Goal: Task Accomplishment & Management: Manage account settings

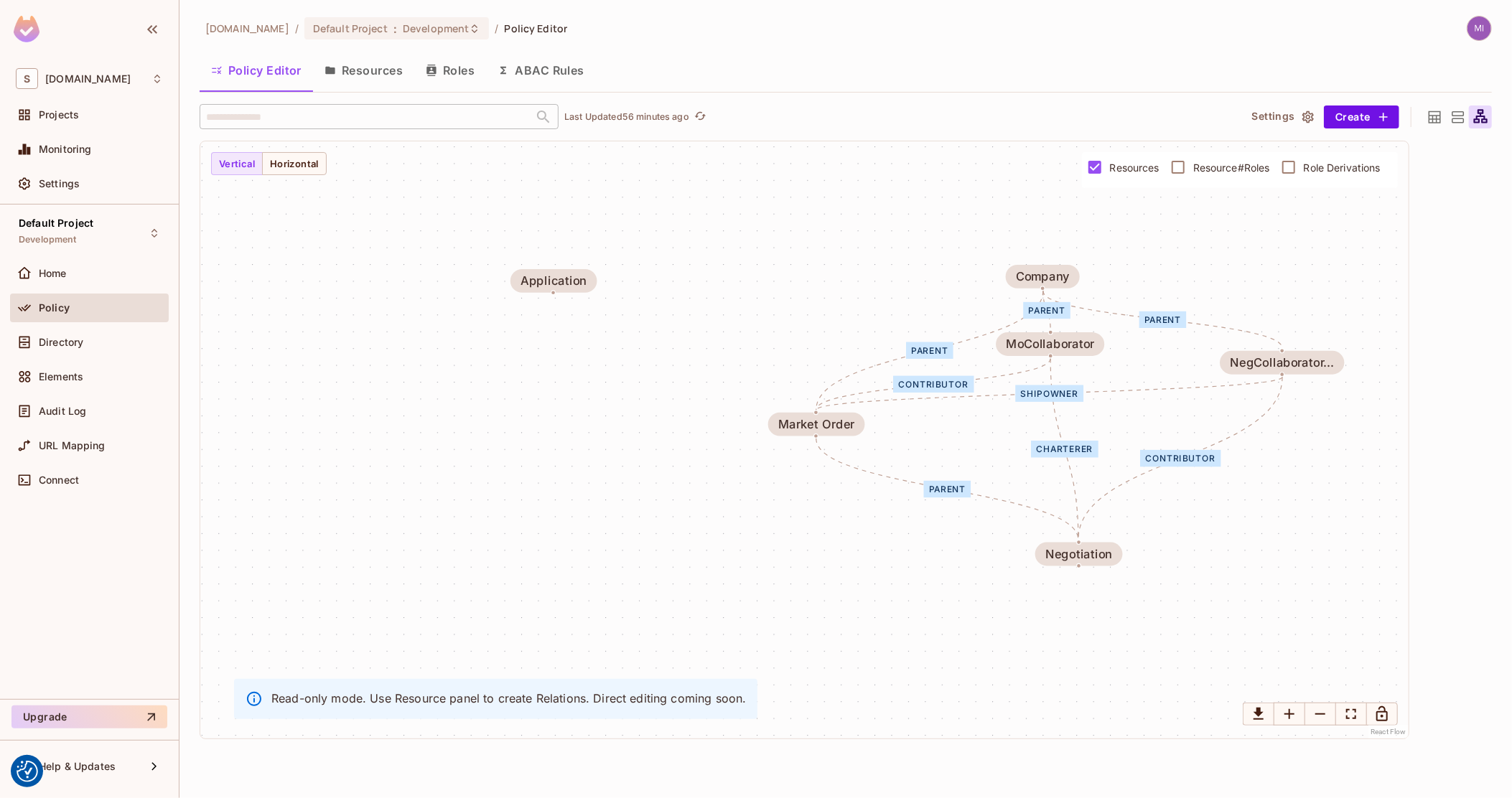
click at [1433, 116] on icon at bounding box center [1434, 116] width 12 height 12
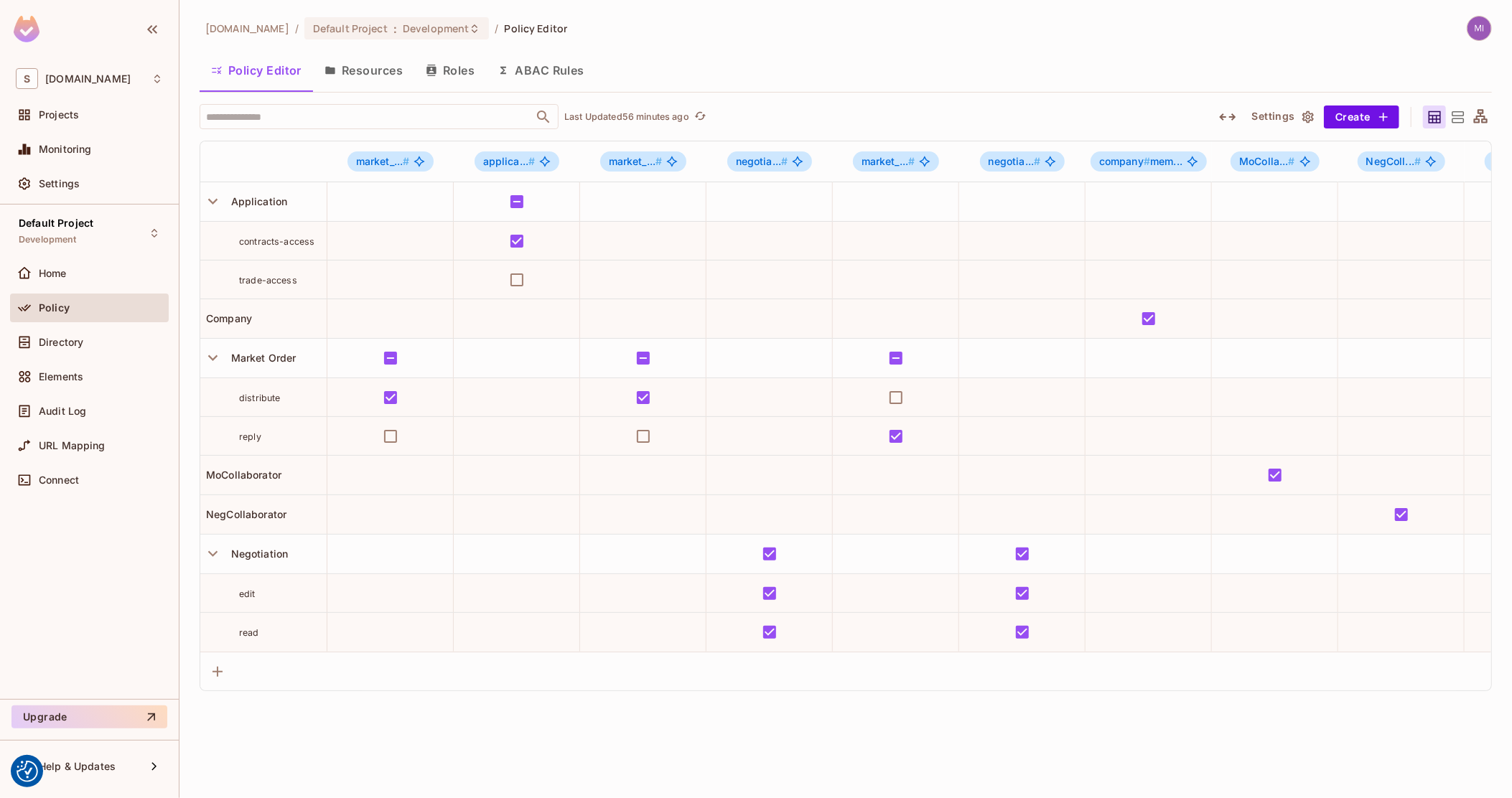
click at [1240, 118] on button "button" at bounding box center [1227, 116] width 25 height 23
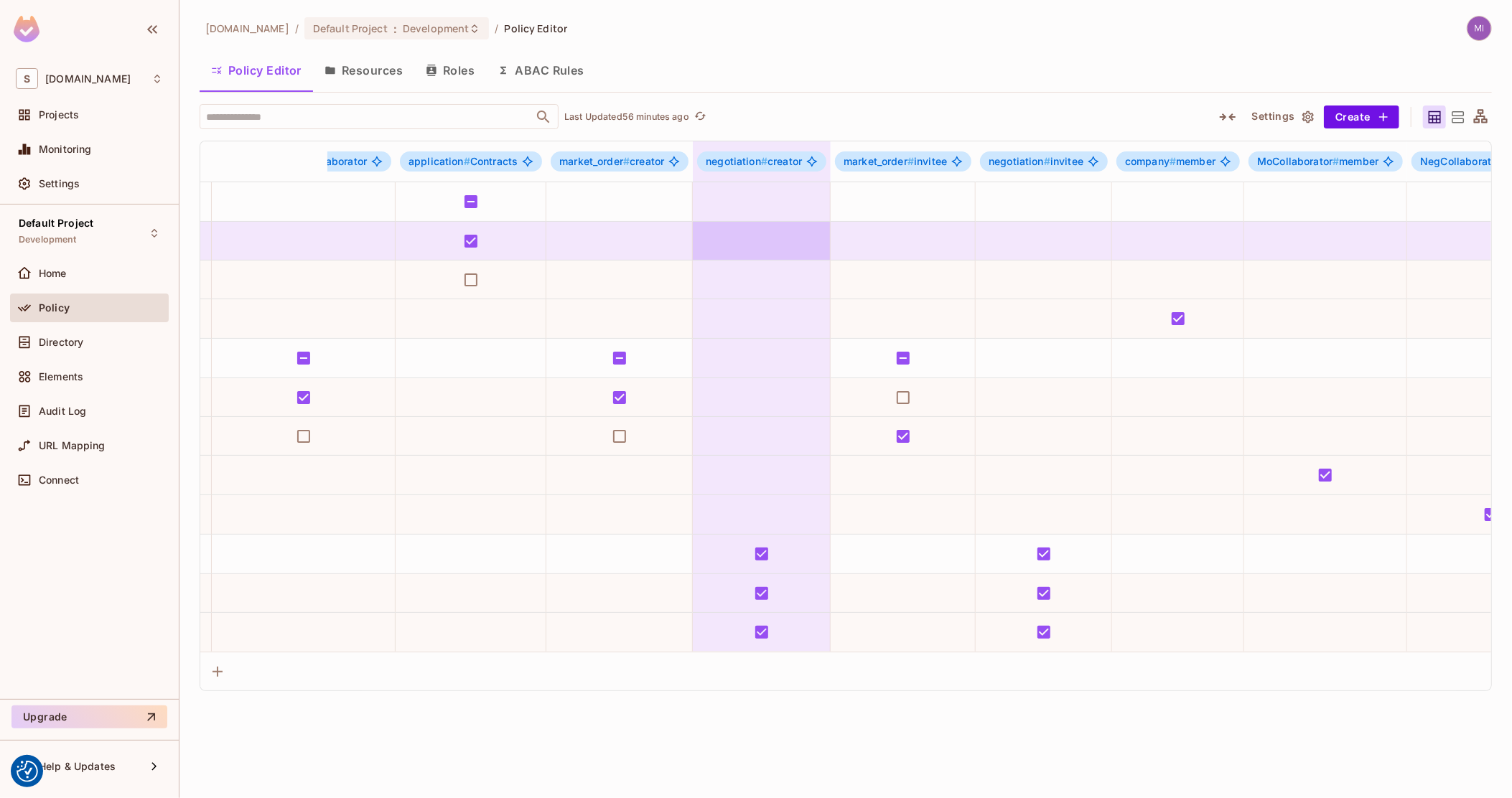
scroll to position [0, 155]
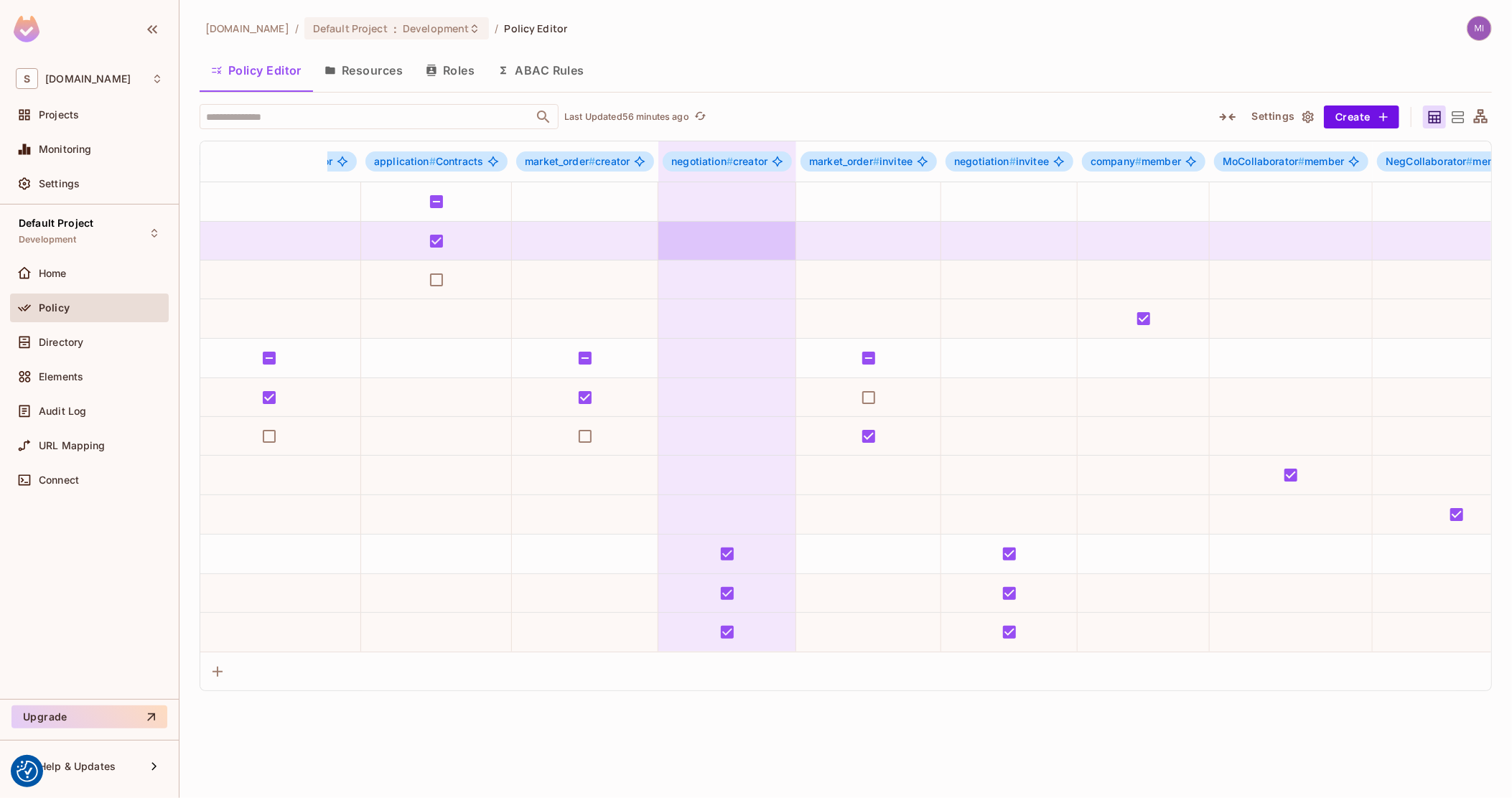
drag, startPoint x: 757, startPoint y: 223, endPoint x: 801, endPoint y: 231, distance: 44.7
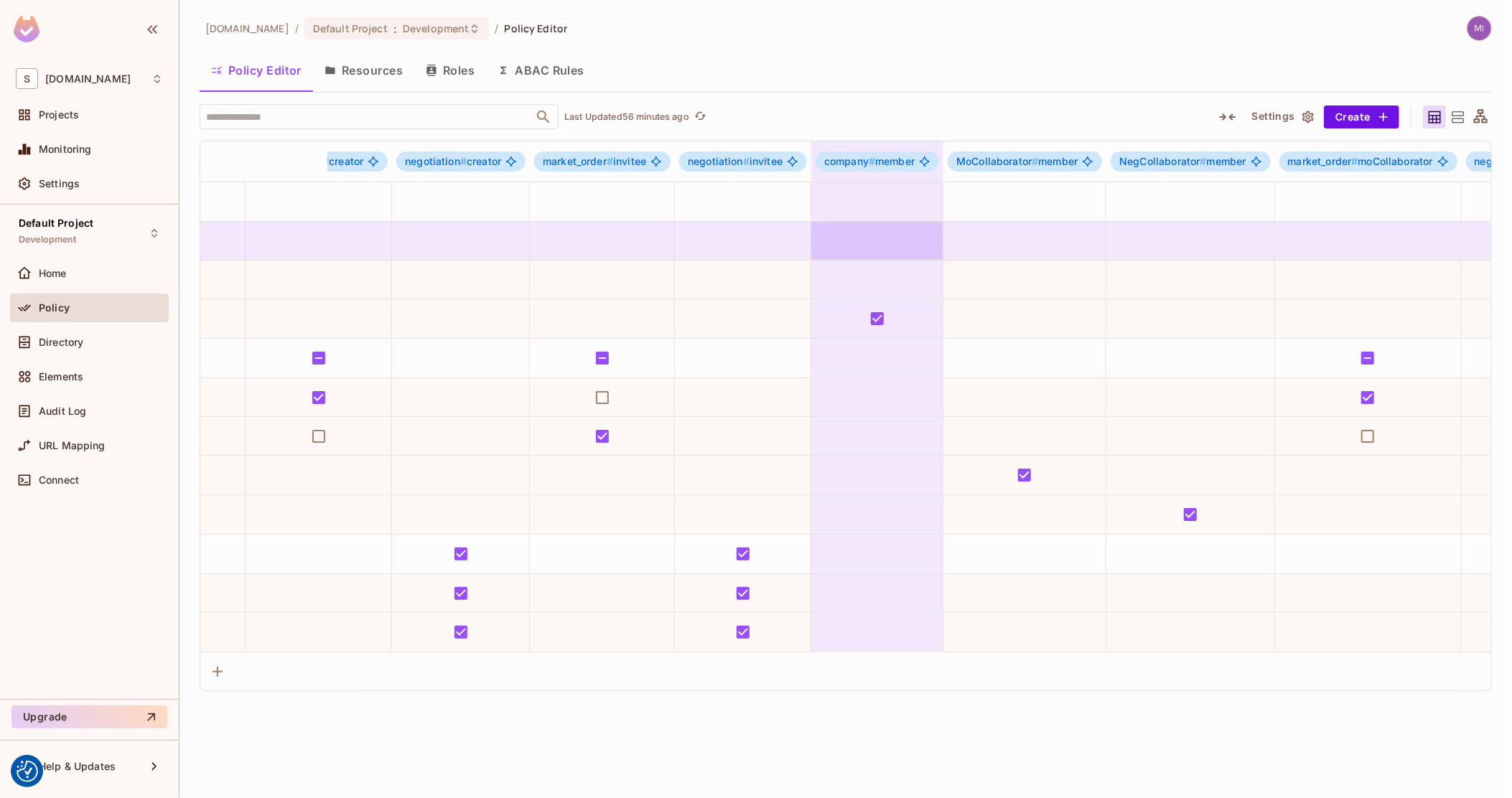
scroll to position [0, 0]
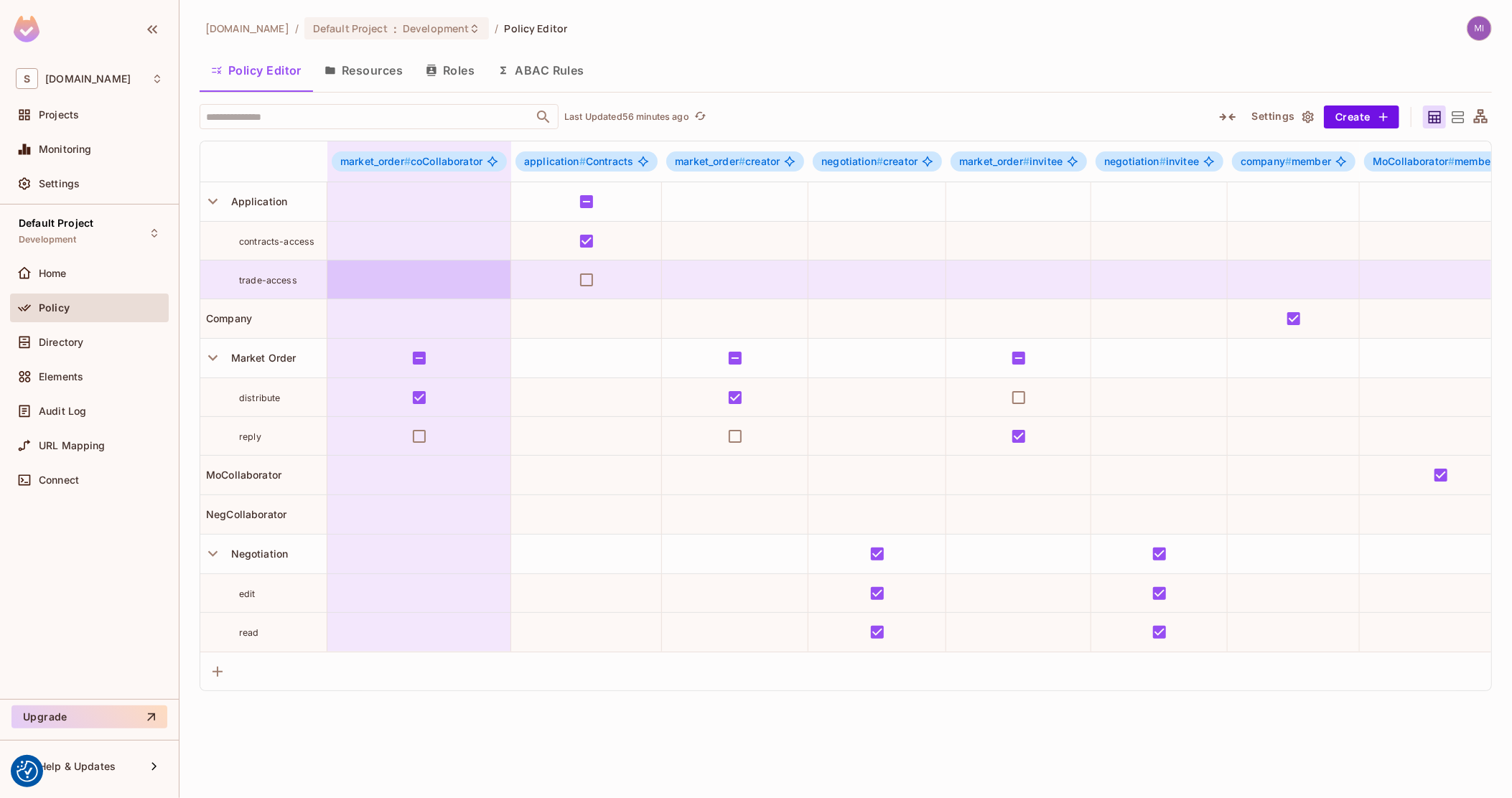
drag, startPoint x: 873, startPoint y: 236, endPoint x: 413, endPoint y: 279, distance: 462.0
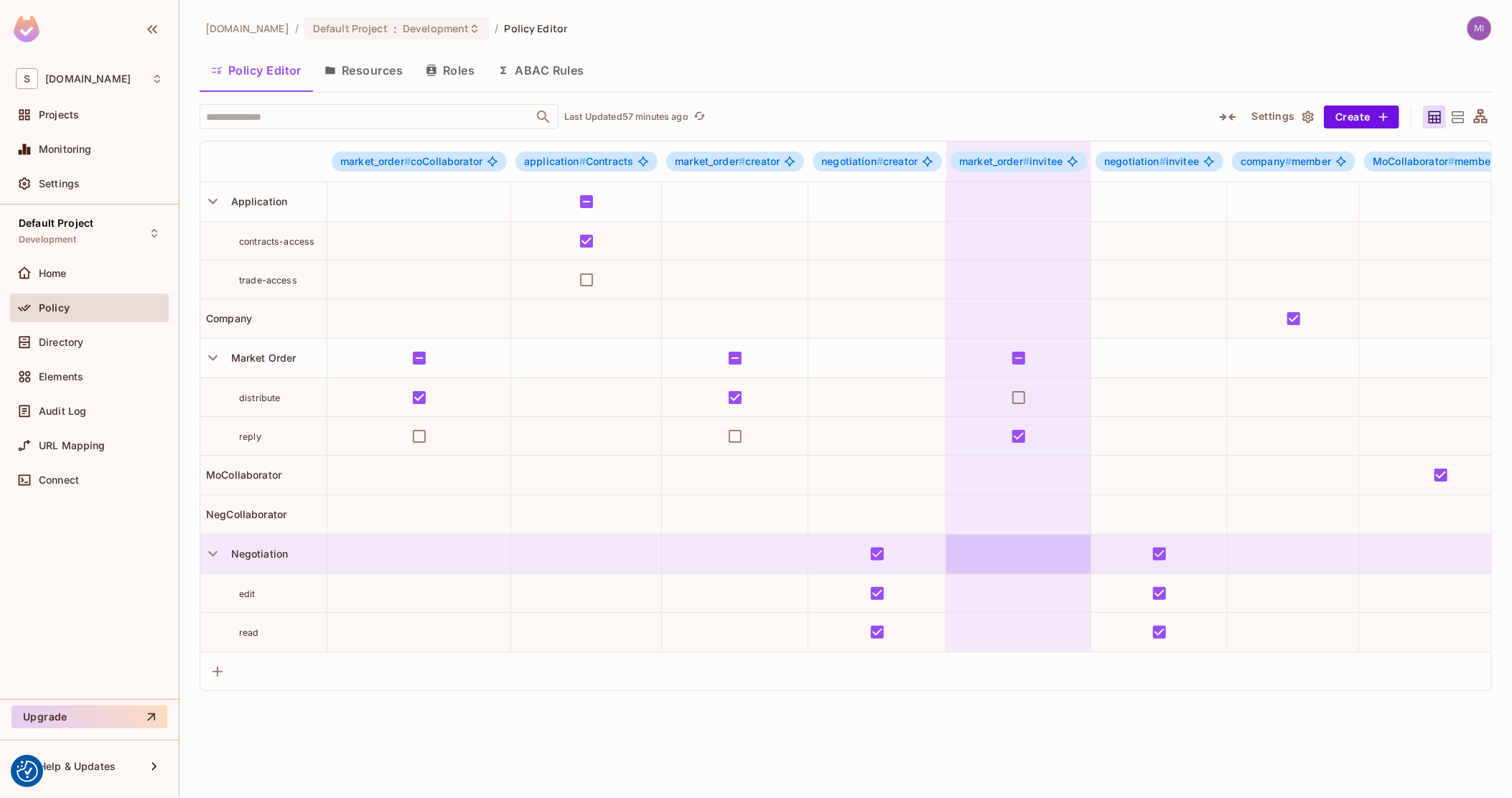
drag, startPoint x: 966, startPoint y: 562, endPoint x: 1013, endPoint y: 566, distance: 47.2
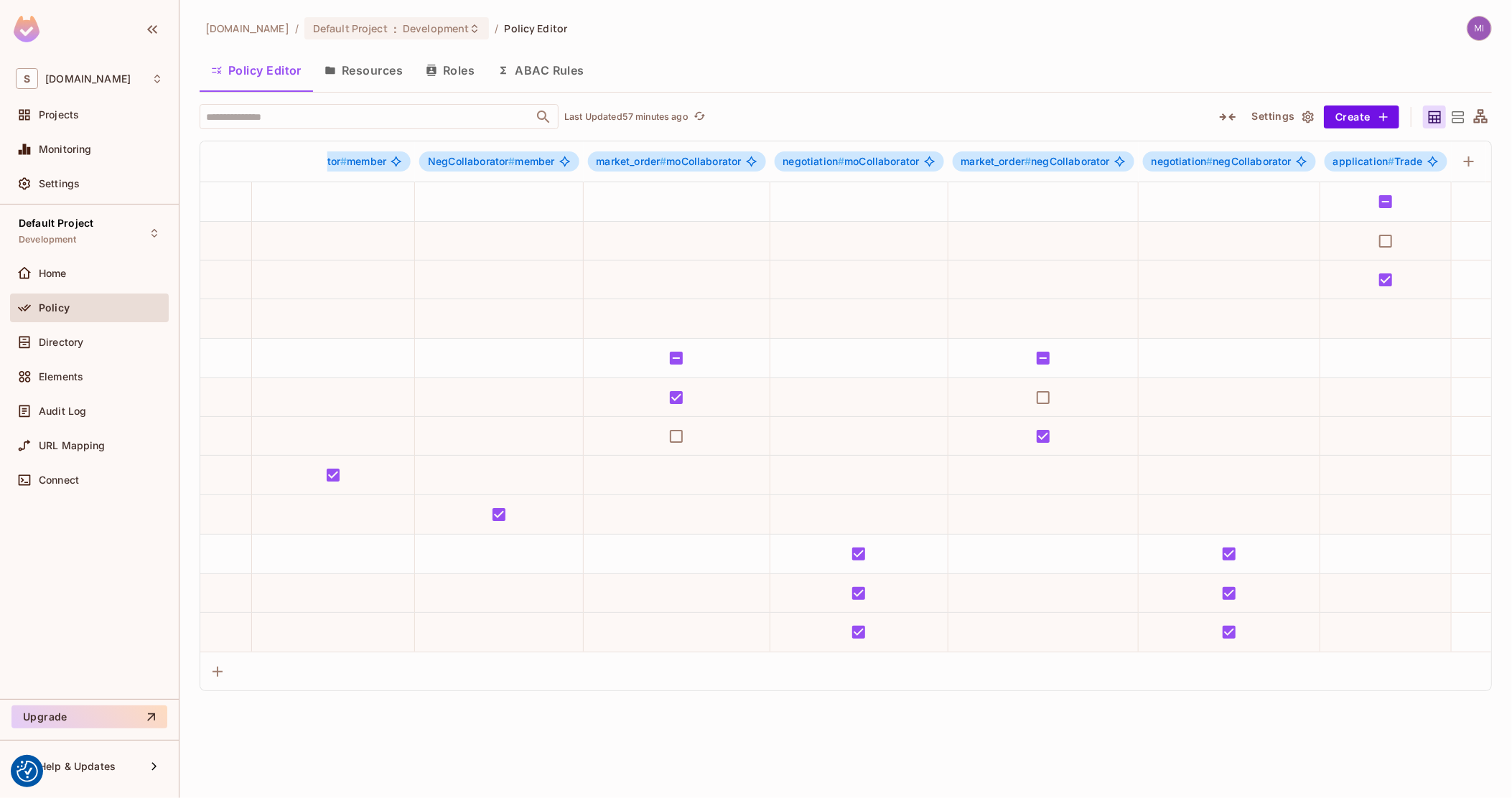
scroll to position [0, 1119]
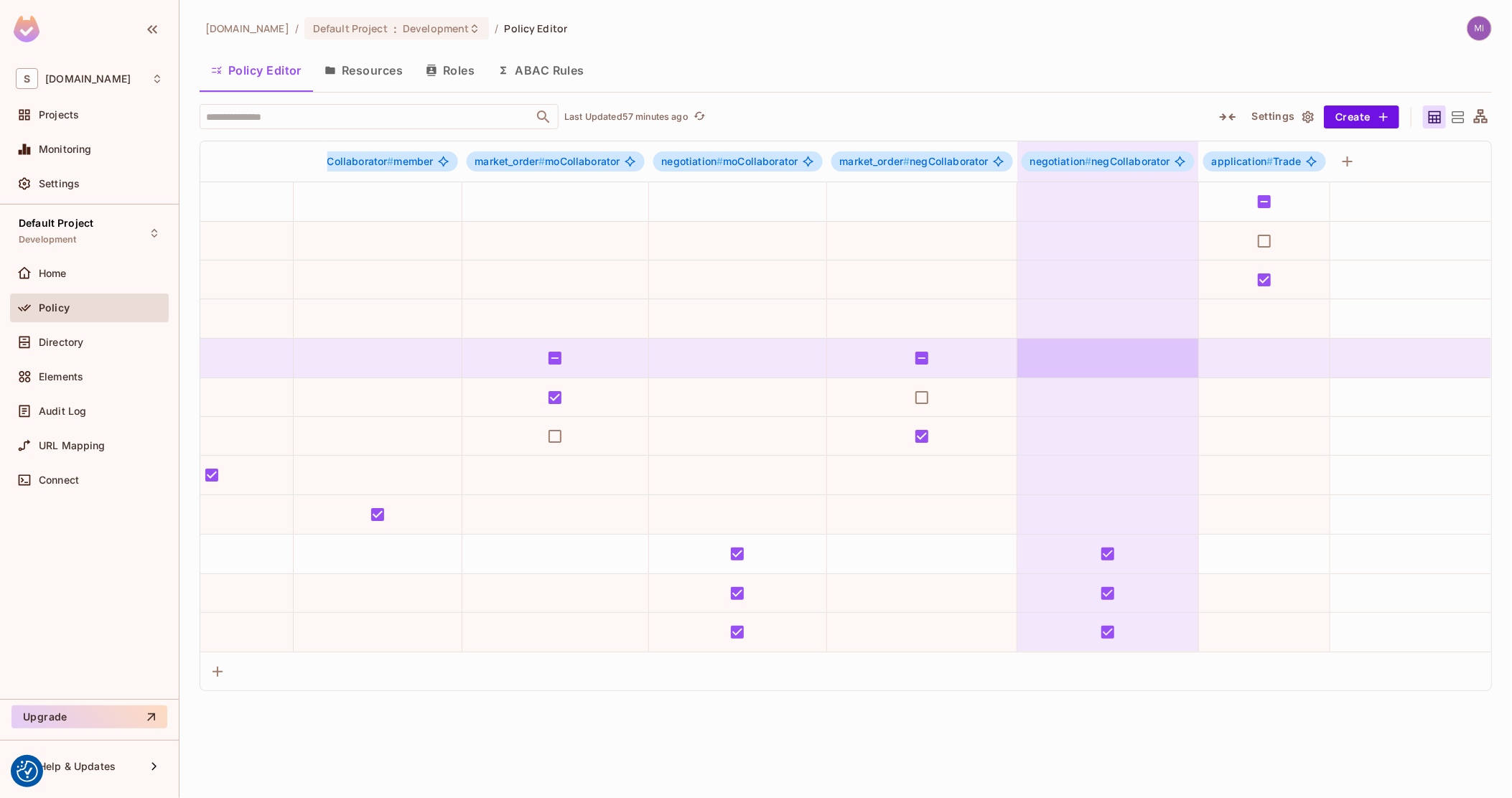
drag, startPoint x: 878, startPoint y: 324, endPoint x: 1090, endPoint y: 338, distance: 212.5
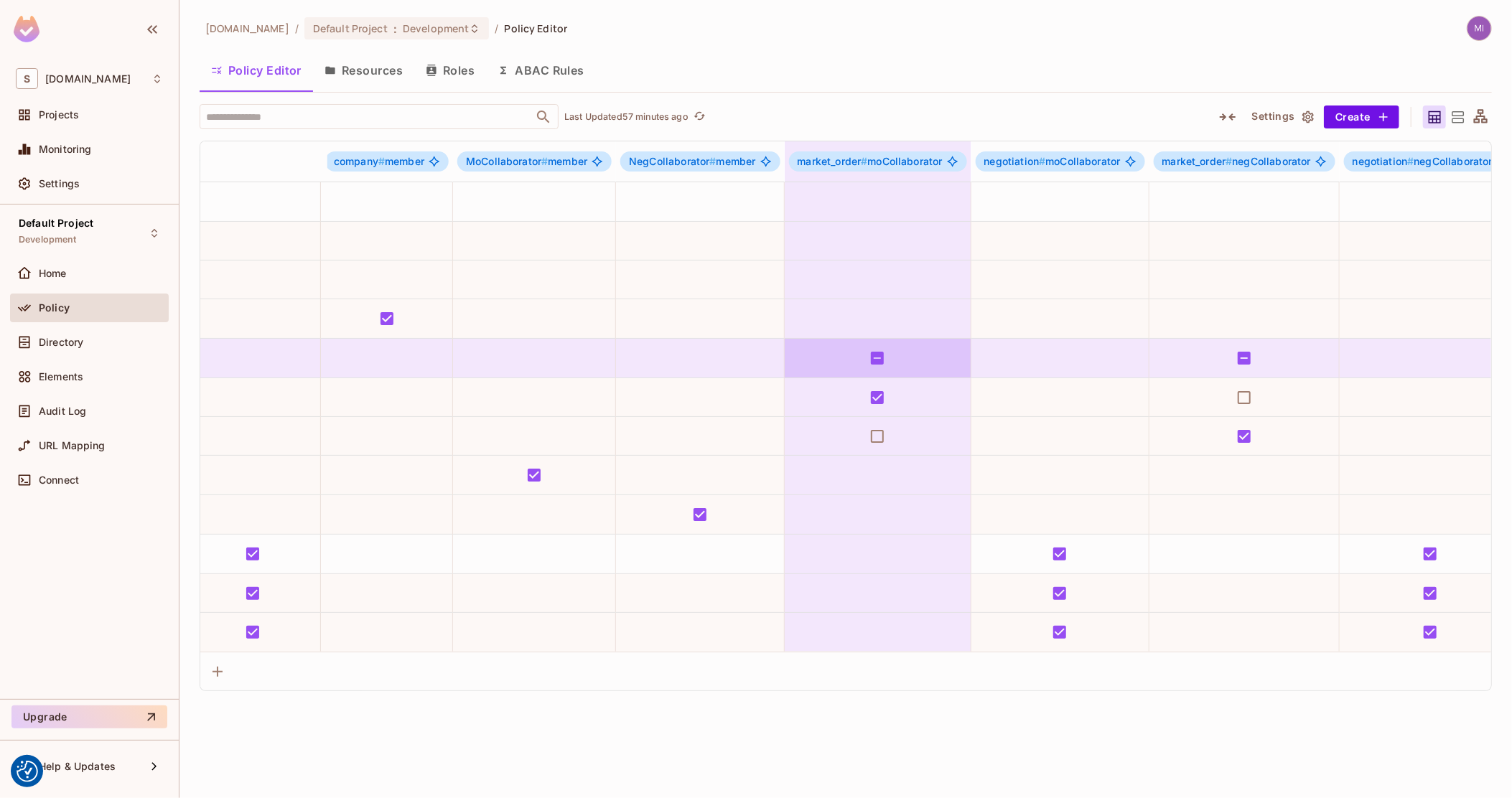
scroll to position [0, 0]
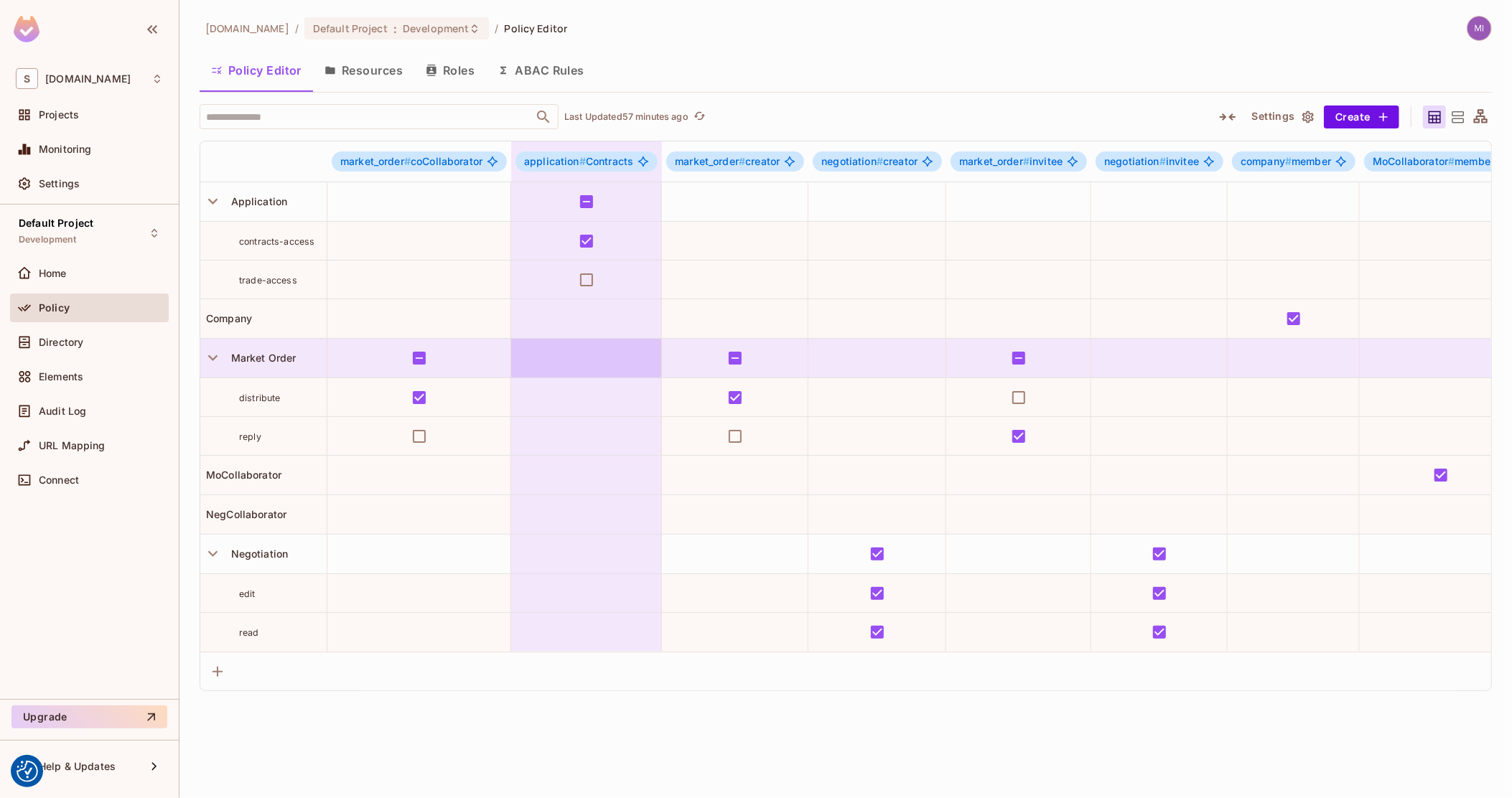
drag, startPoint x: 1093, startPoint y: 338, endPoint x: 647, endPoint y: 363, distance: 446.7
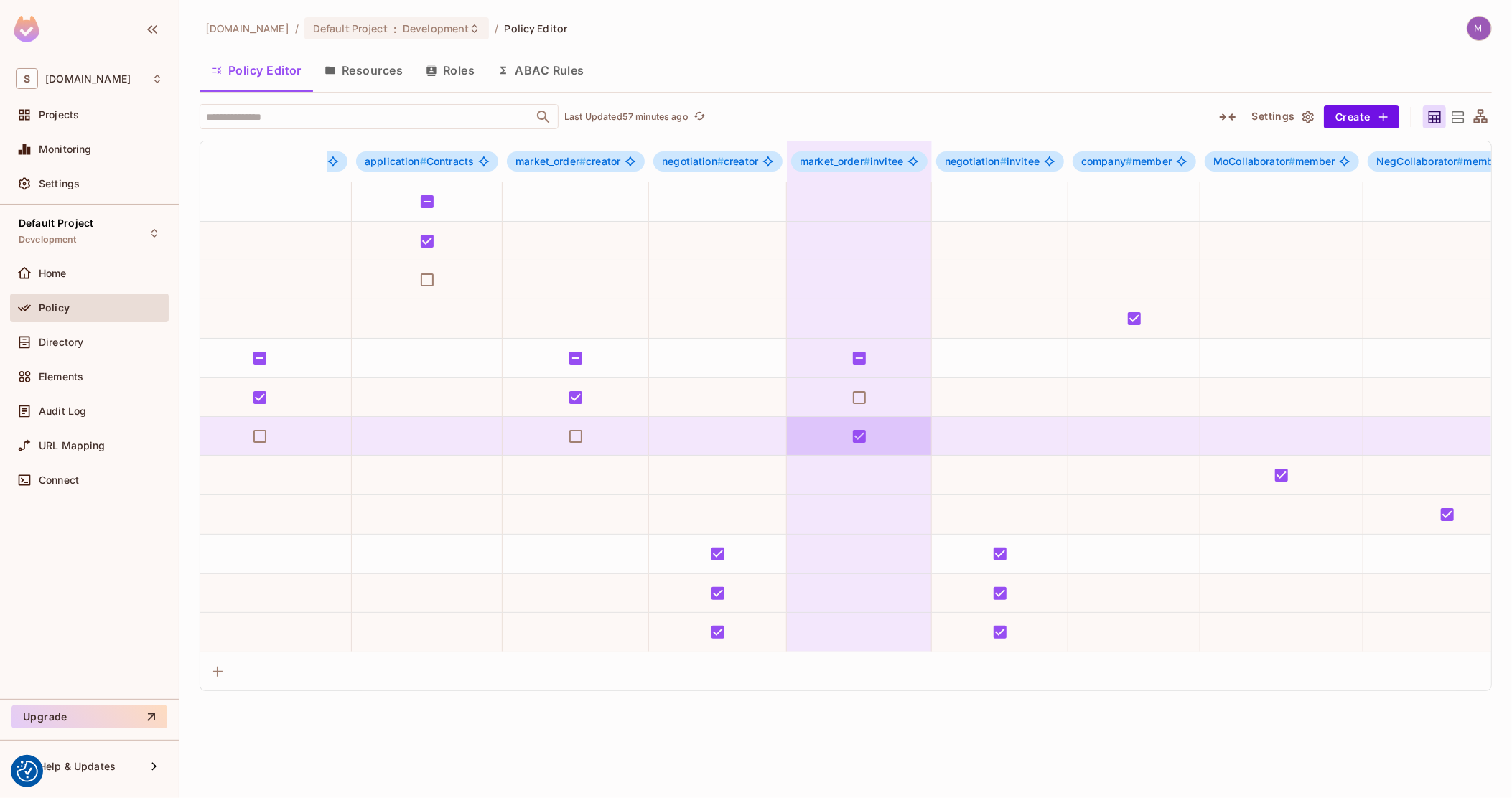
scroll to position [0, 184]
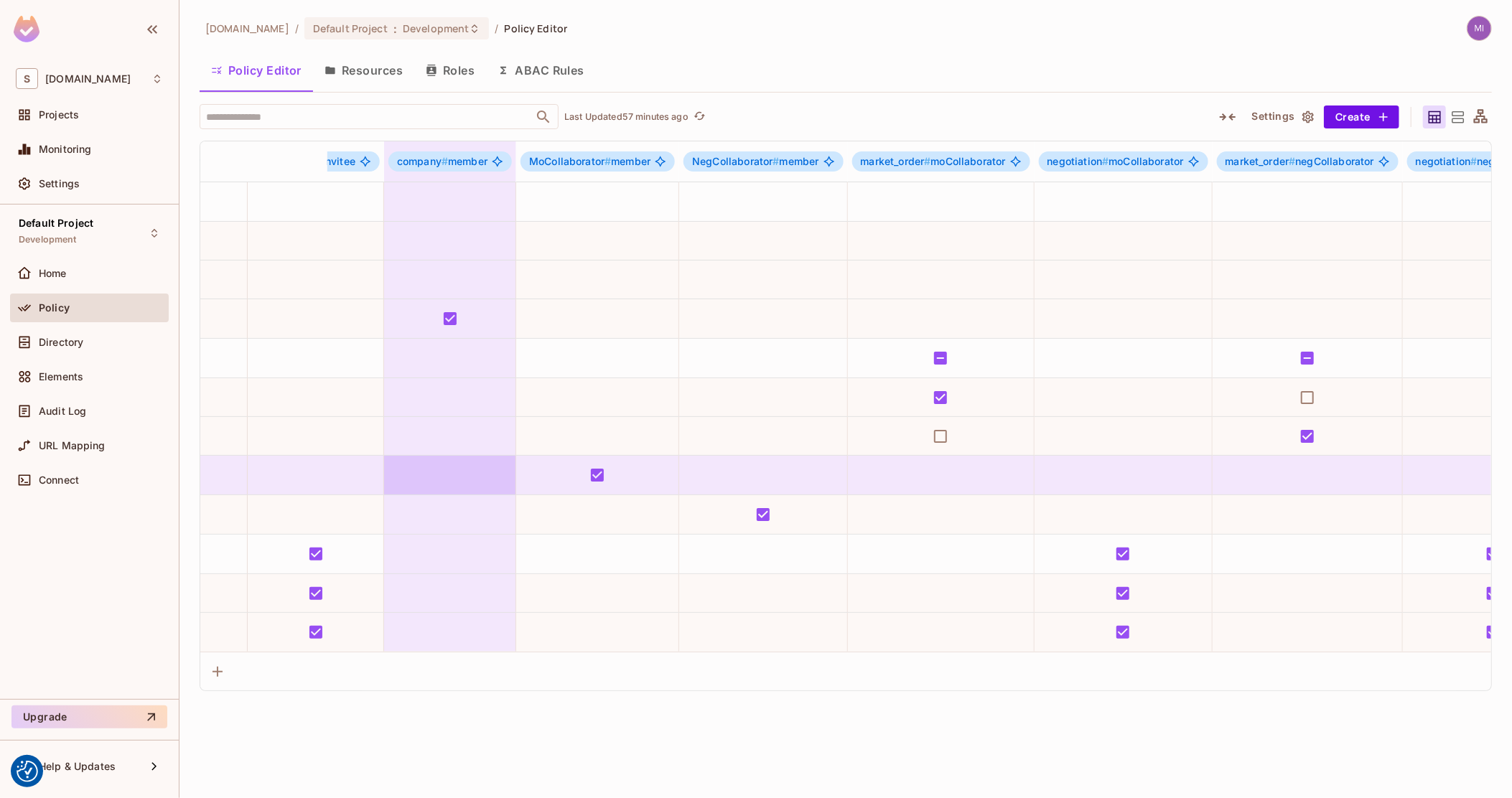
drag, startPoint x: 869, startPoint y: 459, endPoint x: 948, endPoint y: 476, distance: 80.8
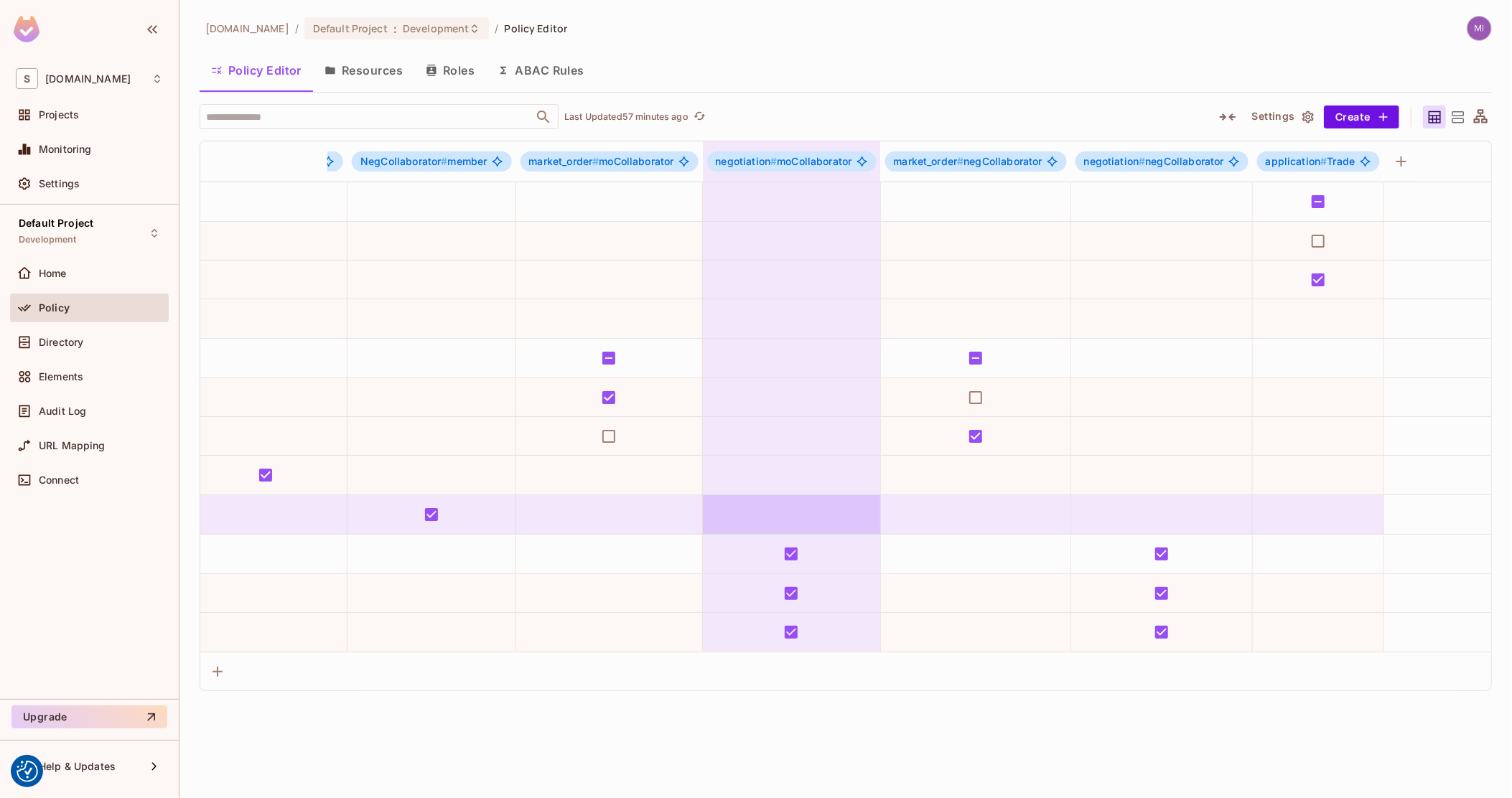
scroll to position [0, 1241]
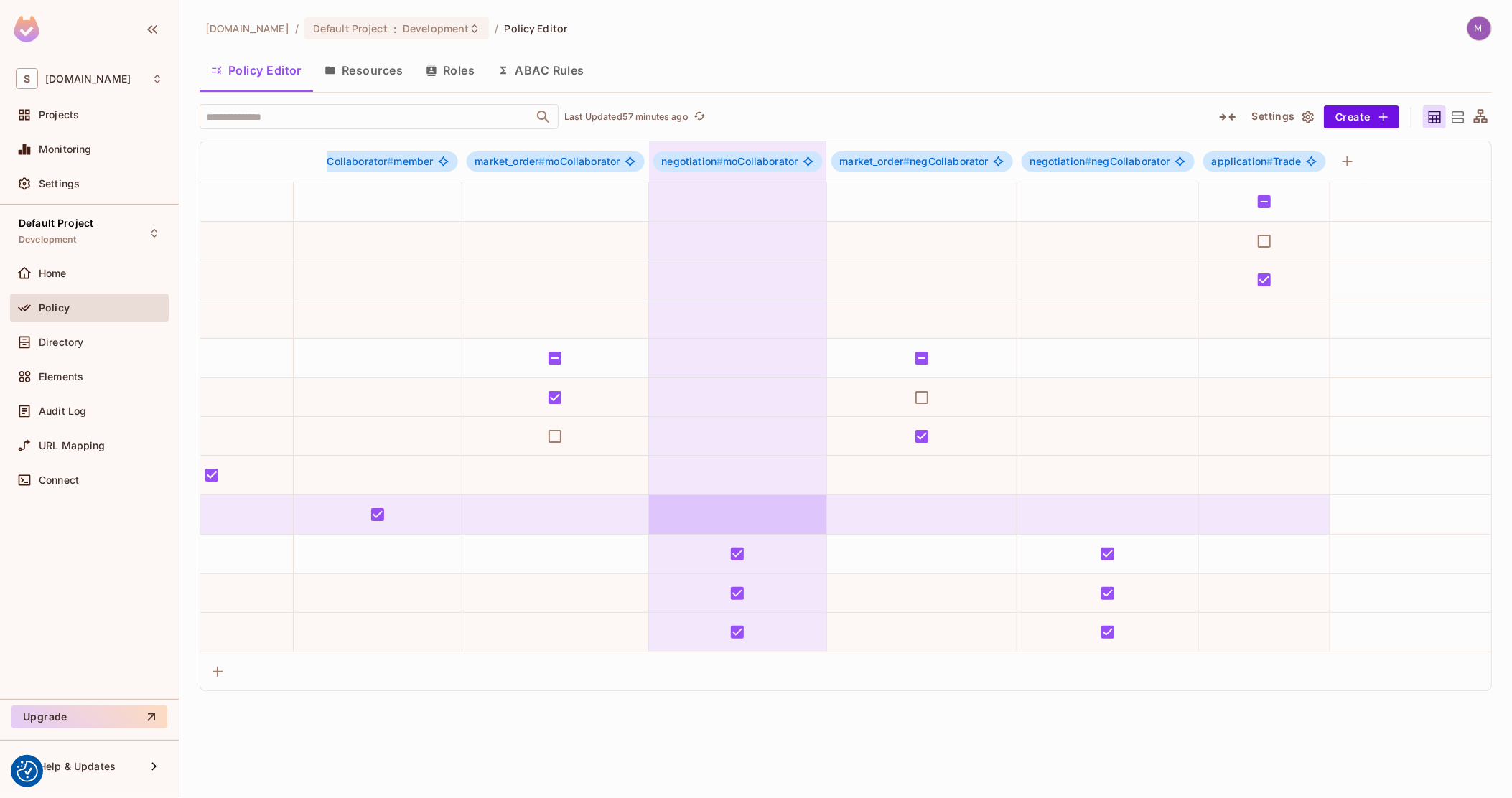
drag, startPoint x: 788, startPoint y: 494, endPoint x: 857, endPoint y: 496, distance: 69.0
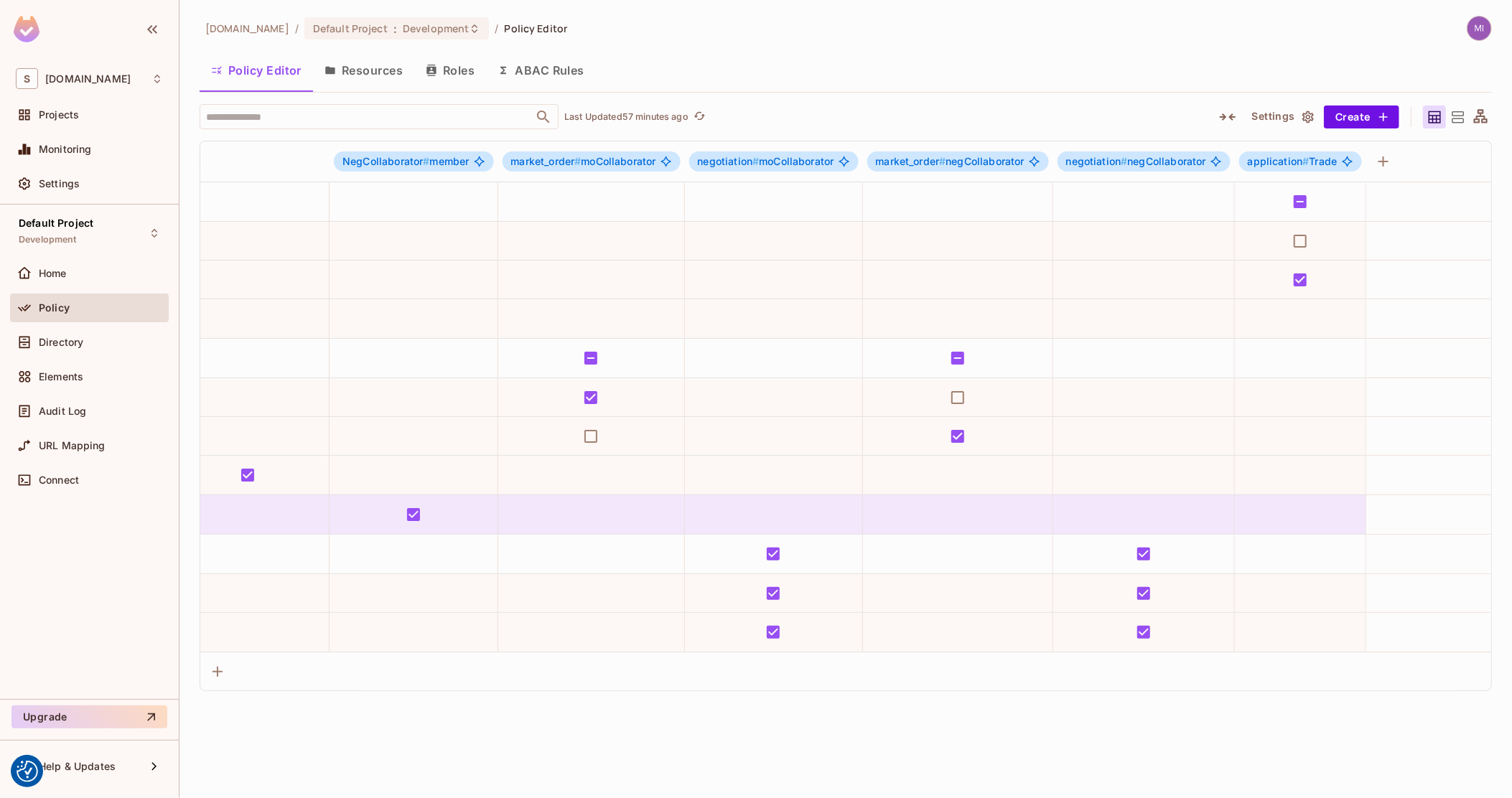
scroll to position [0, 0]
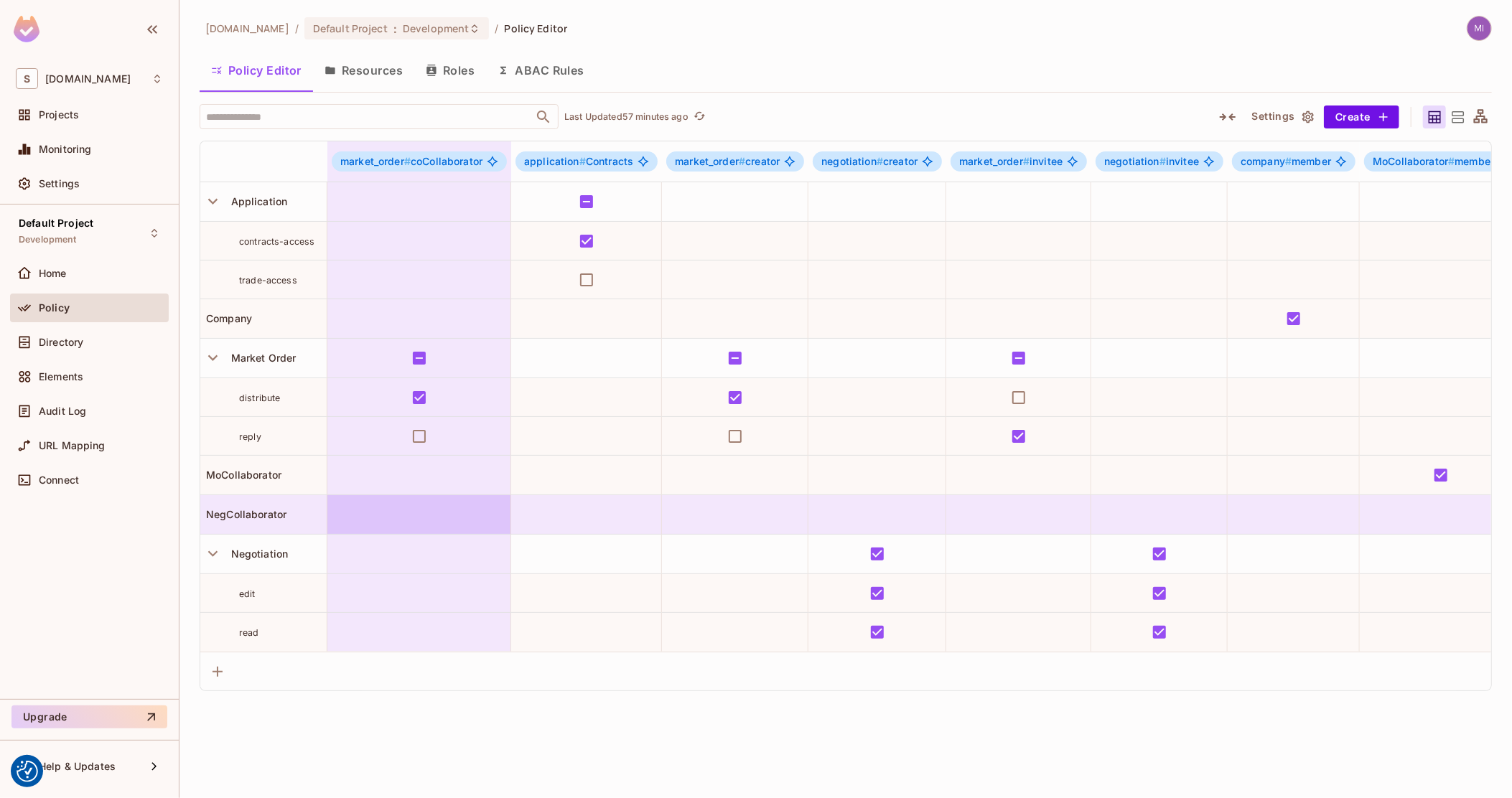
drag, startPoint x: 857, startPoint y: 496, endPoint x: 479, endPoint y: 507, distance: 378.2
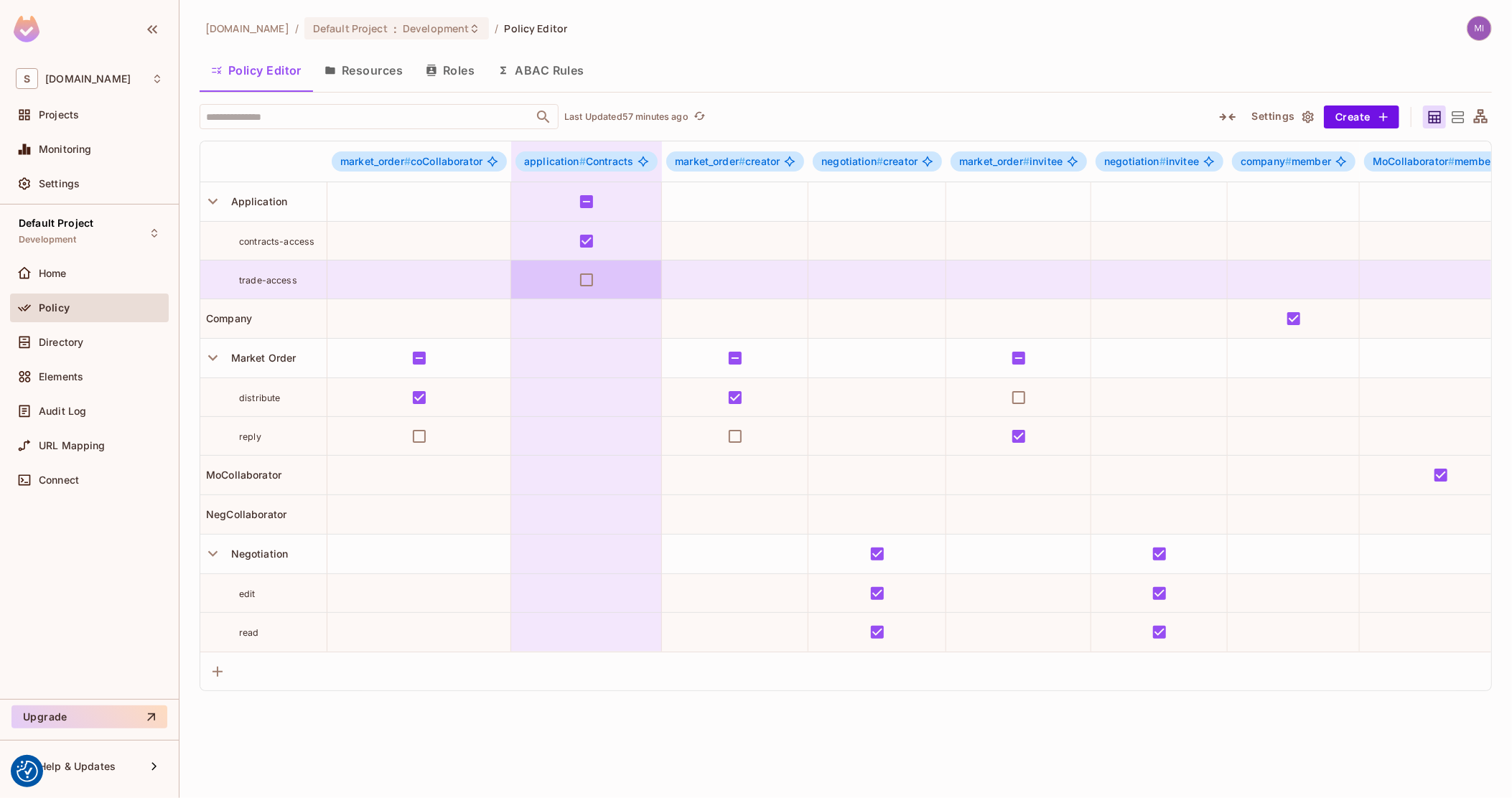
drag, startPoint x: 961, startPoint y: 273, endPoint x: 523, endPoint y: 299, distance: 438.8
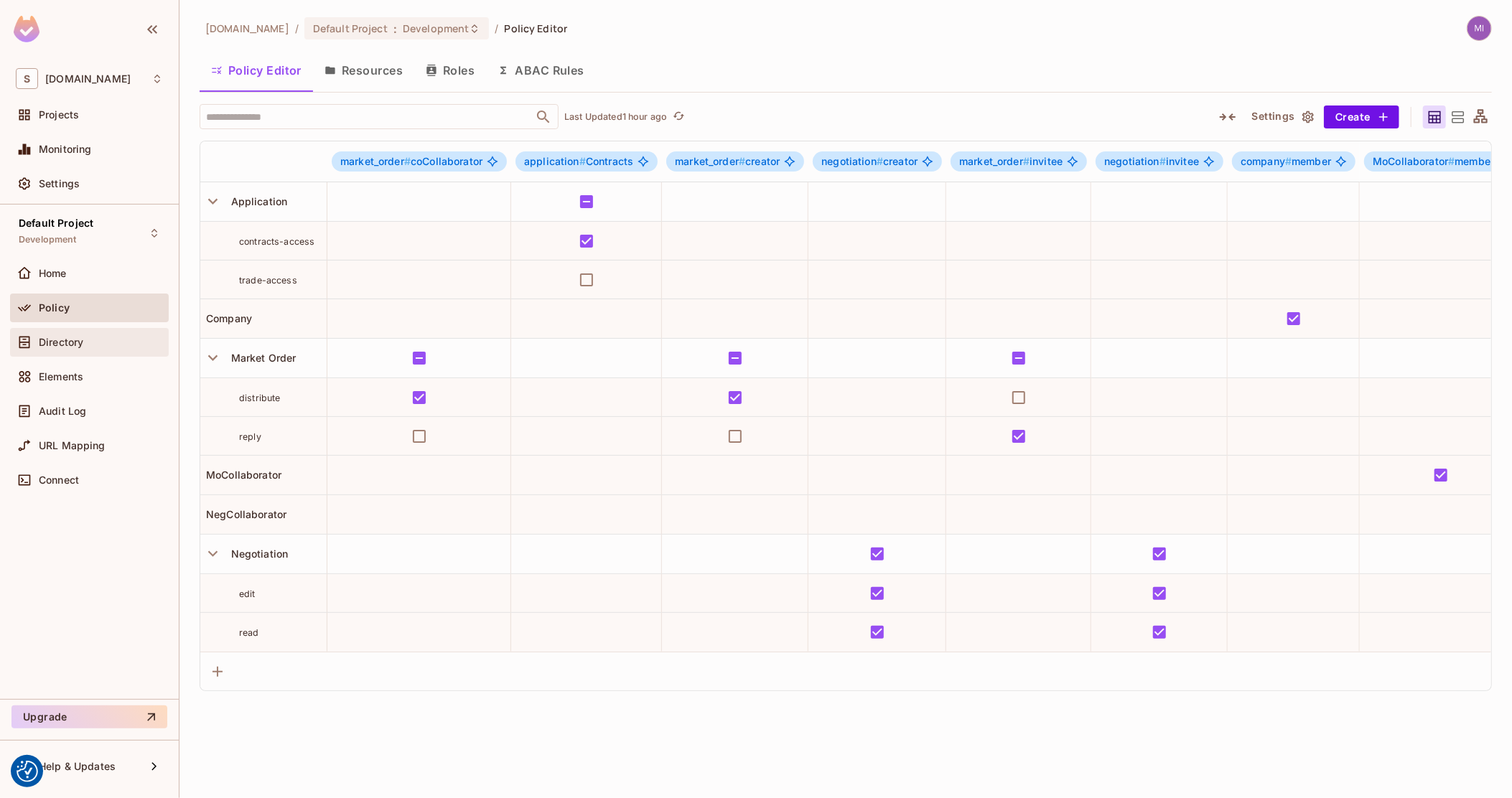
click at [100, 343] on div "Directory" at bounding box center [101, 343] width 124 height 12
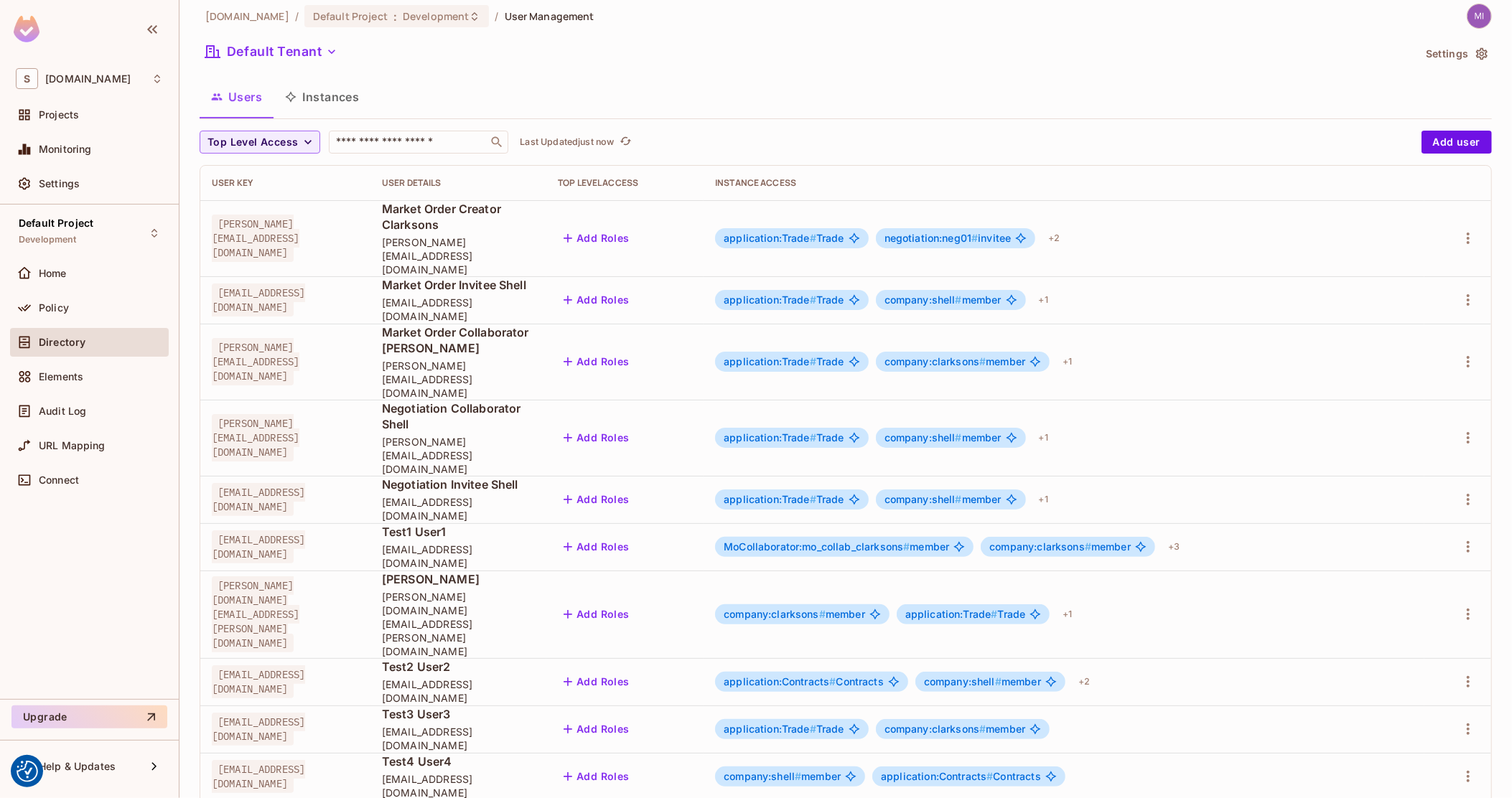
scroll to position [15, 0]
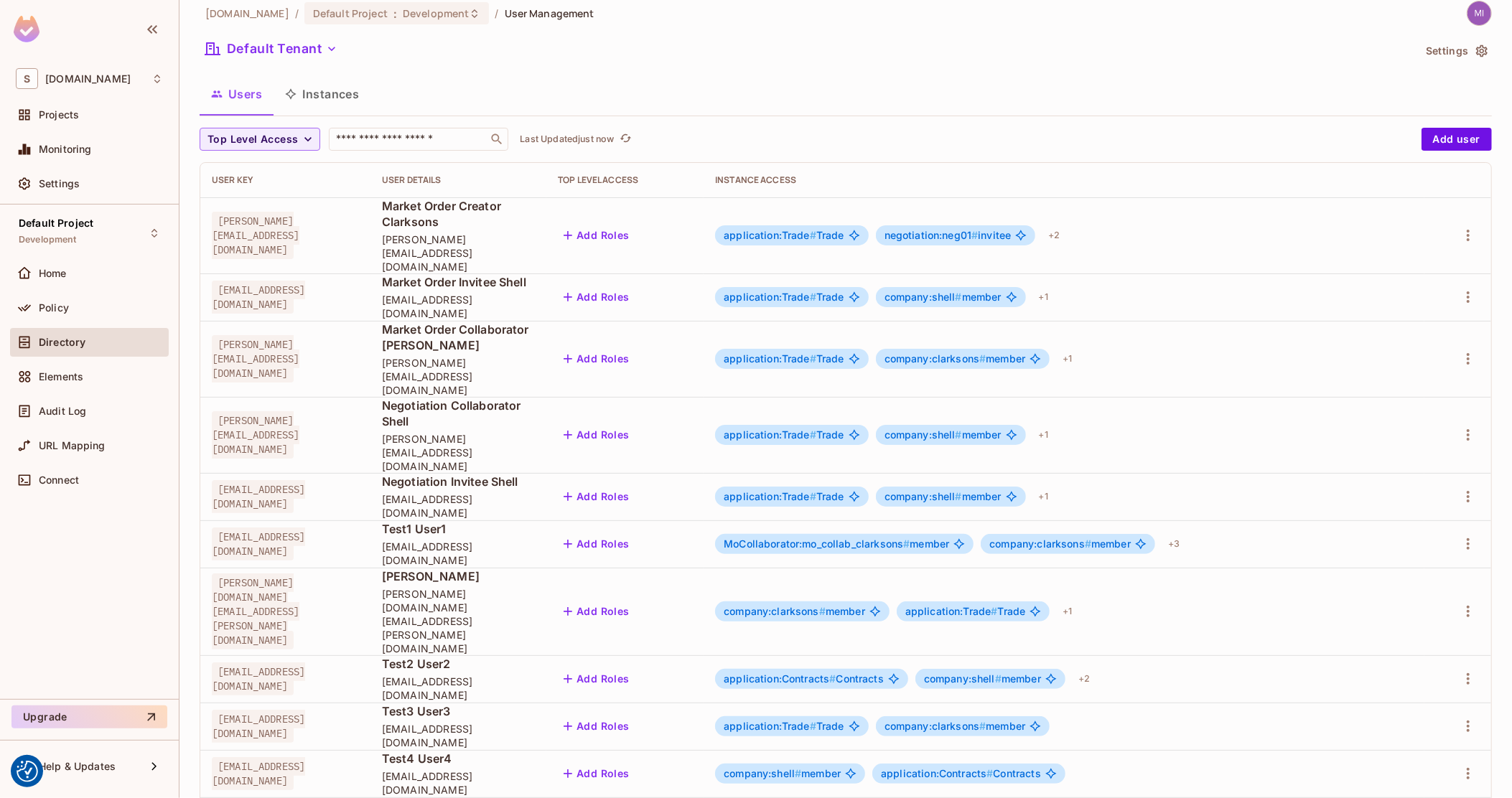
click at [332, 86] on div at bounding box center [756, 399] width 1512 height 798
click at [332, 86] on button "Instances" at bounding box center [322, 94] width 97 height 36
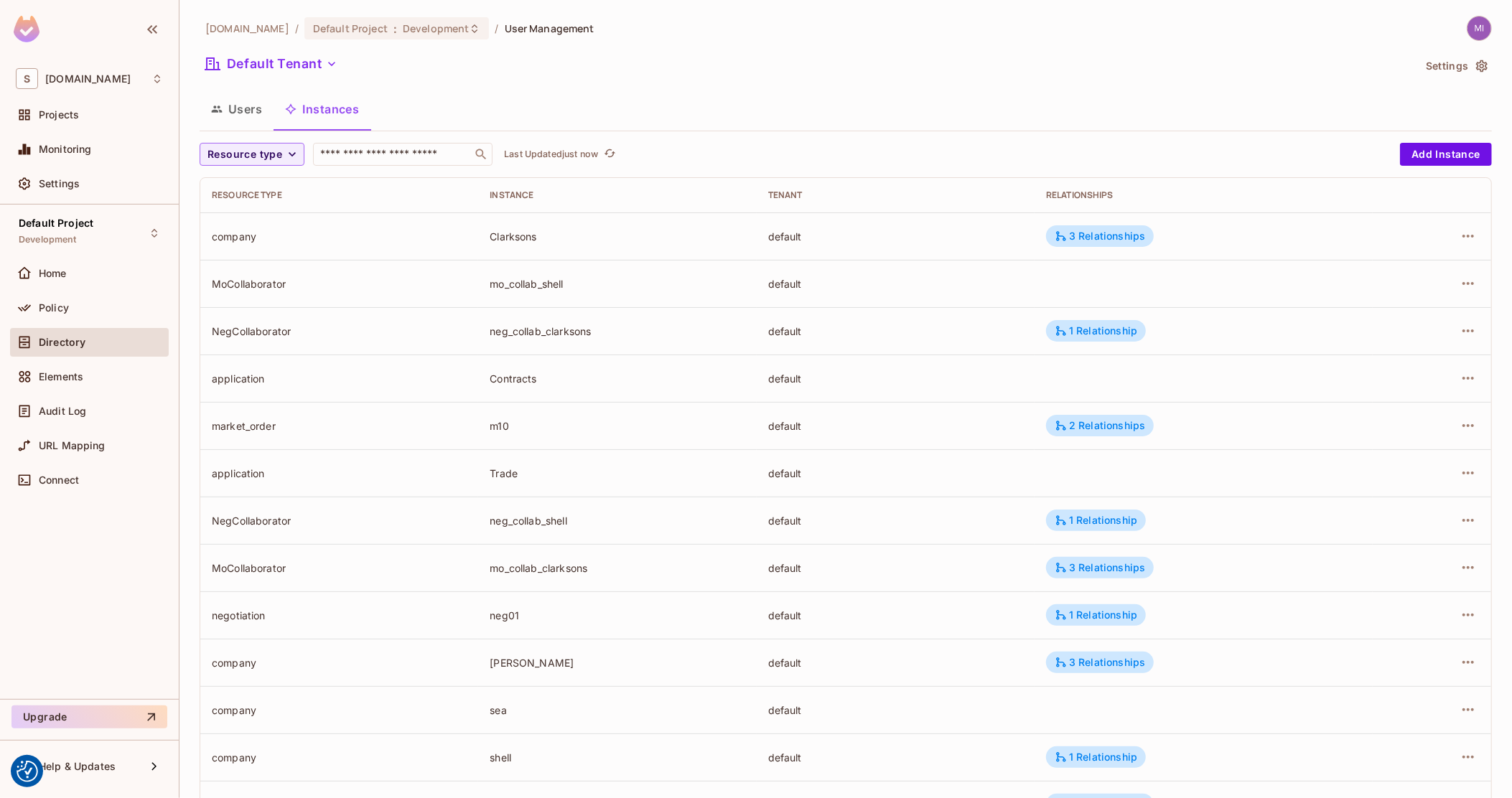
scroll to position [90, 0]
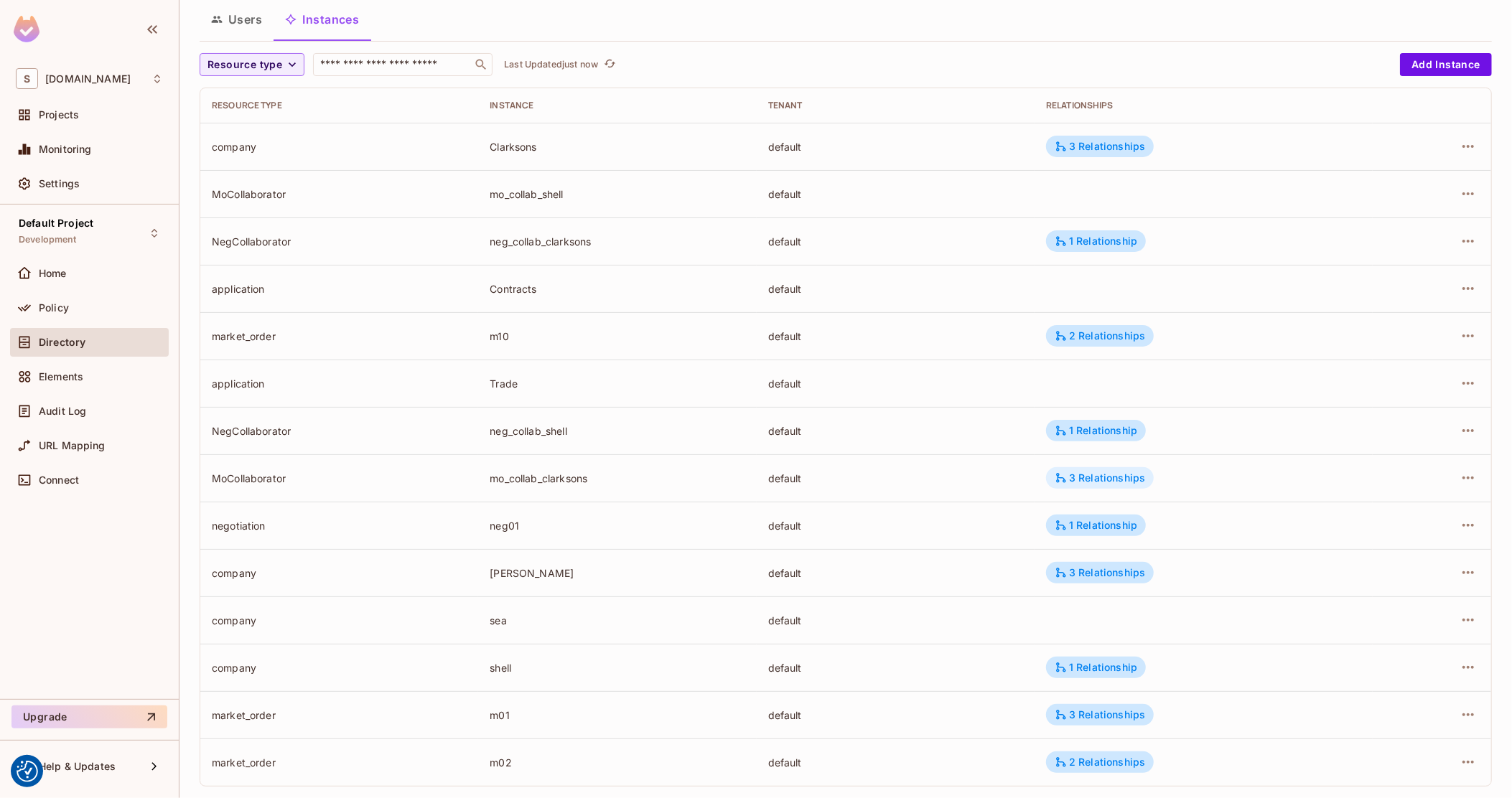
click at [1084, 468] on div "3 Relationships" at bounding box center [1100, 477] width 108 height 21
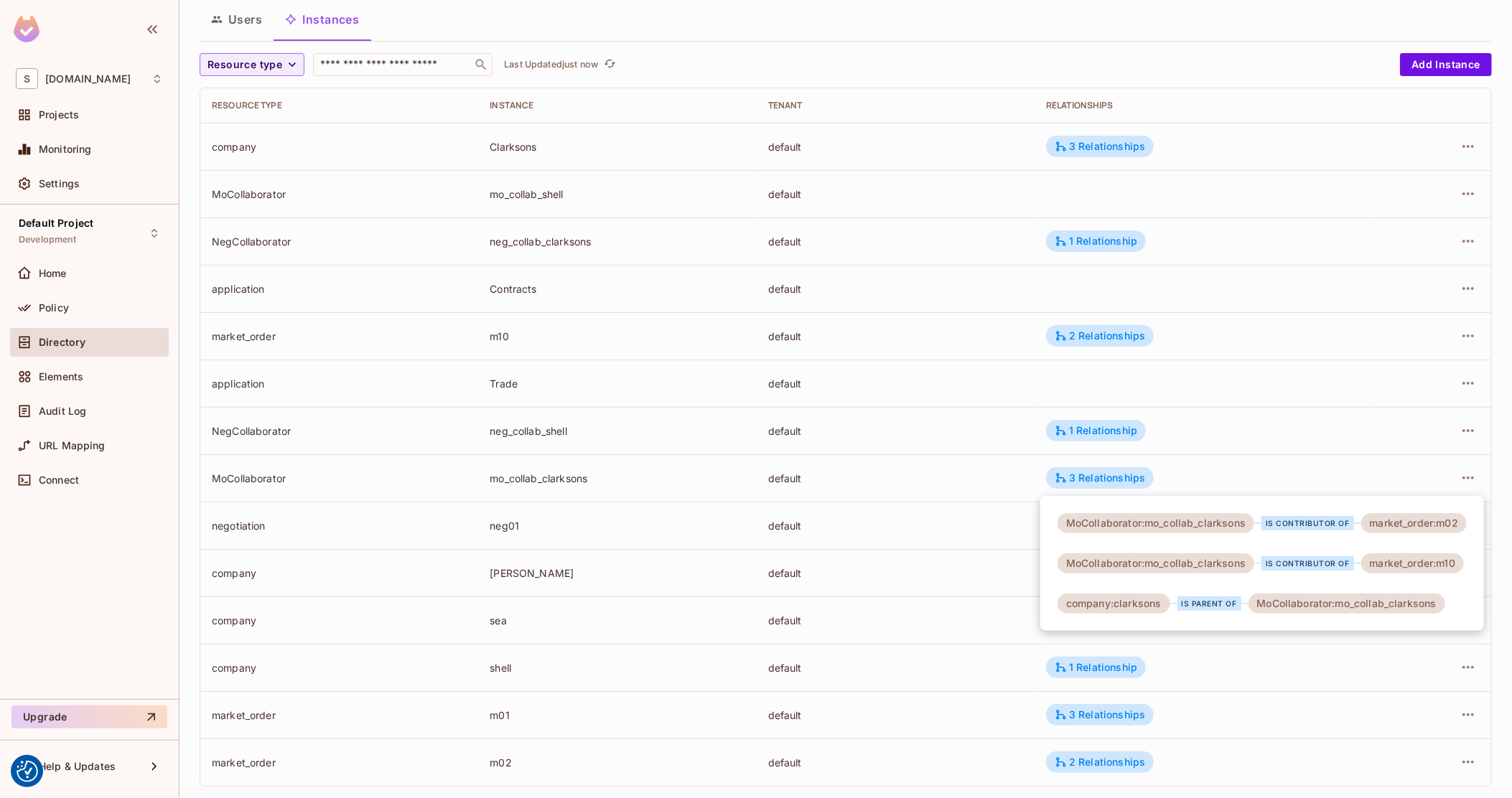
click at [787, 478] on div at bounding box center [756, 399] width 1512 height 798
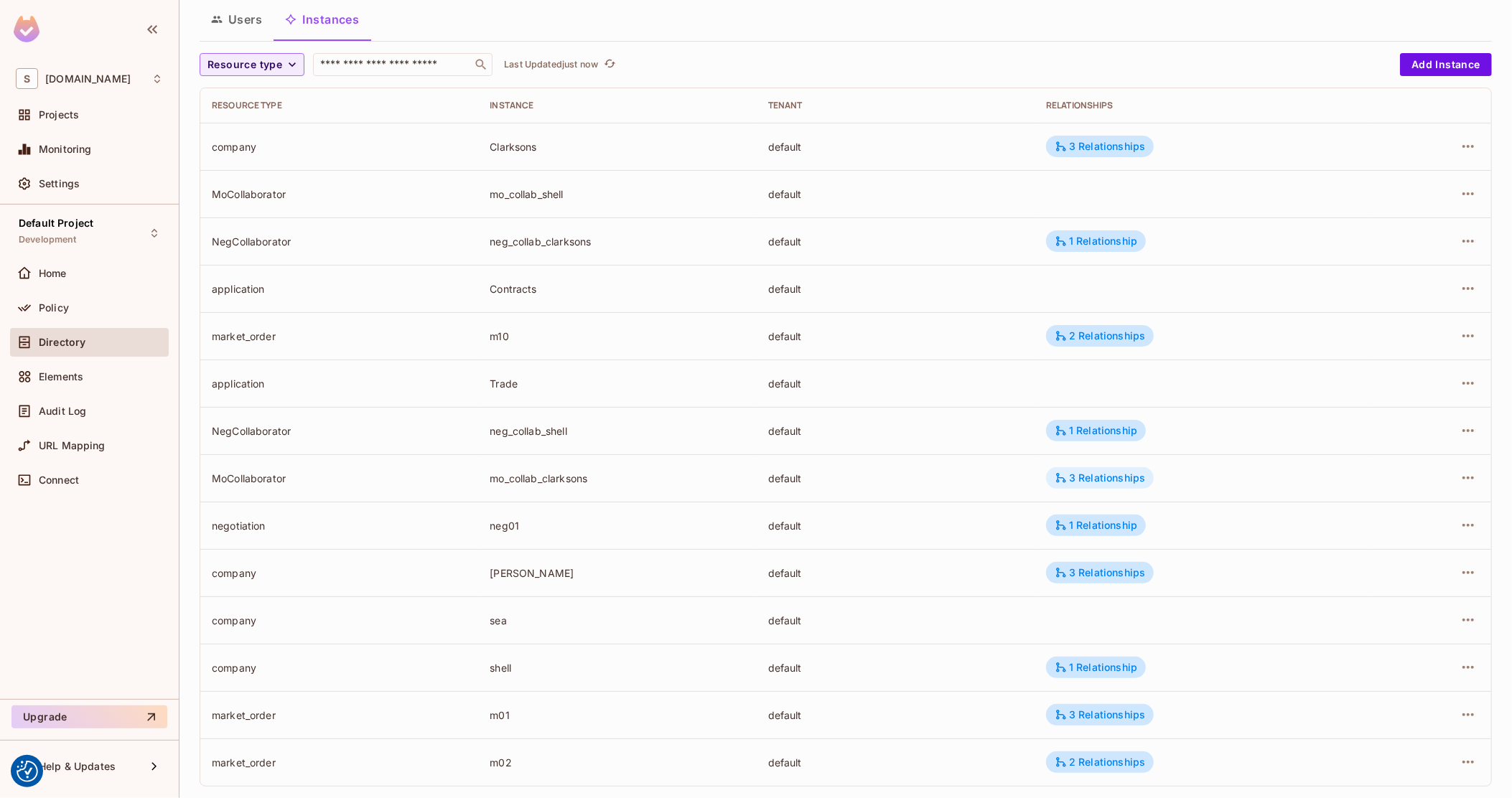
click at [1134, 477] on div "3 Relationships" at bounding box center [1100, 477] width 91 height 13
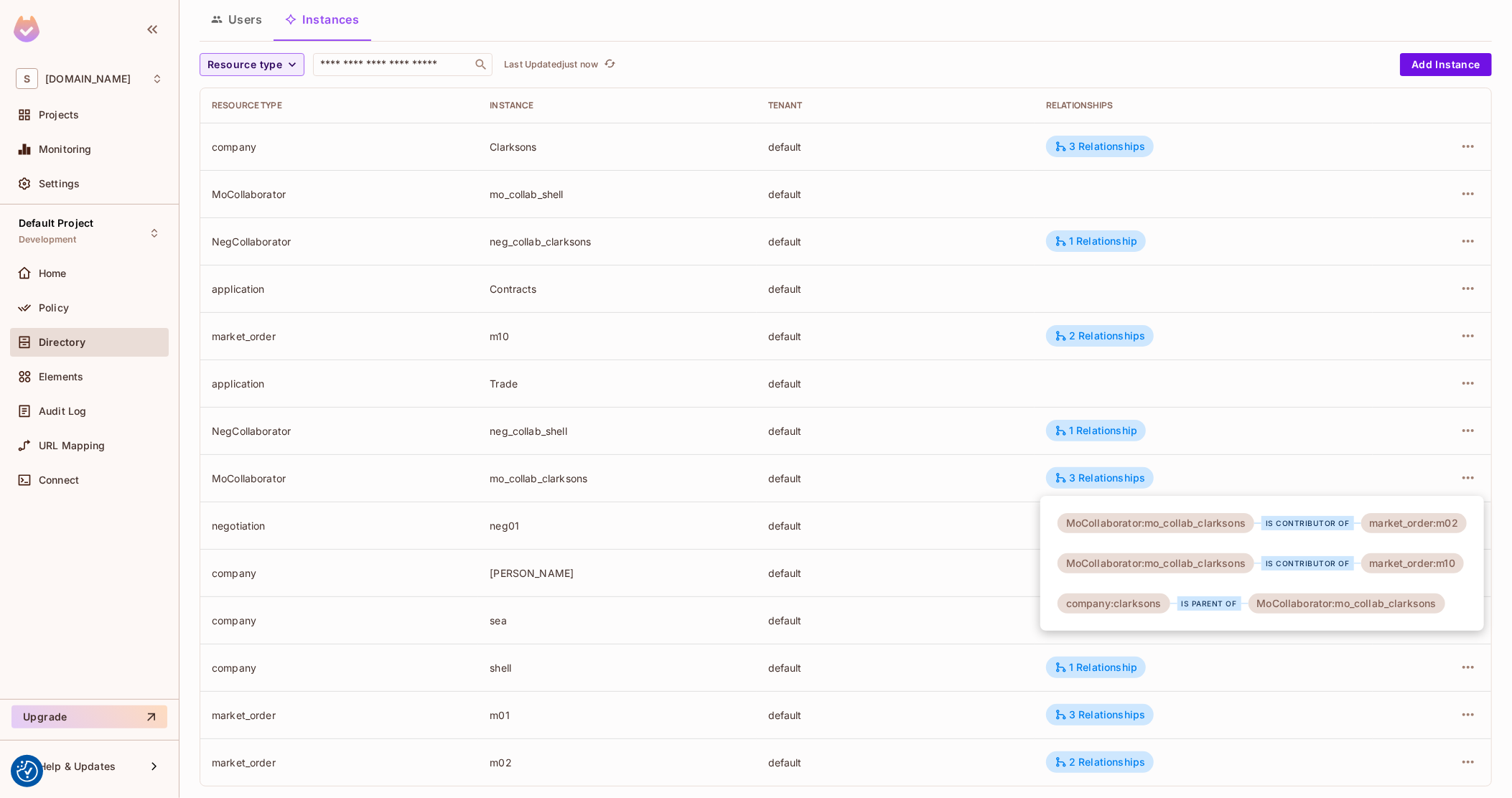
click at [818, 474] on div at bounding box center [756, 399] width 1512 height 798
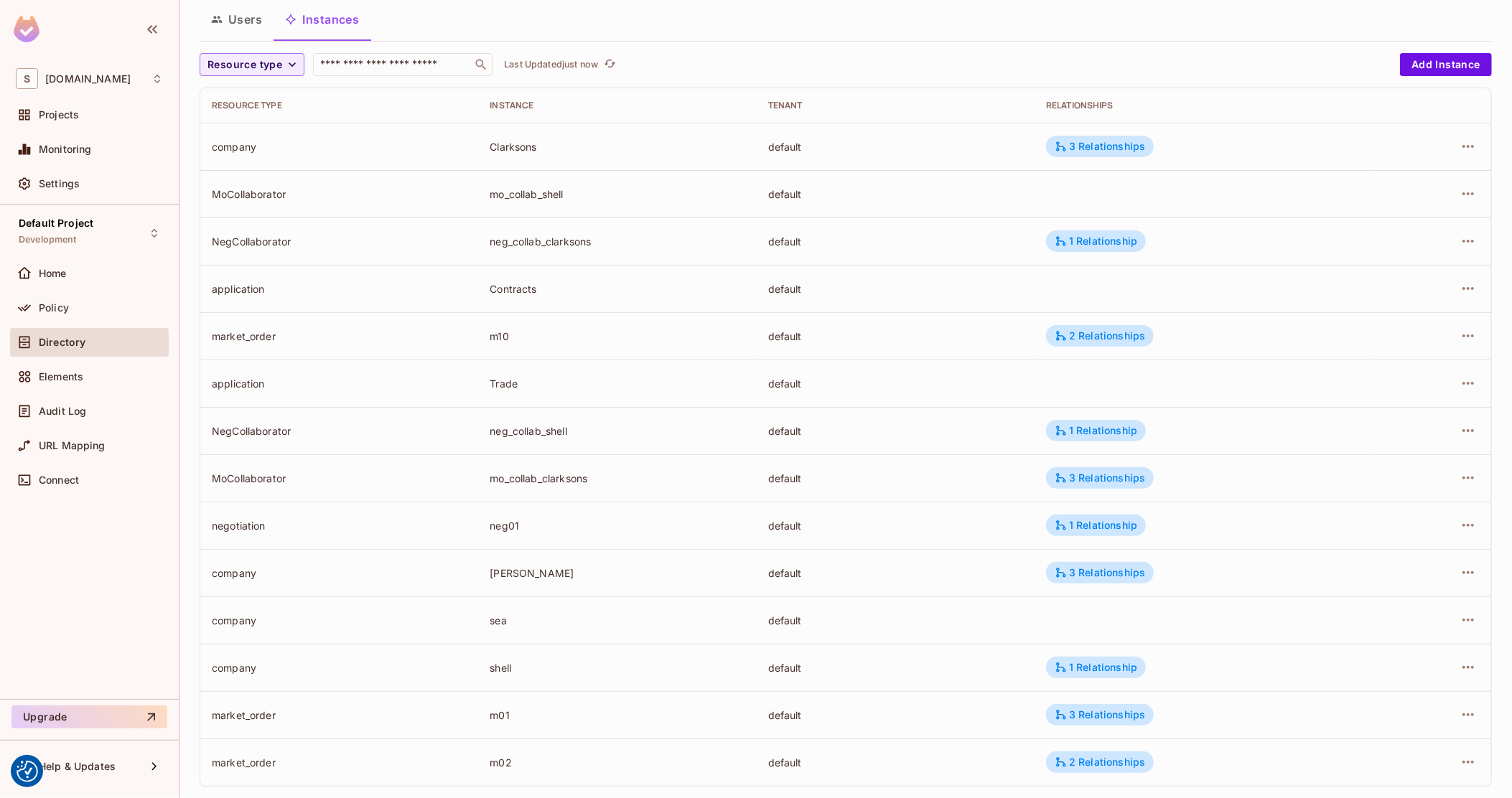
scroll to position [0, 0]
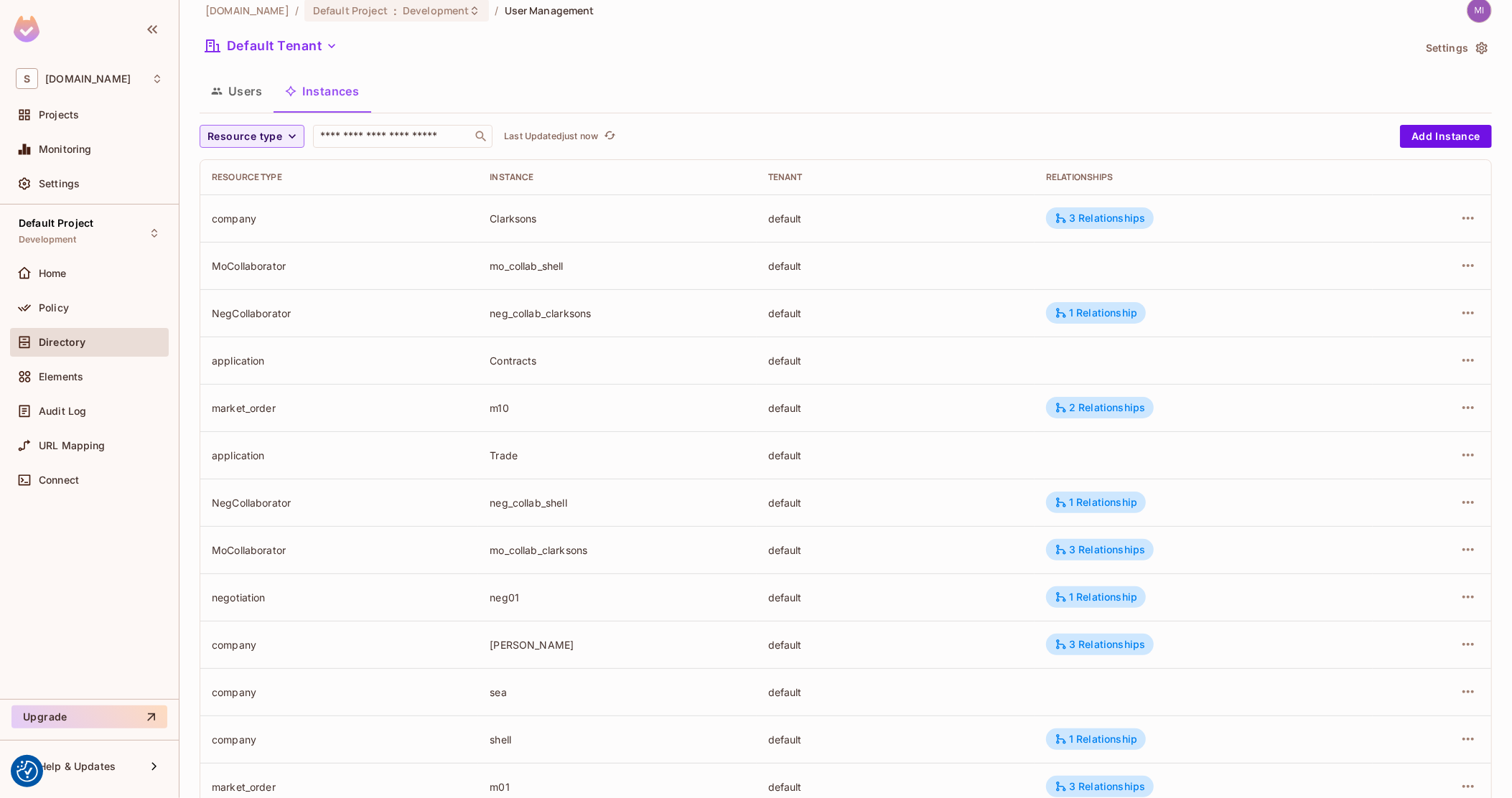
click at [237, 12] on div "sea.live / Default Project : Development / User Management Default Tenant Setti…" at bounding box center [845, 433] width 1292 height 872
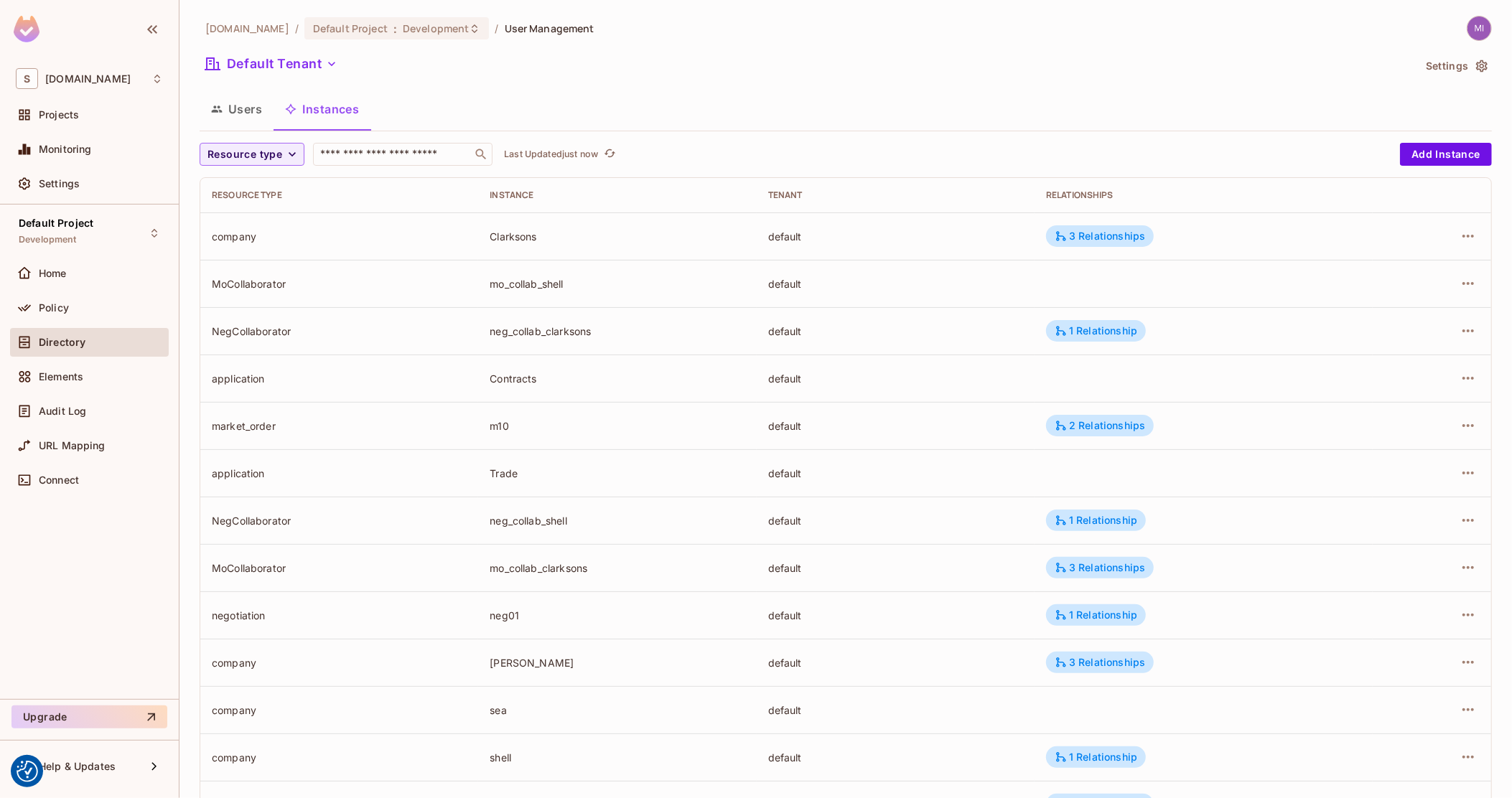
click at [242, 110] on button "Users" at bounding box center [236, 109] width 74 height 36
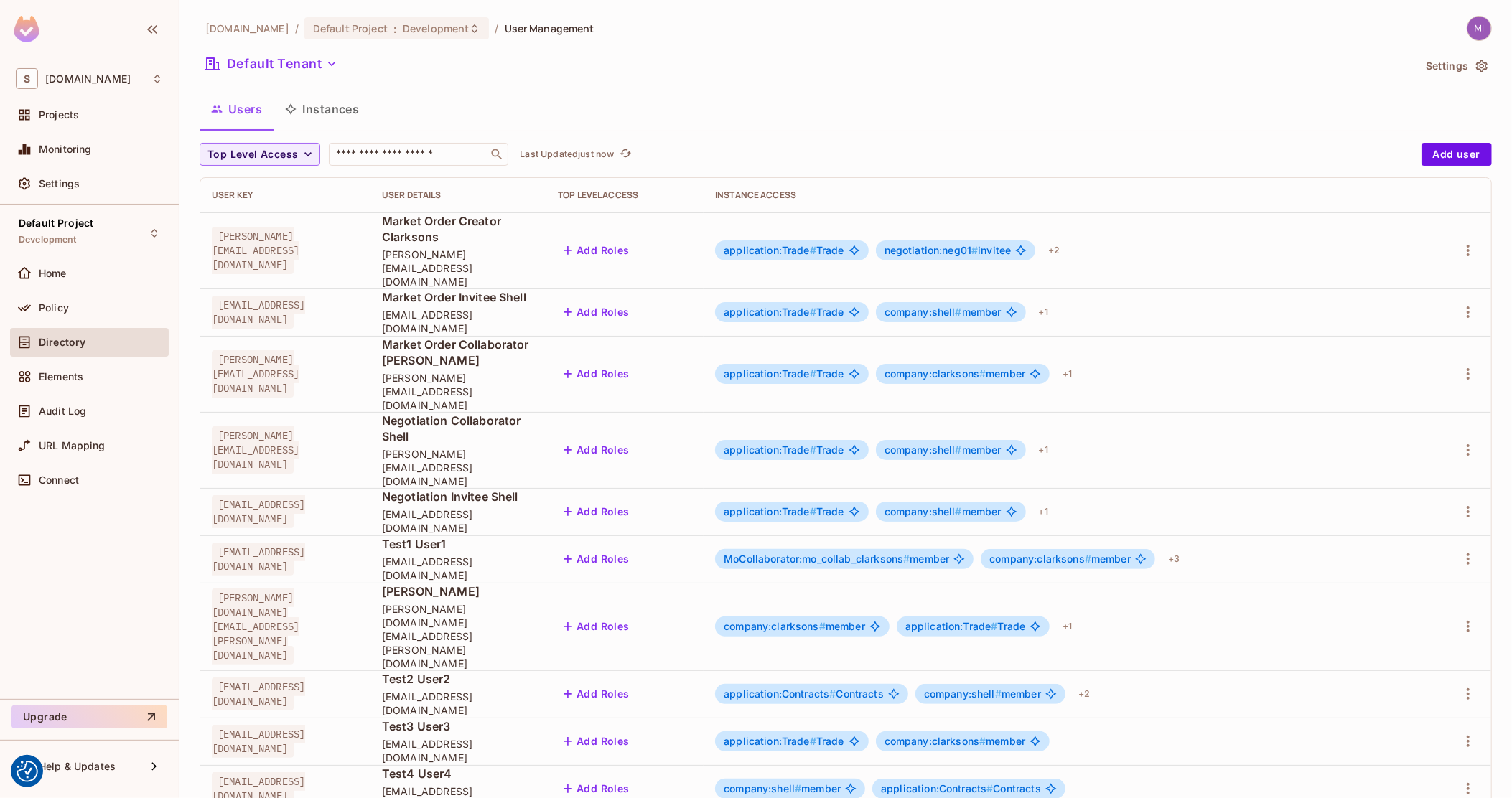
click at [1177, 362] on div "application:Trade # Trade company:clarksons # member + 1" at bounding box center [1063, 373] width 697 height 23
click at [1078, 362] on div "+ 1" at bounding box center [1067, 373] width 21 height 23
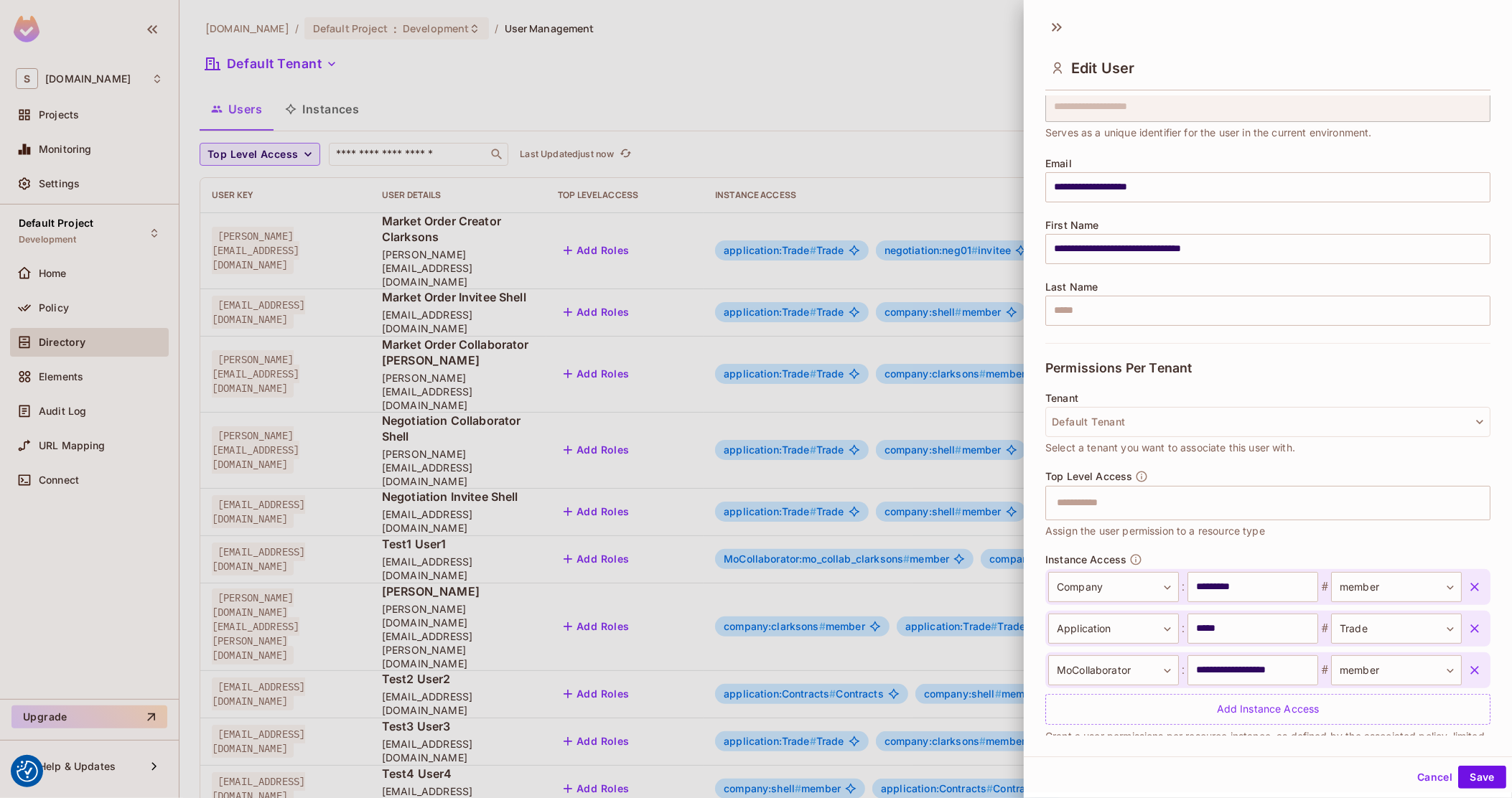
scroll to position [90, 0]
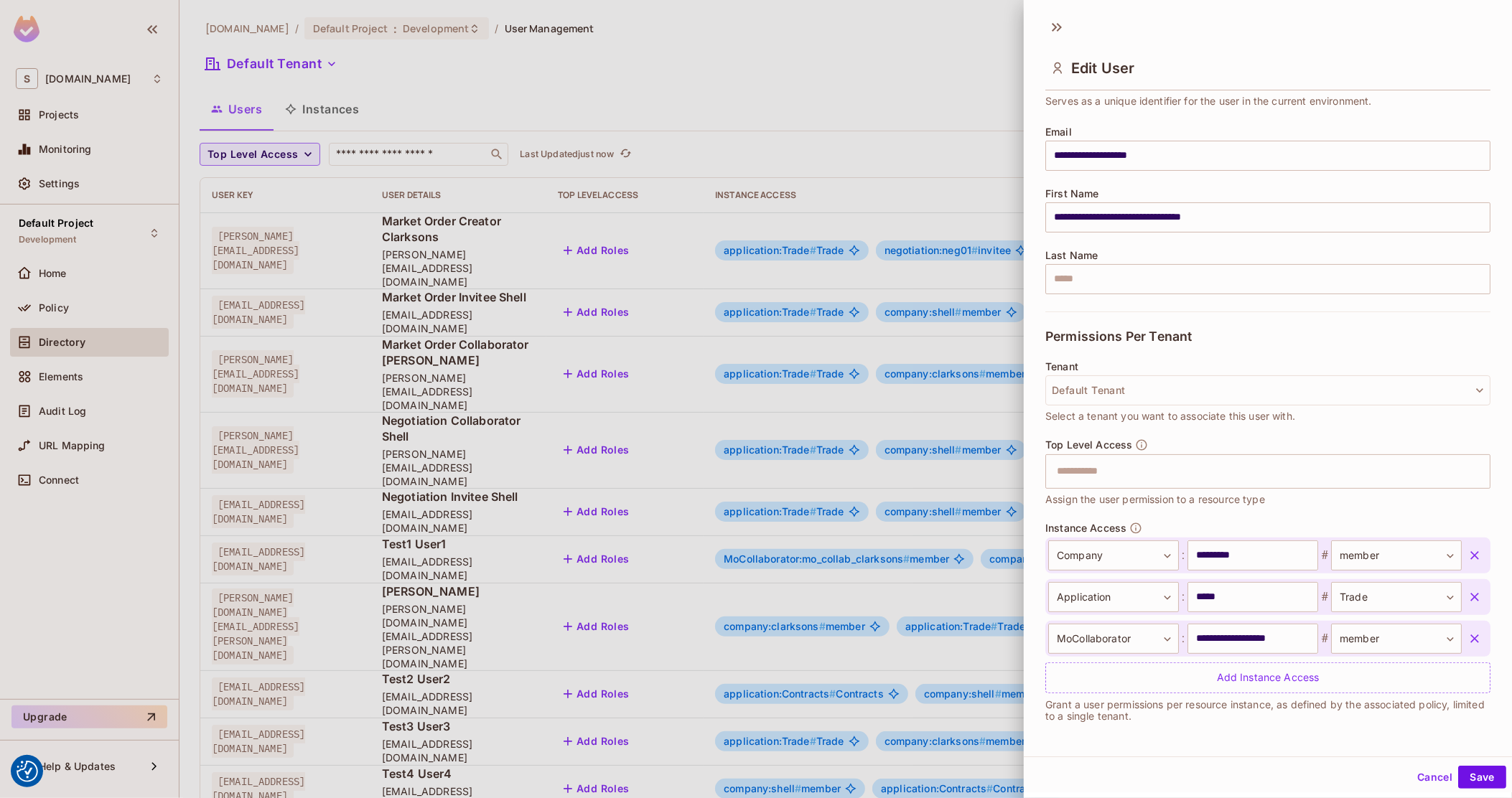
click at [740, 502] on div at bounding box center [756, 399] width 1512 height 798
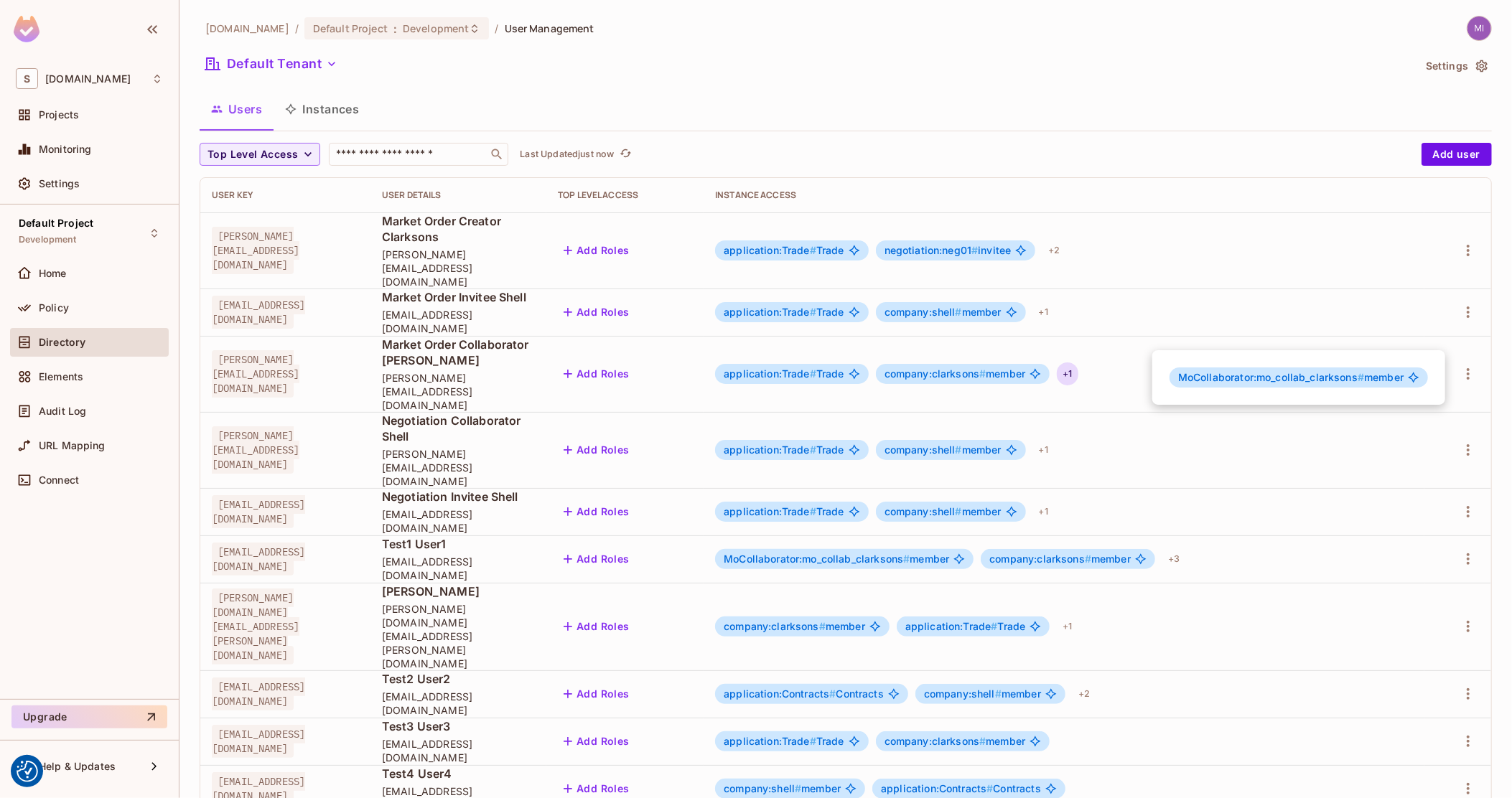
click at [1168, 715] on div at bounding box center [756, 399] width 1512 height 798
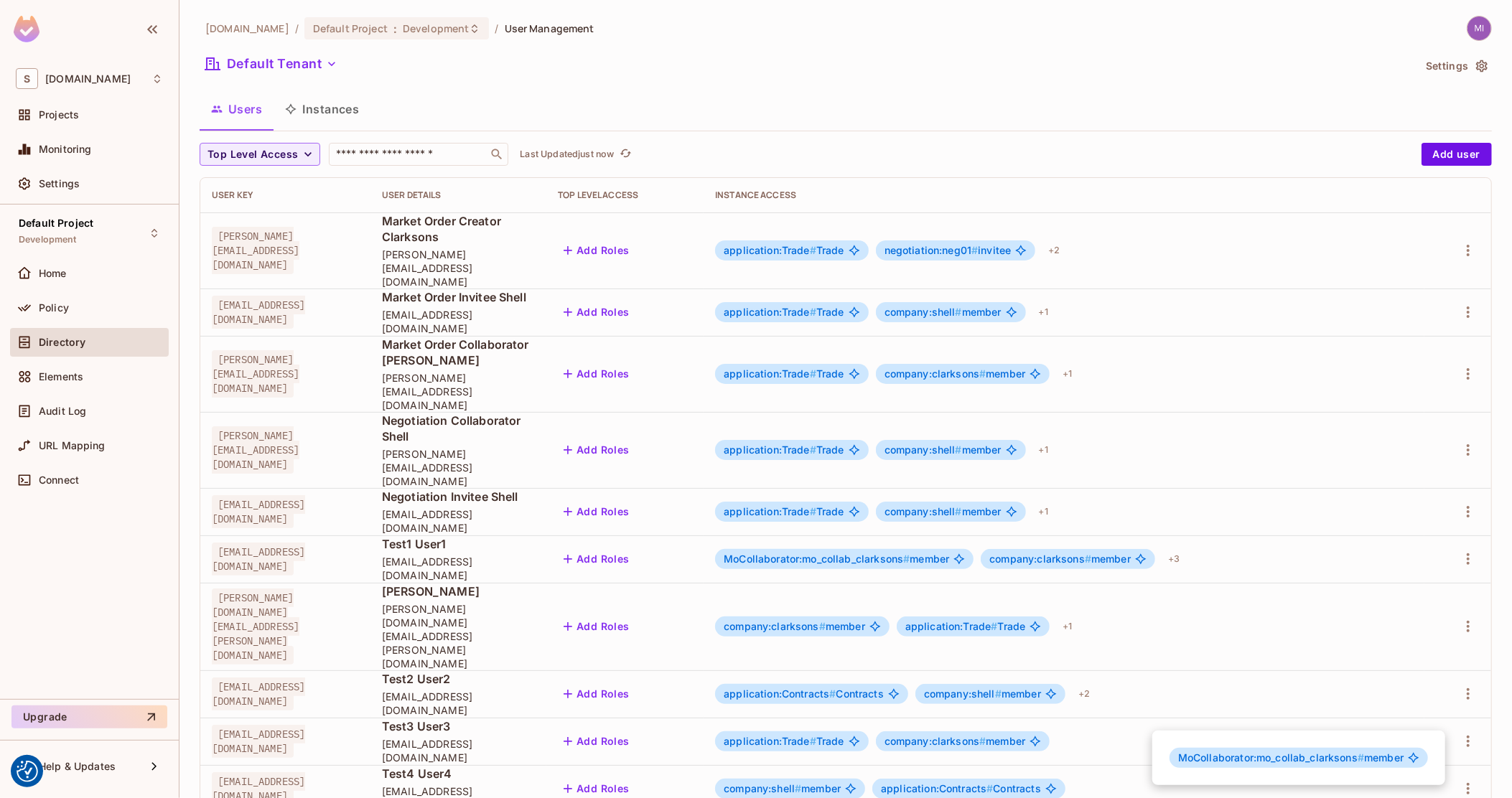
click at [315, 718] on div at bounding box center [756, 399] width 1512 height 798
copy span "Test5.User5@clarksons.com"
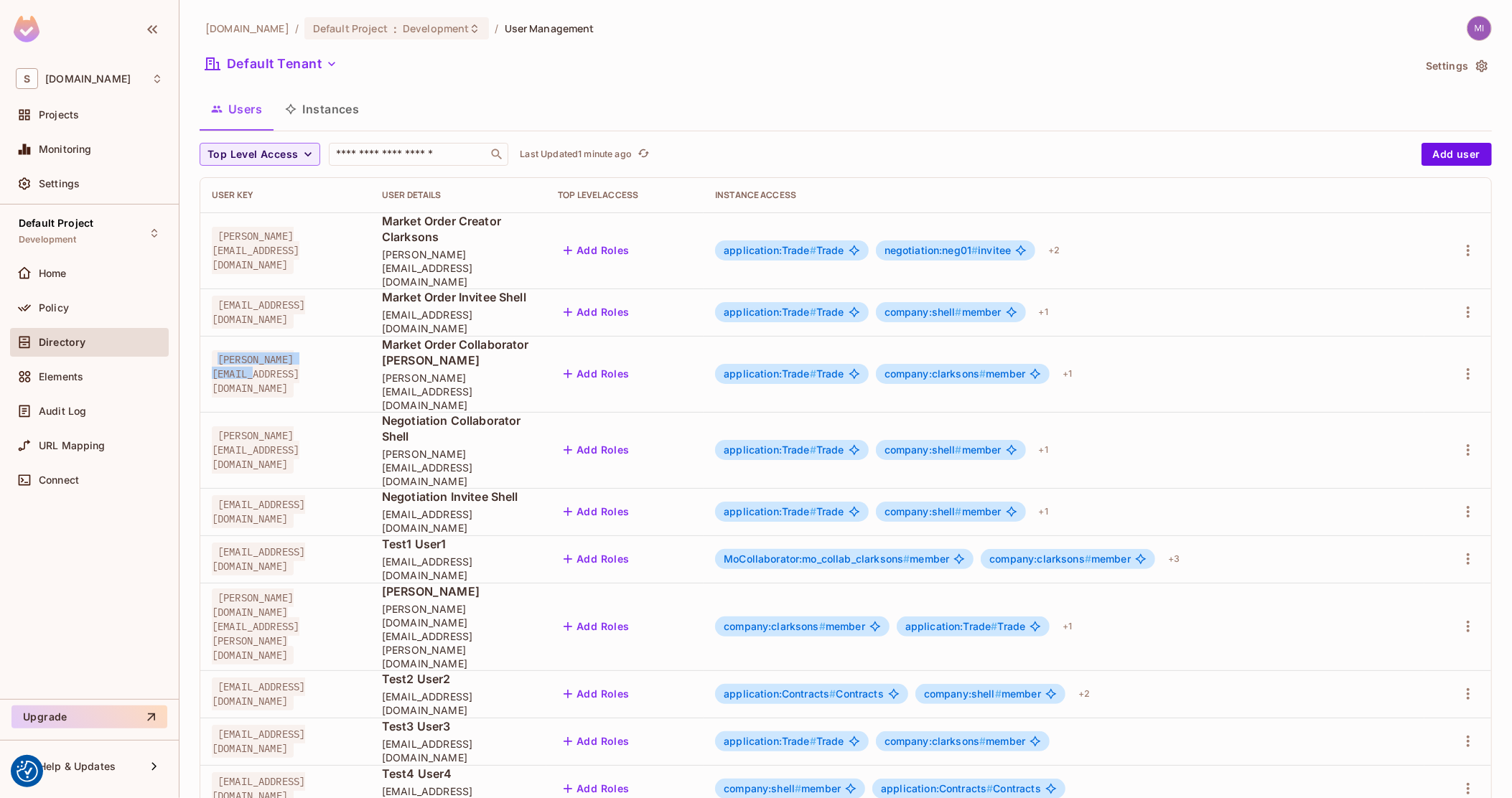
drag, startPoint x: 343, startPoint y: 328, endPoint x: 217, endPoint y: 333, distance: 126.1
click at [217, 350] on span "thomas@clarksons.com" at bounding box center [255, 374] width 87 height 47
copy span "thomas@clarksons.com"
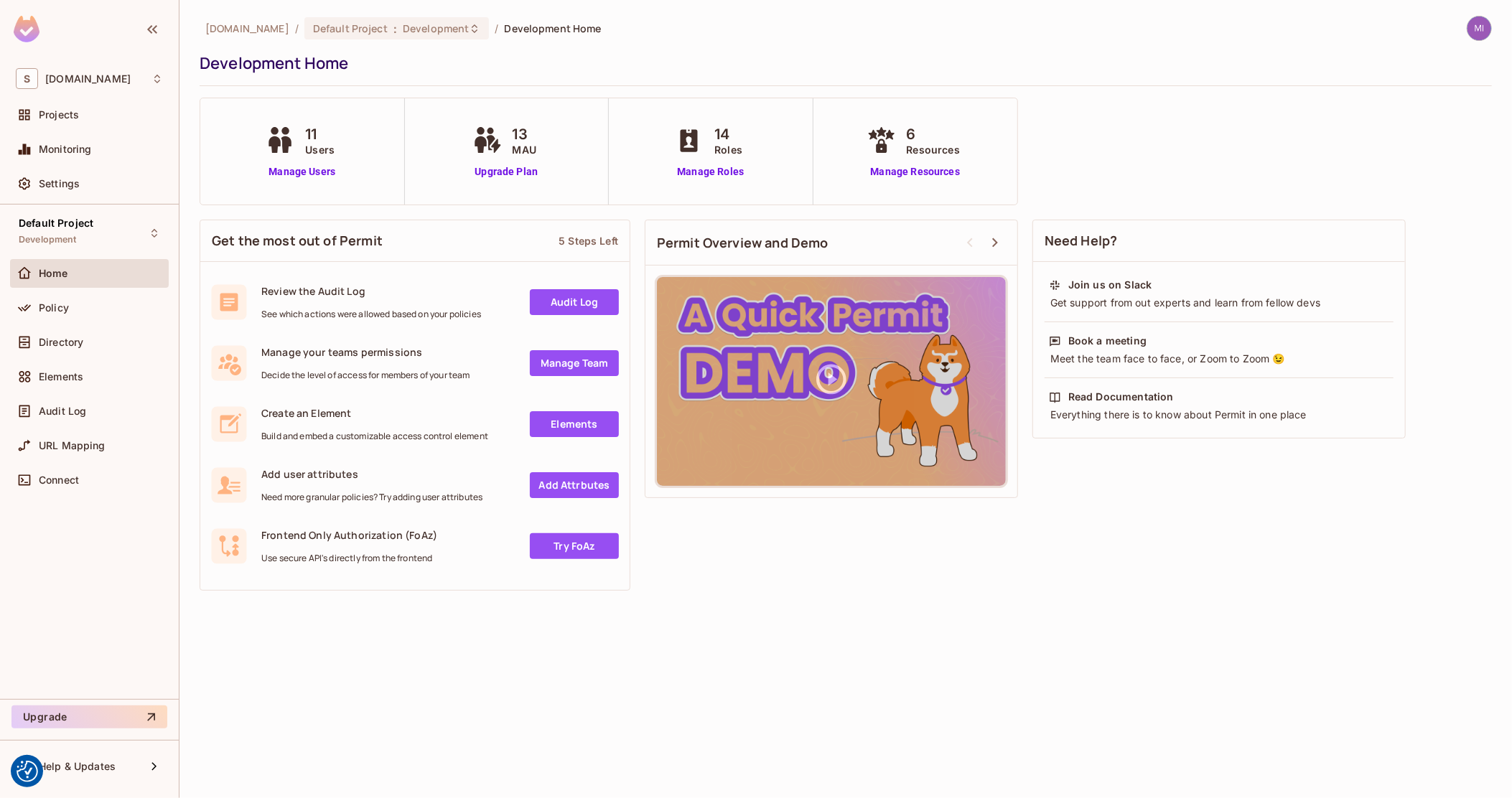
click at [1480, 35] on img at bounding box center [1479, 28] width 24 height 24
click at [1444, 108] on div "Copy Environment Key" at bounding box center [1399, 100] width 132 height 29
click at [1420, 136] on li "Log out" at bounding box center [1501, 142] width 361 height 23
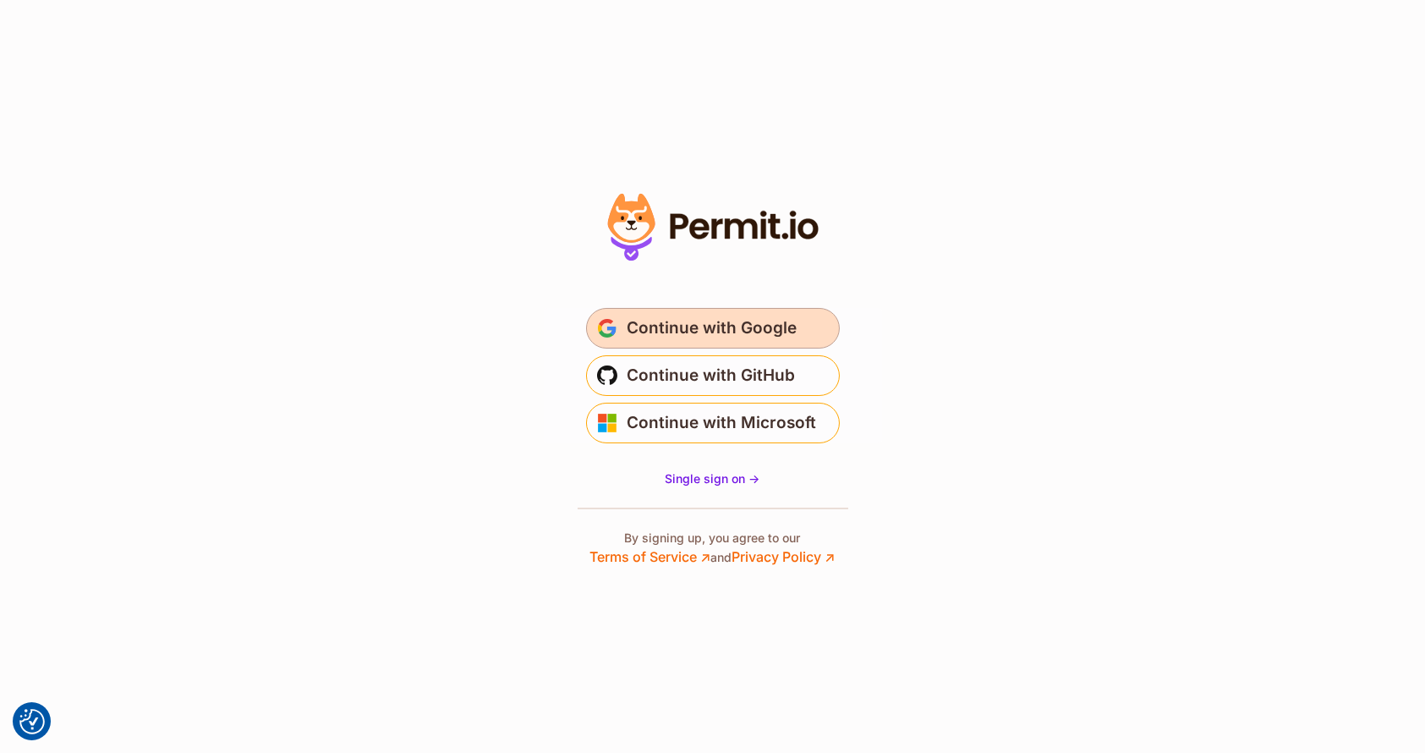
click at [751, 320] on span "Continue with Google" at bounding box center [713, 328] width 170 height 27
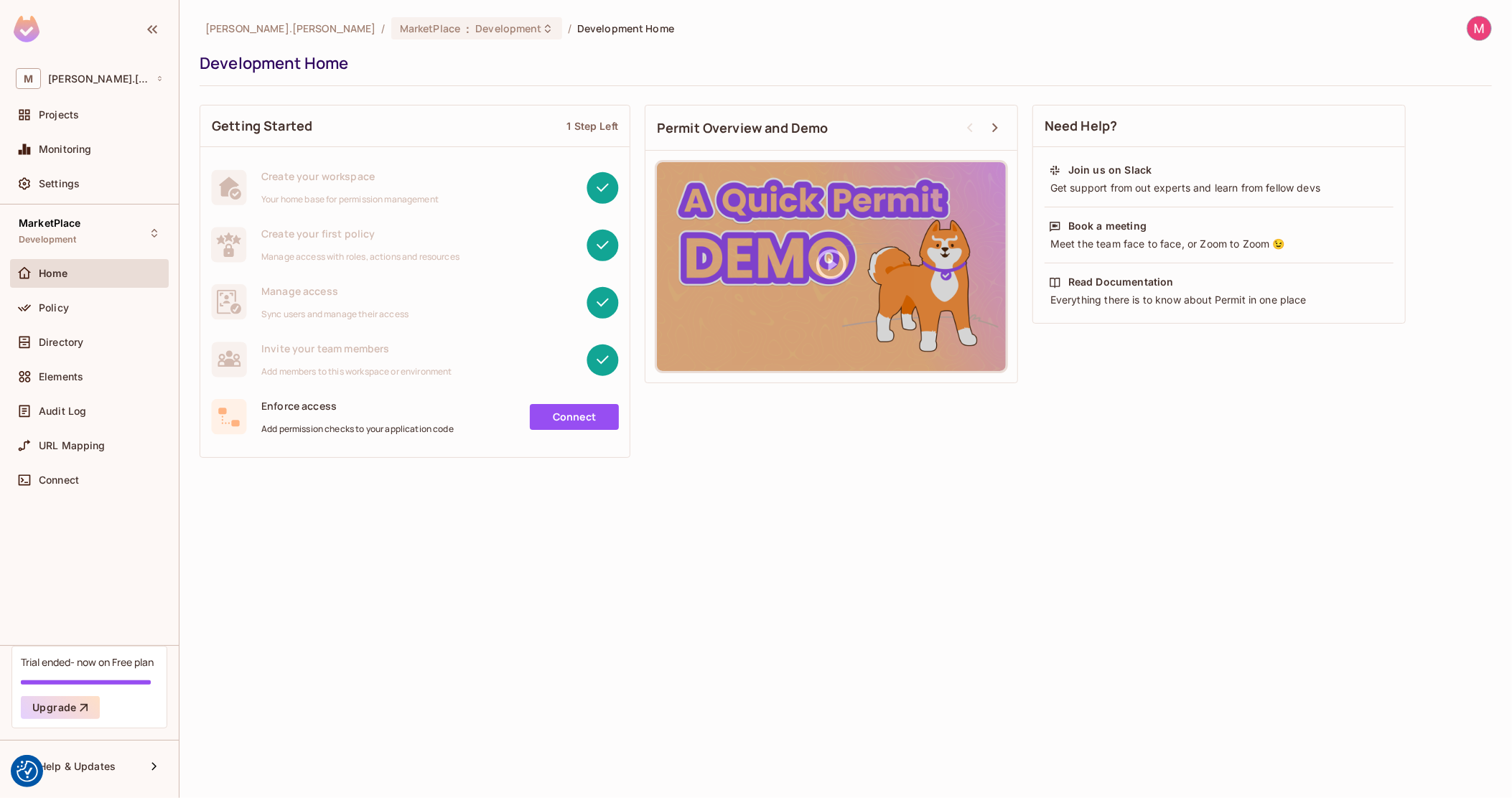
click at [1475, 25] on img at bounding box center [1479, 28] width 24 height 24
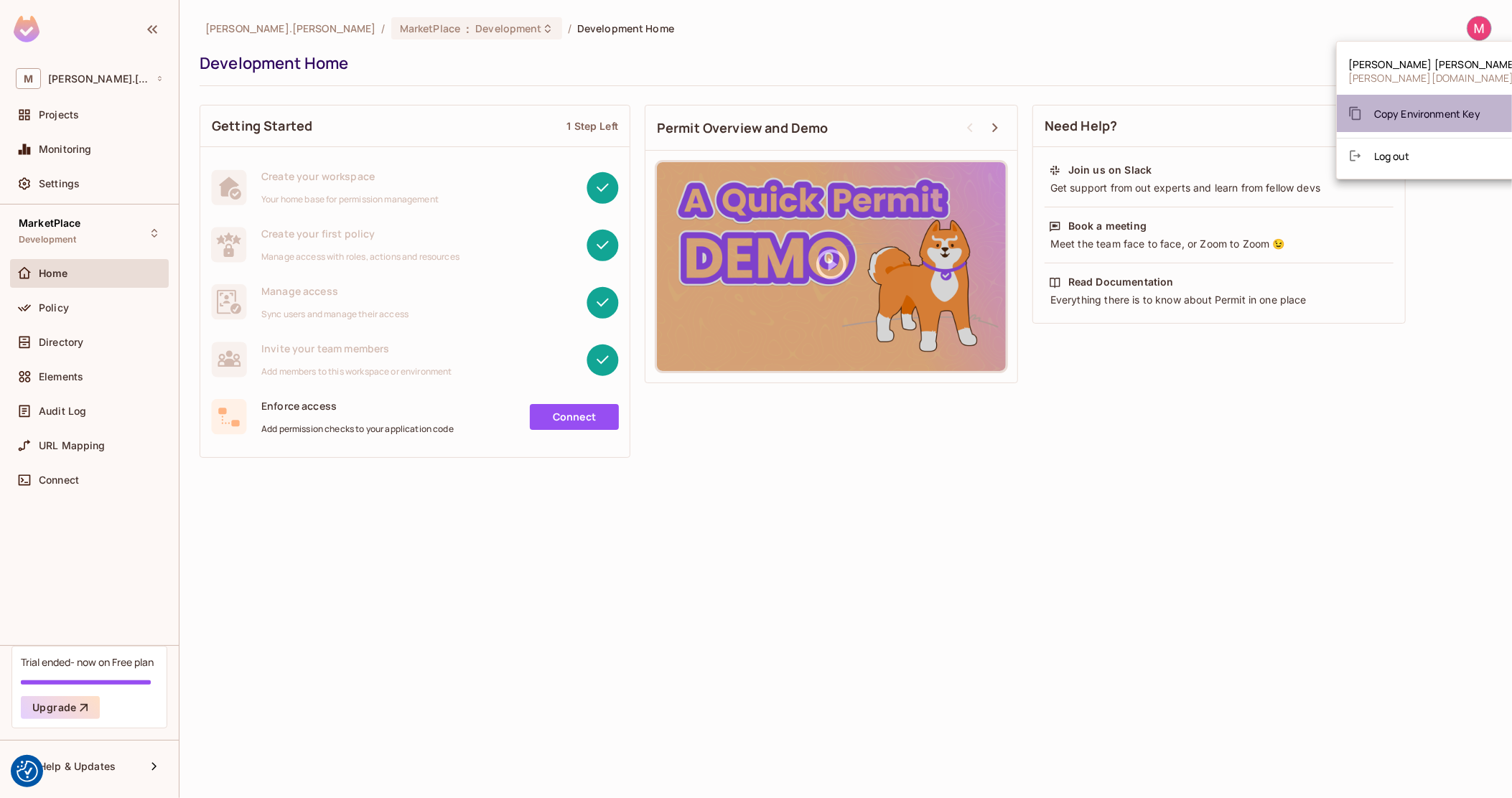
click at [1442, 107] on span "Copy Environment Key" at bounding box center [1426, 114] width 106 height 14
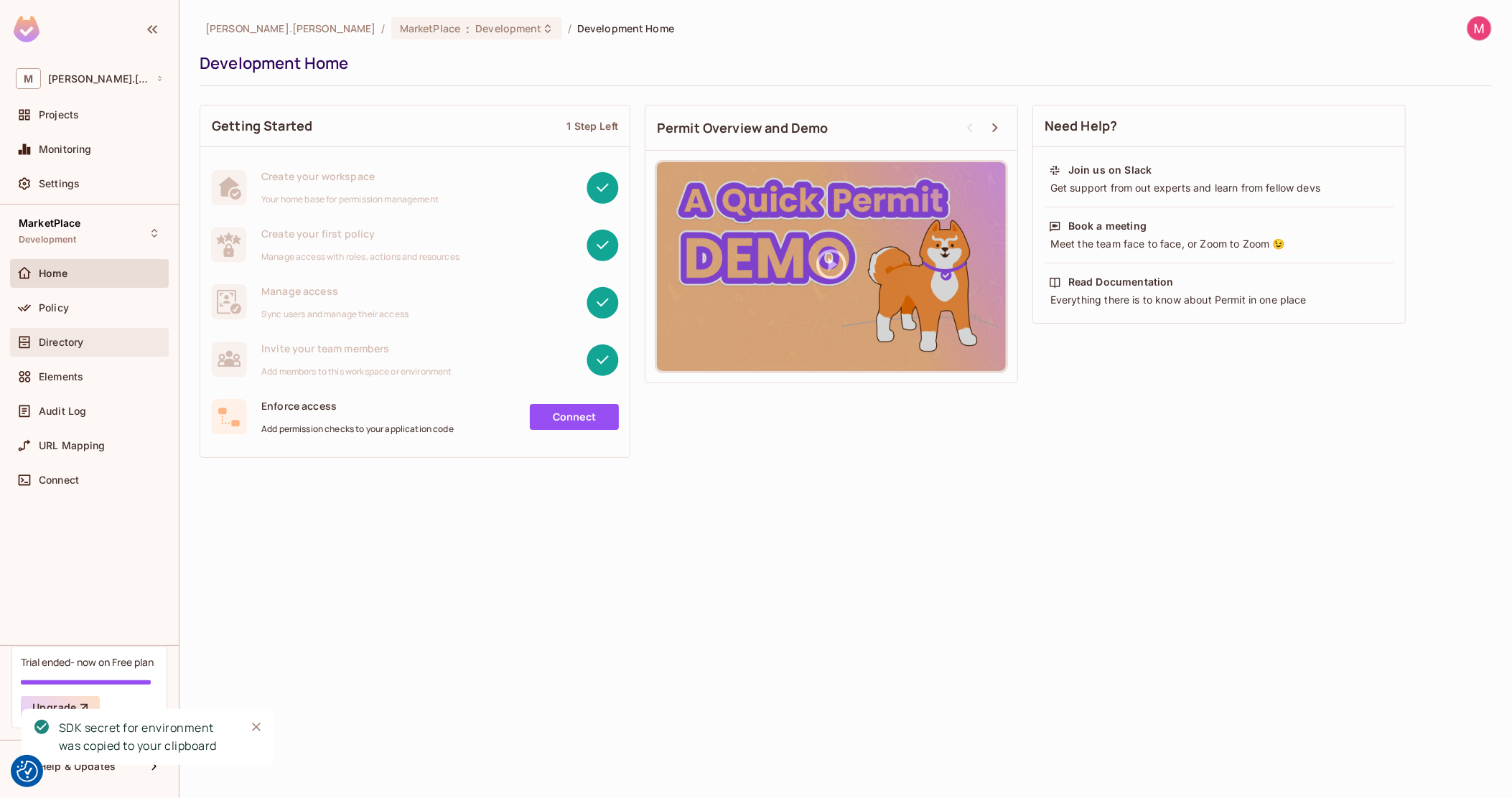
click at [104, 338] on div "Directory" at bounding box center [101, 343] width 124 height 12
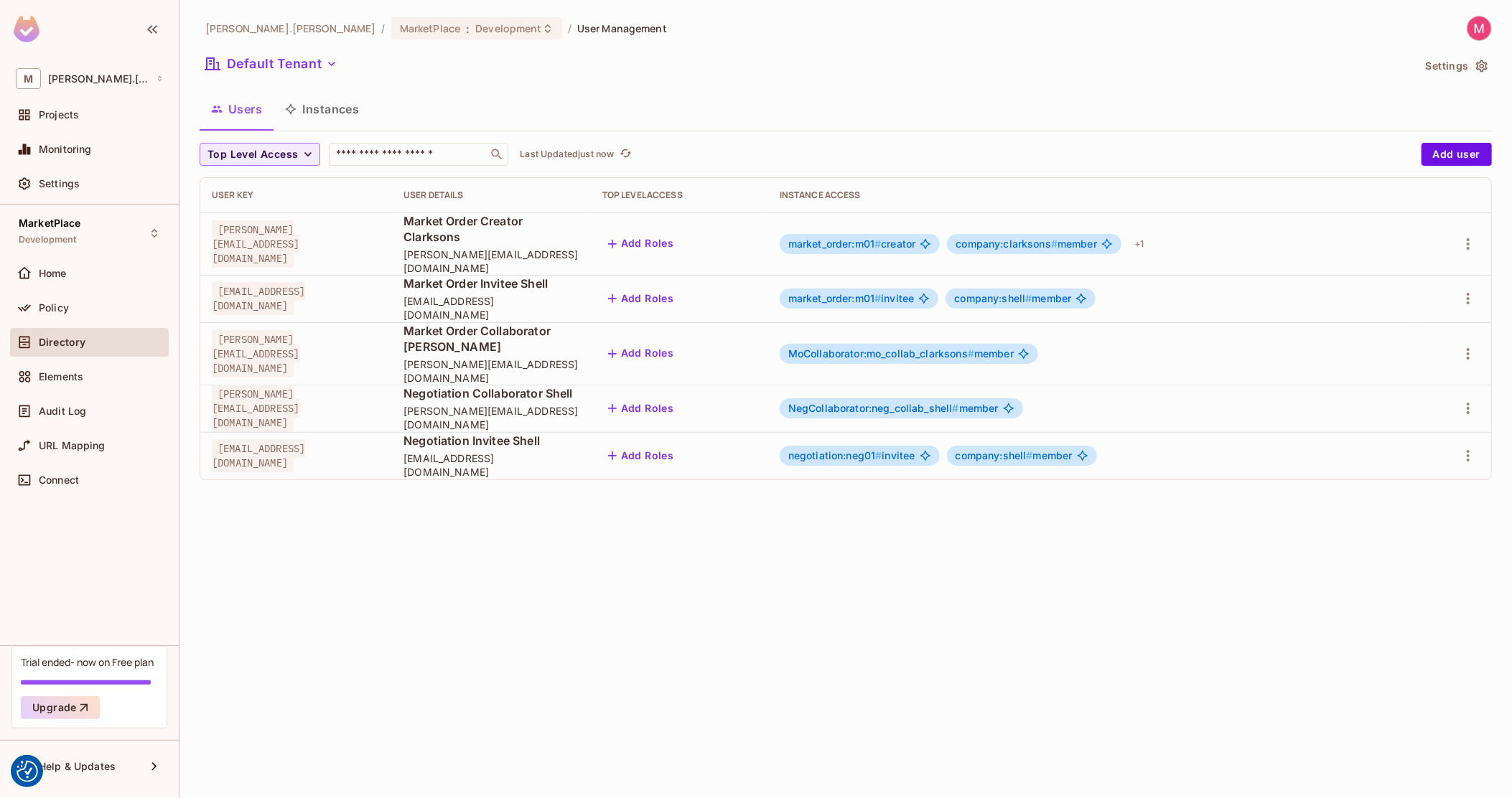
click at [330, 103] on button "Instances" at bounding box center [322, 109] width 97 height 36
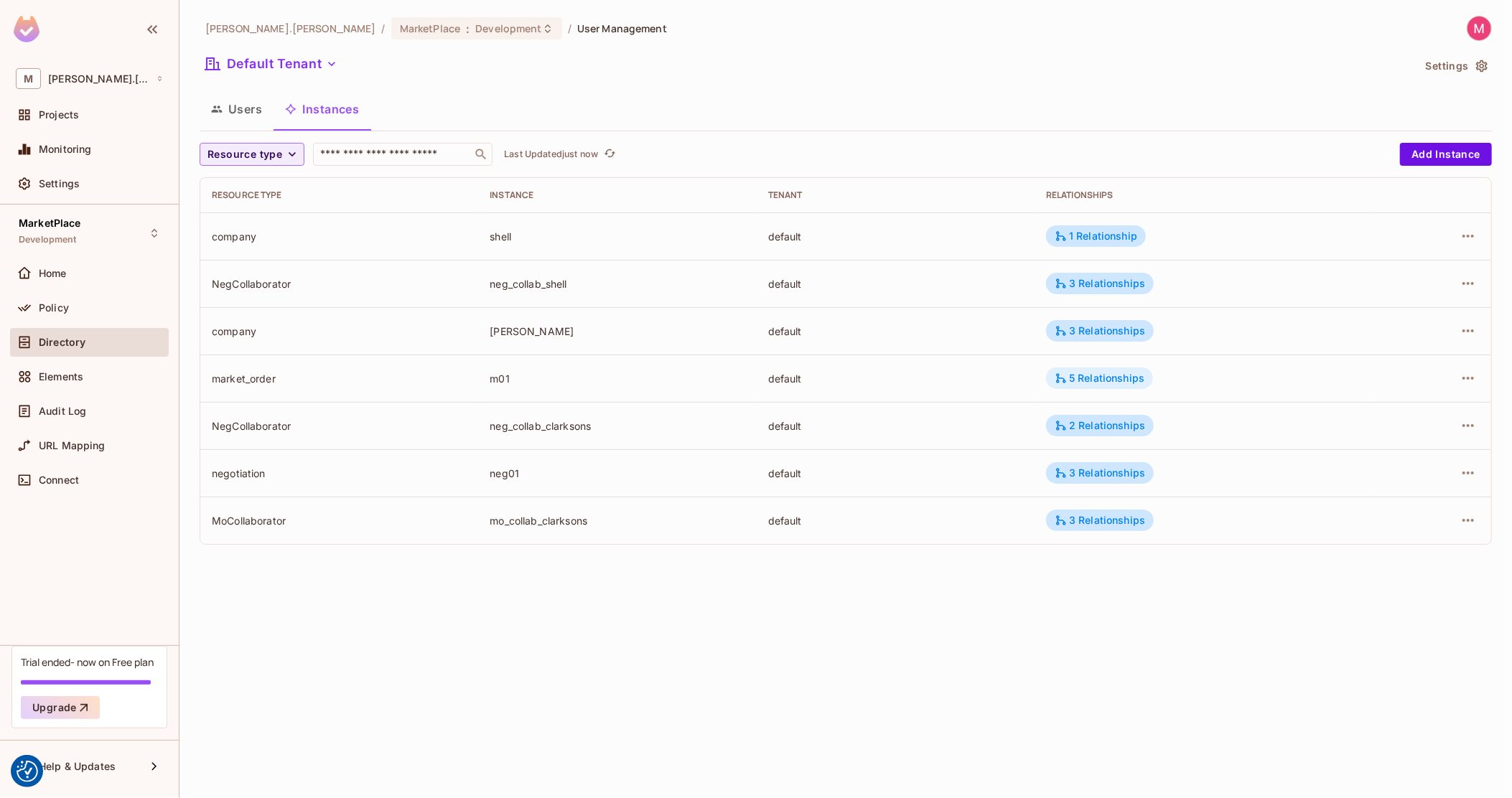
click at [1091, 385] on div "5 Relationships" at bounding box center [1100, 377] width 107 height 21
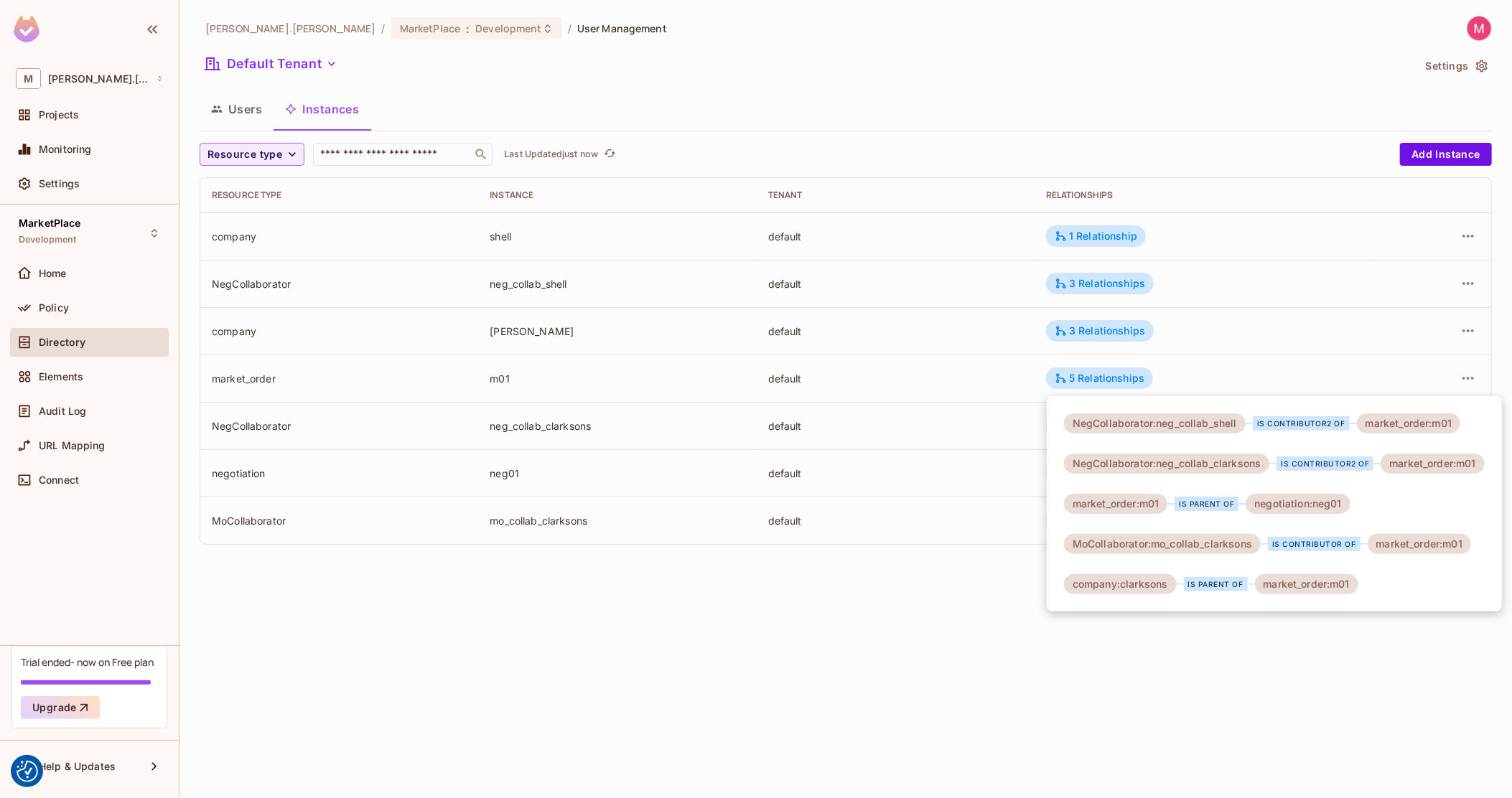
click at [1254, 302] on div at bounding box center [756, 399] width 1512 height 798
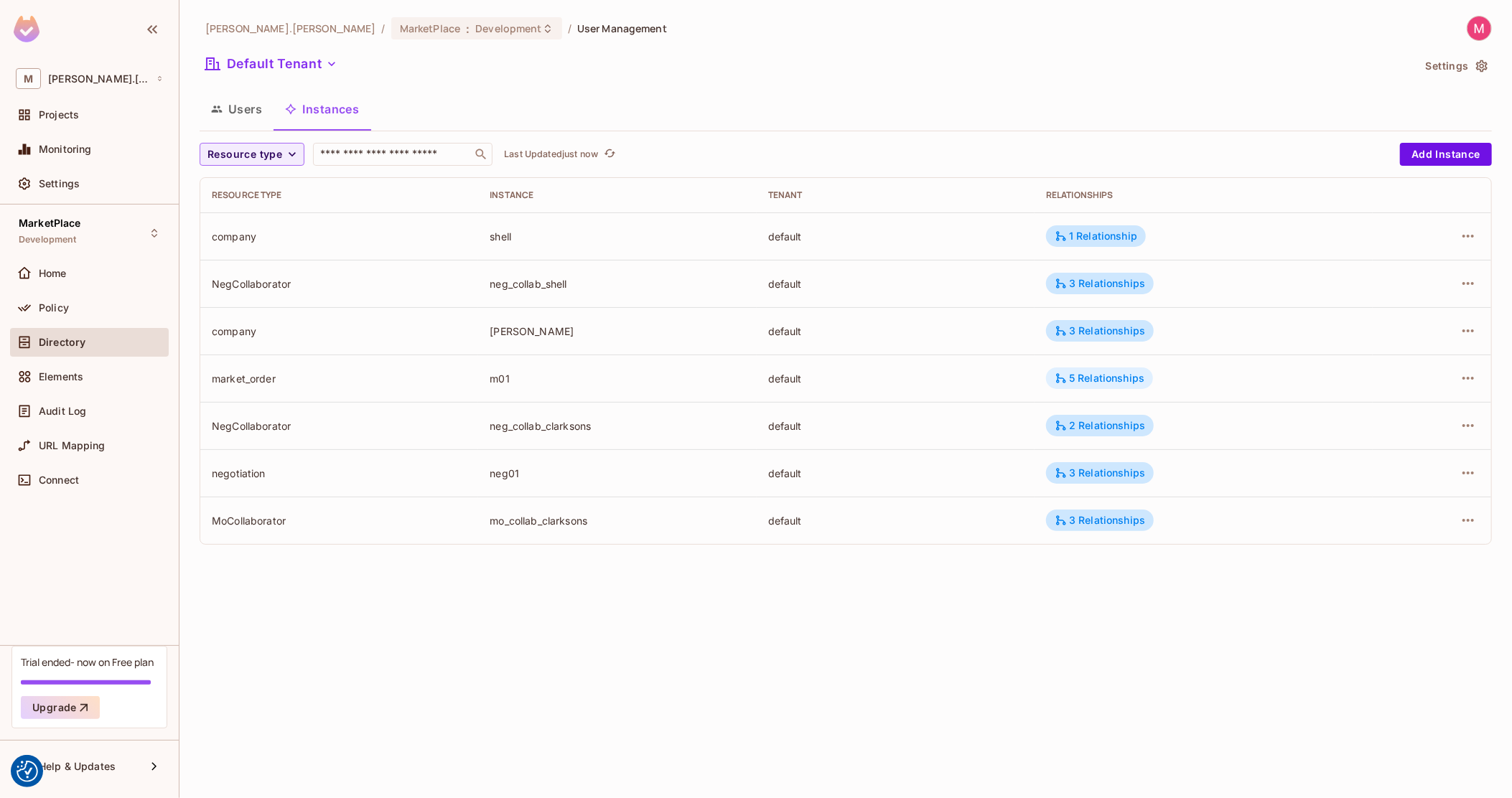
click at [1121, 369] on div "5 Relationships" at bounding box center [1100, 377] width 107 height 21
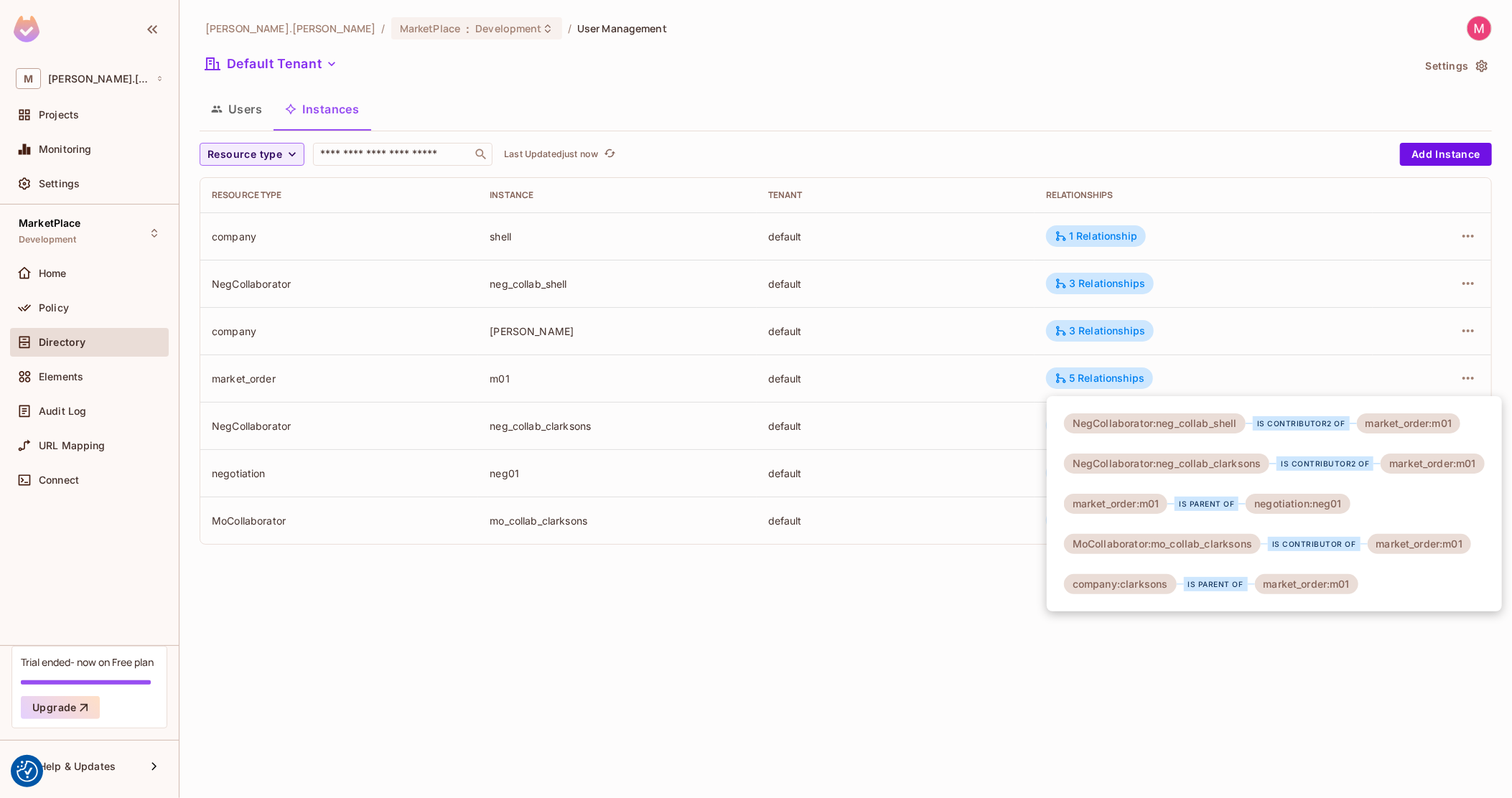
click at [1477, 33] on div at bounding box center [756, 399] width 1512 height 798
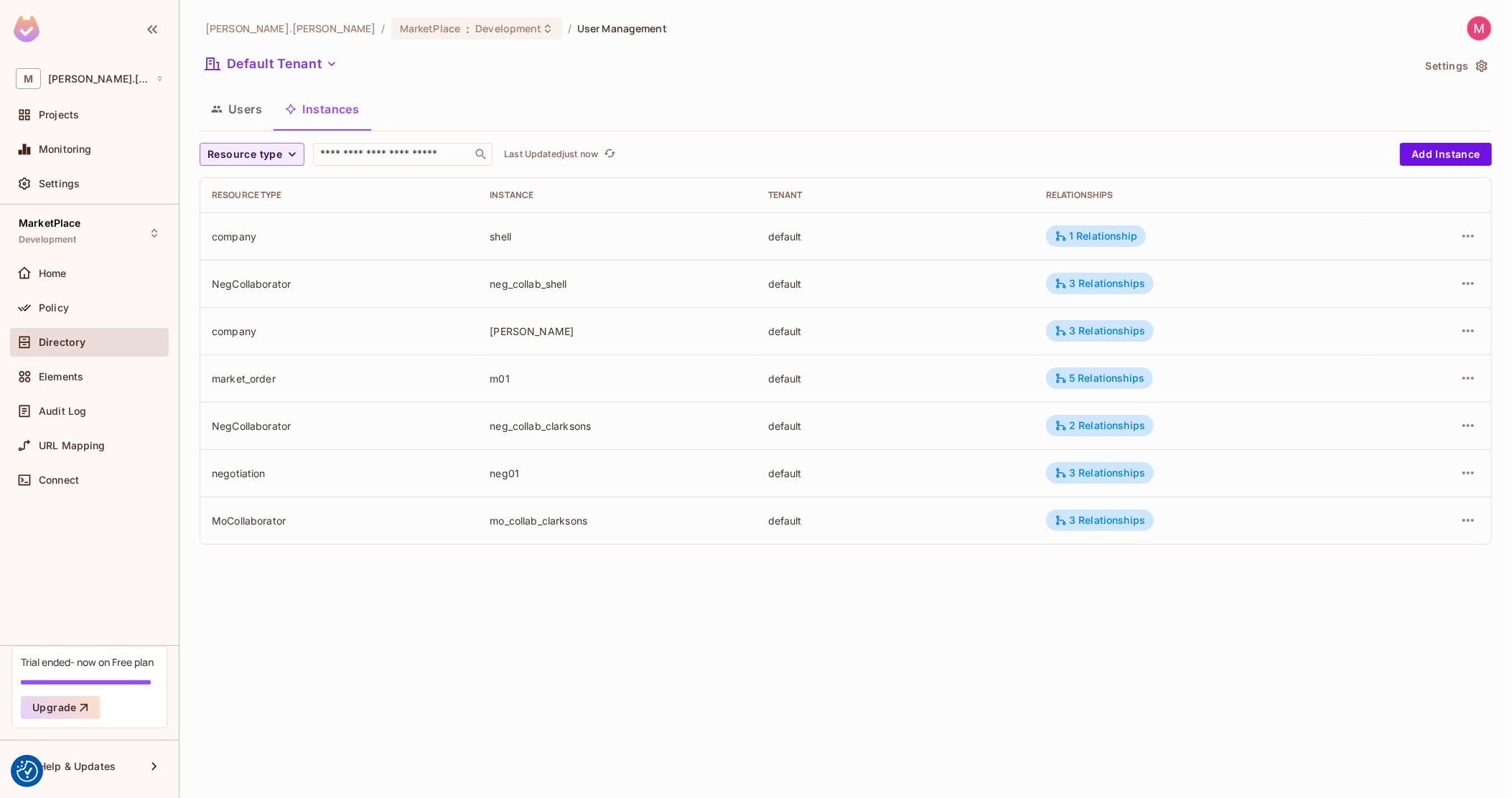
click at [1474, 36] on img at bounding box center [1479, 28] width 24 height 24
click at [1431, 122] on div "Copy Environment Key" at bounding box center [1414, 114] width 132 height 29
click at [1069, 378] on div at bounding box center [756, 399] width 1512 height 798
click at [224, 96] on button "Users" at bounding box center [236, 109] width 74 height 36
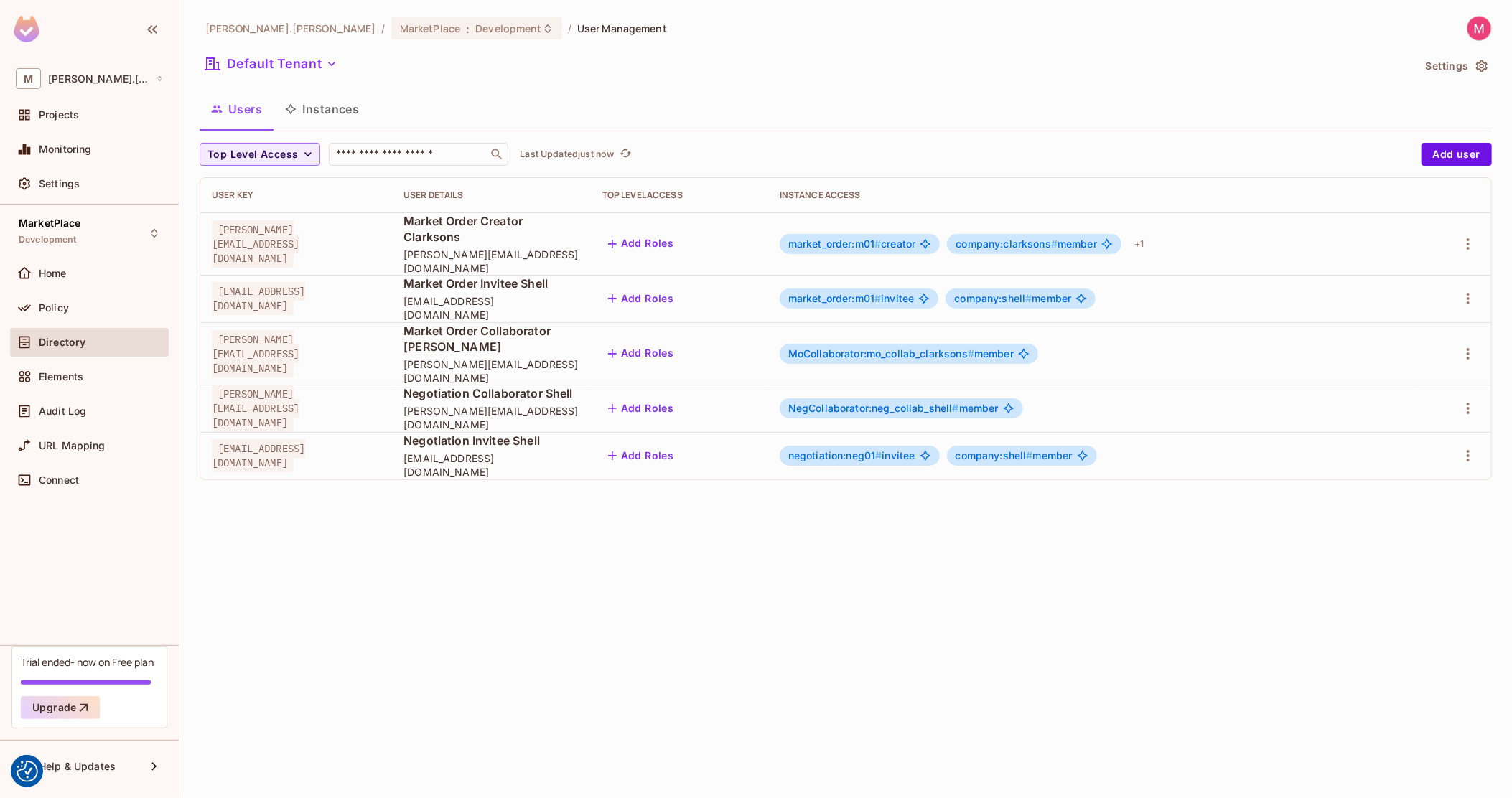
click at [1013, 348] on span "MoCollaborator:mo_collab_clarksons # member" at bounding box center [901, 354] width 226 height 12
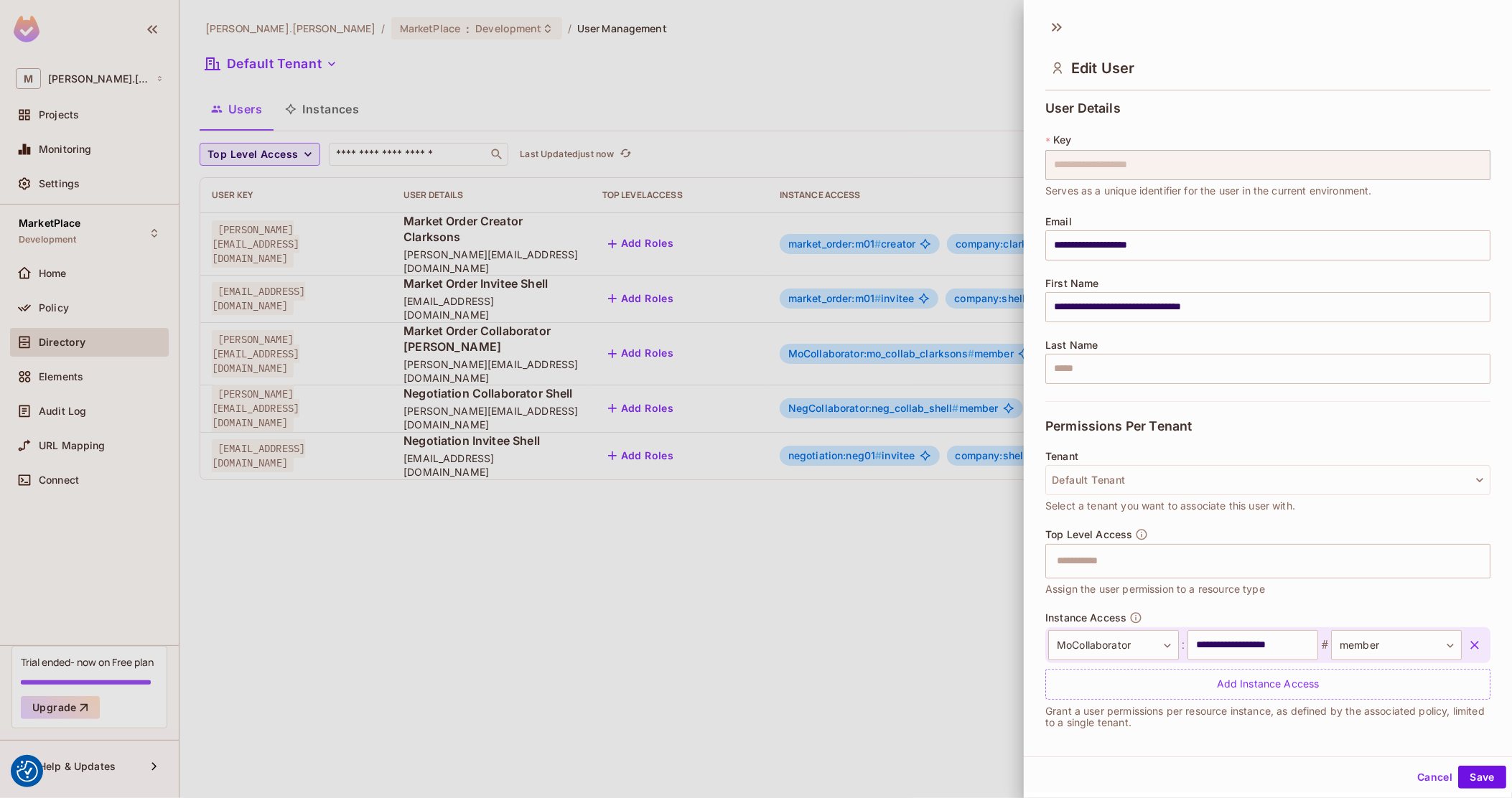
click at [993, 337] on div at bounding box center [756, 399] width 1512 height 798
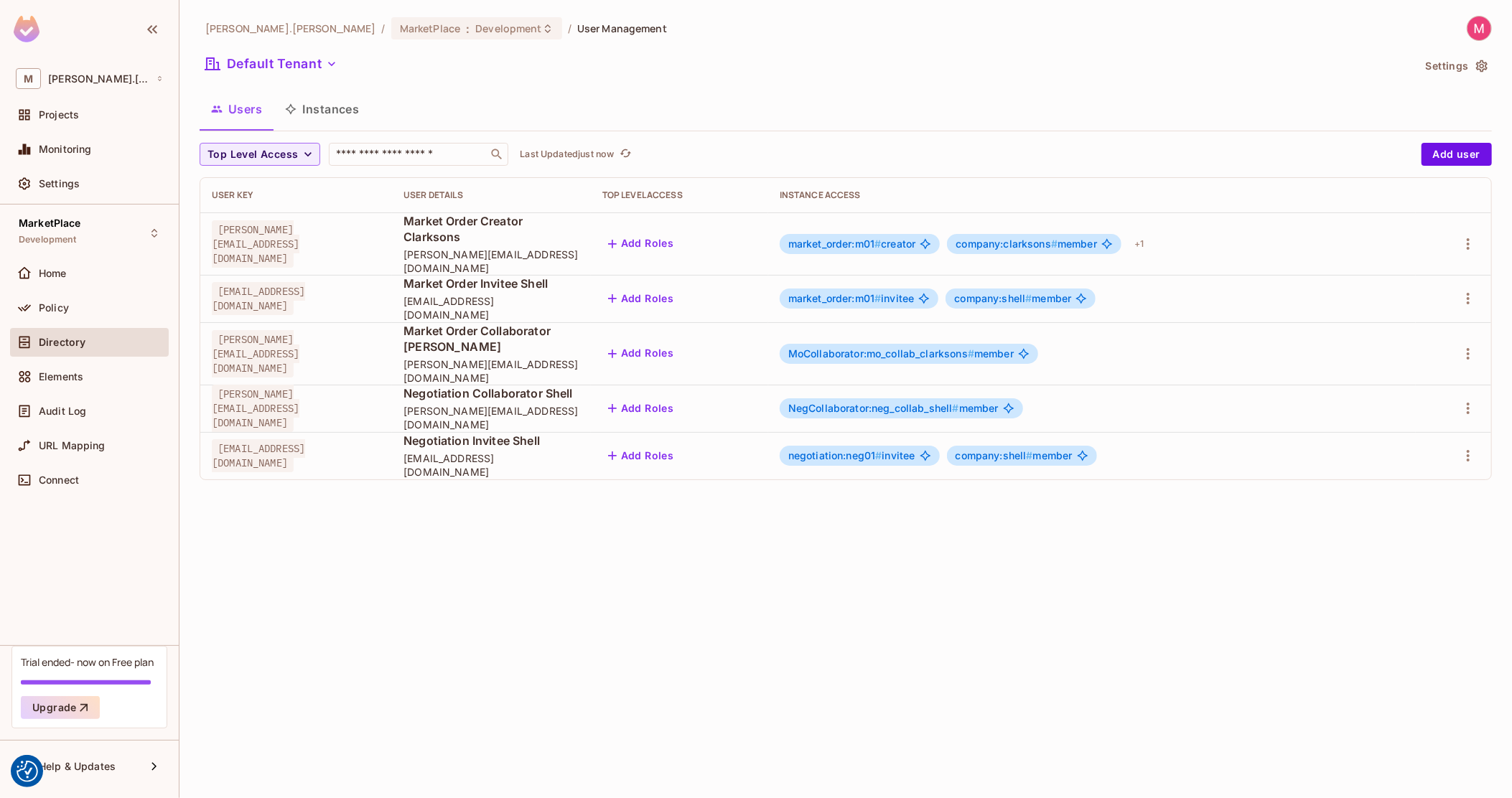
click at [1475, 22] on img at bounding box center [1479, 28] width 24 height 24
click at [748, 555] on div at bounding box center [756, 399] width 1512 height 798
click at [319, 109] on button "Instances" at bounding box center [322, 109] width 97 height 36
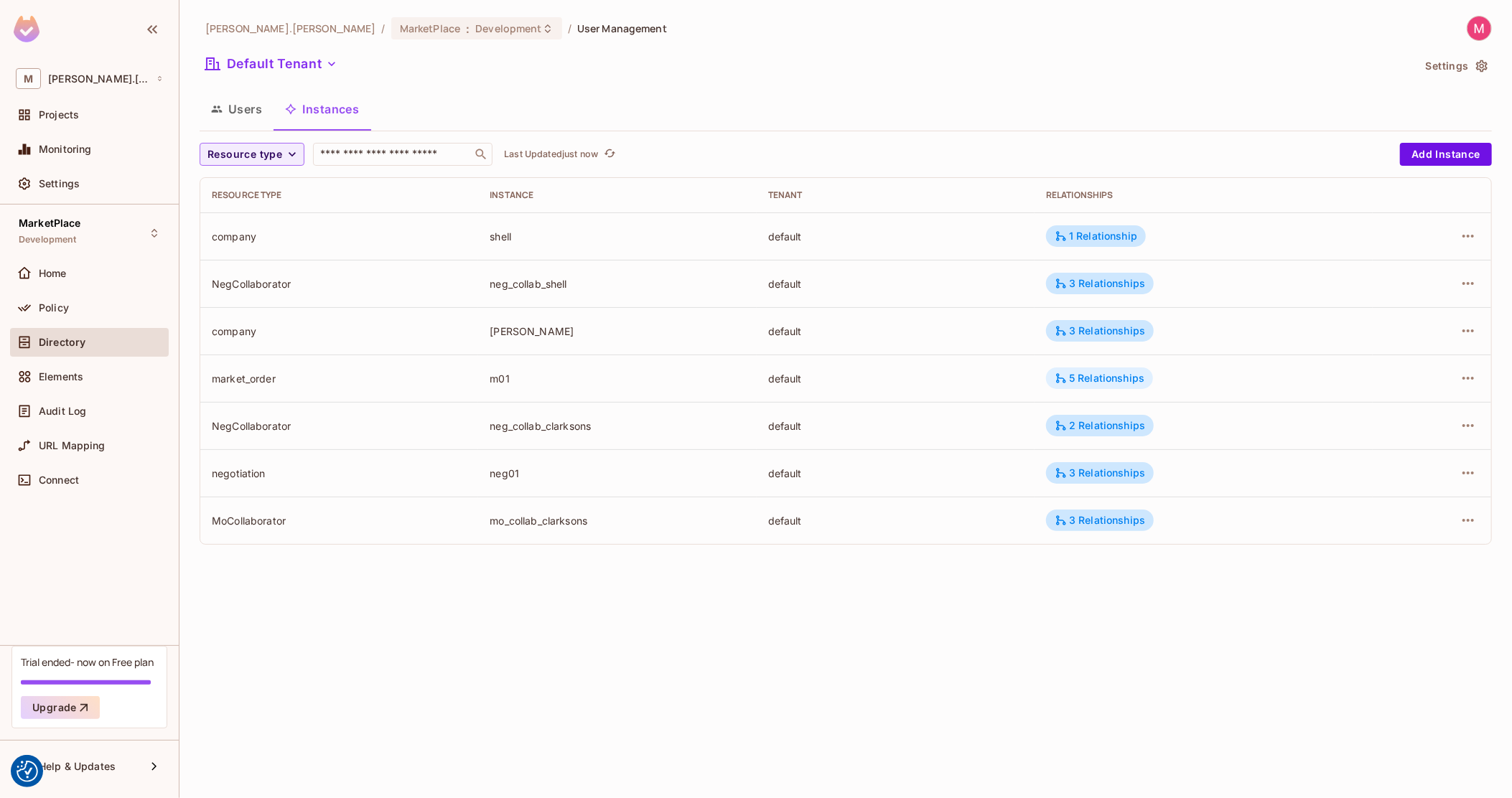
click at [1124, 378] on div "5 Relationships" at bounding box center [1100, 377] width 90 height 13
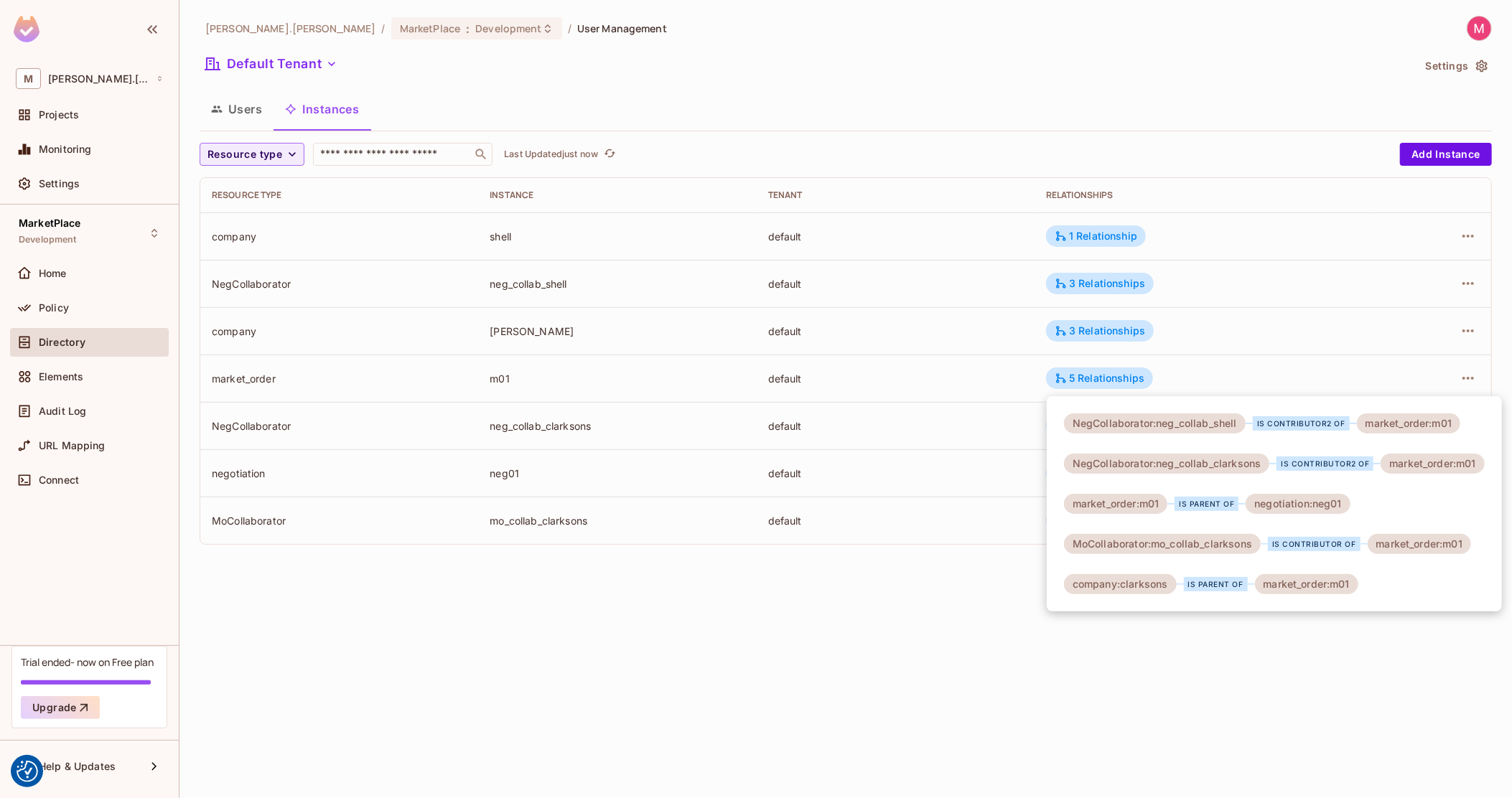
click at [742, 442] on div at bounding box center [756, 399] width 1512 height 798
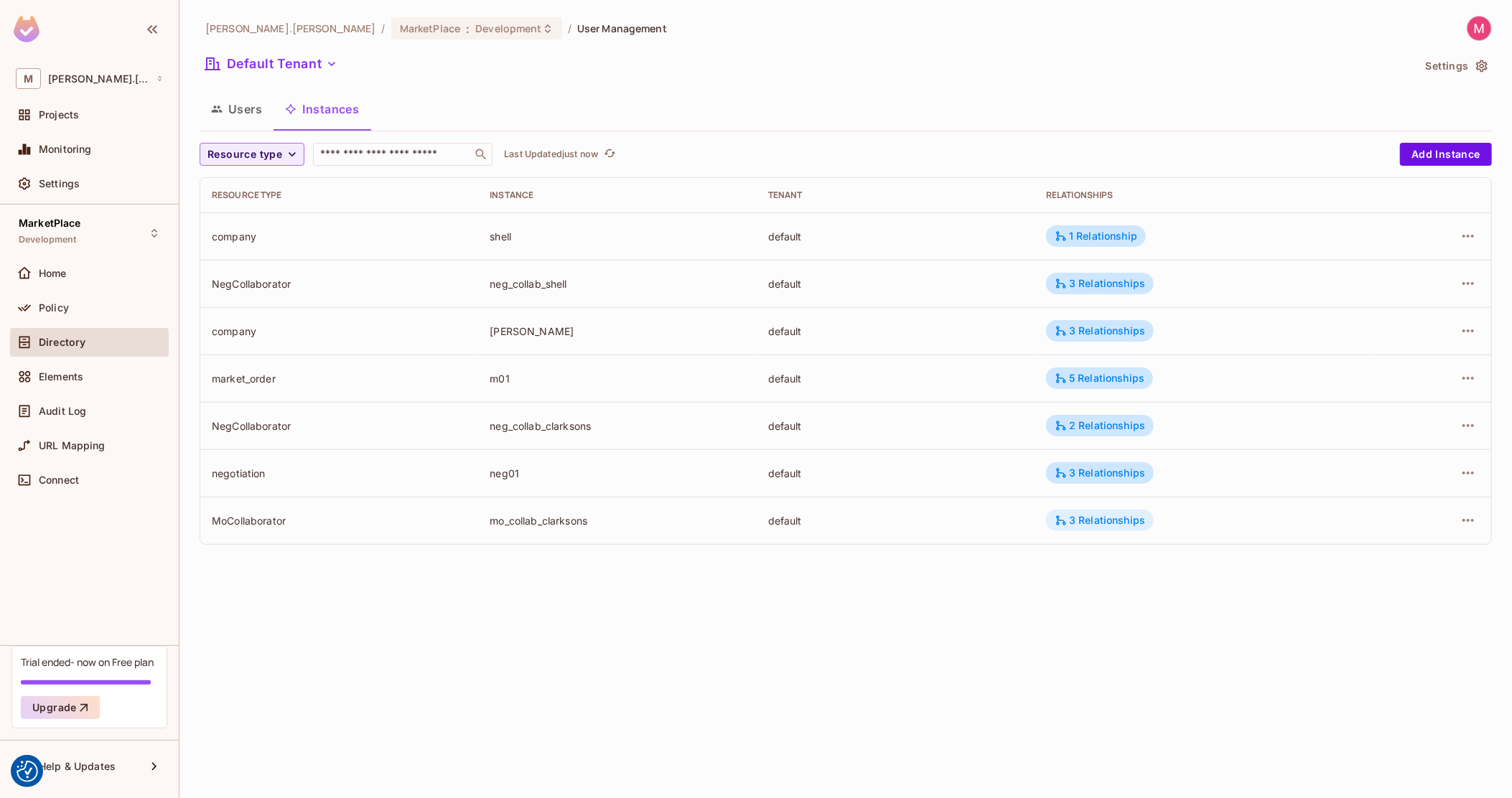
click at [1134, 524] on div "3 Relationships" at bounding box center [1100, 520] width 91 height 13
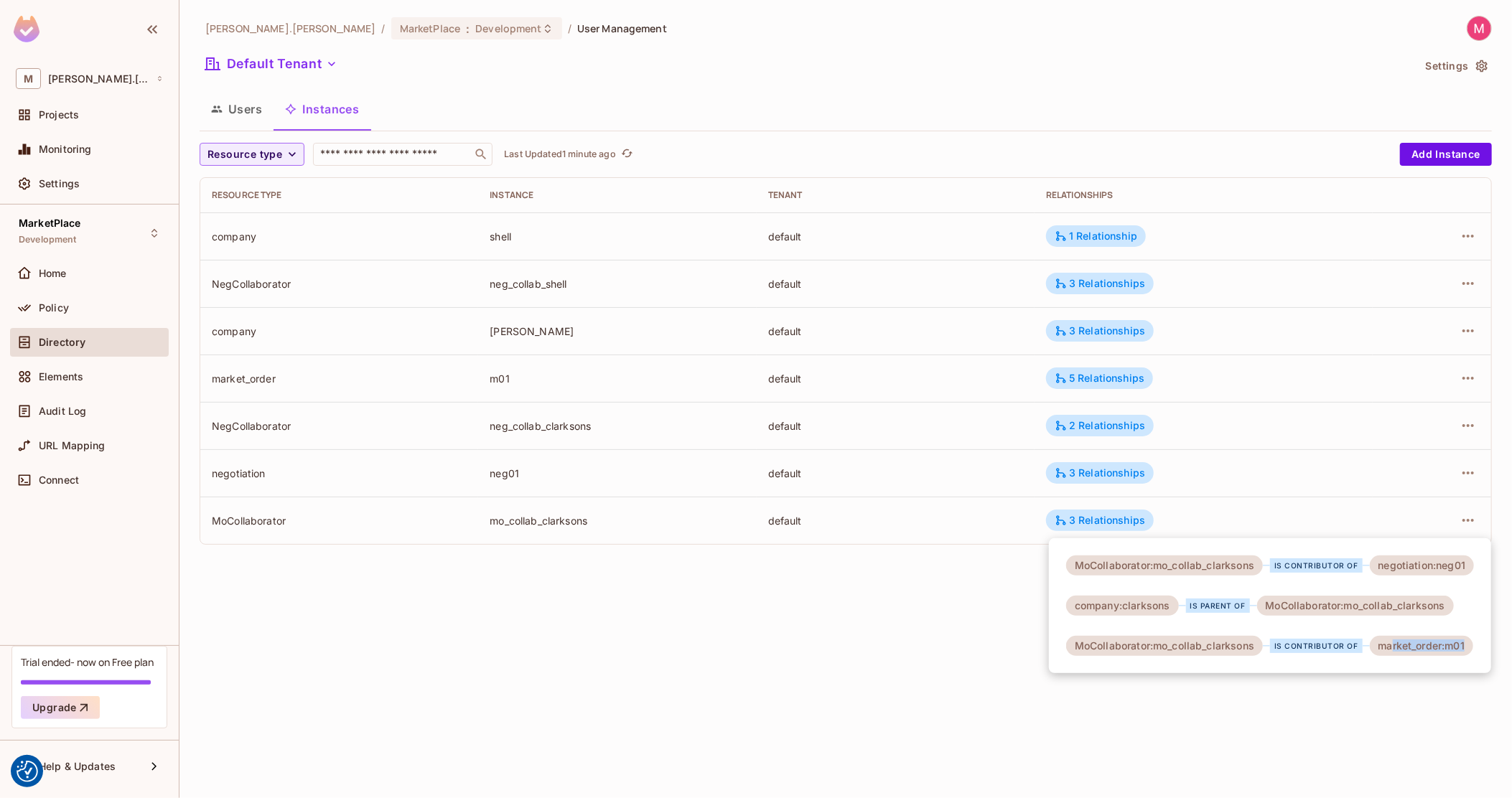
drag, startPoint x: 1465, startPoint y: 641, endPoint x: 1384, endPoint y: 650, distance: 81.5
click at [1386, 650] on div "market_order:m01" at bounding box center [1421, 646] width 104 height 20
click at [43, 277] on div at bounding box center [756, 399] width 1512 height 798
click at [50, 301] on div at bounding box center [756, 399] width 1512 height 798
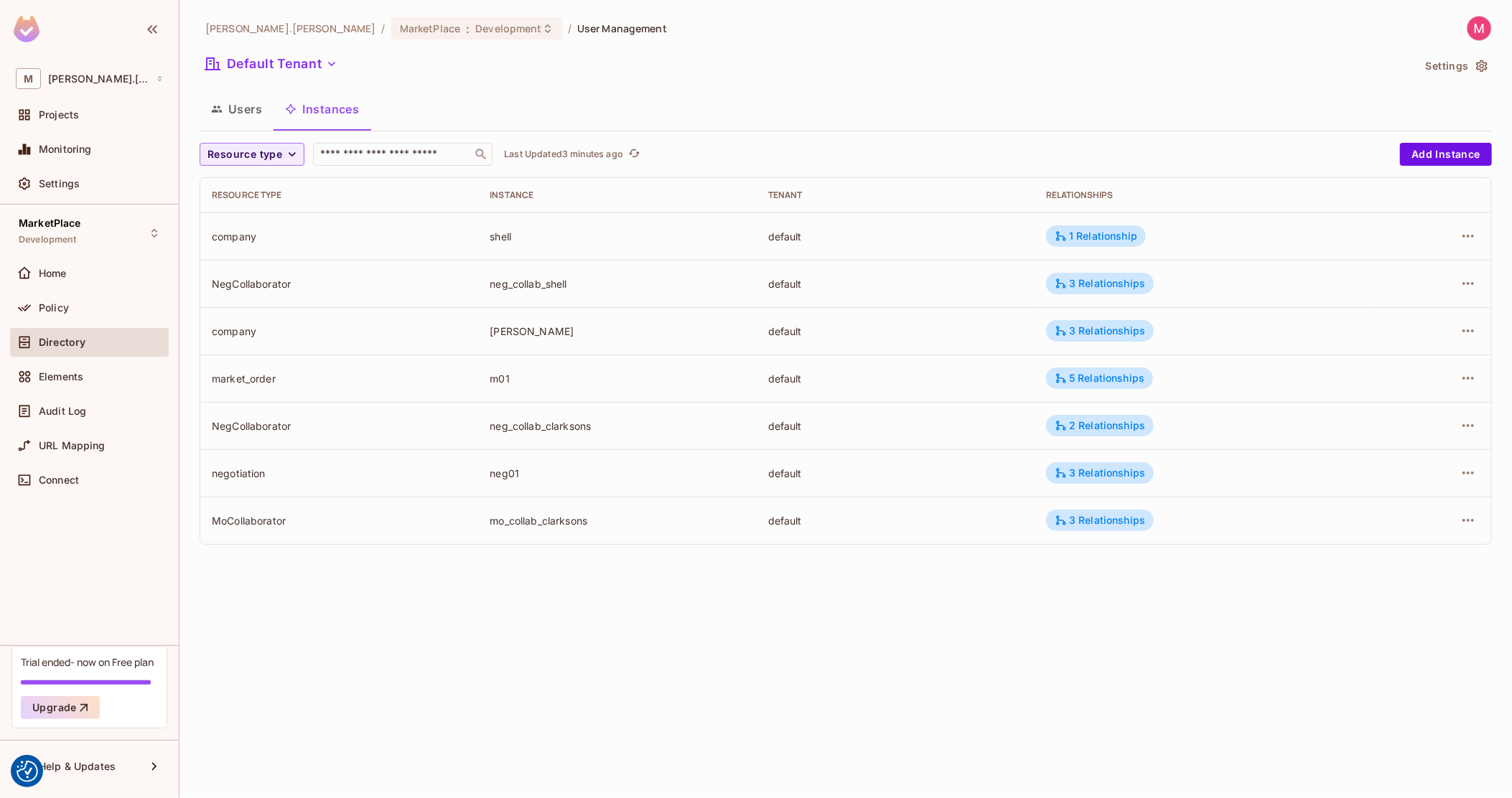
click at [56, 304] on span "Policy" at bounding box center [54, 308] width 31 height 12
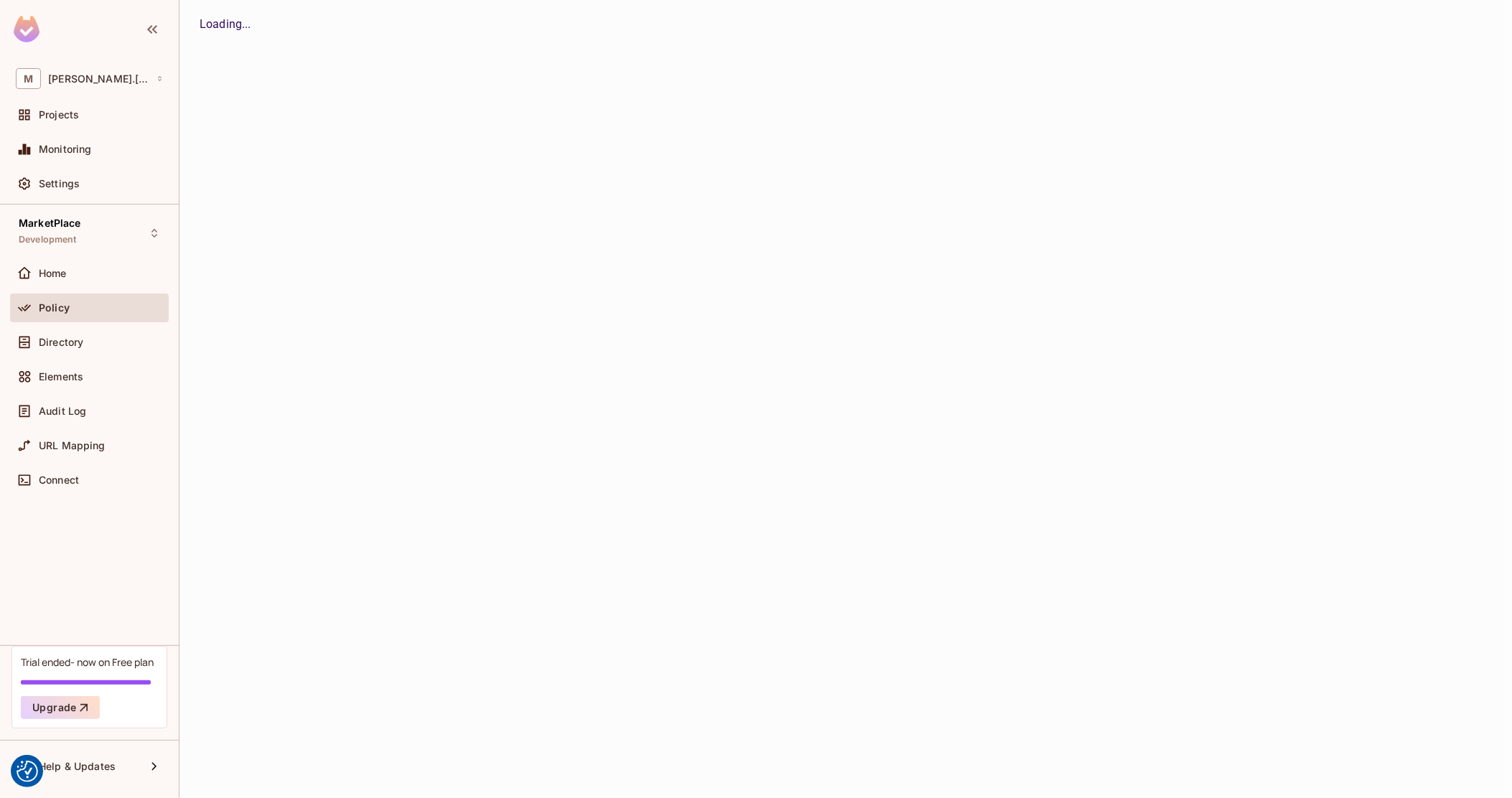
click at [43, 287] on div "Home" at bounding box center [89, 276] width 159 height 35
click at [56, 275] on span "Home" at bounding box center [53, 274] width 28 height 12
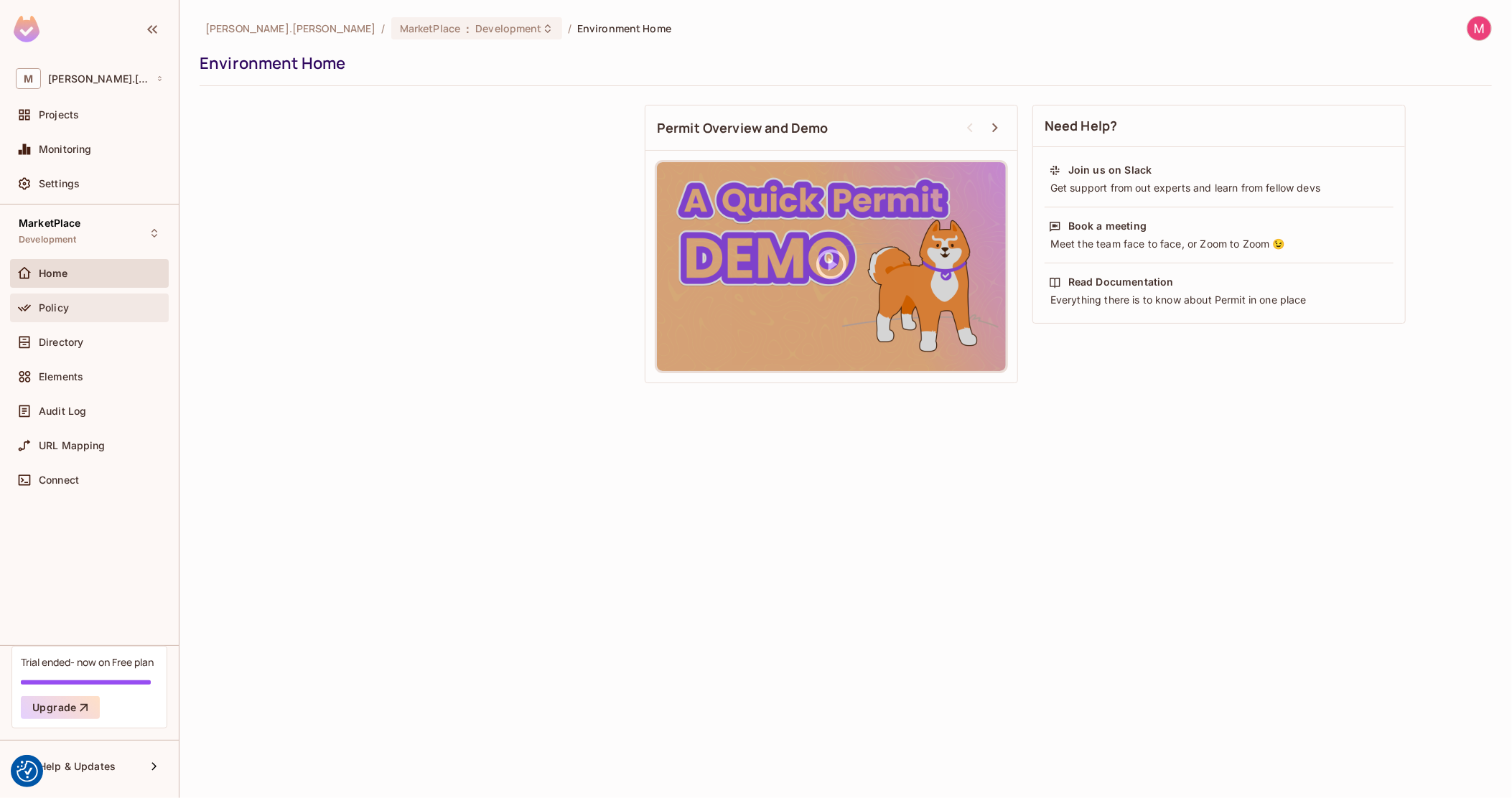
click at [72, 311] on div "Policy" at bounding box center [101, 308] width 124 height 12
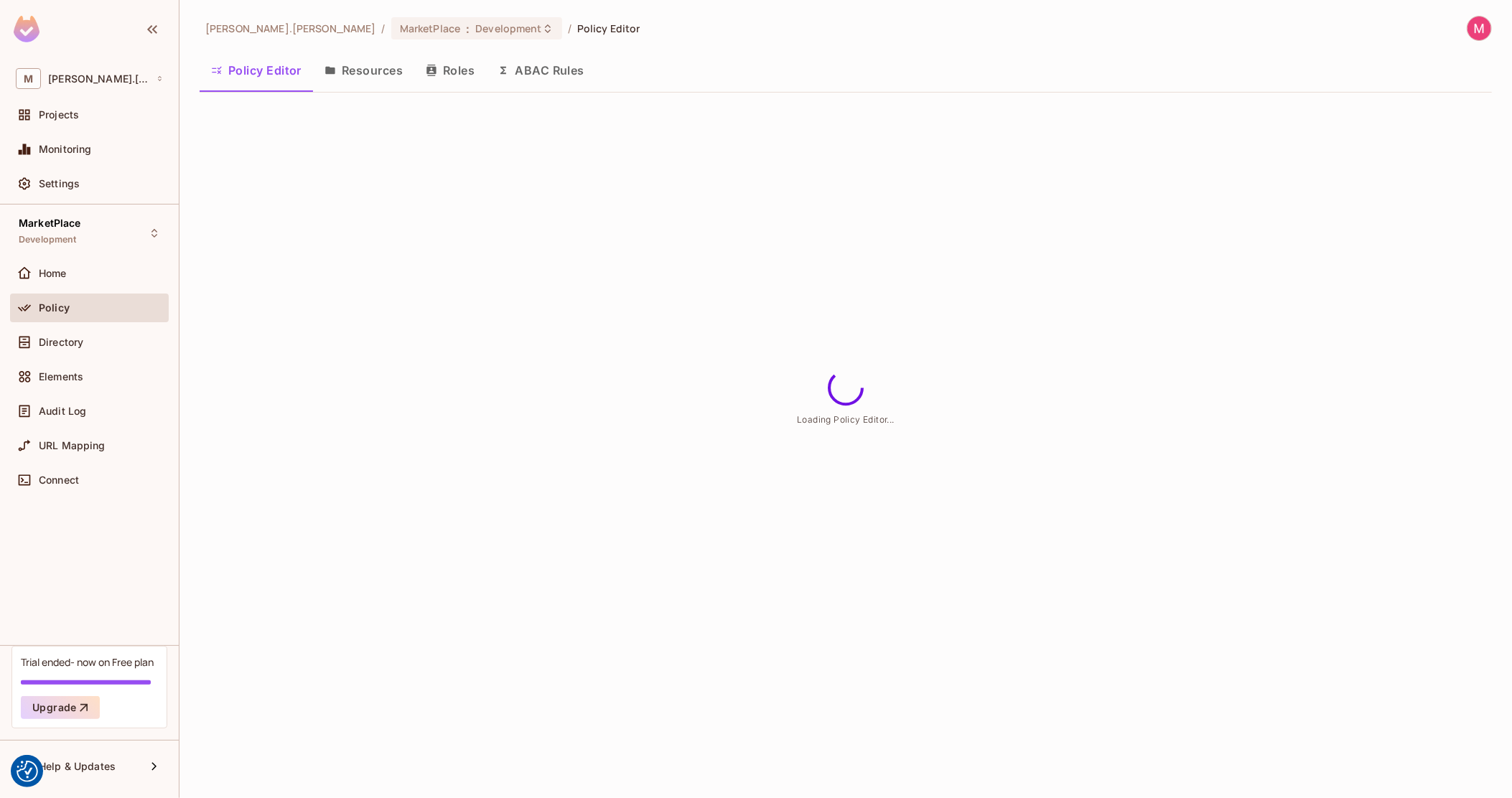
click at [224, 25] on span "michal.wojcik" at bounding box center [290, 28] width 171 height 14
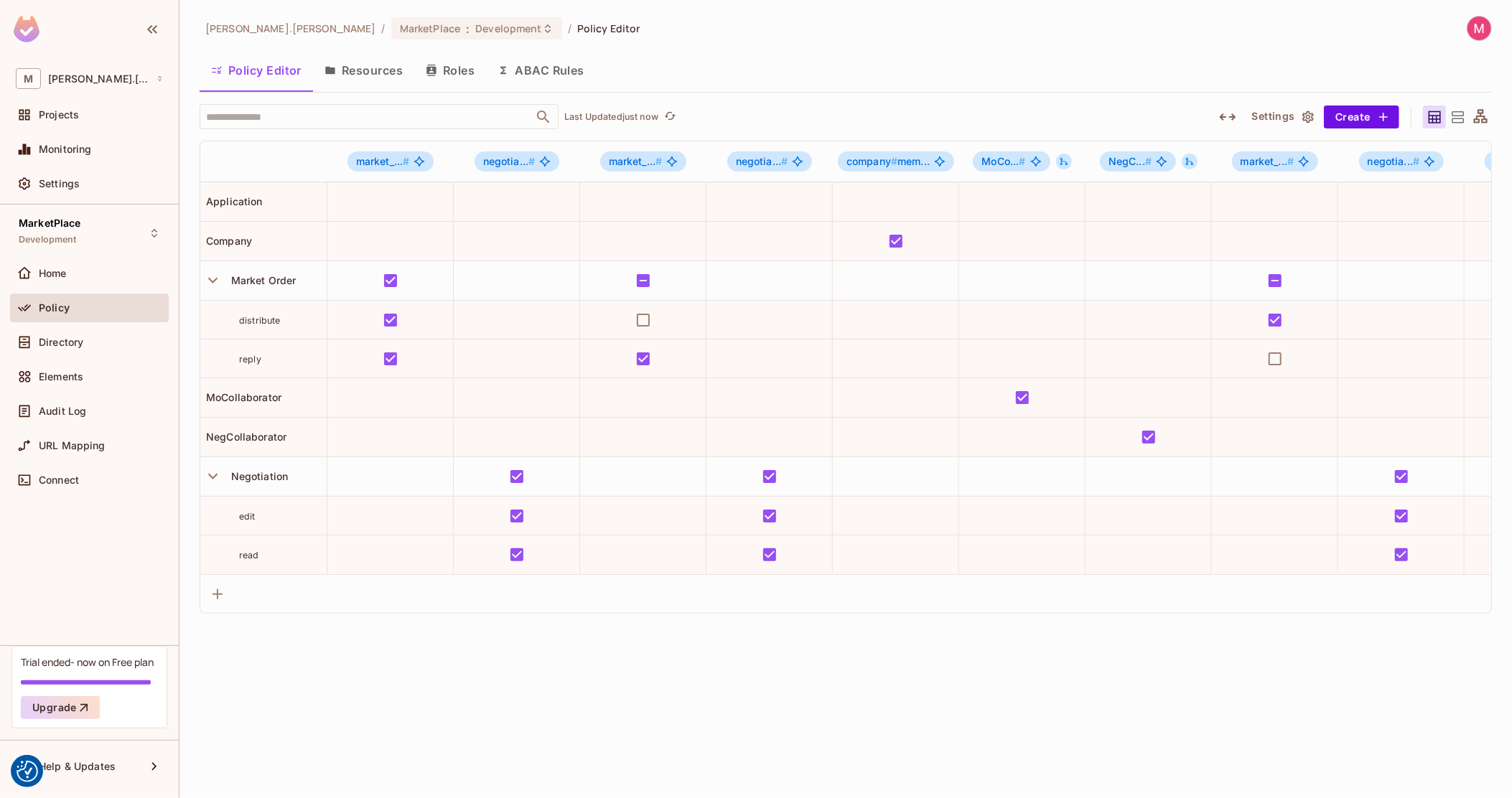
click at [1480, 114] on icon at bounding box center [1481, 116] width 14 height 14
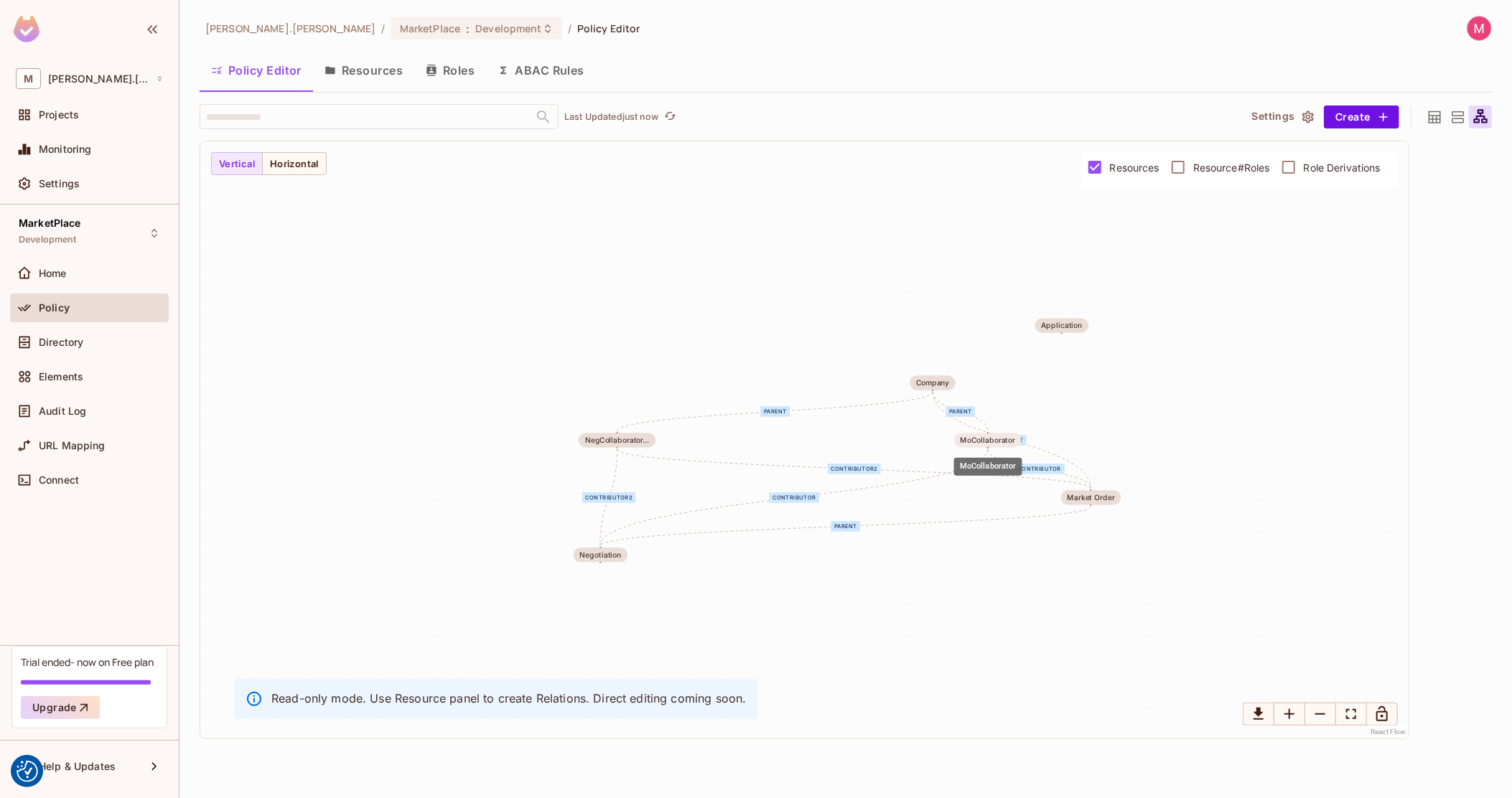
click at [1020, 440] on div "MoCollaborator" at bounding box center [988, 439] width 68 height 14
click at [1016, 440] on div "MoCollaborator" at bounding box center [988, 439] width 68 height 14
click at [1022, 440] on div "MoCollaborator" at bounding box center [988, 439] width 68 height 14
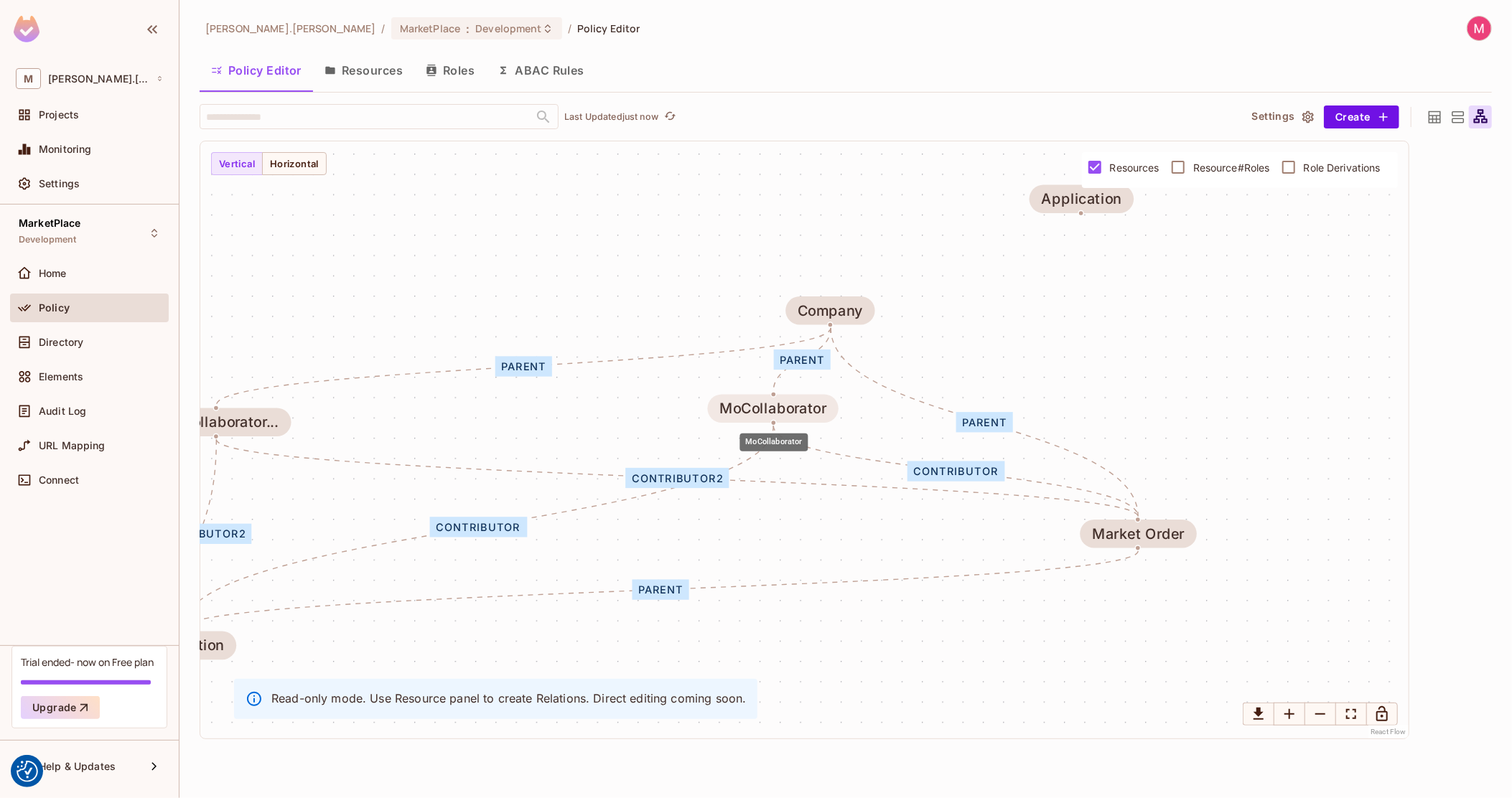
drag, startPoint x: 975, startPoint y: 425, endPoint x: 808, endPoint y: 409, distance: 167.8
click at [808, 409] on div "MoCollaborator" at bounding box center [773, 408] width 107 height 16
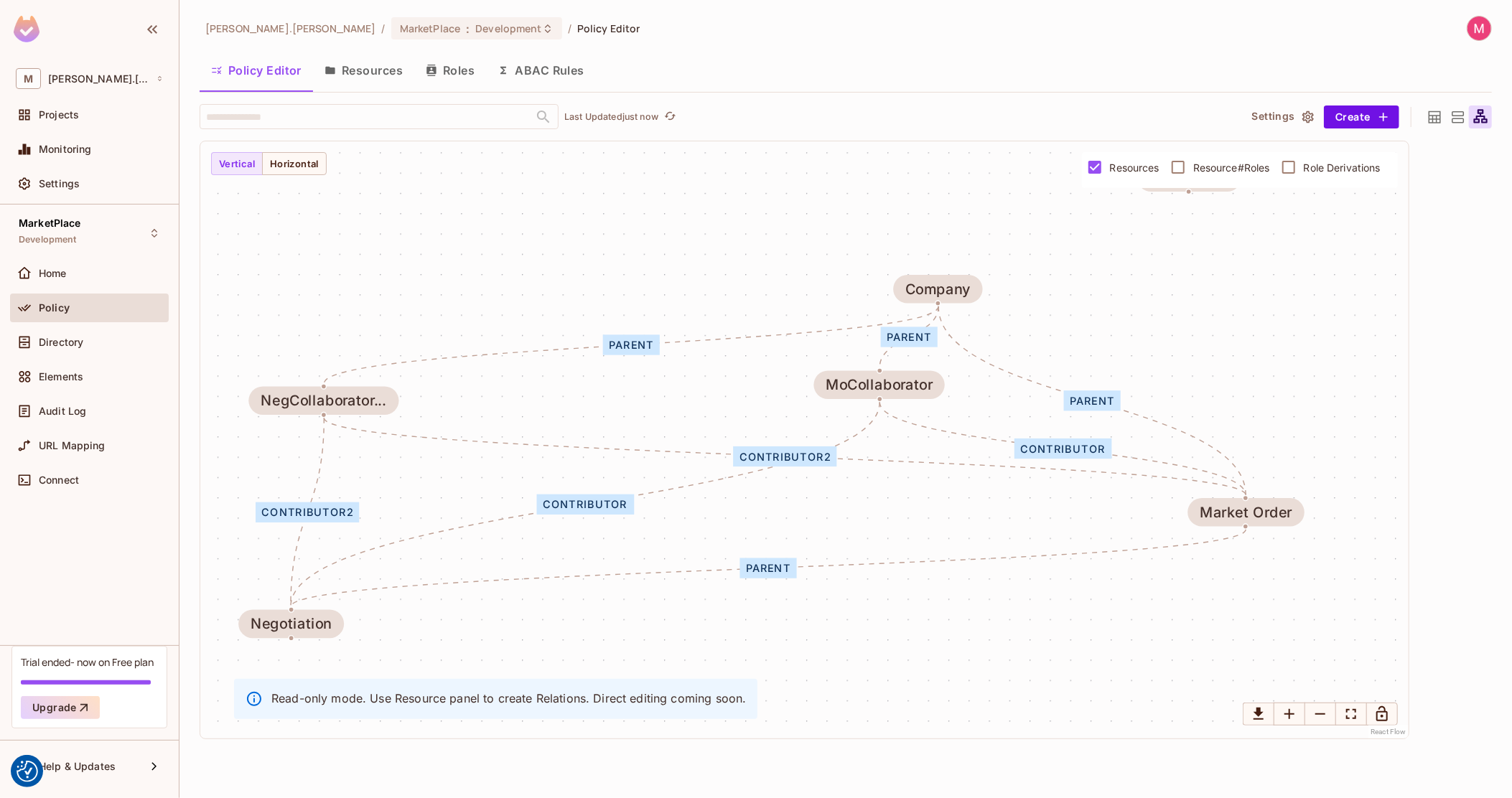
drag, startPoint x: 706, startPoint y: 533, endPoint x: 820, endPoint y: 510, distance: 116.3
click at [817, 511] on div "parent contributor2 contributor2 parent parent contributor contributor parent N…" at bounding box center [804, 440] width 1208 height 597
click at [1430, 113] on icon at bounding box center [1434, 117] width 18 height 18
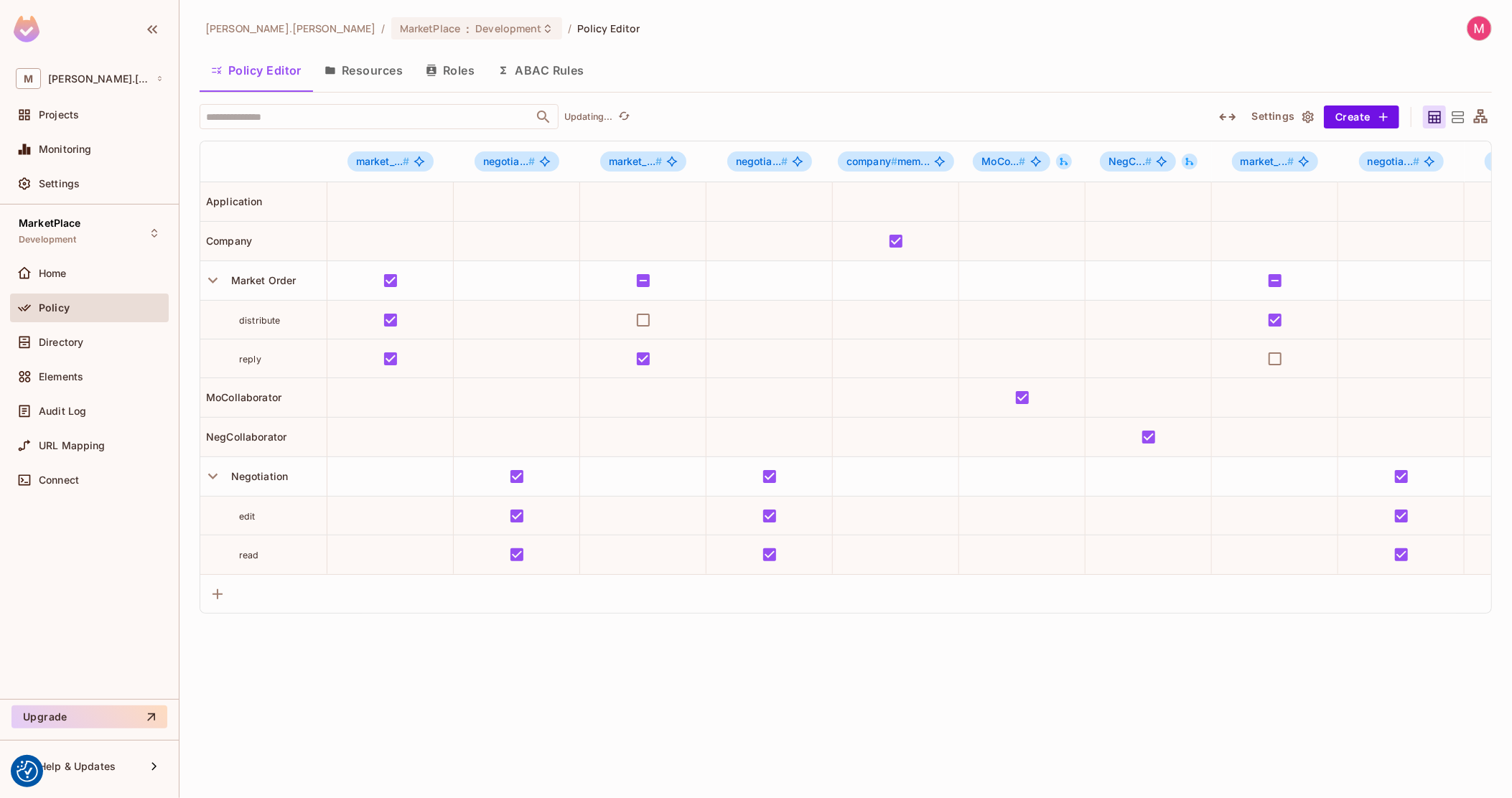
click at [1220, 118] on icon "button" at bounding box center [1227, 117] width 17 height 17
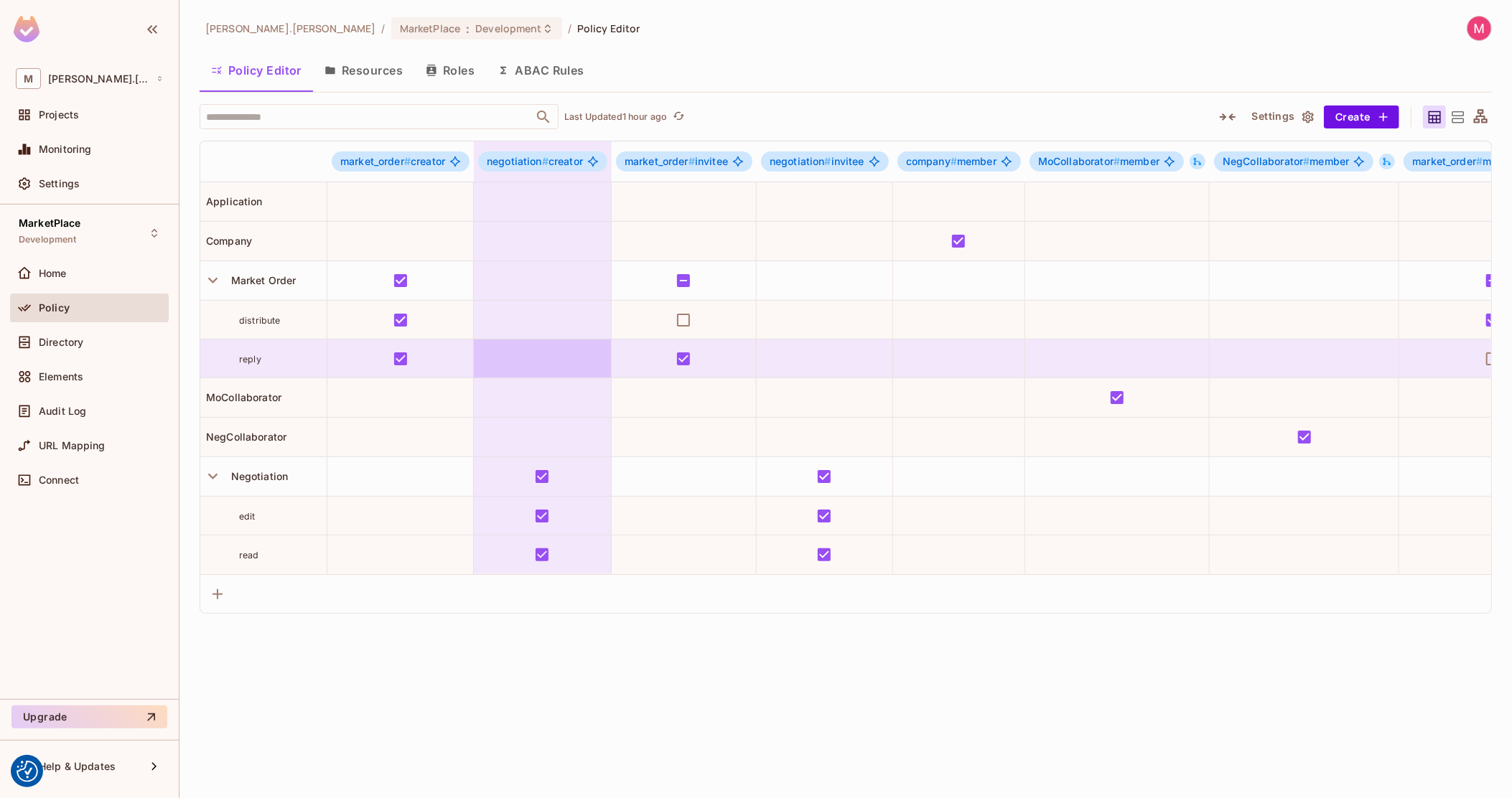
drag, startPoint x: 776, startPoint y: 349, endPoint x: 538, endPoint y: 373, distance: 239.2
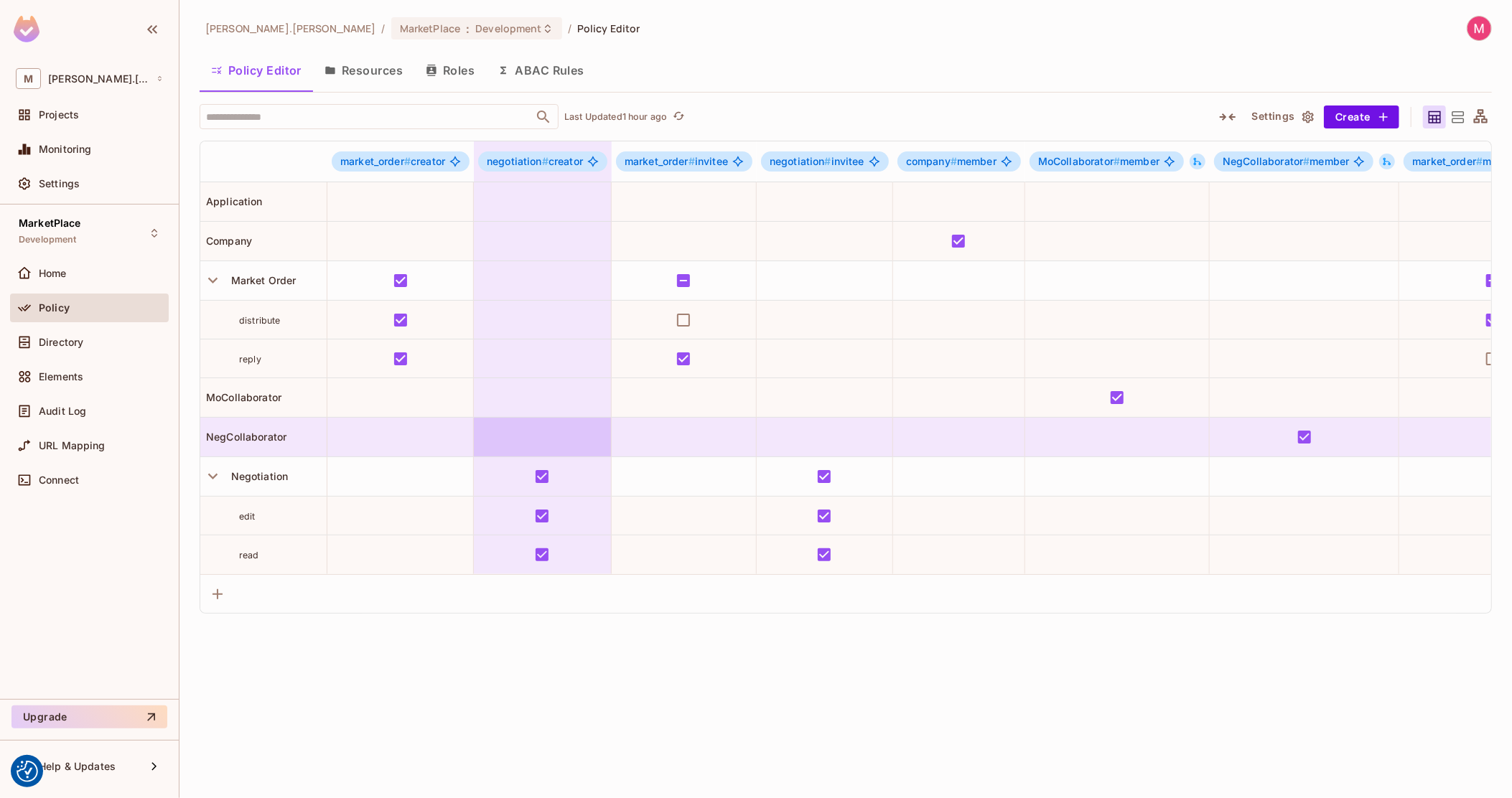
drag, startPoint x: 720, startPoint y: 432, endPoint x: 543, endPoint y: 444, distance: 177.4
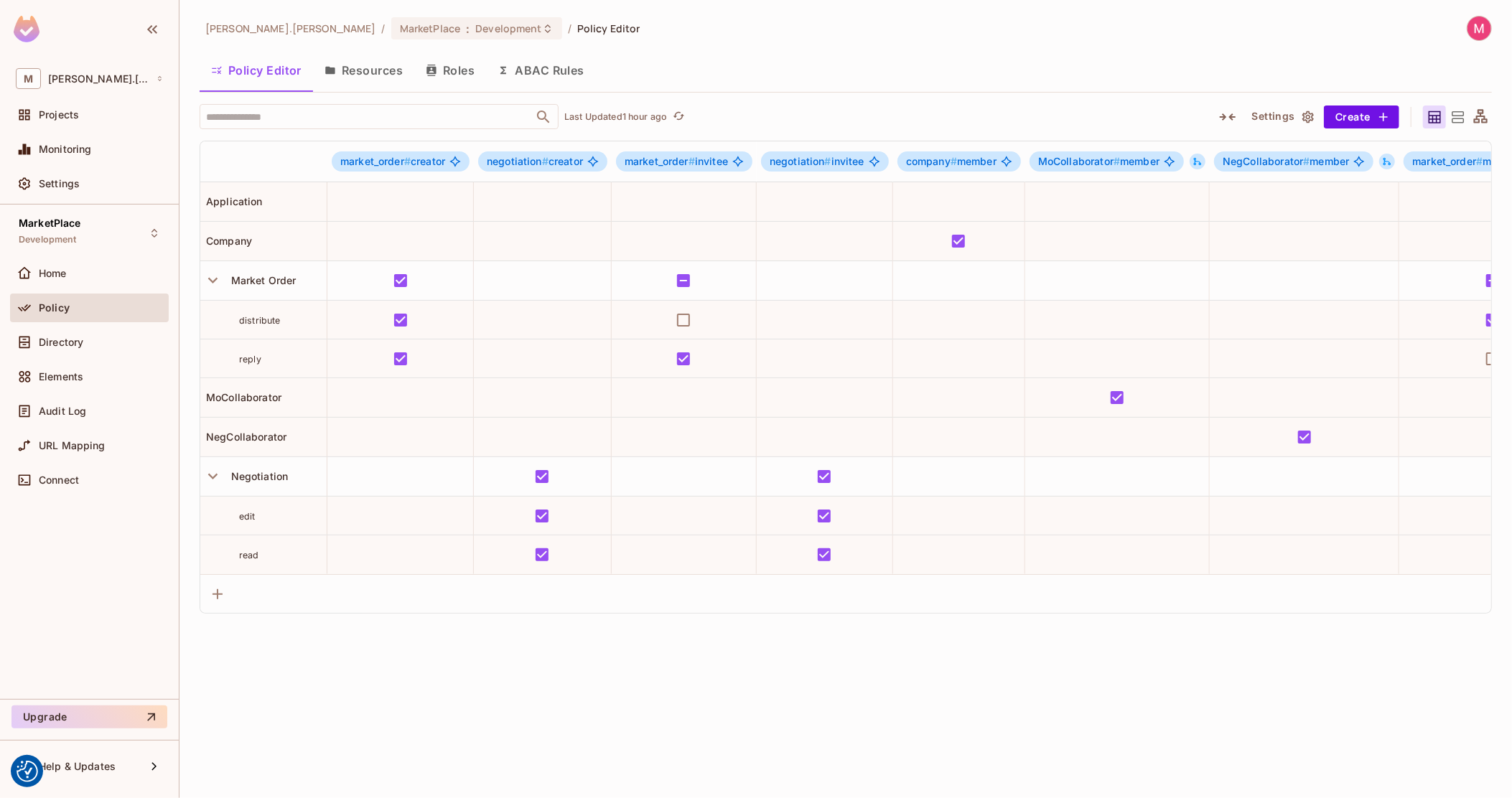
click at [1478, 33] on img at bounding box center [1479, 28] width 24 height 24
click at [87, 120] on div at bounding box center [756, 399] width 1512 height 798
click at [96, 337] on div "Directory" at bounding box center [101, 343] width 124 height 12
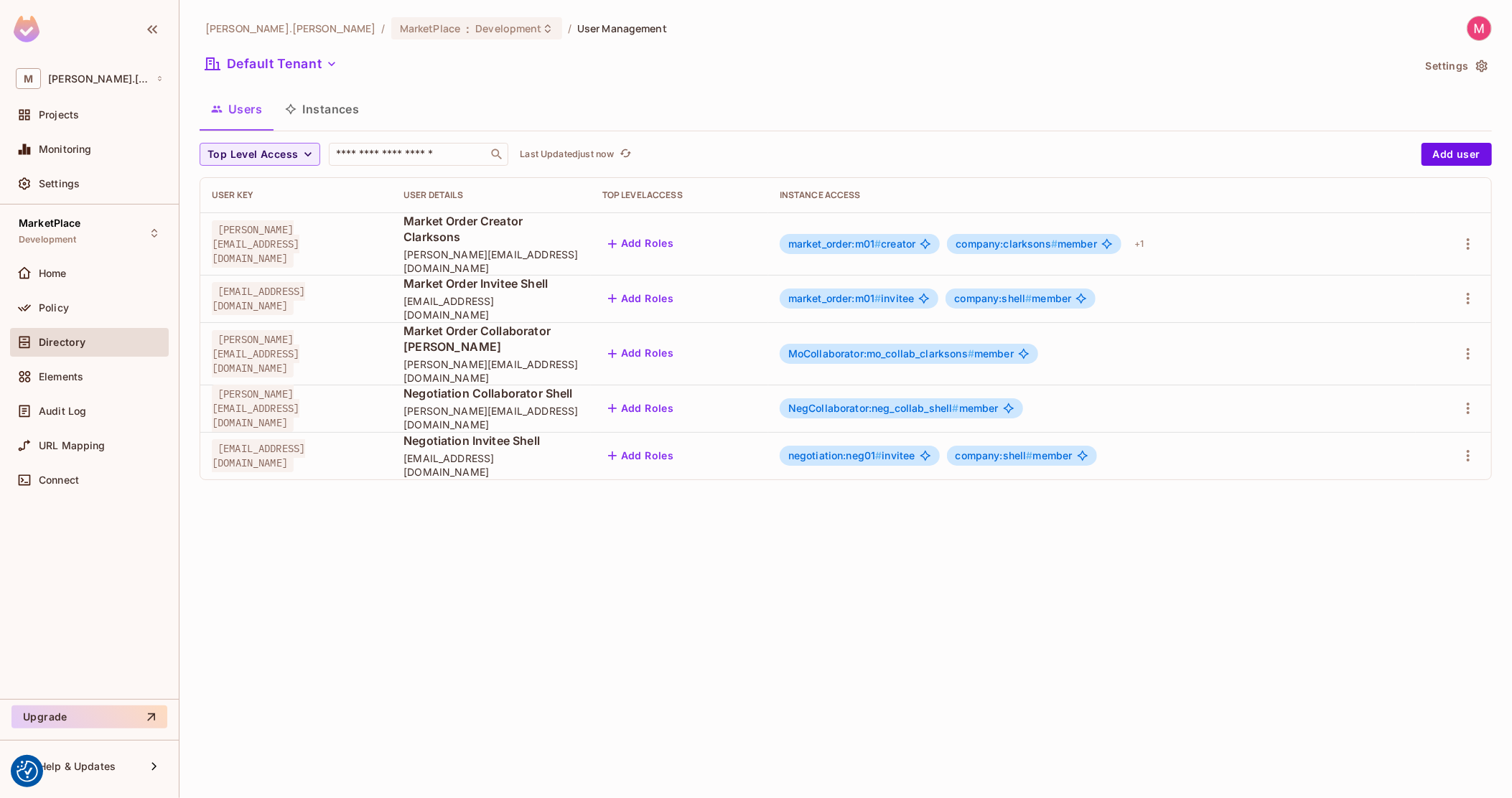
click at [64, 371] on span "Elements" at bounding box center [61, 377] width 44 height 12
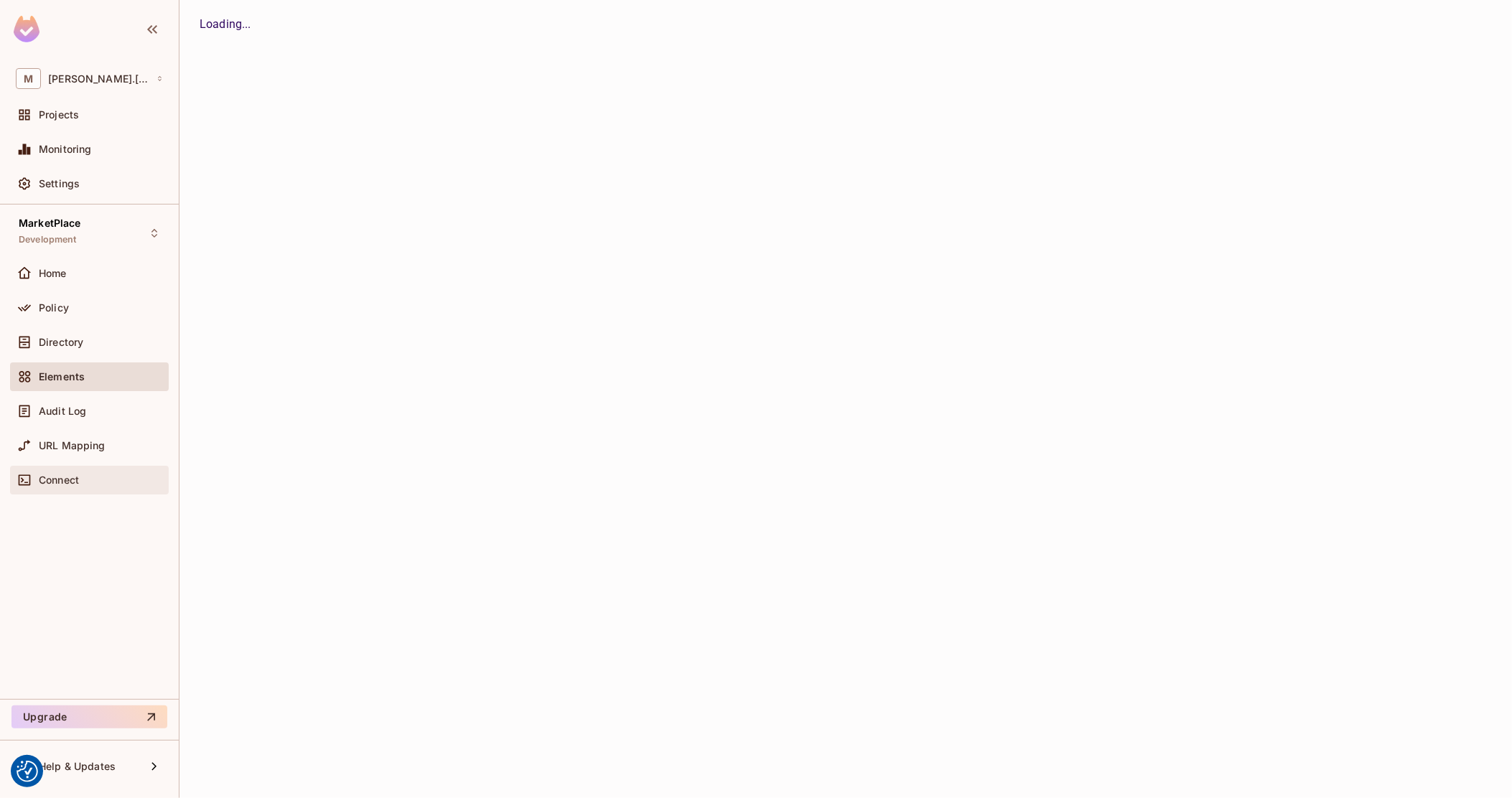
click at [65, 477] on span "Connect" at bounding box center [59, 480] width 40 height 12
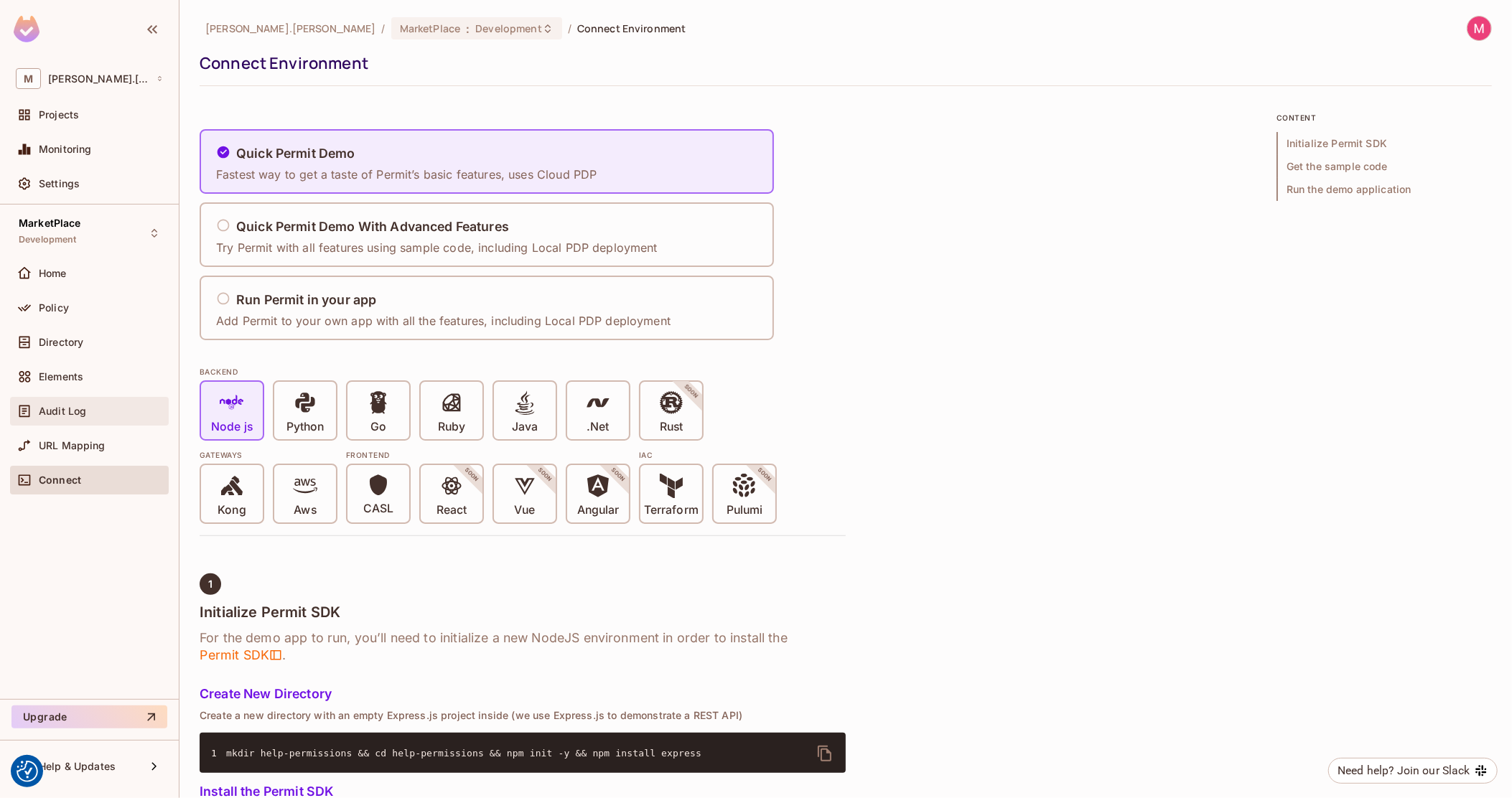
click at [93, 421] on div "Audit Log" at bounding box center [89, 411] width 159 height 29
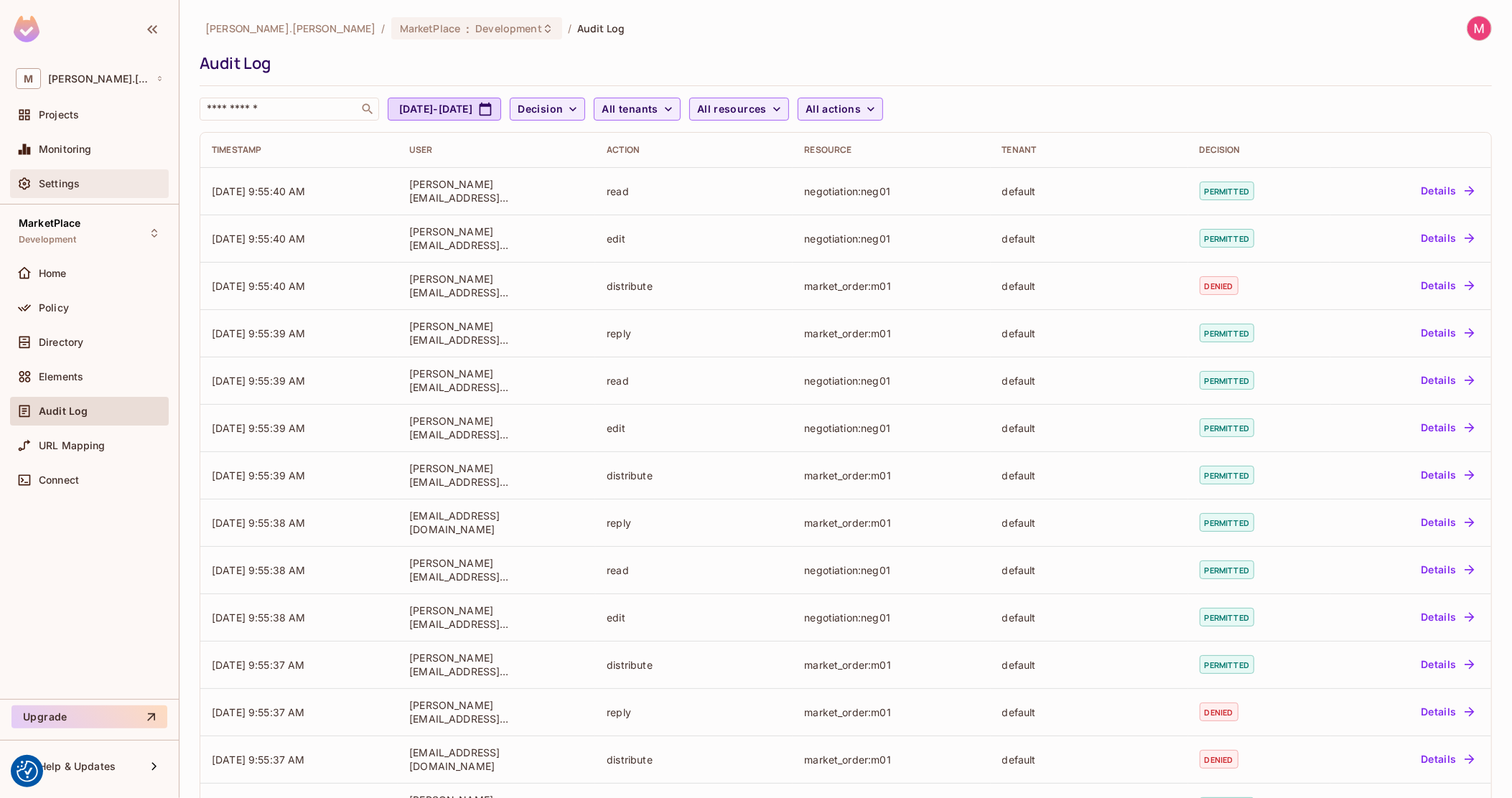
click at [72, 188] on span "Settings" at bounding box center [59, 184] width 41 height 12
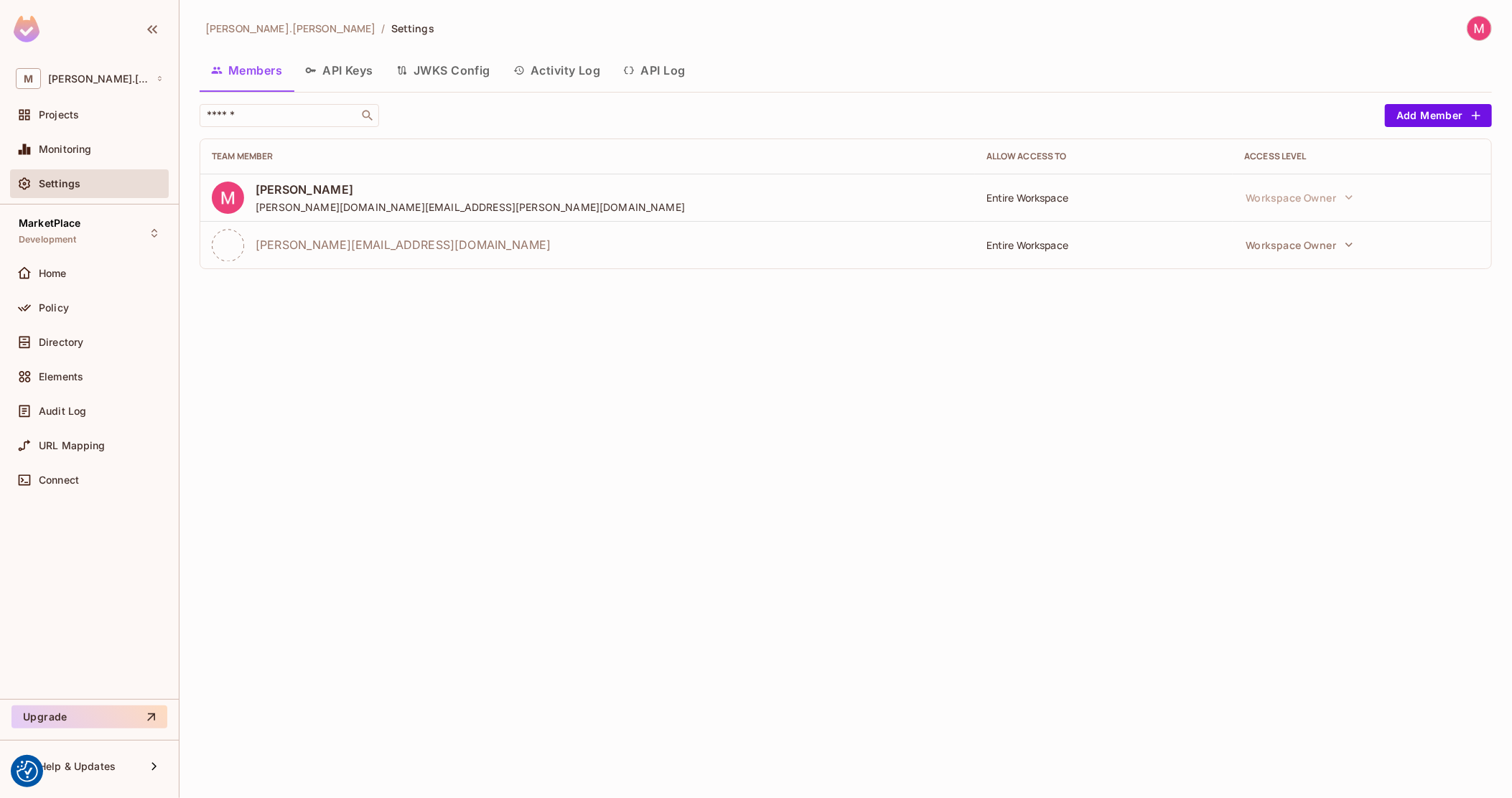
click at [370, 254] on div "Shyamalan.Chemmery@sea.live" at bounding box center [588, 245] width 752 height 32
click at [1341, 250] on icon "button" at bounding box center [1348, 244] width 14 height 14
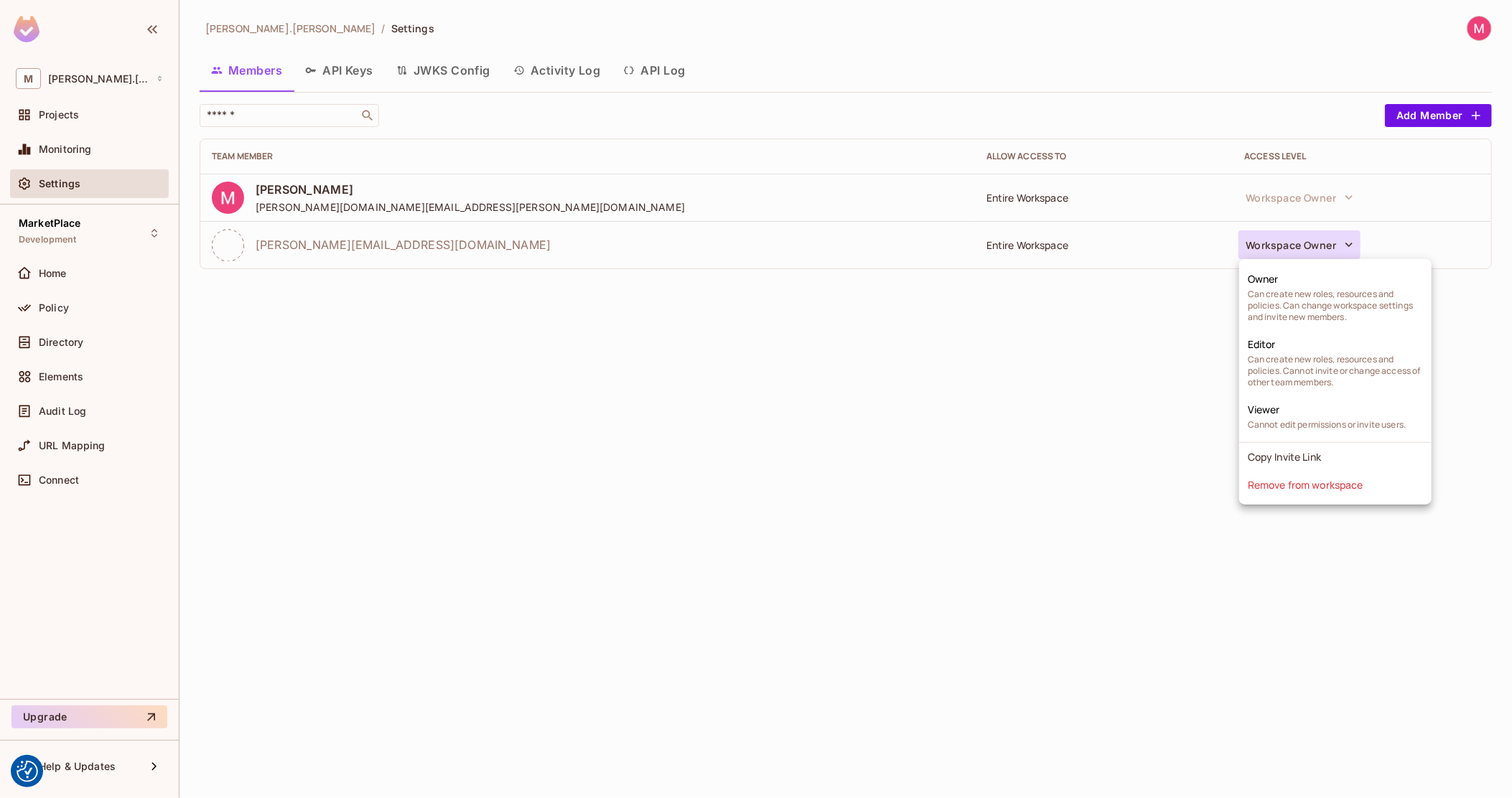
click at [818, 389] on div at bounding box center [756, 399] width 1512 height 798
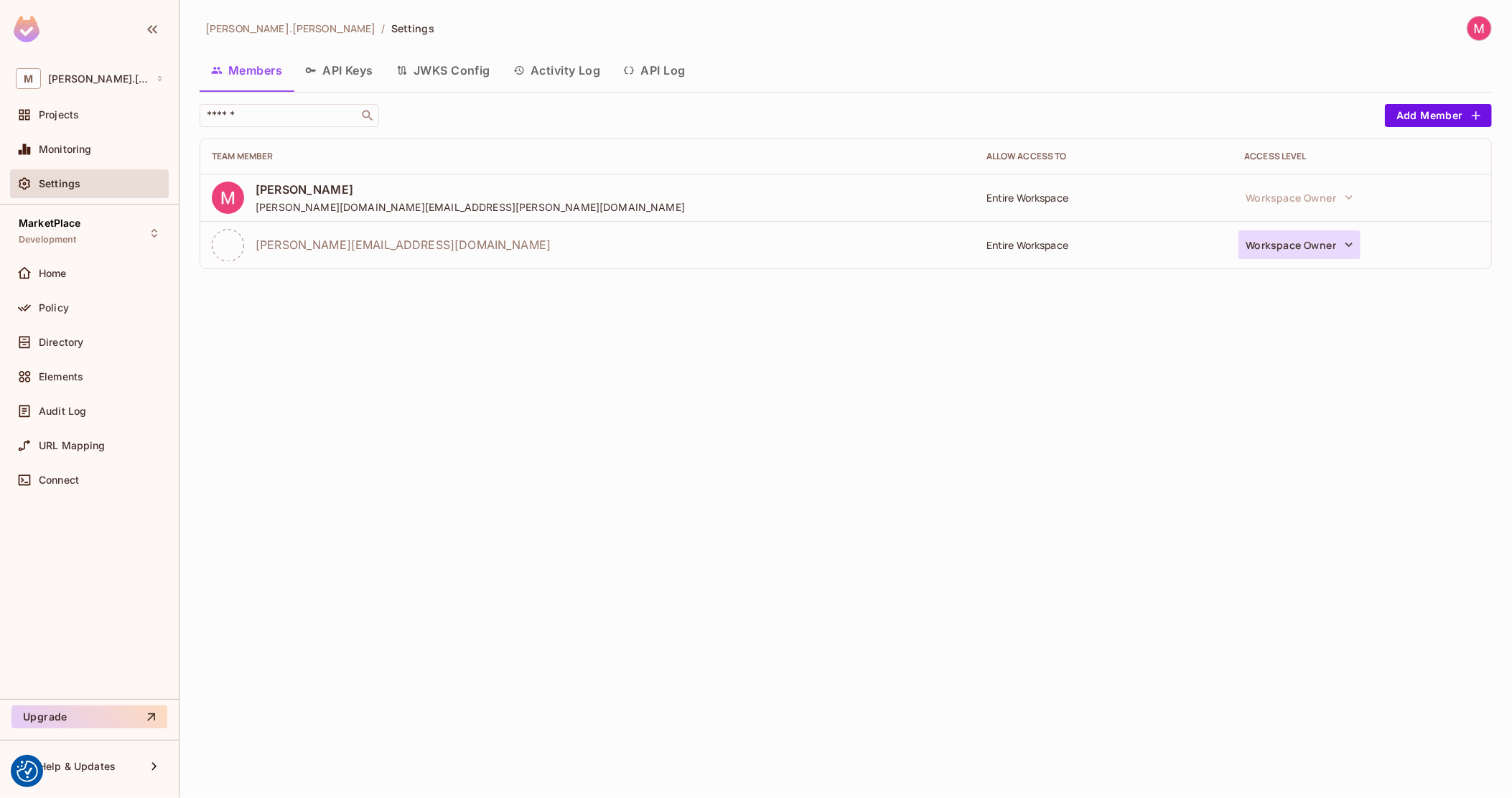
click at [1288, 243] on button "Workspace Owner" at bounding box center [1299, 245] width 122 height 29
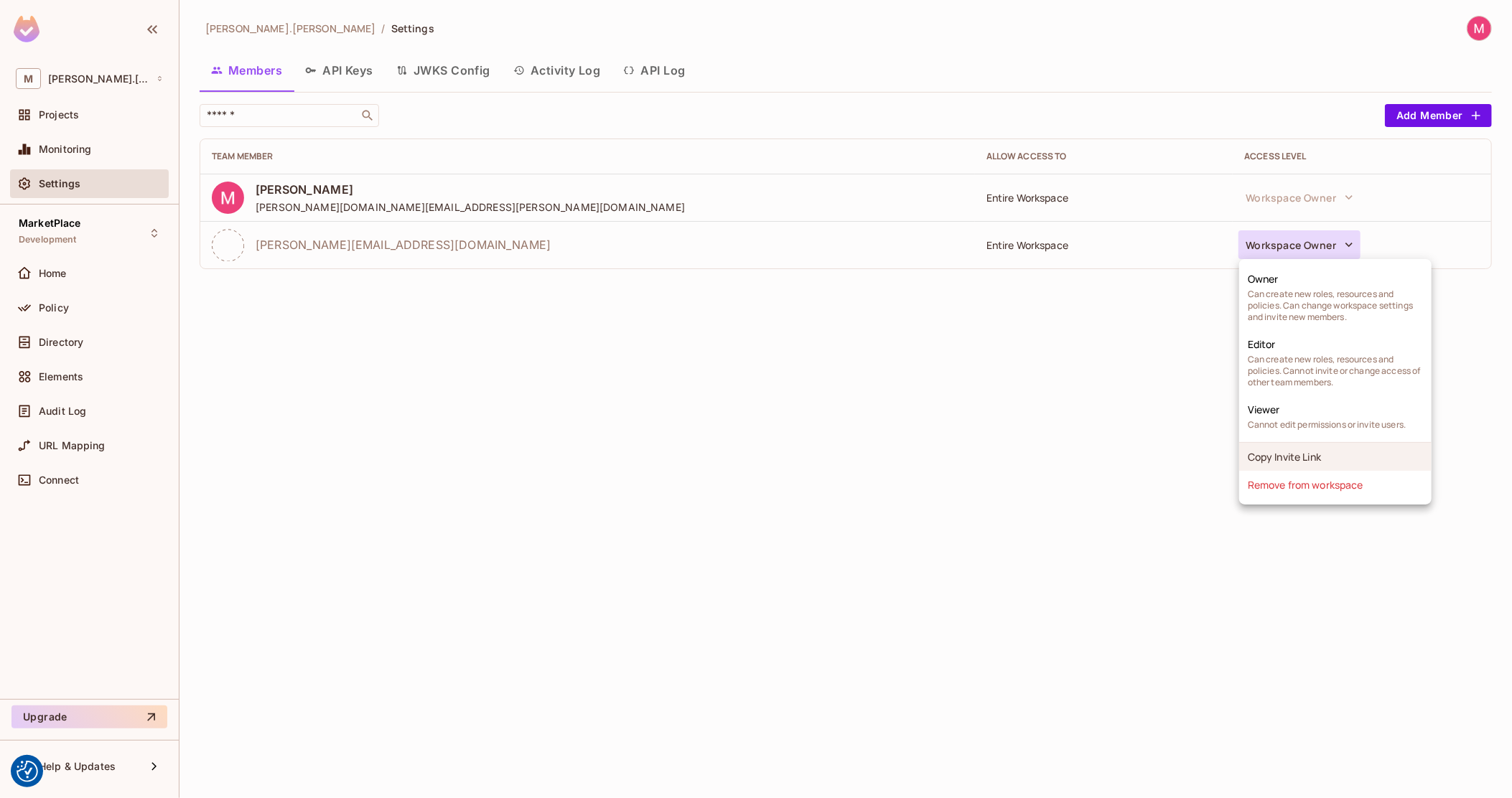
click at [1358, 450] on li "Copy Invite Link" at bounding box center [1335, 456] width 193 height 28
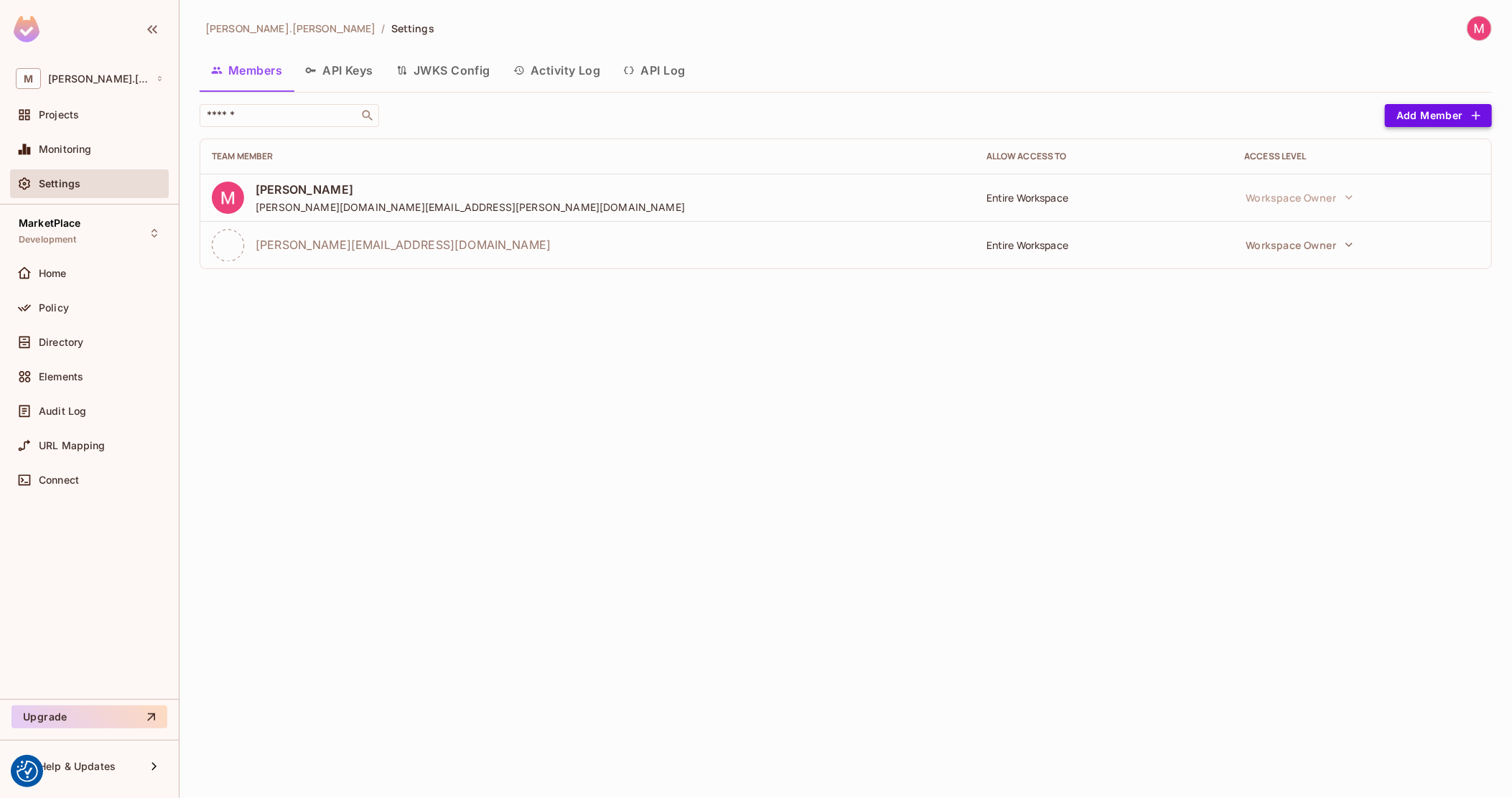
click at [1440, 113] on button "Add Member" at bounding box center [1438, 115] width 107 height 23
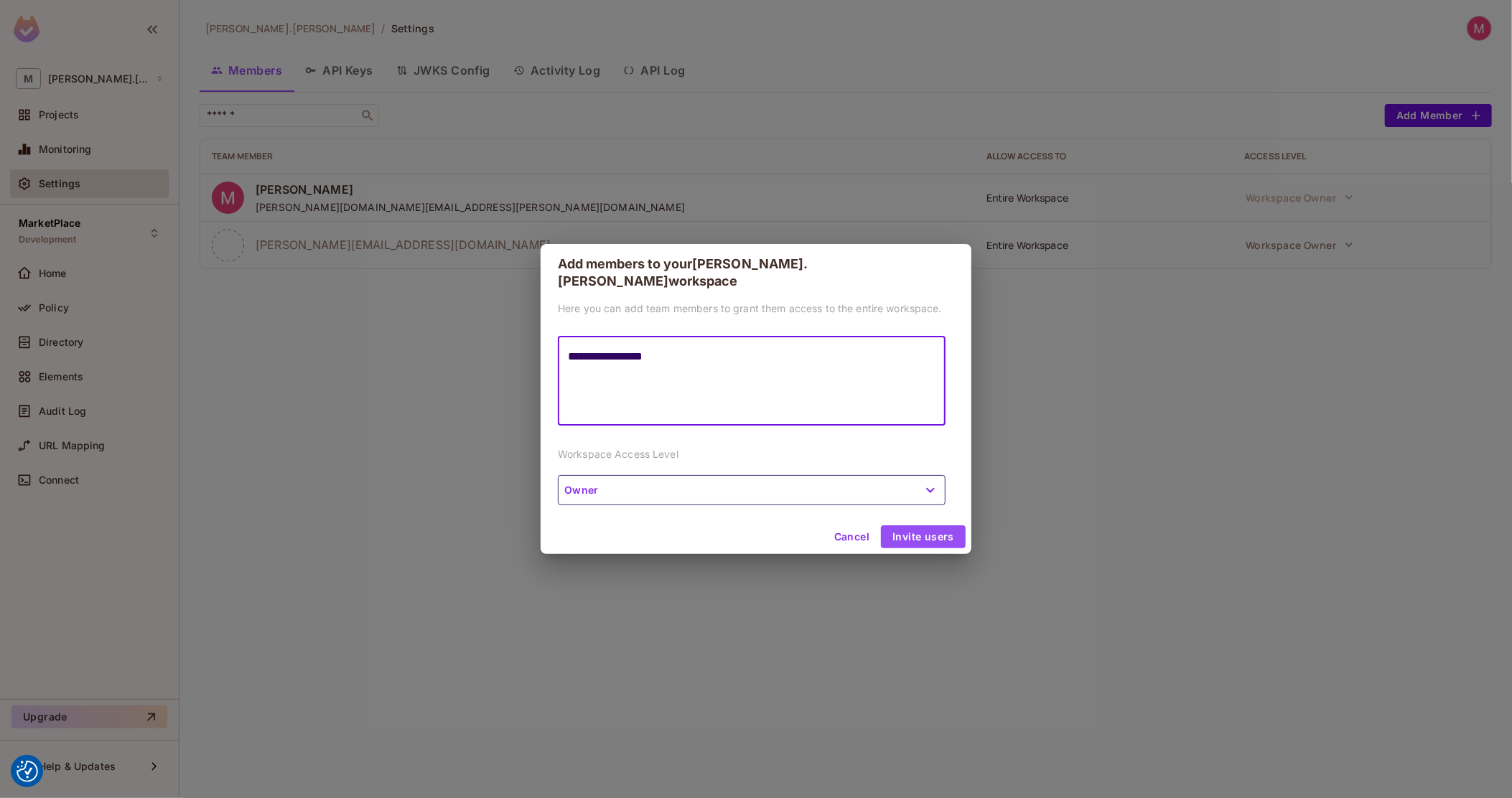
type textarea "**********"
click at [911, 527] on button "Invite users" at bounding box center [923, 536] width 85 height 23
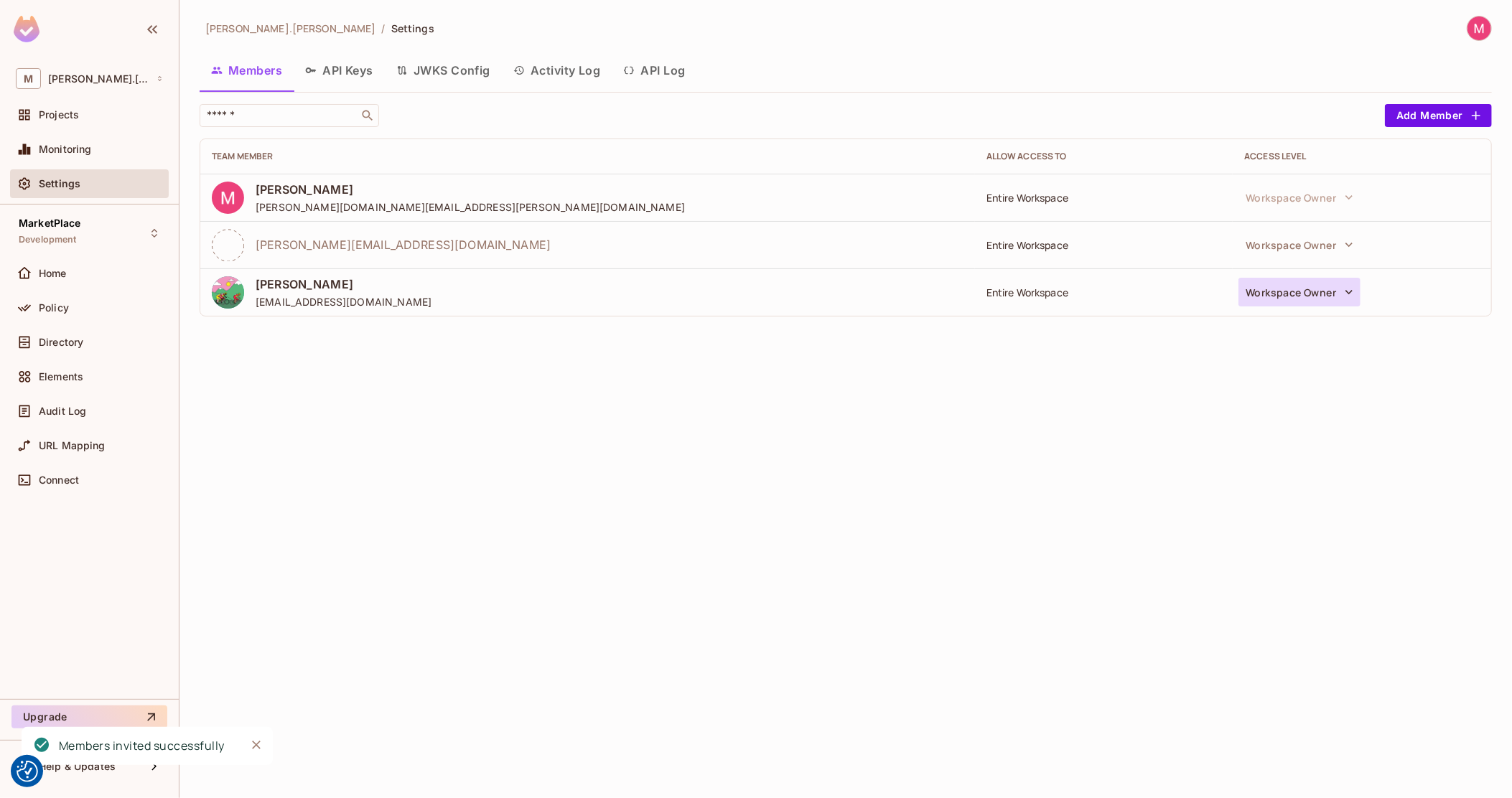
click at [1307, 291] on button "Workspace Owner" at bounding box center [1299, 292] width 122 height 29
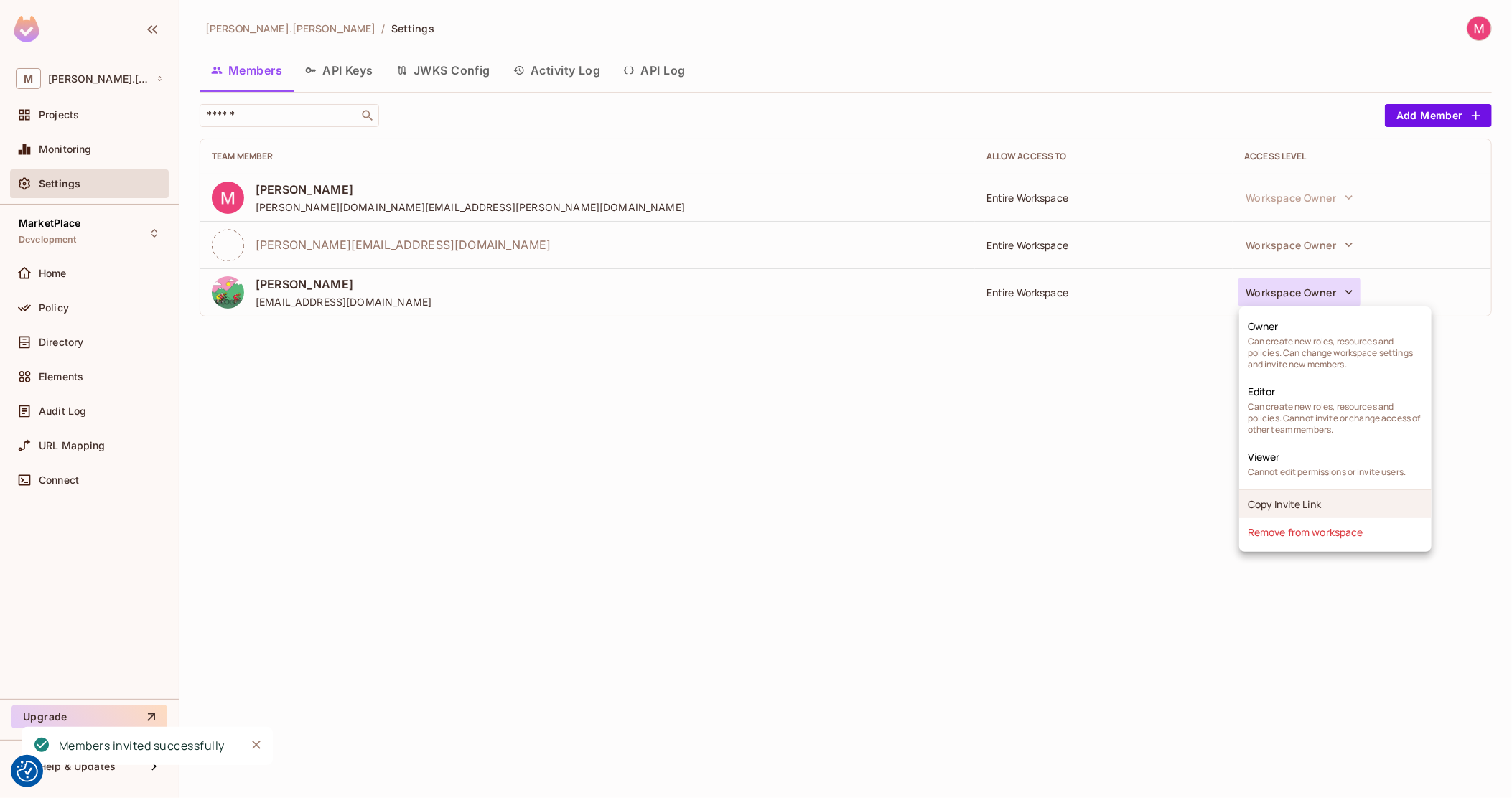
click at [1296, 499] on li "Copy Invite Link" at bounding box center [1335, 504] width 193 height 28
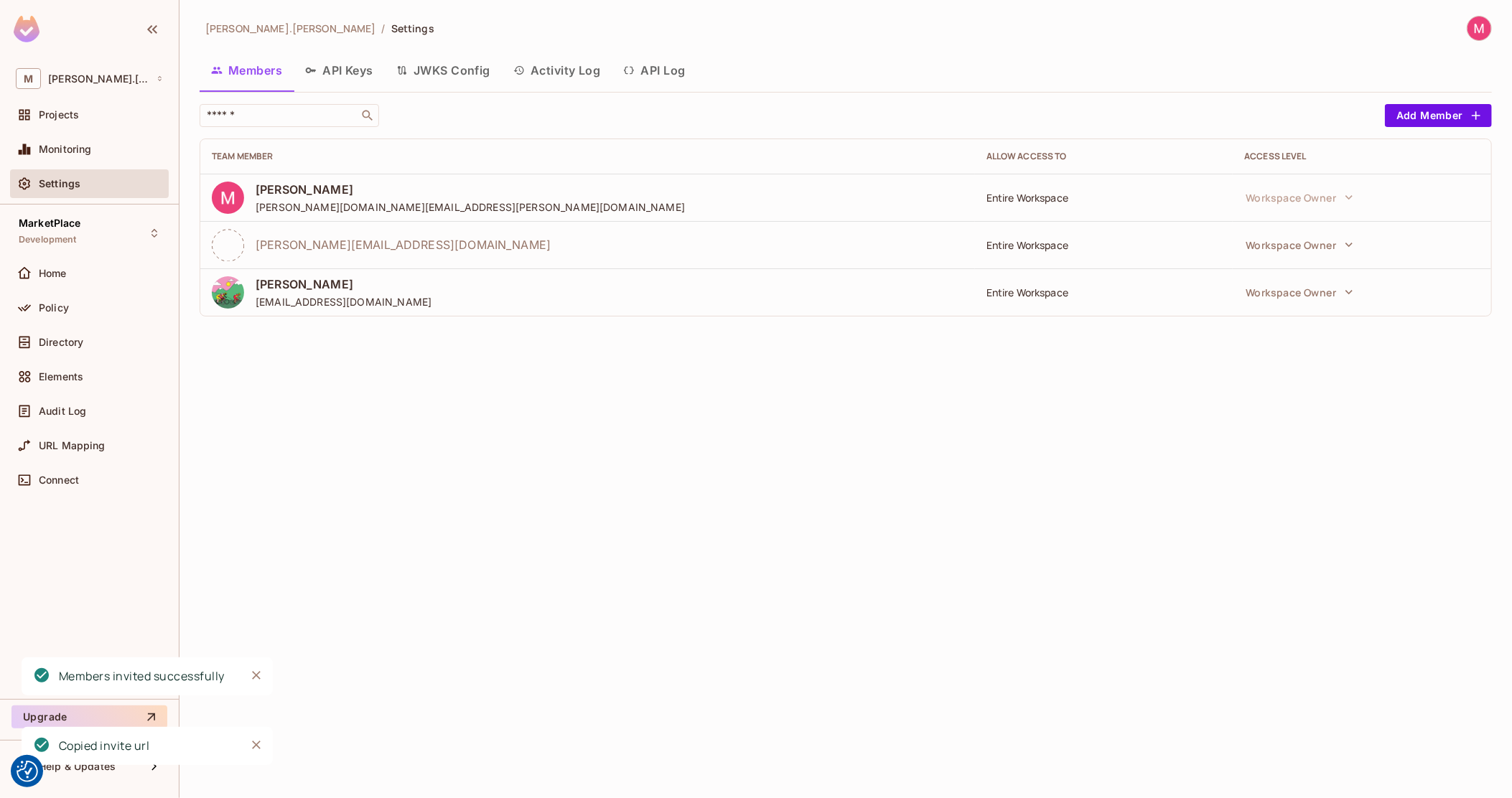
click at [1340, 262] on td "Workspace Owner" at bounding box center [1361, 245] width 259 height 47
click at [1340, 254] on button "Workspace Owner" at bounding box center [1299, 245] width 122 height 29
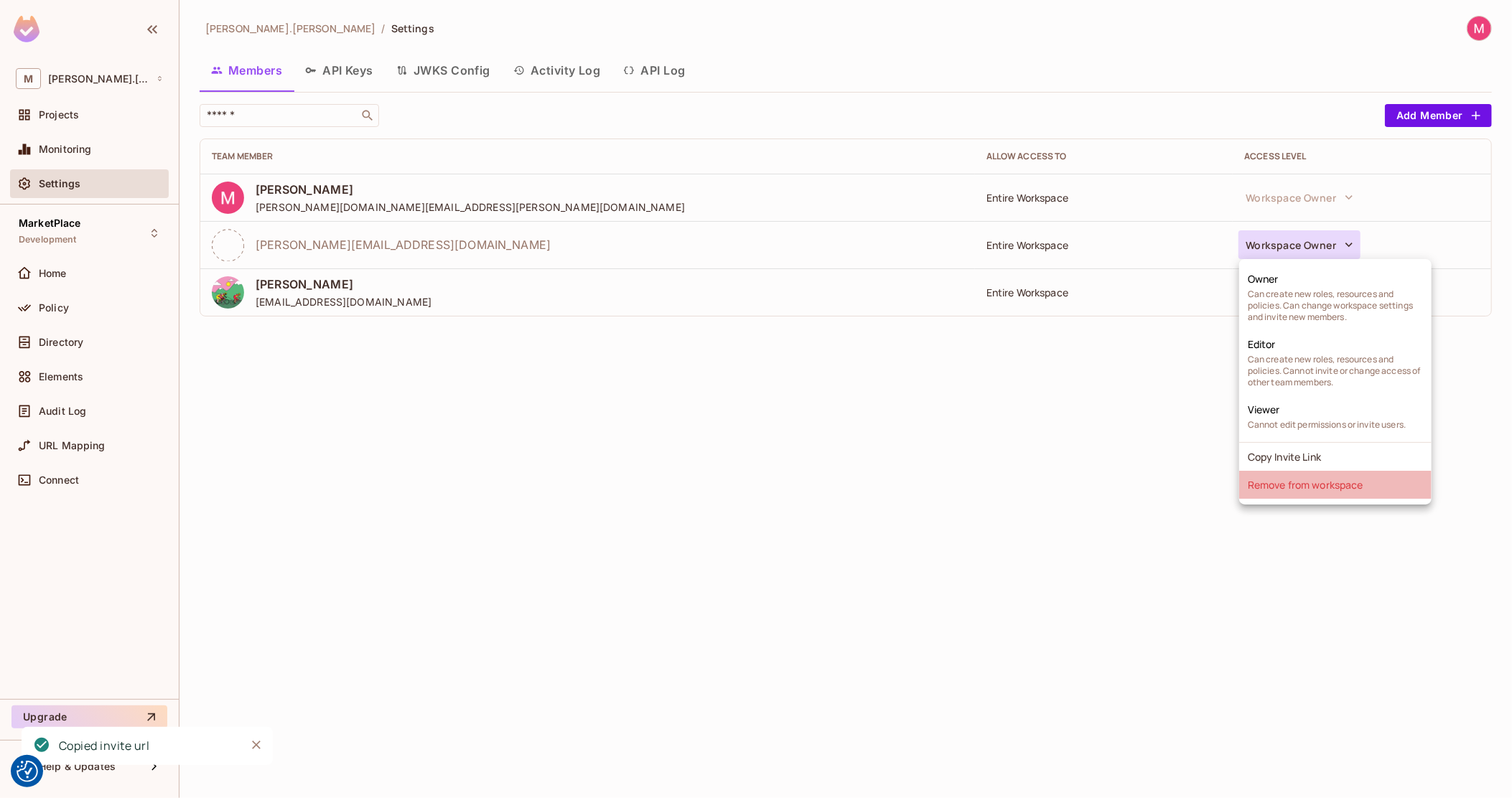
click at [1309, 483] on li "Remove from workspace" at bounding box center [1335, 484] width 193 height 28
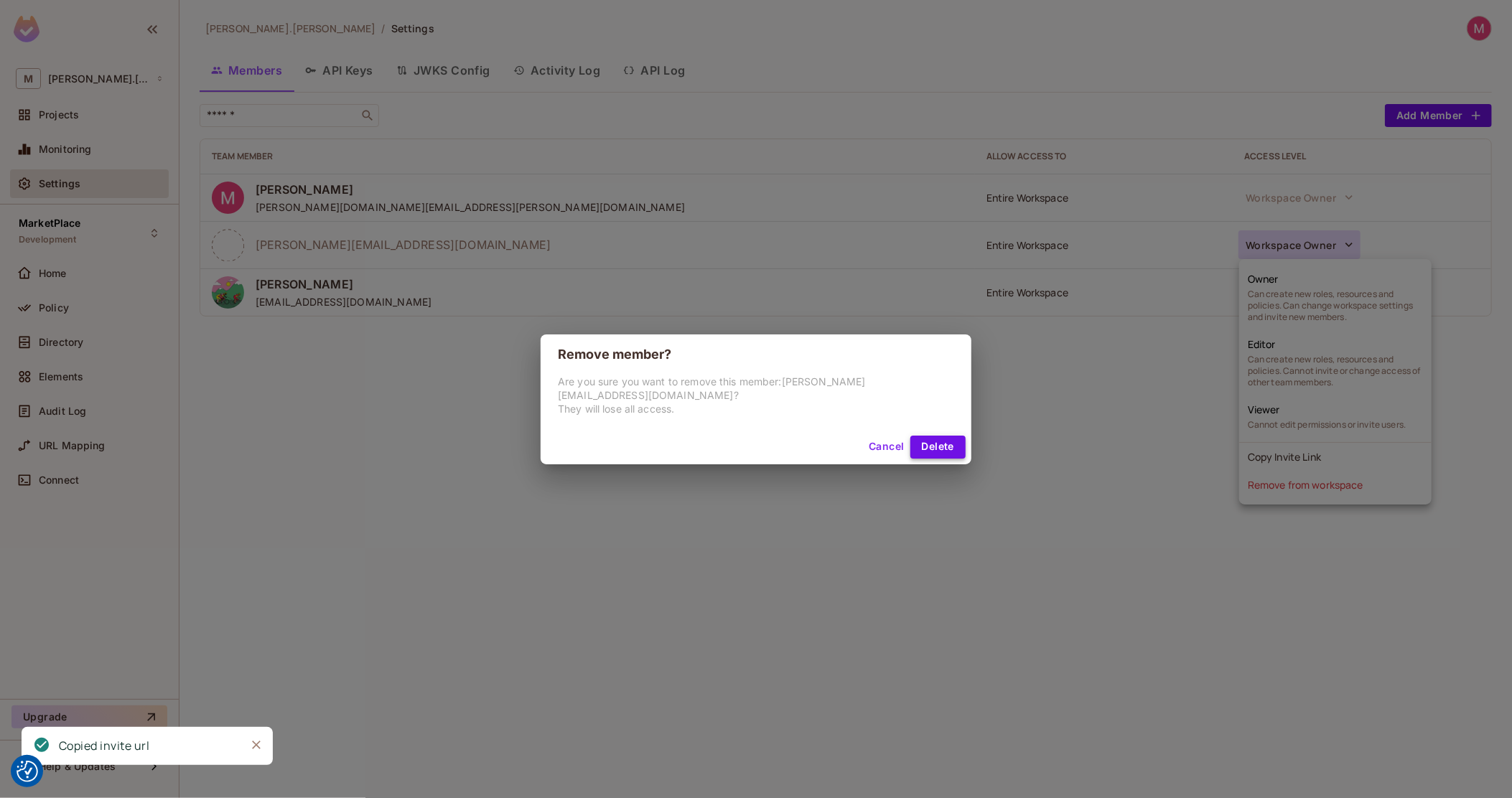
click at [949, 444] on button "Delete" at bounding box center [938, 446] width 55 height 23
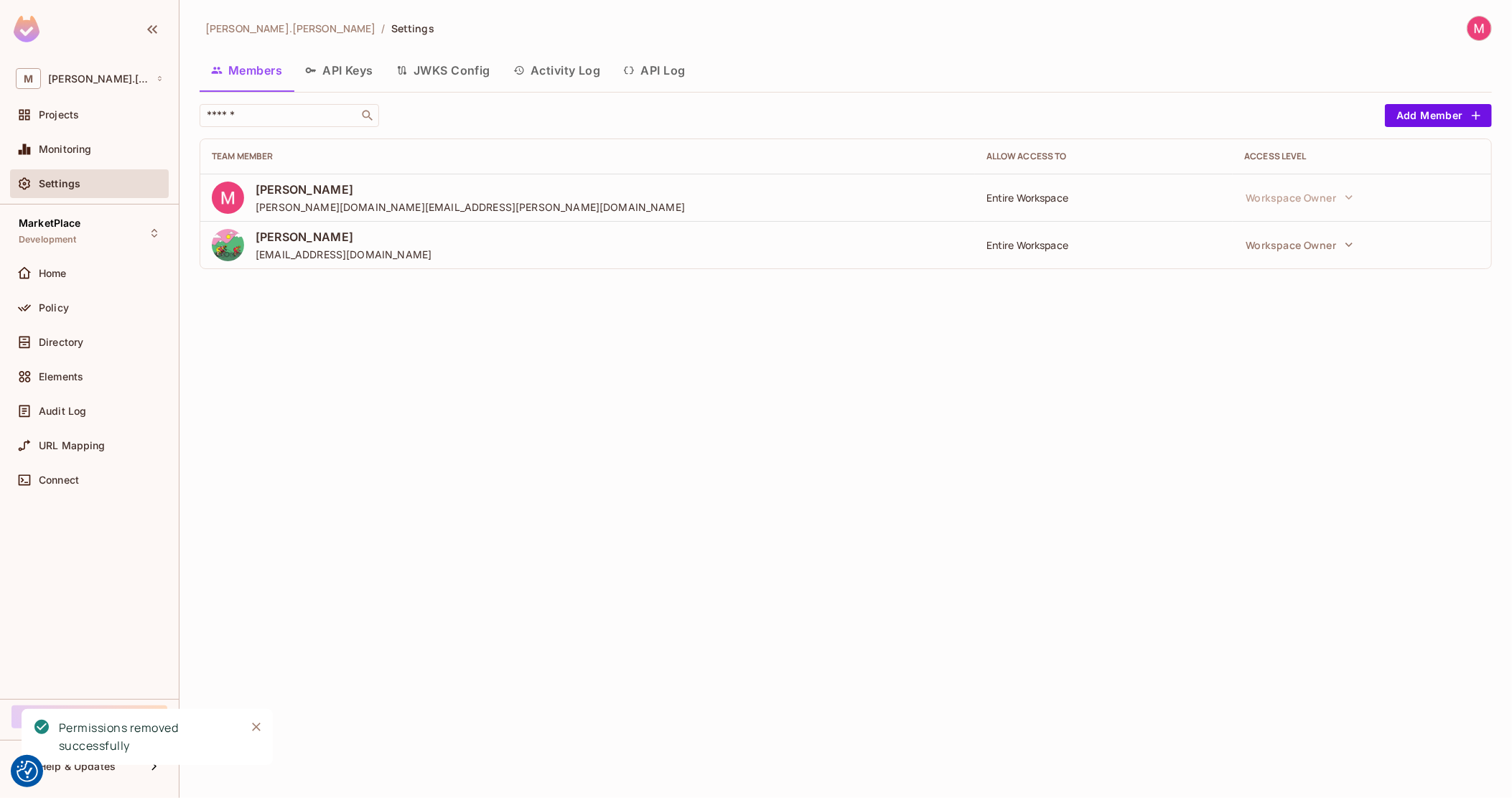
click at [403, 487] on div "michal.wojcik / Settings Members API Keys JWKS Config Activity Log API Log ​ Ad…" at bounding box center [845, 399] width 1332 height 798
click at [53, 305] on span "Policy" at bounding box center [54, 308] width 31 height 12
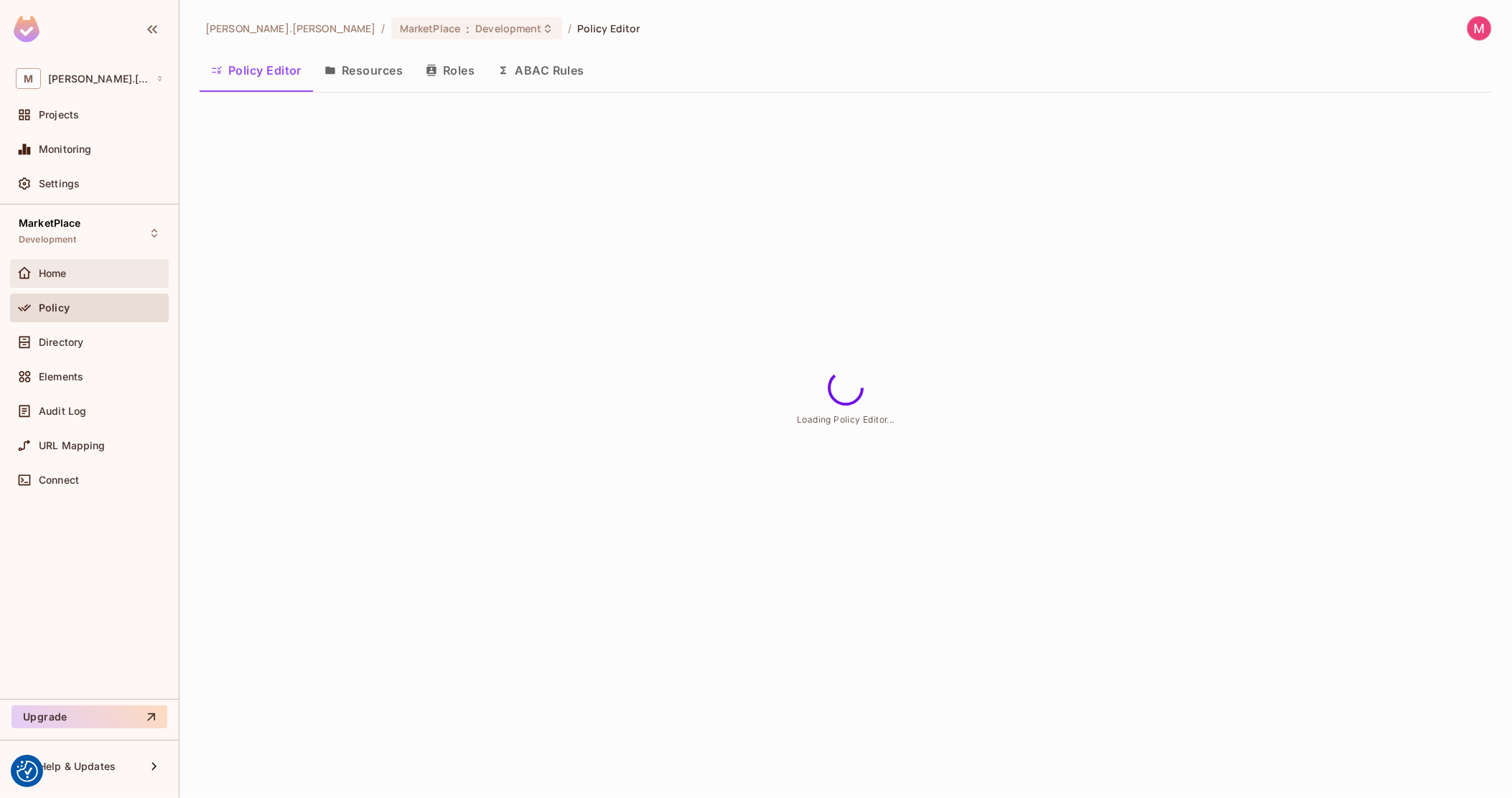
click at [63, 275] on span "Home" at bounding box center [53, 274] width 28 height 12
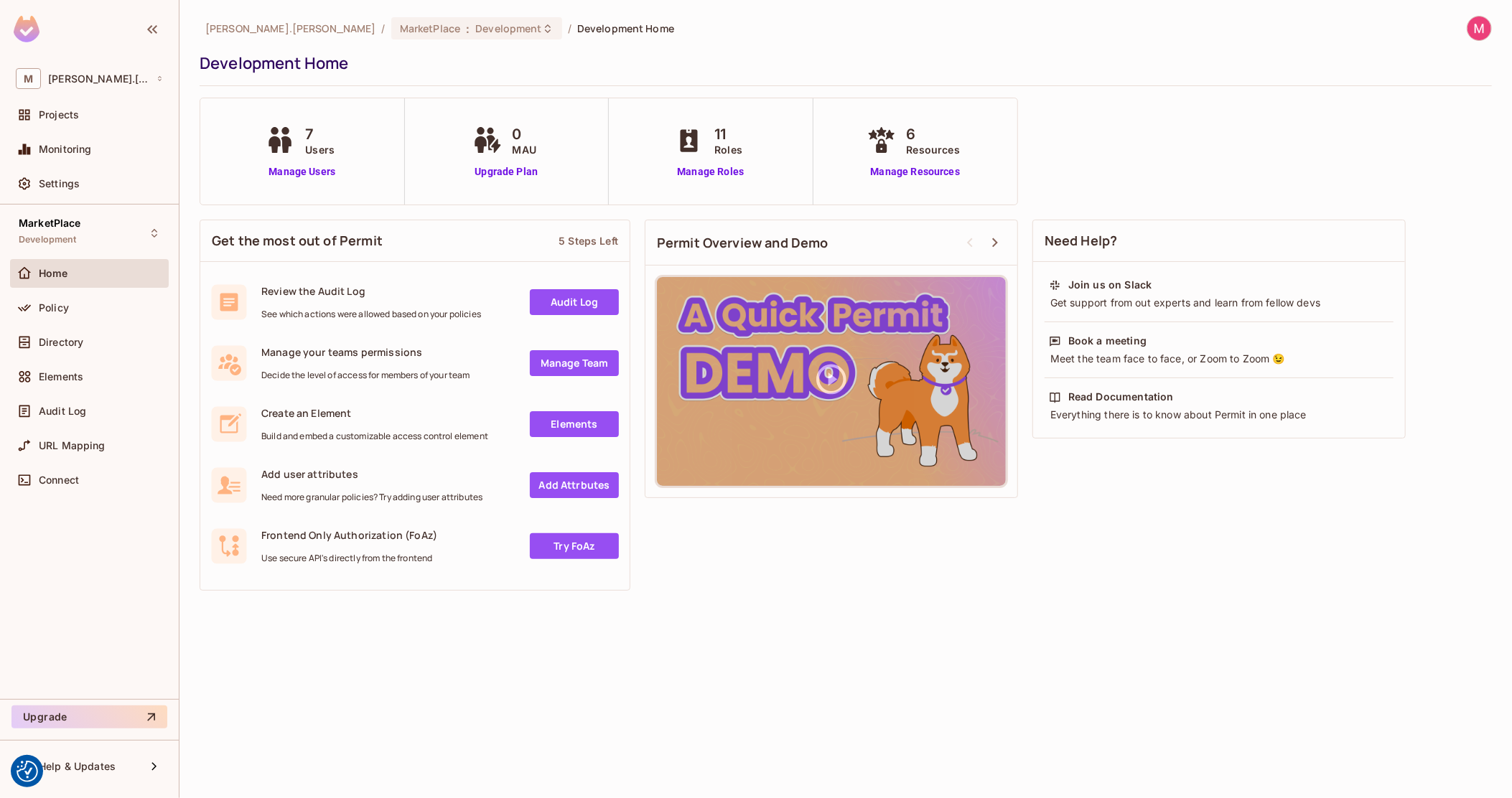
click at [83, 136] on div "Monitoring" at bounding box center [89, 149] width 159 height 29
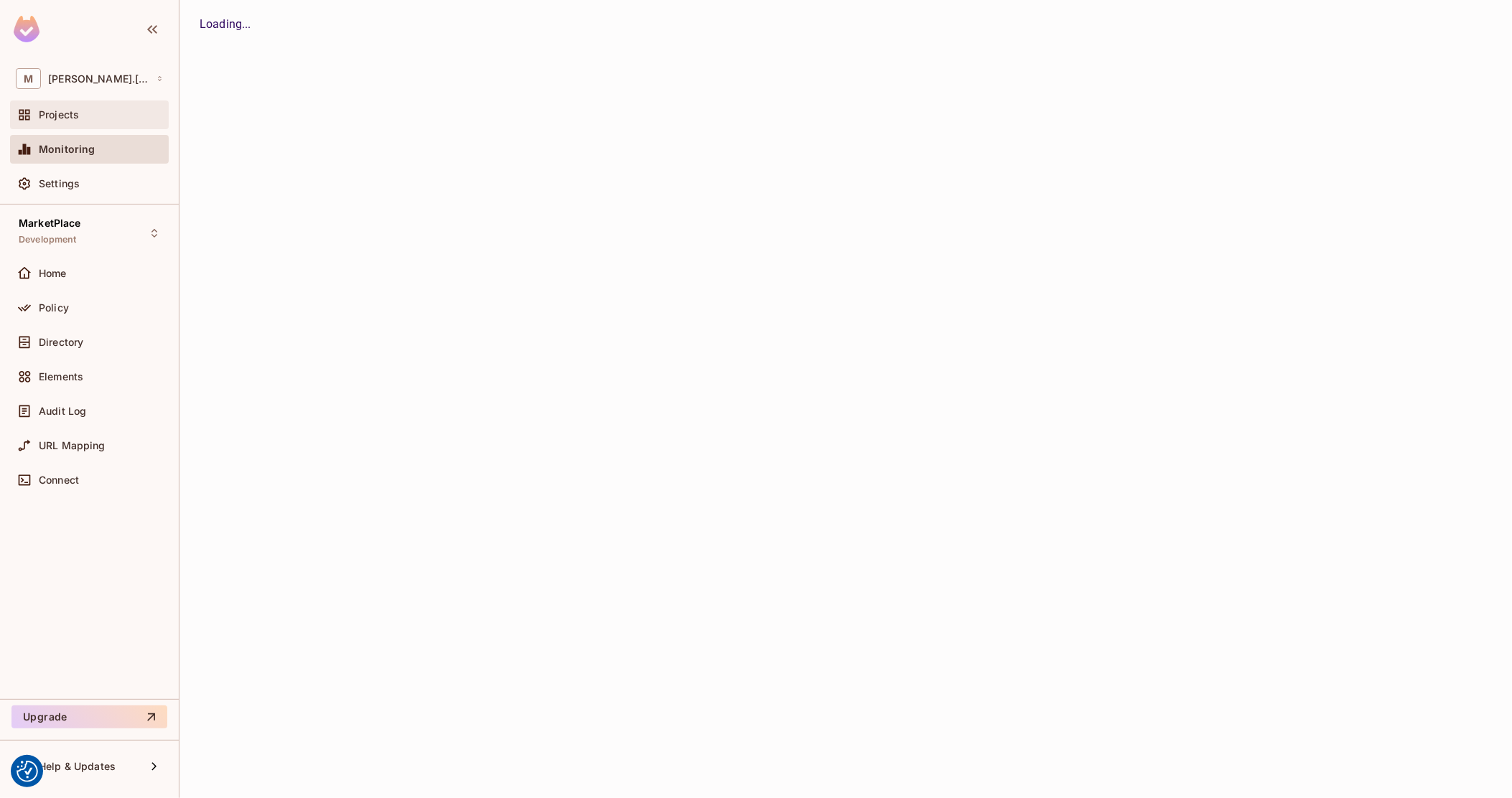
click at [84, 123] on div "Projects" at bounding box center [89, 114] width 147 height 17
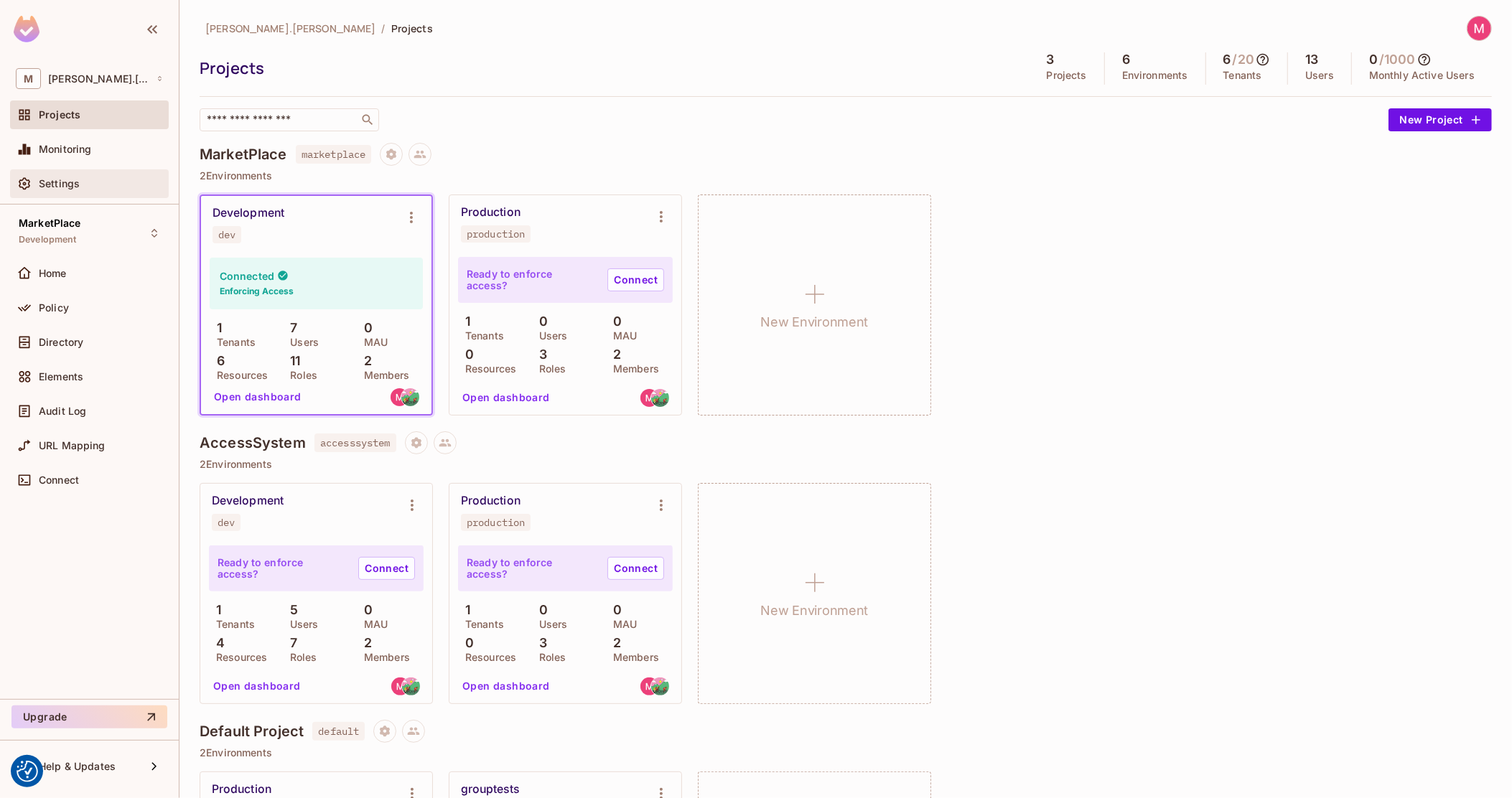
click at [74, 173] on div "Settings" at bounding box center [89, 184] width 159 height 29
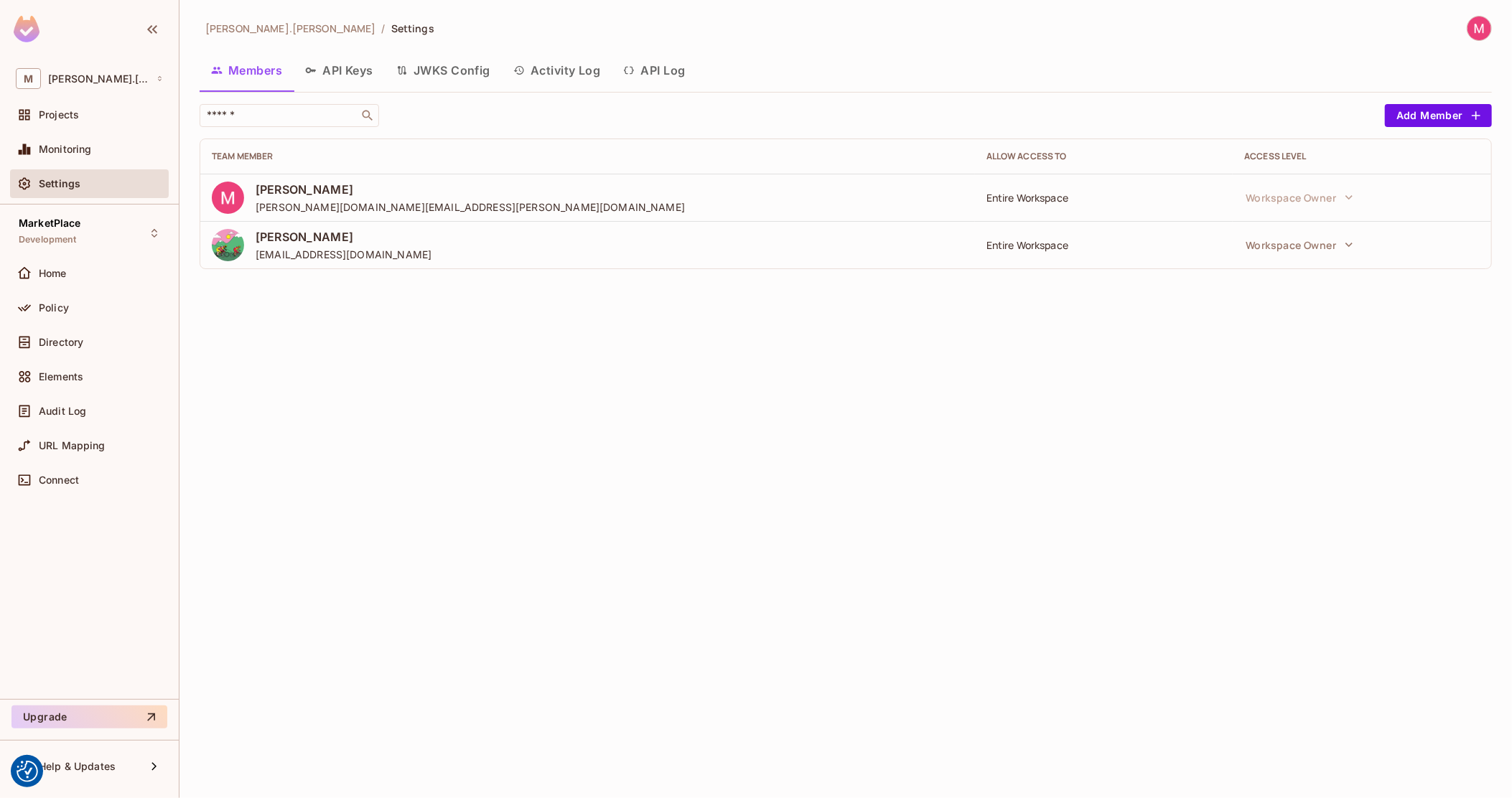
click at [445, 241] on div "Shyamalan Chemmery shyamcu@gmail.com" at bounding box center [588, 245] width 752 height 32
click at [1044, 250] on div "Entire Workspace" at bounding box center [1103, 245] width 235 height 14
click at [1329, 243] on button "Workspace Owner" at bounding box center [1299, 245] width 122 height 29
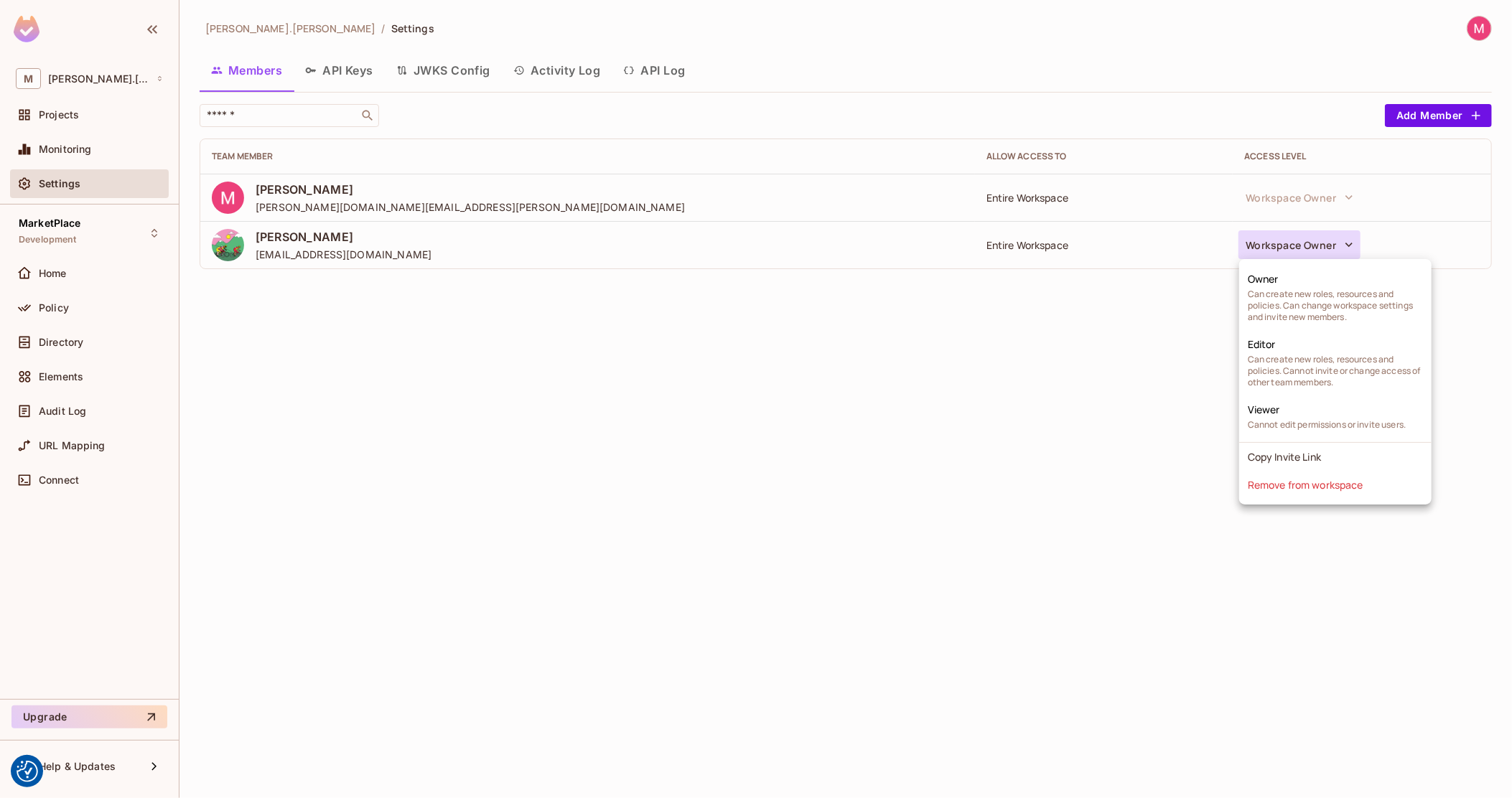
click at [101, 79] on div at bounding box center [756, 399] width 1512 height 798
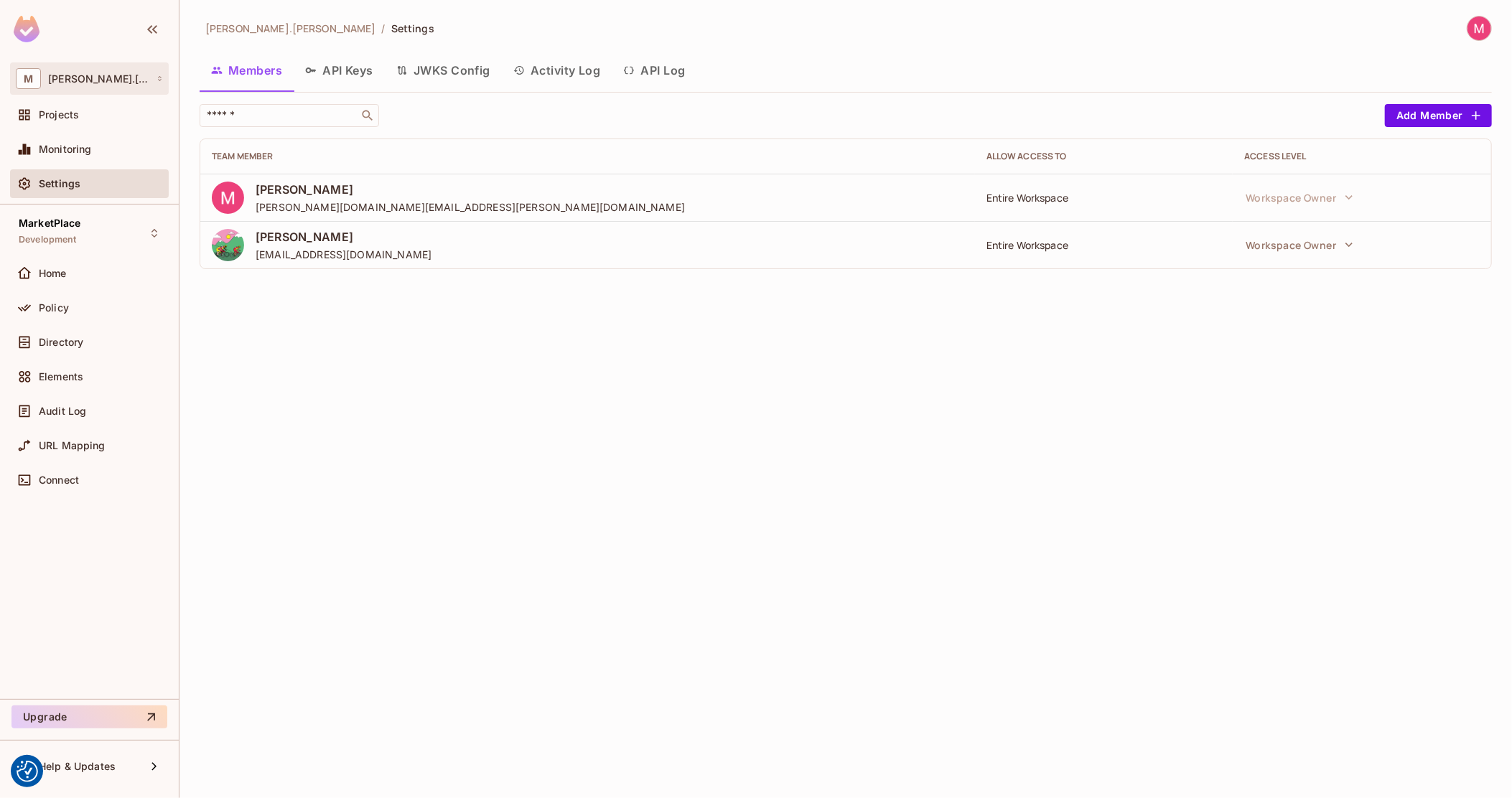
click at [124, 76] on div "M michal.wojcik" at bounding box center [89, 78] width 147 height 21
click at [401, 360] on div at bounding box center [756, 399] width 1512 height 798
click at [1481, 16] on div at bounding box center [1479, 29] width 25 height 25
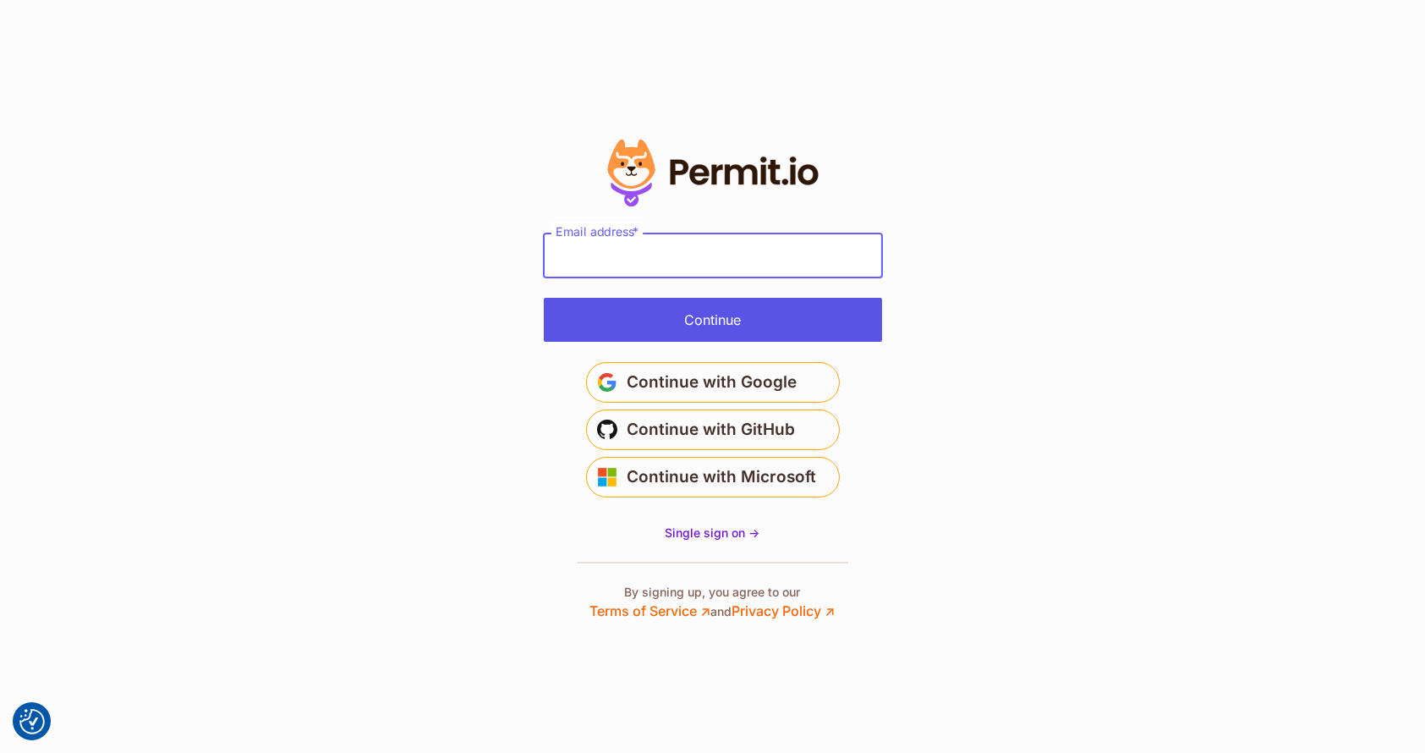
type input "**********"
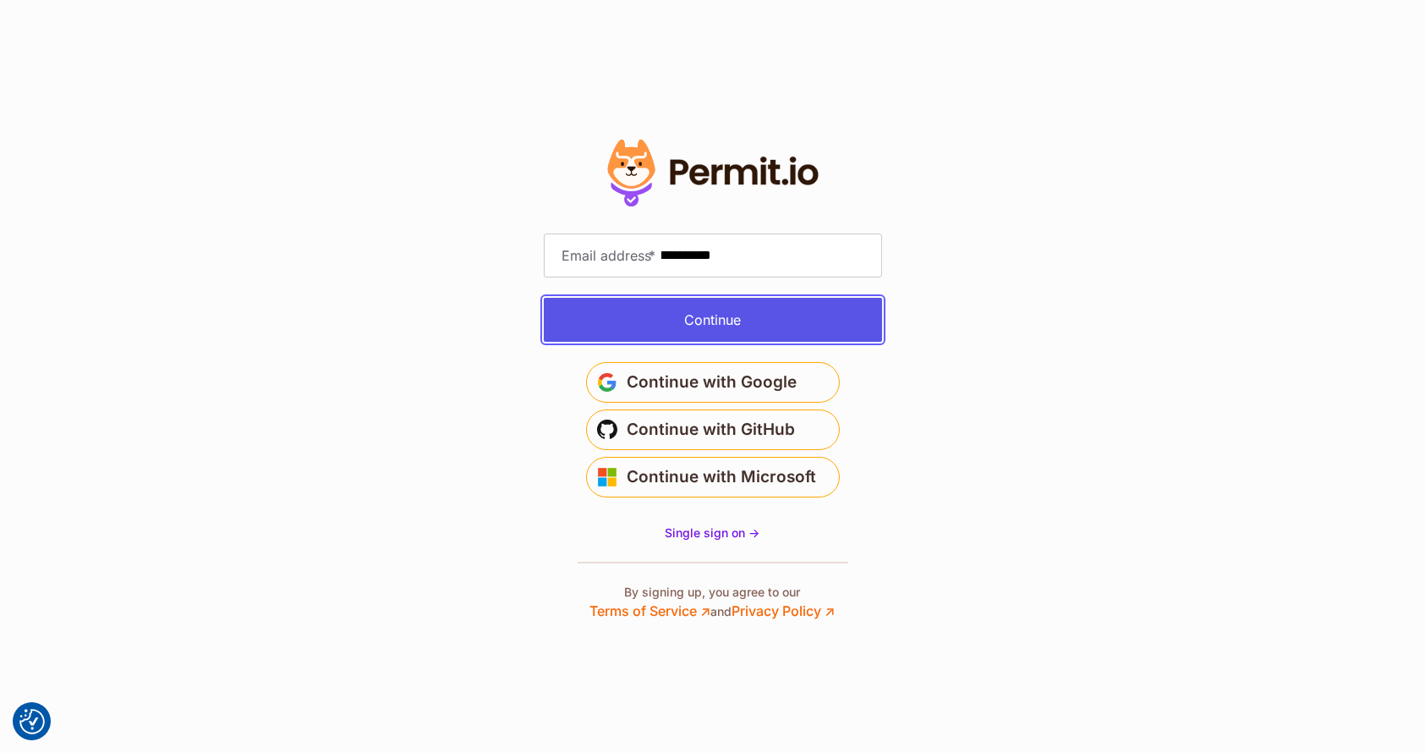
click at [750, 307] on button "Continue" at bounding box center [713, 320] width 338 height 44
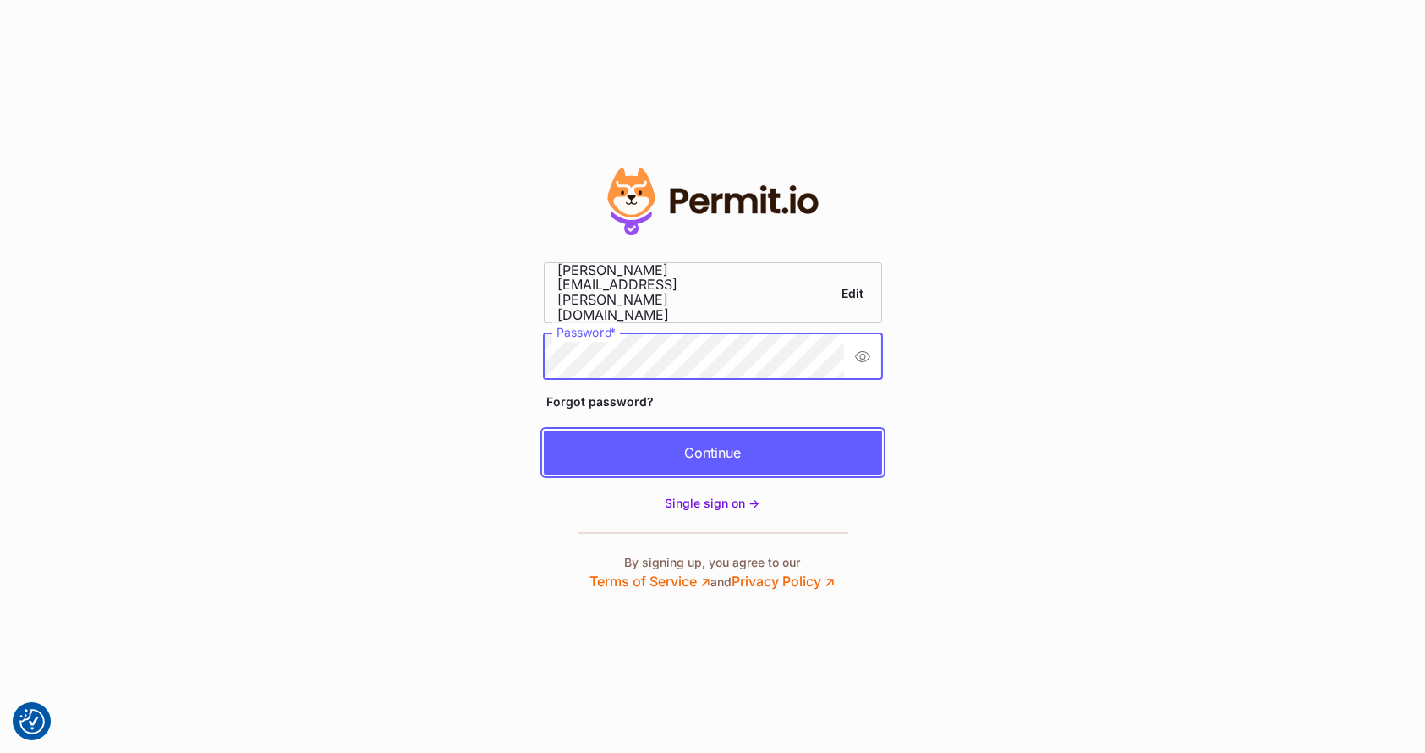
click at [744, 445] on button "Continue" at bounding box center [713, 453] width 338 height 44
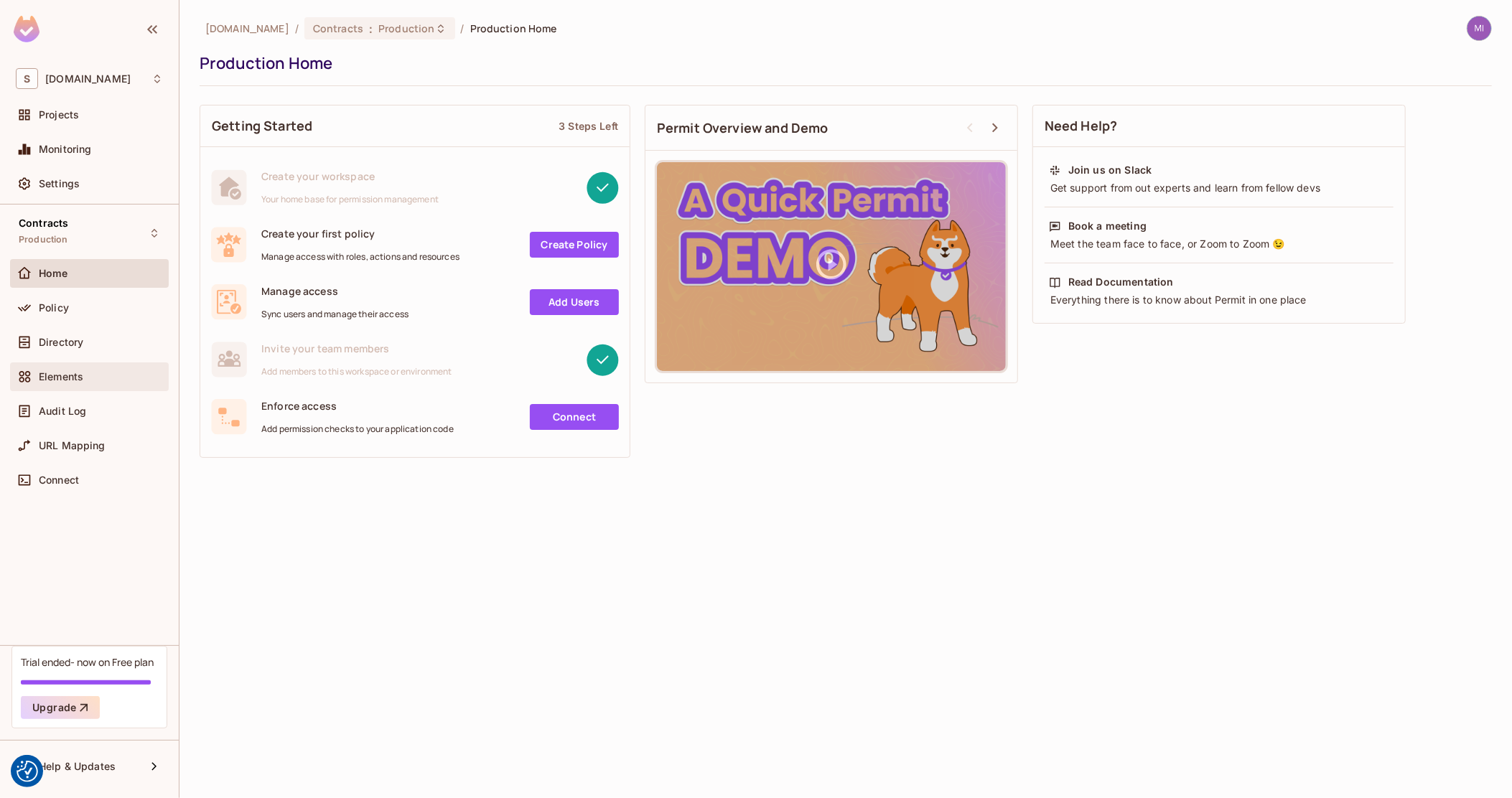
click at [67, 371] on span "Elements" at bounding box center [61, 377] width 44 height 12
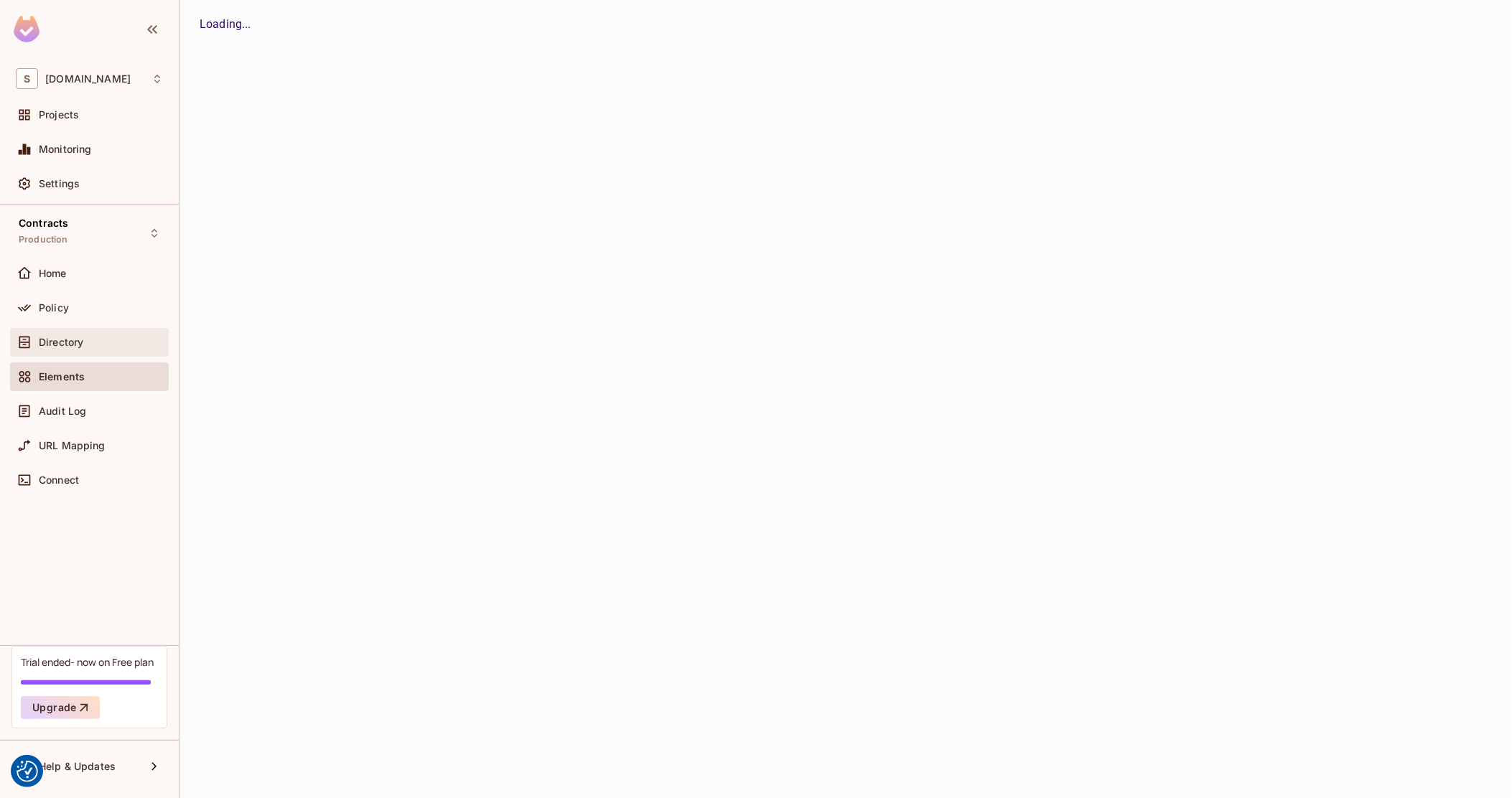
click at [81, 339] on span "Directory" at bounding box center [61, 343] width 44 height 12
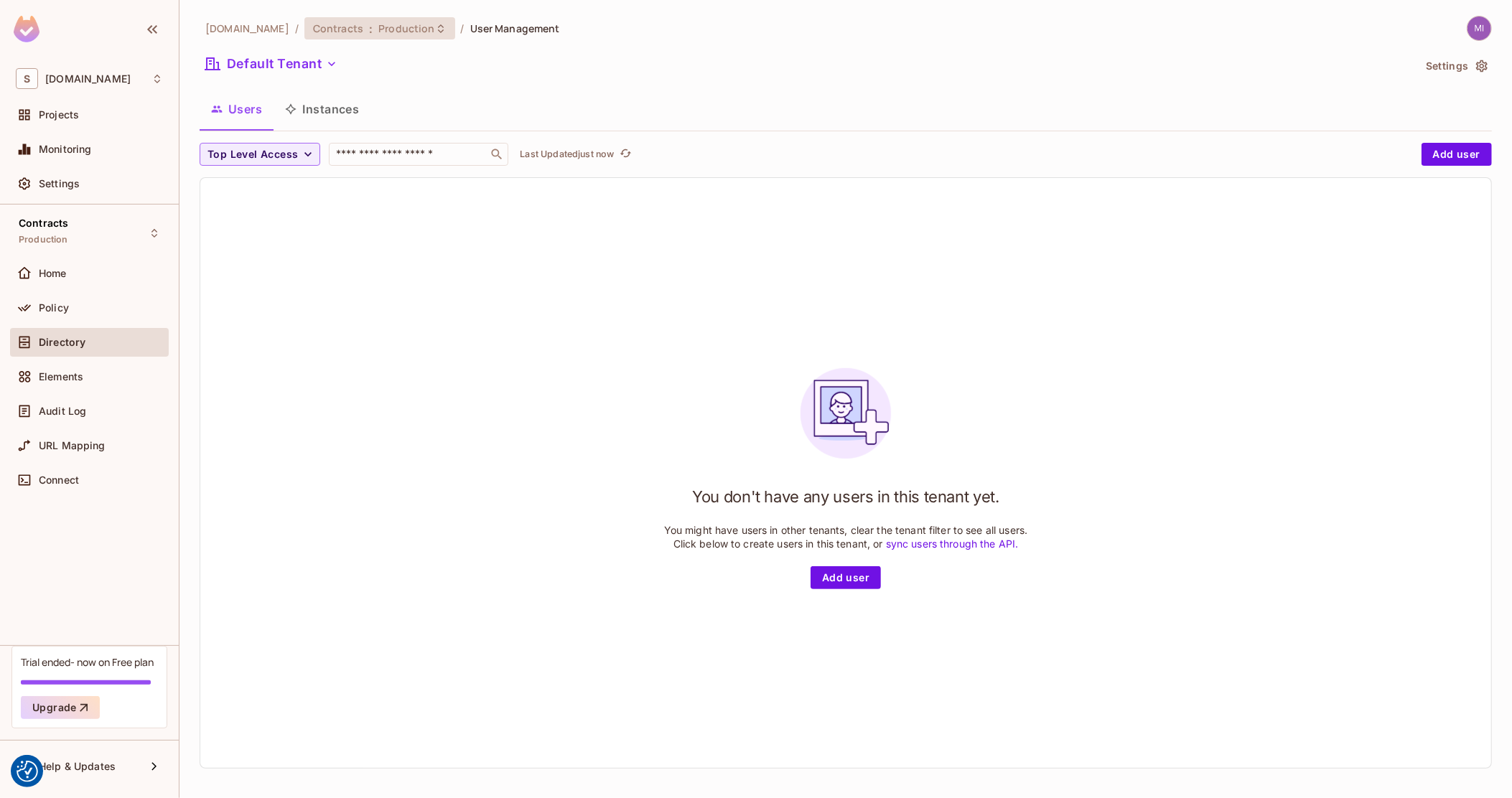
click at [435, 28] on icon at bounding box center [441, 29] width 12 height 12
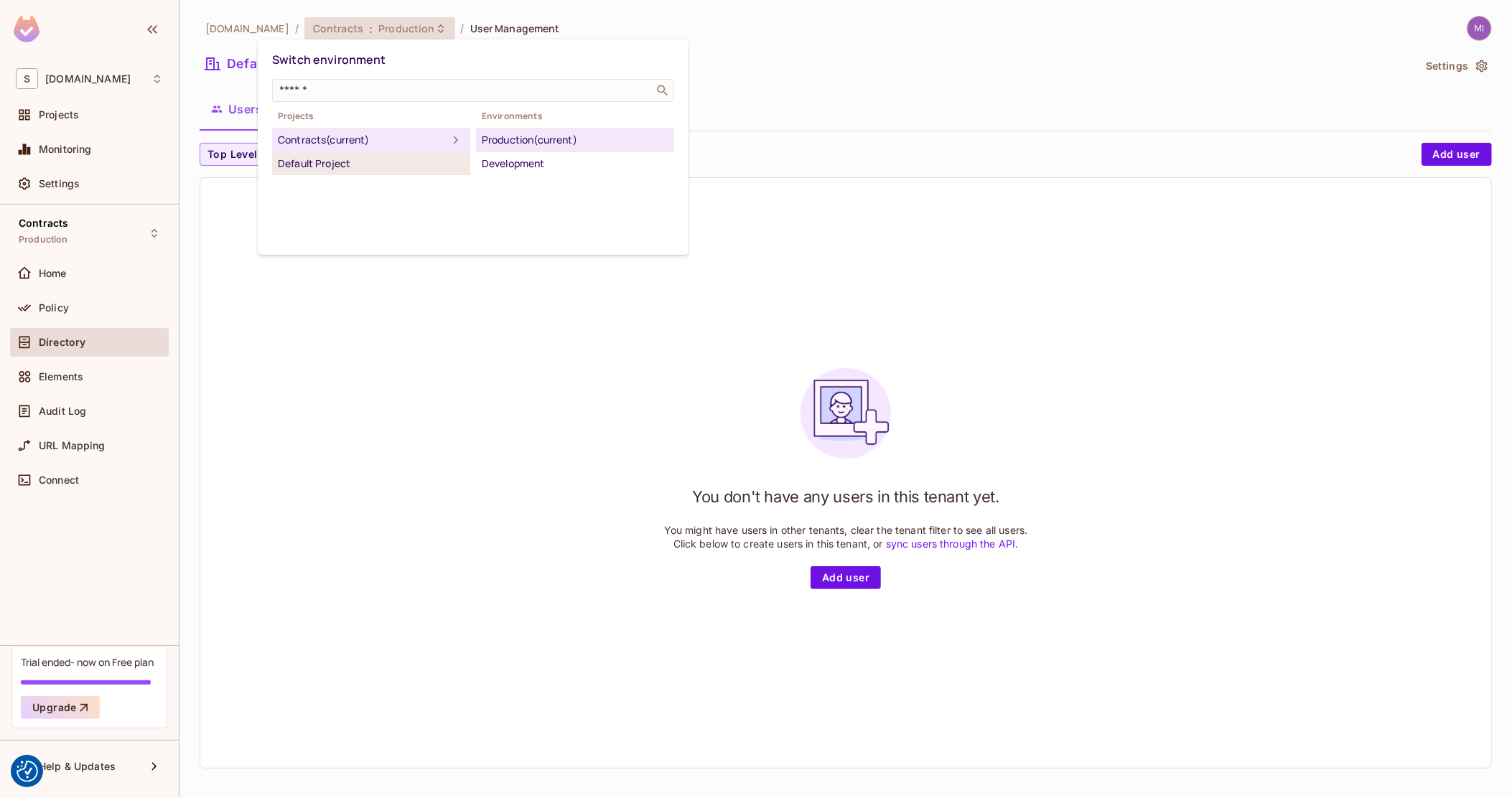
click at [367, 160] on div "Default Project" at bounding box center [371, 164] width 187 height 17
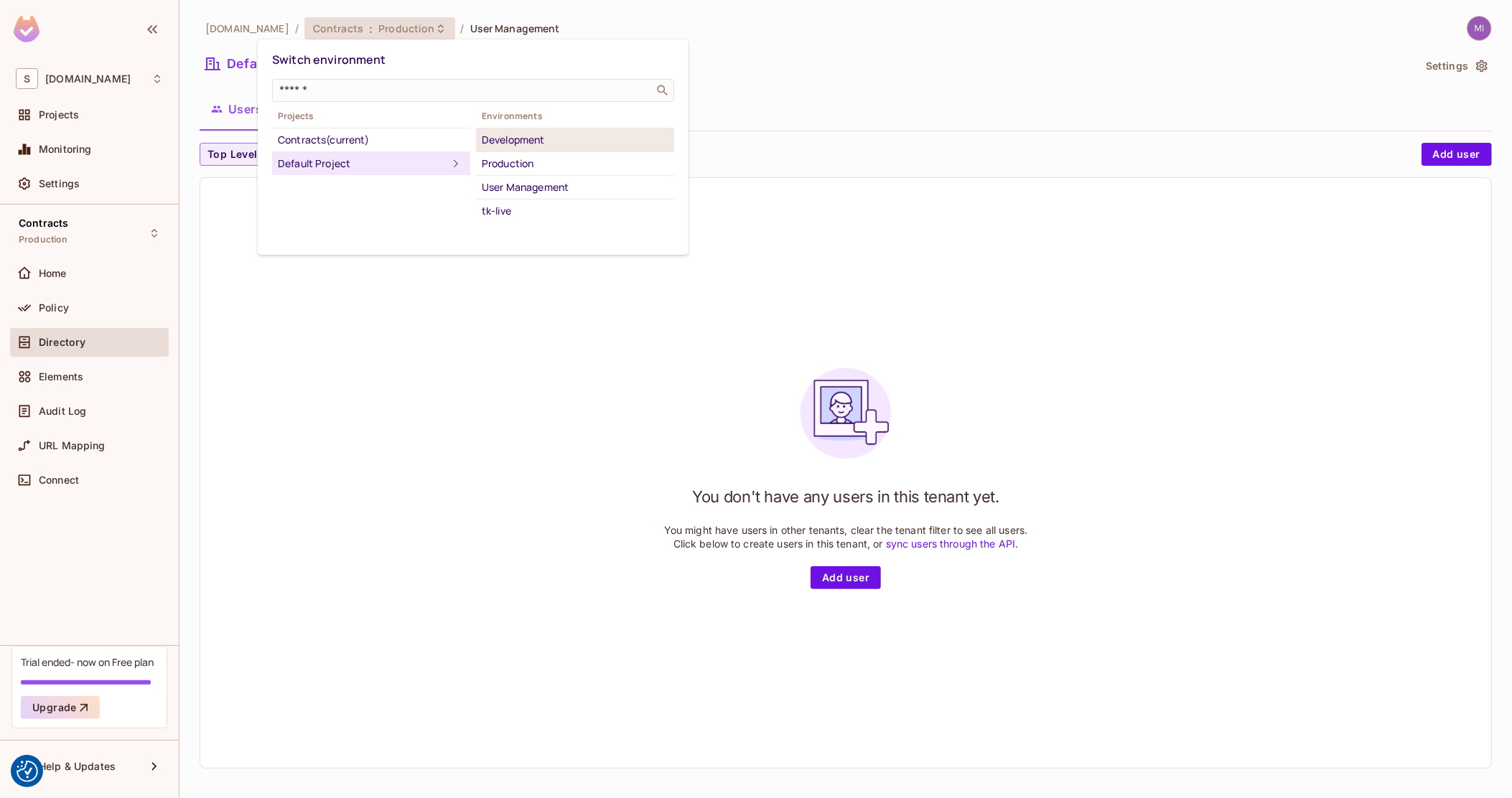
click at [536, 135] on div "Development" at bounding box center [575, 140] width 187 height 17
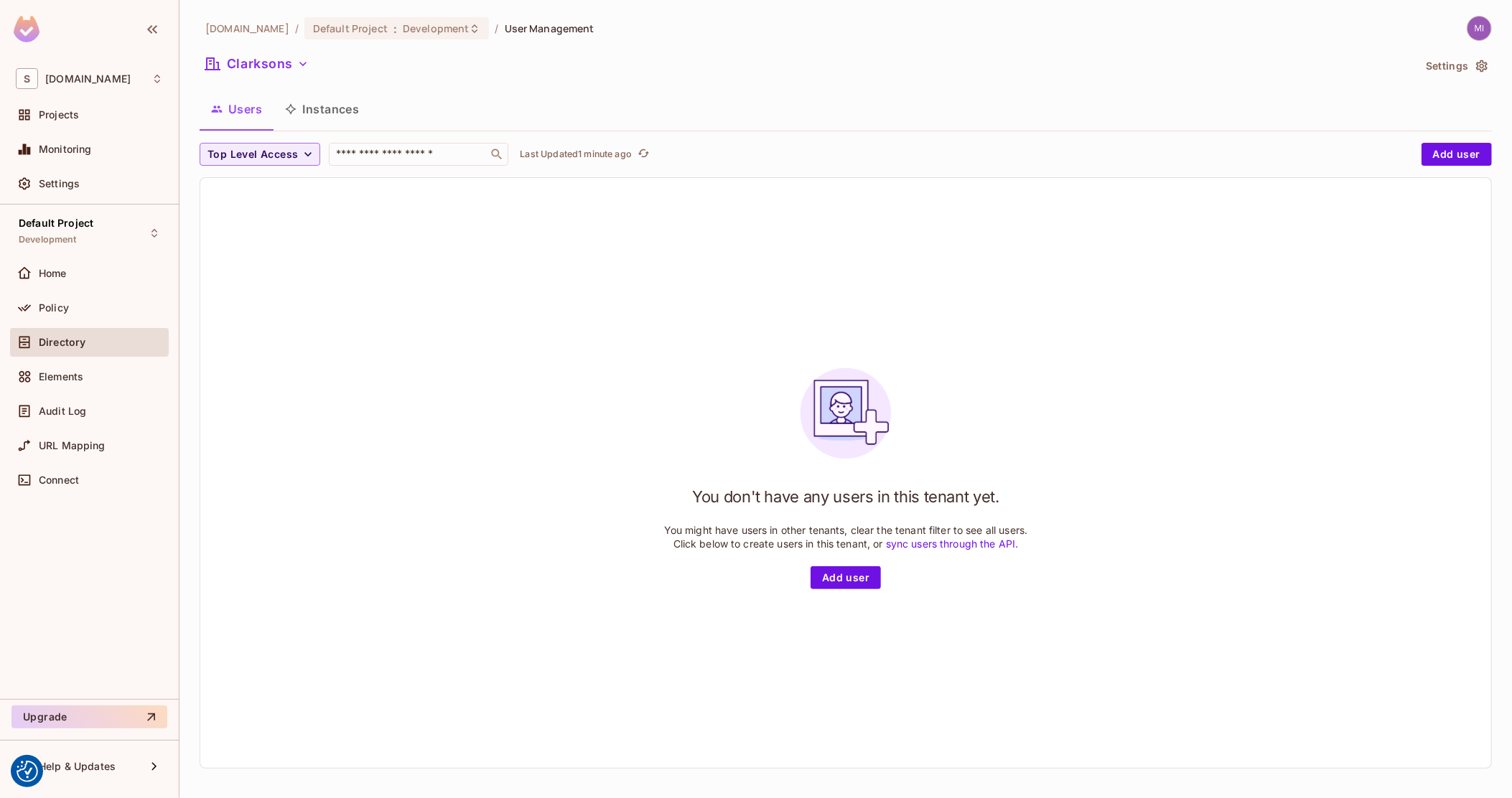
click at [515, 155] on div "Top Level Access ​ Last Updated 1 minute ago" at bounding box center [806, 153] width 1214 height 23
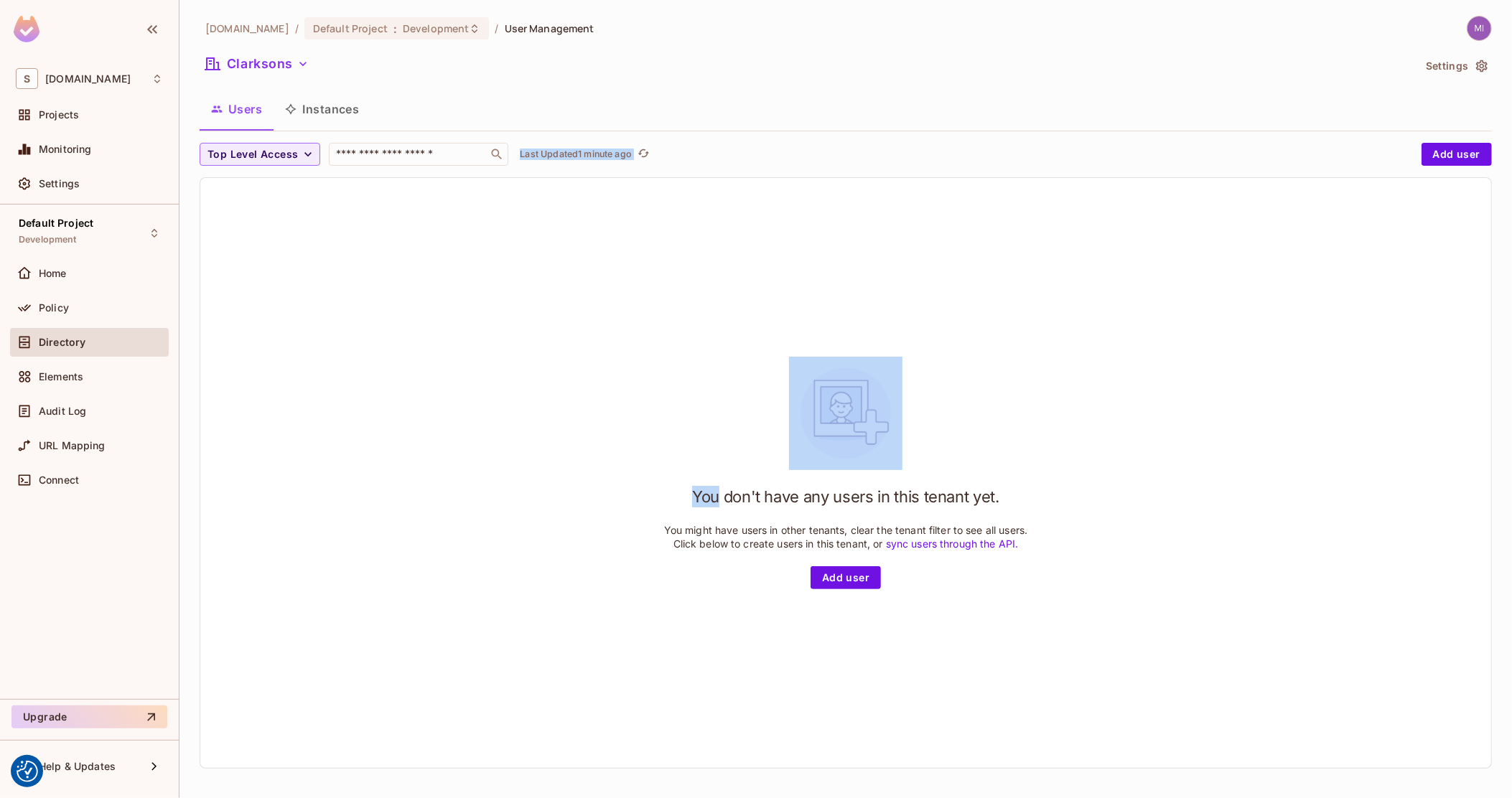
drag, startPoint x: 515, startPoint y: 155, endPoint x: 683, endPoint y: 145, distance: 168.3
click at [683, 144] on div "Top Level Access ​ Last Updated 1 minute ago" at bounding box center [806, 153] width 1214 height 23
click at [684, 149] on div "Top Level Access ​ Last Updated 1 minute ago" at bounding box center [806, 153] width 1214 height 23
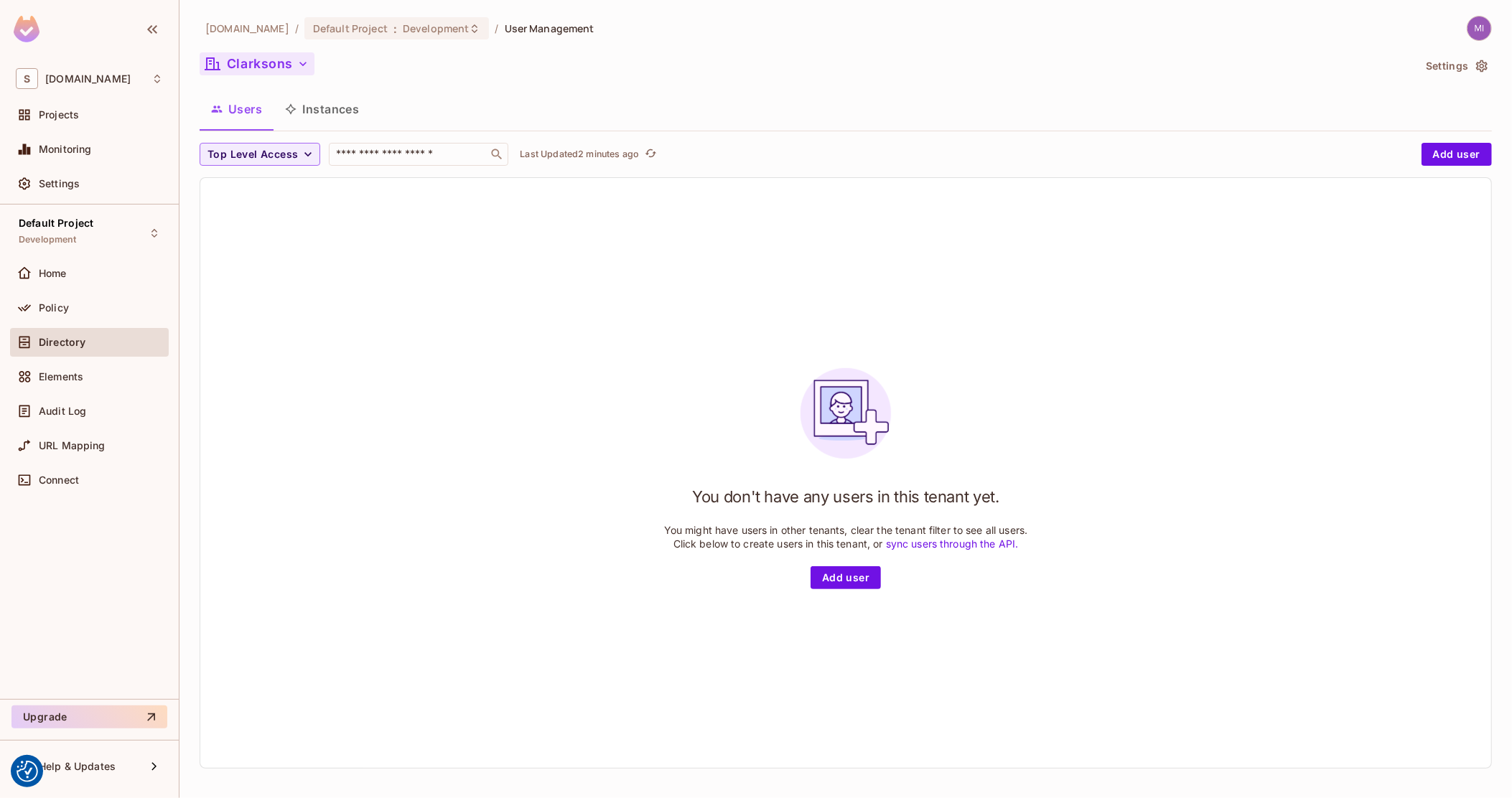
click at [291, 54] on button "Clarksons" at bounding box center [256, 64] width 115 height 23
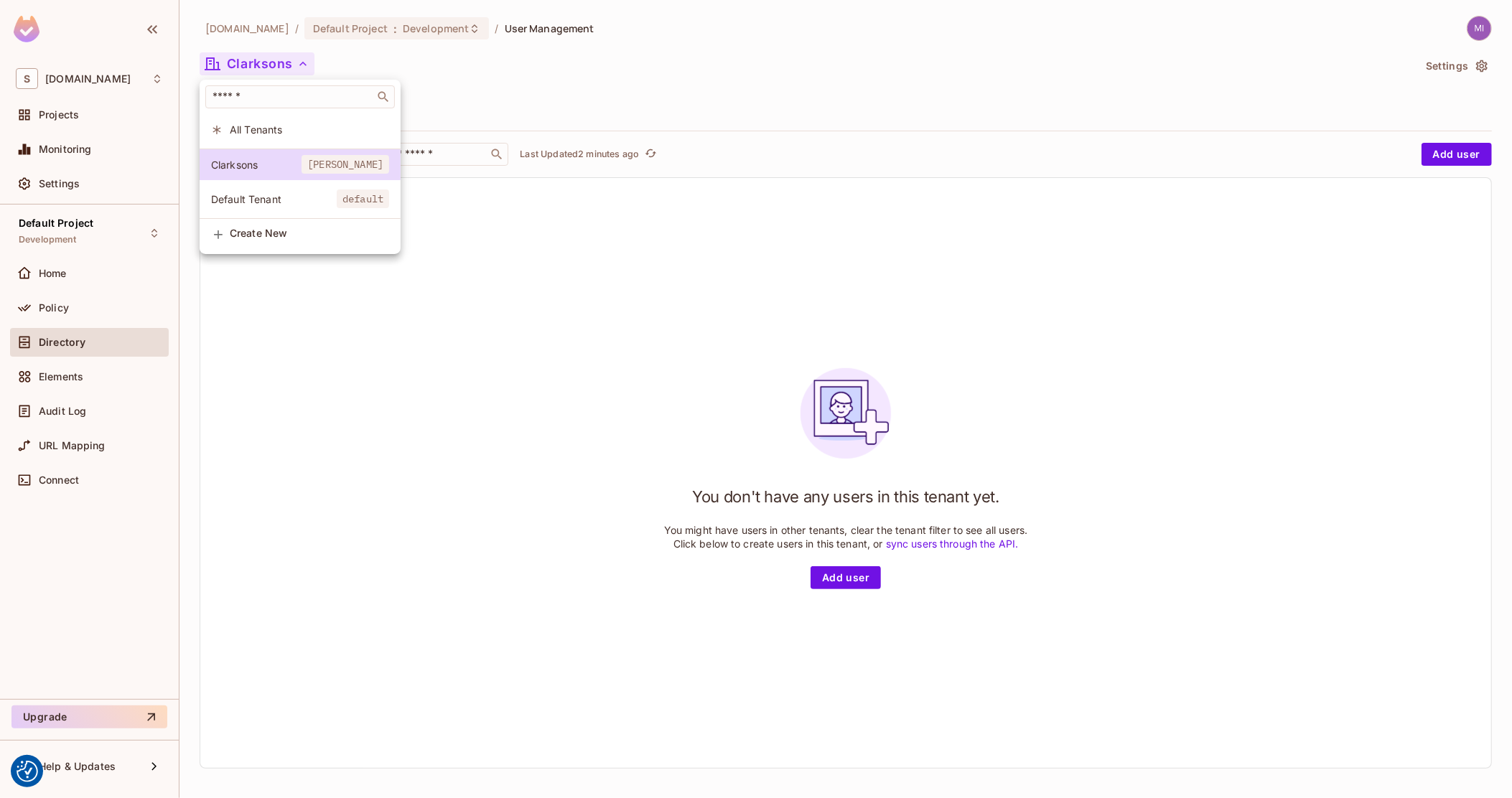
click at [288, 193] on span "Default Tenant" at bounding box center [274, 199] width 126 height 14
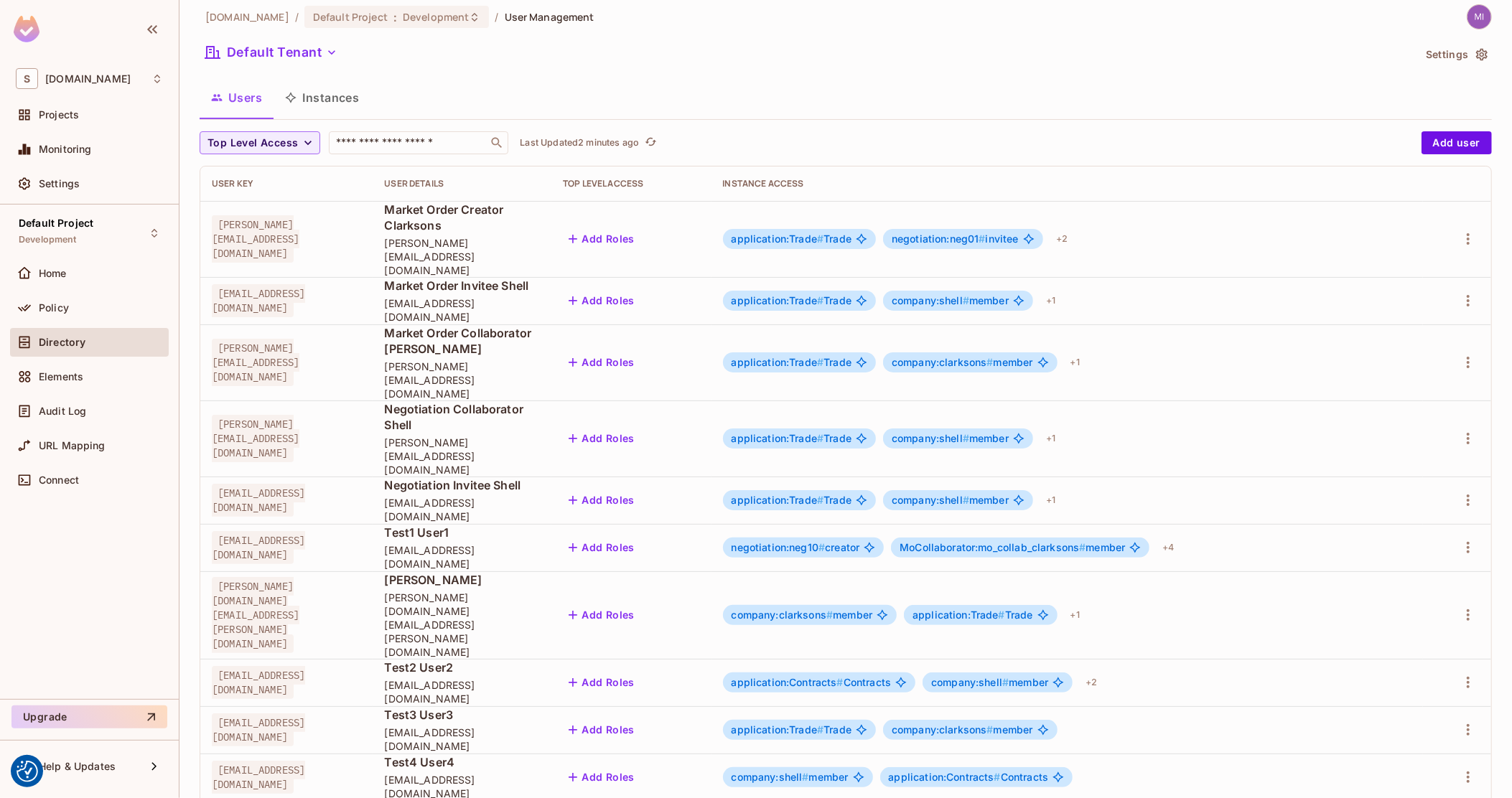
scroll to position [15, 0]
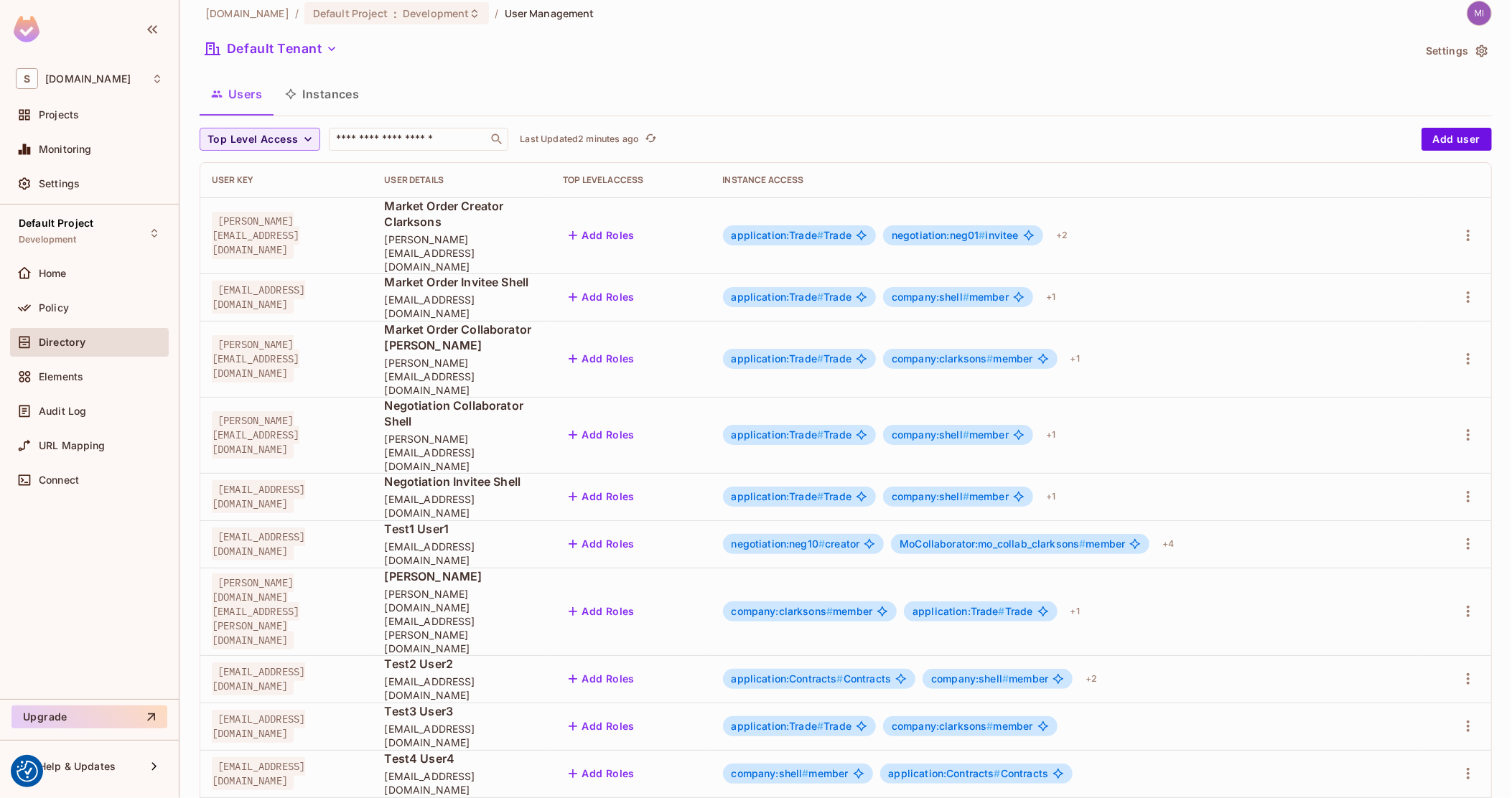
click at [540, 473] on span "Negotiation Invitee Shell" at bounding box center [462, 481] width 156 height 16
click at [482, 398] on span "Negotiation Collaborator Shell" at bounding box center [462, 413] width 156 height 31
drag, startPoint x: 482, startPoint y: 357, endPoint x: 613, endPoint y: 352, distance: 131.1
click at [540, 398] on span "Negotiation Collaborator Shell" at bounding box center [462, 413] width 156 height 31
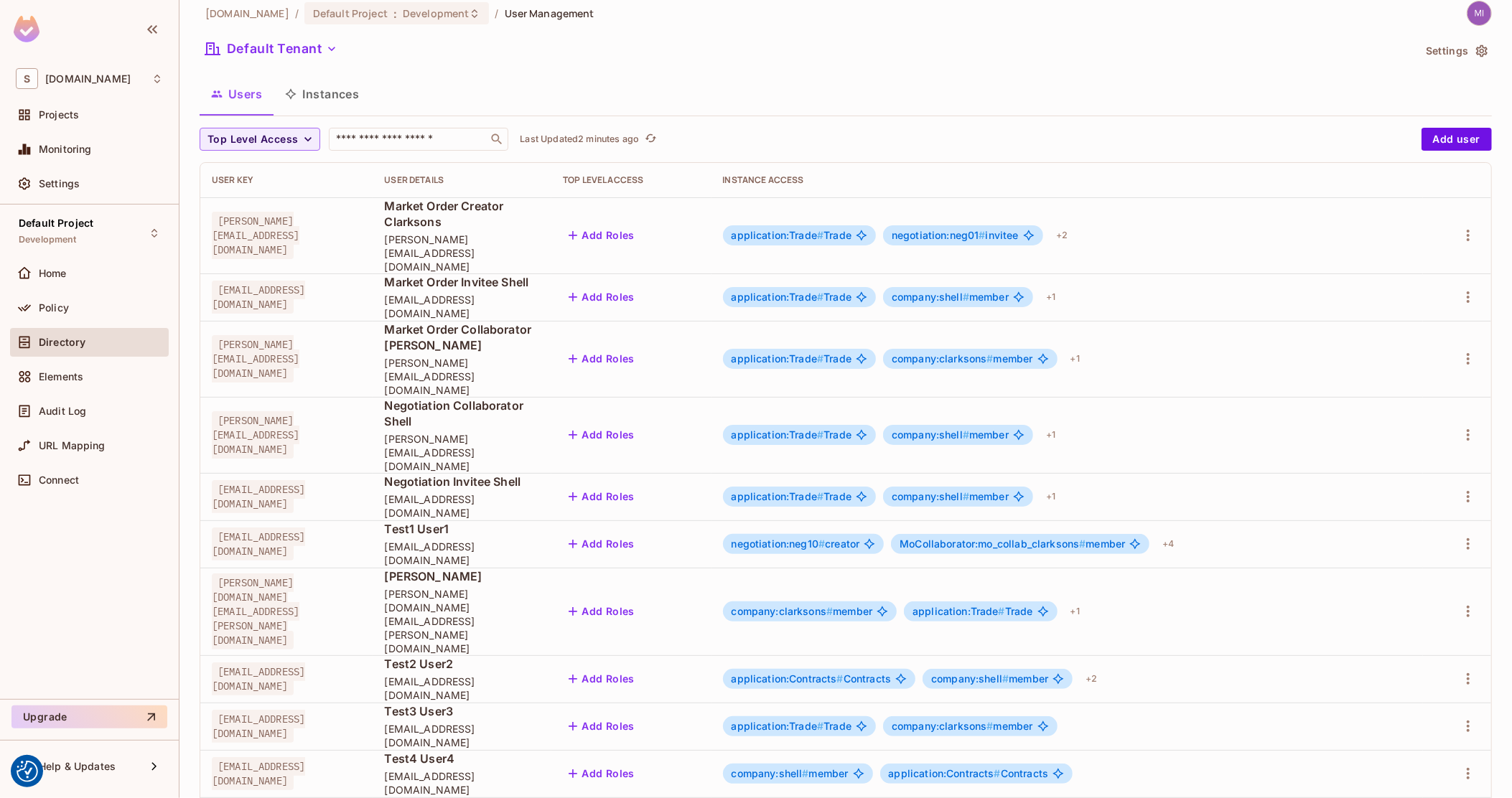
click at [540, 432] on span "damian@shell.com" at bounding box center [462, 452] width 156 height 41
drag, startPoint x: 542, startPoint y: 373, endPoint x: 468, endPoint y: 356, distance: 75.9
click at [468, 398] on div "Negotiation Collaborator Shell damian@shell.com" at bounding box center [462, 435] width 156 height 75
click at [468, 398] on span "Negotiation Collaborator Shell" at bounding box center [462, 413] width 156 height 31
drag, startPoint x: 468, startPoint y: 356, endPoint x: 609, endPoint y: 360, distance: 141.1
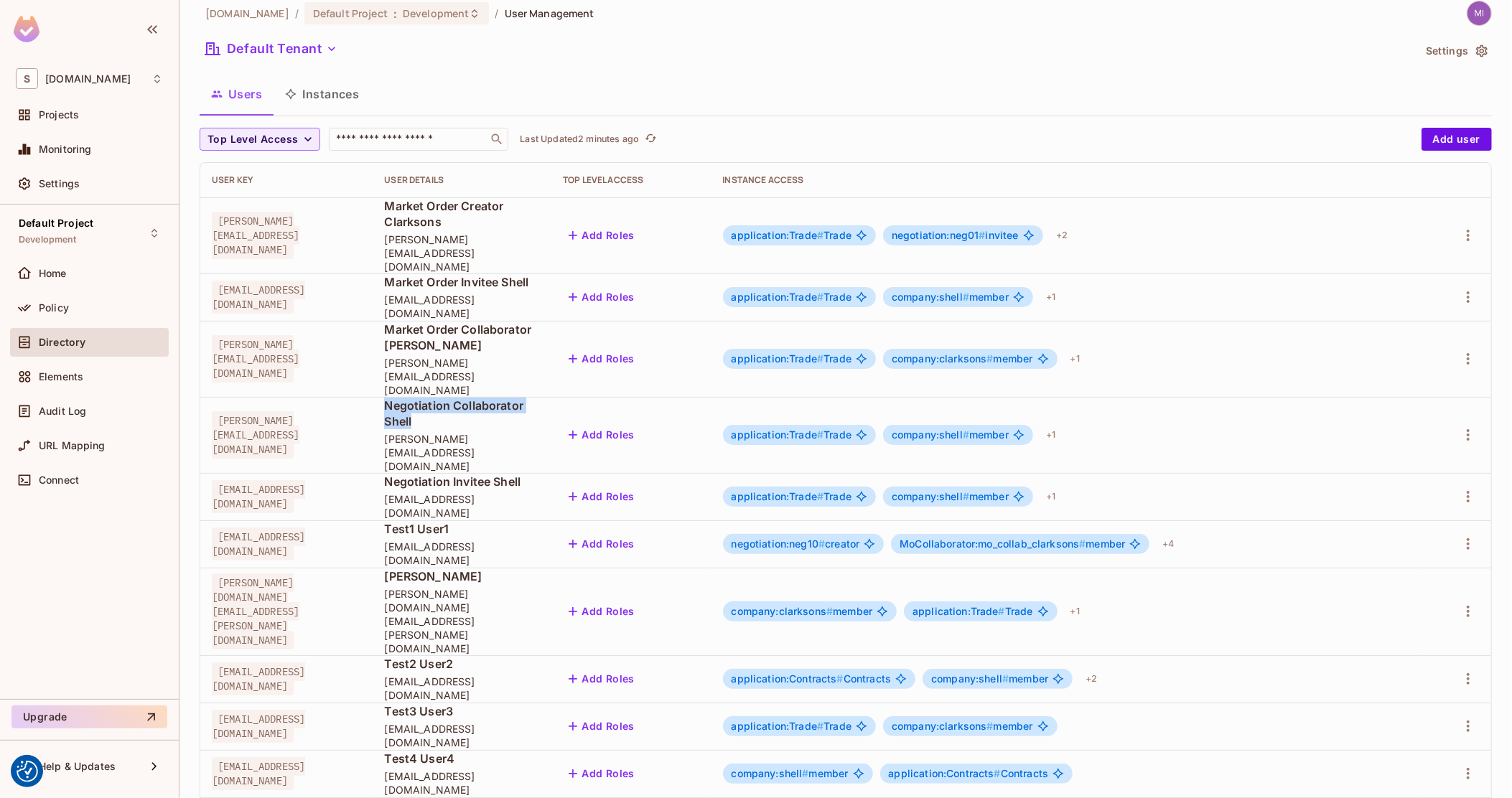
click at [540, 398] on span "Negotiation Collaborator Shell" at bounding box center [462, 413] width 156 height 31
drag, startPoint x: 609, startPoint y: 360, endPoint x: 498, endPoint y: 353, distance: 111.2
click at [498, 398] on span "Negotiation Collaborator Shell" at bounding box center [462, 413] width 156 height 31
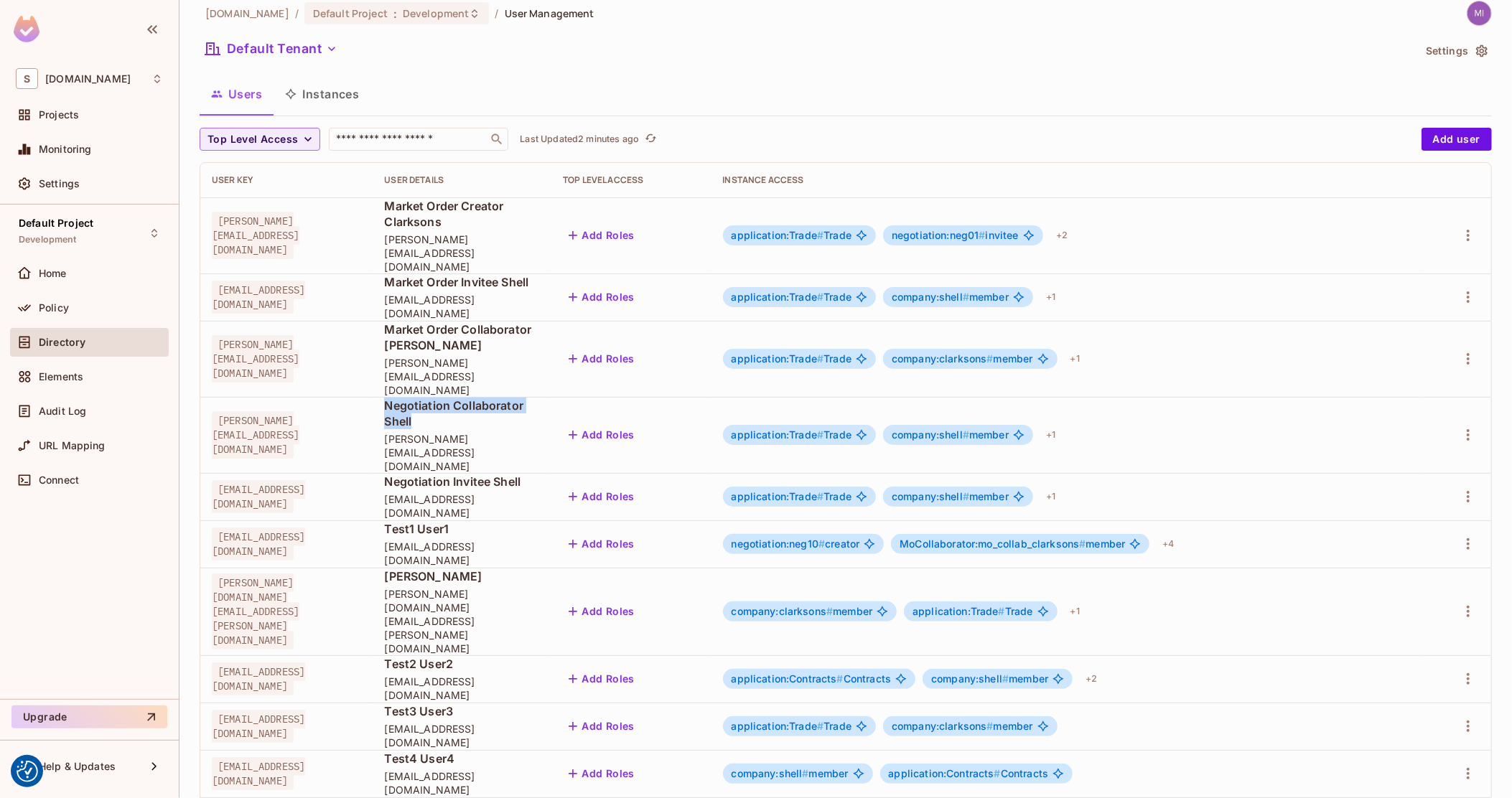
drag, startPoint x: 498, startPoint y: 353, endPoint x: 617, endPoint y: 359, distance: 119.2
click at [540, 398] on span "Negotiation Collaborator Shell" at bounding box center [462, 413] width 156 height 31
drag, startPoint x: 617, startPoint y: 359, endPoint x: 501, endPoint y: 356, distance: 116.0
click at [501, 398] on span "Negotiation Collaborator Shell" at bounding box center [462, 413] width 156 height 31
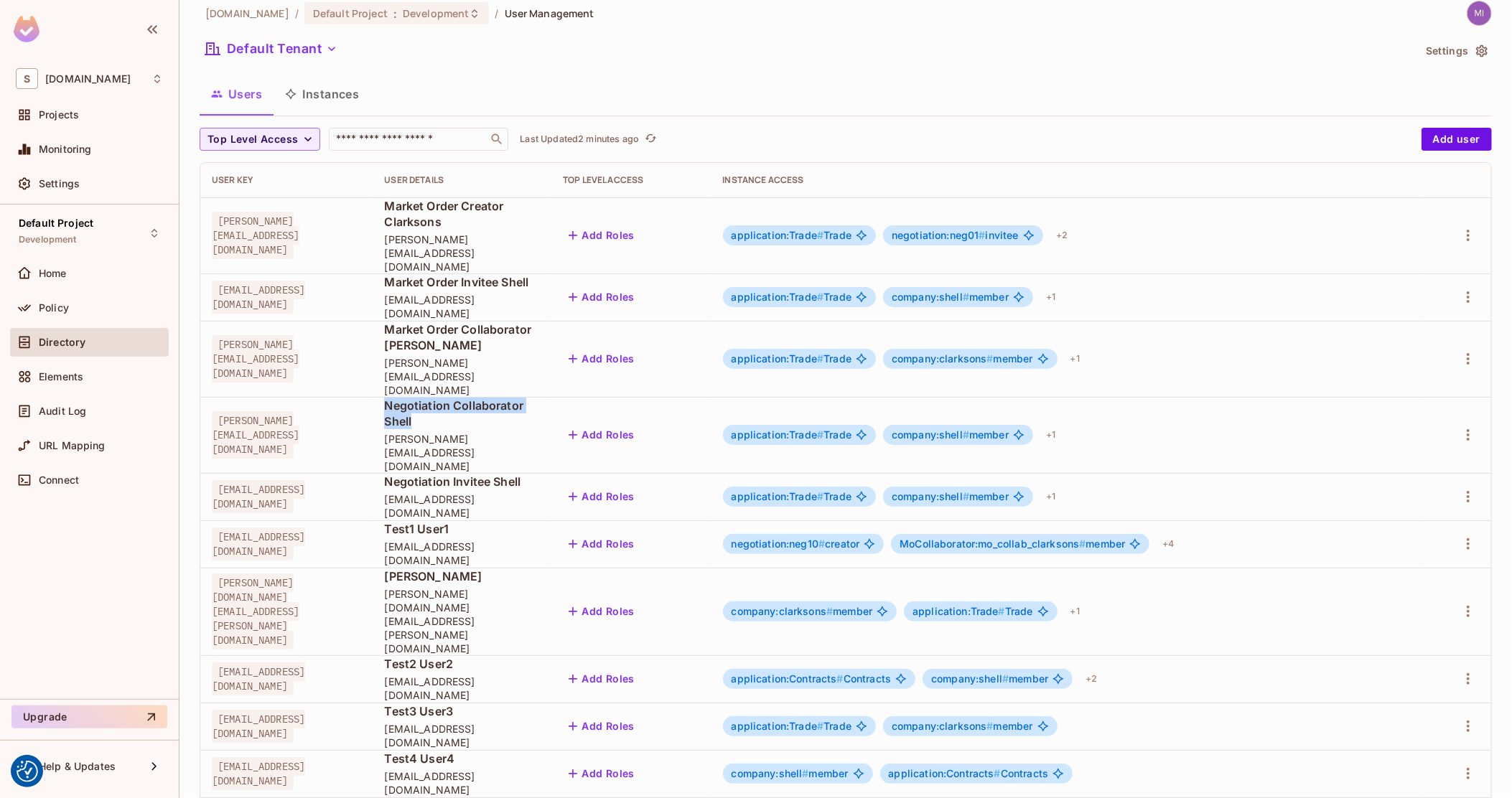
click at [501, 398] on span "Negotiation Collaborator Shell" at bounding box center [462, 413] width 156 height 31
drag, startPoint x: 501, startPoint y: 356, endPoint x: 615, endPoint y: 351, distance: 114.1
click at [540, 398] on span "Negotiation Collaborator Shell" at bounding box center [462, 413] width 156 height 31
drag, startPoint x: 615, startPoint y: 351, endPoint x: 501, endPoint y: 345, distance: 114.2
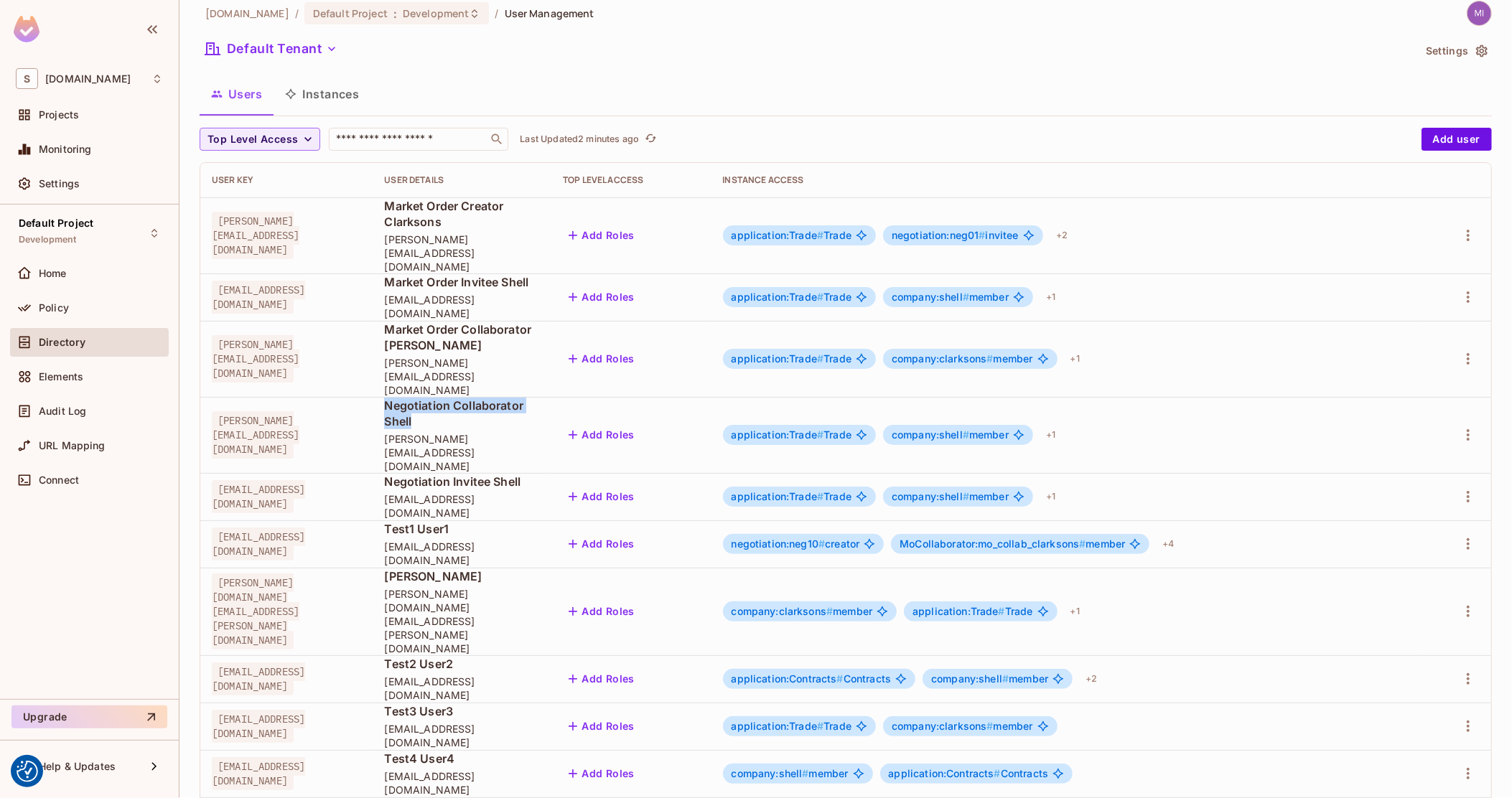
click at [501, 397] on td "Negotiation Collaborator Shell damian@shell.com" at bounding box center [462, 435] width 179 height 76
click at [466, 397] on td "Negotiation Collaborator Shell damian@shell.com" at bounding box center [462, 435] width 179 height 76
drag, startPoint x: 466, startPoint y: 345, endPoint x: 617, endPoint y: 348, distance: 151.0
click at [552, 397] on td "Negotiation Collaborator Shell damian@shell.com" at bounding box center [462, 435] width 179 height 76
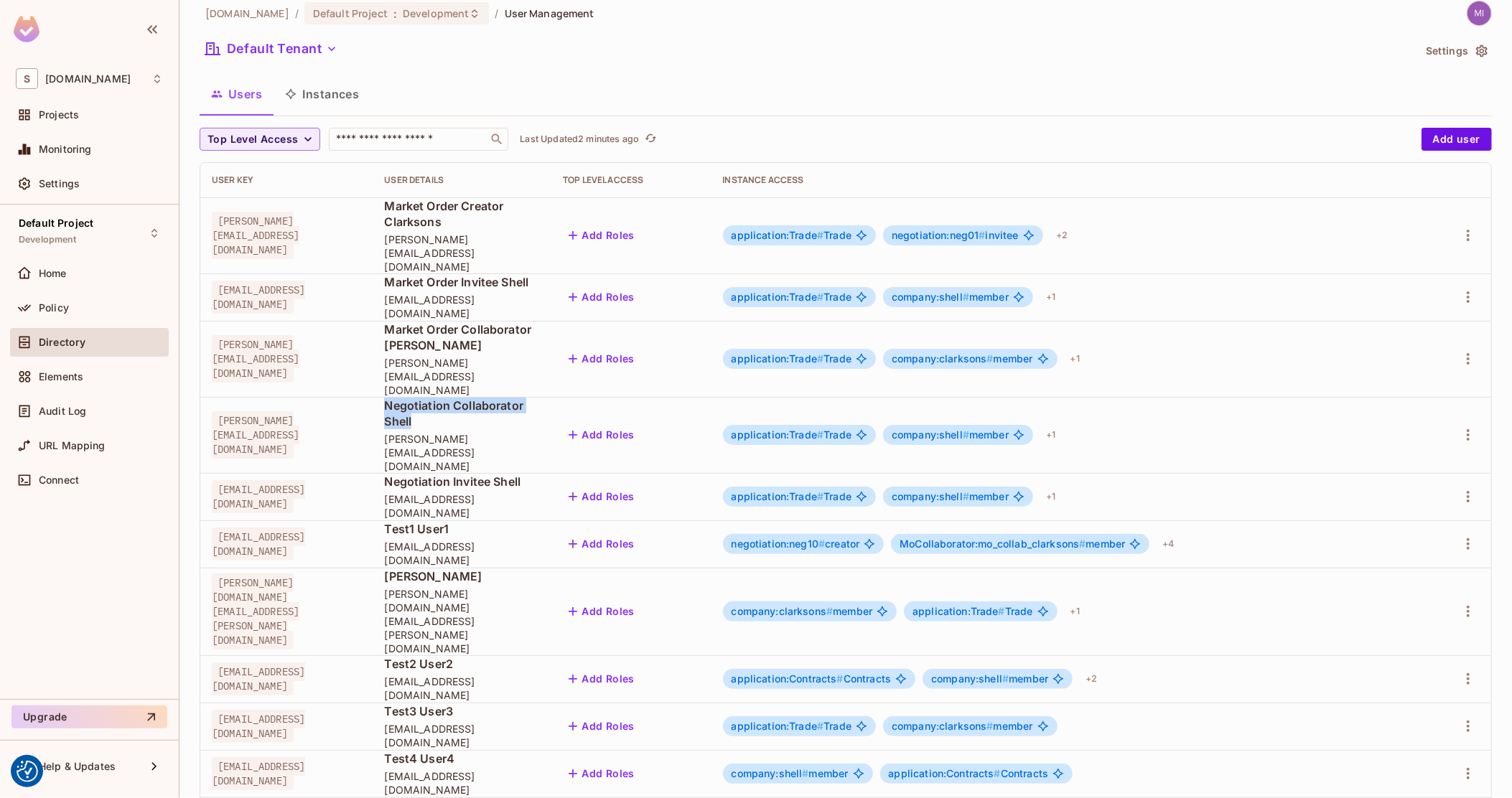
click at [540, 398] on span "Negotiation Collaborator Shell" at bounding box center [462, 413] width 156 height 31
click at [540, 432] on span "damian@shell.com" at bounding box center [462, 452] width 156 height 41
drag, startPoint x: 550, startPoint y: 370, endPoint x: 491, endPoint y: 356, distance: 60.6
click at [491, 398] on div "Negotiation Collaborator Shell damian@shell.com" at bounding box center [462, 435] width 156 height 75
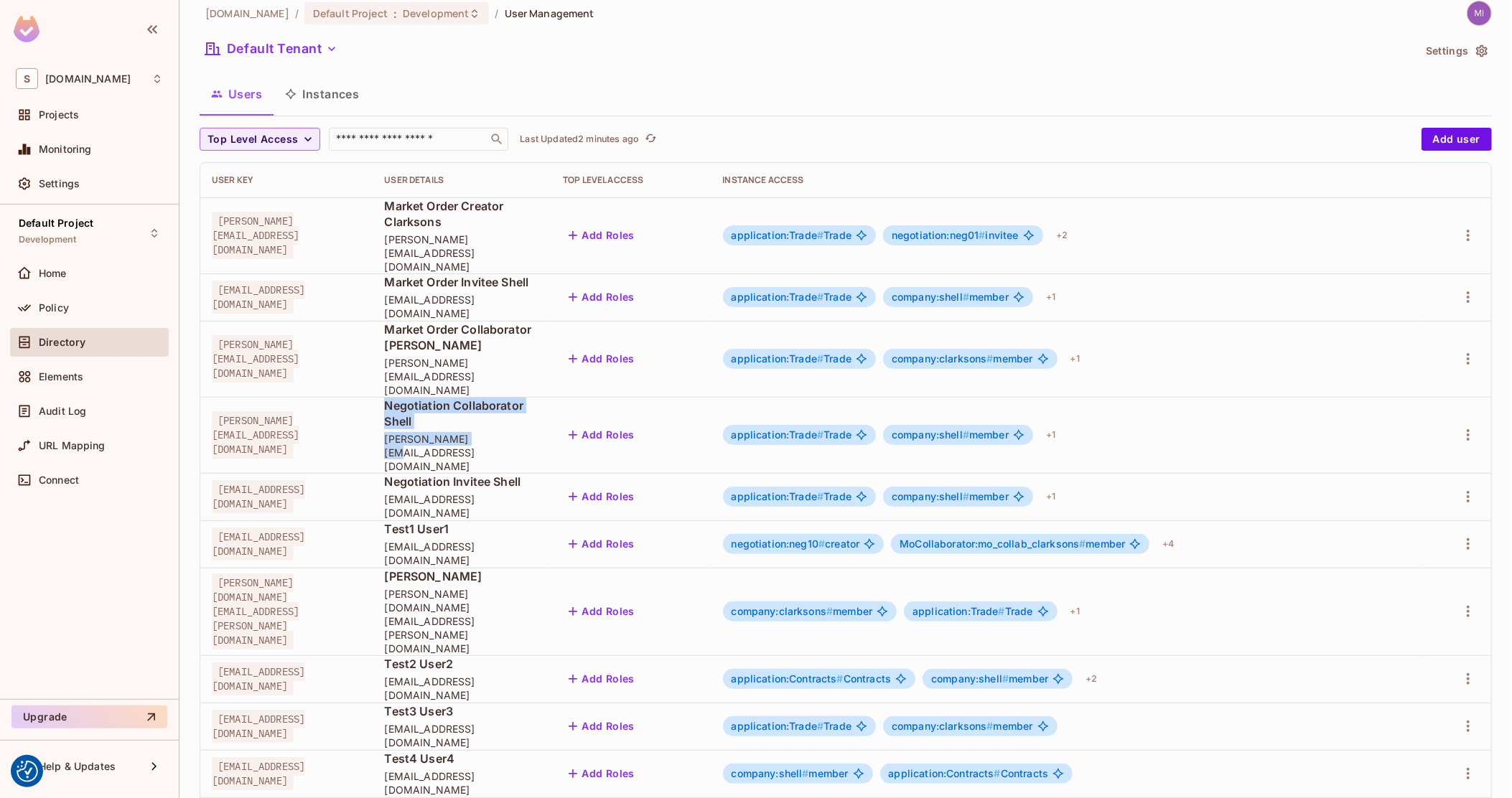
click at [490, 398] on span "Negotiation Collaborator Shell" at bounding box center [462, 413] width 156 height 31
drag, startPoint x: 490, startPoint y: 354, endPoint x: 572, endPoint y: 359, distance: 82.2
click at [540, 398] on span "Negotiation Collaborator Shell" at bounding box center [462, 413] width 156 height 31
click at [490, 398] on span "Negotiation Collaborator Shell" at bounding box center [462, 413] width 156 height 31
drag, startPoint x: 490, startPoint y: 356, endPoint x: 560, endPoint y: 371, distance: 71.6
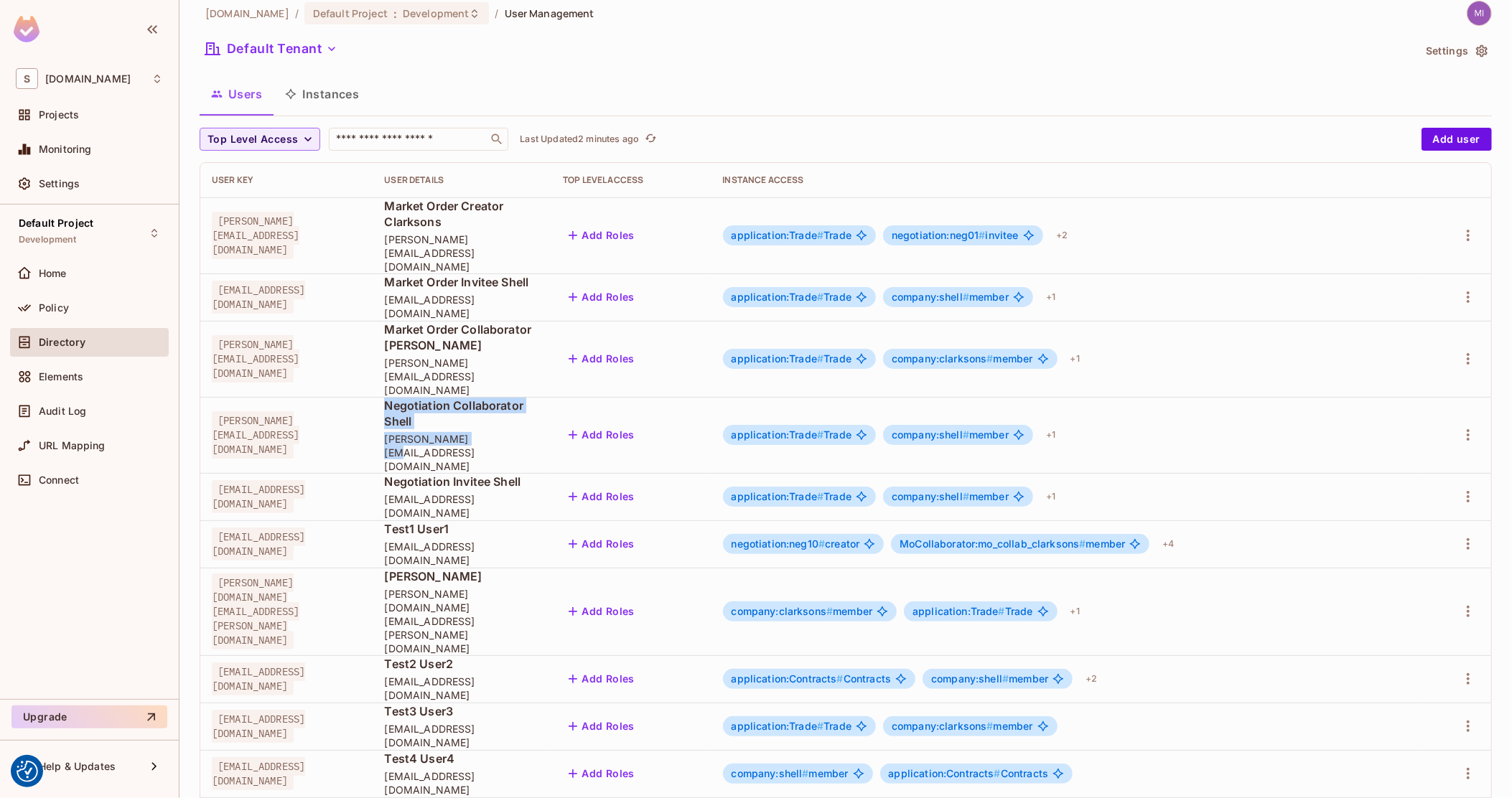
click at [540, 398] on div "Negotiation Collaborator Shell damian@shell.com" at bounding box center [462, 435] width 156 height 75
click at [540, 432] on span "damian@shell.com" at bounding box center [462, 452] width 156 height 41
drag, startPoint x: 552, startPoint y: 371, endPoint x: 475, endPoint y: 346, distance: 81.0
click at [475, 397] on td "Negotiation Collaborator Shell damian@shell.com" at bounding box center [462, 435] width 179 height 76
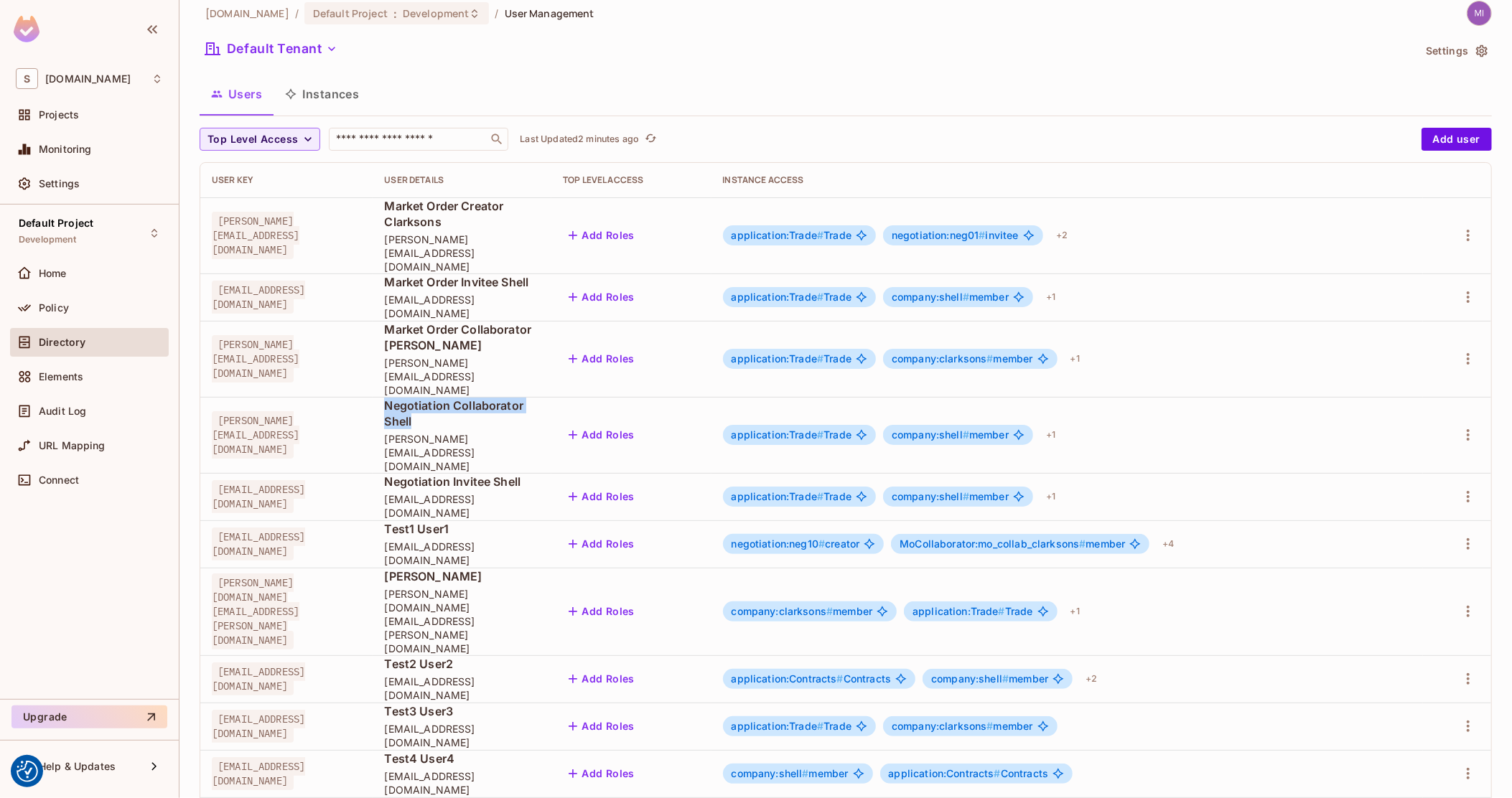
drag, startPoint x: 475, startPoint y: 346, endPoint x: 618, endPoint y: 360, distance: 143.7
click at [552, 397] on td "Negotiation Collaborator Shell damian@shell.com" at bounding box center [462, 435] width 179 height 76
click at [540, 398] on span "Negotiation Collaborator Shell" at bounding box center [462, 413] width 156 height 31
click at [540, 432] on span "damian@shell.com" at bounding box center [462, 452] width 156 height 41
drag, startPoint x: 543, startPoint y: 373, endPoint x: 469, endPoint y: 348, distance: 78.1
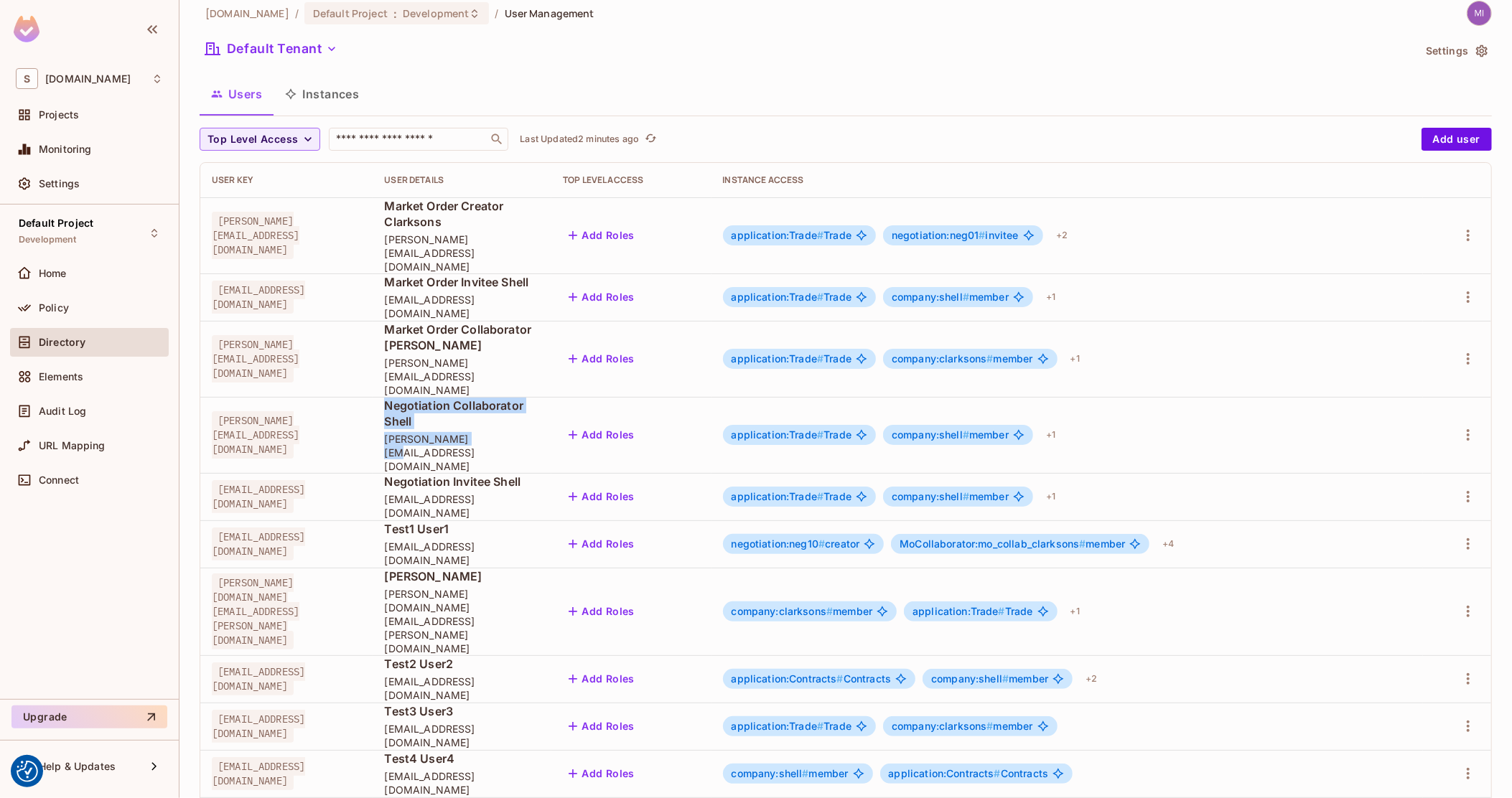
click at [469, 398] on div "Negotiation Collaborator Shell damian@shell.com" at bounding box center [462, 435] width 156 height 75
click at [469, 398] on span "Negotiation Collaborator Shell" at bounding box center [462, 413] width 156 height 31
drag, startPoint x: 469, startPoint y: 347, endPoint x: 529, endPoint y: 360, distance: 61.4
click at [516, 398] on span "Negotiation Collaborator Shell" at bounding box center [462, 413] width 156 height 31
click at [539, 432] on span "damian@shell.com" at bounding box center [462, 452] width 156 height 41
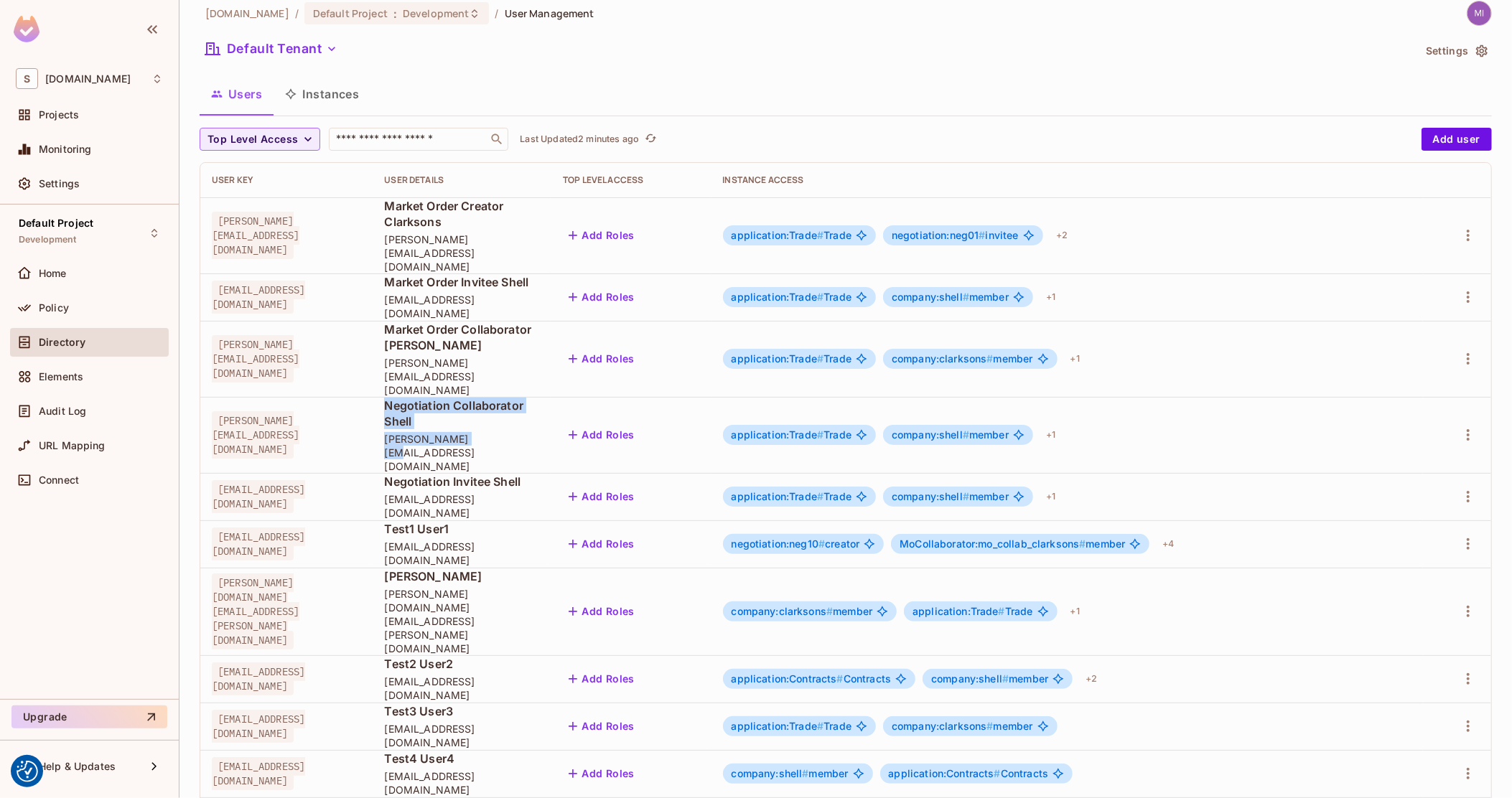
drag, startPoint x: 538, startPoint y: 370, endPoint x: 487, endPoint y: 354, distance: 53.5
click at [487, 398] on div "Negotiation Collaborator Shell damian@shell.com" at bounding box center [462, 435] width 156 height 75
click at [487, 398] on span "Negotiation Collaborator Shell" at bounding box center [462, 413] width 156 height 31
drag, startPoint x: 487, startPoint y: 354, endPoint x: 566, endPoint y: 370, distance: 80.6
click at [540, 398] on div "Negotiation Collaborator Shell damian@shell.com" at bounding box center [462, 435] width 156 height 75
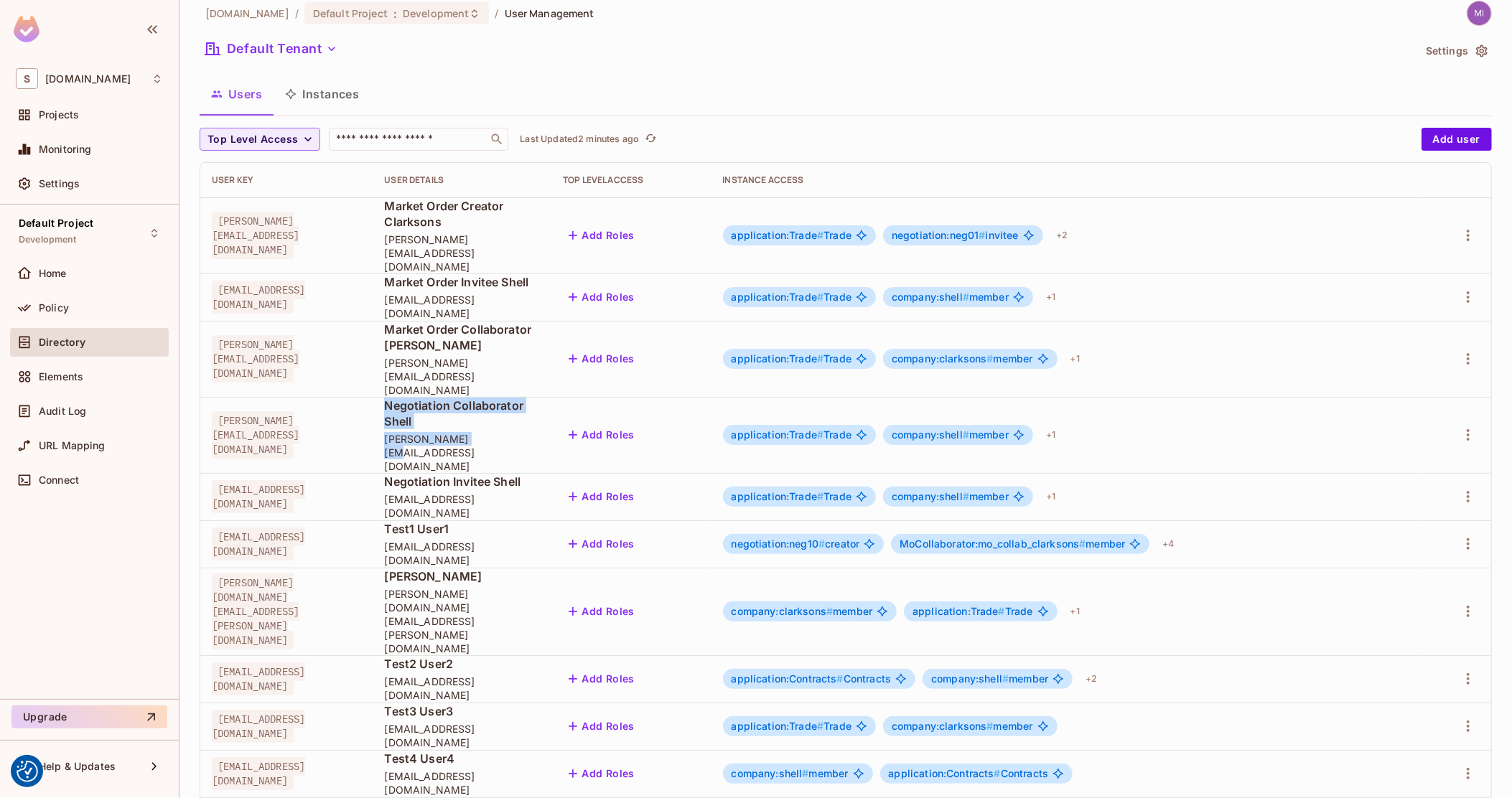
click at [540, 432] on span "damian@shell.com" at bounding box center [462, 452] width 156 height 41
drag, startPoint x: 563, startPoint y: 374, endPoint x: 485, endPoint y: 357, distance: 79.8
click at [485, 398] on div "Negotiation Collaborator Shell damian@shell.com" at bounding box center [462, 435] width 156 height 75
click at [485, 398] on span "Negotiation Collaborator Shell" at bounding box center [462, 413] width 156 height 31
drag, startPoint x: 485, startPoint y: 357, endPoint x: 558, endPoint y: 370, distance: 74.1
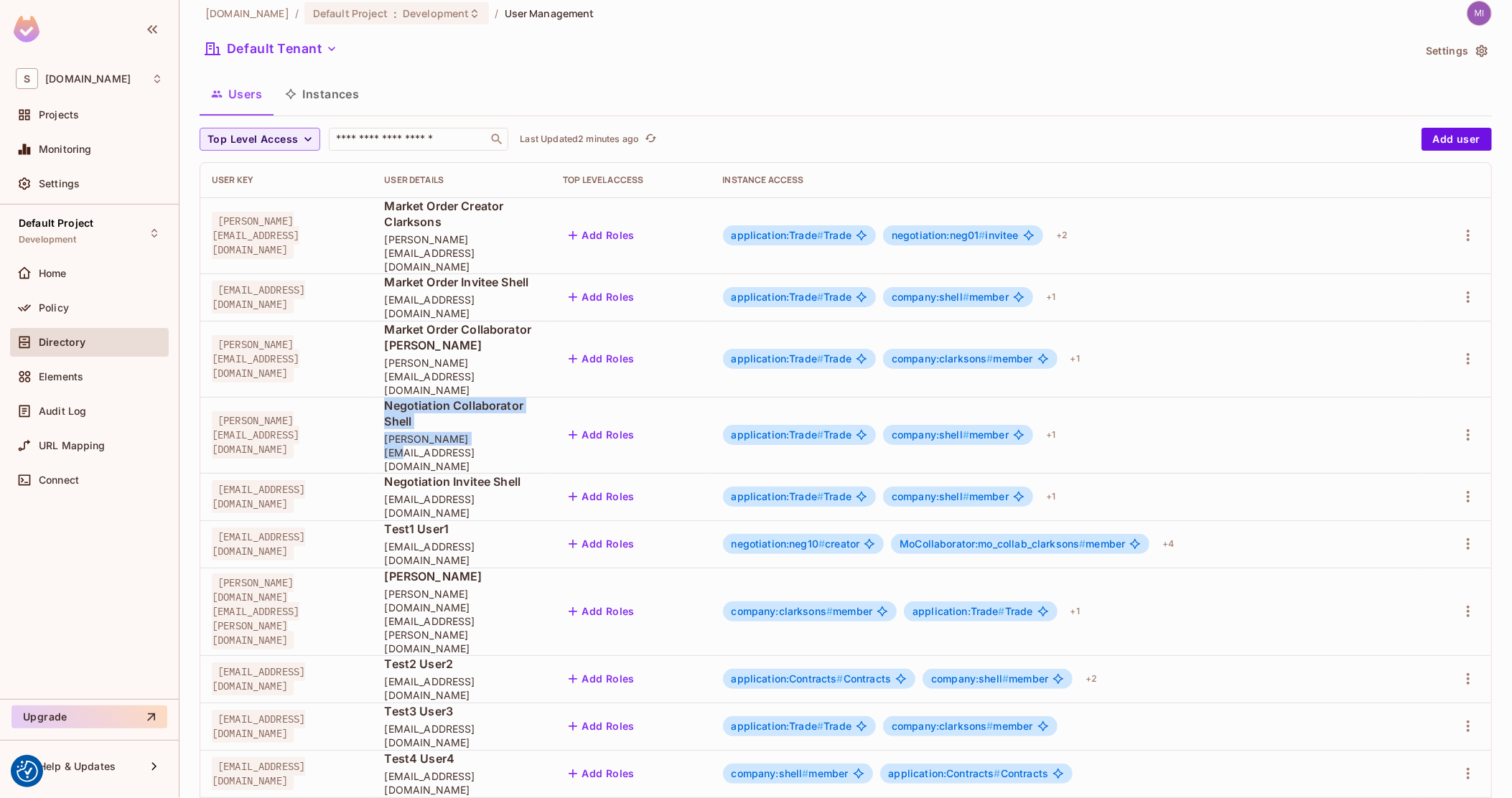
click at [540, 398] on div "Negotiation Collaborator Shell damian@shell.com" at bounding box center [462, 435] width 156 height 75
click at [540, 432] on span "damian@shell.com" at bounding box center [462, 452] width 156 height 41
drag, startPoint x: 558, startPoint y: 371, endPoint x: 543, endPoint y: 371, distance: 15.0
click at [540, 432] on span "damian@shell.com" at bounding box center [462, 452] width 156 height 41
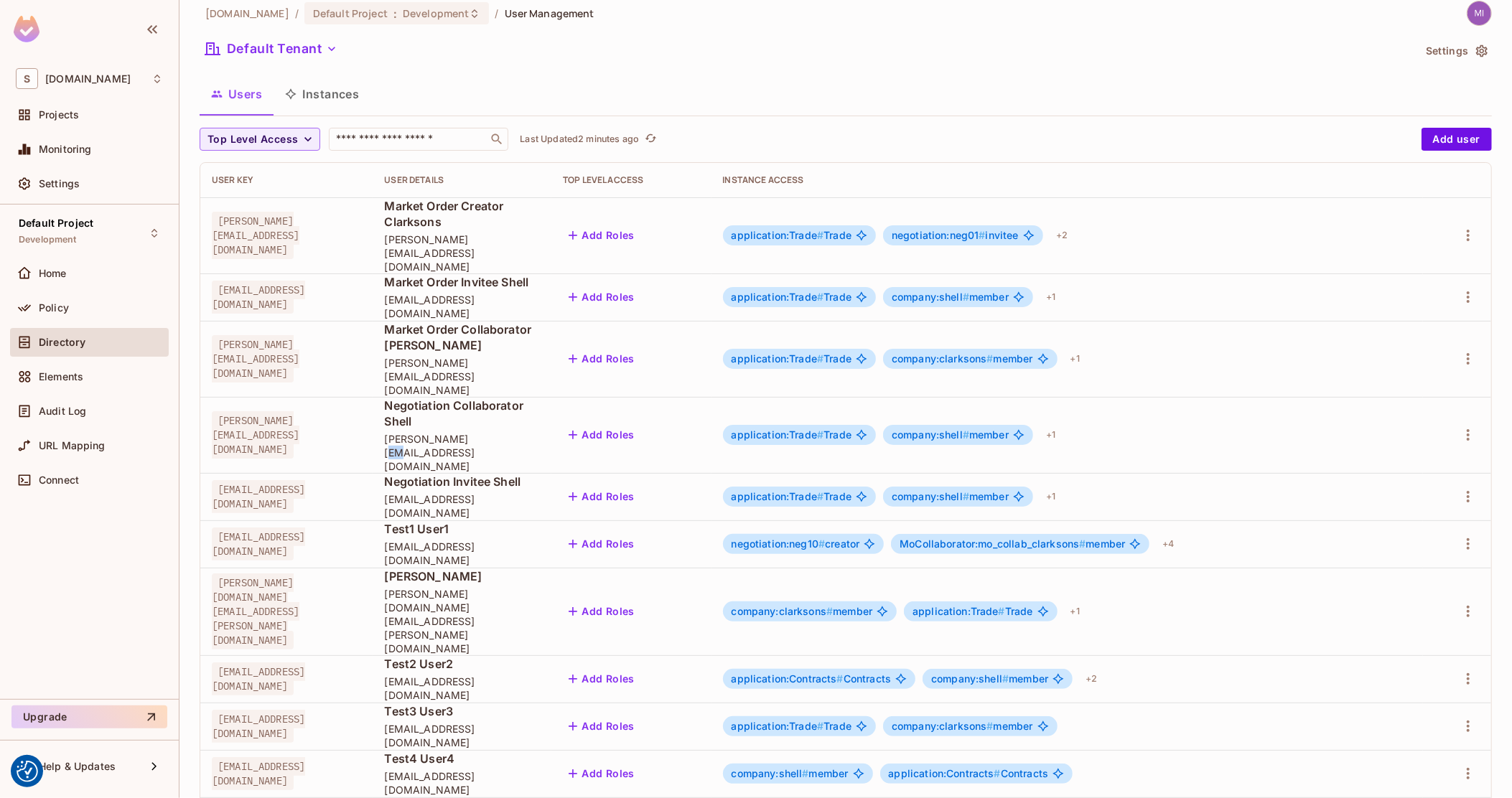
click at [540, 432] on span "damian@shell.com" at bounding box center [462, 452] width 156 height 41
drag, startPoint x: 543, startPoint y: 371, endPoint x: 484, endPoint y: 356, distance: 60.9
click at [484, 398] on div "Negotiation Collaborator Shell damian@shell.com" at bounding box center [462, 435] width 156 height 75
click at [484, 398] on span "Negotiation Collaborator Shell" at bounding box center [462, 413] width 156 height 31
drag, startPoint x: 484, startPoint y: 356, endPoint x: 560, endPoint y: 370, distance: 77.3
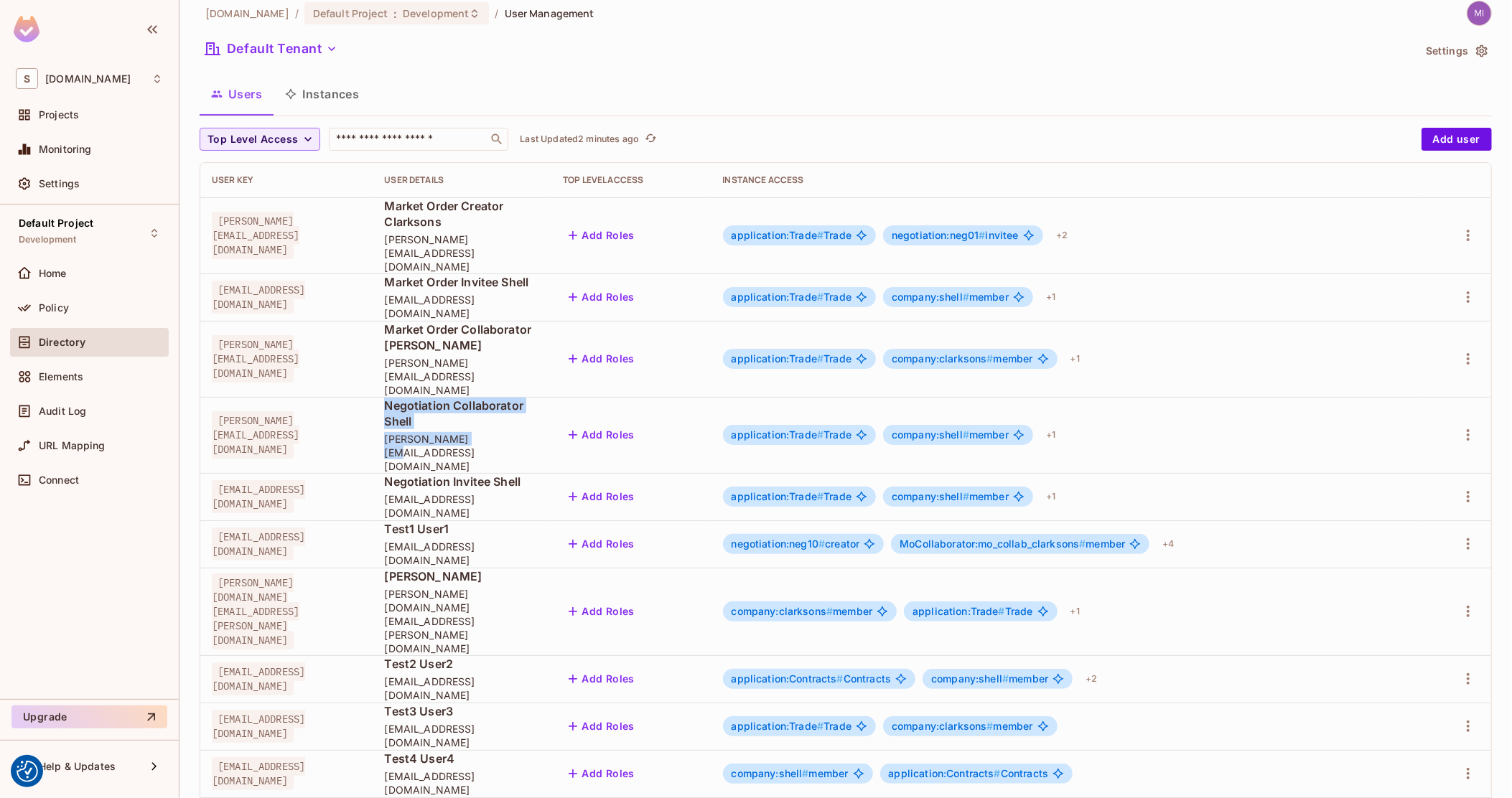
click at [540, 398] on div "Negotiation Collaborator Shell damian@shell.com" at bounding box center [462, 435] width 156 height 75
click at [540, 432] on span "damian@shell.com" at bounding box center [462, 452] width 156 height 41
drag, startPoint x: 552, startPoint y: 375, endPoint x: 493, endPoint y: 359, distance: 61.1
click at [493, 398] on div "Negotiation Collaborator Shell damian@shell.com" at bounding box center [462, 435] width 156 height 75
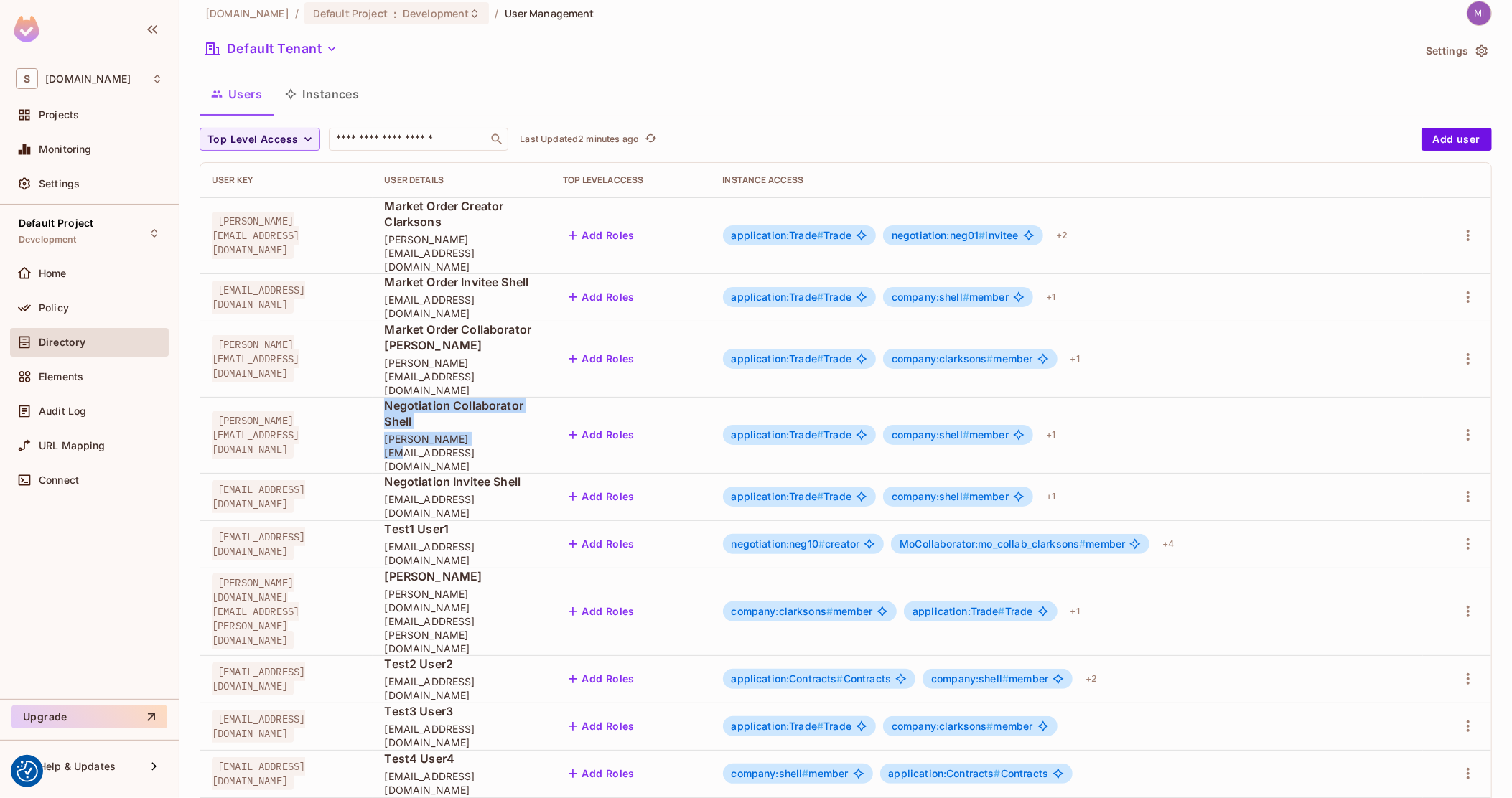
click at [493, 398] on span "Negotiation Collaborator Shell" at bounding box center [462, 413] width 156 height 31
drag, startPoint x: 493, startPoint y: 359, endPoint x: 568, endPoint y: 373, distance: 76.3
click at [540, 398] on div "Negotiation Collaborator Shell damian@shell.com" at bounding box center [462, 435] width 156 height 75
click at [540, 432] on span "damian@shell.com" at bounding box center [462, 452] width 156 height 41
drag, startPoint x: 568, startPoint y: 375, endPoint x: 476, endPoint y: 354, distance: 94.4
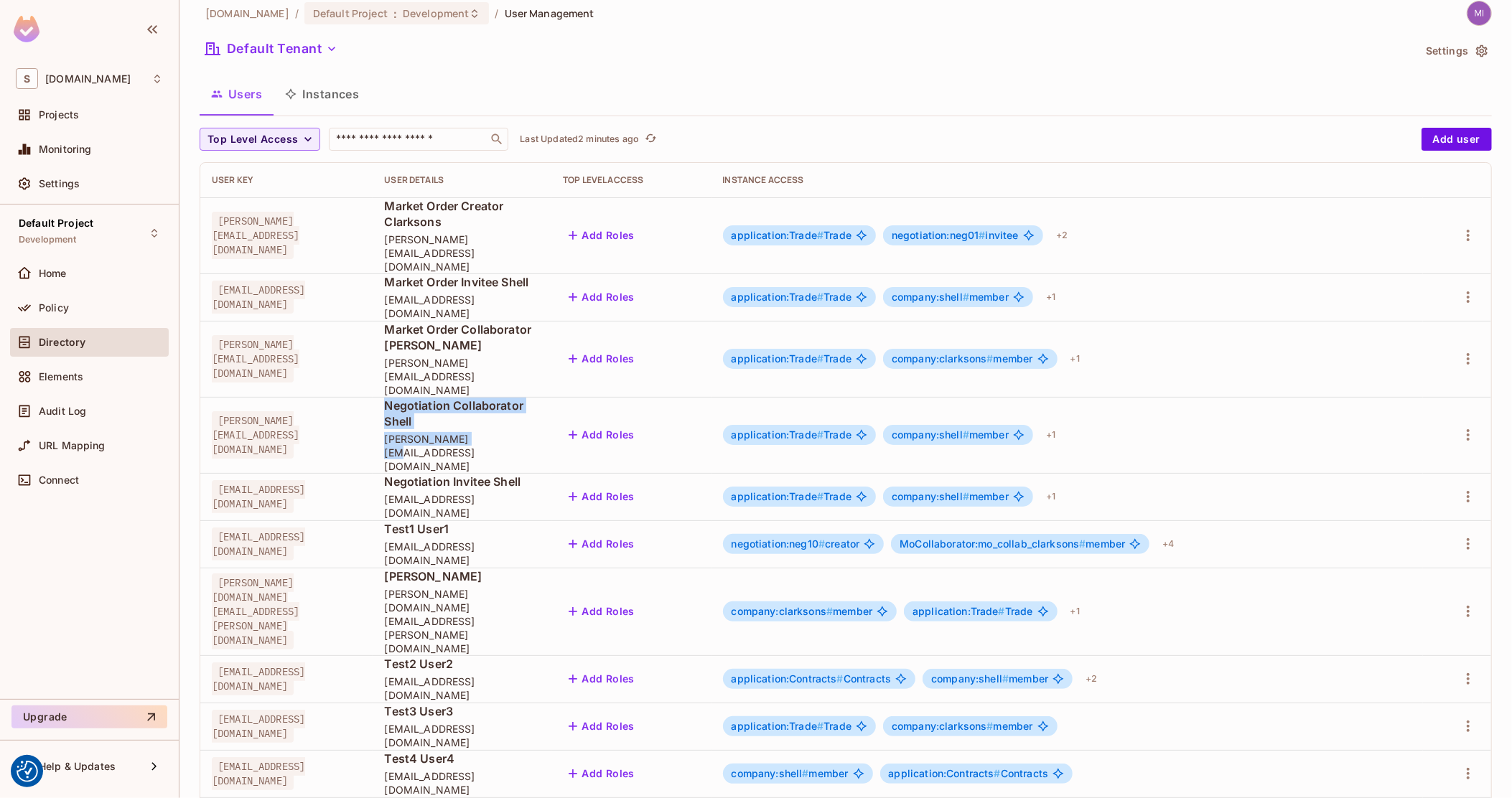
click at [476, 398] on div "Negotiation Collaborator Shell damian@shell.com" at bounding box center [462, 435] width 156 height 75
click at [476, 398] on span "Negotiation Collaborator Shell" at bounding box center [462, 413] width 156 height 31
click at [225, 411] on span "damian@shell.com" at bounding box center [255, 435] width 87 height 47
drag, startPoint x: 225, startPoint y: 362, endPoint x: 561, endPoint y: 368, distance: 336.1
click at [561, 397] on tr "damian@shell.com Negotiation Collaborator Shell damian@shell.com Add Roles appl…" at bounding box center [845, 435] width 1291 height 76
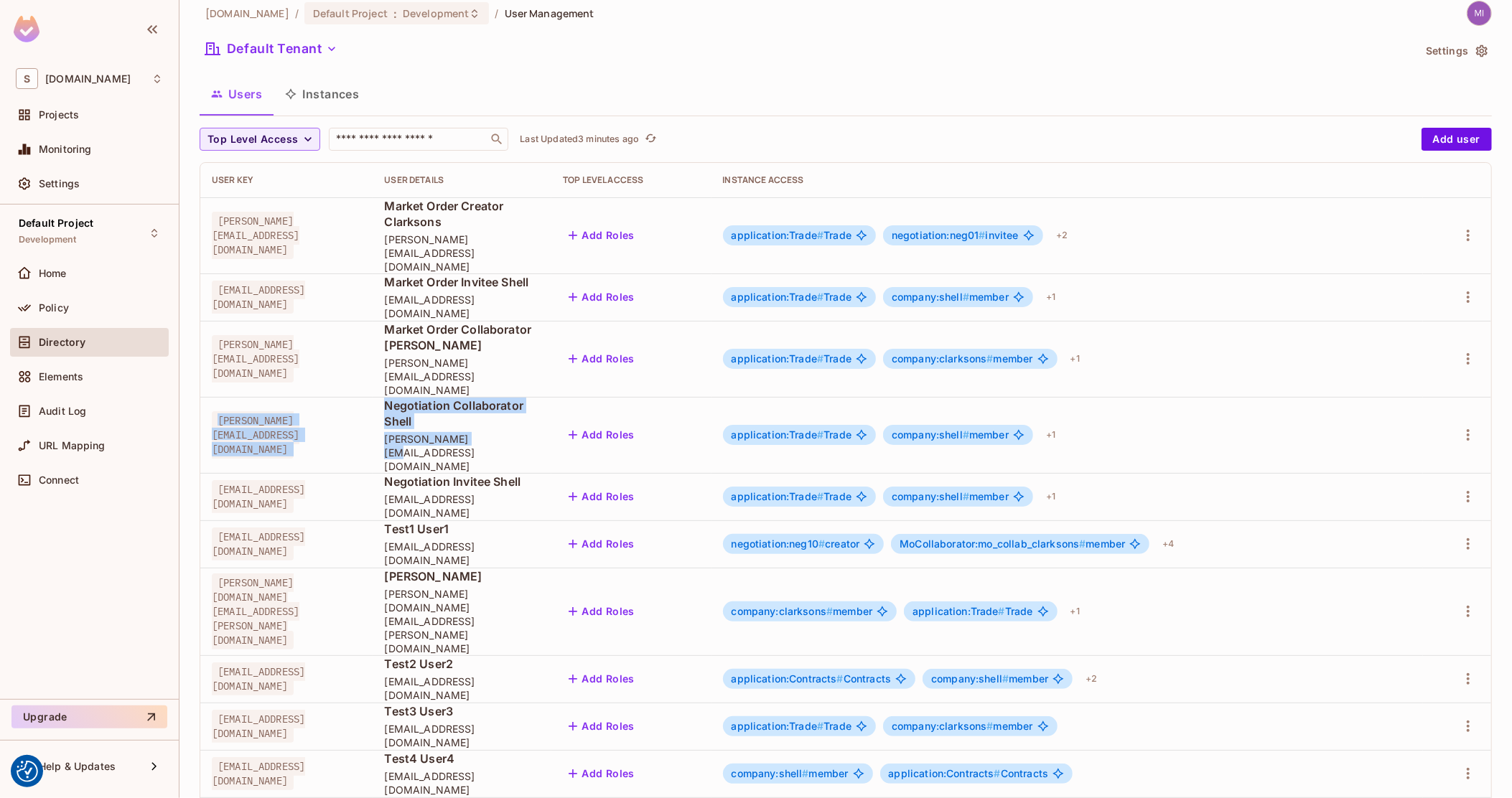
click at [540, 432] on span "damian@shell.com" at bounding box center [462, 452] width 156 height 41
drag, startPoint x: 553, startPoint y: 375, endPoint x: 222, endPoint y: 355, distance: 331.6
click at [225, 397] on tr "damian@shell.com Negotiation Collaborator Shell damian@shell.com Add Roles appl…" at bounding box center [845, 435] width 1291 height 76
click at [221, 411] on span "damian@shell.com" at bounding box center [255, 435] width 87 height 47
drag, startPoint x: 221, startPoint y: 356, endPoint x: 550, endPoint y: 369, distance: 329.3
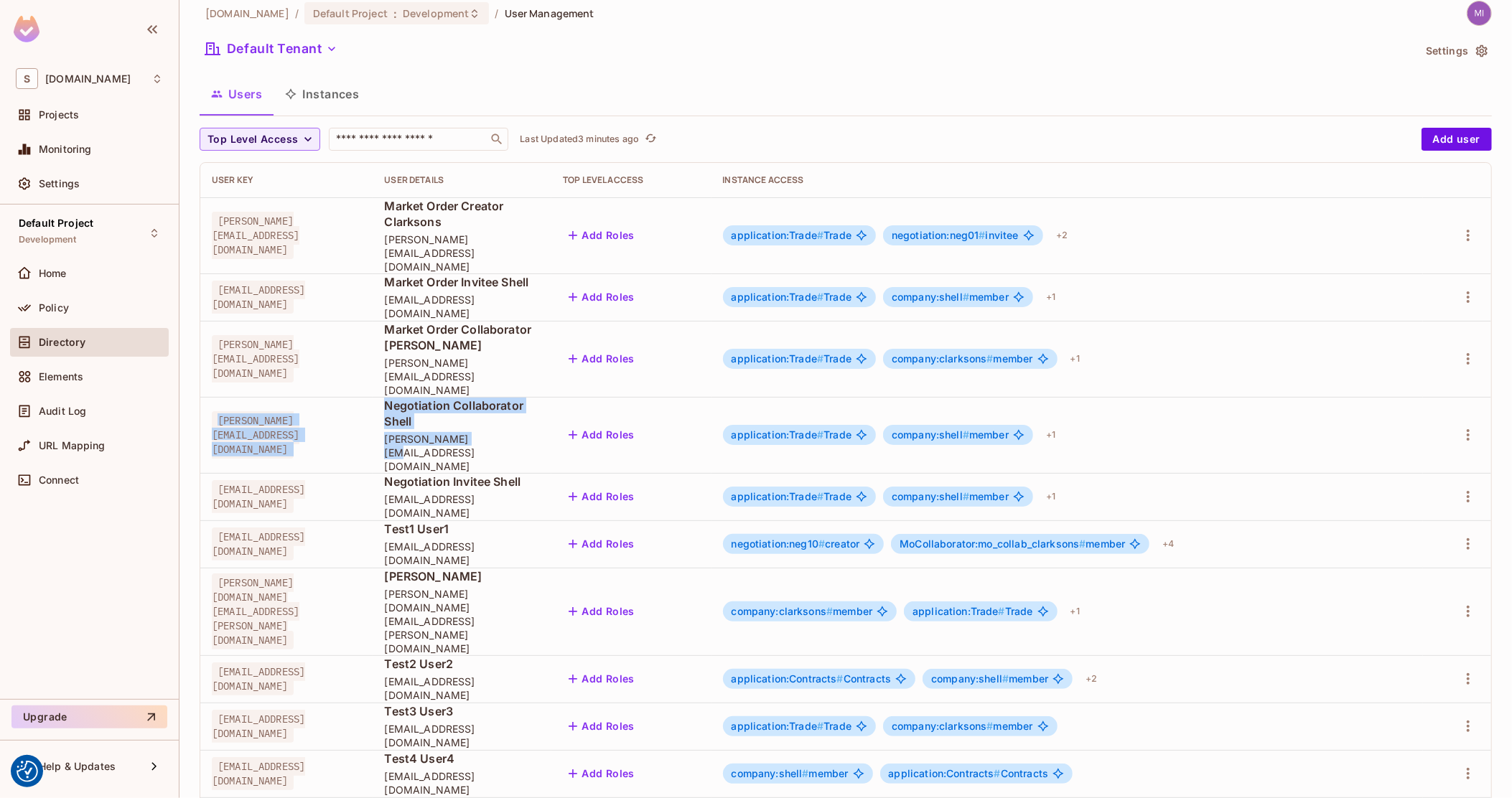
click at [550, 397] on tr "damian@shell.com Negotiation Collaborator Shell damian@shell.com Add Roles appl…" at bounding box center [845, 435] width 1291 height 76
click at [540, 432] on span "damian@shell.com" at bounding box center [462, 452] width 156 height 41
drag, startPoint x: 550, startPoint y: 369, endPoint x: 478, endPoint y: 355, distance: 73.3
click at [478, 398] on div "Negotiation Collaborator Shell damian@shell.com" at bounding box center [462, 435] width 156 height 75
click at [231, 411] on span "damian@shell.com" at bounding box center [255, 435] width 87 height 47
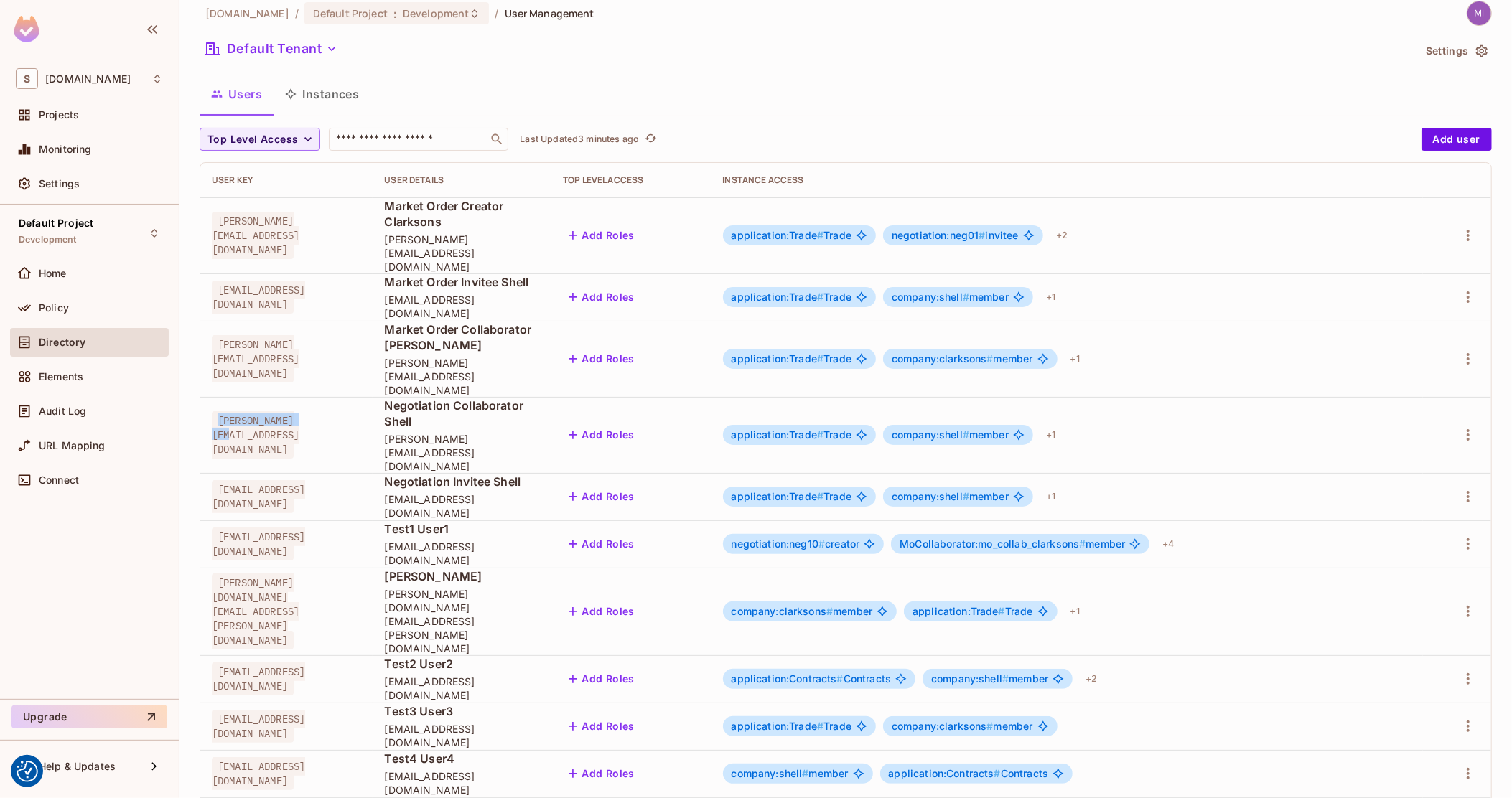
drag, startPoint x: 231, startPoint y: 362, endPoint x: 317, endPoint y: 366, distance: 86.1
click at [300, 411] on span "damian@shell.com" at bounding box center [255, 435] width 87 height 47
drag, startPoint x: 317, startPoint y: 366, endPoint x: 237, endPoint y: 365, distance: 80.0
click at [237, 411] on span "damian@shell.com" at bounding box center [255, 435] width 87 height 47
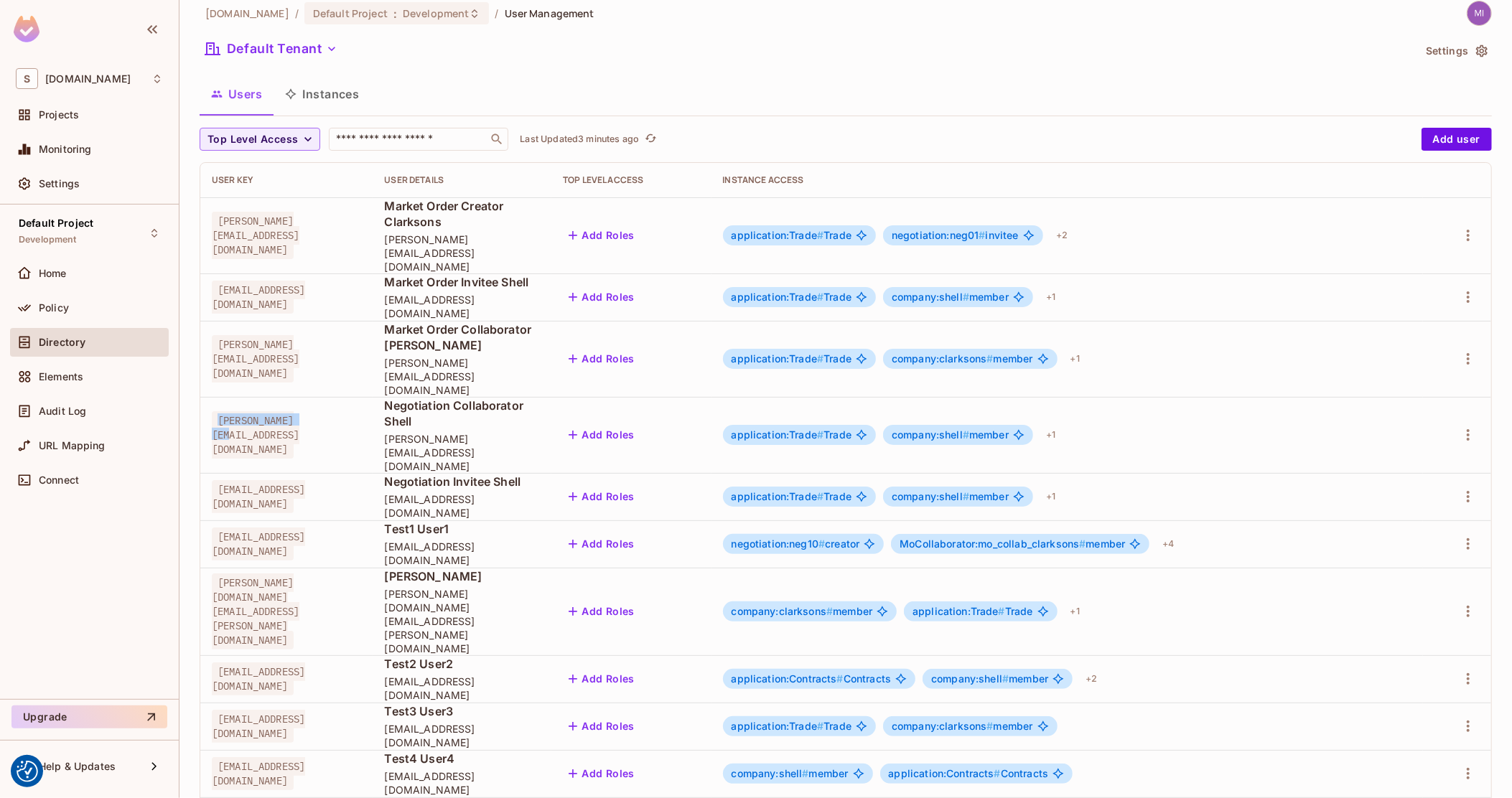
click at [237, 411] on span "damian@shell.com" at bounding box center [255, 435] width 87 height 47
drag, startPoint x: 237, startPoint y: 365, endPoint x: 307, endPoint y: 365, distance: 70.0
click at [300, 411] on span "damian@shell.com" at bounding box center [255, 435] width 87 height 47
click at [478, 398] on span "Negotiation Collaborator Shell" at bounding box center [462, 413] width 156 height 31
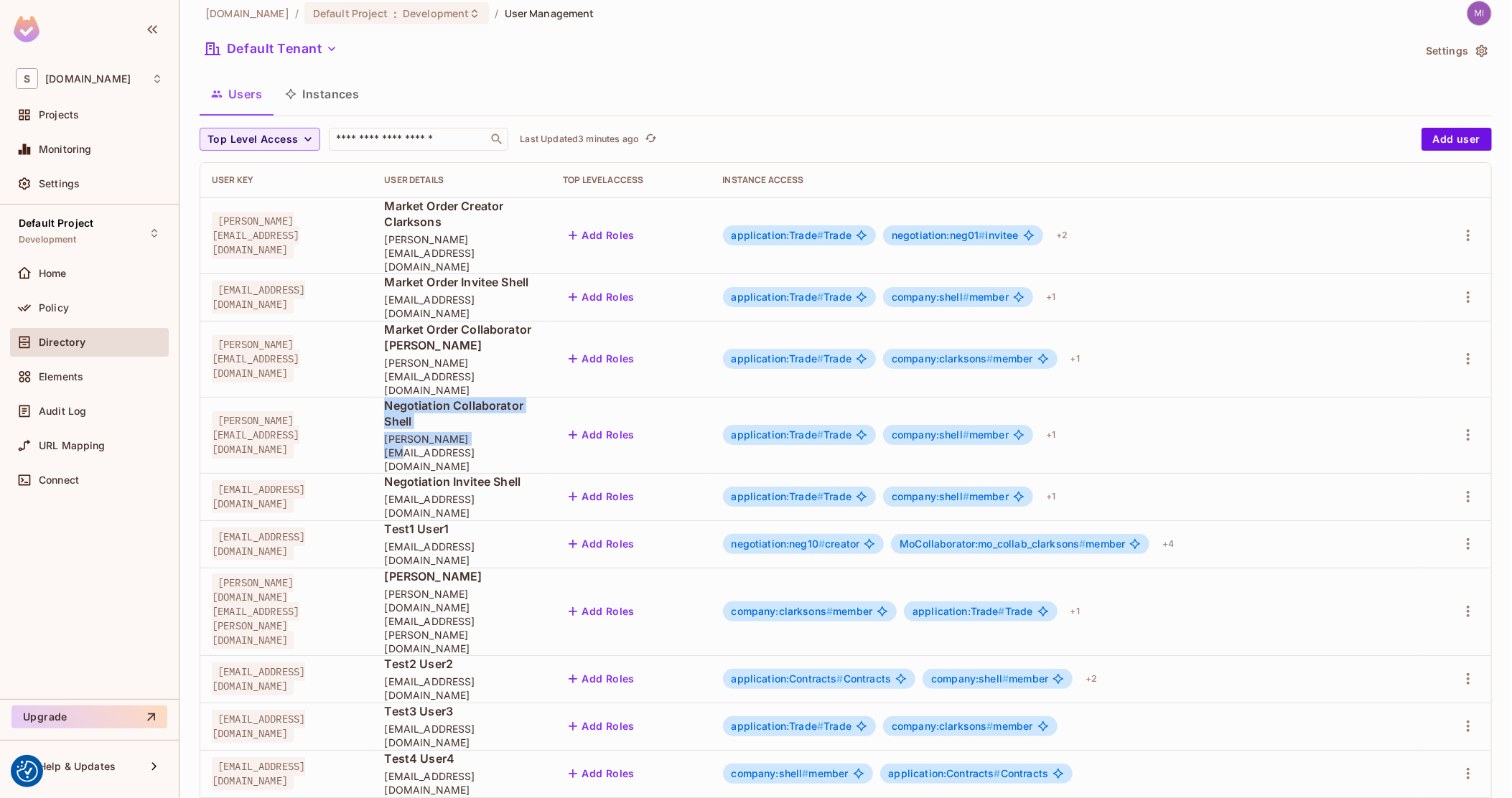
drag, startPoint x: 478, startPoint y: 354, endPoint x: 552, endPoint y: 369, distance: 75.5
click at [540, 398] on div "Negotiation Collaborator Shell damian@shell.com" at bounding box center [462, 435] width 156 height 75
click at [540, 432] on span "damian@shell.com" at bounding box center [462, 452] width 156 height 41
drag, startPoint x: 552, startPoint y: 370, endPoint x: 221, endPoint y: 356, distance: 331.3
click at [221, 397] on tr "damian@shell.com Negotiation Collaborator Shell damian@shell.com Add Roles appl…" at bounding box center [845, 435] width 1291 height 76
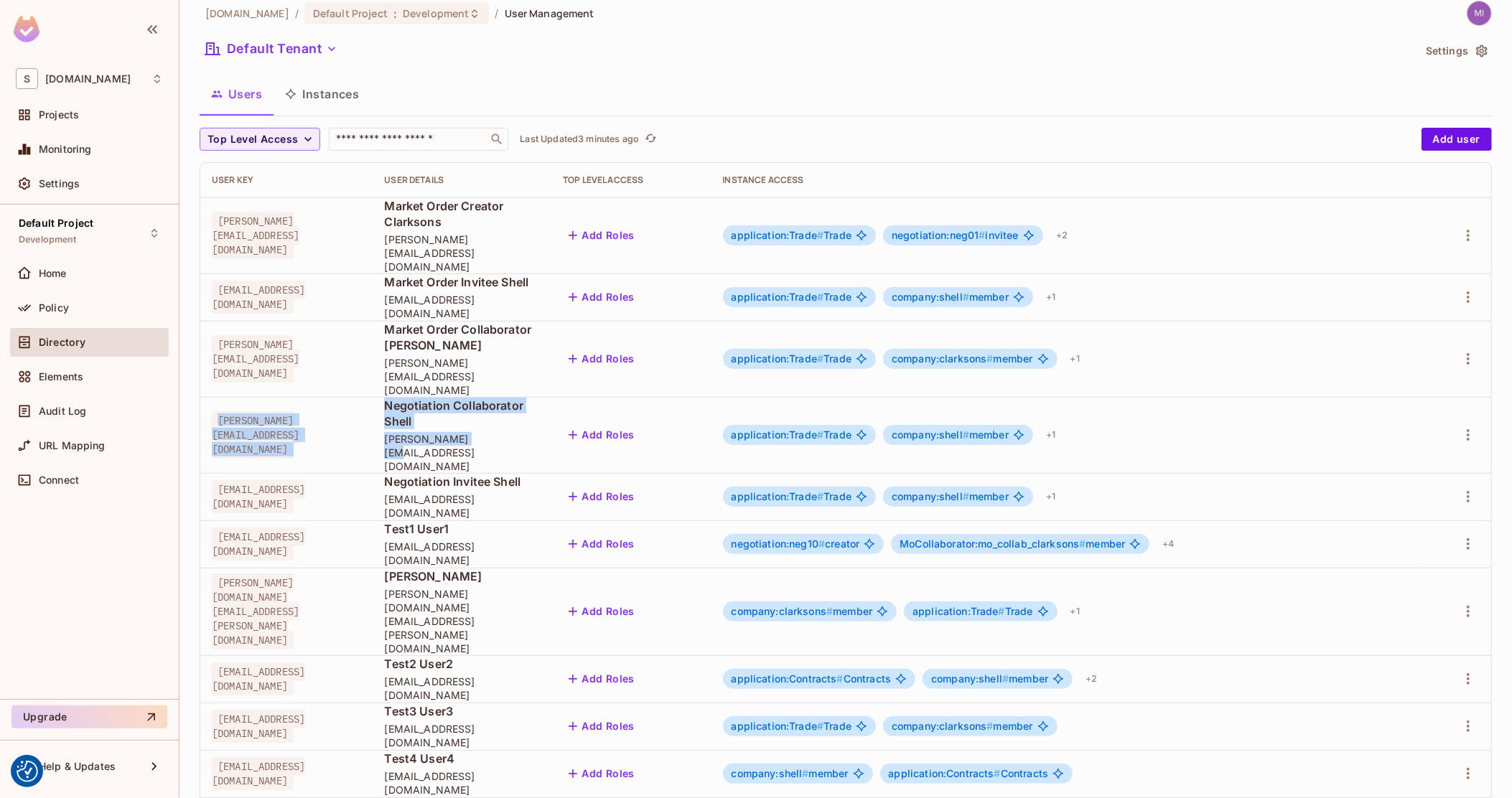
click at [221, 411] on span "damian@shell.com" at bounding box center [255, 435] width 87 height 47
drag, startPoint x: 221, startPoint y: 356, endPoint x: 540, endPoint y: 369, distance: 319.3
click at [540, 397] on tr "damian@shell.com Negotiation Collaborator Shell damian@shell.com Add Roles appl…" at bounding box center [845, 435] width 1291 height 76
click at [66, 309] on span "Policy" at bounding box center [54, 308] width 31 height 12
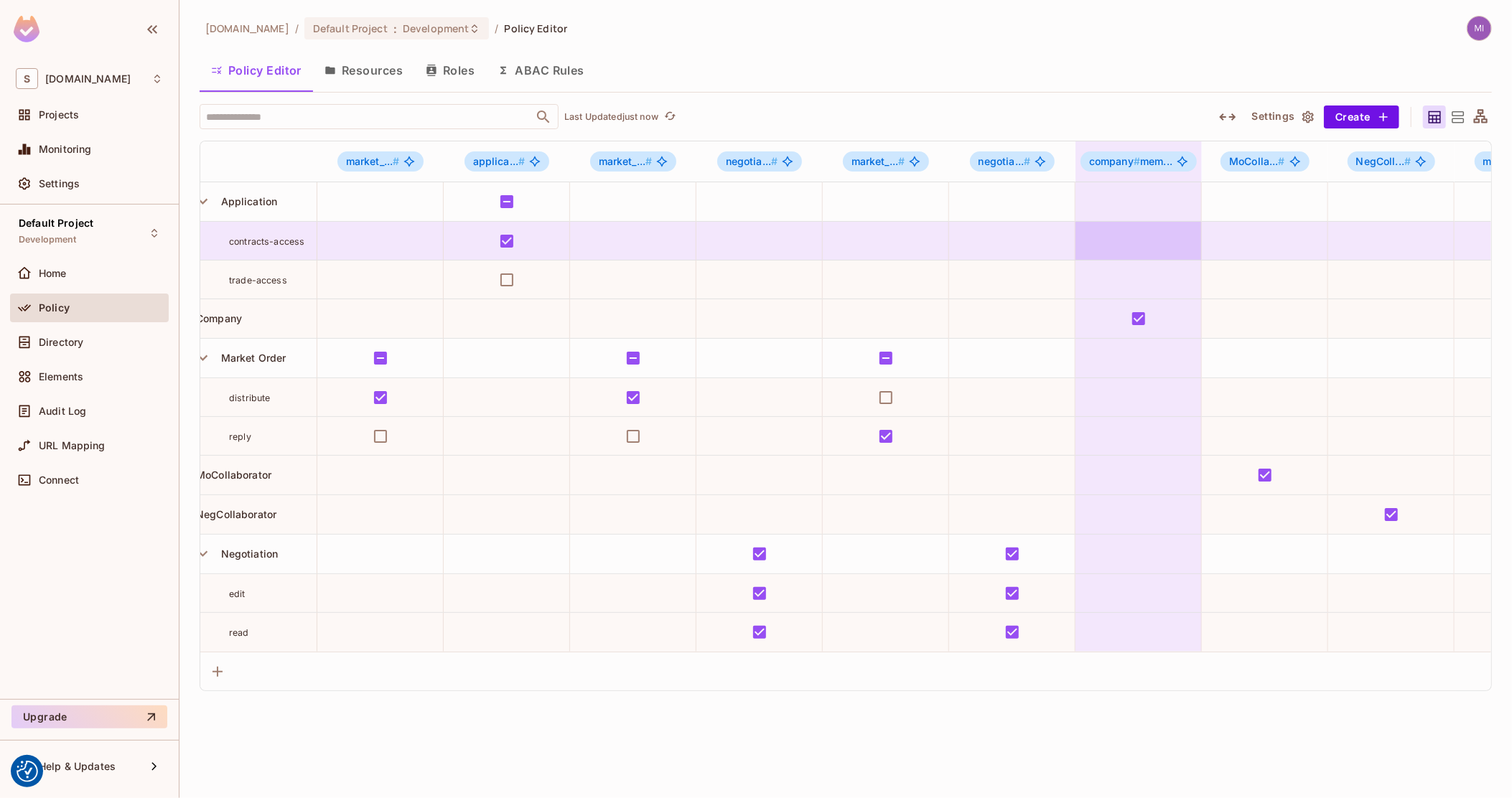
drag, startPoint x: 1057, startPoint y: 229, endPoint x: 1142, endPoint y: 204, distance: 88.6
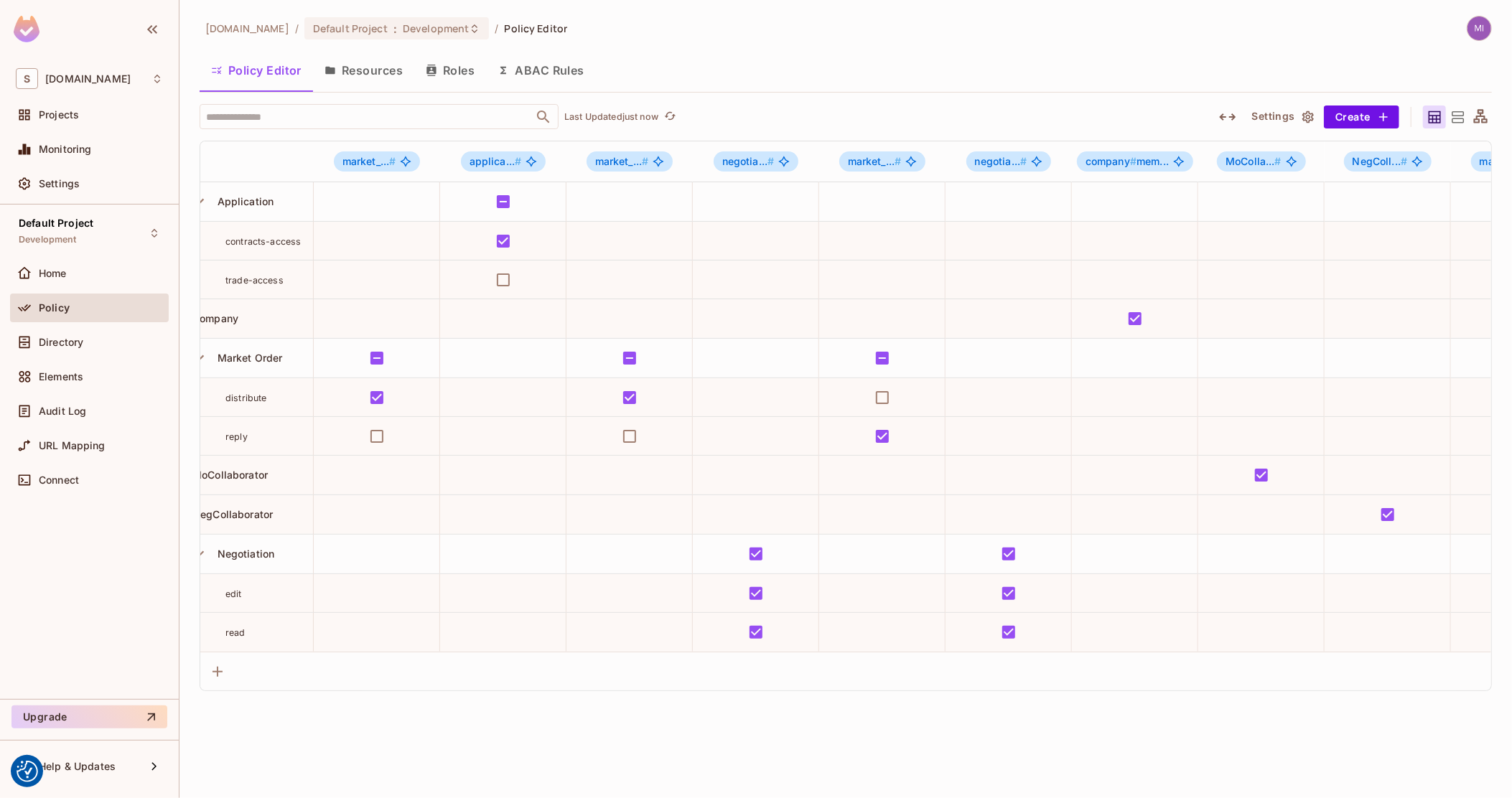
click at [1235, 113] on icon "button" at bounding box center [1227, 117] width 17 height 17
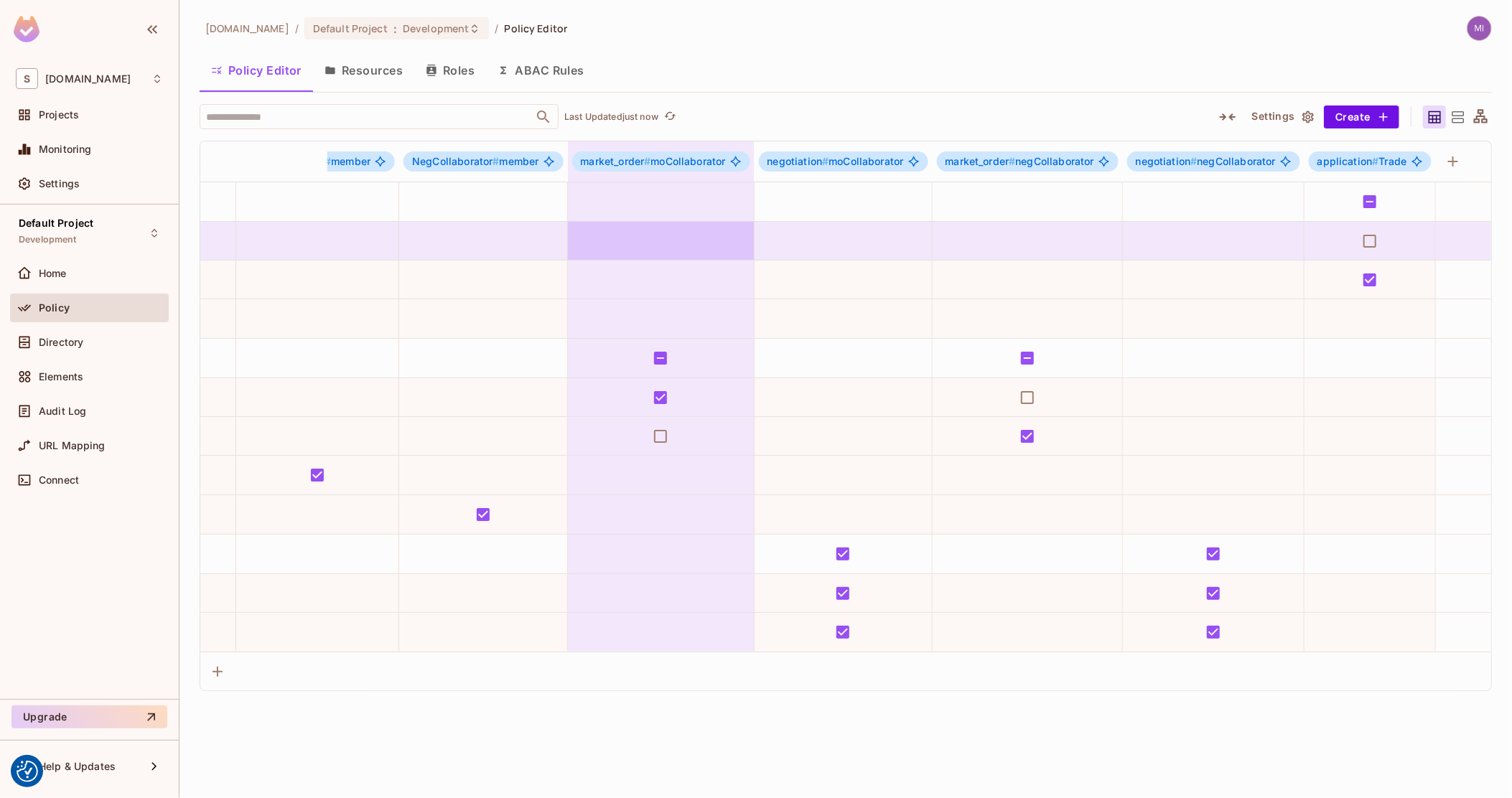
scroll to position [0, 1241]
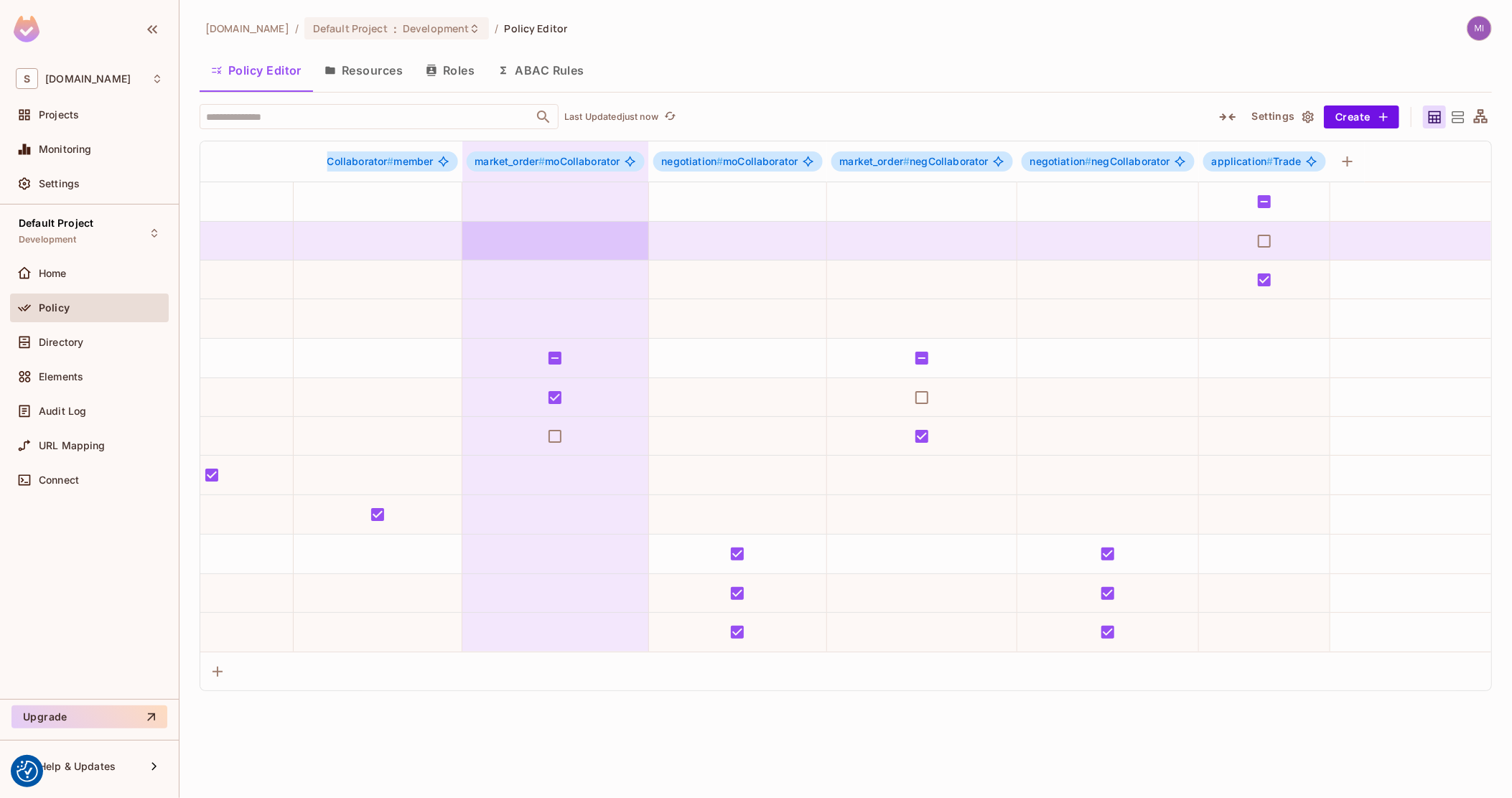
drag, startPoint x: 1097, startPoint y: 237, endPoint x: 1299, endPoint y: 231, distance: 202.1
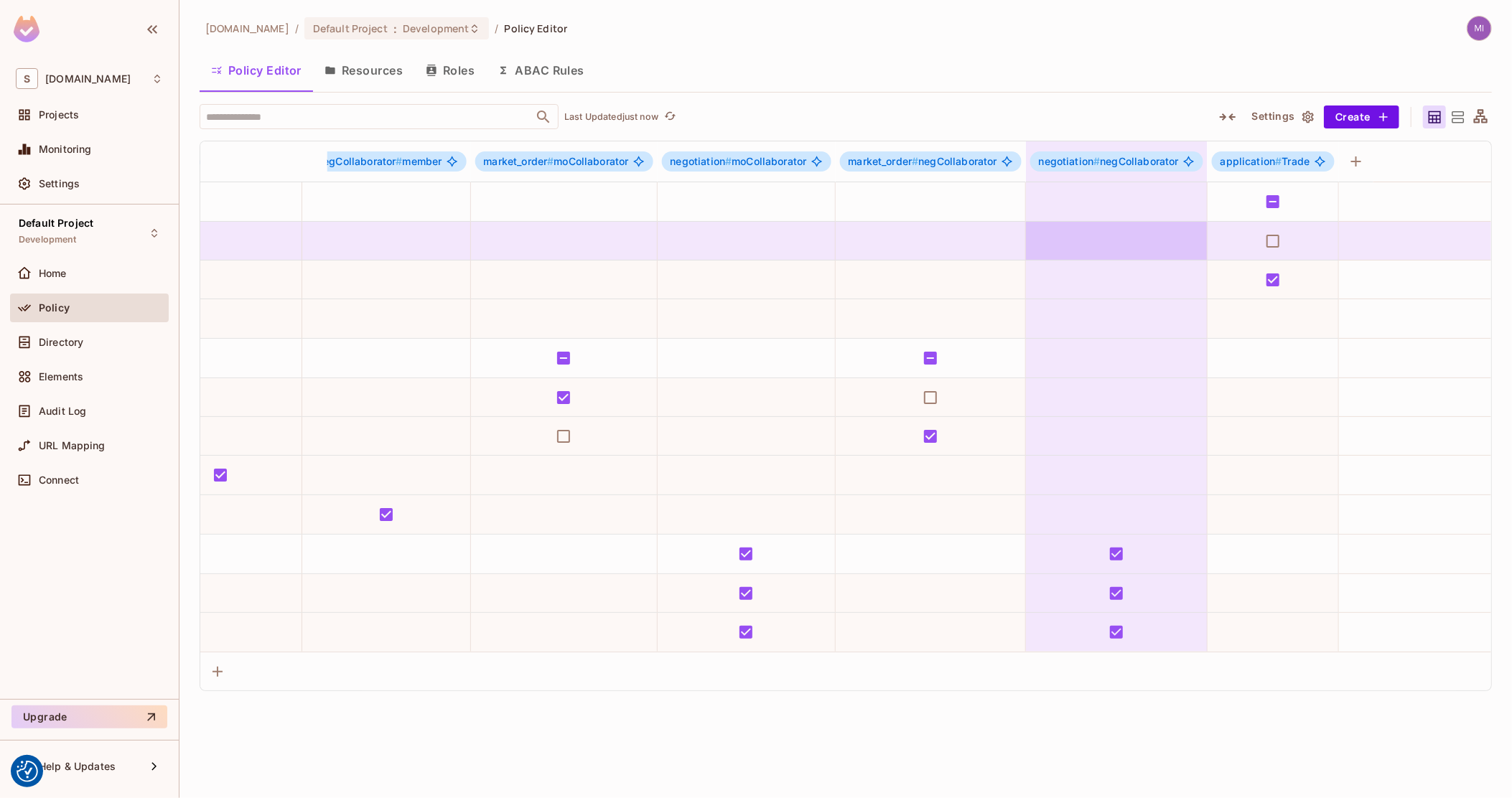
drag, startPoint x: 1162, startPoint y: 240, endPoint x: 1140, endPoint y: 240, distance: 22.0
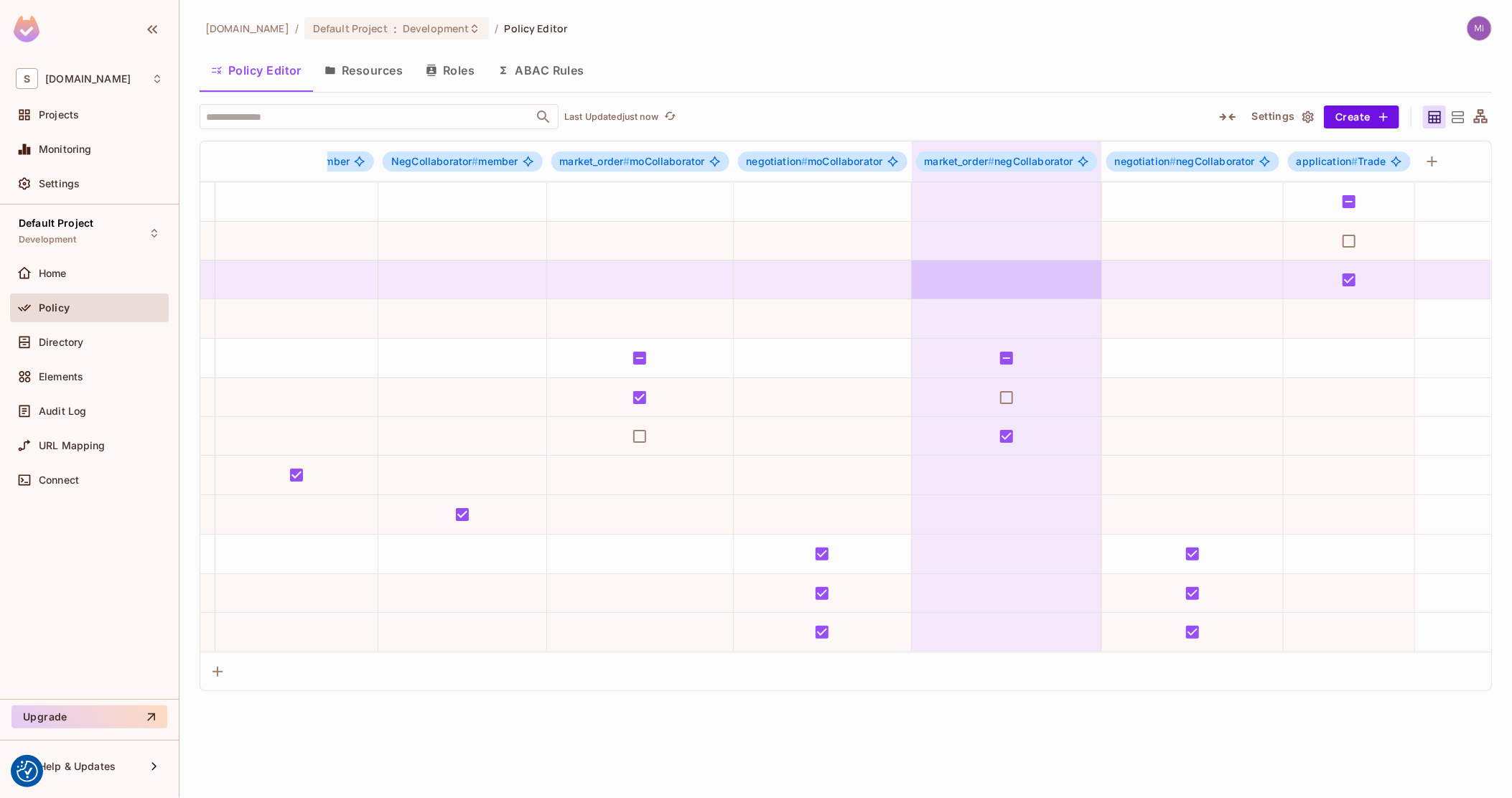
drag, startPoint x: 1079, startPoint y: 256, endPoint x: 1017, endPoint y: 271, distance: 63.8
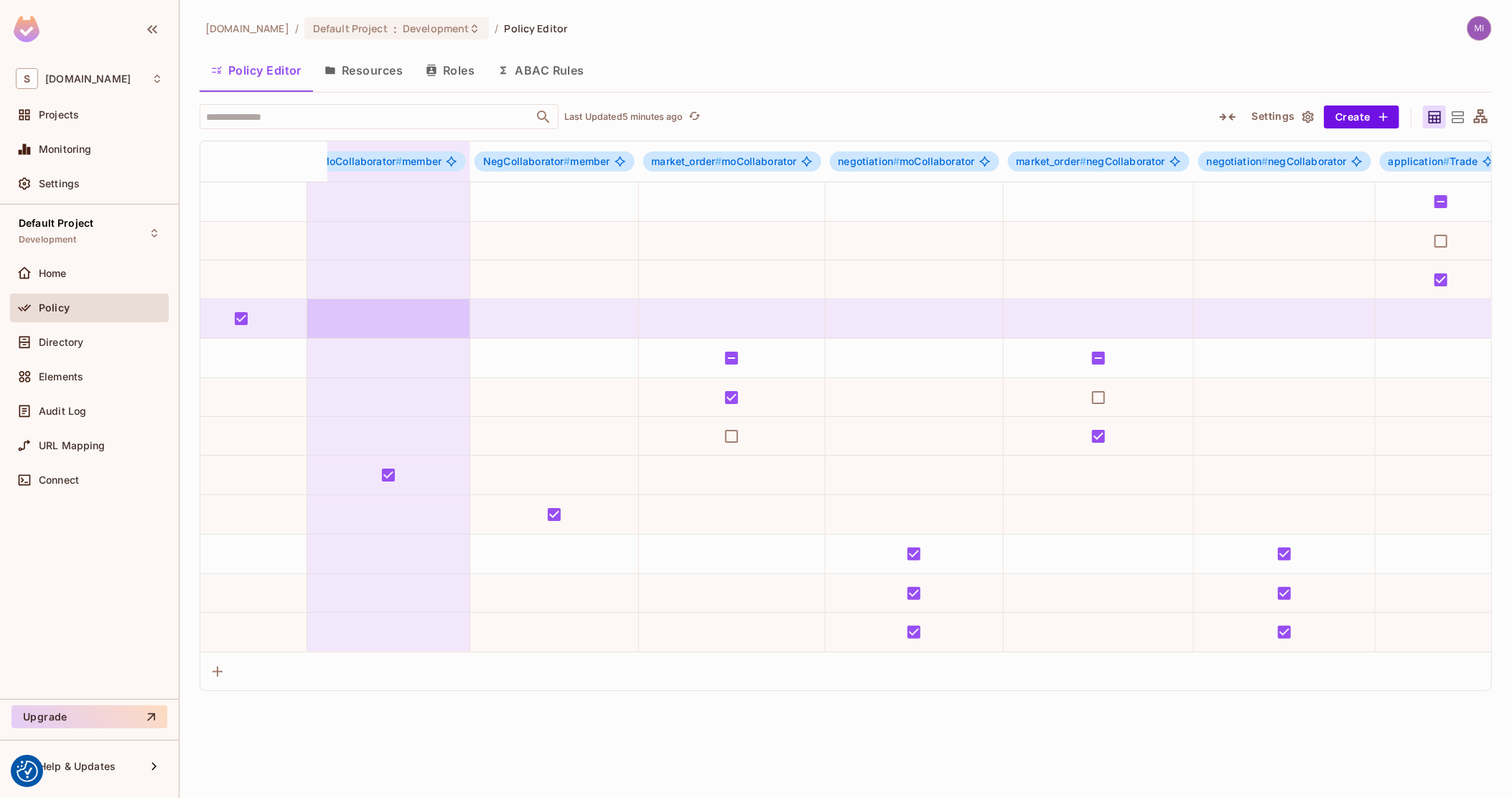
scroll to position [0, 1241]
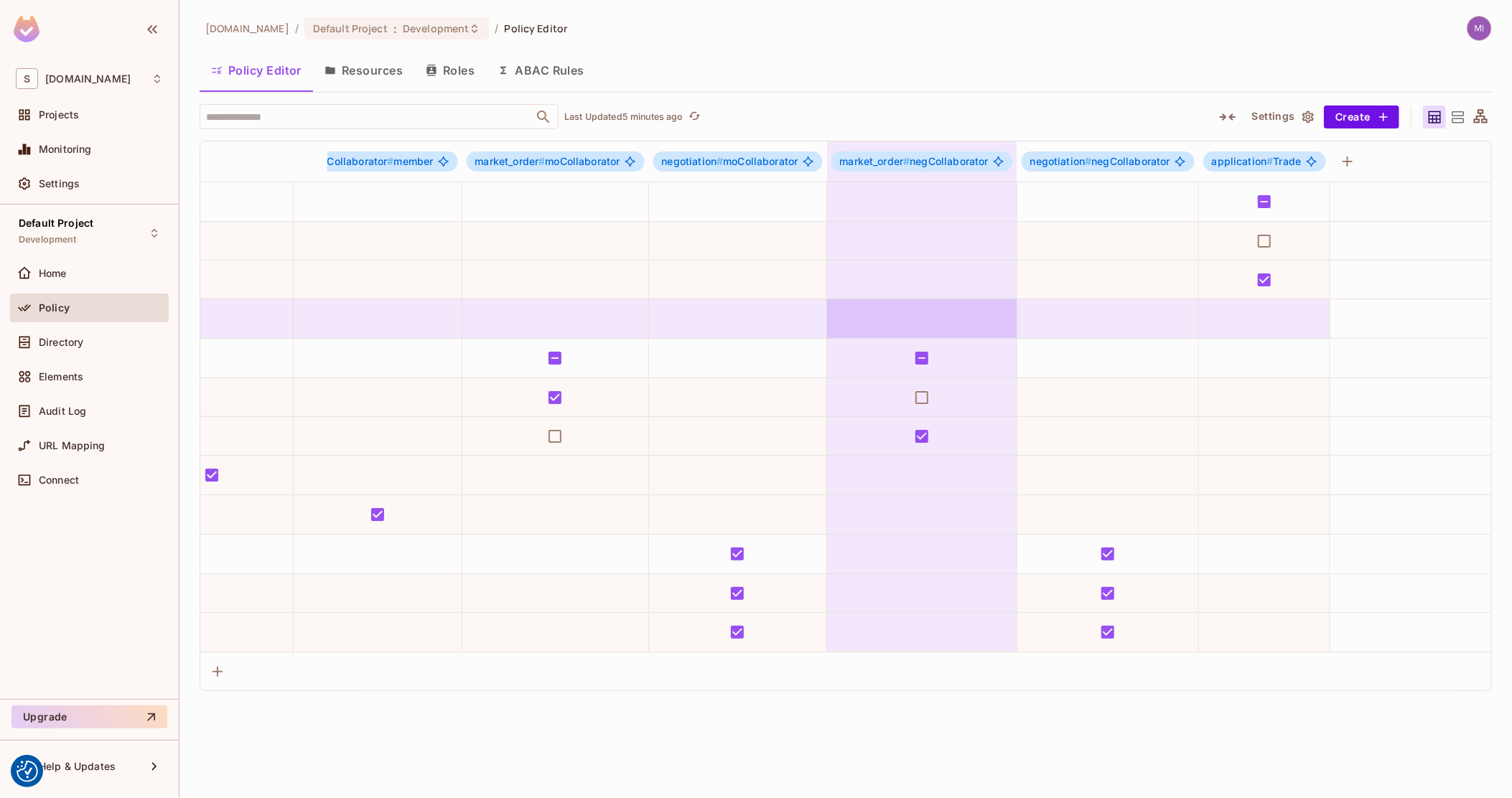
drag, startPoint x: 814, startPoint y: 346, endPoint x: 934, endPoint y: 321, distance: 122.6
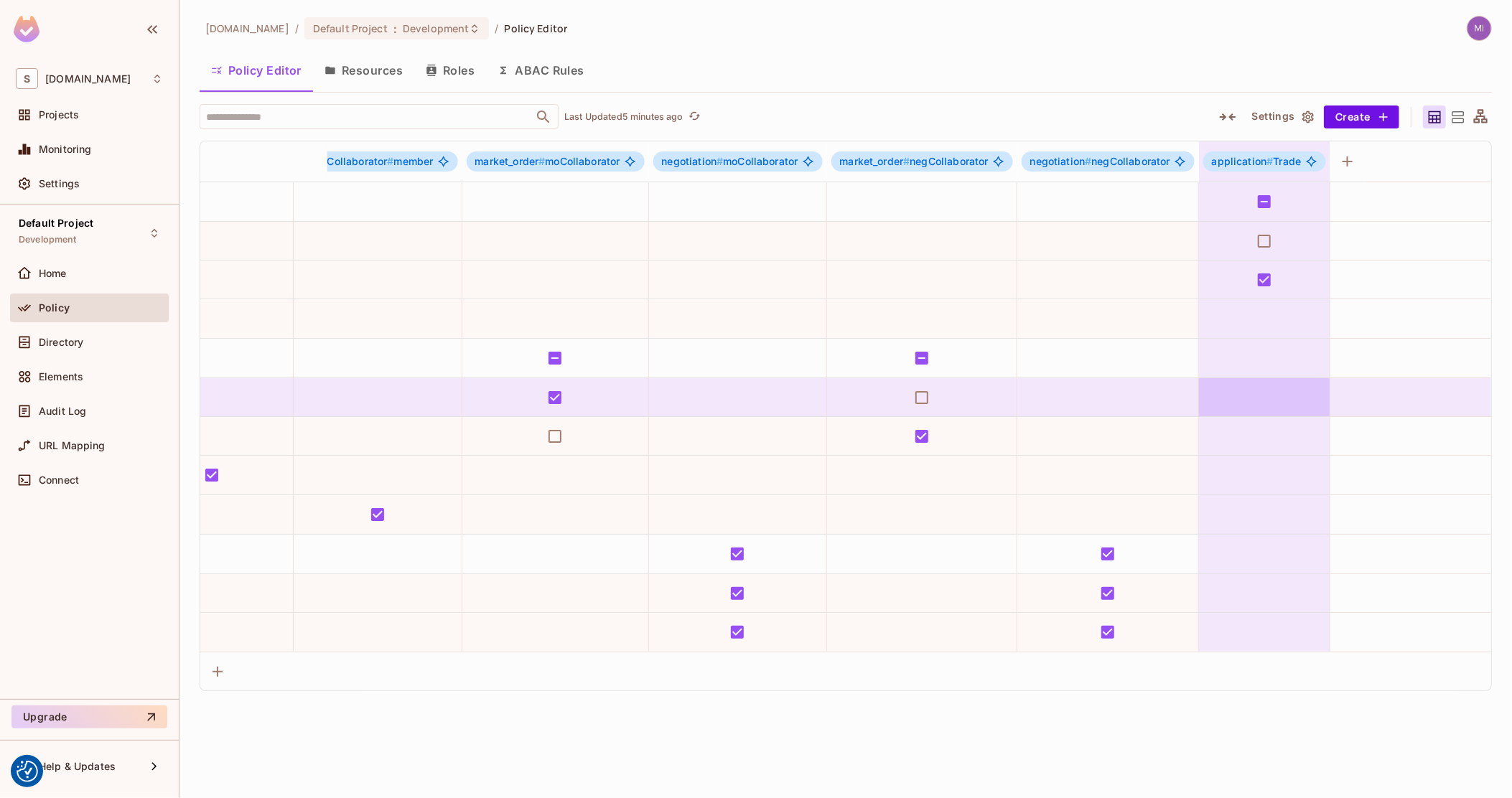
drag, startPoint x: 968, startPoint y: 421, endPoint x: 1307, endPoint y: 413, distance: 339.1
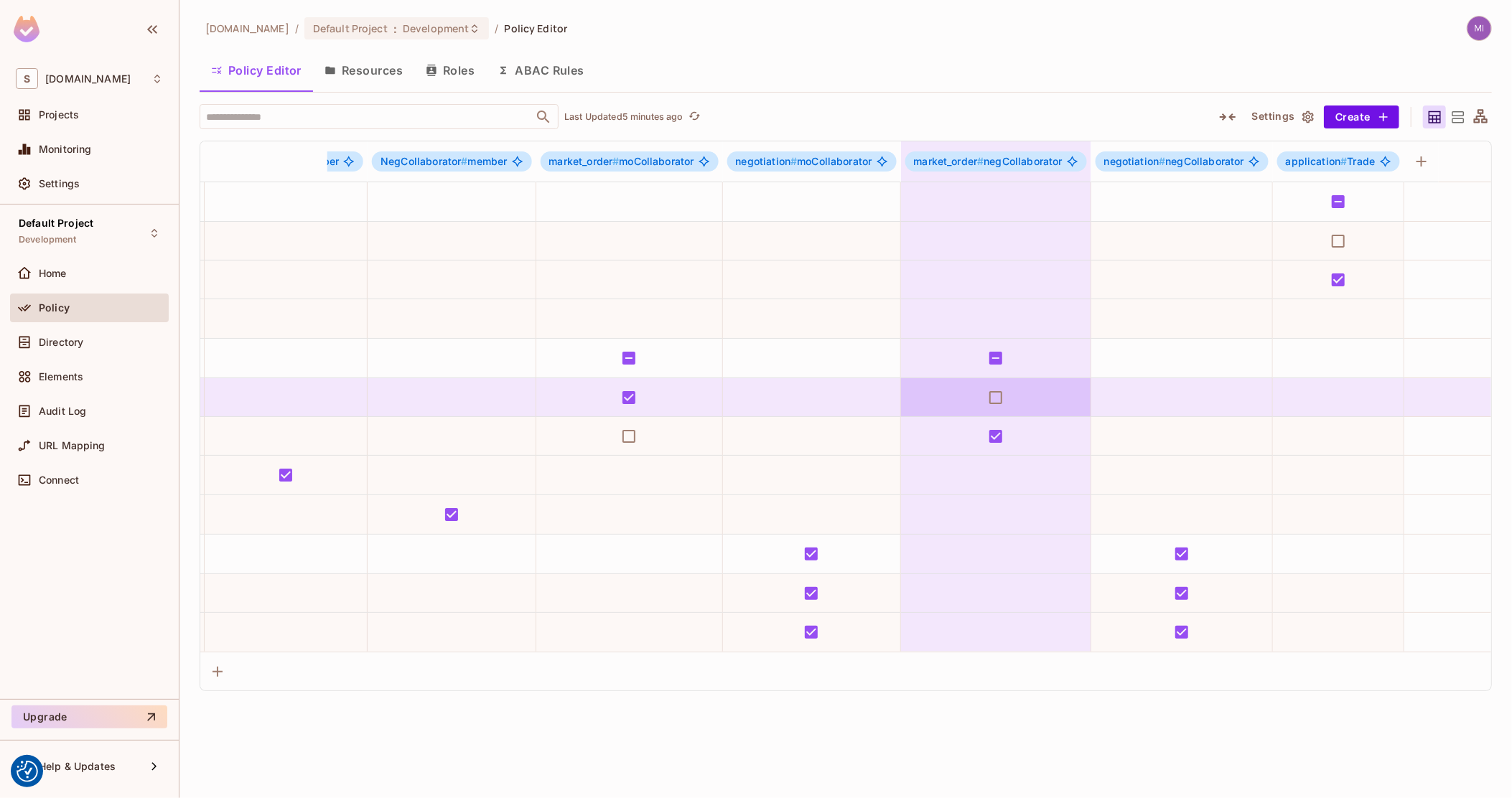
scroll to position [0, 1143]
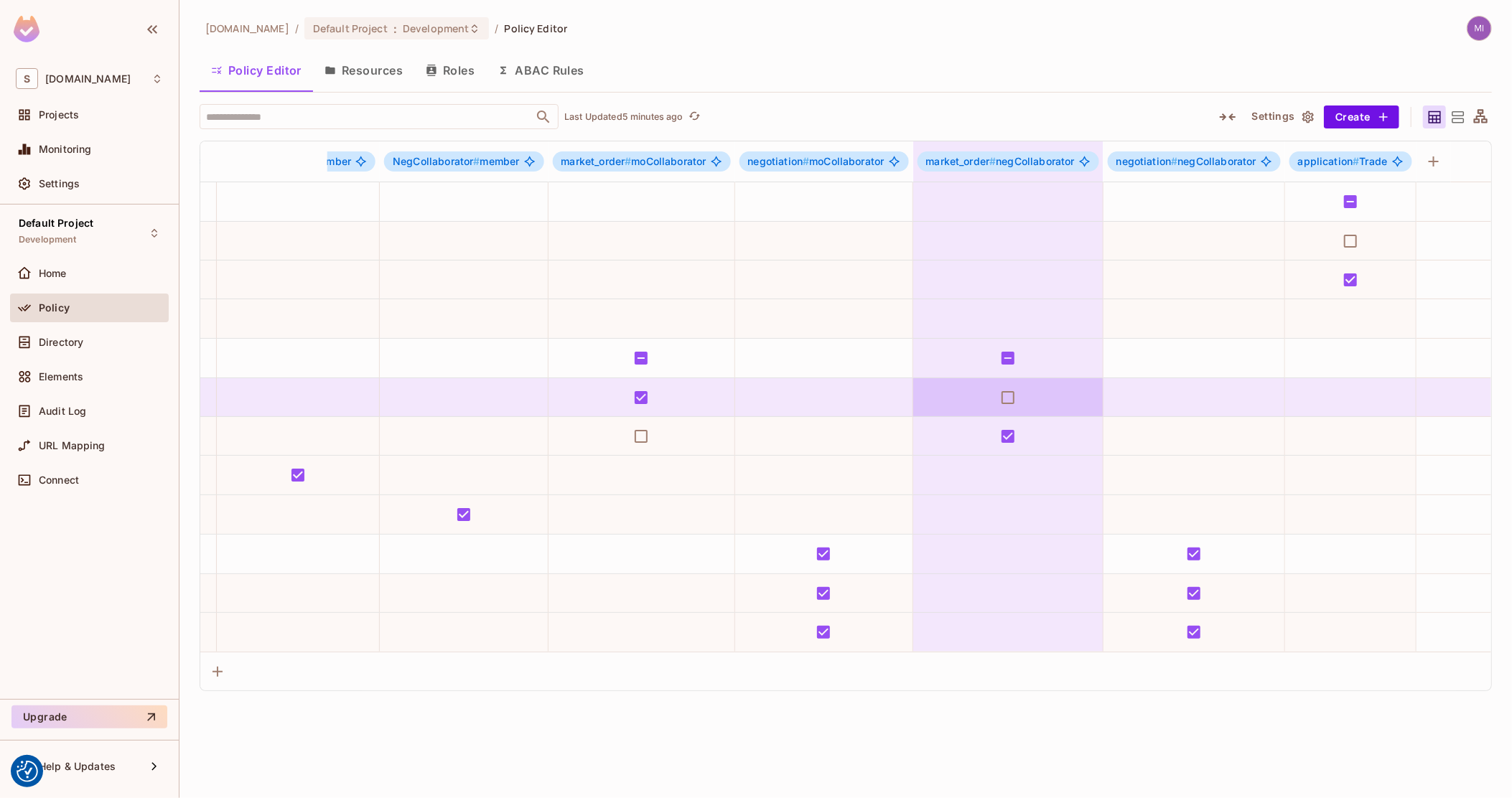
drag, startPoint x: 900, startPoint y: 413, endPoint x: 869, endPoint y: 413, distance: 31.0
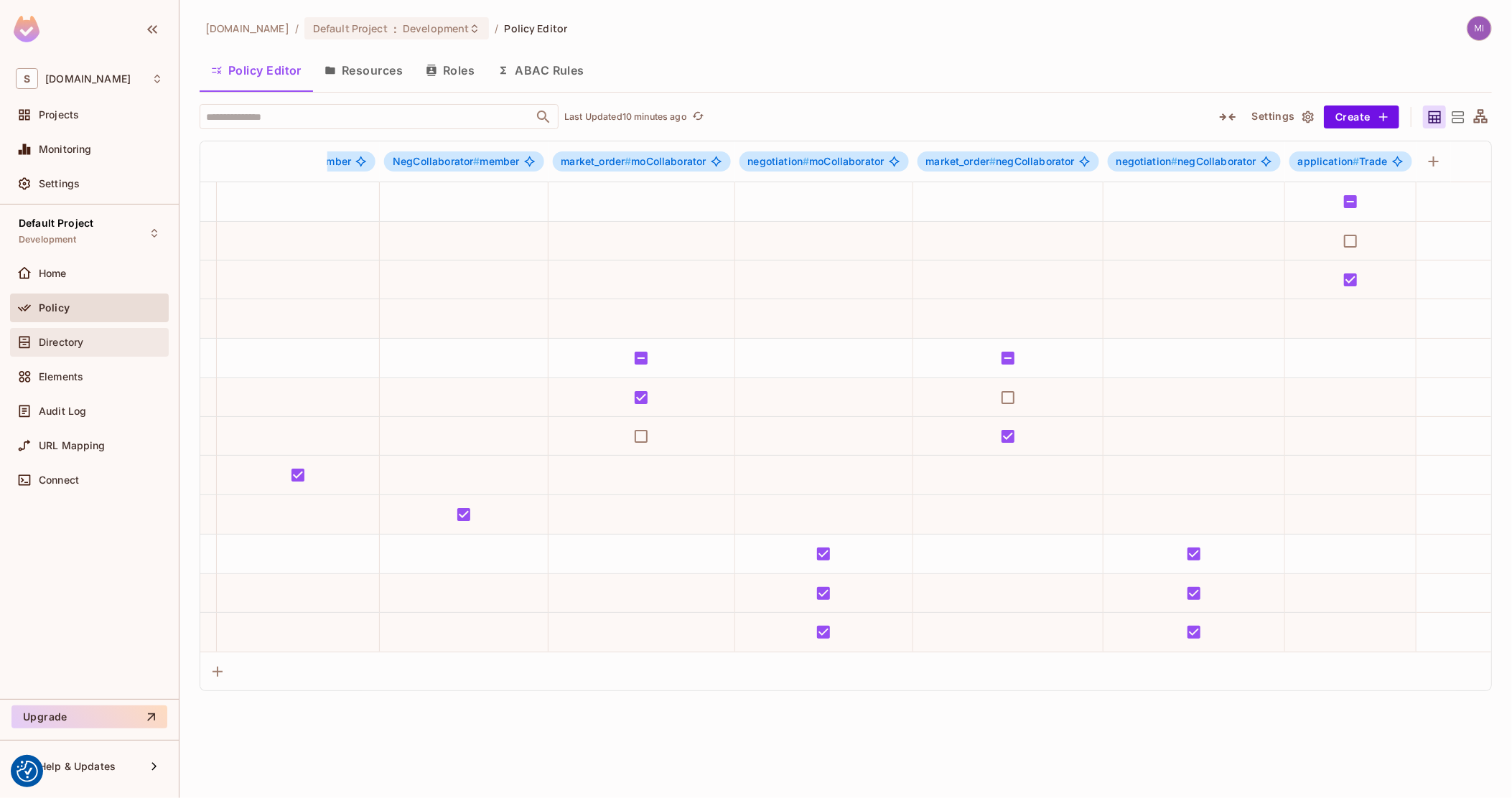
click at [77, 354] on div "Directory" at bounding box center [89, 343] width 159 height 29
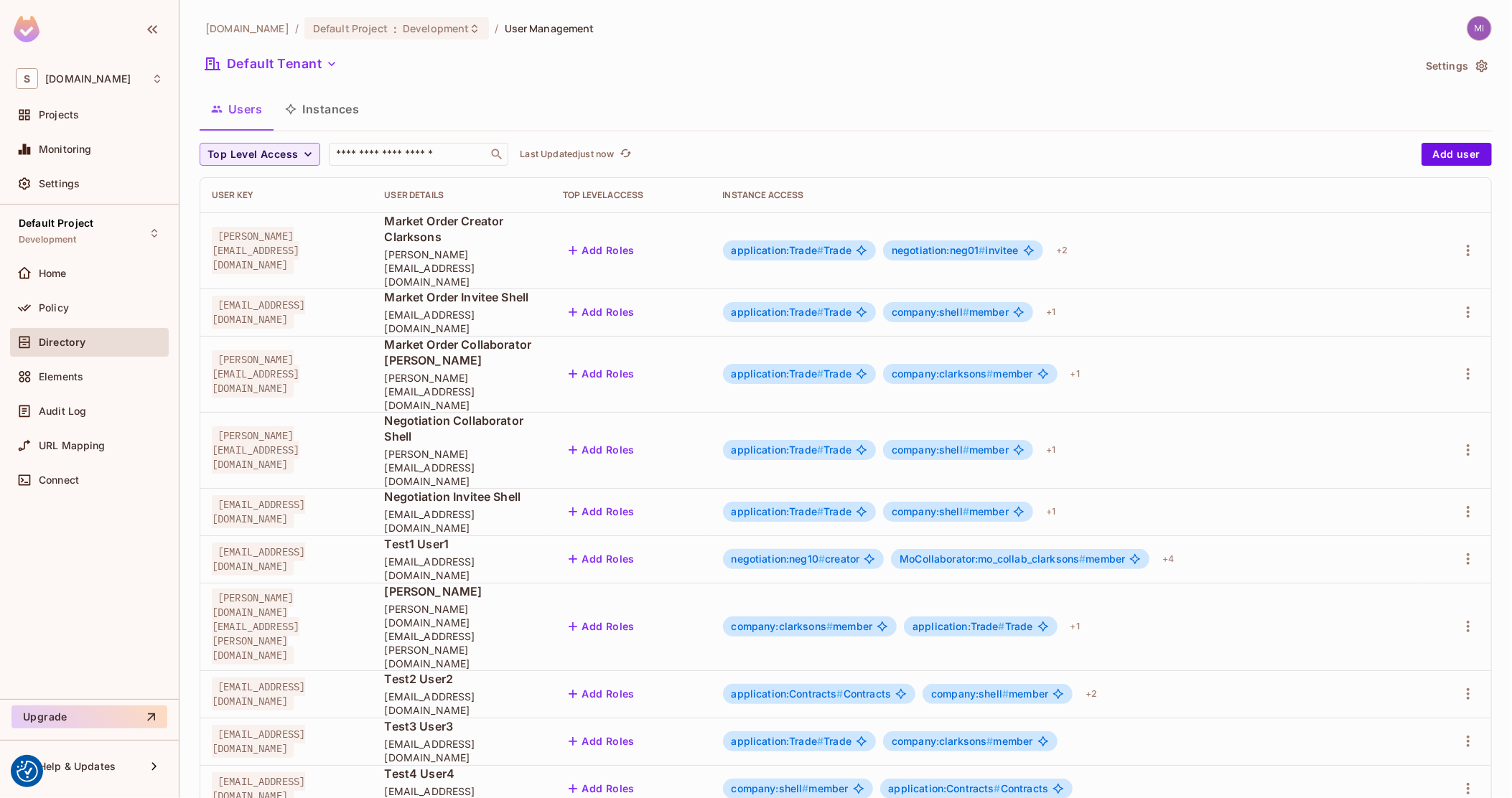
click at [502, 412] on td "Negotiation Collaborator Shell damian@shell.com" at bounding box center [462, 450] width 179 height 76
click at [503, 412] on span "Negotiation Collaborator Shell" at bounding box center [462, 427] width 156 height 31
drag, startPoint x: 503, startPoint y: 367, endPoint x: 597, endPoint y: 360, distance: 94.3
click at [552, 412] on td "Negotiation Collaborator Shell damian@shell.com" at bounding box center [462, 450] width 179 height 76
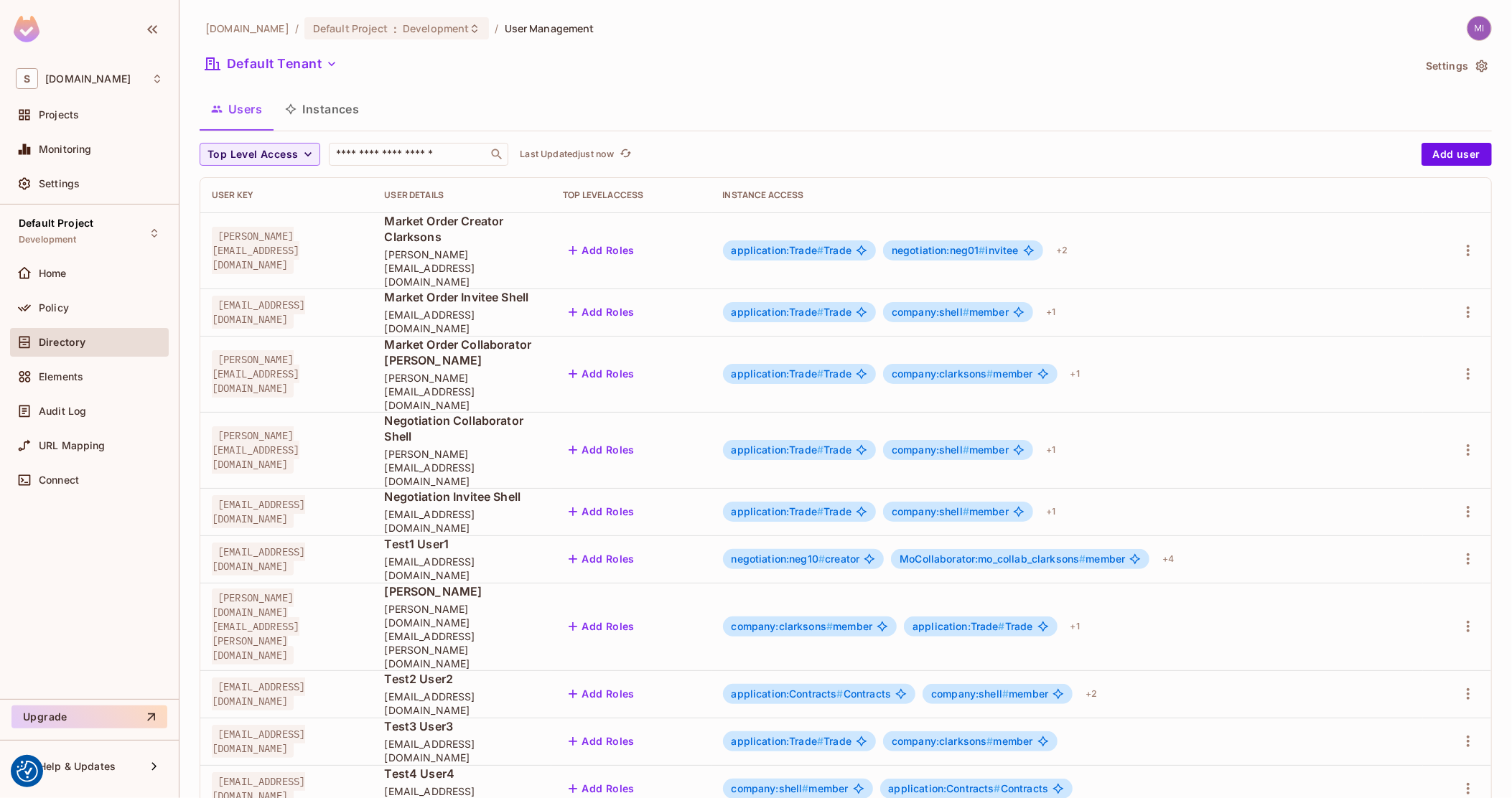
click at [540, 412] on span "Negotiation Collaborator Shell" at bounding box center [462, 427] width 156 height 31
drag, startPoint x: 618, startPoint y: 365, endPoint x: 479, endPoint y: 374, distance: 139.3
click at [483, 412] on span "Negotiation Collaborator Shell" at bounding box center [462, 427] width 156 height 31
click at [479, 412] on span "Negotiation Collaborator Shell" at bounding box center [462, 427] width 156 height 31
click at [1061, 438] on div "+ 1" at bounding box center [1050, 449] width 21 height 23
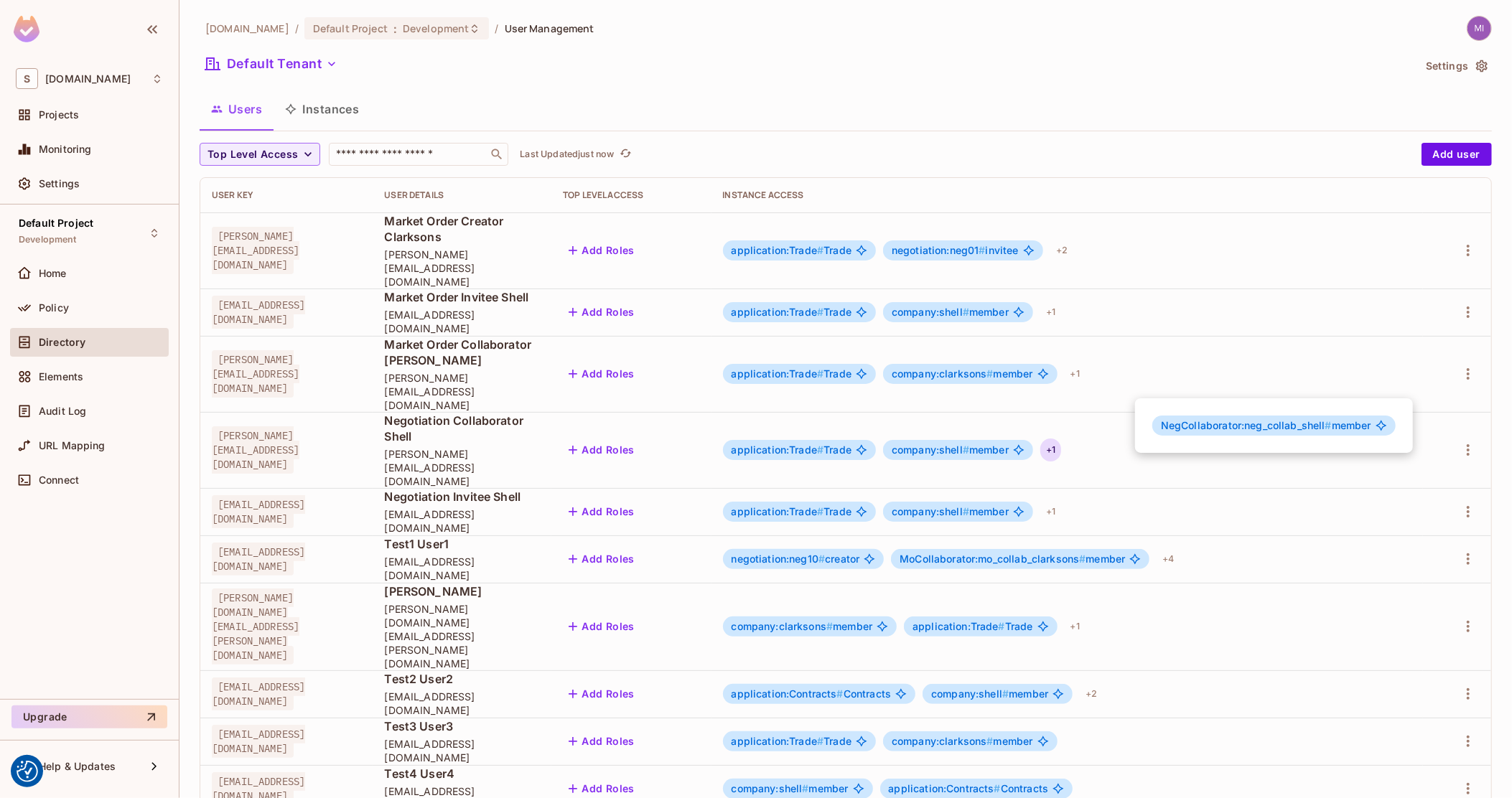
click at [1078, 383] on div at bounding box center [756, 399] width 1512 height 798
click at [328, 93] on button "Instances" at bounding box center [322, 109] width 97 height 36
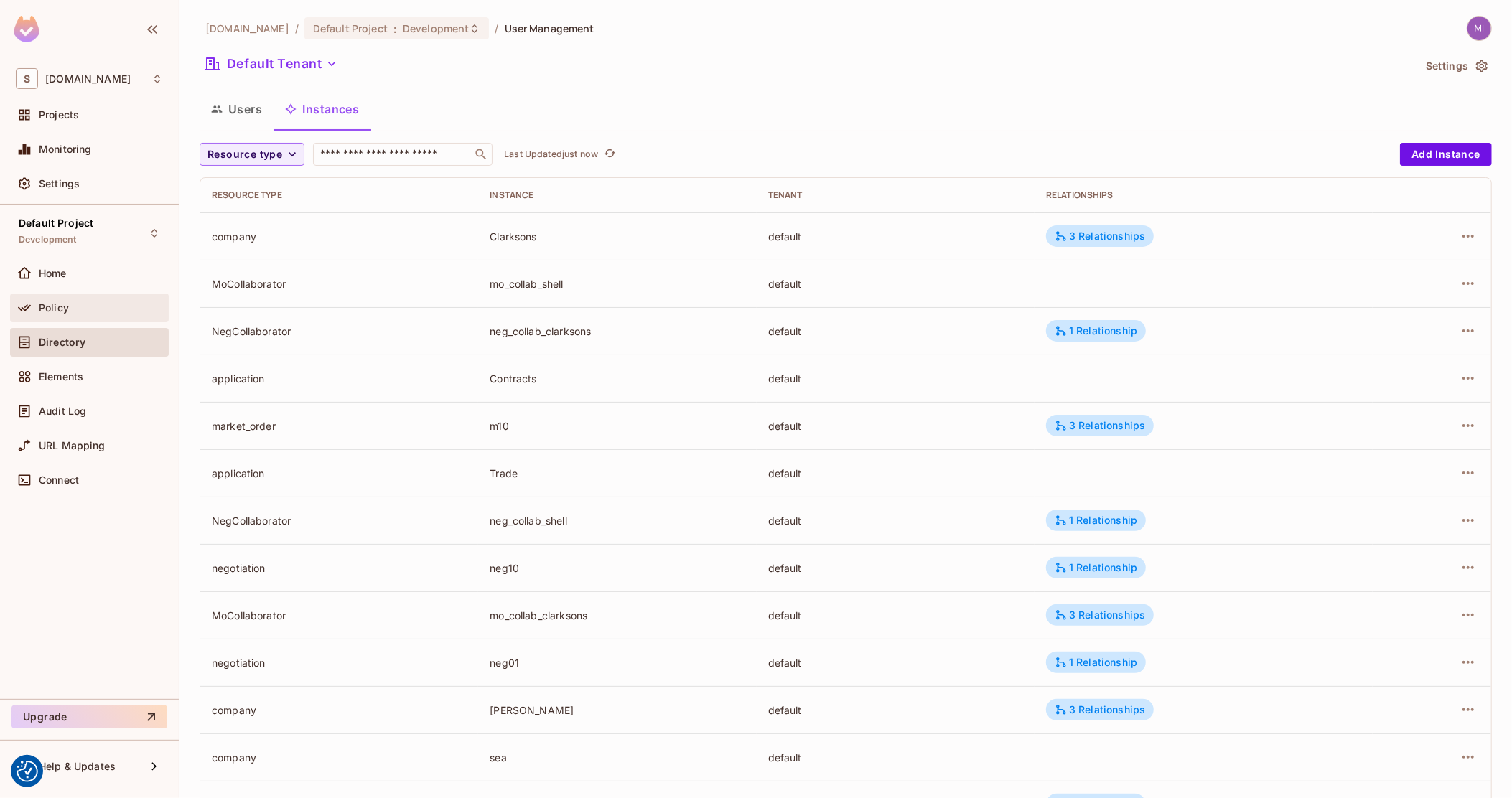
click at [79, 305] on div "Policy" at bounding box center [101, 308] width 124 height 12
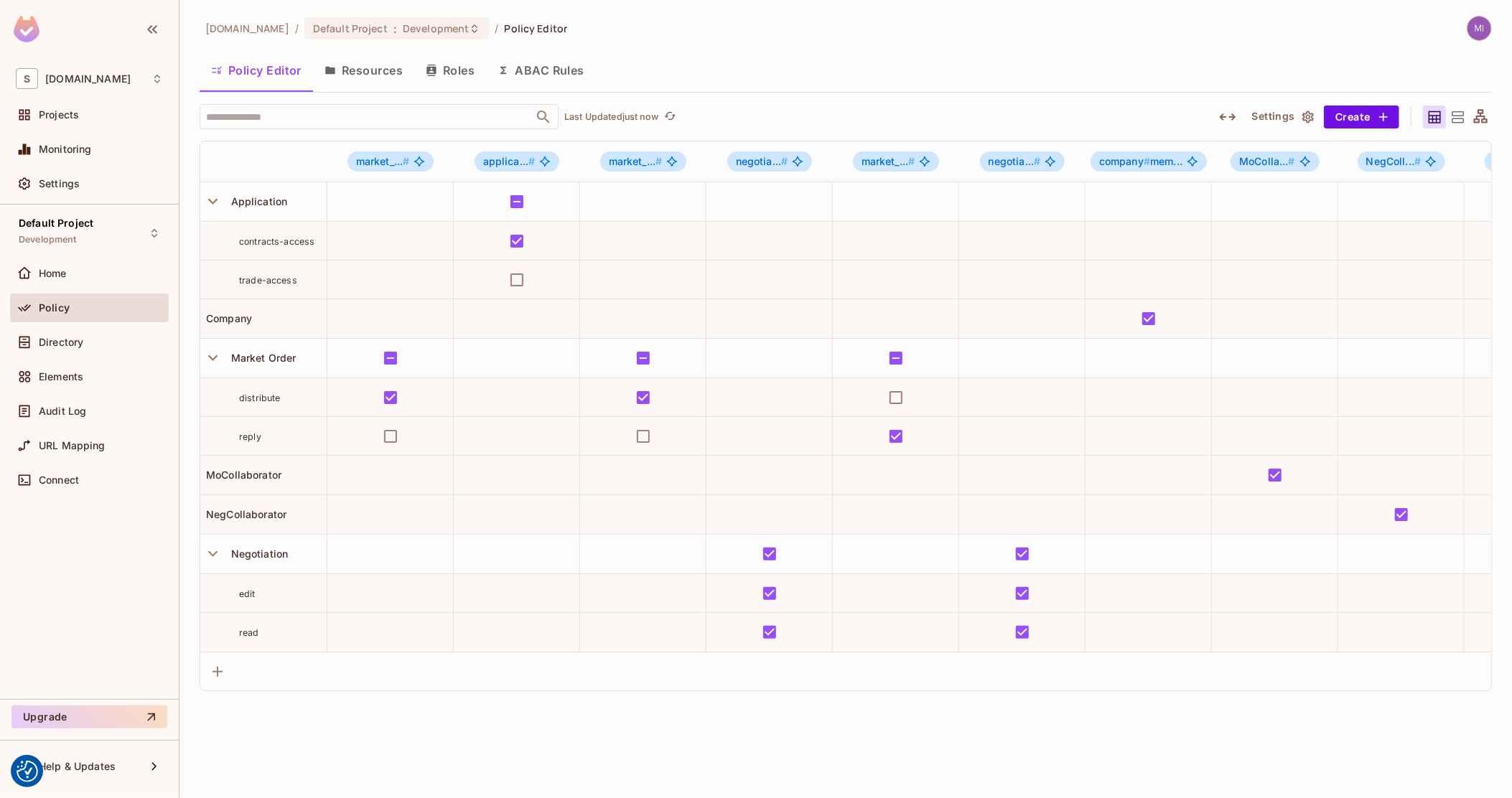
click at [370, 57] on button "Resources" at bounding box center [363, 70] width 101 height 36
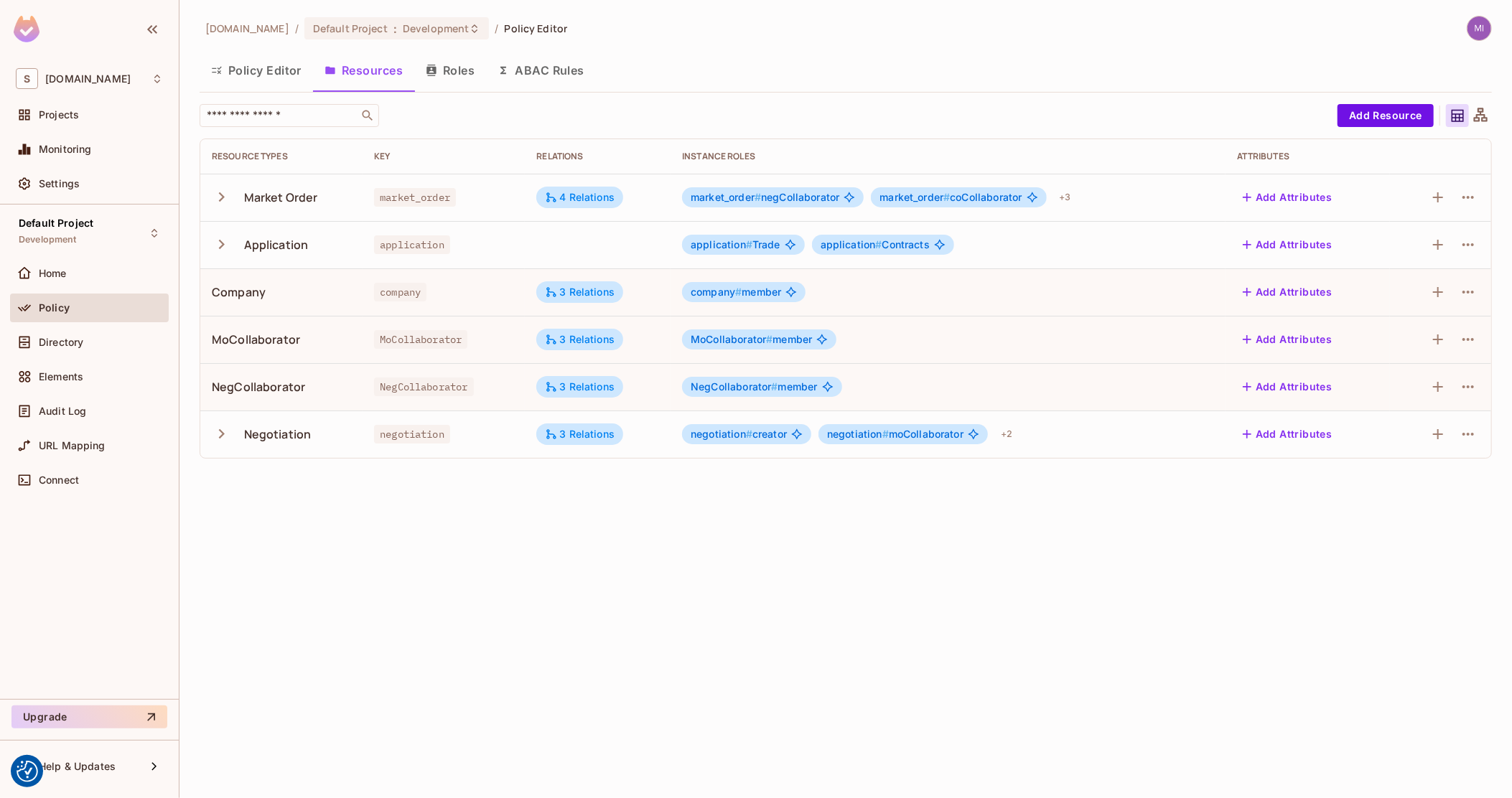
click at [455, 75] on button "Roles" at bounding box center [450, 70] width 72 height 36
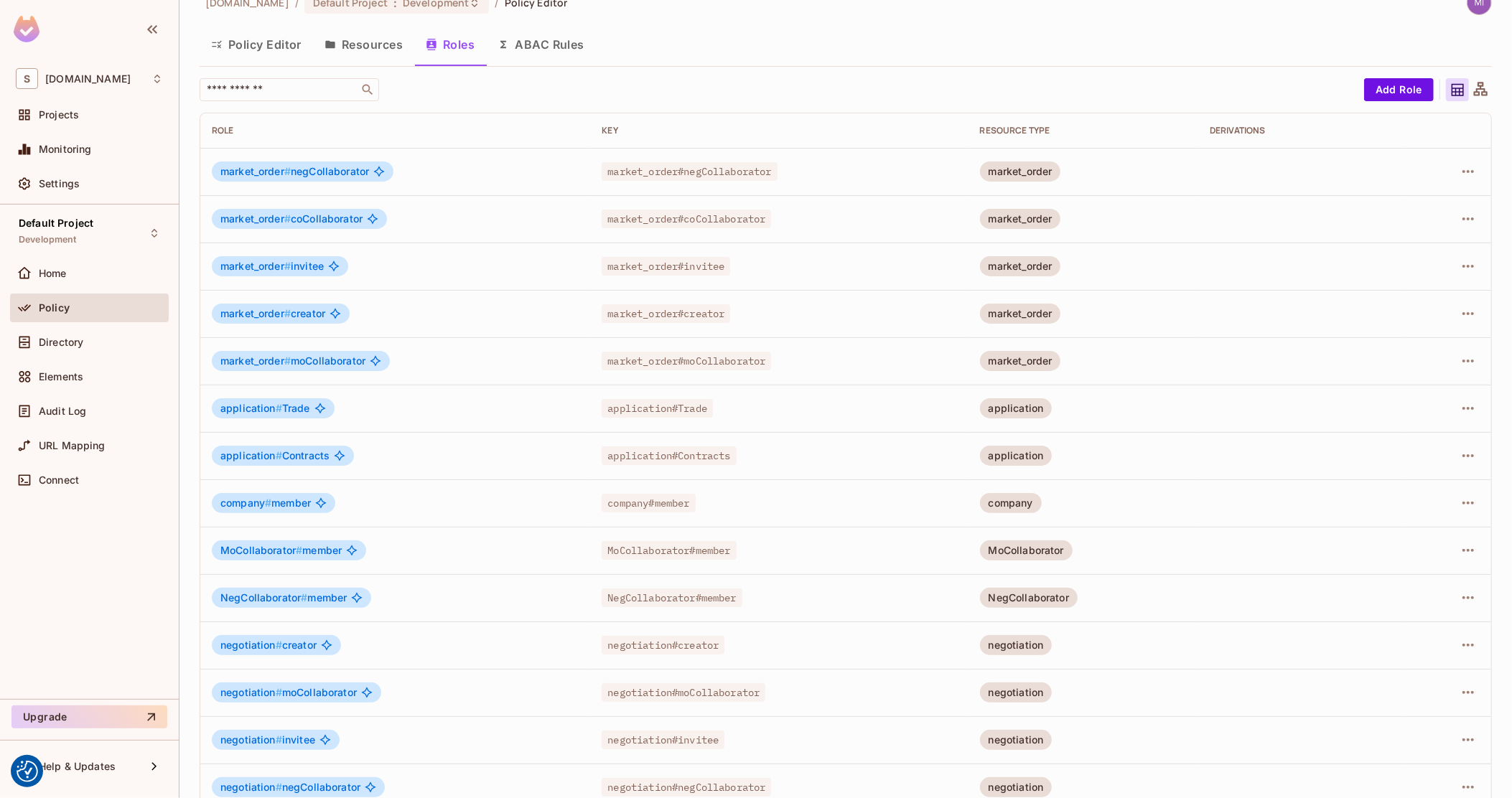
scroll to position [50, 0]
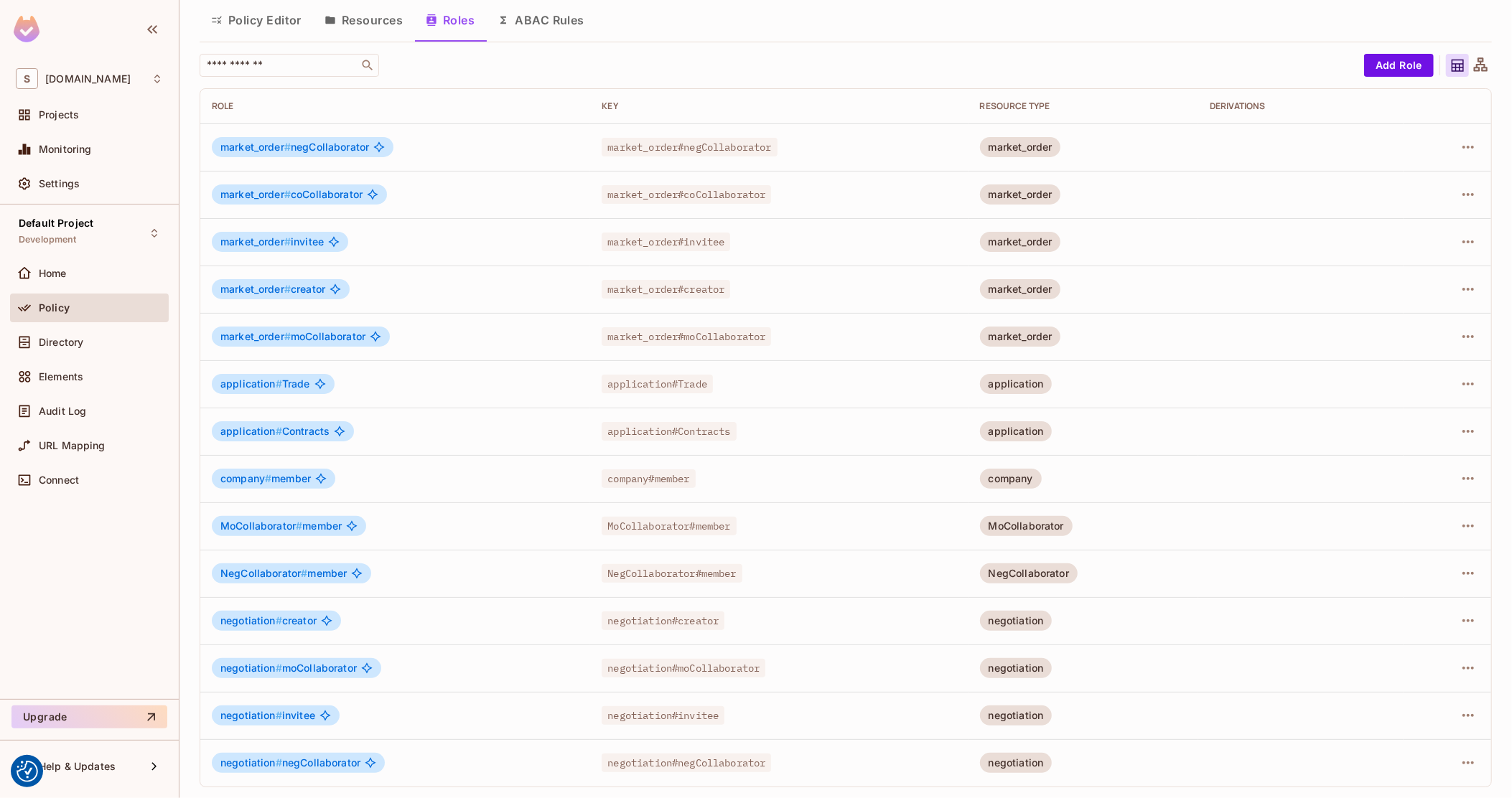
click at [1005, 519] on div "MoCollaborator" at bounding box center [1026, 526] width 92 height 20
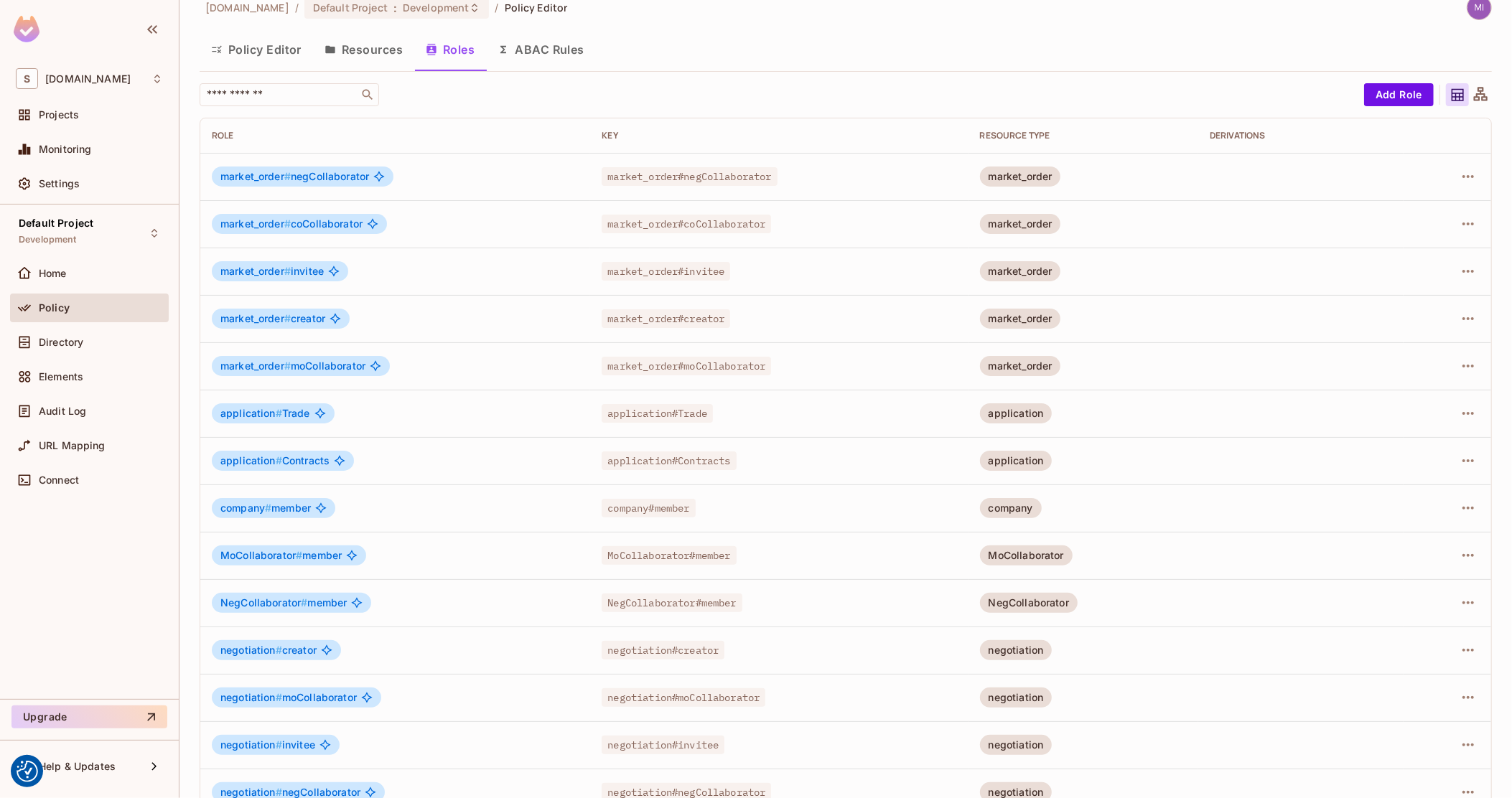
scroll to position [0, 0]
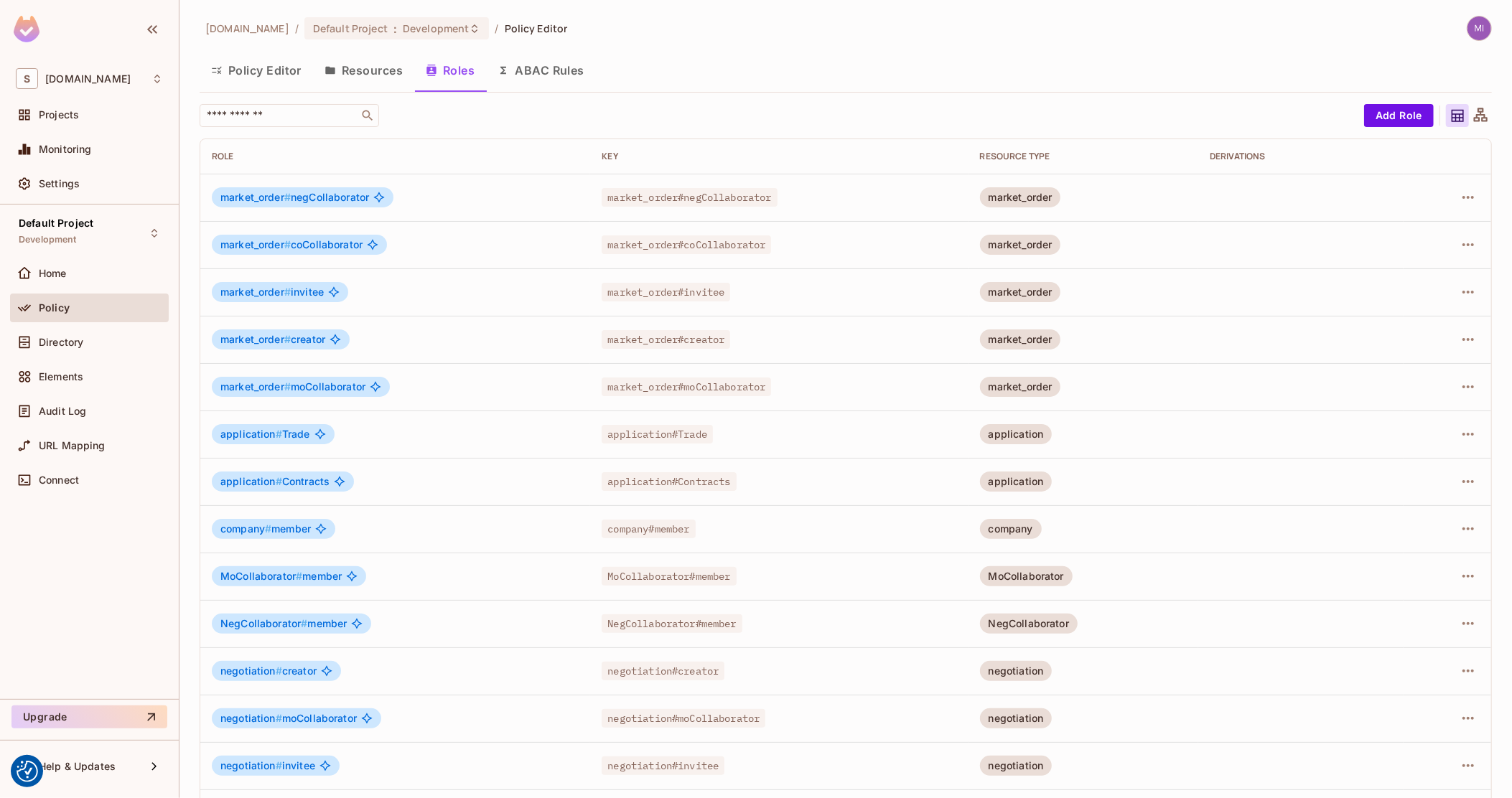
click at [1453, 26] on div at bounding box center [1472, 29] width 38 height 25
click at [1471, 29] on img at bounding box center [1479, 28] width 24 height 24
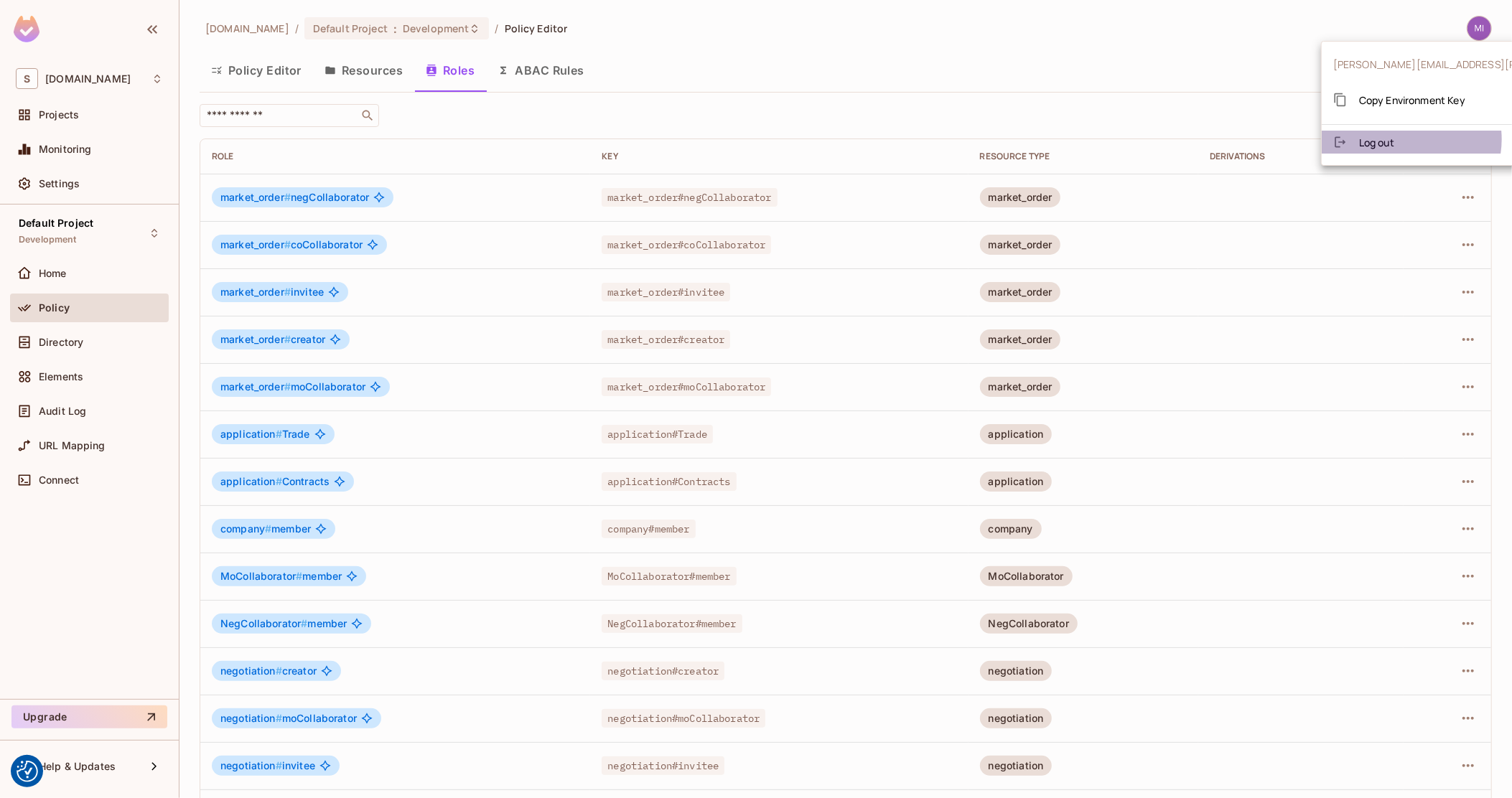
click at [1406, 138] on li "Log out" at bounding box center [1501, 142] width 361 height 23
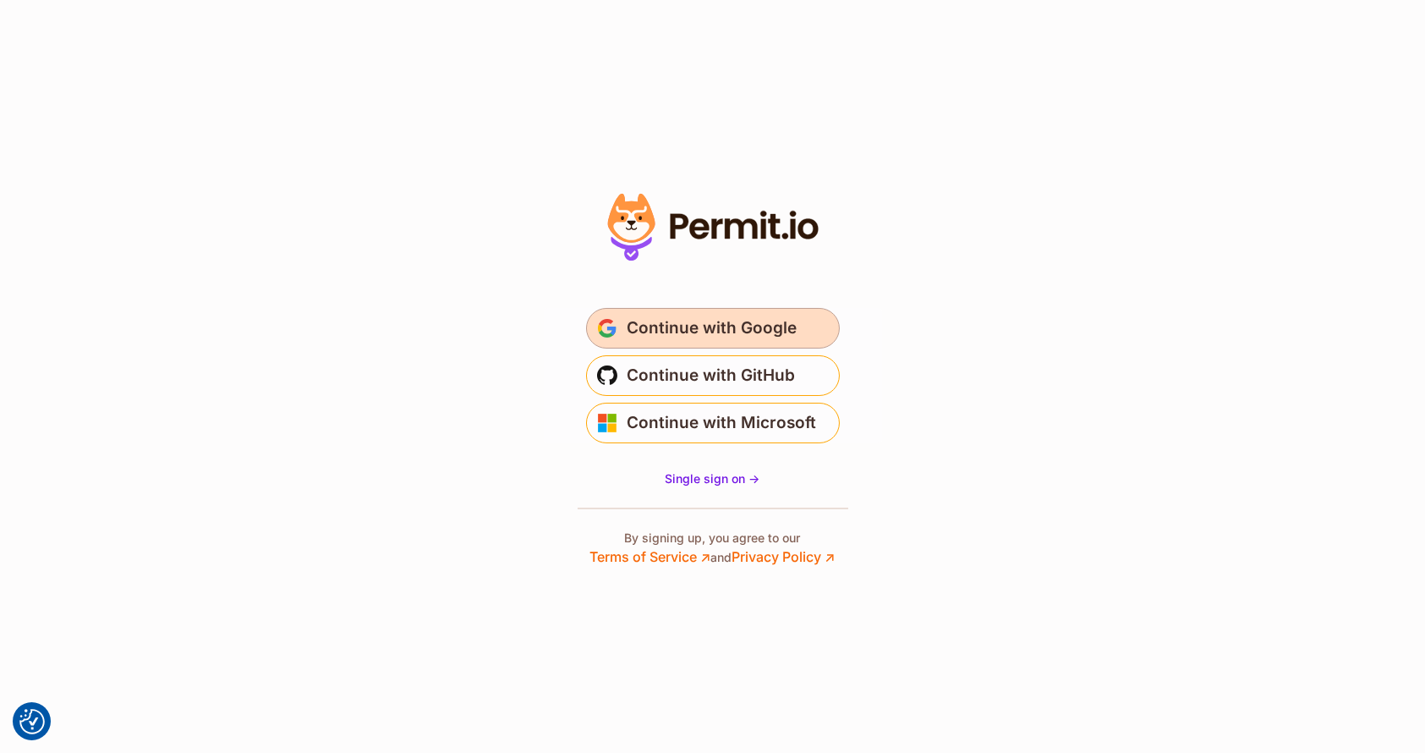
click at [684, 315] on span "Continue with Google" at bounding box center [713, 328] width 170 height 27
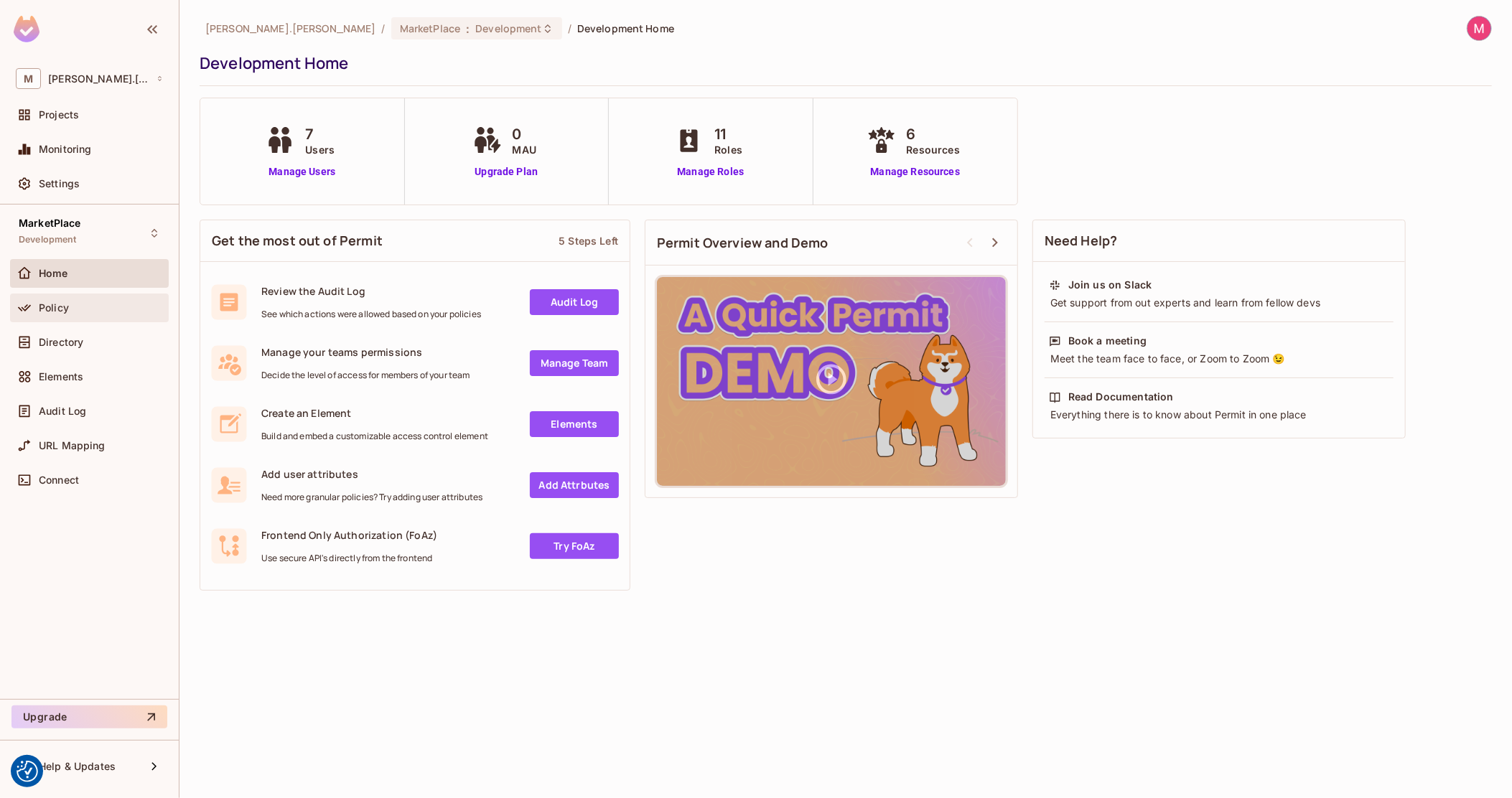
click at [72, 308] on div "Policy" at bounding box center [101, 308] width 124 height 12
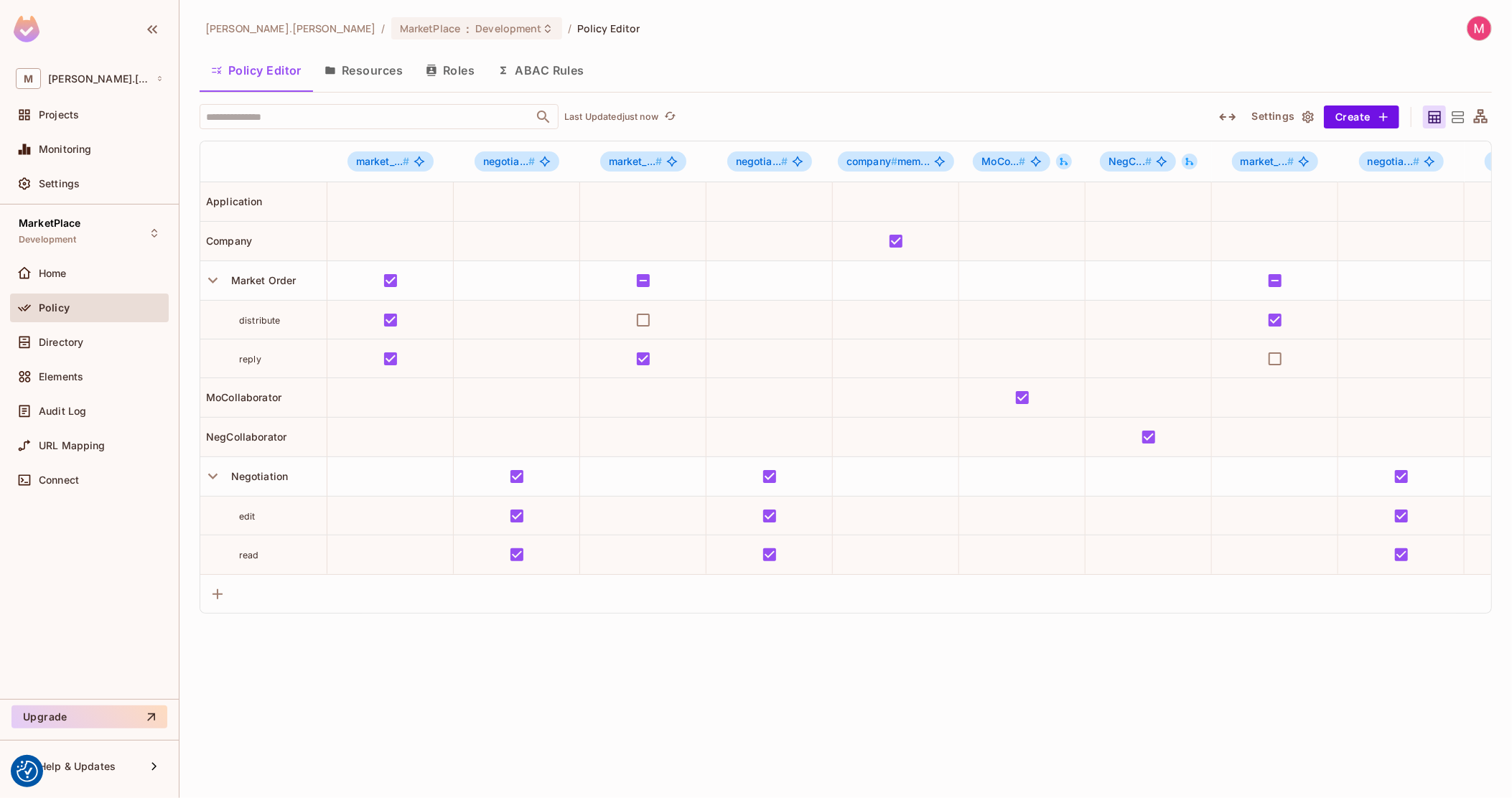
click at [433, 63] on button "Roles" at bounding box center [450, 70] width 72 height 36
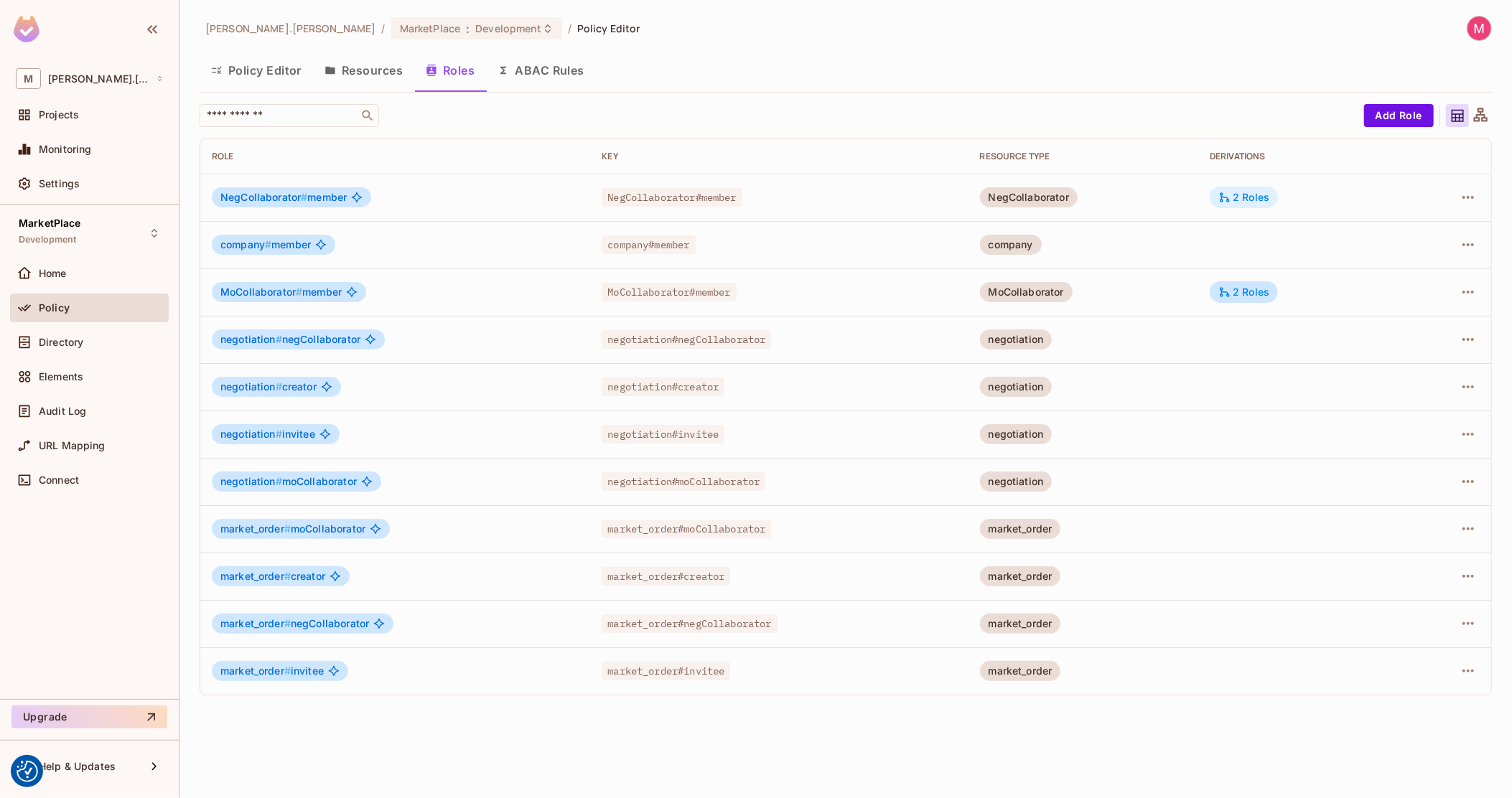
click at [1237, 196] on div "2 Roles" at bounding box center [1244, 197] width 51 height 13
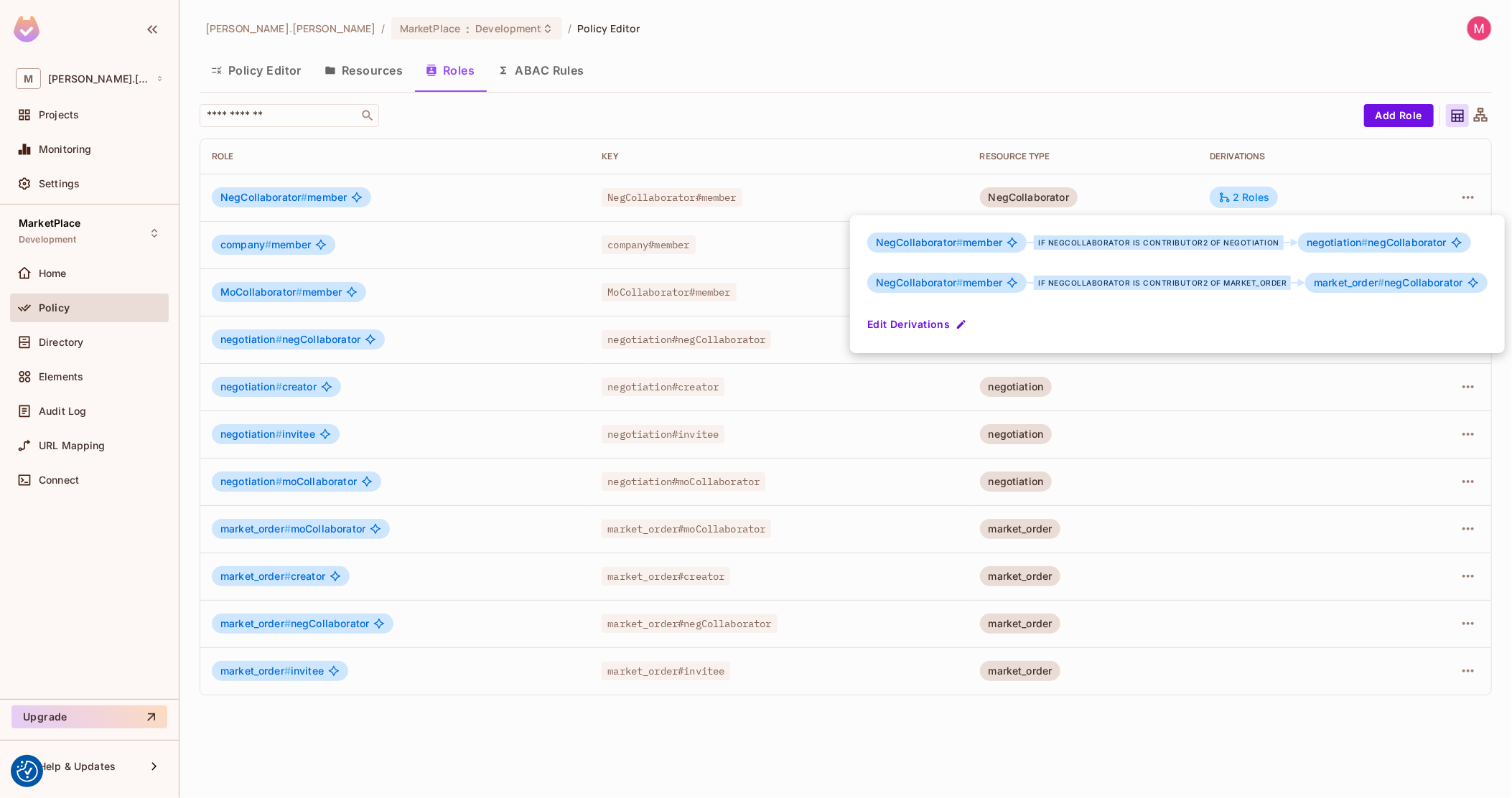
click at [1184, 95] on div at bounding box center [756, 399] width 1512 height 798
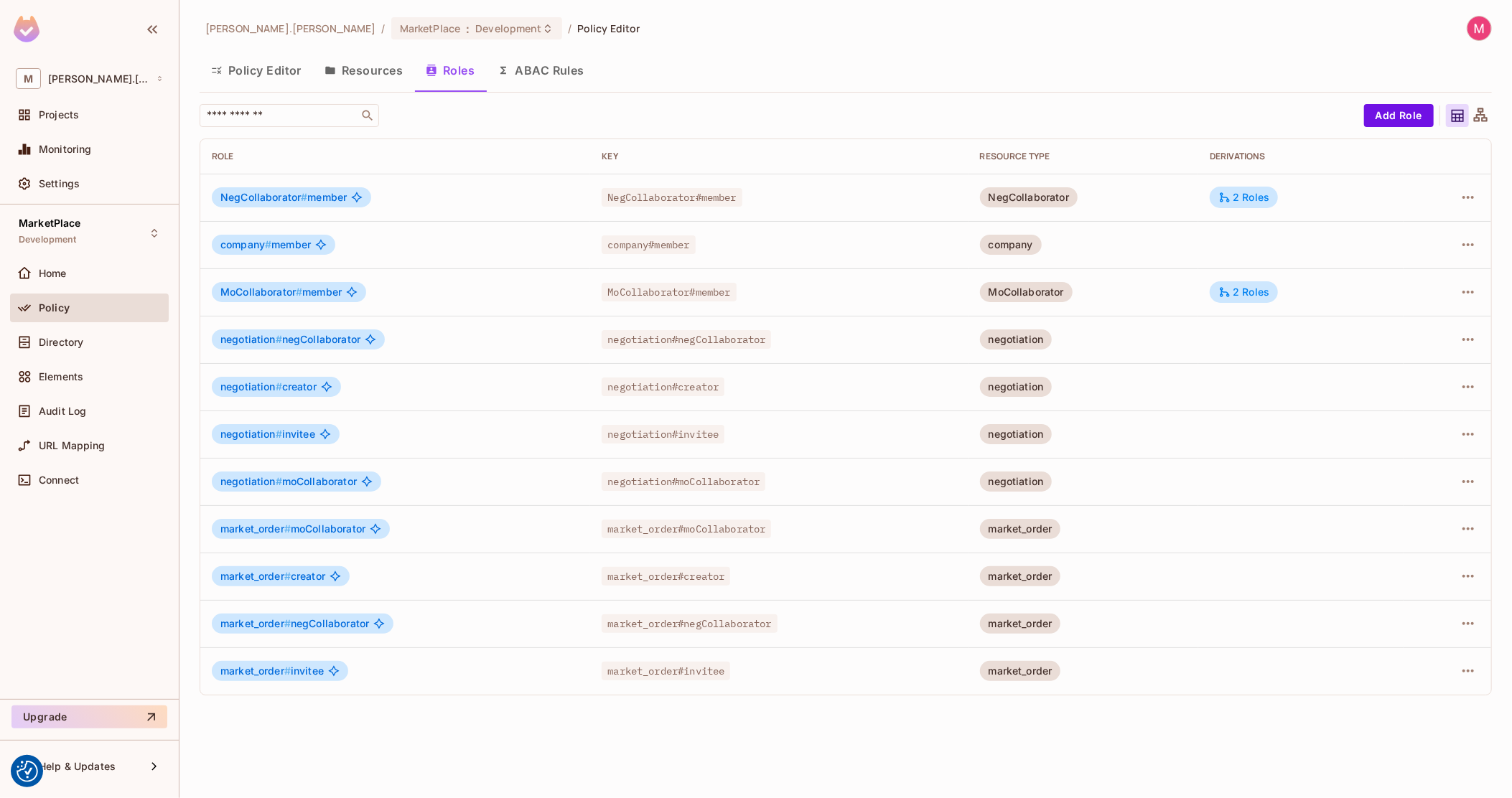
click at [1284, 199] on td "2 Roles" at bounding box center [1301, 198] width 205 height 47
click at [1259, 199] on div "2 Roles" at bounding box center [1244, 197] width 51 height 13
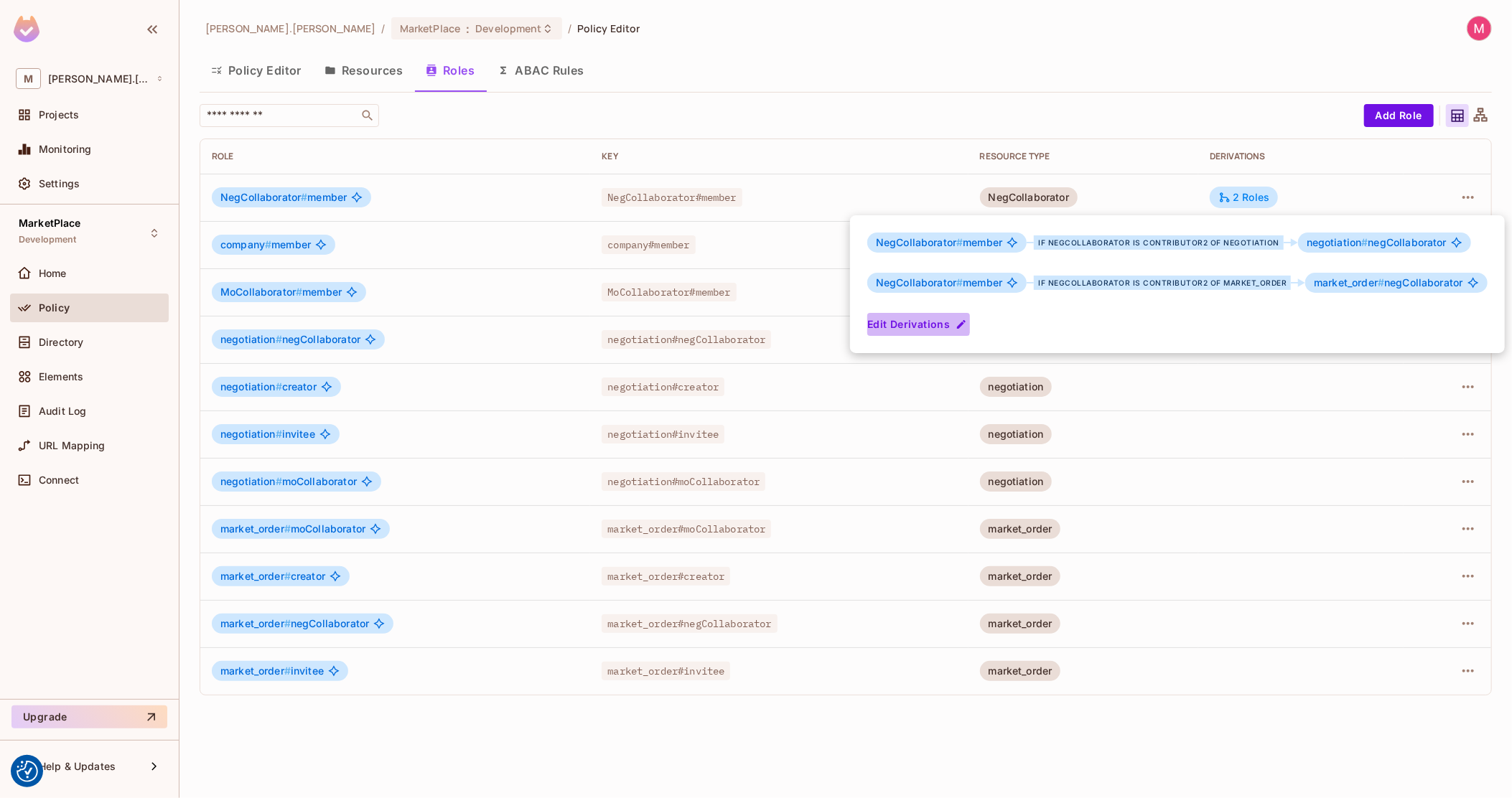
click at [910, 320] on button "Edit Derivations" at bounding box center [918, 324] width 103 height 23
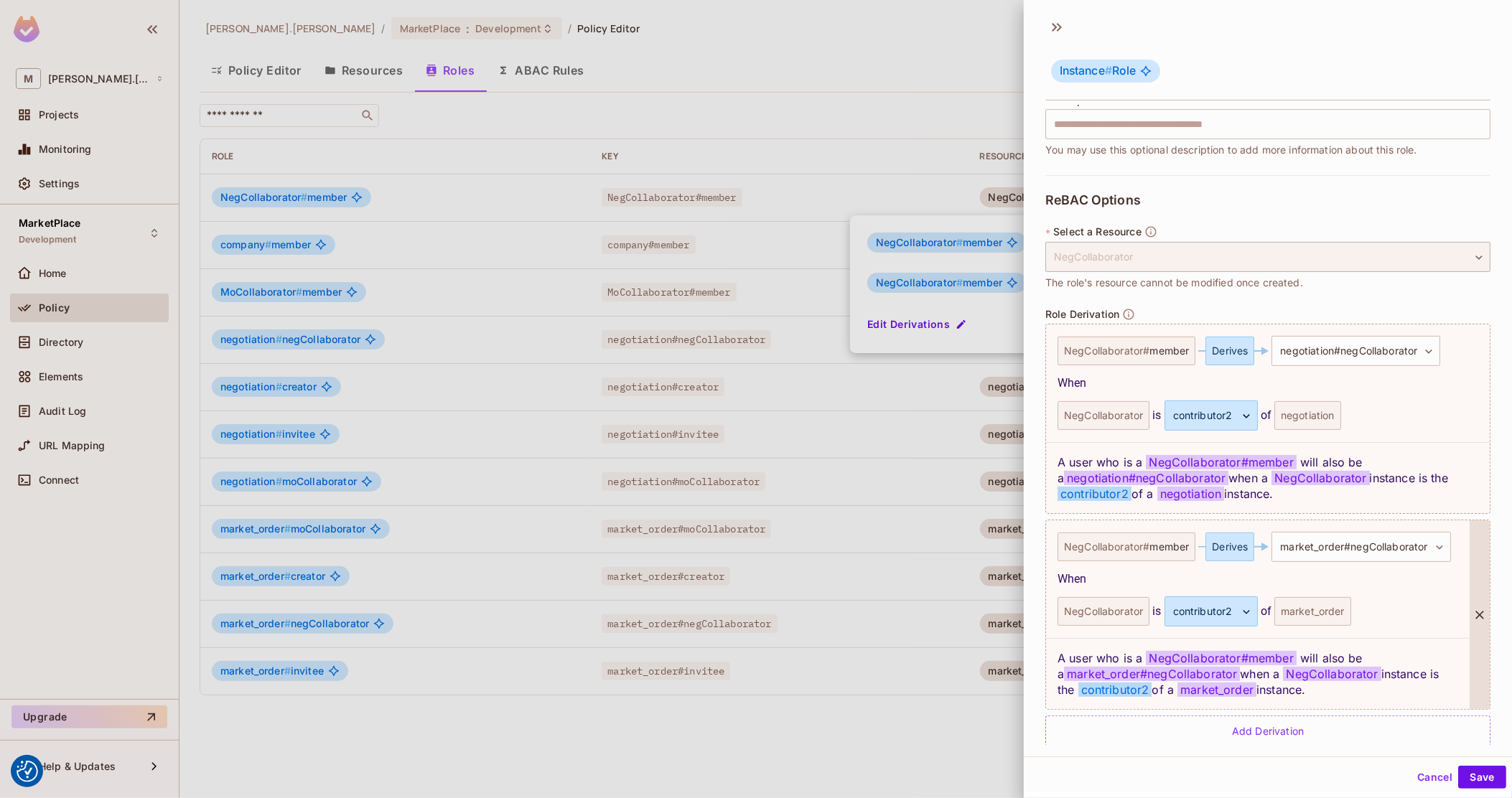
scroll to position [216, 0]
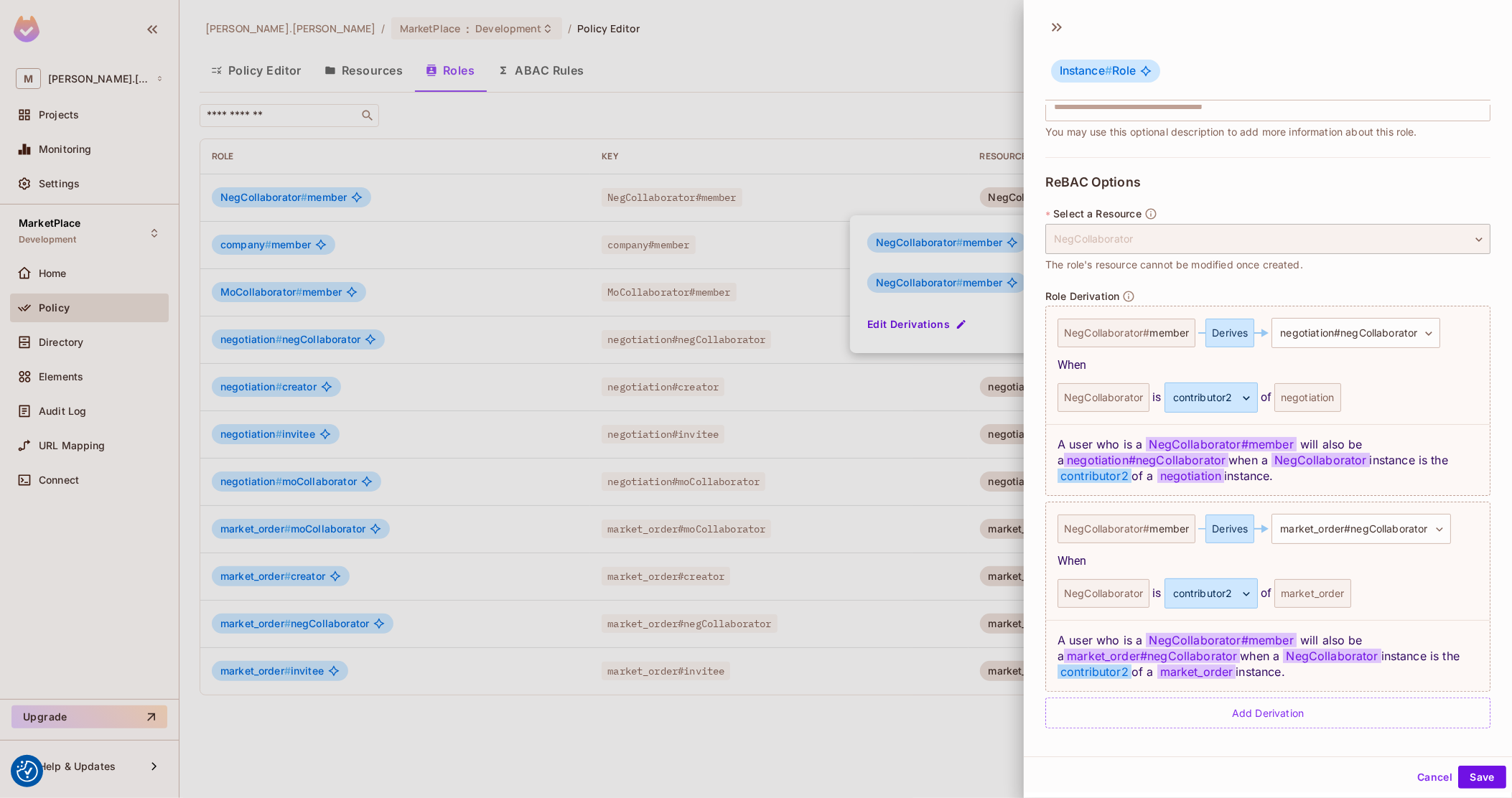
drag, startPoint x: 158, startPoint y: 232, endPoint x: 170, endPoint y: 230, distance: 12.2
click at [158, 232] on div at bounding box center [756, 399] width 1512 height 798
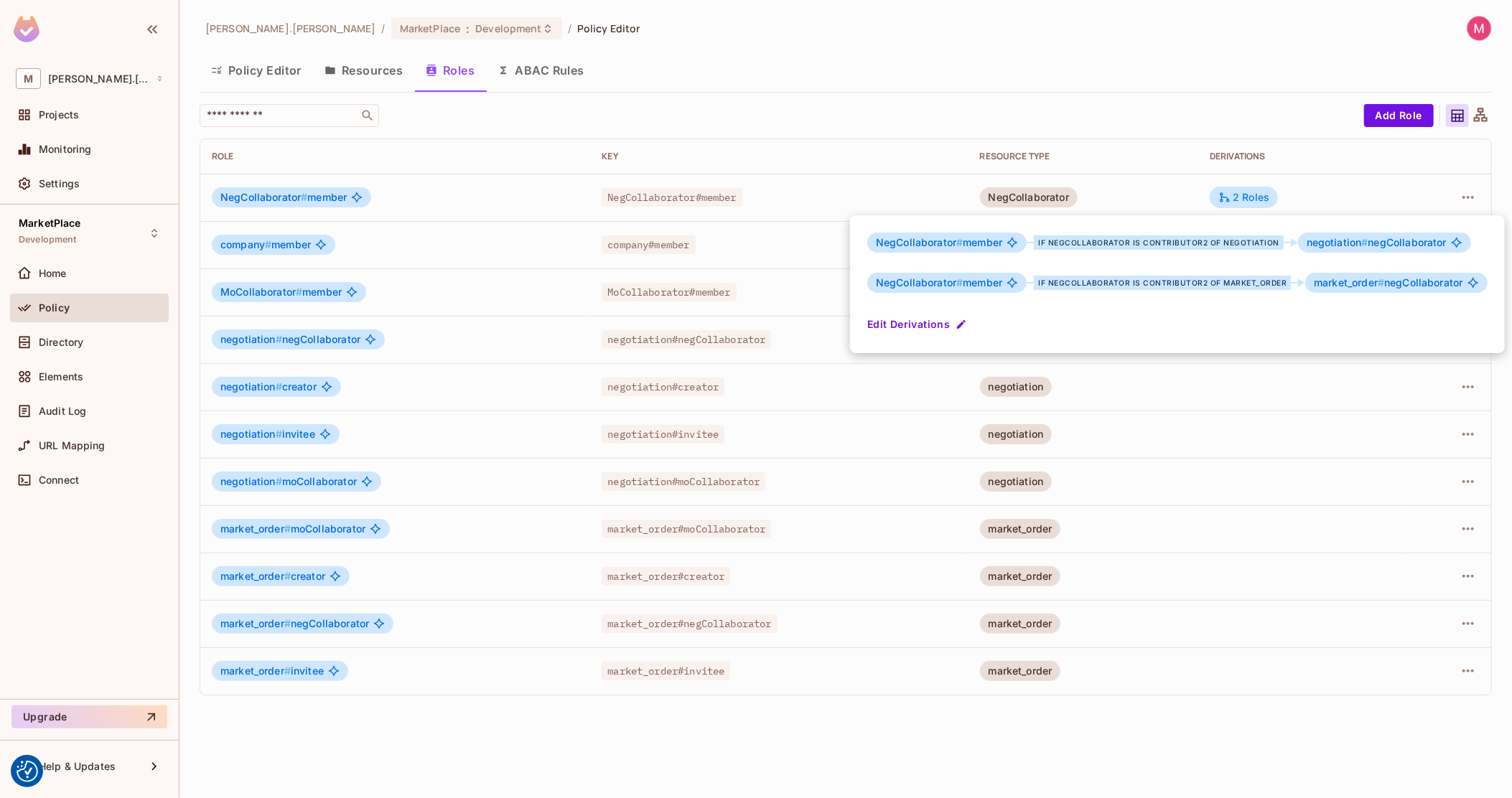
click at [1472, 27] on div at bounding box center [756, 399] width 1512 height 798
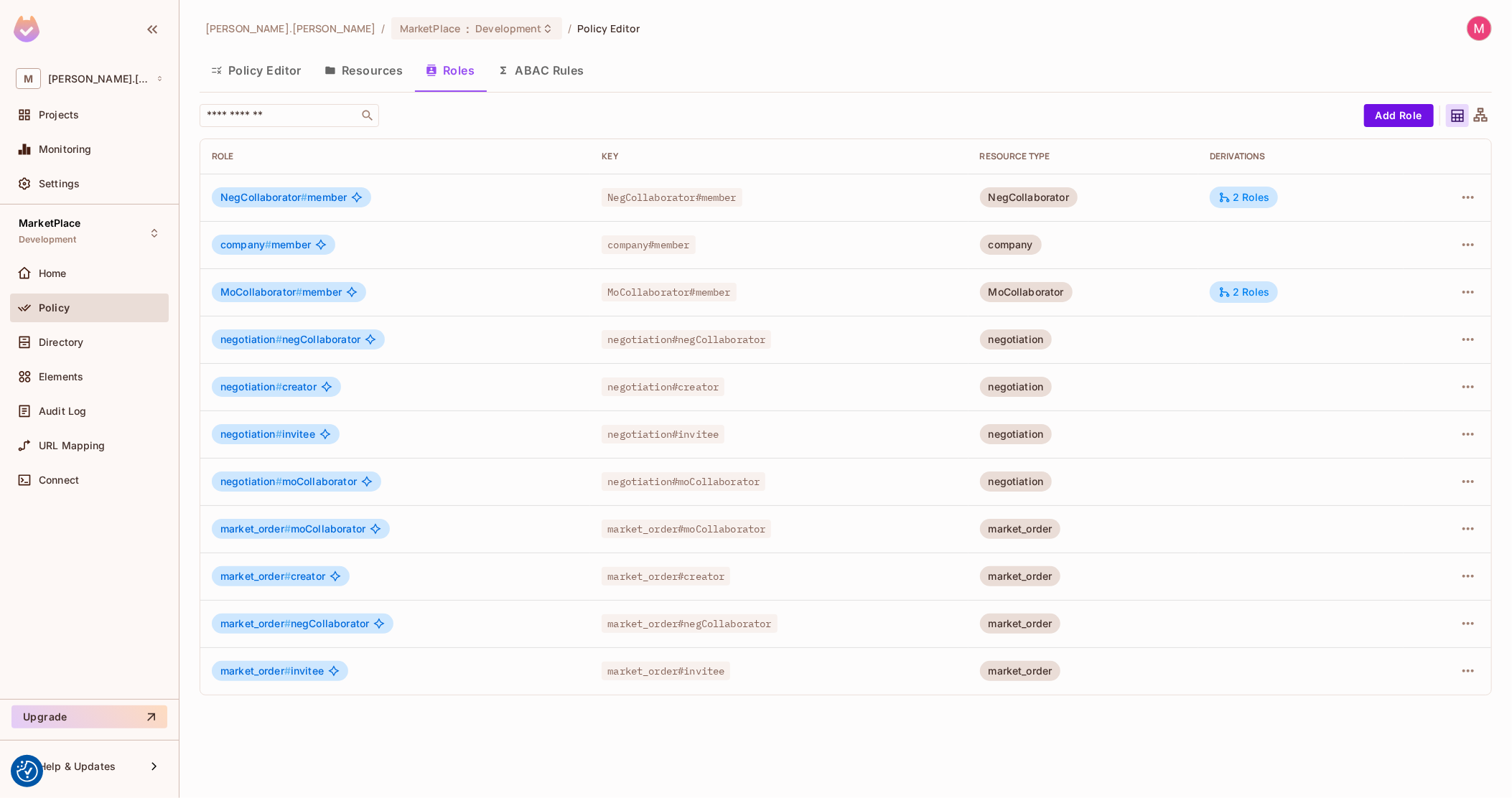
click at [1485, 26] on img at bounding box center [1479, 28] width 24 height 24
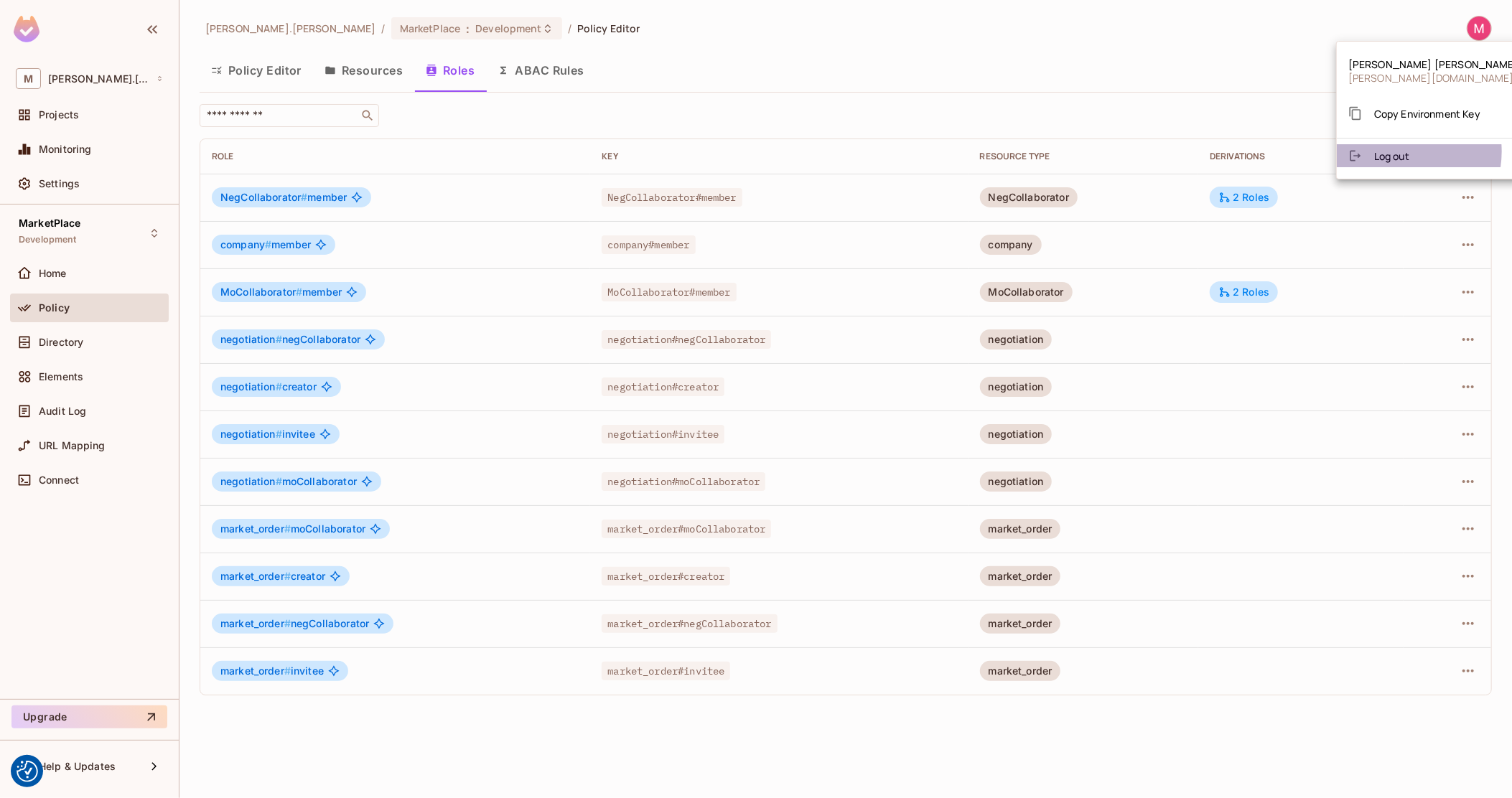
click at [1396, 151] on span "Log out" at bounding box center [1391, 156] width 35 height 14
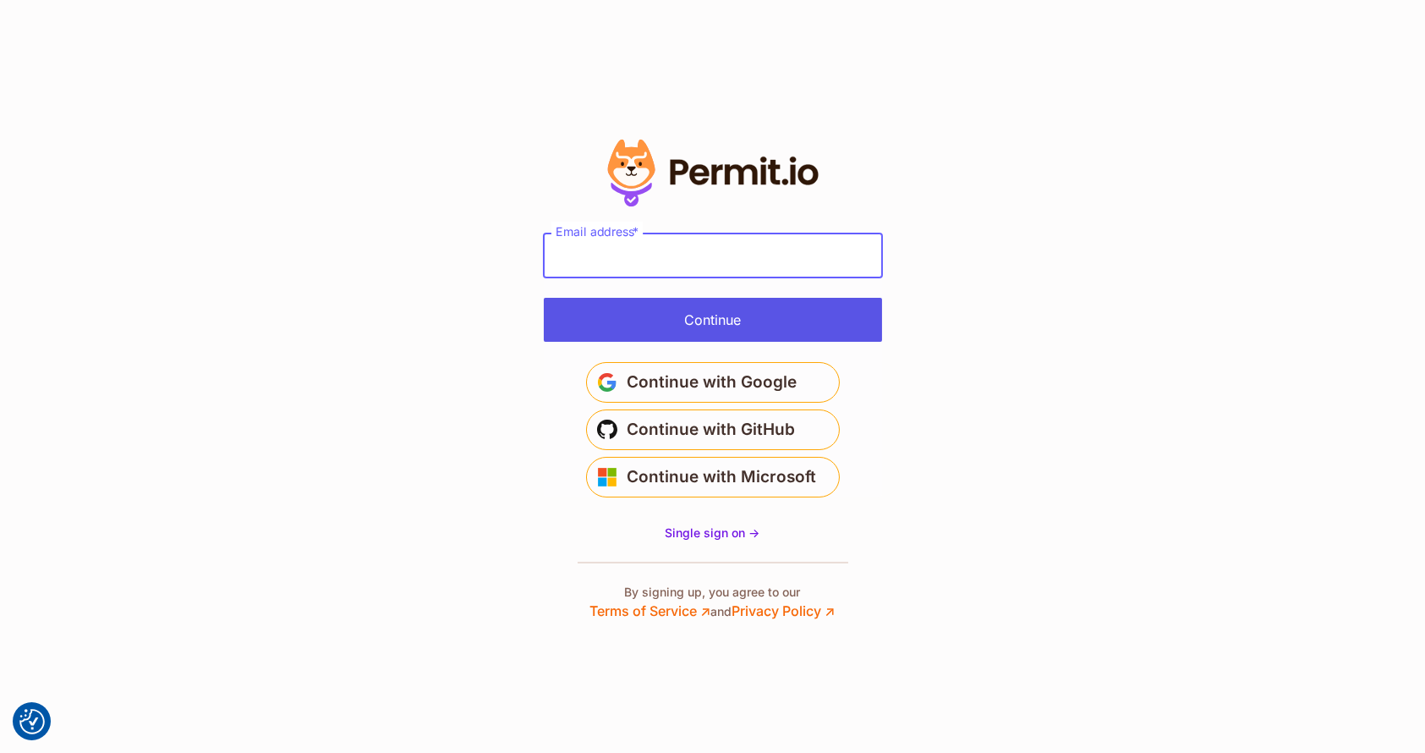
type input "**********"
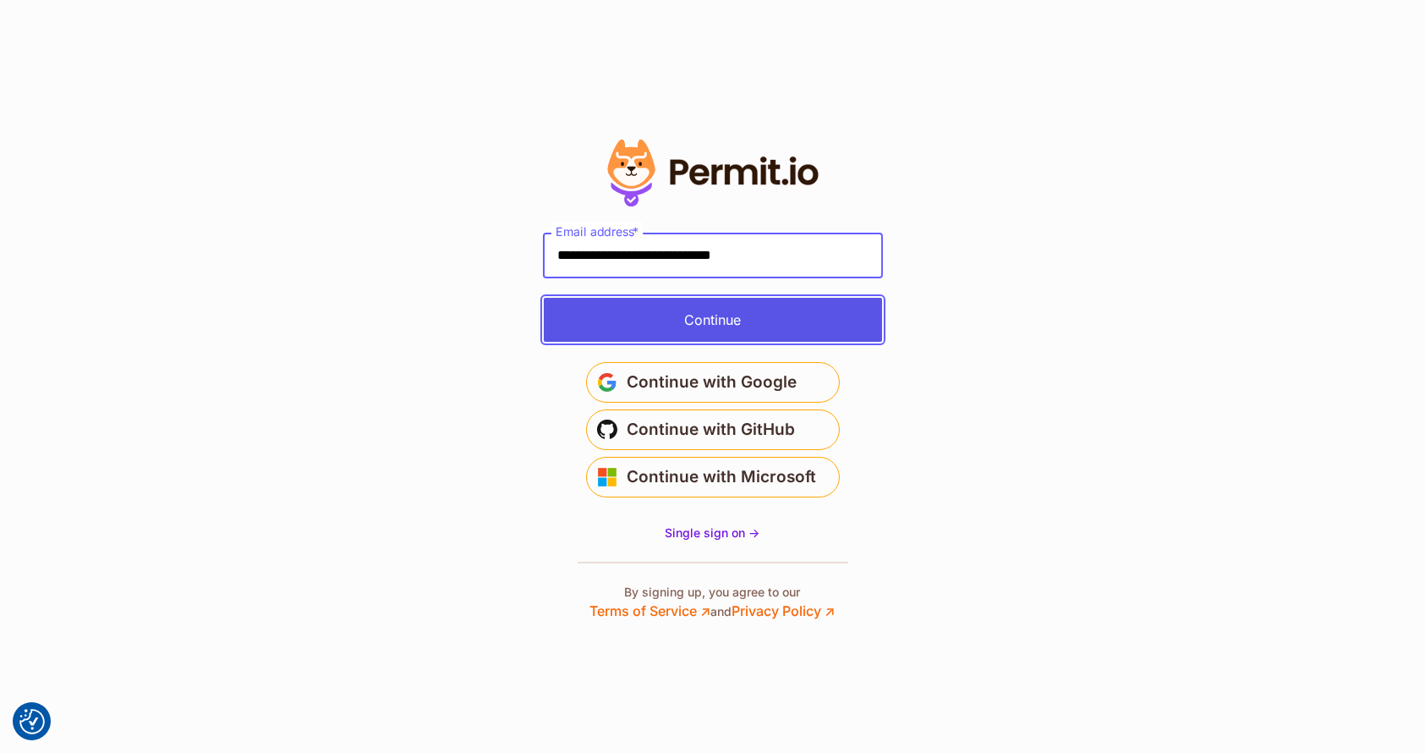
click at [723, 323] on button "Continue" at bounding box center [713, 320] width 338 height 44
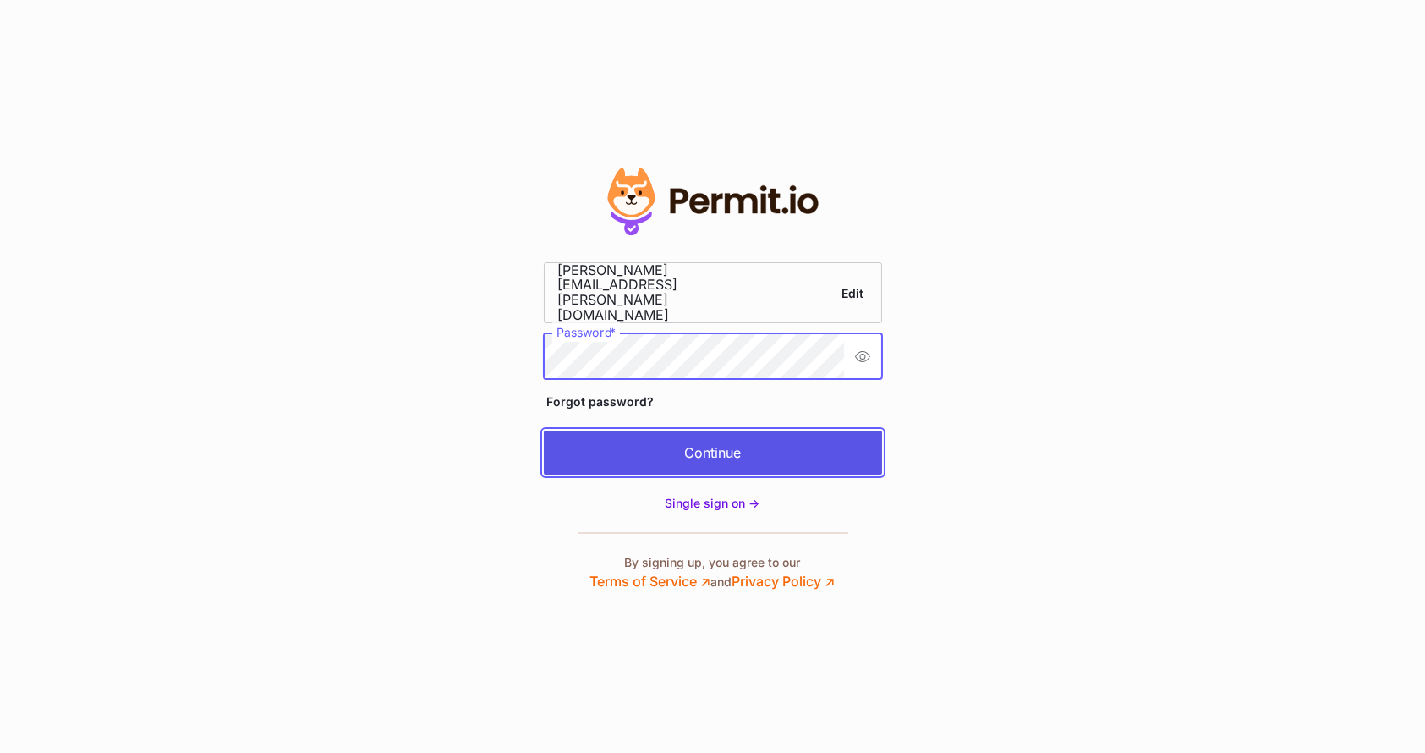
click at [566, 440] on button "Continue" at bounding box center [713, 453] width 338 height 44
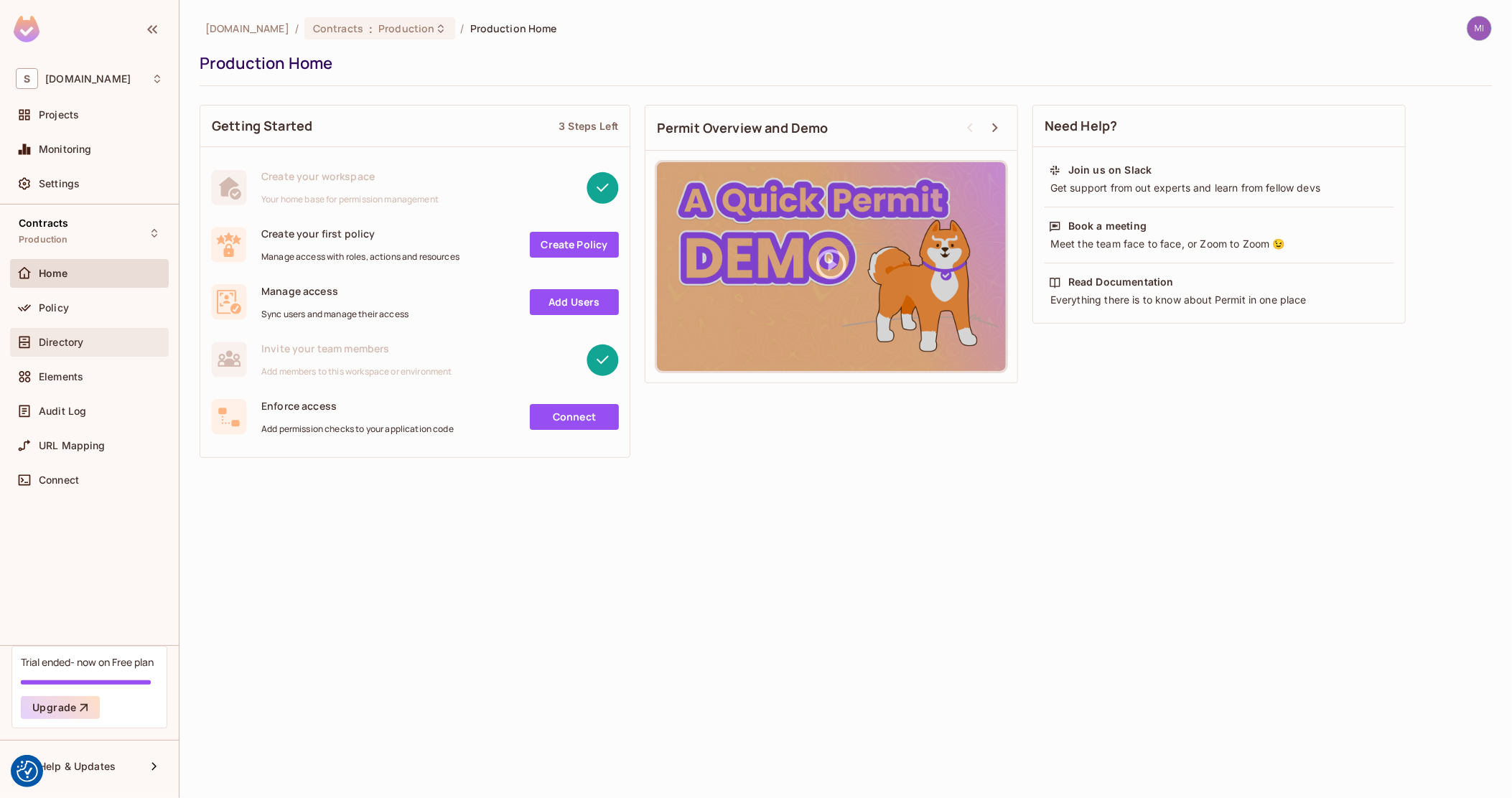
click at [87, 338] on div "Directory" at bounding box center [101, 343] width 124 height 12
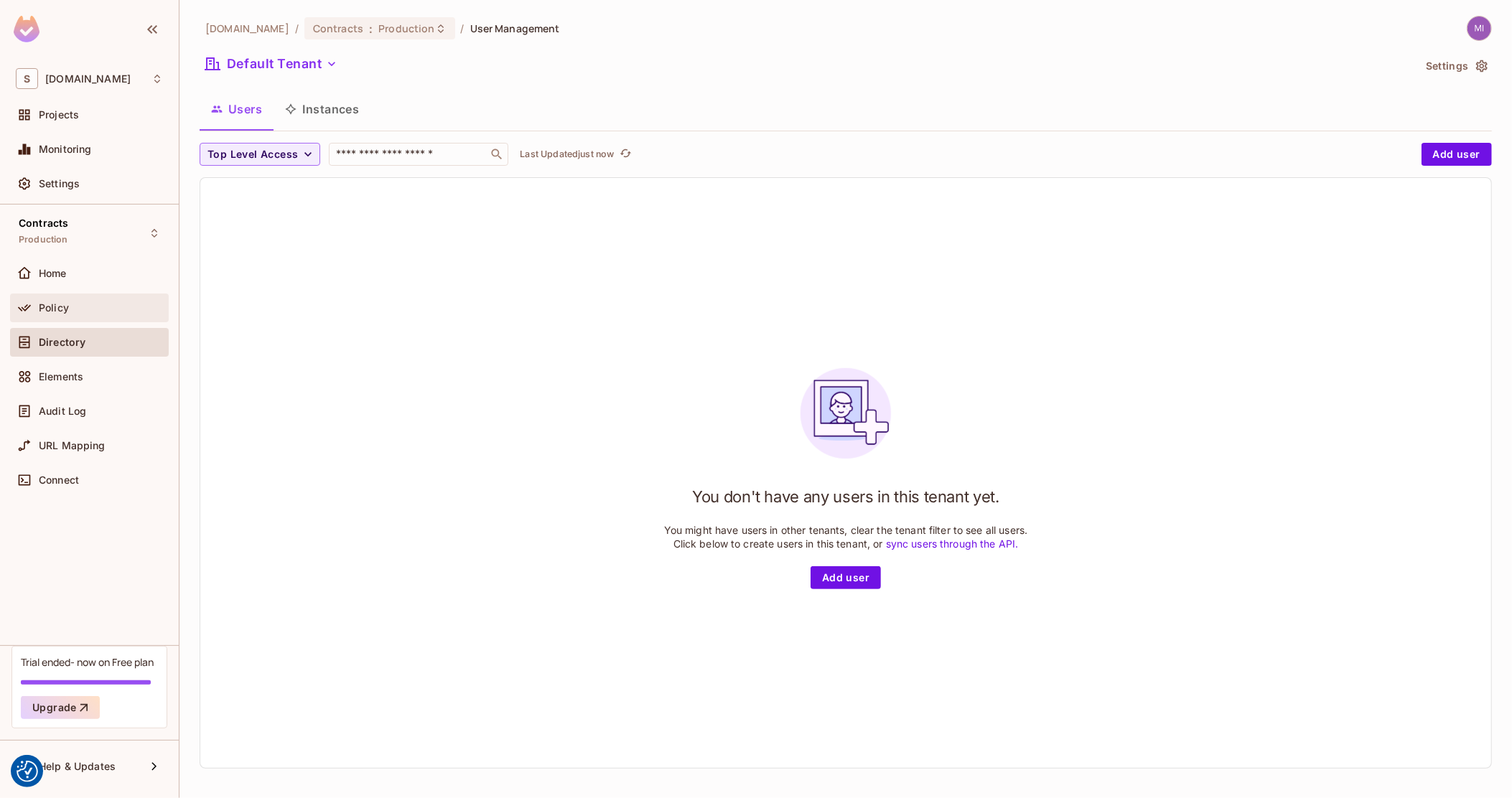
click at [94, 303] on div "Policy" at bounding box center [101, 308] width 124 height 12
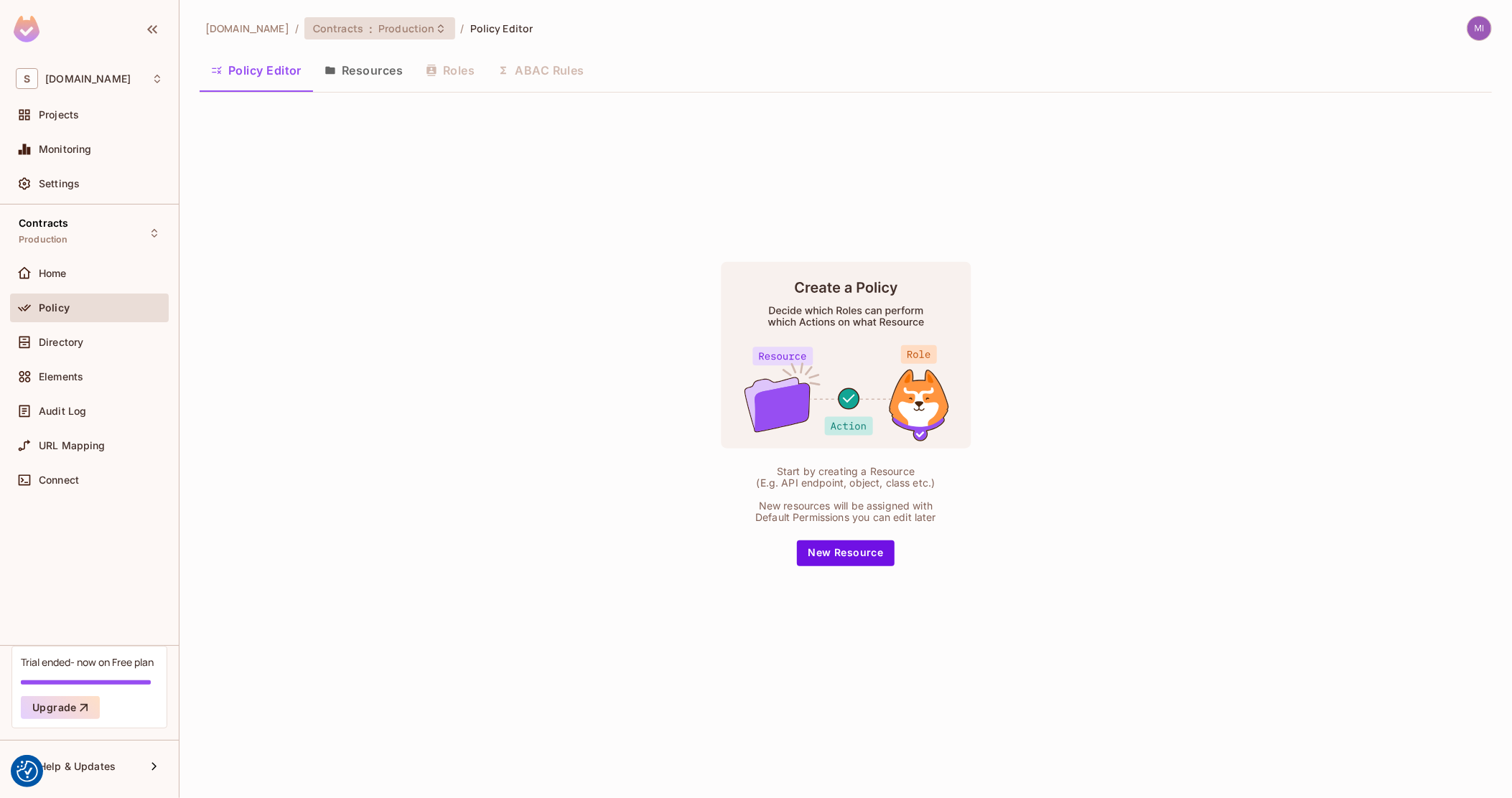
click at [312, 36] on div "Contracts : Production" at bounding box center [380, 28] width 151 height 22
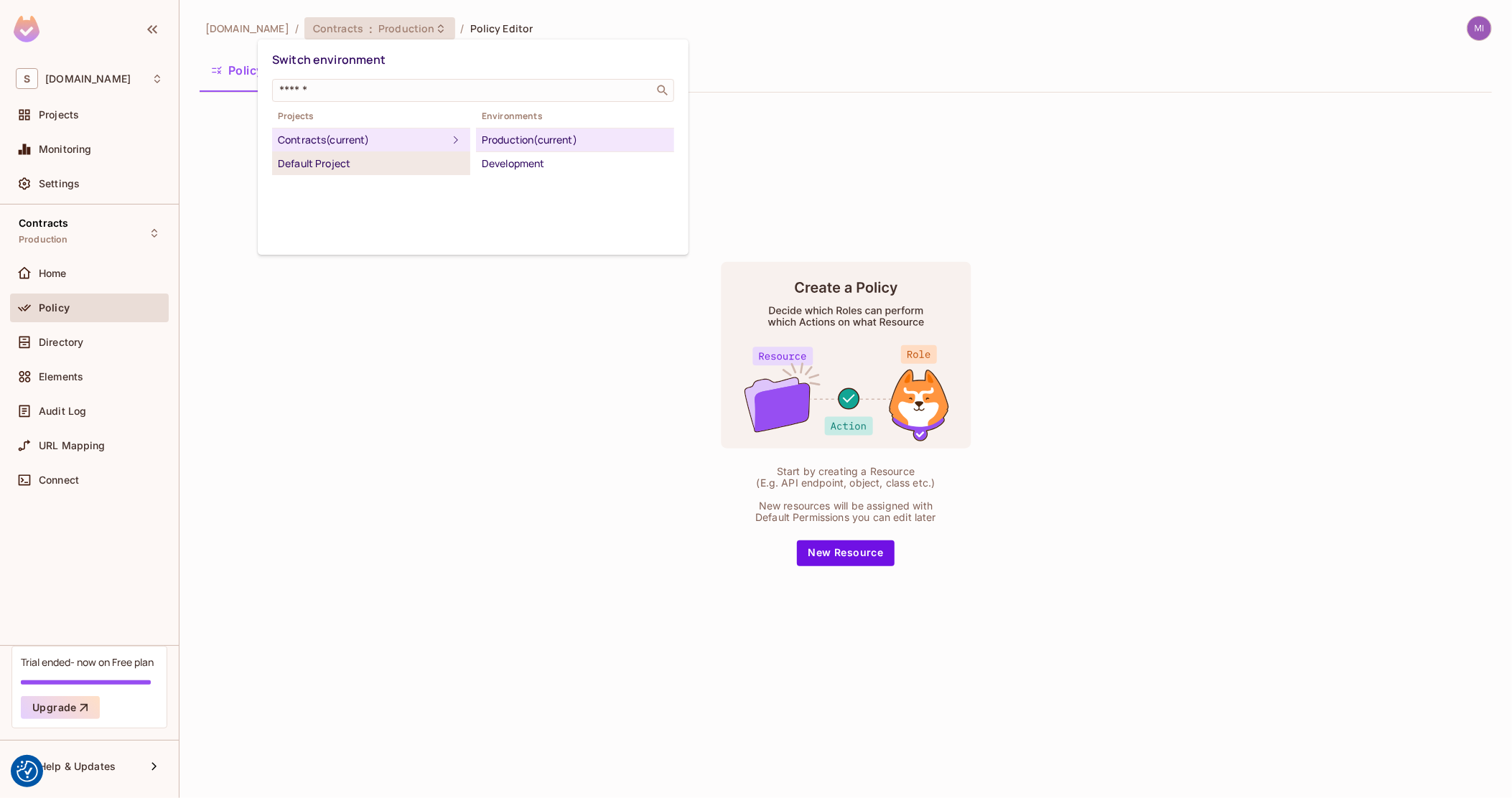
click at [360, 158] on div "Default Project" at bounding box center [371, 164] width 187 height 17
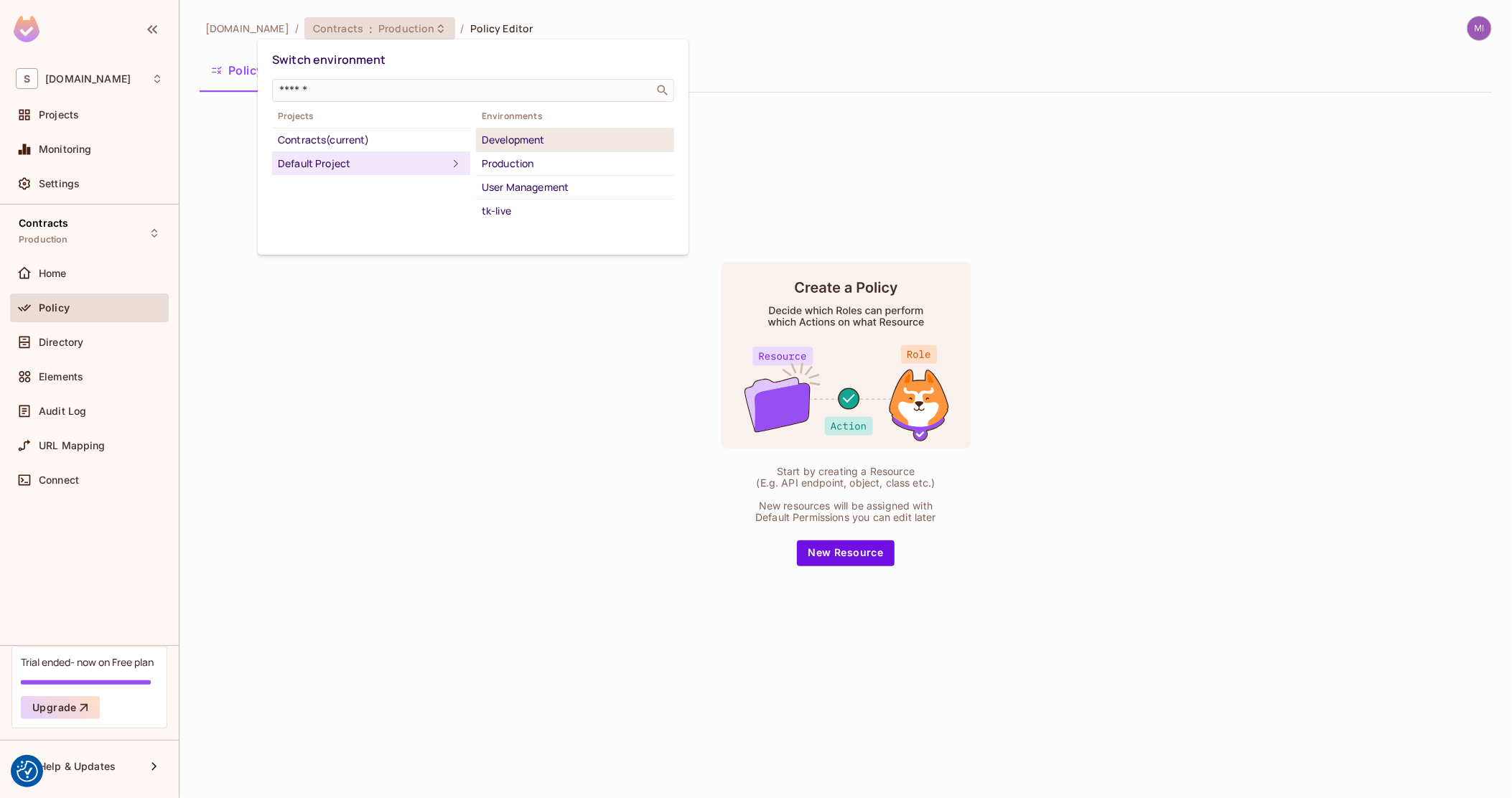
click at [547, 133] on div "Development" at bounding box center [575, 140] width 187 height 17
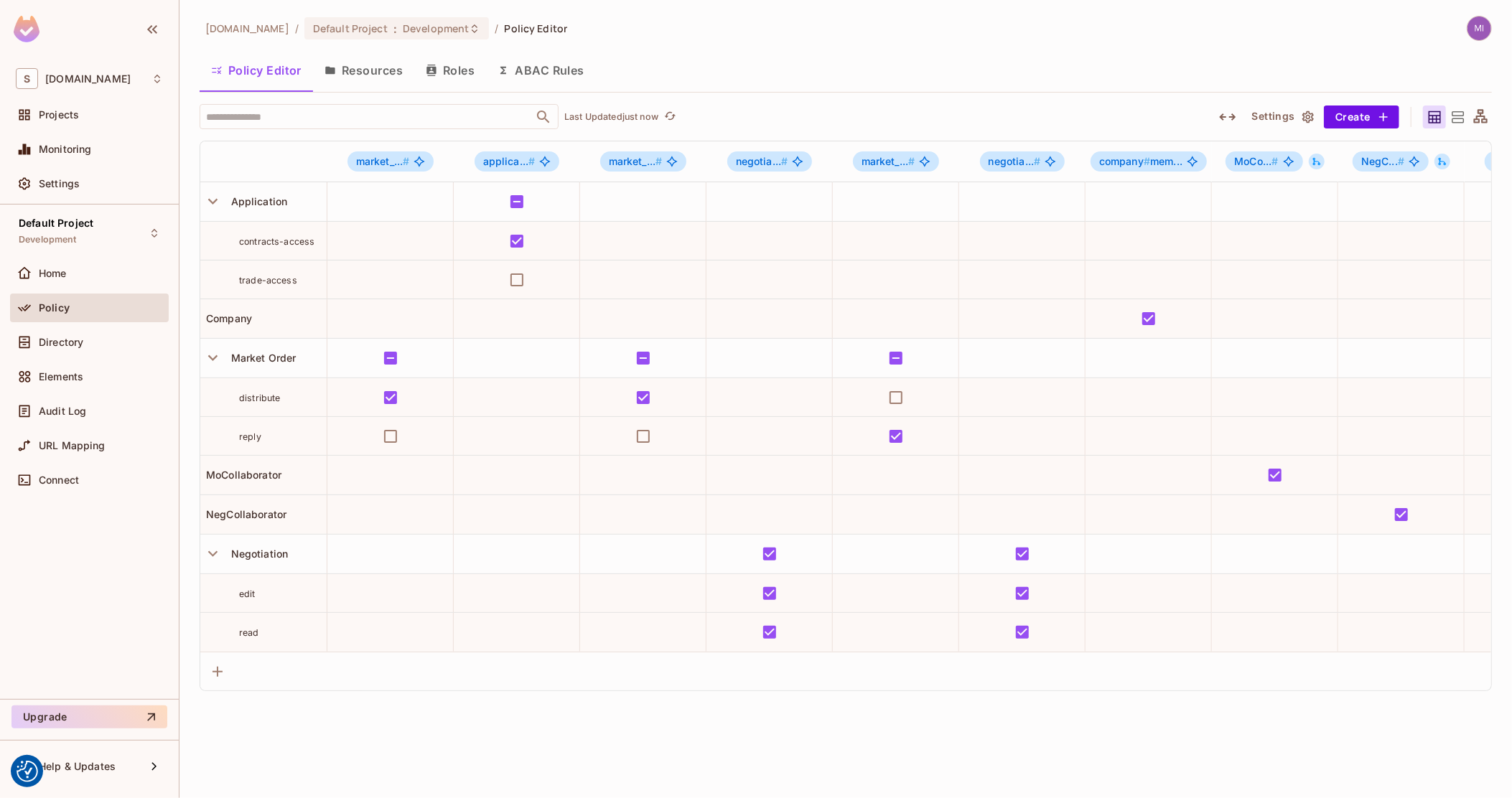
click at [468, 59] on button "Roles" at bounding box center [450, 70] width 72 height 36
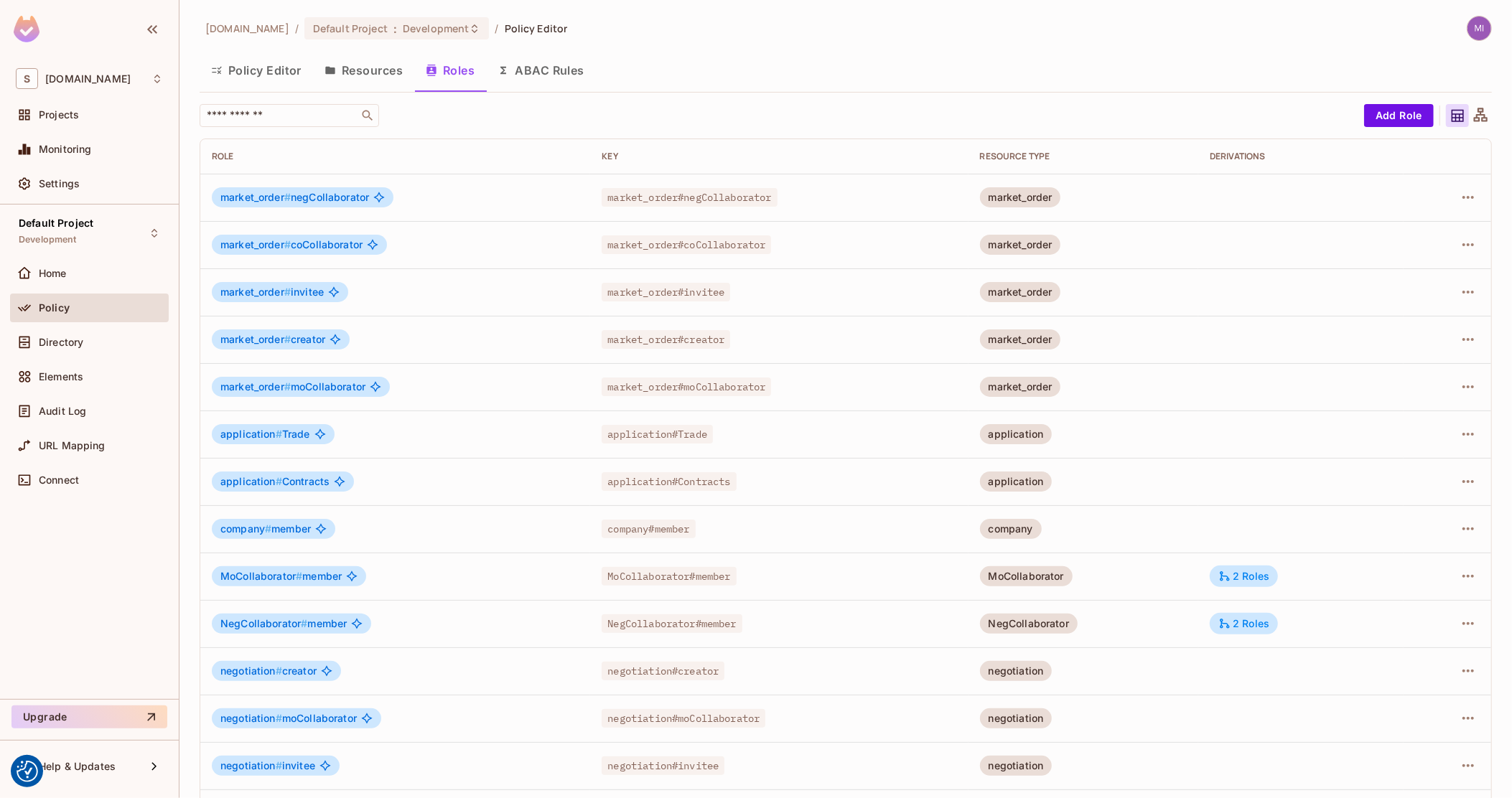
drag, startPoint x: 76, startPoint y: 344, endPoint x: 394, endPoint y: 197, distance: 350.3
click at [77, 343] on span "Directory" at bounding box center [61, 343] width 44 height 12
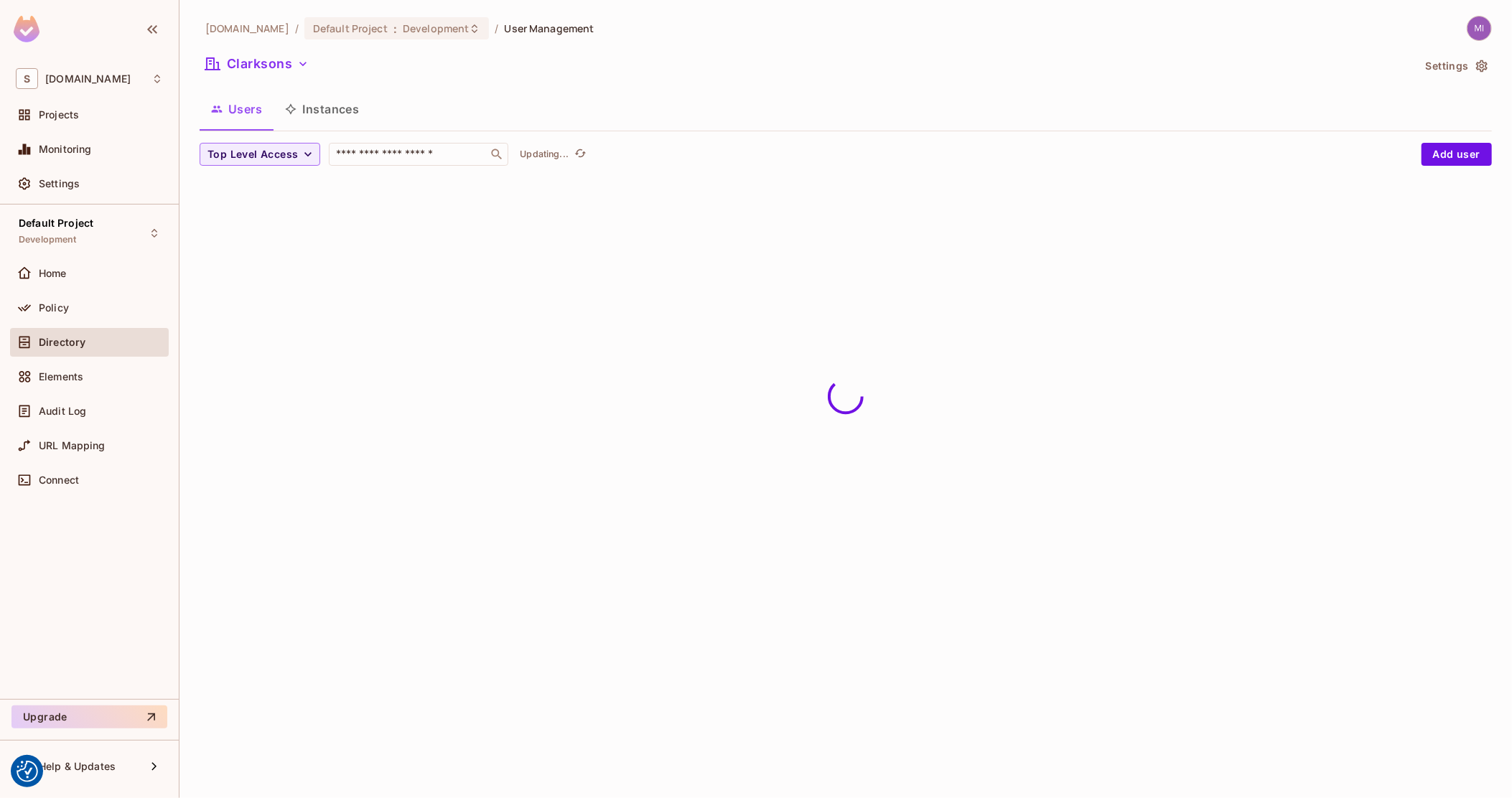
click at [325, 98] on button "Instances" at bounding box center [322, 109] width 97 height 36
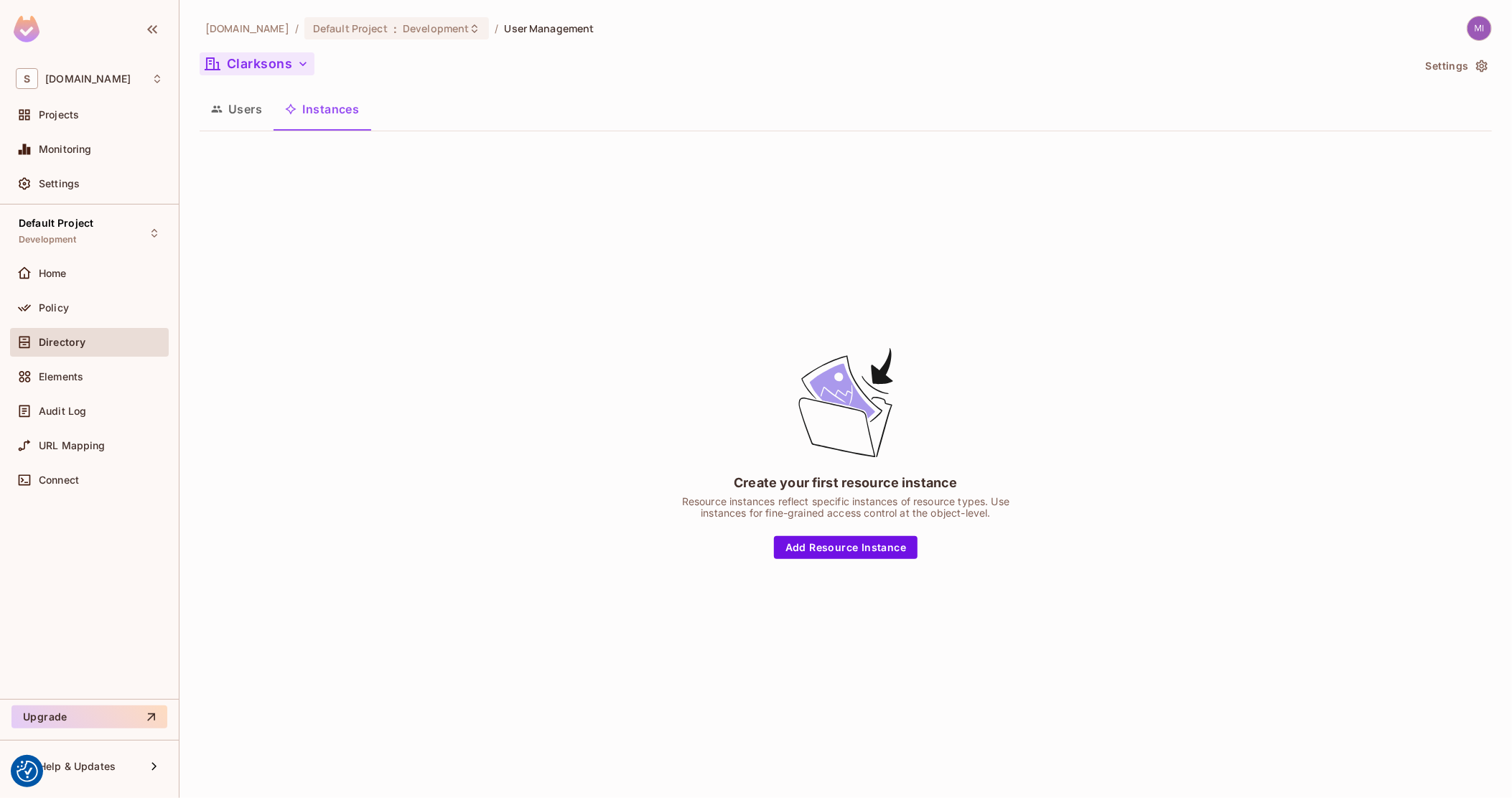
click at [270, 55] on button "Clarksons" at bounding box center [256, 64] width 115 height 23
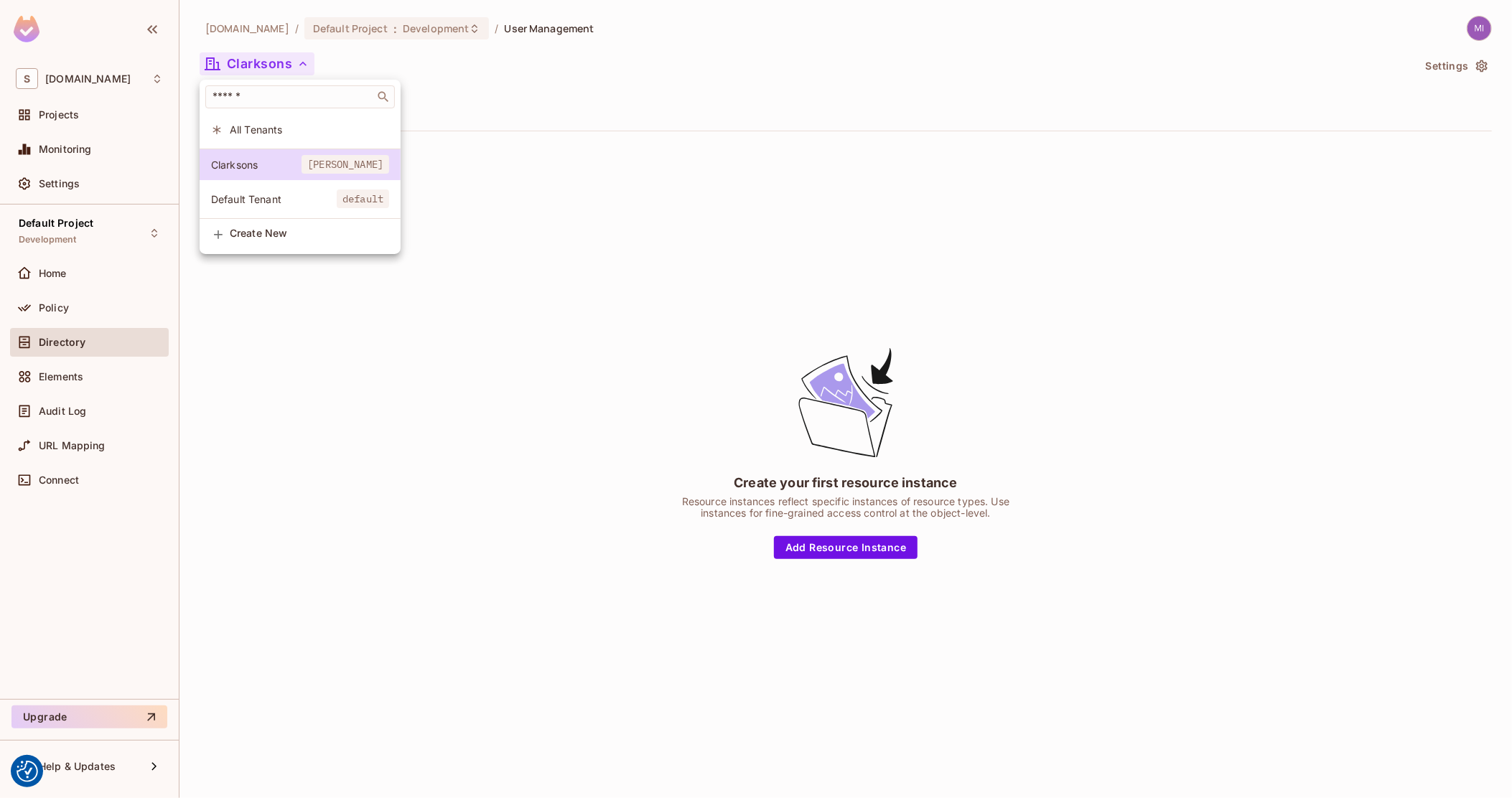
click at [307, 199] on span "Default Tenant" at bounding box center [274, 199] width 126 height 14
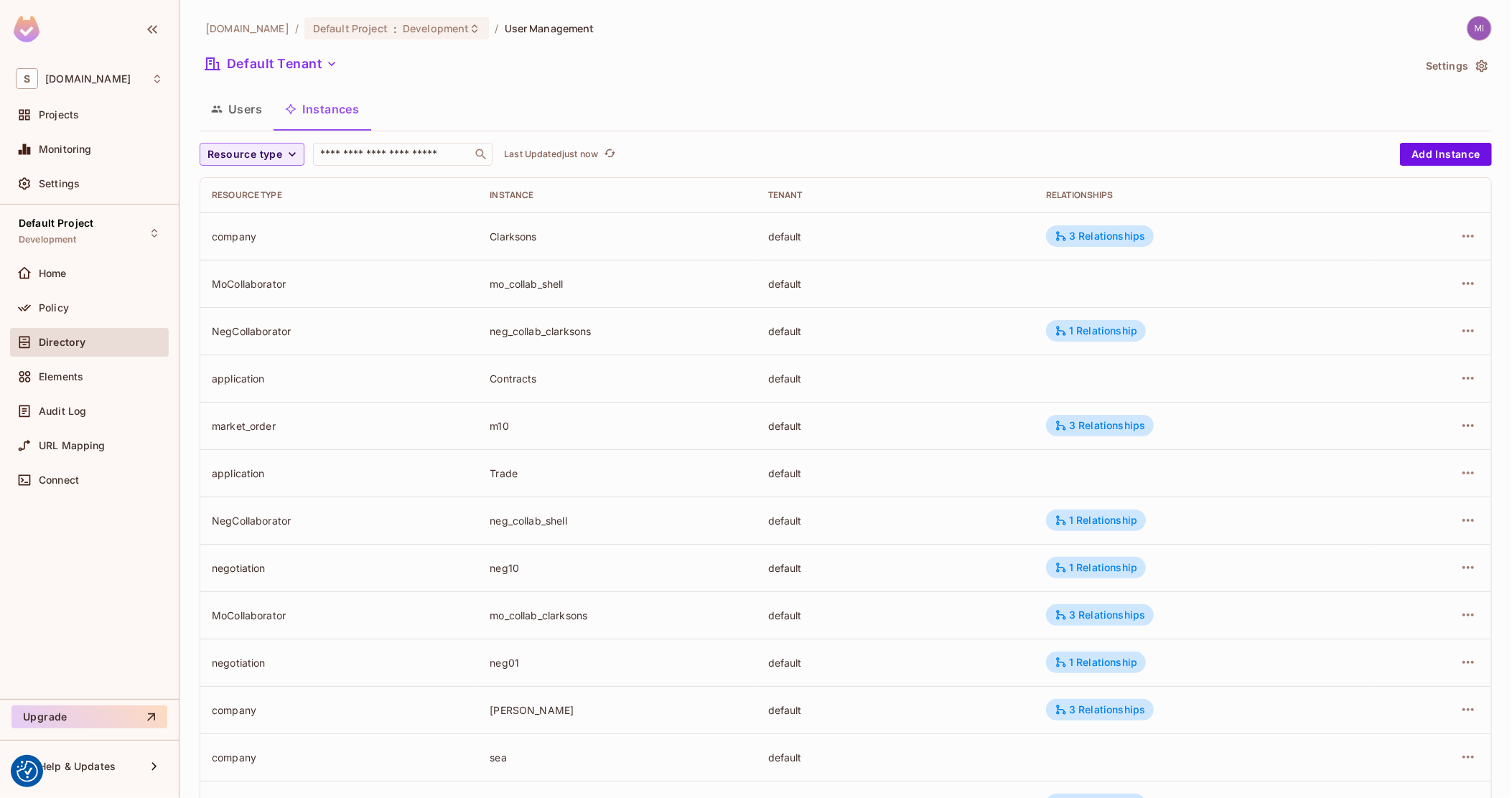
click at [200, 315] on td "NegCollaborator" at bounding box center [339, 331] width 277 height 47
click at [246, 279] on div "MoCollaborator" at bounding box center [339, 284] width 255 height 14
click at [260, 293] on td "MoCollaborator" at bounding box center [339, 283] width 277 height 47
click at [259, 336] on div "NegCollaborator" at bounding box center [339, 331] width 255 height 14
click at [837, 427] on div "default" at bounding box center [895, 426] width 255 height 14
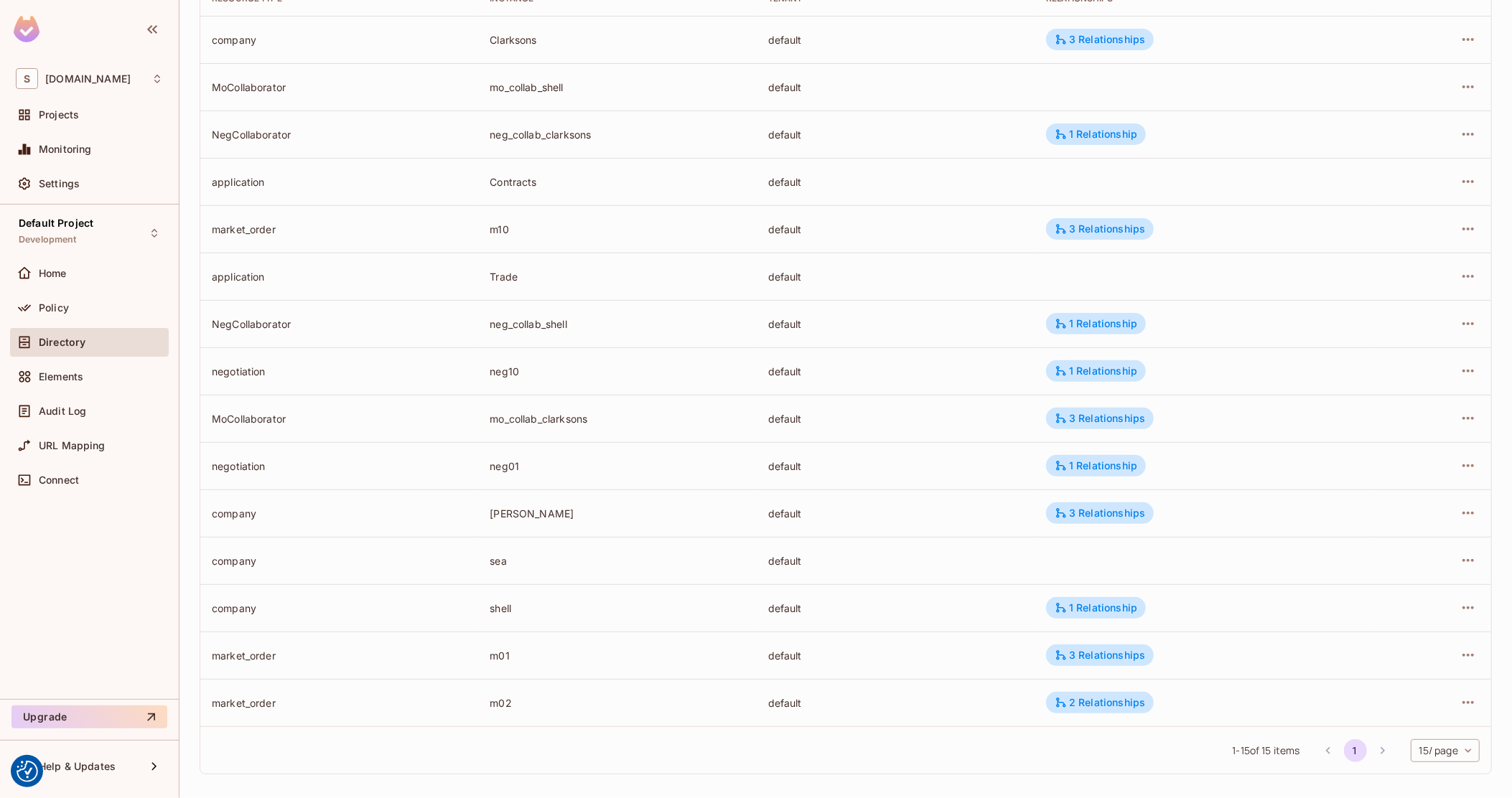
scroll to position [203, 0]
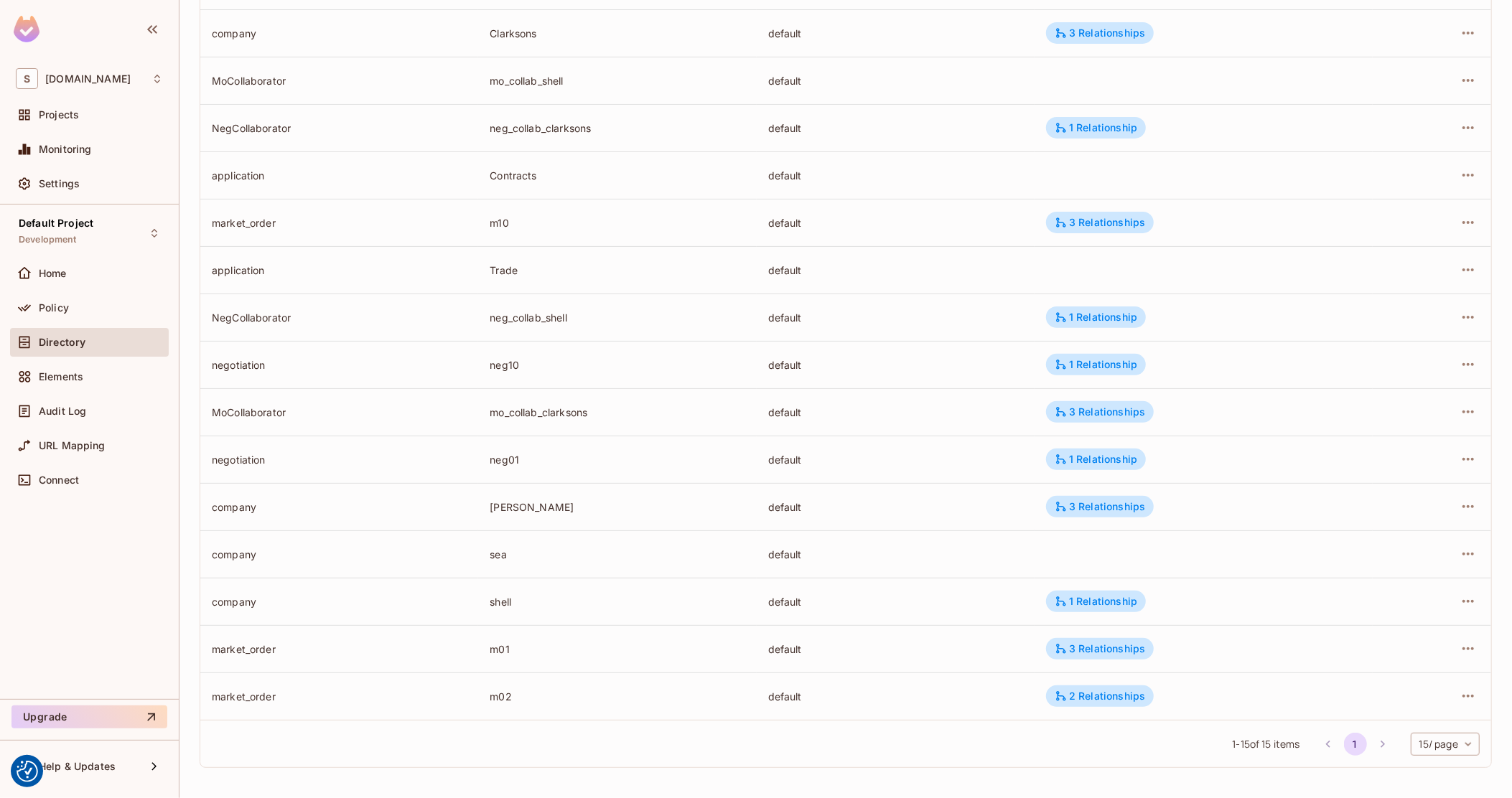
click at [690, 540] on td "sea" at bounding box center [616, 554] width 277 height 47
click at [921, 481] on td "default" at bounding box center [895, 459] width 277 height 47
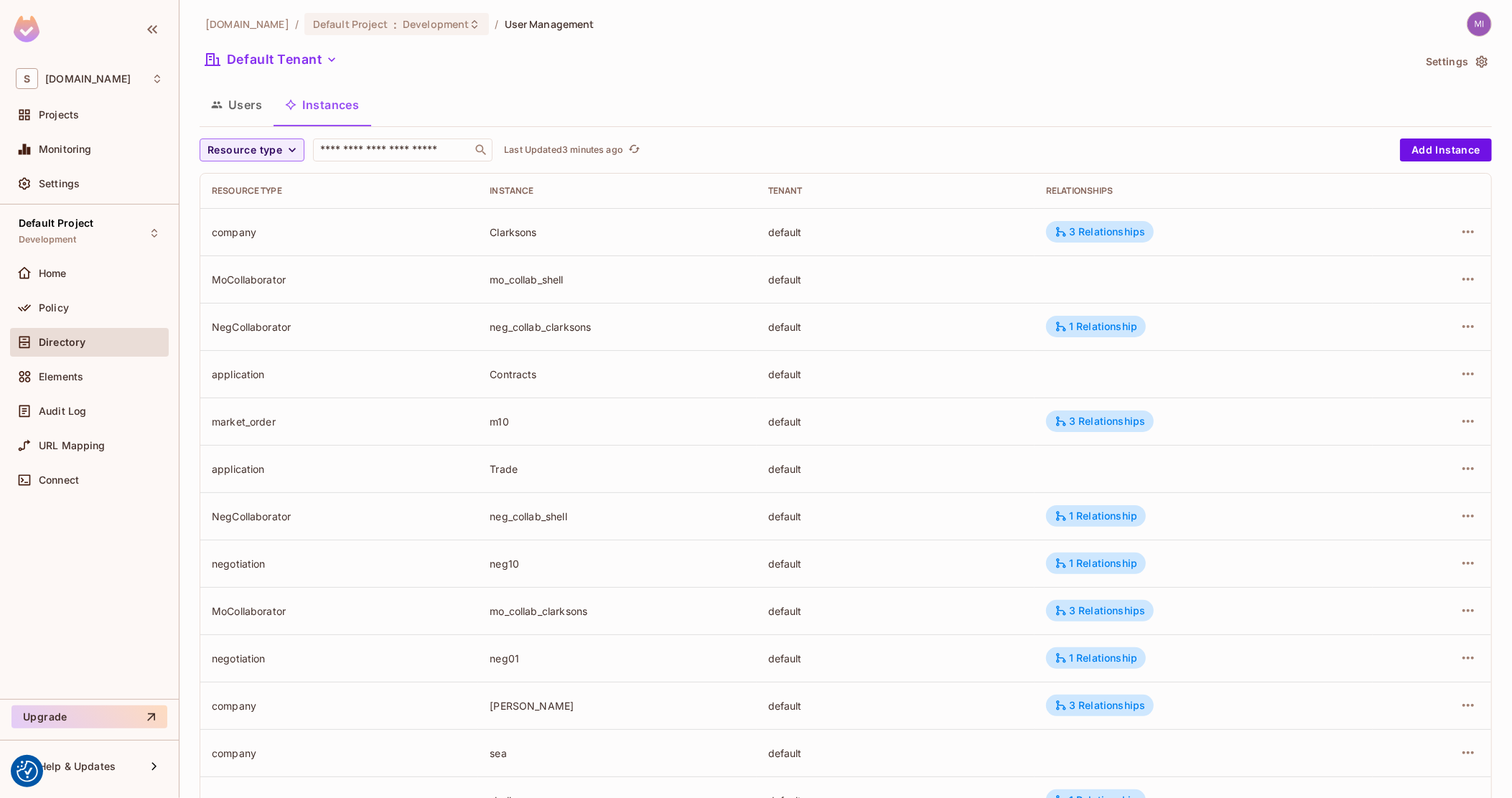
scroll to position [0, 0]
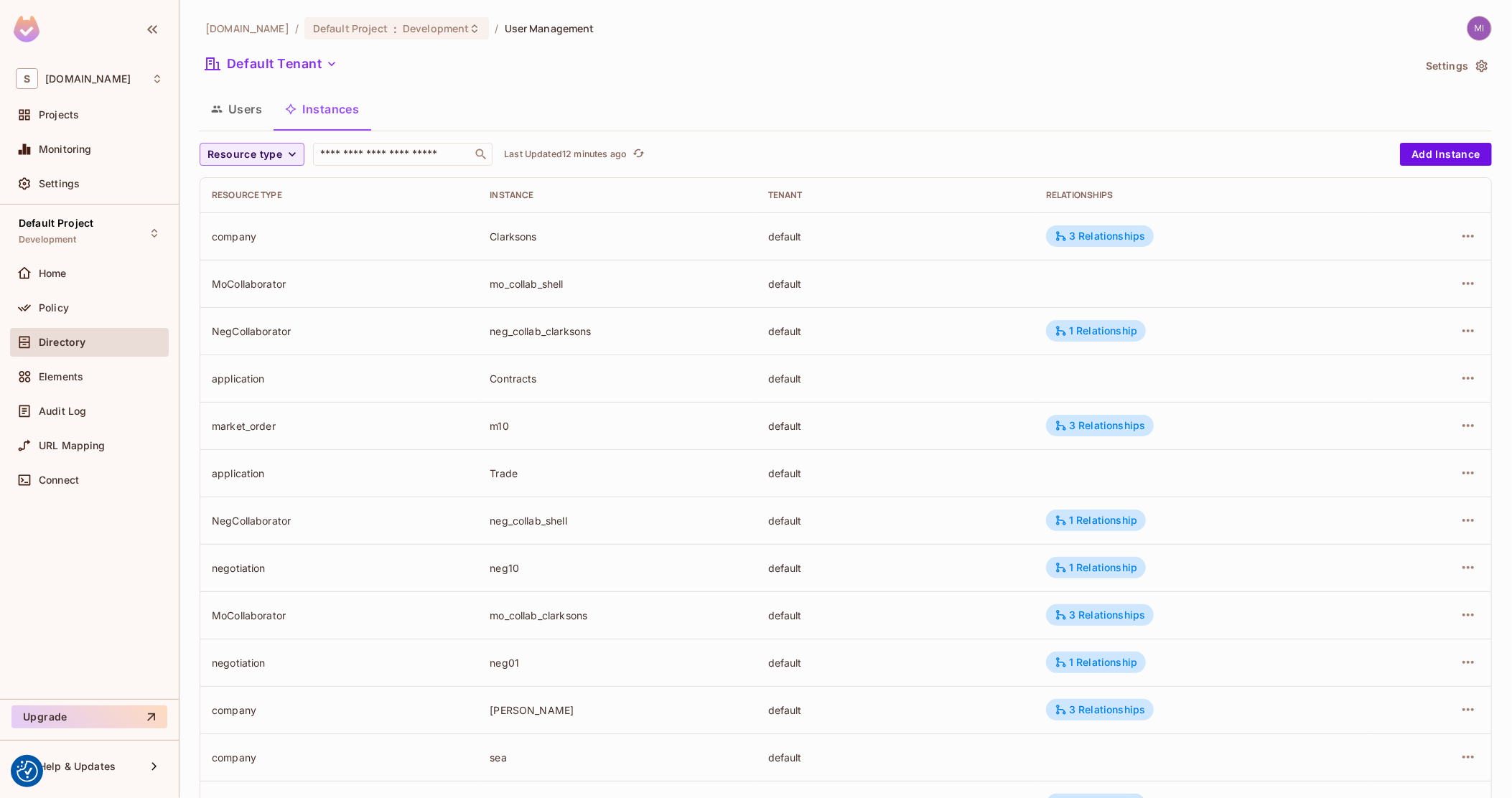
click at [1476, 20] on div at bounding box center [1472, 29] width 38 height 25
click at [1467, 25] on img at bounding box center [1479, 28] width 24 height 24
click at [1412, 107] on div "Copy Environment Key" at bounding box center [1399, 100] width 132 height 29
click at [234, 103] on div at bounding box center [756, 399] width 1512 height 798
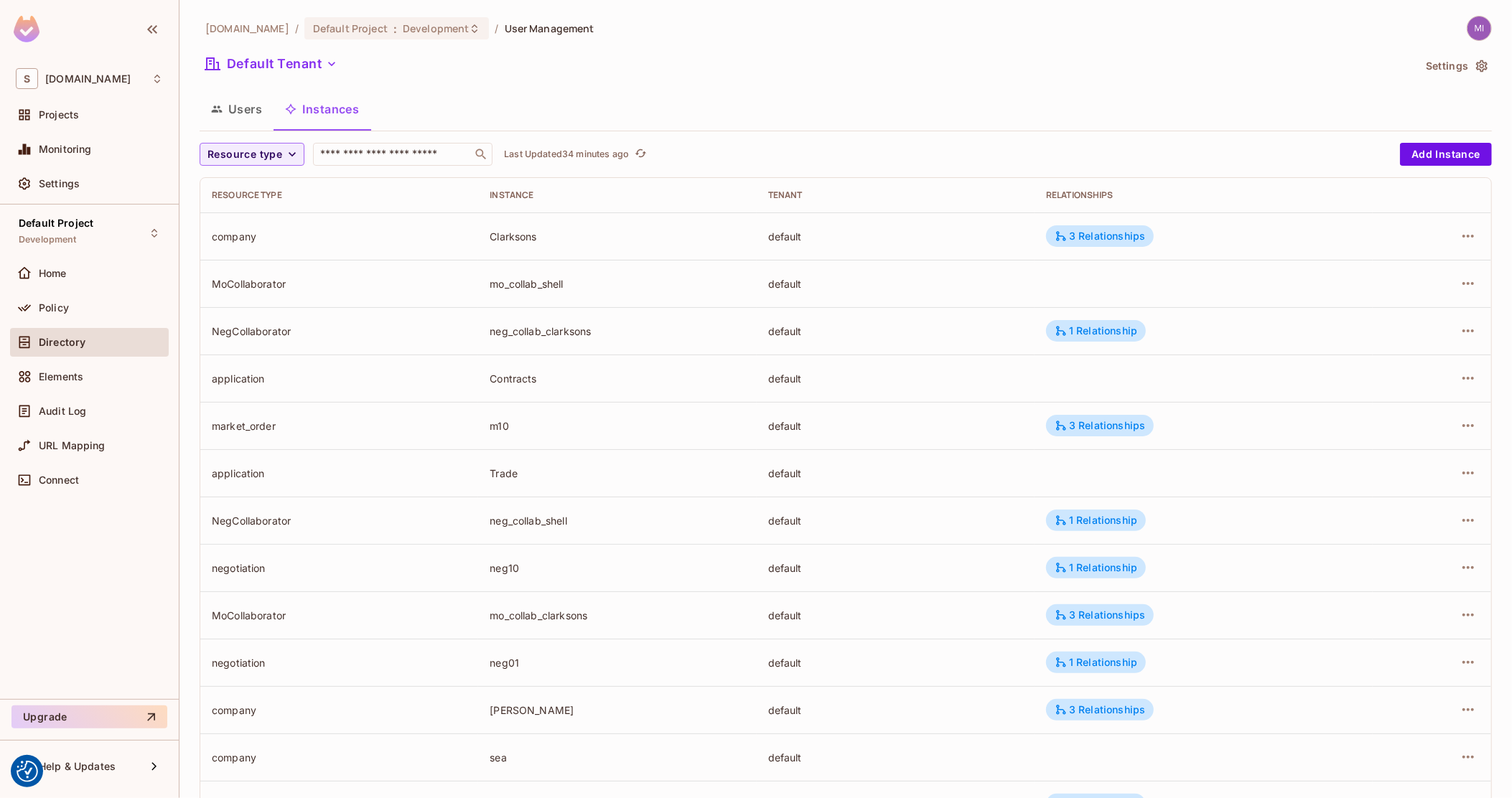
click at [249, 114] on button "Users" at bounding box center [236, 109] width 74 height 36
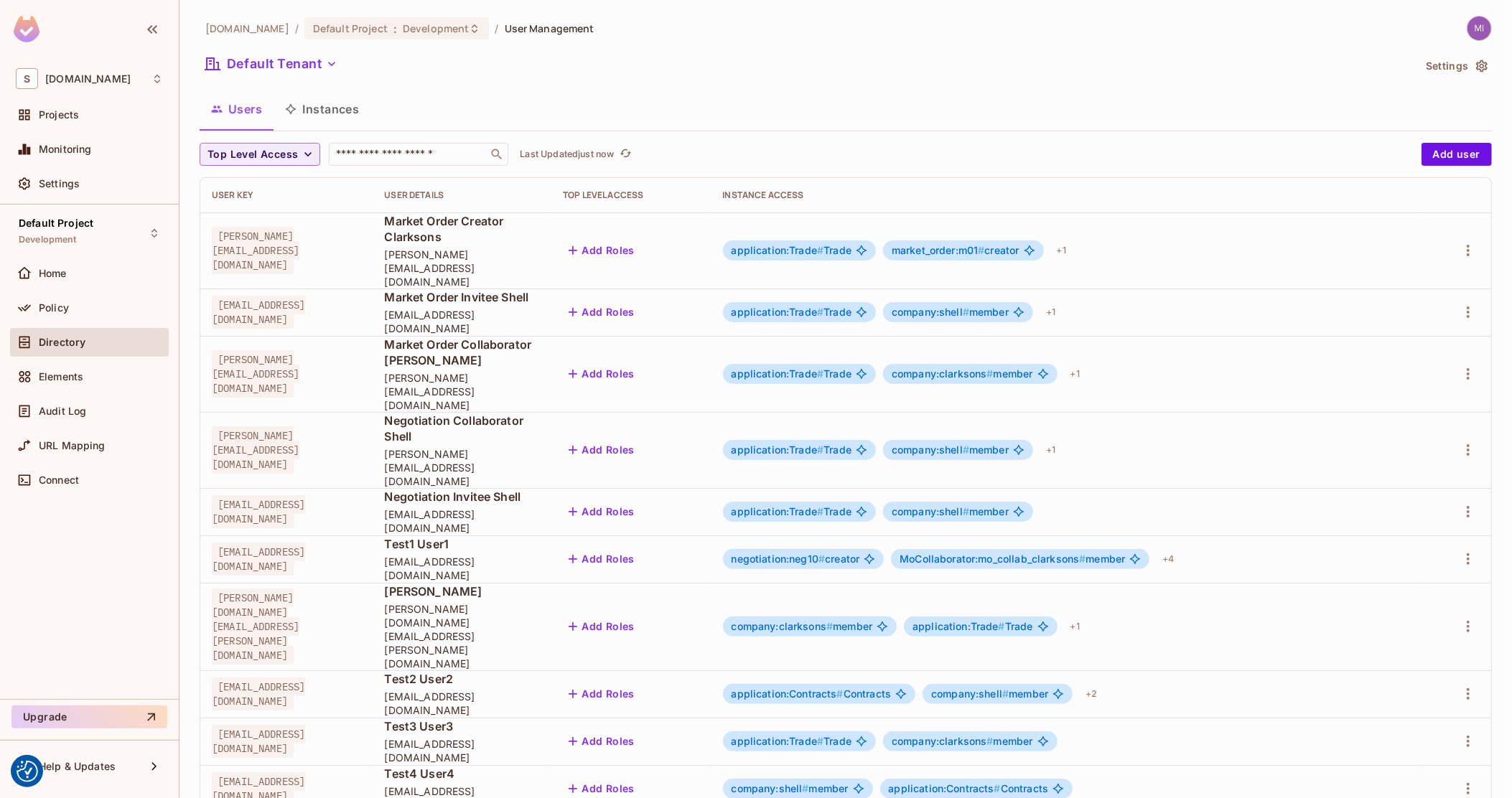
click at [305, 543] on span "Test1.User1@clarksons.com" at bounding box center [259, 559] width 93 height 33
copy span "Test1.User1@clarksons.com"
click at [1179, 547] on div "+ 4" at bounding box center [1168, 558] width 23 height 23
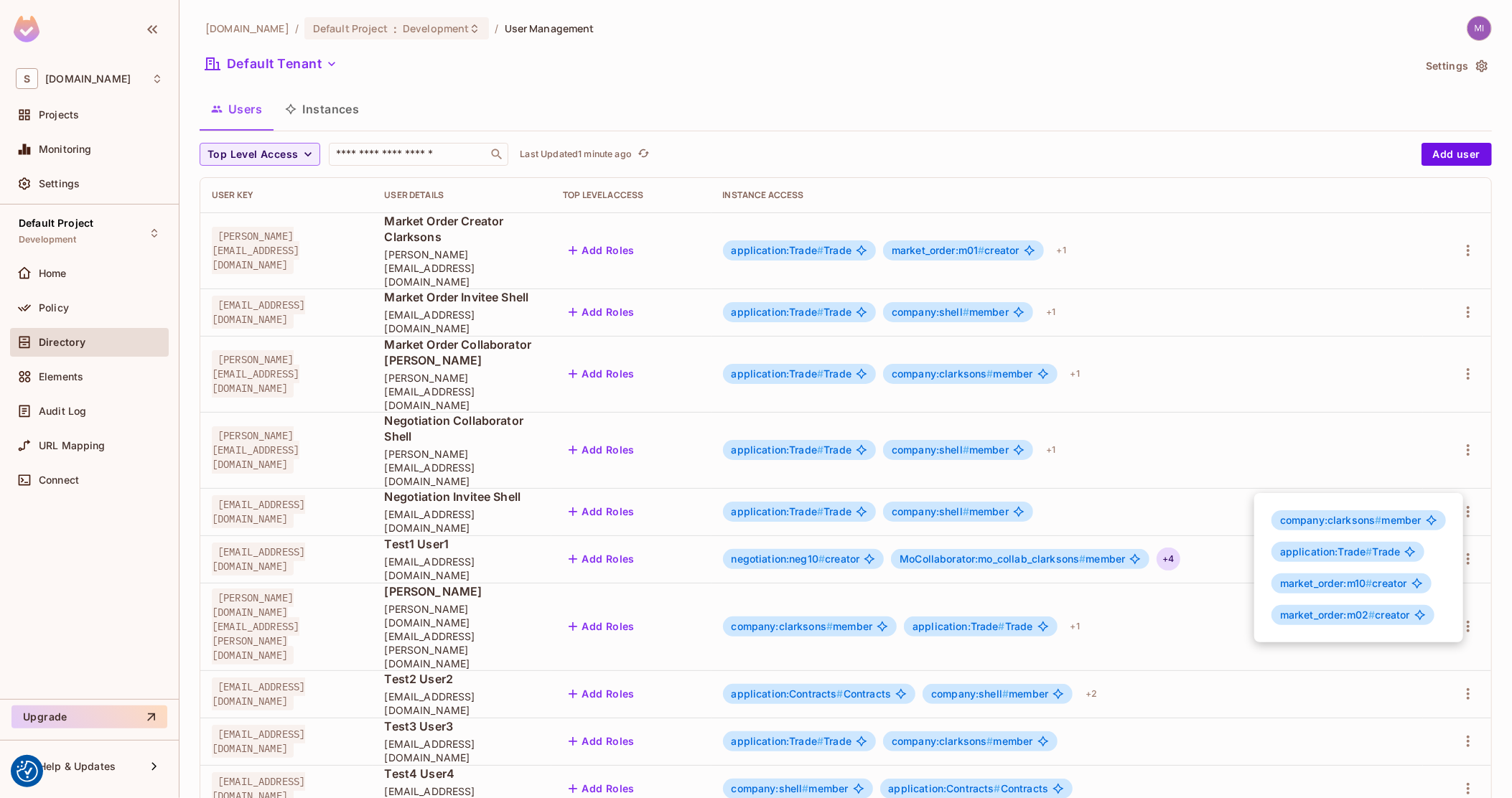
click at [346, 101] on div at bounding box center [756, 399] width 1512 height 798
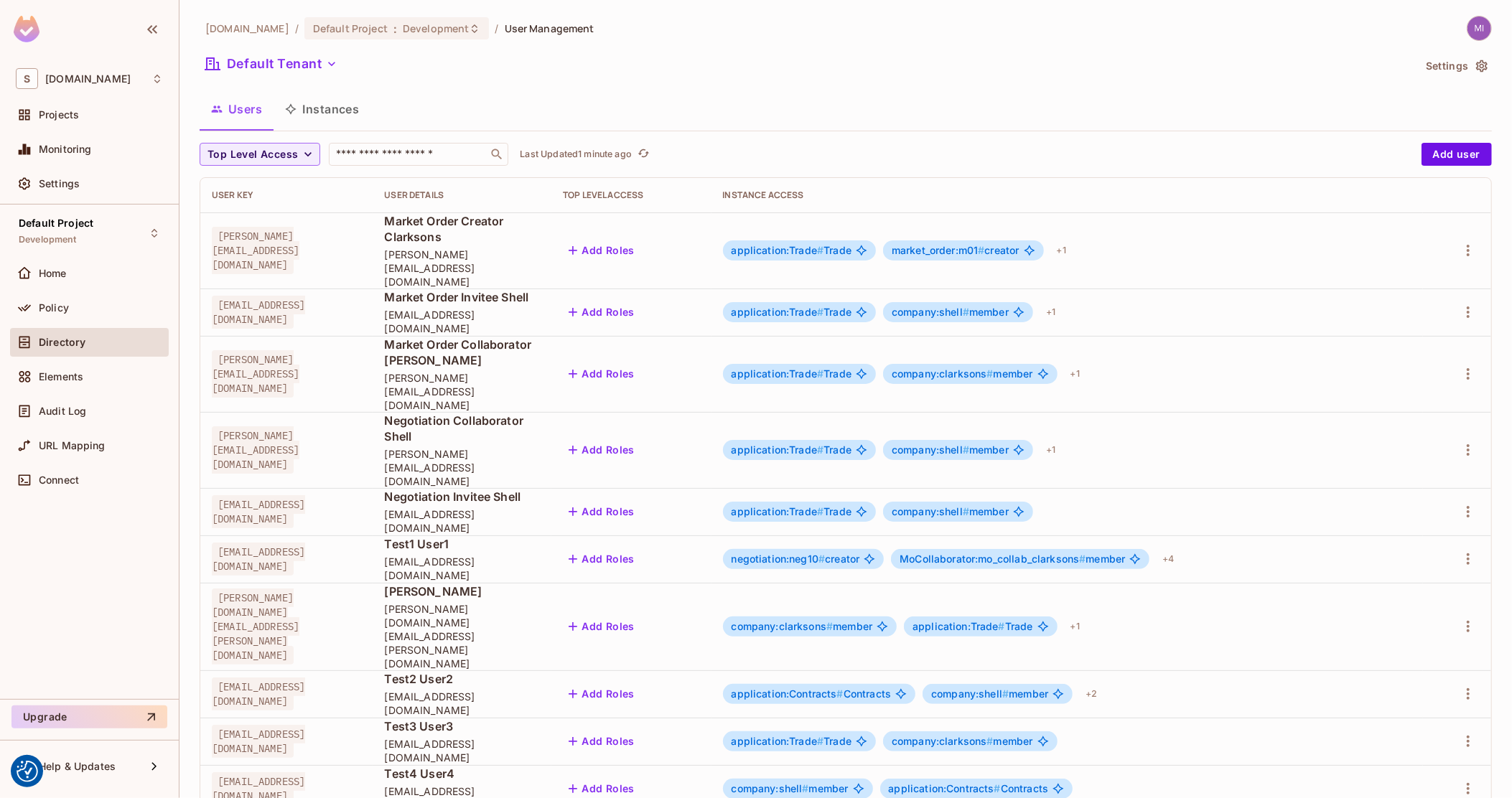
click at [346, 109] on button "Instances" at bounding box center [322, 109] width 97 height 36
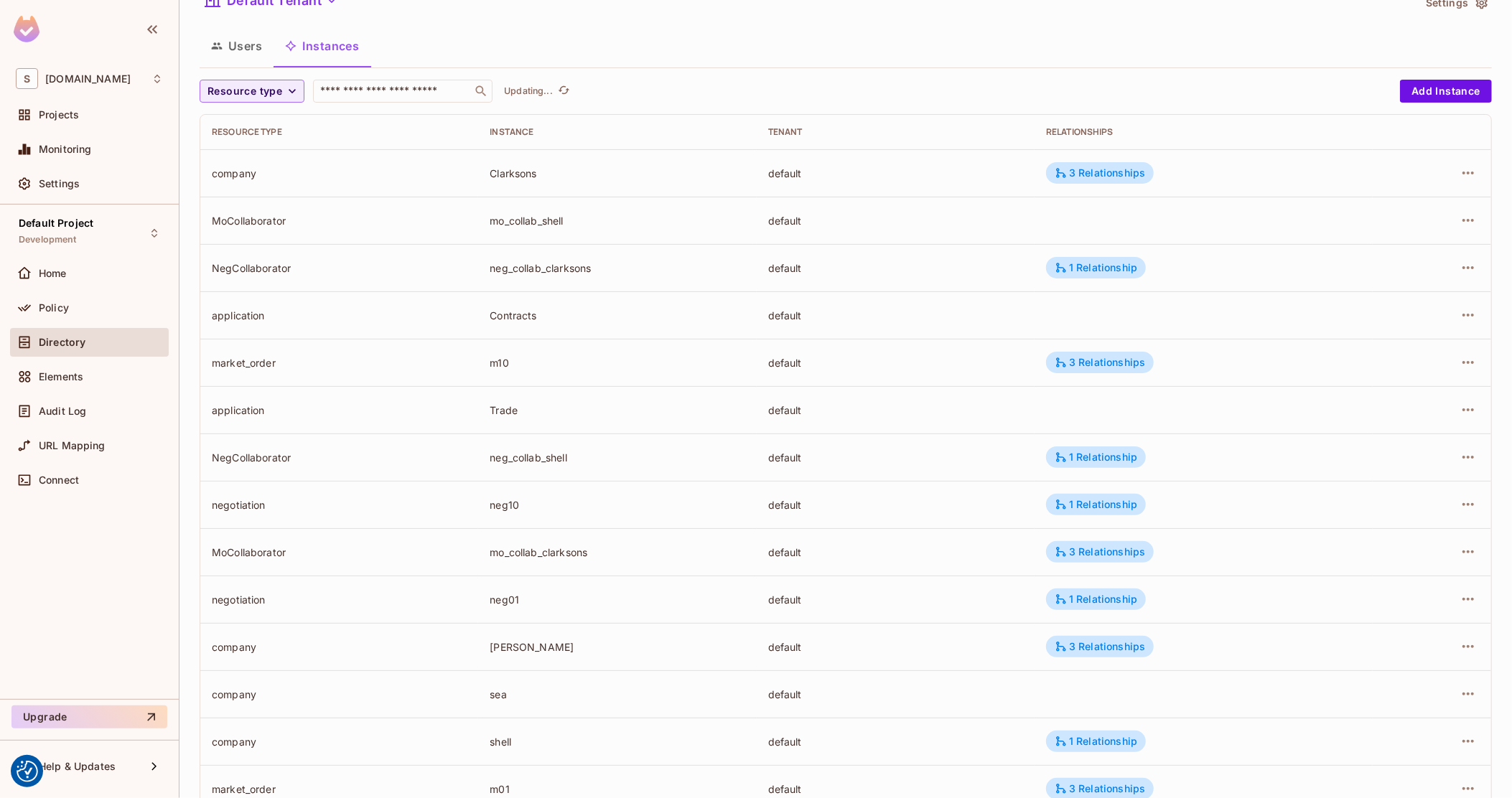
scroll to position [90, 0]
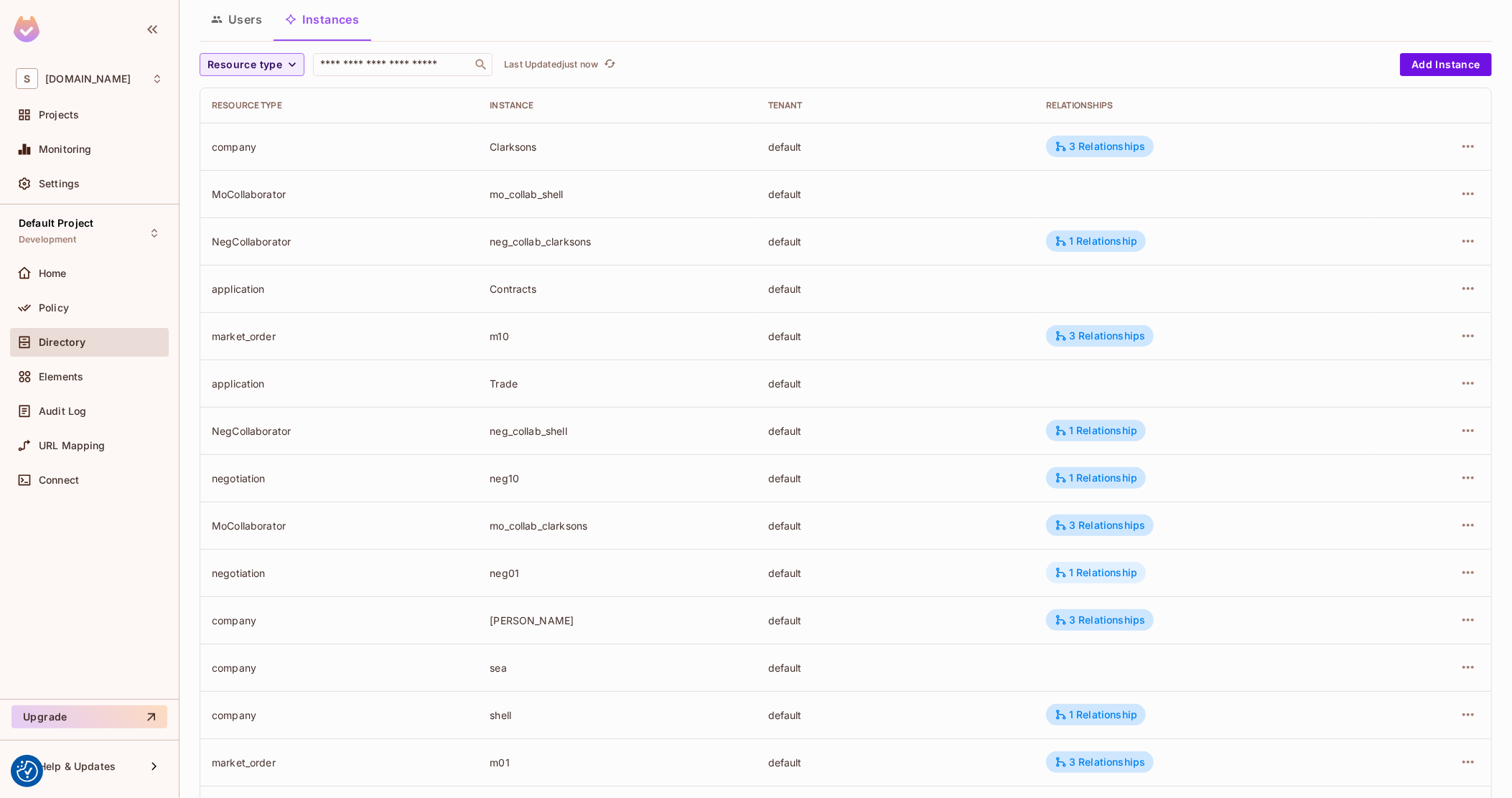
click at [1088, 576] on div "1 Relationship" at bounding box center [1095, 572] width 82 height 13
click at [975, 573] on div at bounding box center [756, 399] width 1512 height 798
click at [1110, 483] on div "1 Relationship" at bounding box center [1095, 477] width 82 height 13
click at [999, 498] on div at bounding box center [756, 399] width 1512 height 798
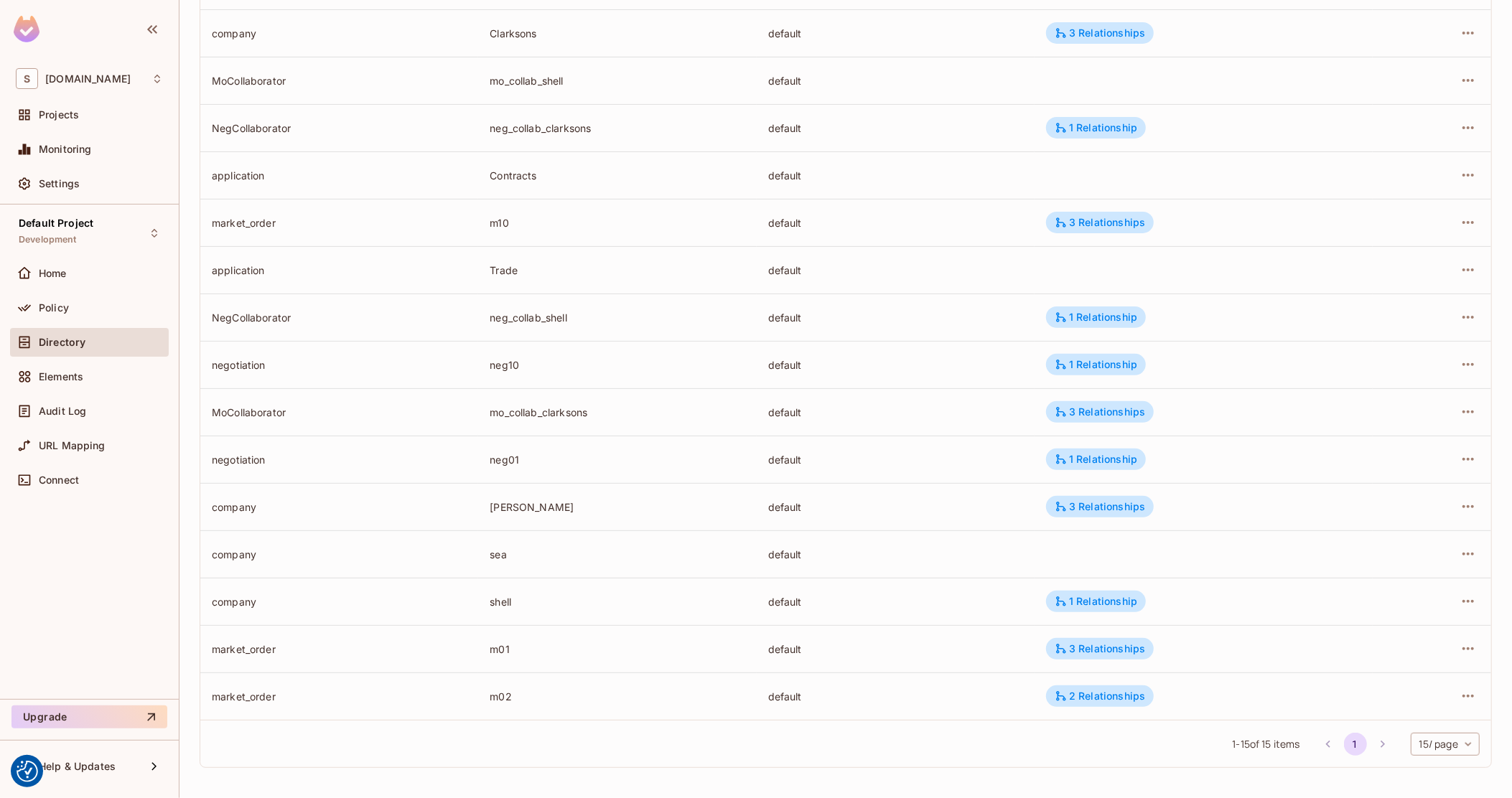
scroll to position [0, 0]
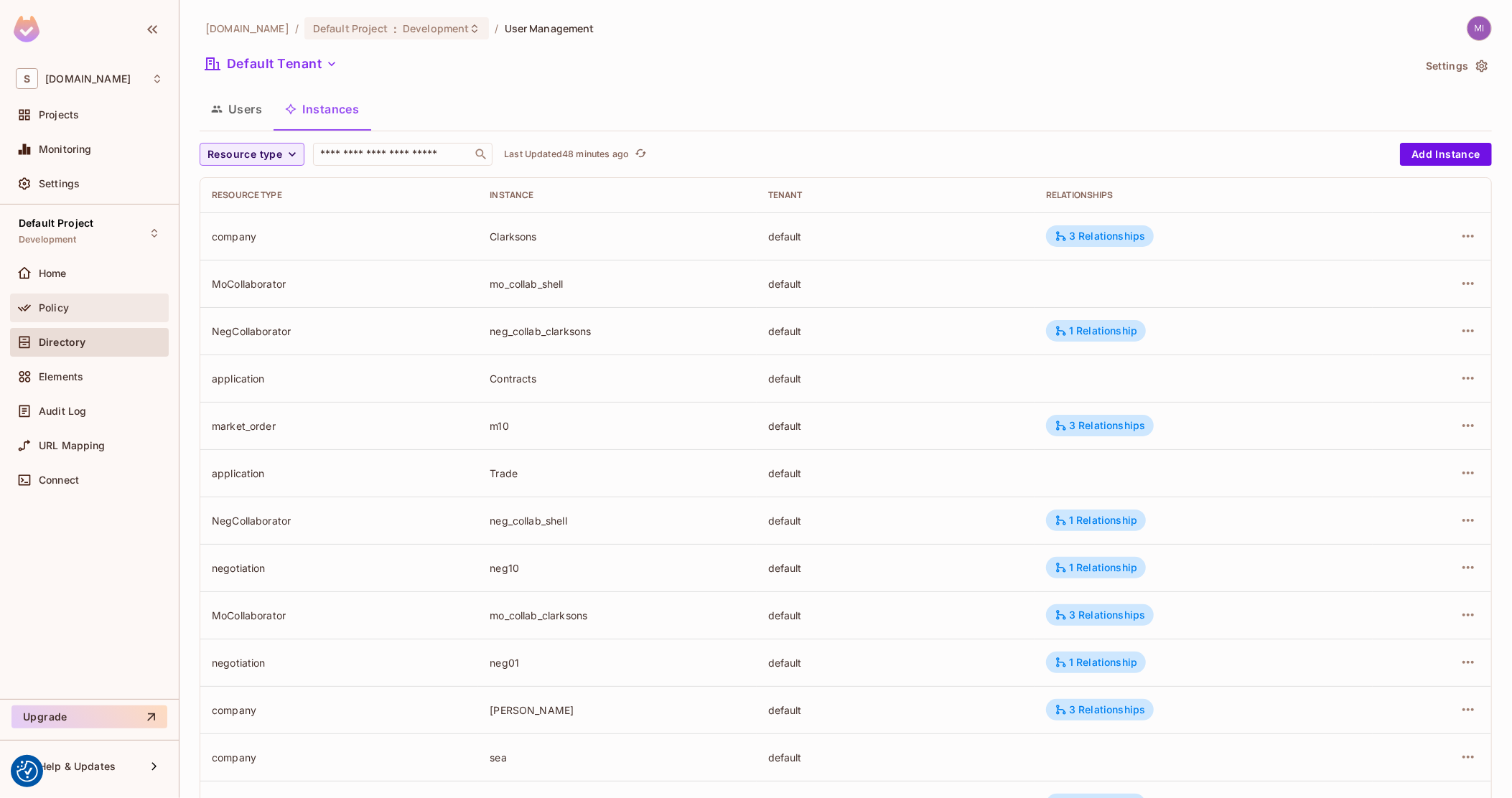
click at [104, 305] on div "Policy" at bounding box center [101, 308] width 124 height 12
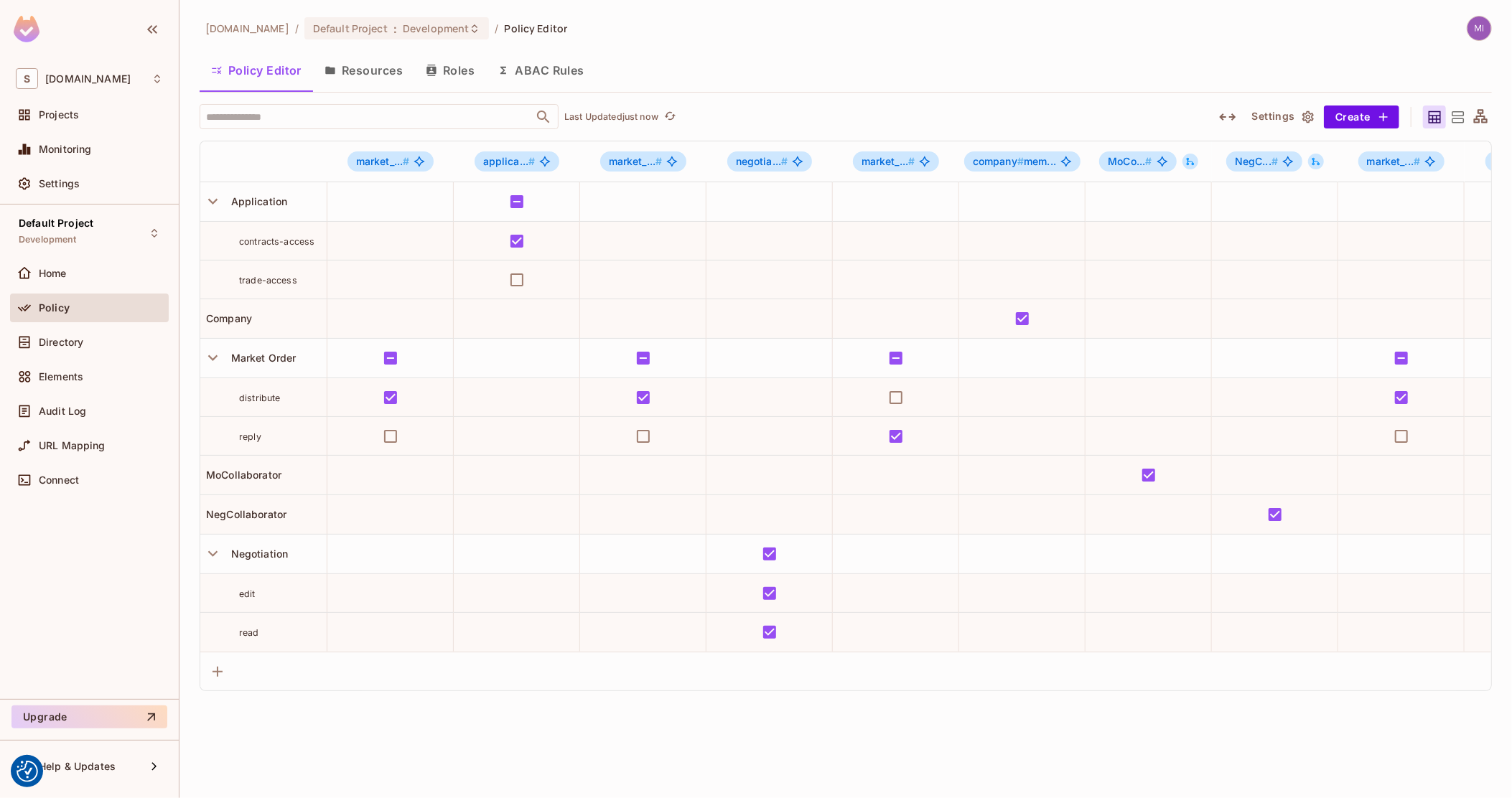
click at [1488, 115] on icon at bounding box center [1480, 117] width 18 height 18
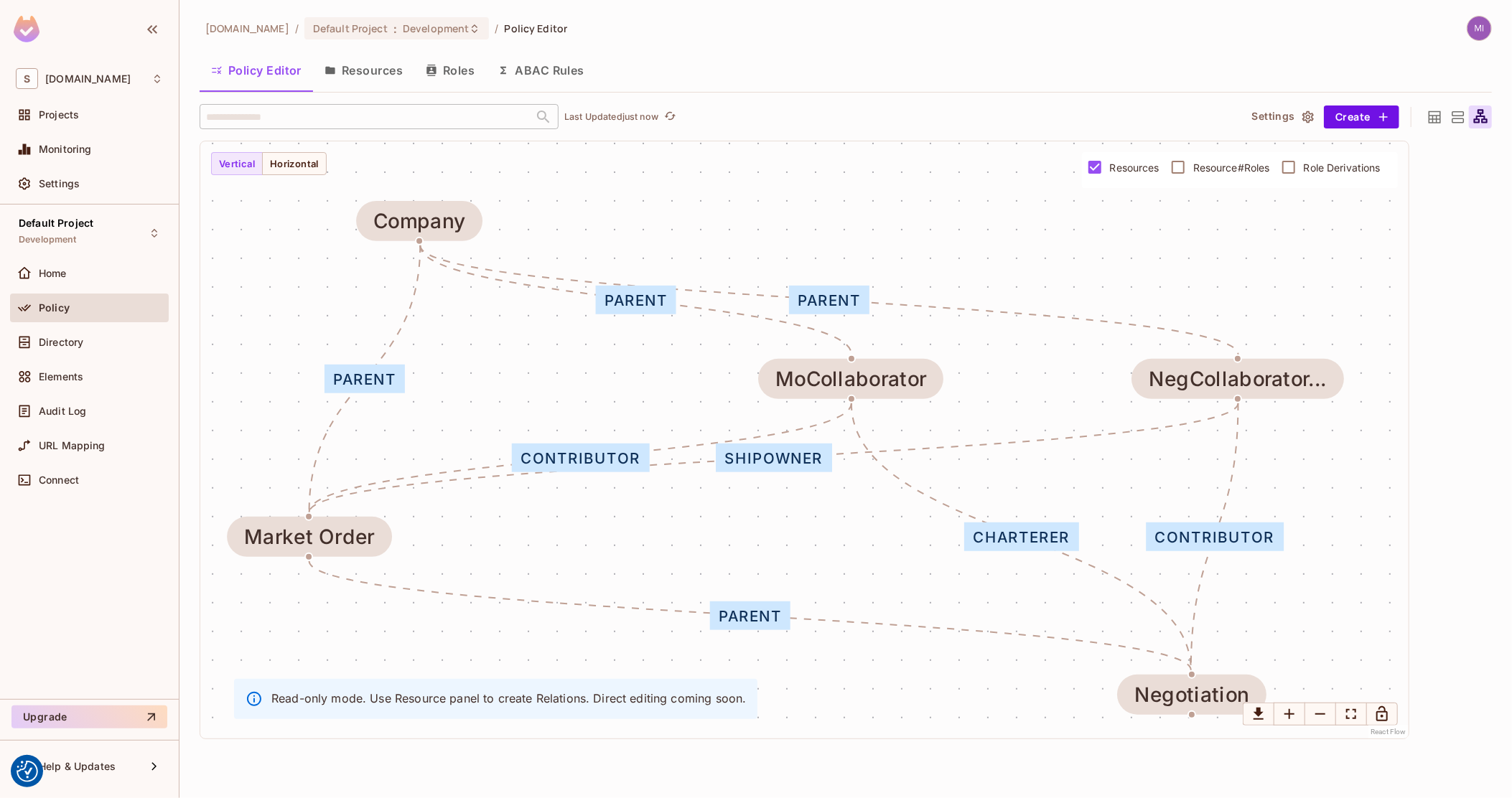
drag, startPoint x: 1005, startPoint y: 451, endPoint x: 982, endPoint y: 426, distance: 34.0
click at [982, 427] on div "shipowner contributor parent parent parent parent charterer contributor Market …" at bounding box center [804, 440] width 1208 height 597
click at [752, 444] on div "shipowner" at bounding box center [773, 458] width 115 height 29
click at [757, 458] on div "shipowner" at bounding box center [773, 458] width 115 height 29
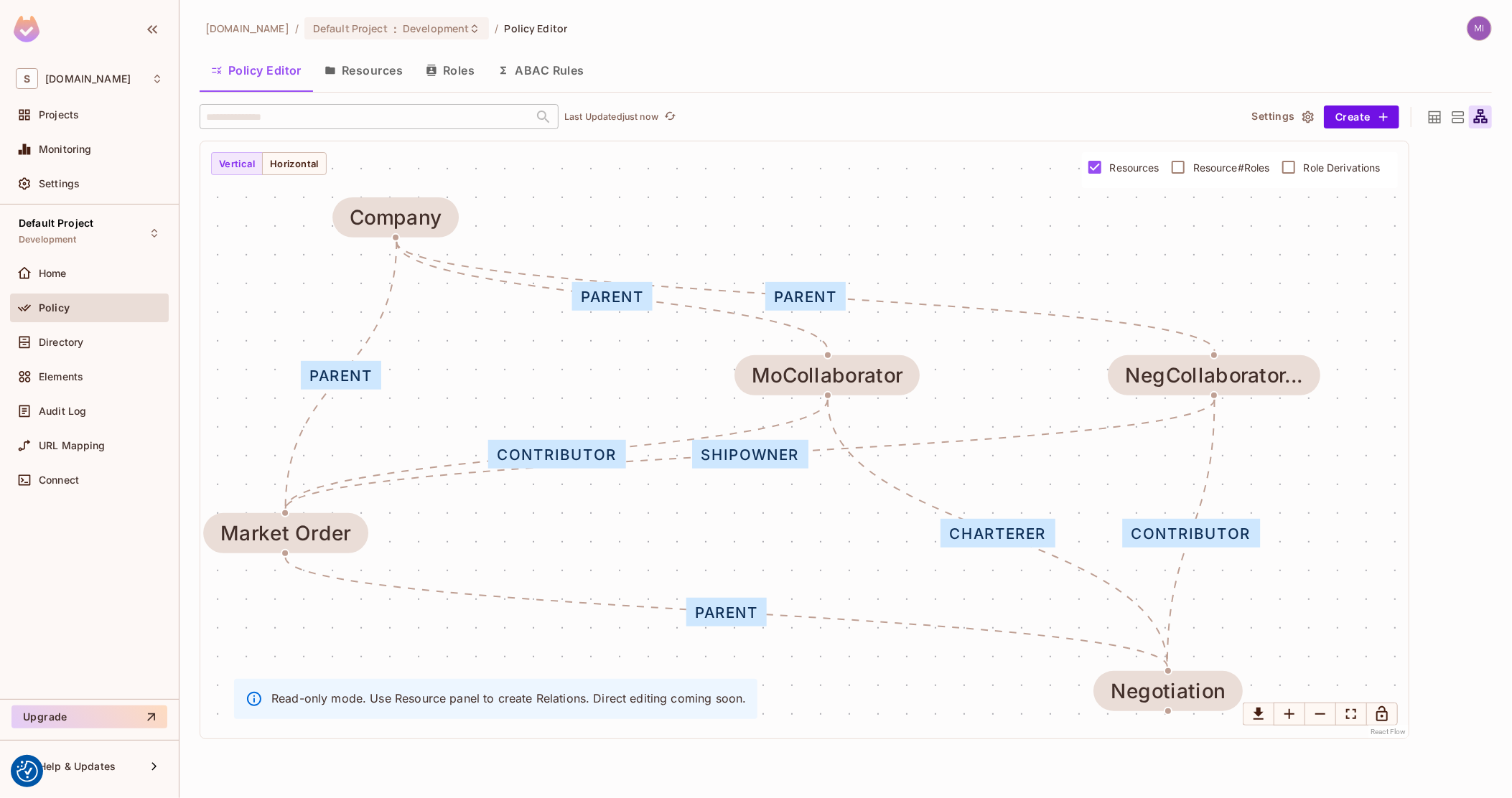
drag, startPoint x: 756, startPoint y: 463, endPoint x: 725, endPoint y: 458, distance: 31.4
click at [725, 458] on div "shipowner" at bounding box center [749, 455] width 115 height 29
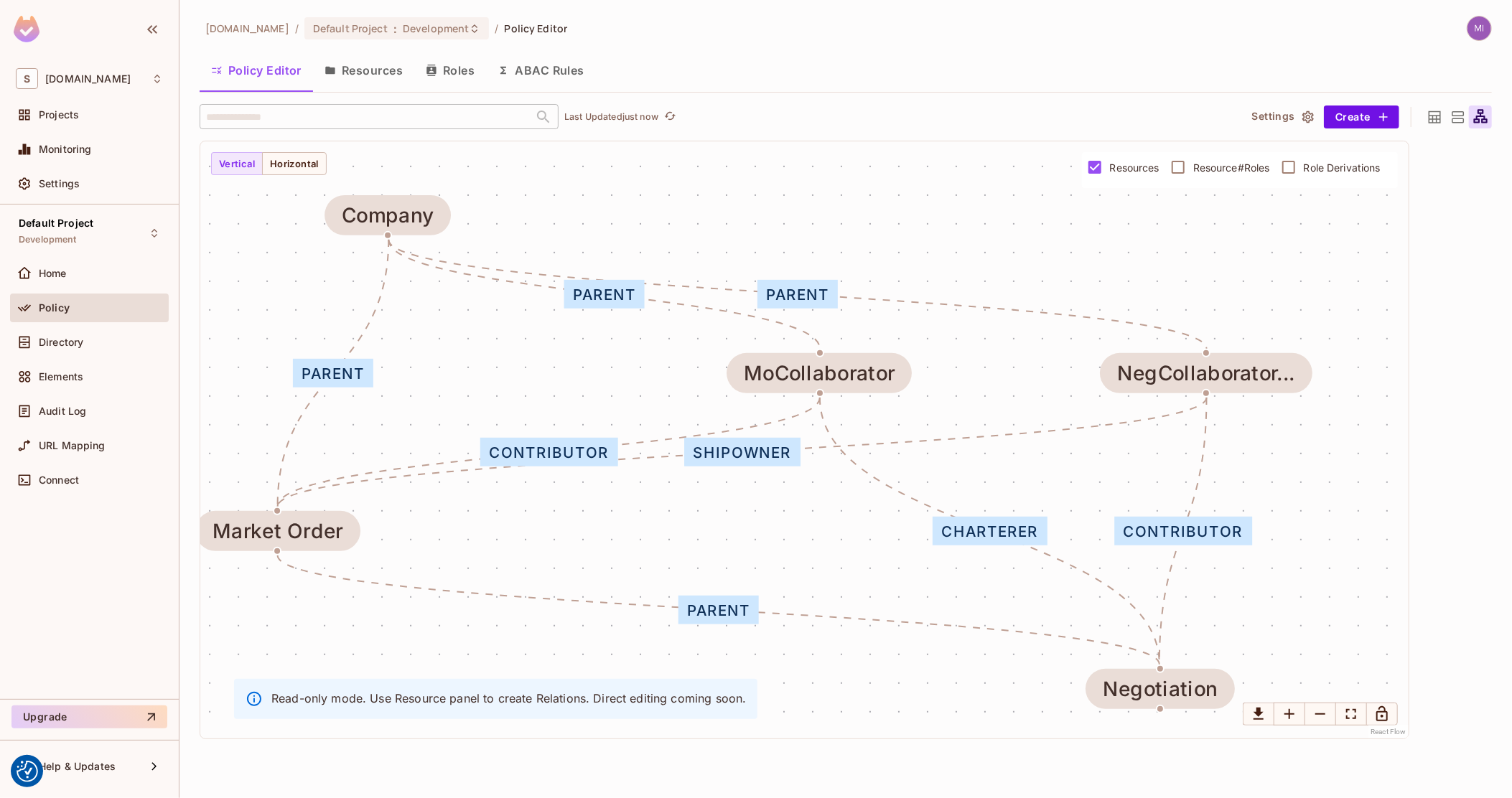
click at [1095, 592] on icon "Edge from MoCollaborator to negotiation" at bounding box center [989, 531] width 339 height 267
drag, startPoint x: 892, startPoint y: 455, endPoint x: 920, endPoint y: 454, distance: 28.0
click at [920, 454] on icon "Edge from NegCollaborator to market_order" at bounding box center [742, 452] width 929 height 109
drag, startPoint x: 870, startPoint y: 452, endPoint x: 885, endPoint y: 453, distance: 15.0
click at [885, 453] on icon "Edge from NegCollaborator to market_order" at bounding box center [742, 452] width 929 height 109
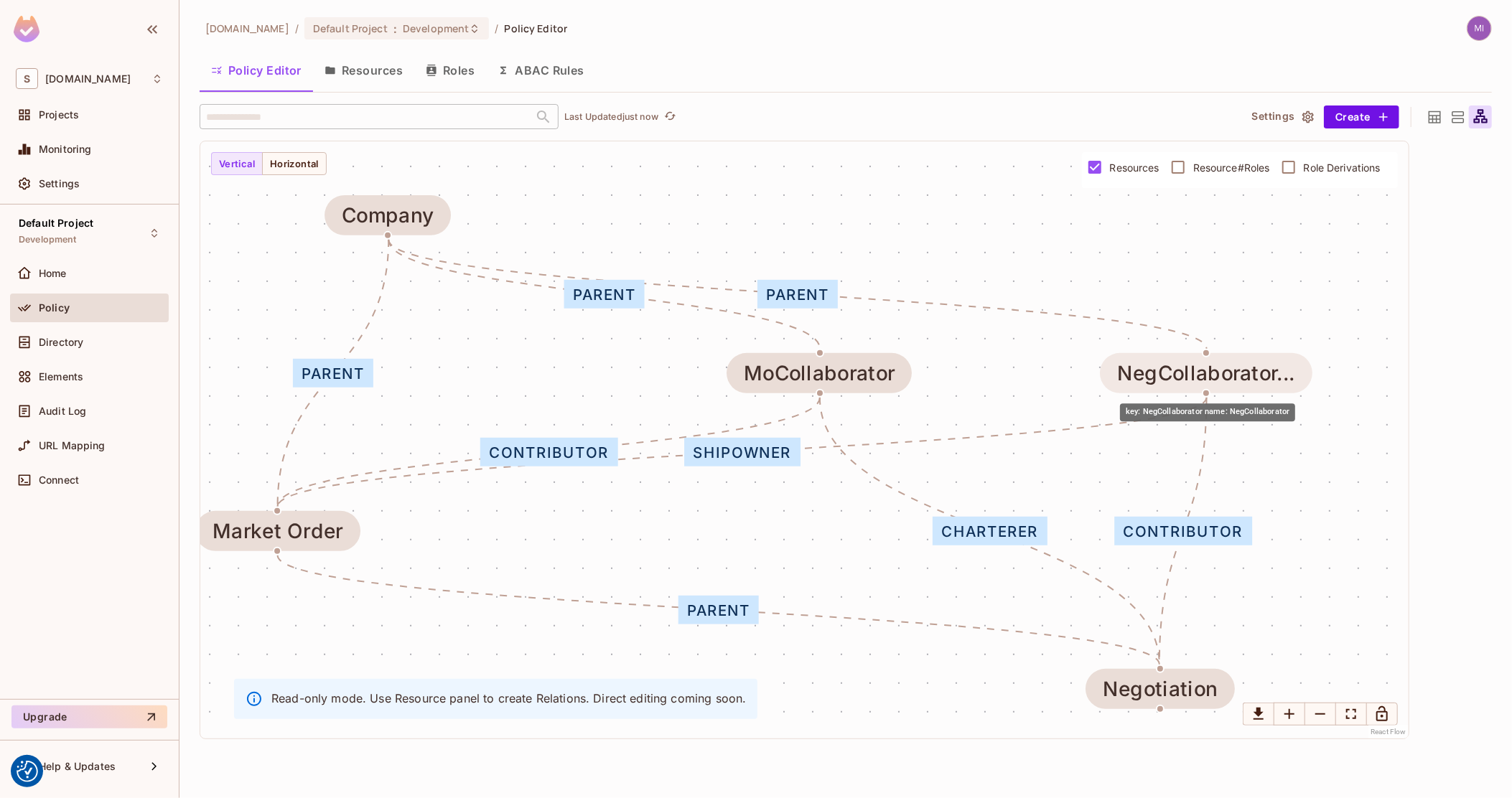
click at [1187, 371] on div "NegCollaborator..." at bounding box center [1205, 372] width 177 height 23
click at [440, 81] on button "Roles" at bounding box center [450, 70] width 72 height 36
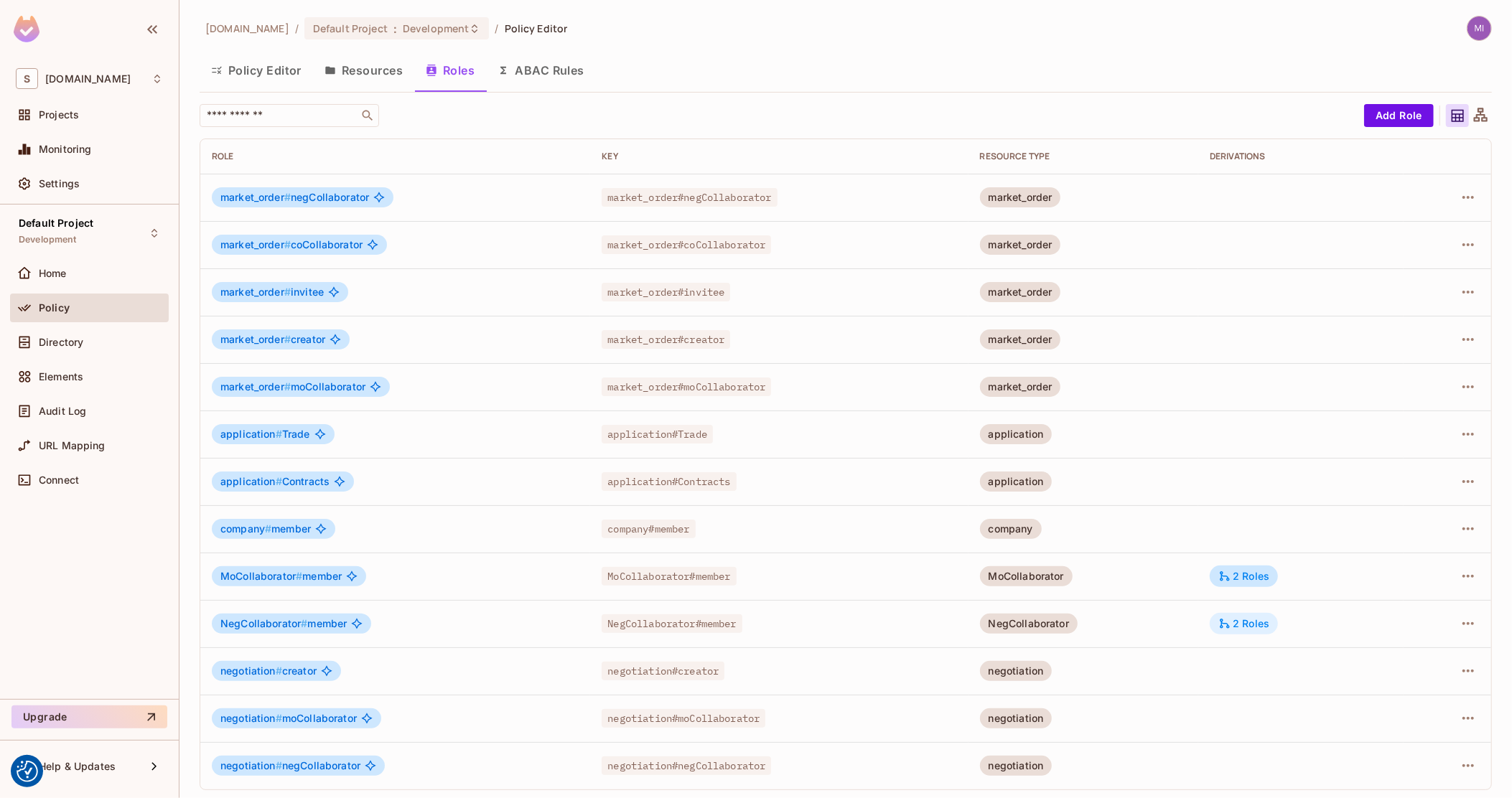
click at [1211, 617] on div "2 Roles" at bounding box center [1243, 622] width 68 height 21
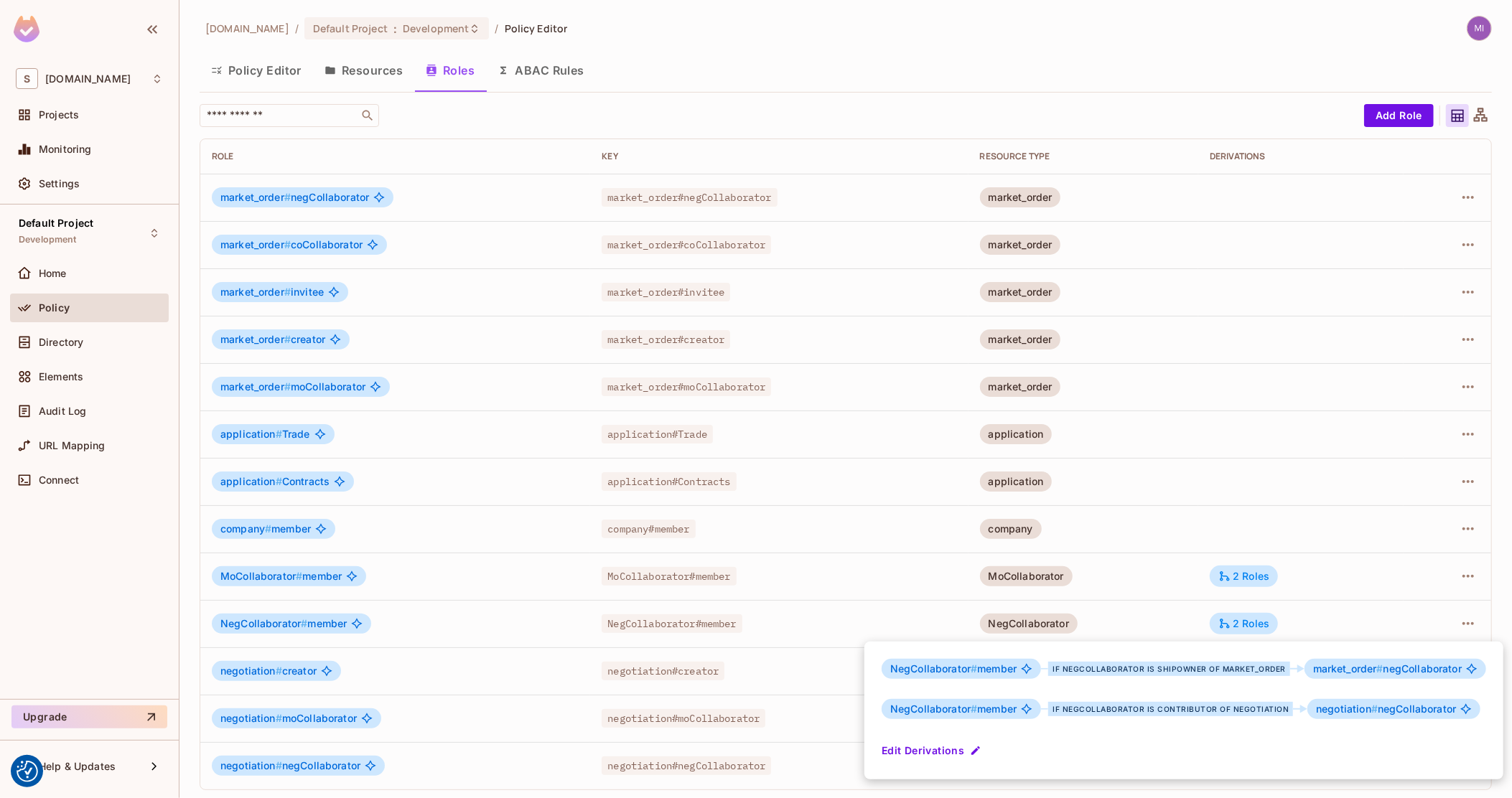
click at [1176, 669] on div "if NegCollaborator is shipowner of market_order" at bounding box center [1168, 668] width 242 height 14
copy div "shipowner"
click at [374, 66] on div at bounding box center [756, 399] width 1512 height 798
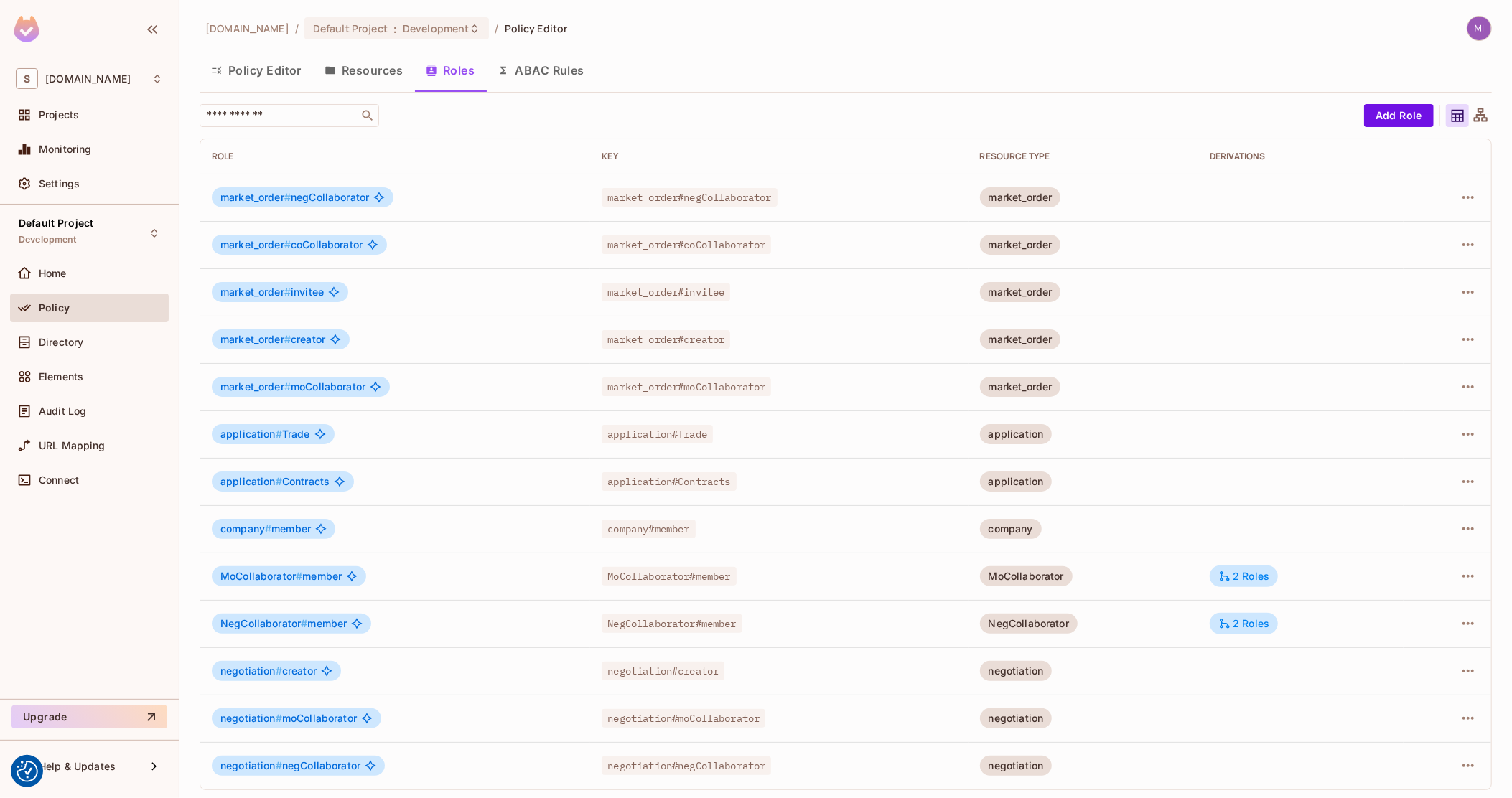
click at [373, 69] on button "Resources" at bounding box center [363, 70] width 101 height 36
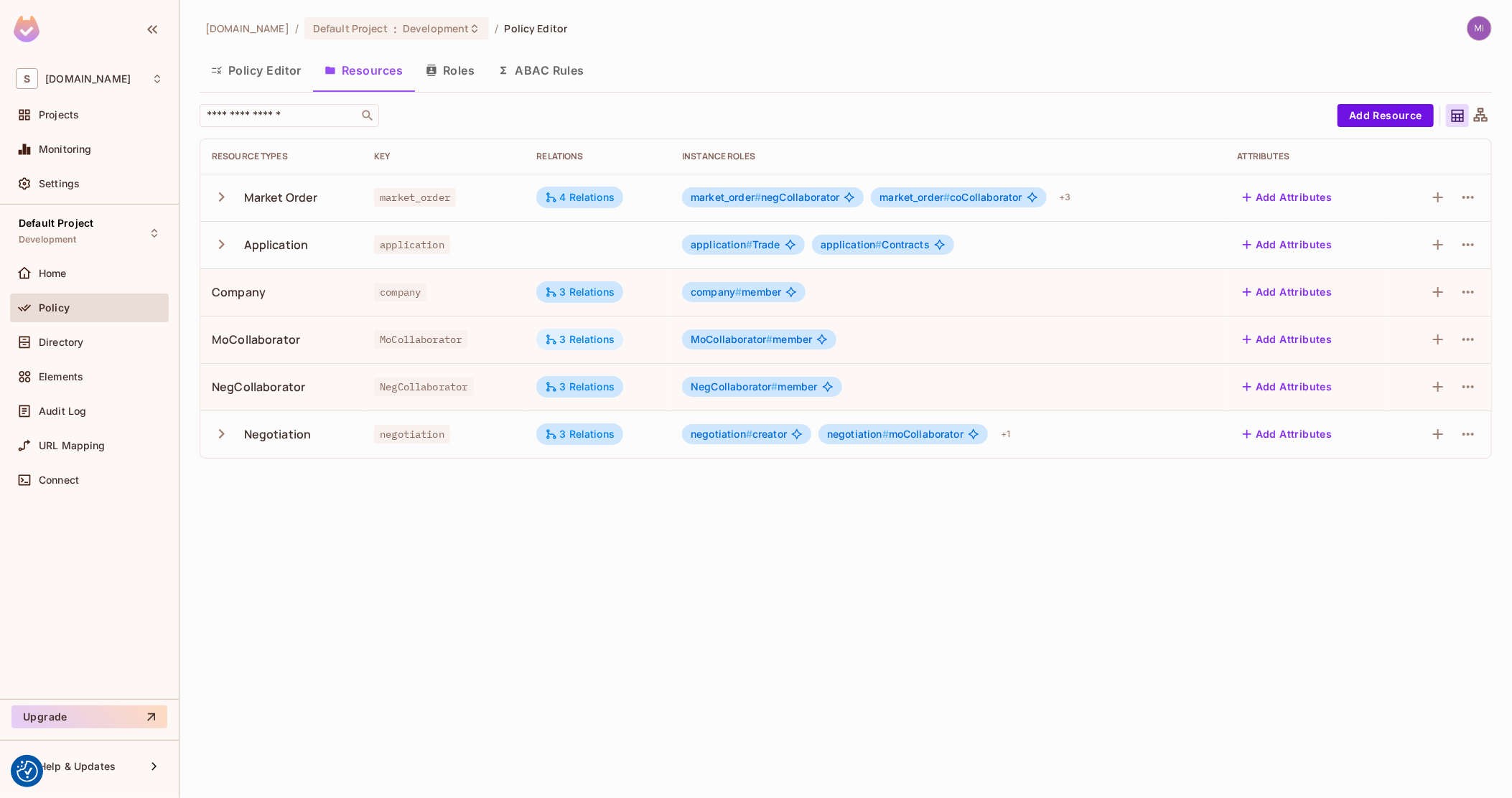
click at [599, 333] on div "3 Relations" at bounding box center [580, 339] width 70 height 13
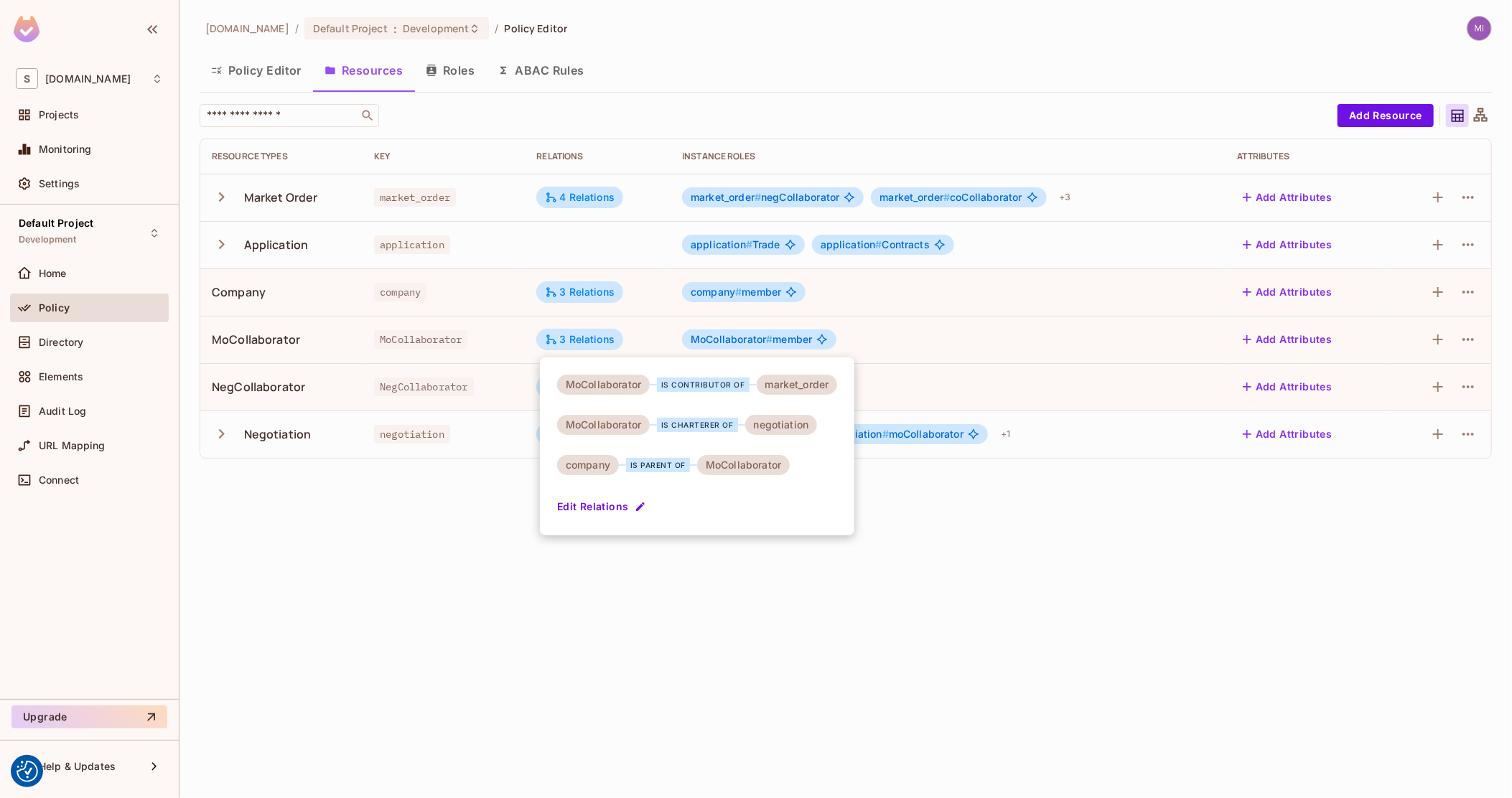
click at [658, 326] on div at bounding box center [756, 399] width 1512 height 798
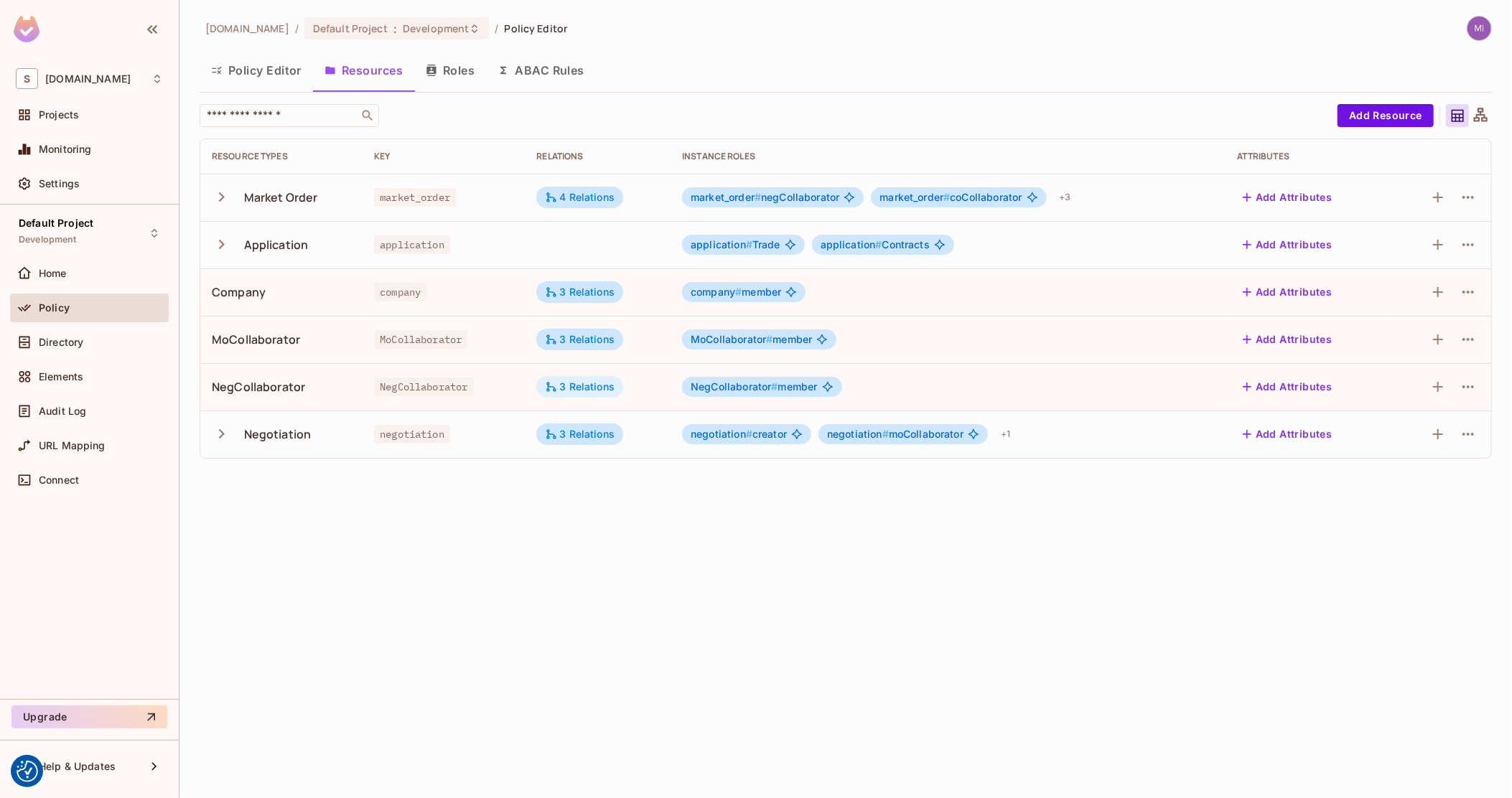
click at [591, 381] on div "3 Relations" at bounding box center [580, 386] width 70 height 13
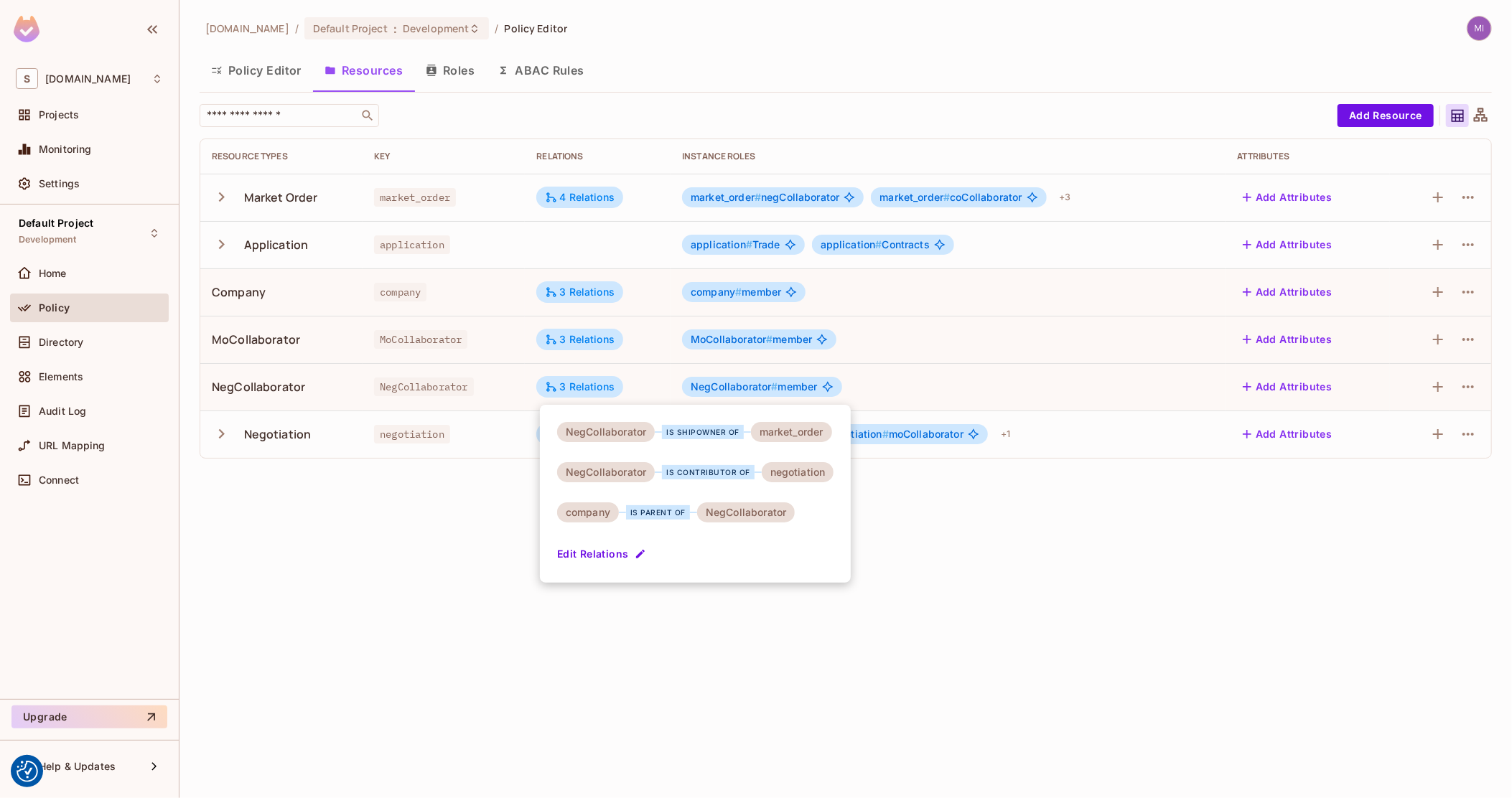
click at [711, 471] on div "is contributor of" at bounding box center [708, 472] width 92 height 14
click at [289, 70] on div at bounding box center [756, 399] width 1512 height 798
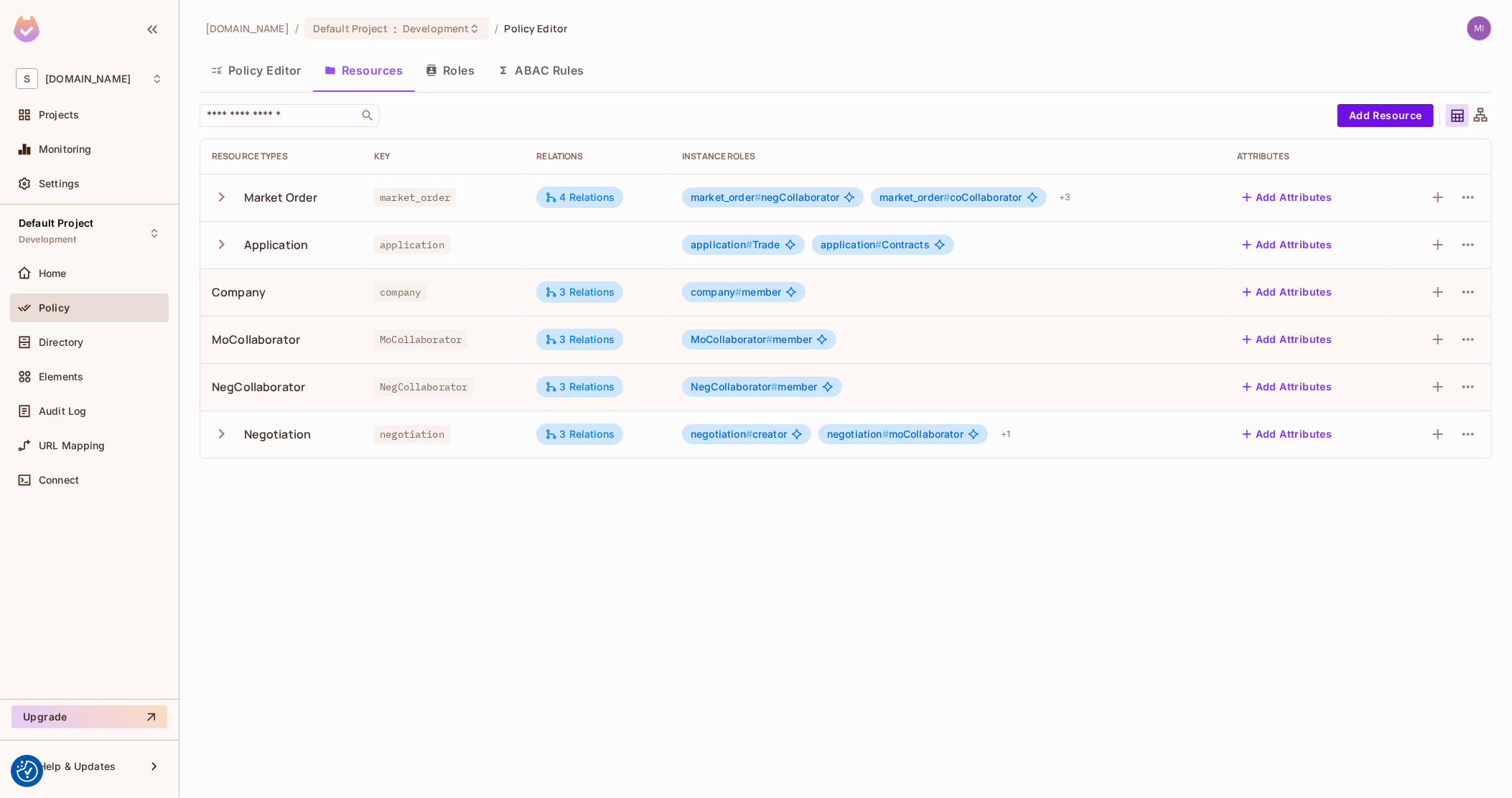
click at [275, 68] on button "Policy Editor" at bounding box center [256, 70] width 114 height 36
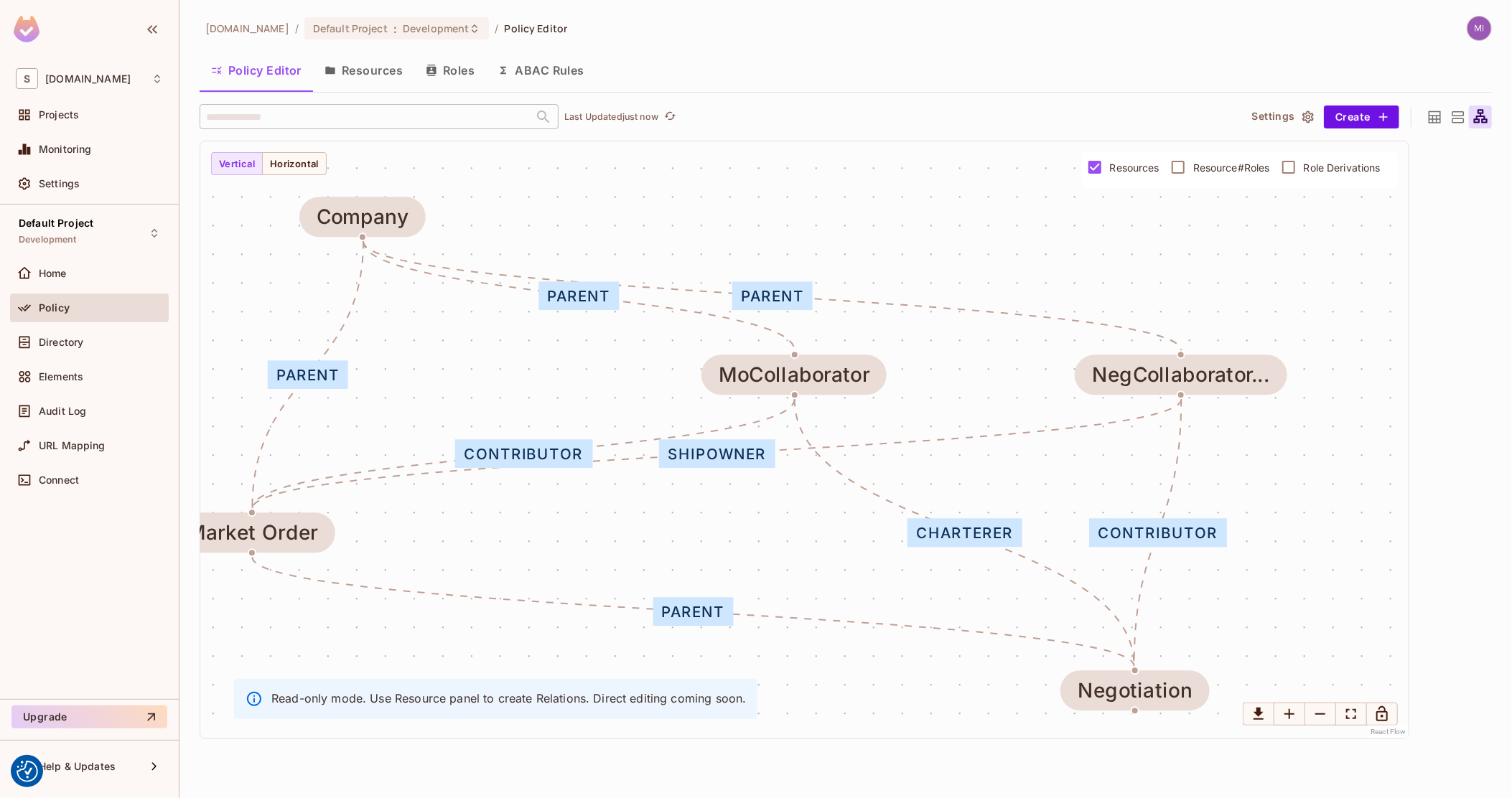
click at [711, 454] on div "shipowner" at bounding box center [717, 455] width 115 height 29
click at [1168, 537] on div "contributor" at bounding box center [1157, 533] width 137 height 29
drag, startPoint x: 667, startPoint y: 500, endPoint x: 710, endPoint y: 503, distance: 43.1
click at [710, 503] on div "shipowner contributor parent parent parent parent charterer contributor Market …" at bounding box center [804, 440] width 1208 height 597
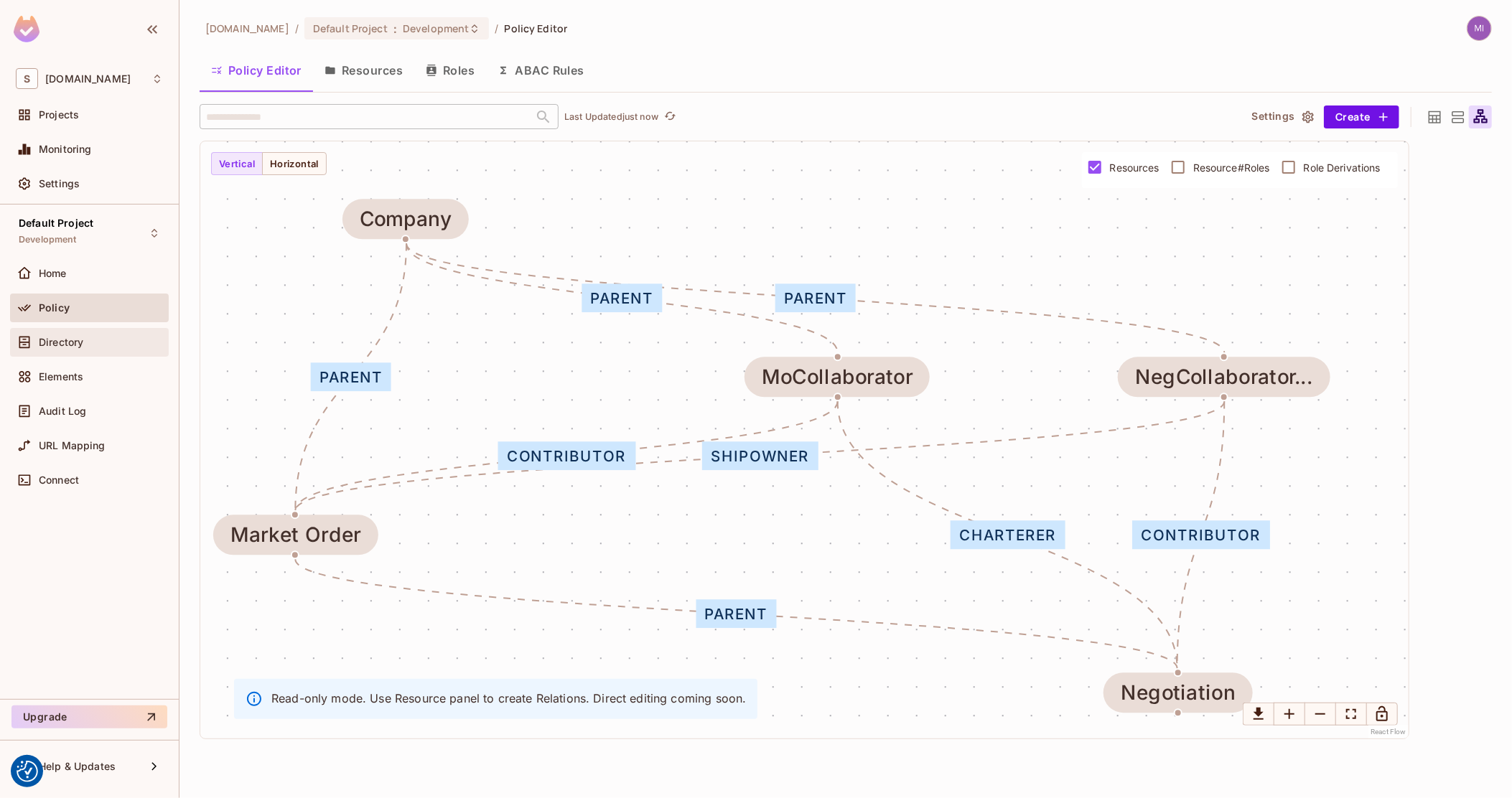
click at [81, 343] on span "Directory" at bounding box center [61, 343] width 44 height 12
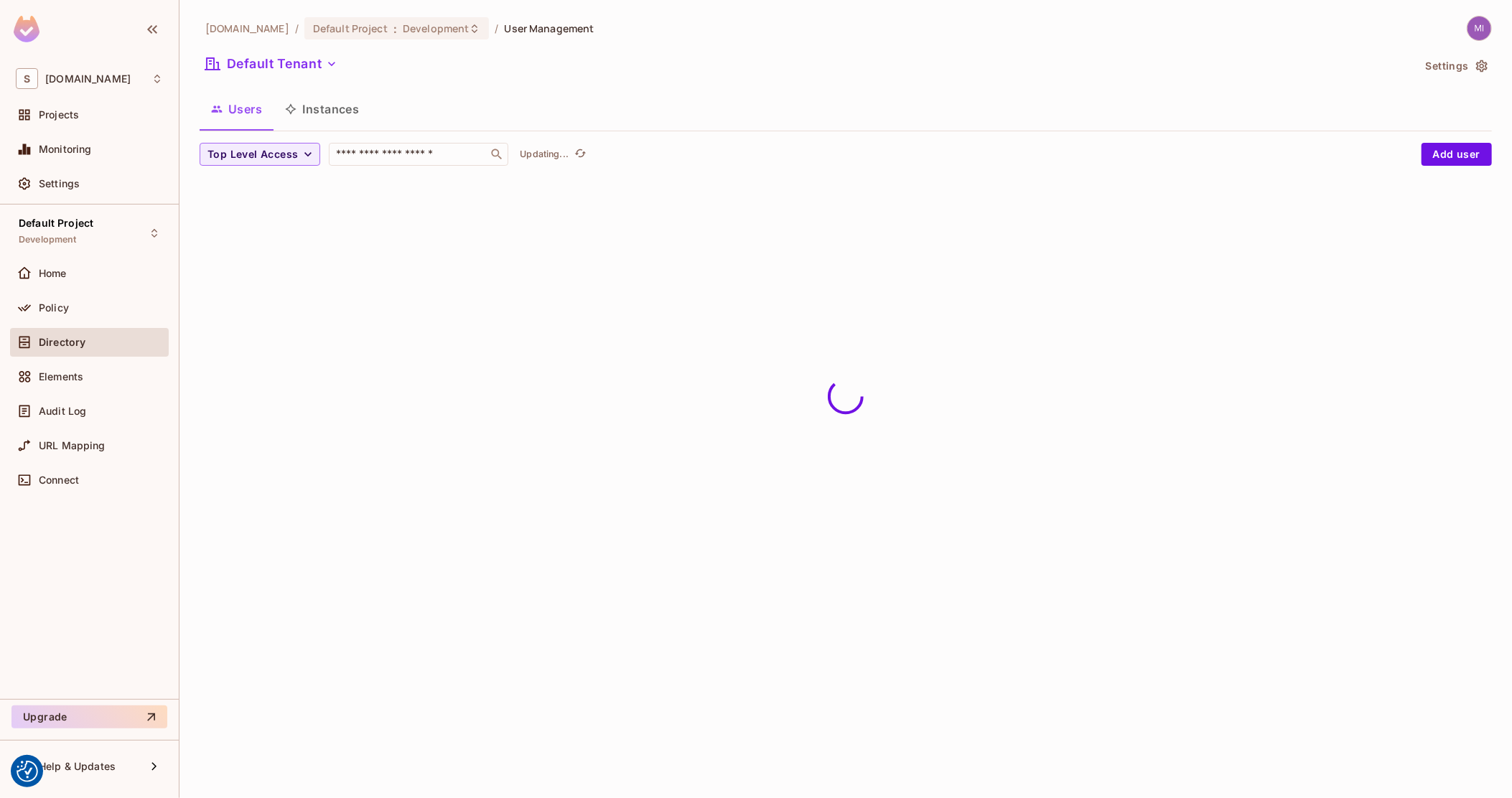
click at [352, 101] on button "Instances" at bounding box center [322, 109] width 97 height 36
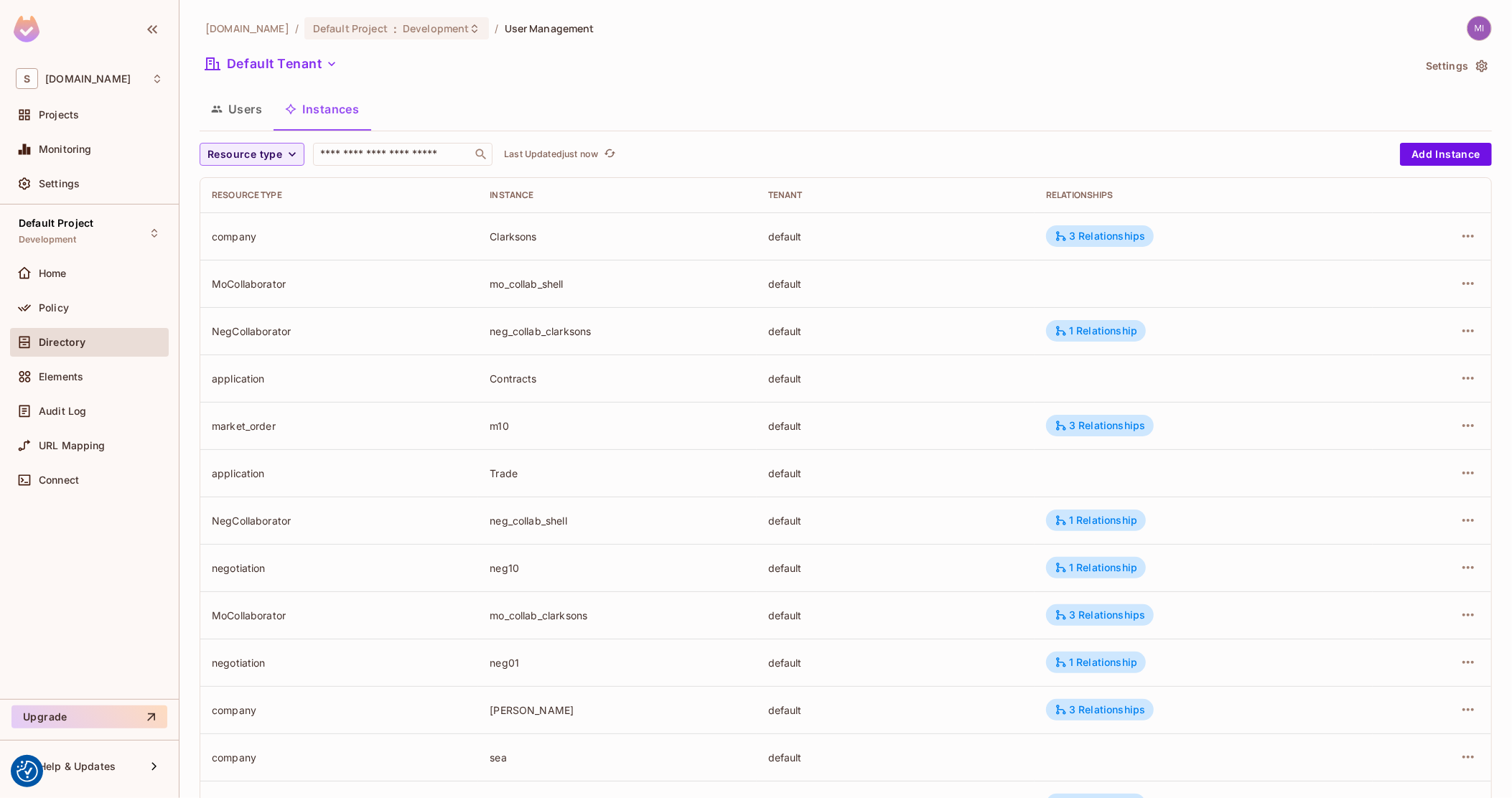
click at [529, 328] on div "neg_collab_clarksons" at bounding box center [617, 331] width 255 height 14
click at [1069, 336] on div "1 Relationship" at bounding box center [1095, 330] width 82 height 13
click at [530, 344] on div at bounding box center [756, 399] width 1512 height 798
click at [257, 322] on td "NegCollaborator" at bounding box center [339, 331] width 277 height 47
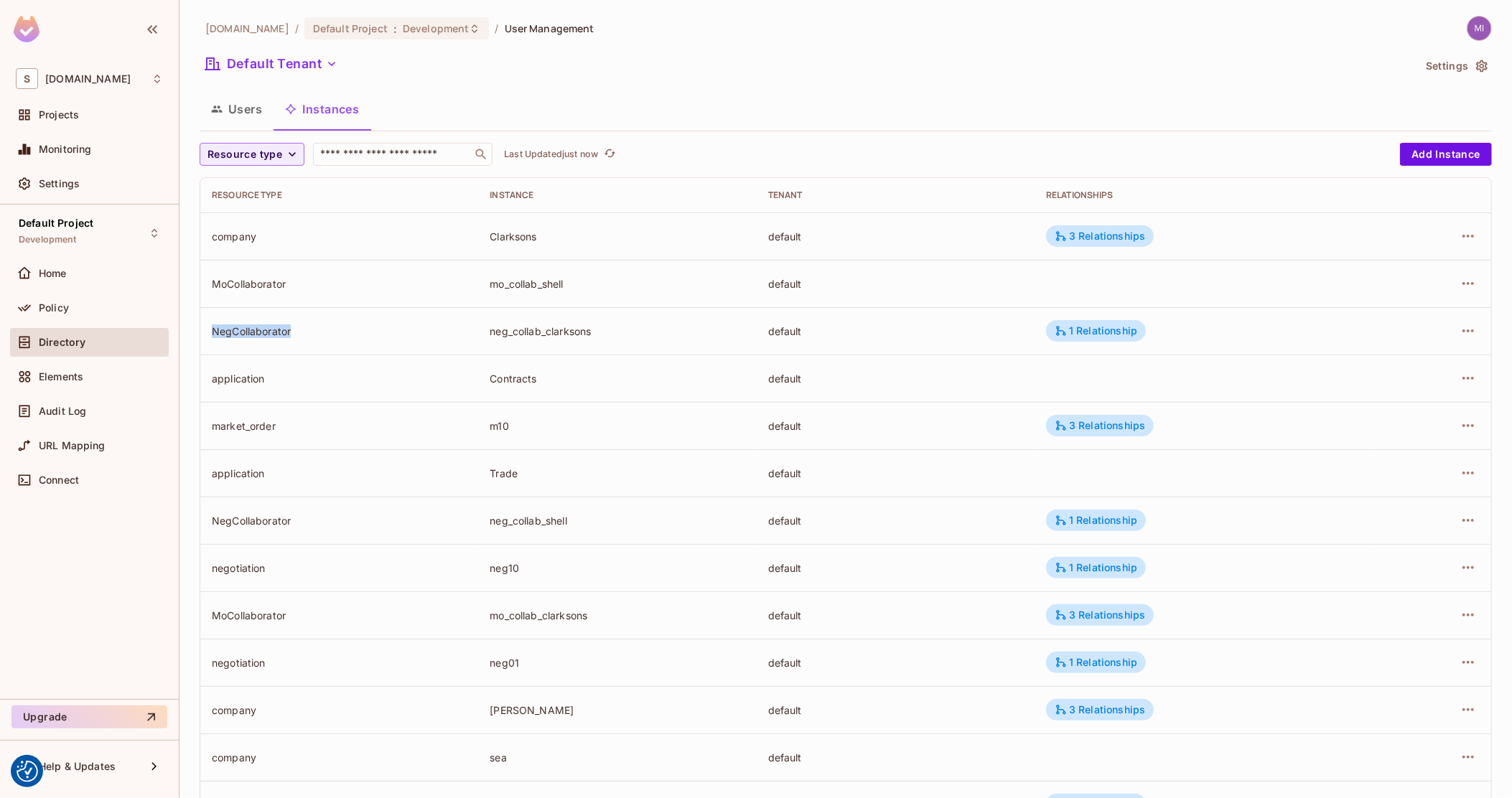
copy div "NegCollaborator"
click at [568, 331] on div "neg_collab_clarksons" at bounding box center [617, 331] width 255 height 14
copy div "neg_collab_clarksons"
click at [221, 119] on button "Users" at bounding box center [236, 109] width 74 height 36
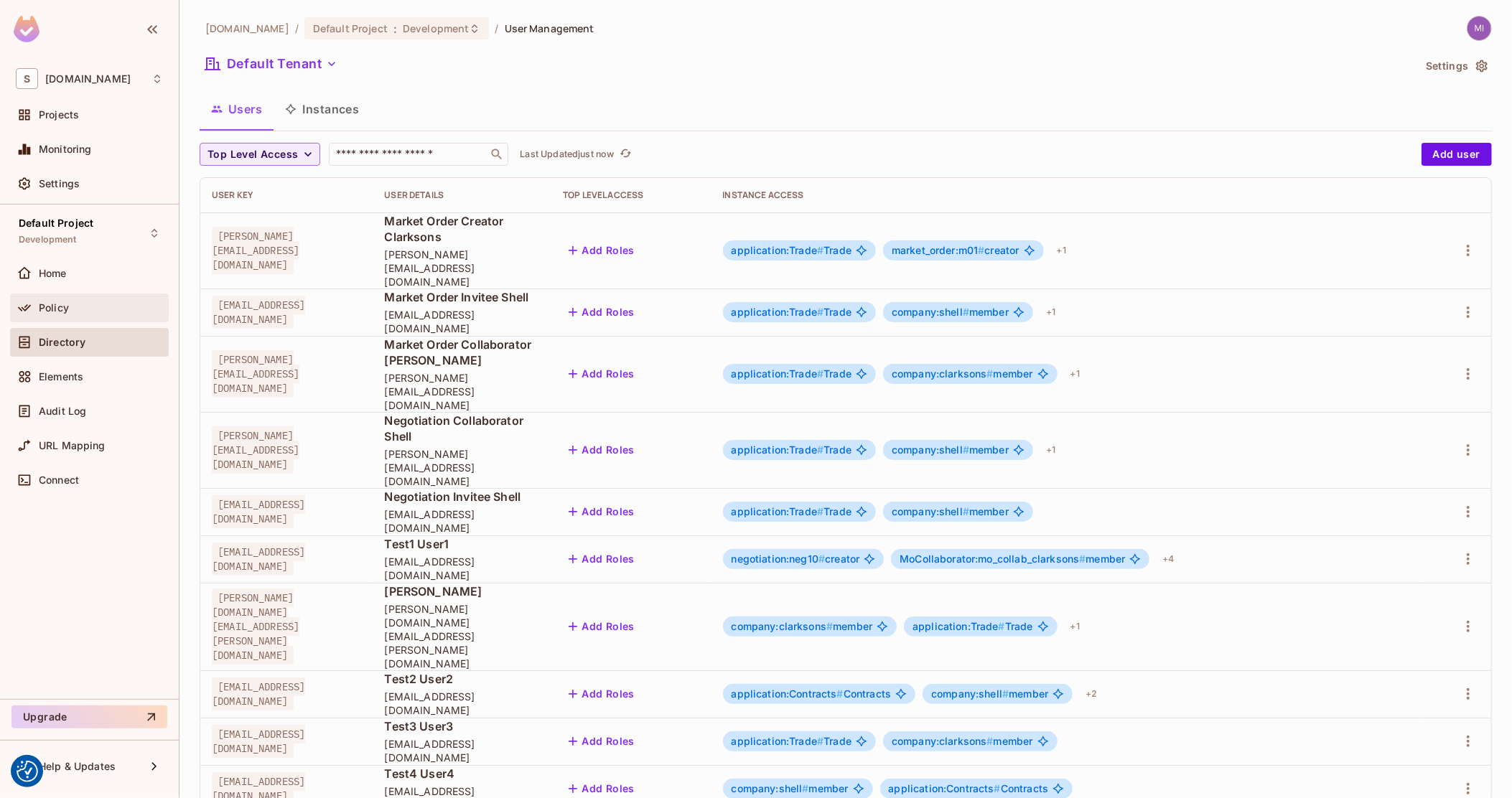
click at [77, 297] on div "Policy" at bounding box center [89, 308] width 159 height 29
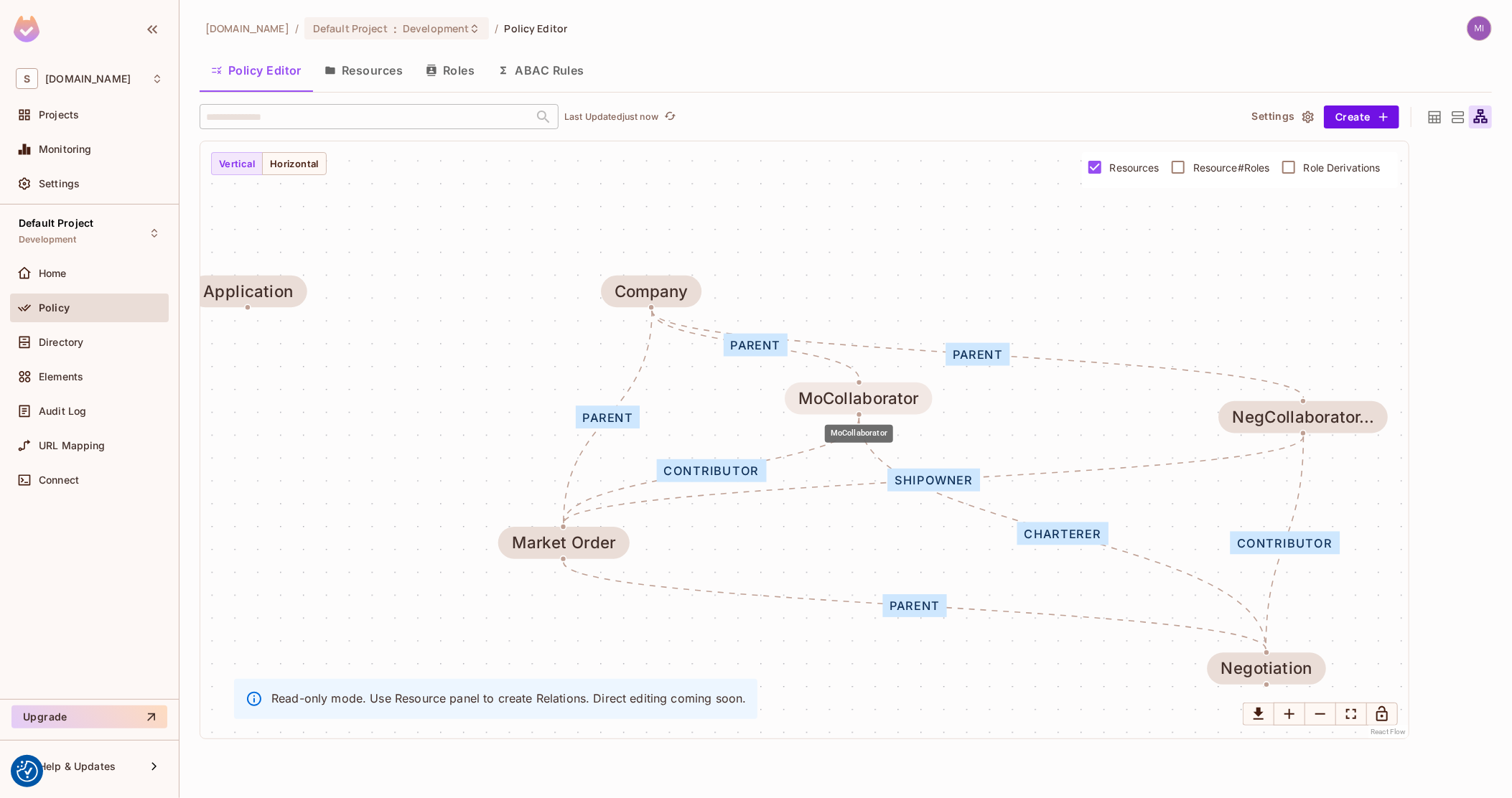
drag, startPoint x: 1016, startPoint y: 416, endPoint x: 876, endPoint y: 399, distance: 141.0
click at [876, 399] on div "MoCollaborator" at bounding box center [858, 398] width 120 height 18
drag, startPoint x: 869, startPoint y: 392, endPoint x: 890, endPoint y: 392, distance: 21.0
click at [890, 392] on div "MoCollaborator" at bounding box center [882, 398] width 120 height 18
click at [865, 398] on div "MoCollaborator" at bounding box center [876, 393] width 120 height 18
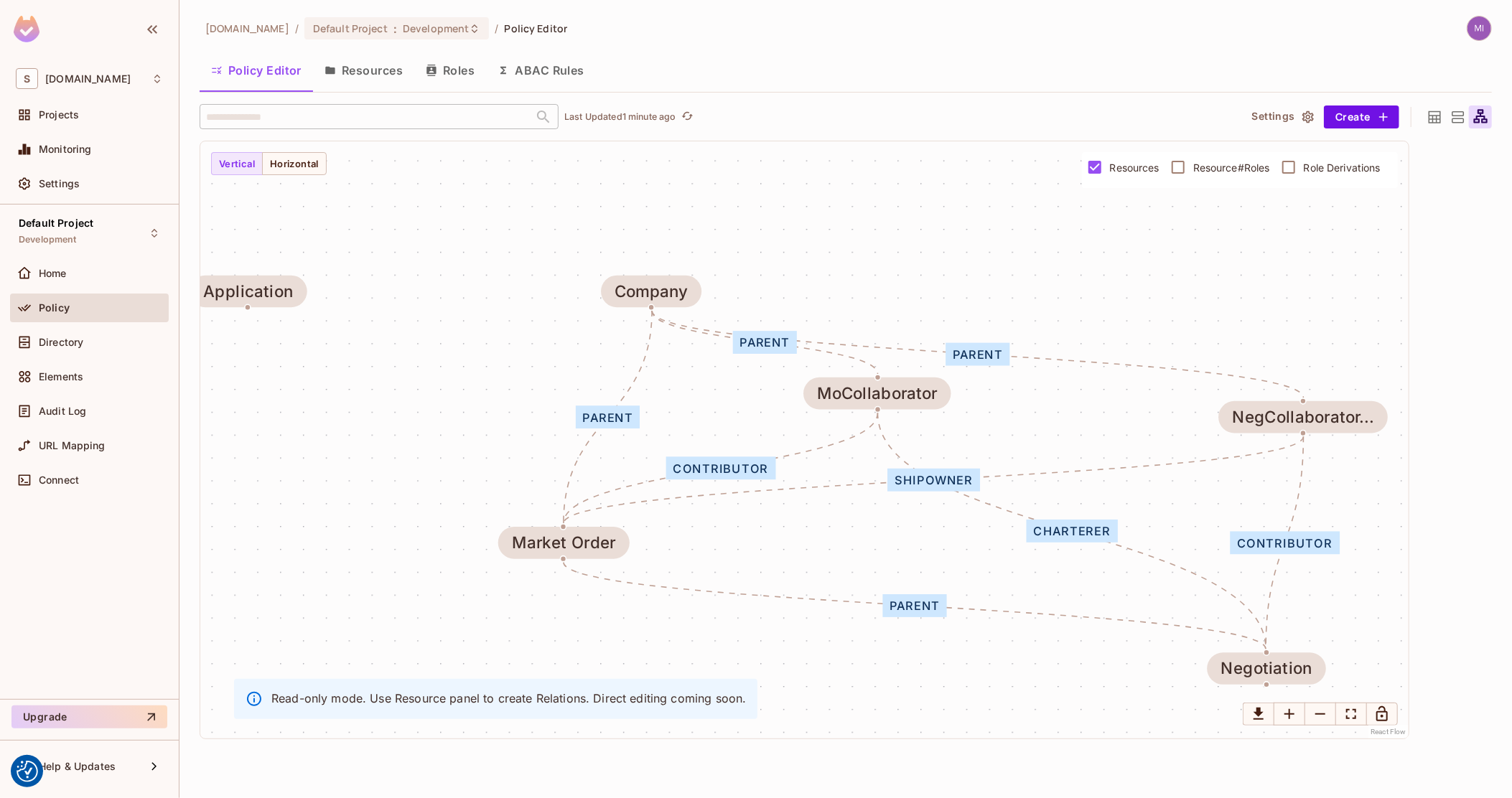
drag, startPoint x: 109, startPoint y: 344, endPoint x: 300, endPoint y: 107, distance: 304.4
click at [109, 344] on div "Directory" at bounding box center [101, 343] width 124 height 12
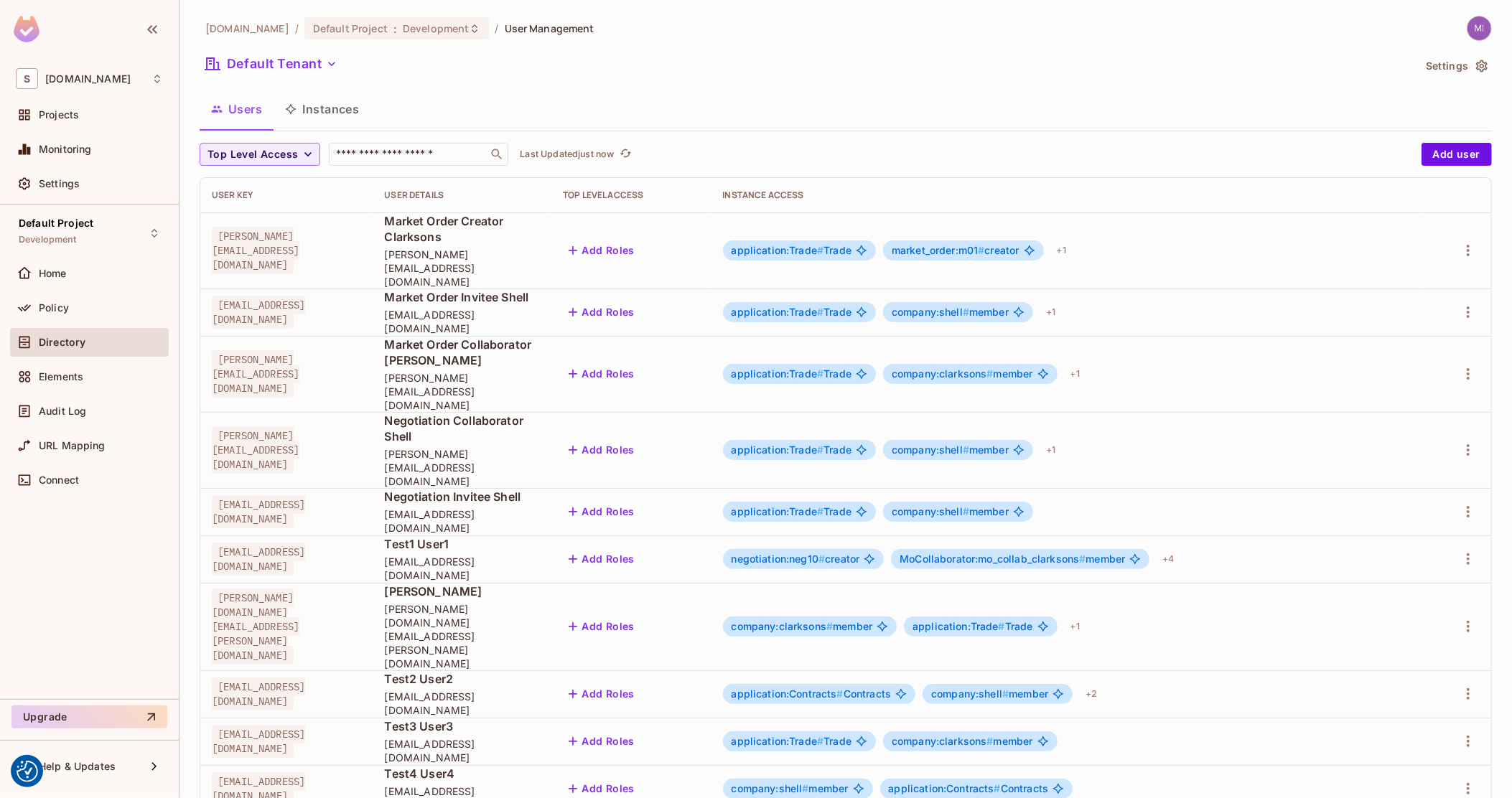
click at [322, 109] on button "Instances" at bounding box center [322, 109] width 97 height 36
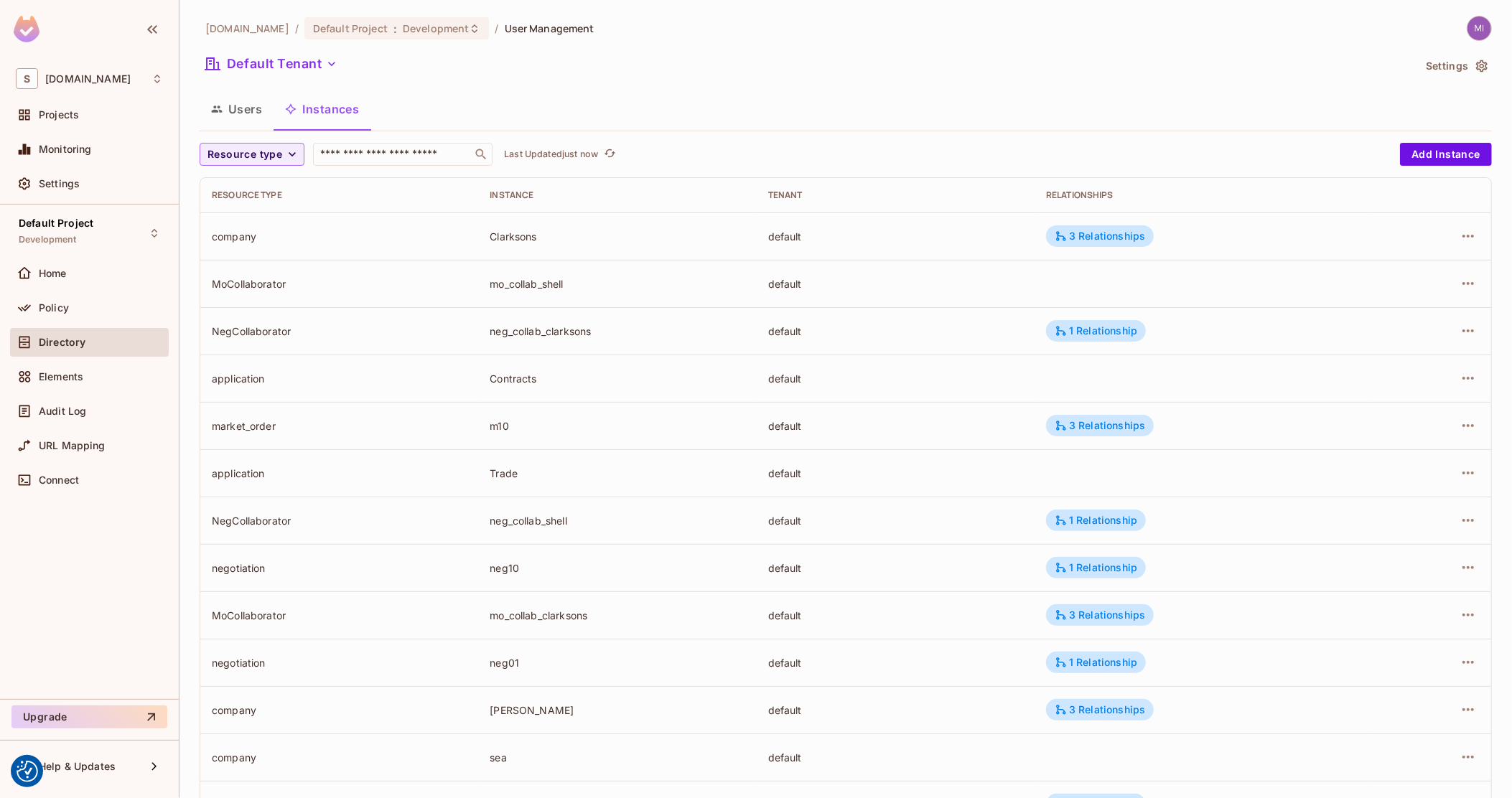
click at [269, 103] on button "Users" at bounding box center [236, 109] width 74 height 36
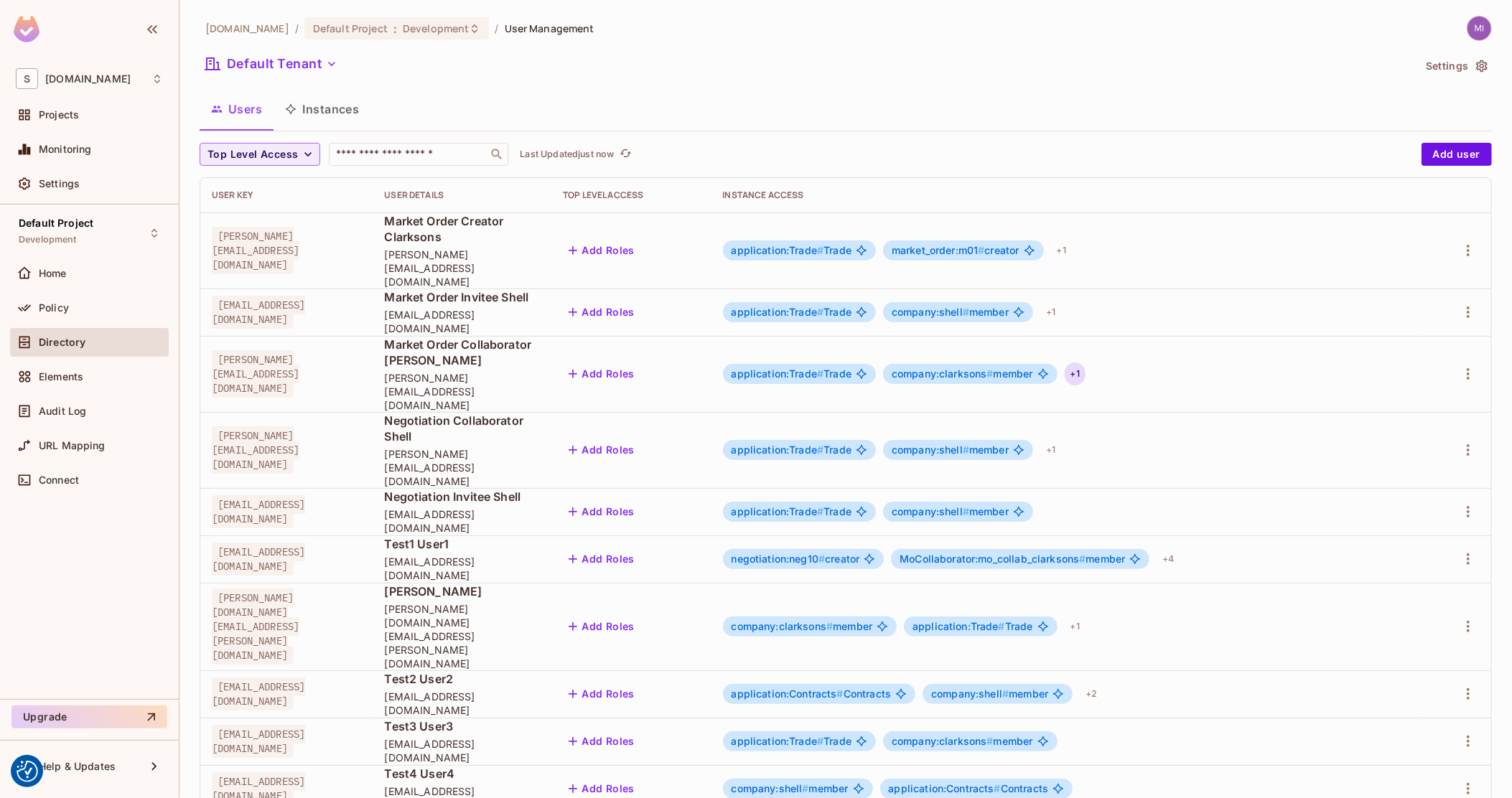
click at [1085, 362] on div "+ 1" at bounding box center [1075, 373] width 21 height 23
click at [1213, 319] on div at bounding box center [756, 399] width 1512 height 798
click at [1061, 438] on div "+ 1" at bounding box center [1050, 449] width 21 height 23
click at [1176, 370] on div at bounding box center [756, 399] width 1512 height 798
click at [1061, 438] on div "+ 1" at bounding box center [1050, 449] width 21 height 23
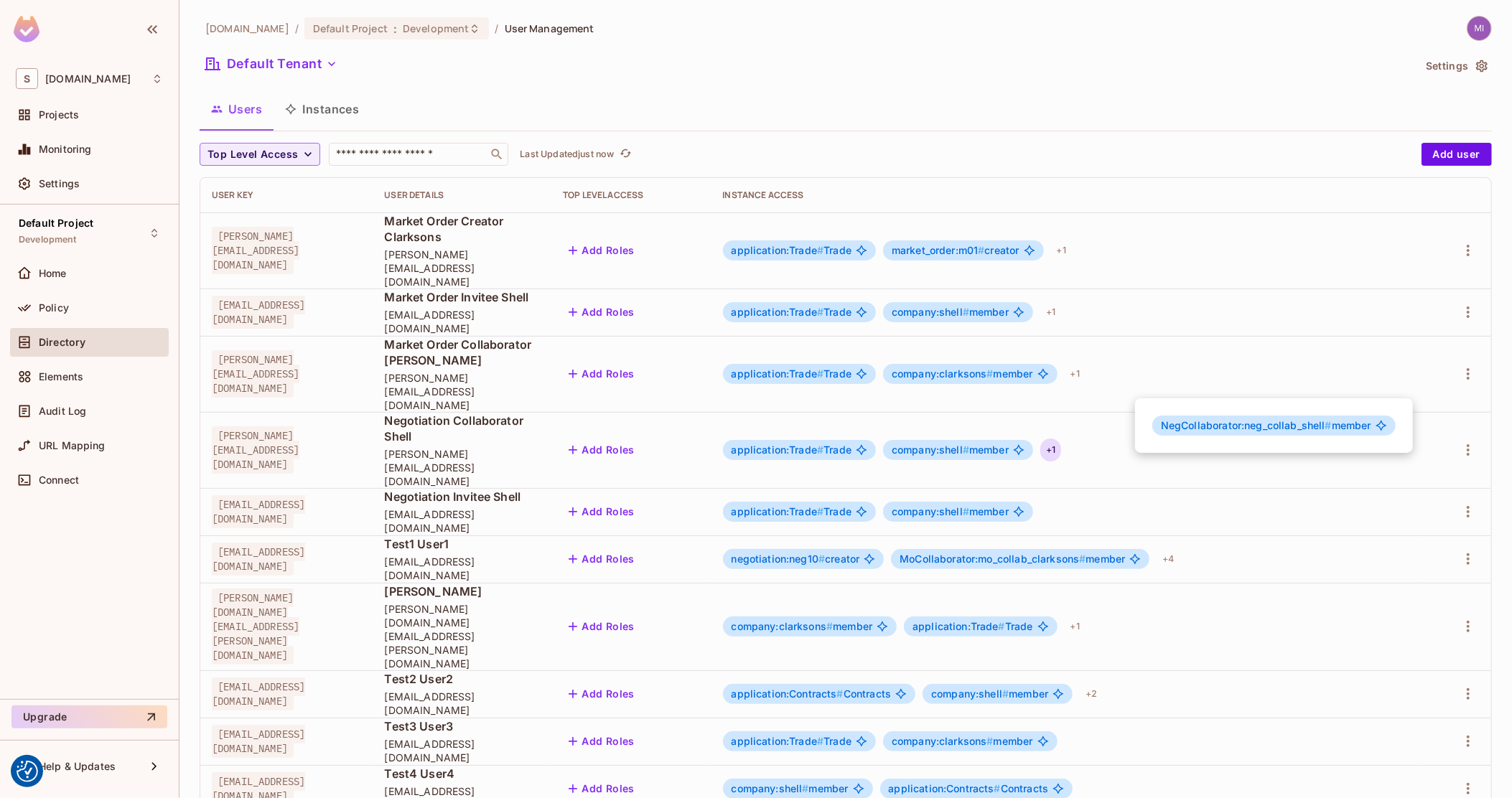
click at [631, 367] on div at bounding box center [756, 399] width 1512 height 798
click at [1072, 243] on div "+ 1" at bounding box center [1061, 250] width 21 height 23
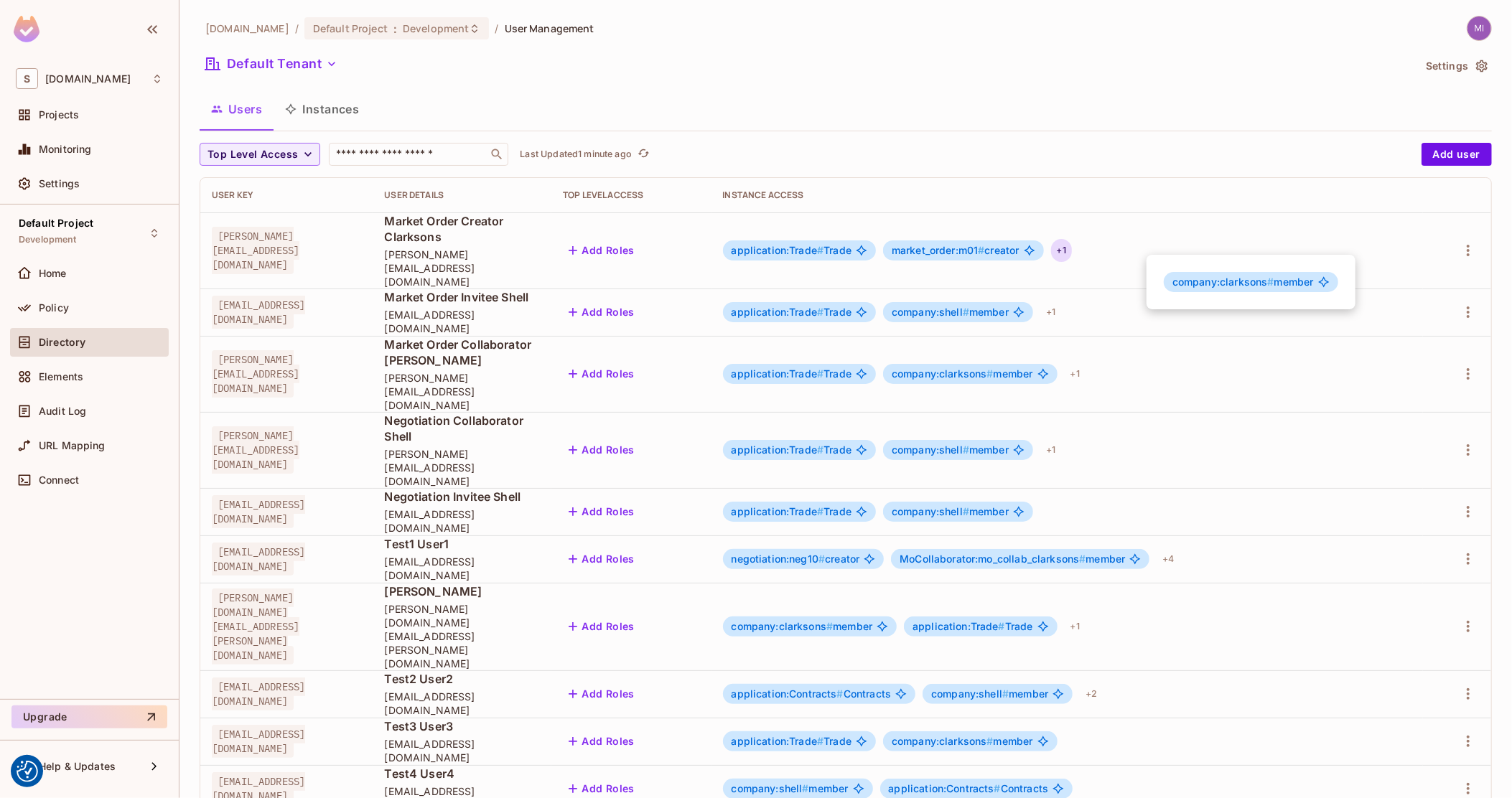
click at [1110, 262] on div at bounding box center [756, 399] width 1512 height 798
click at [1134, 300] on div "application:Trade # Trade company:shell # member + 1" at bounding box center [1067, 311] width 689 height 23
click at [1061, 300] on div "+ 1" at bounding box center [1050, 311] width 21 height 23
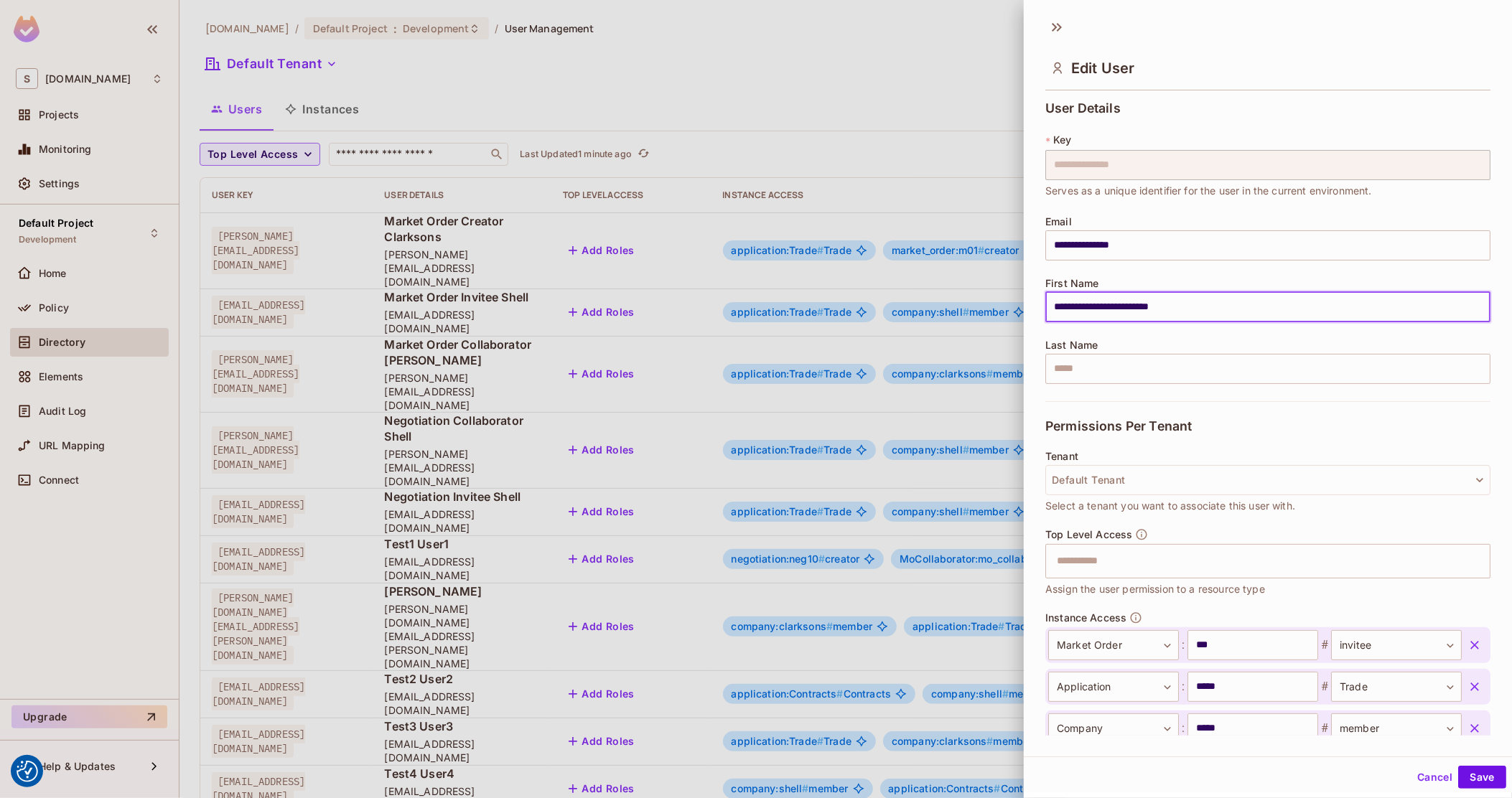
click at [931, 360] on div at bounding box center [756, 399] width 1512 height 798
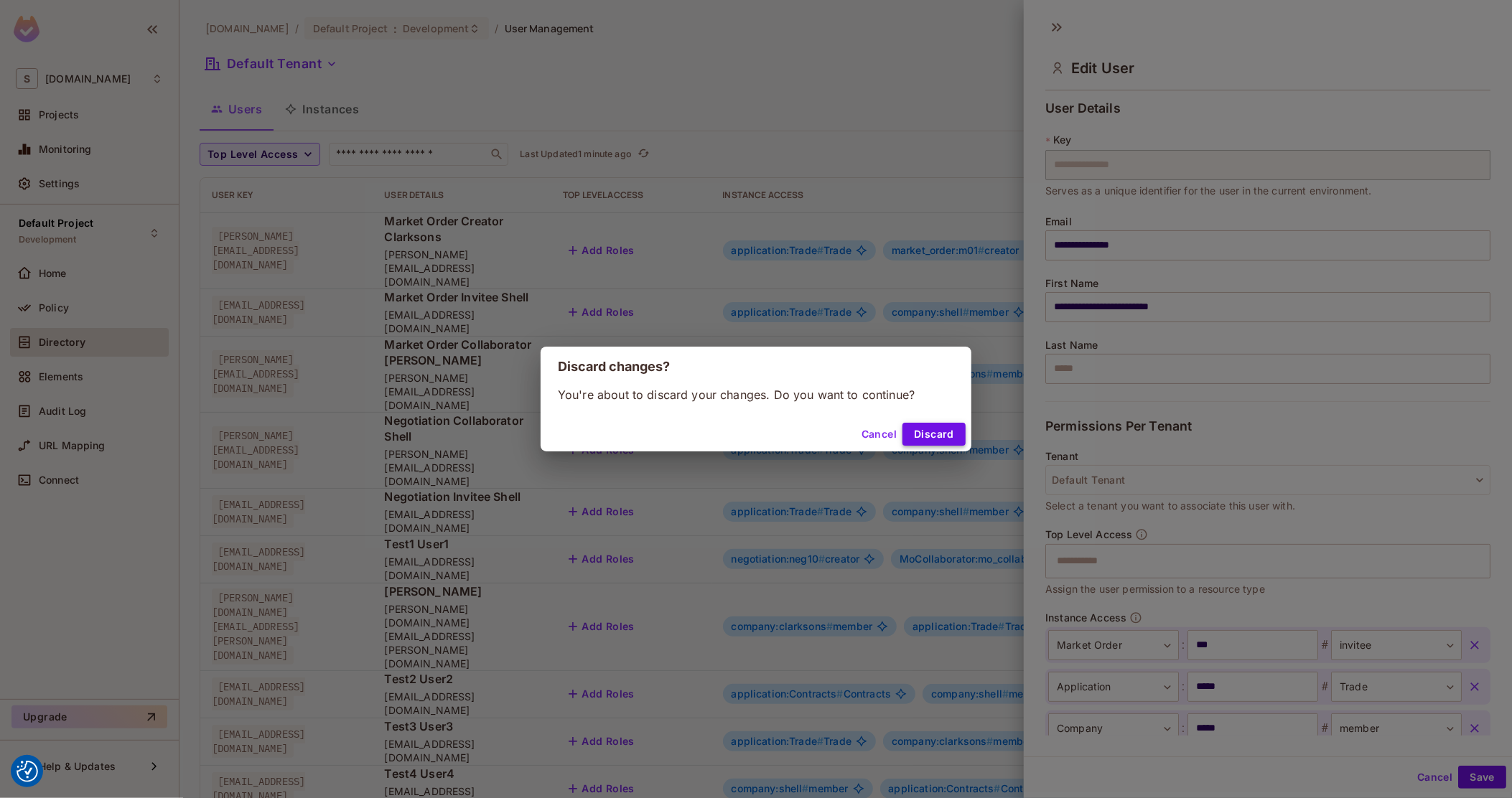
click at [949, 427] on button "Discard" at bounding box center [933, 433] width 63 height 23
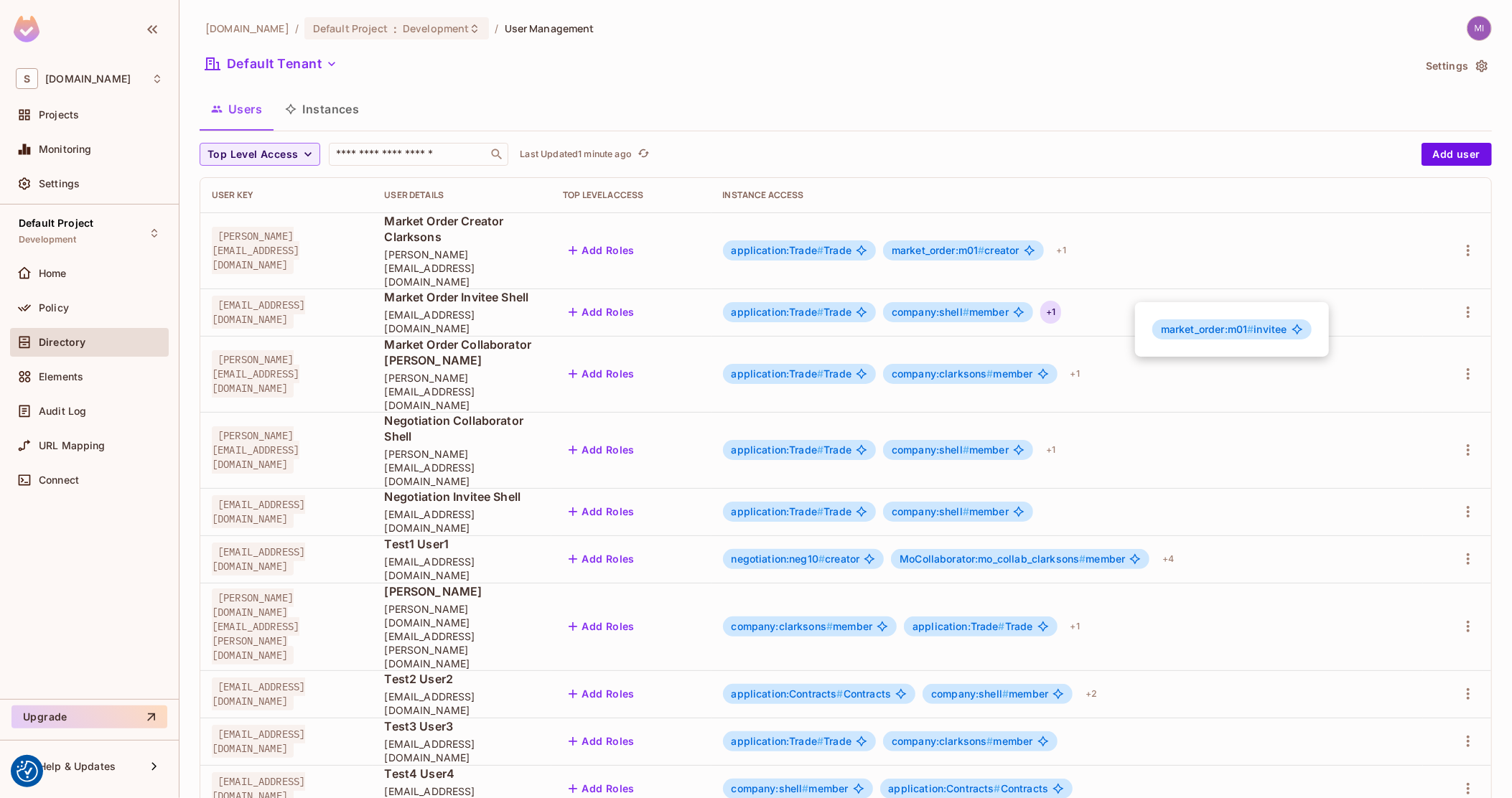
click at [1065, 356] on div at bounding box center [756, 399] width 1512 height 798
click at [1085, 362] on div "+ 1" at bounding box center [1075, 373] width 21 height 23
click at [1254, 299] on div at bounding box center [756, 399] width 1512 height 798
click at [69, 302] on div "Policy" at bounding box center [101, 308] width 124 height 12
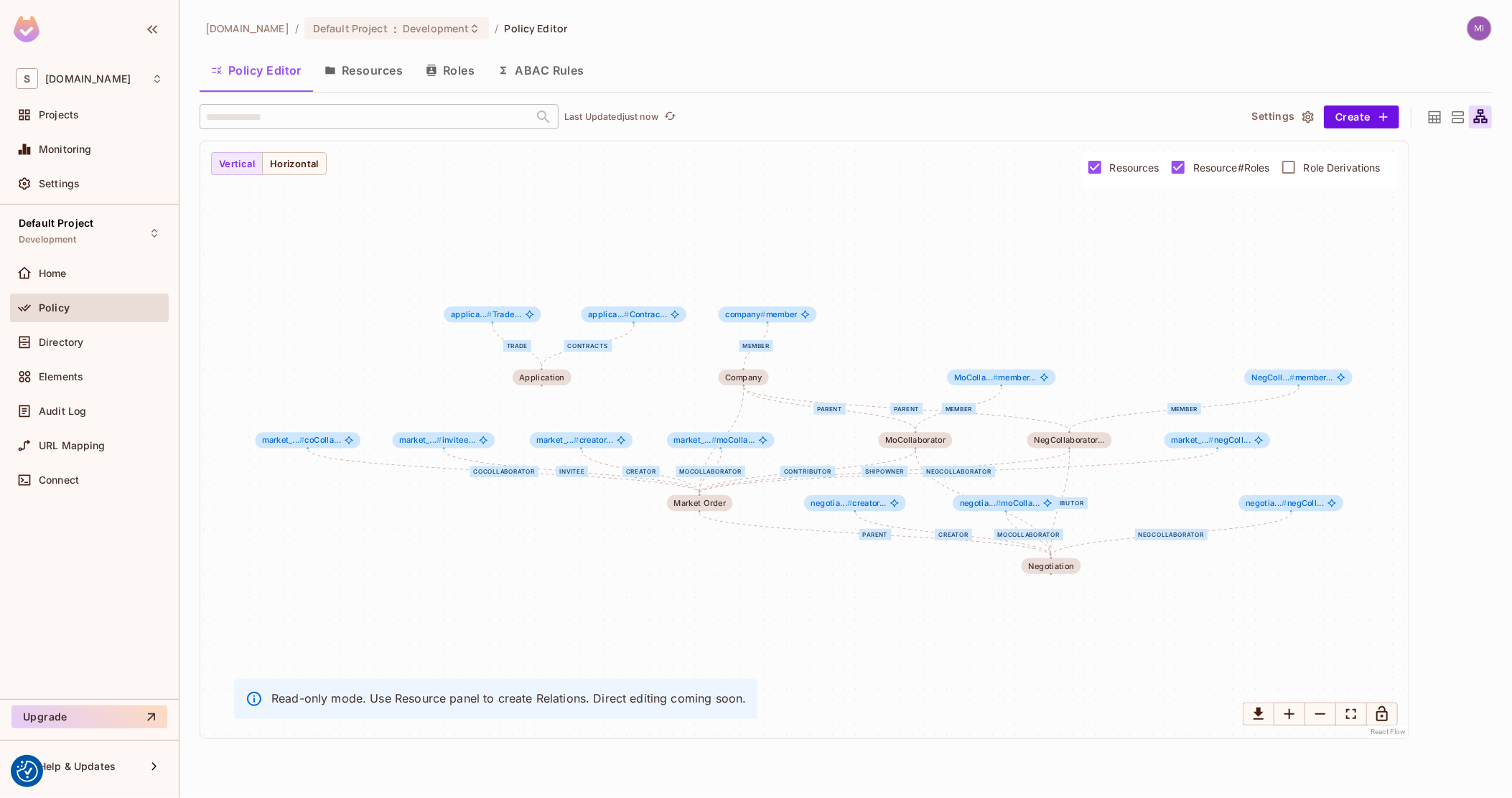
click at [1193, 174] on span "Resource#Roles" at bounding box center [1231, 167] width 77 height 14
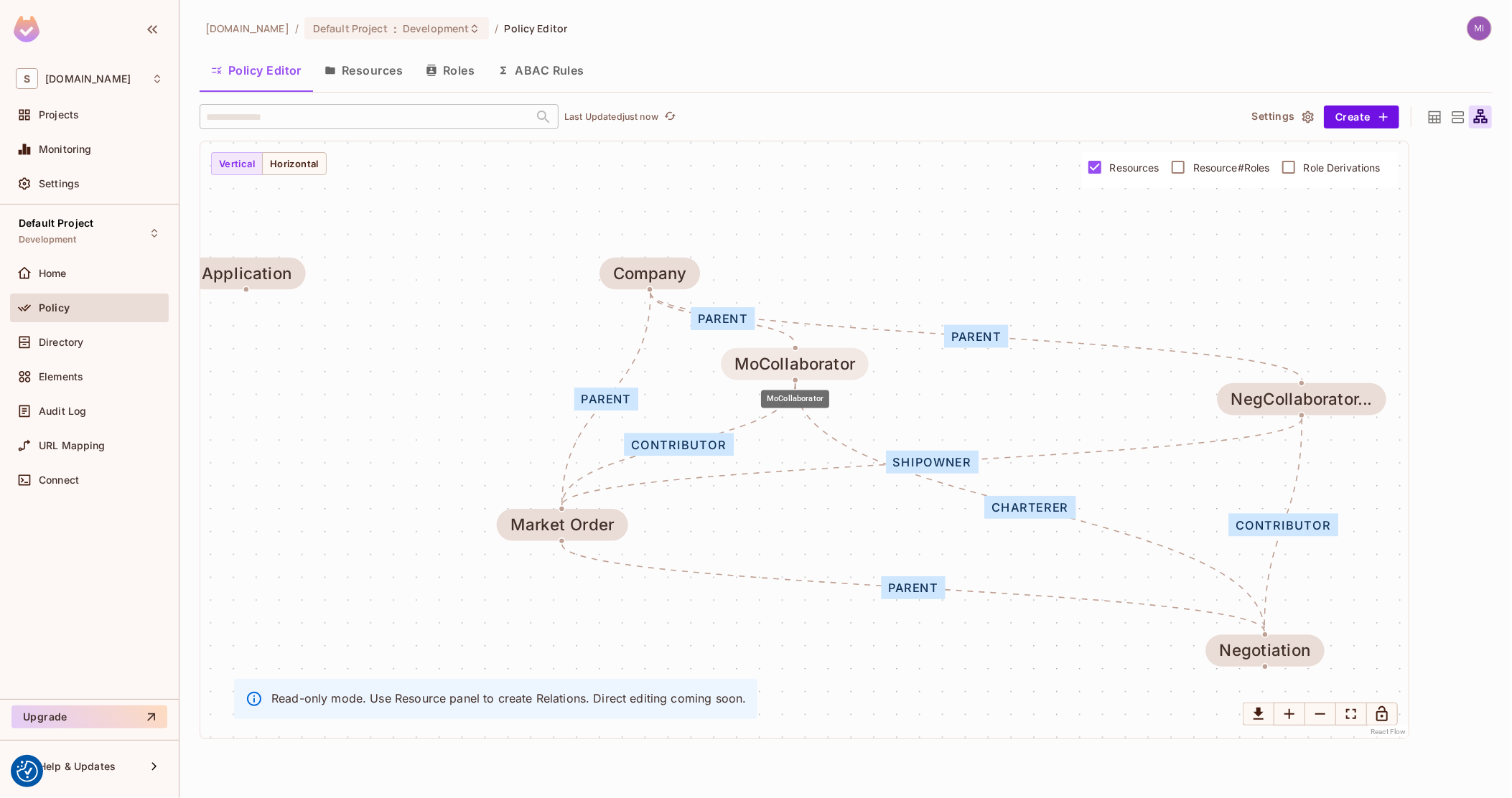
drag, startPoint x: 982, startPoint y: 389, endPoint x: 805, endPoint y: 354, distance: 180.4
click at [805, 355] on div "MoCollaborator" at bounding box center [793, 364] width 120 height 18
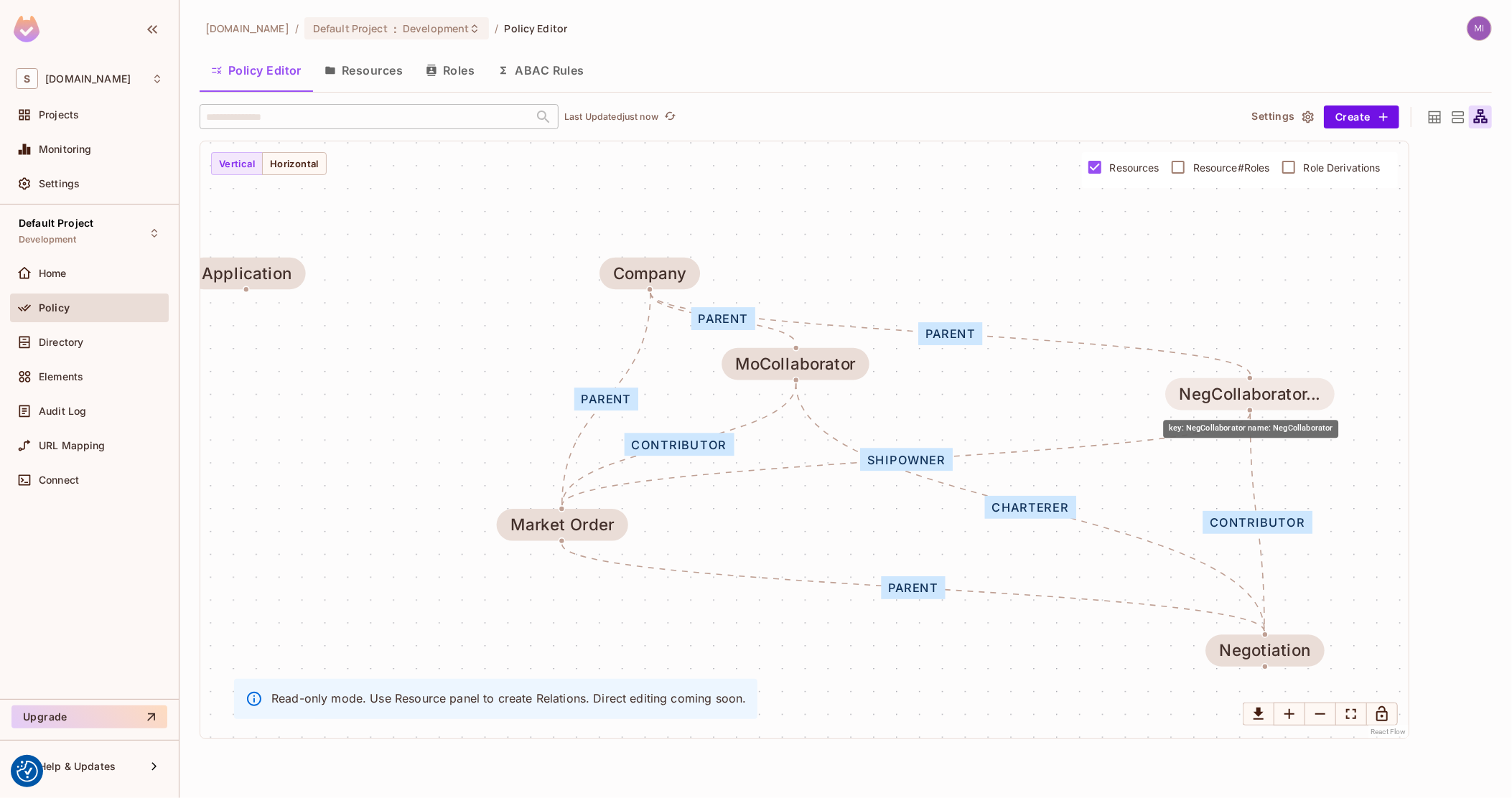
drag, startPoint x: 1273, startPoint y: 389, endPoint x: 1218, endPoint y: 384, distance: 55.2
click at [1218, 385] on div "NegCollaborator..." at bounding box center [1249, 393] width 142 height 18
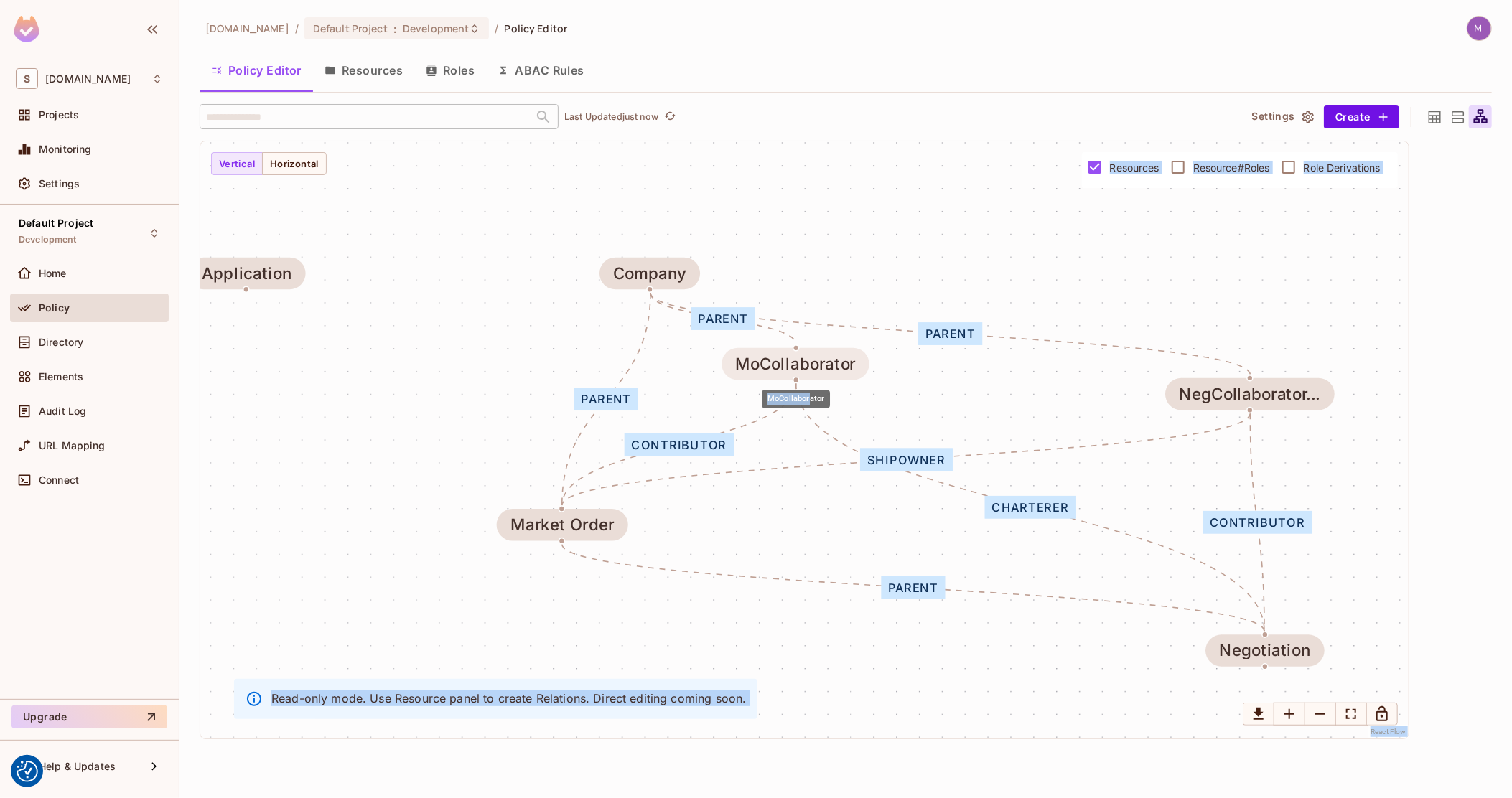
click at [837, 377] on body "We use cookies to enhance your browsing experience, serve personalized ads or c…" at bounding box center [756, 399] width 1512 height 798
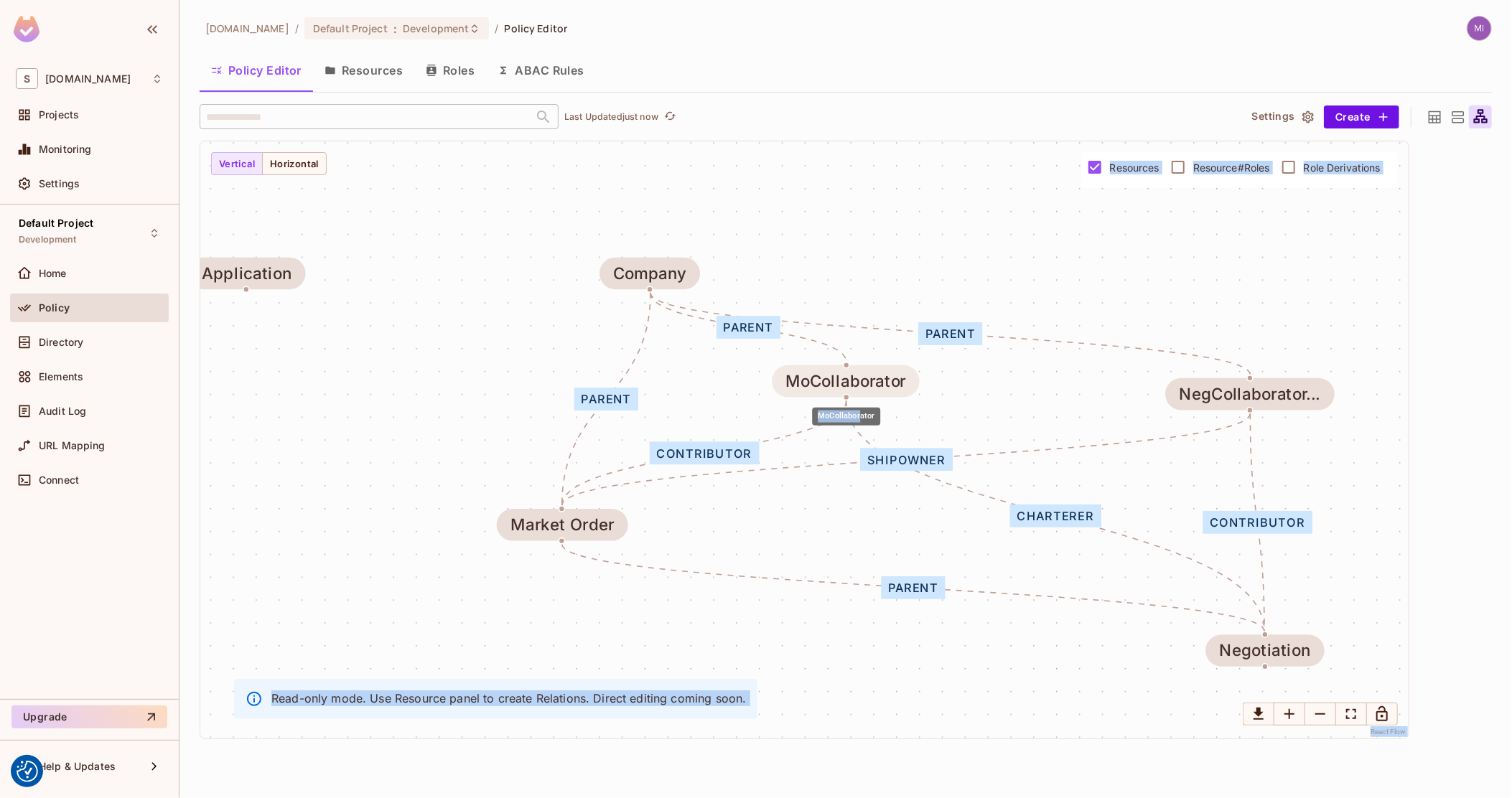
drag, startPoint x: 826, startPoint y: 366, endPoint x: 832, endPoint y: 382, distance: 17.1
click at [837, 382] on div "MoCollaborator" at bounding box center [844, 381] width 120 height 18
click at [967, 388] on div "shipowner contributor parent parent parent parent charterer contributor Market …" at bounding box center [804, 440] width 1208 height 597
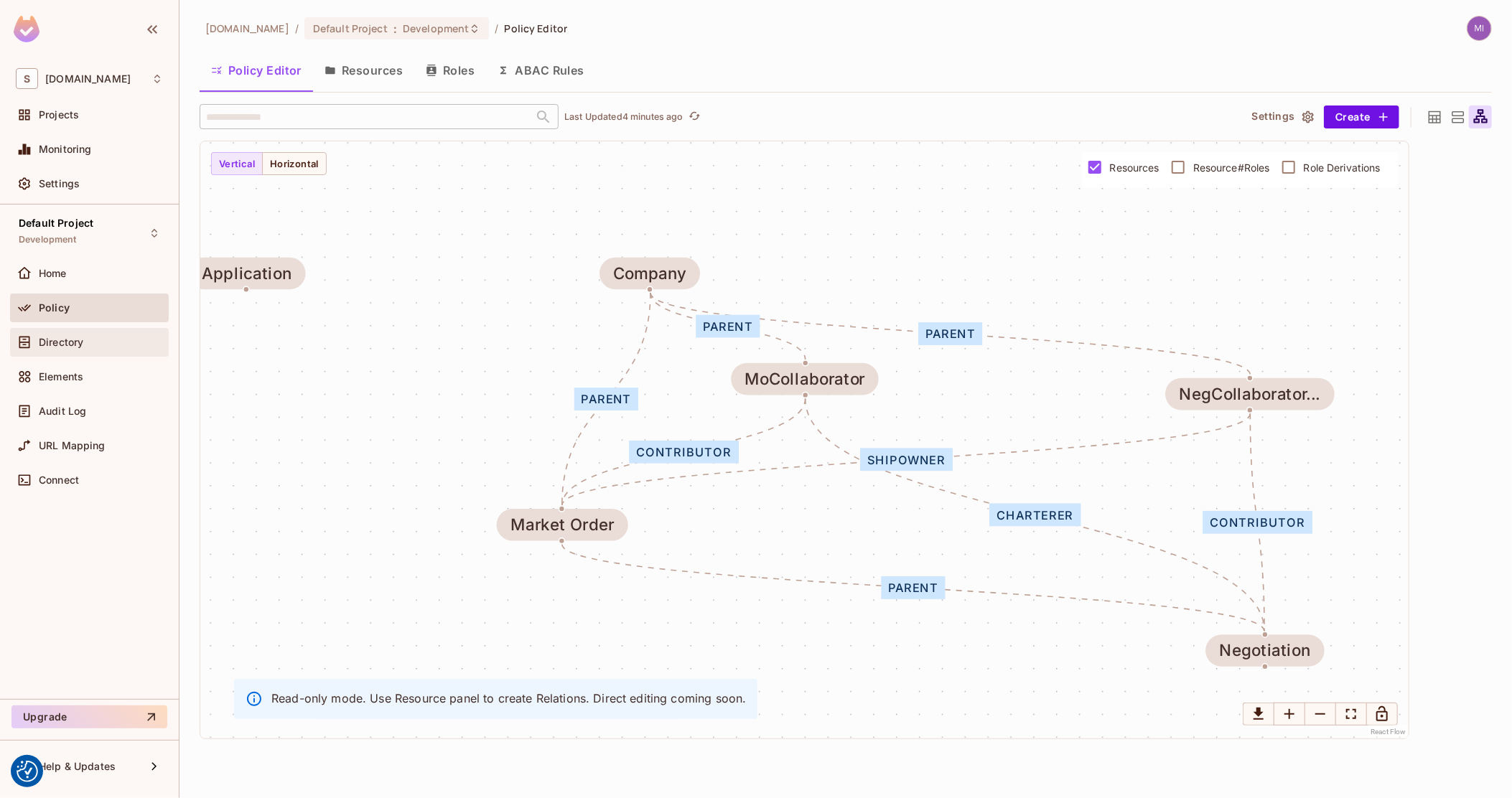
click at [77, 337] on span "Directory" at bounding box center [61, 343] width 44 height 12
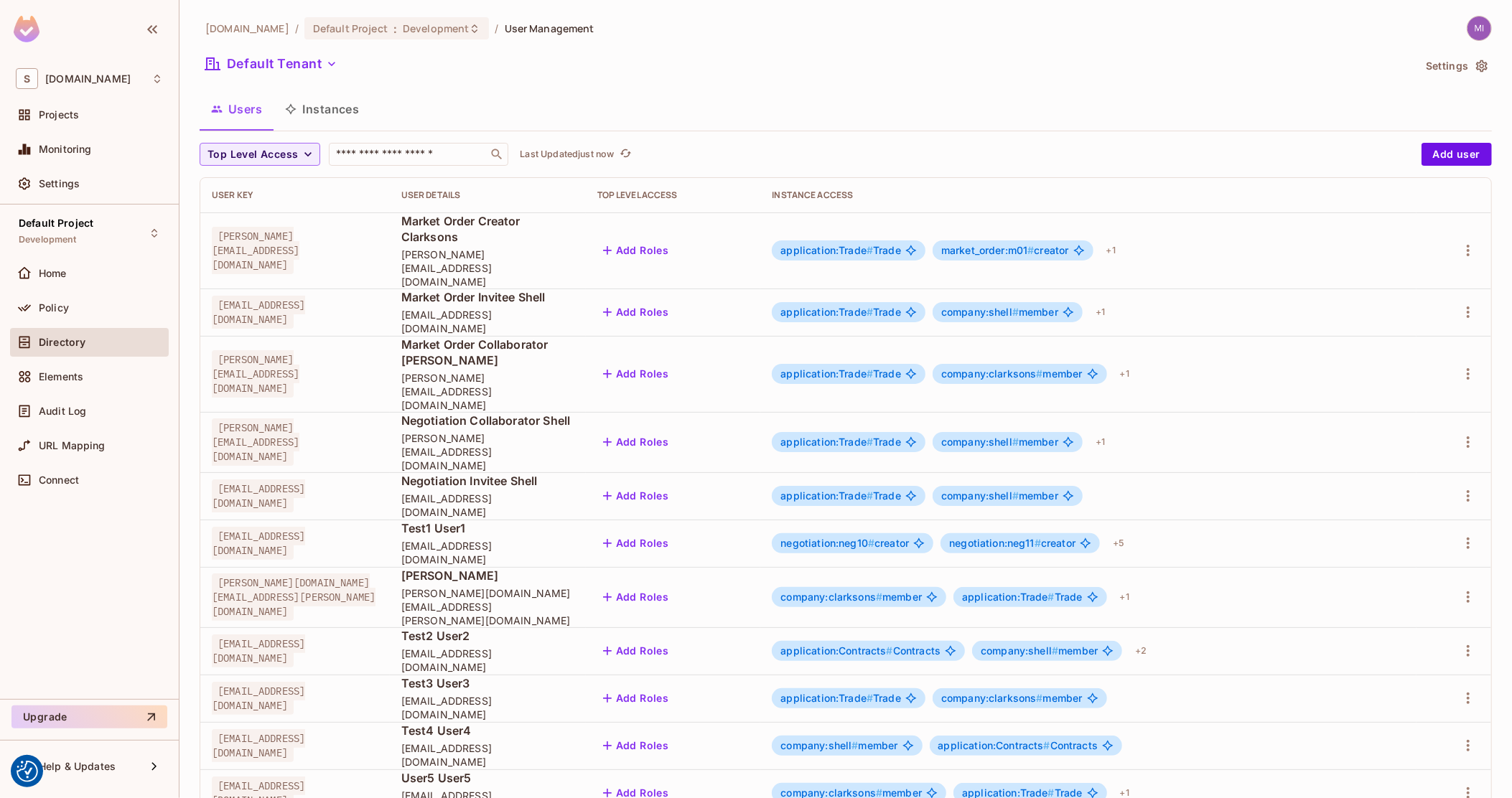
click at [328, 108] on button "Instances" at bounding box center [322, 109] width 97 height 36
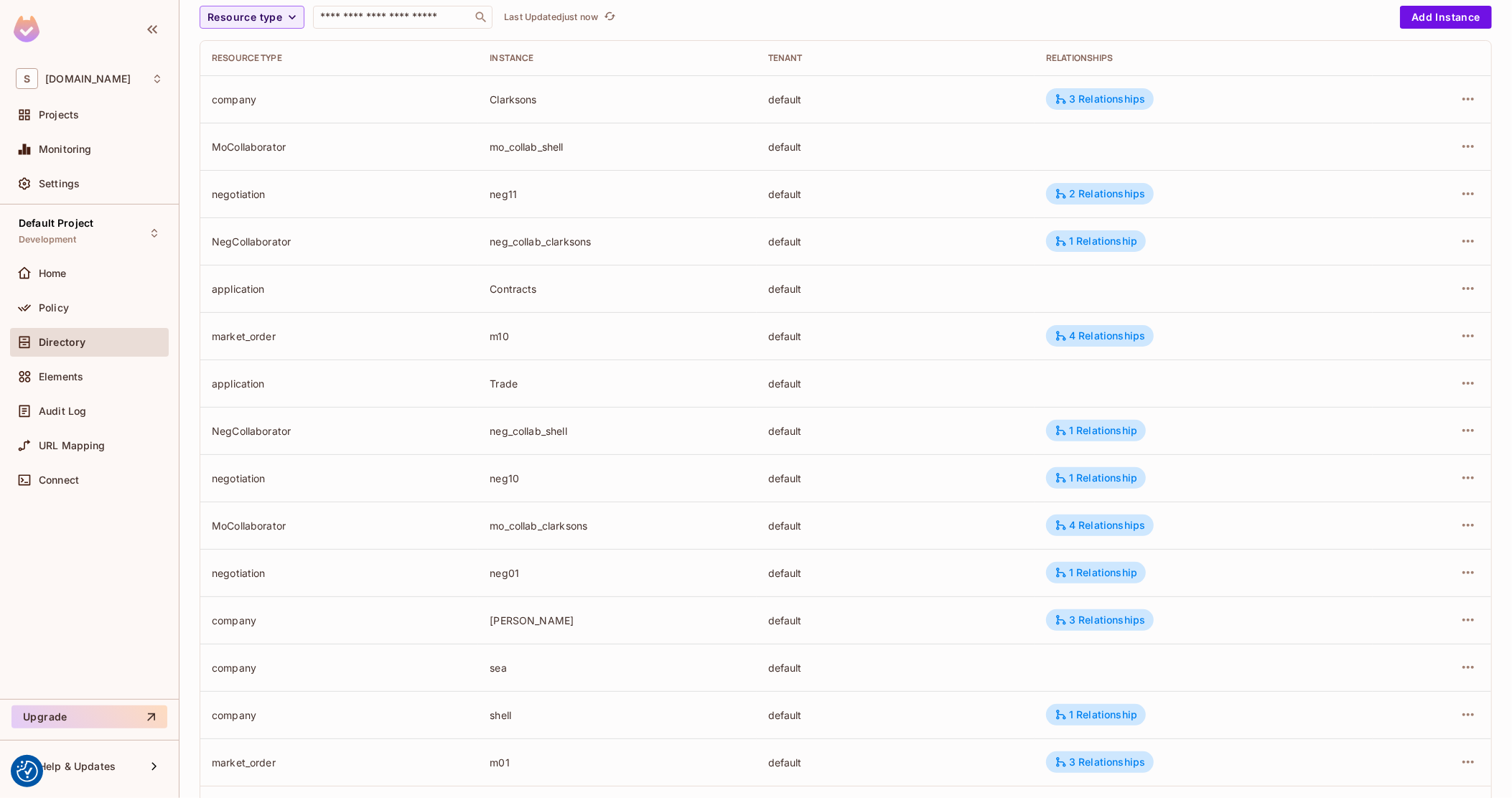
scroll to position [179, 0]
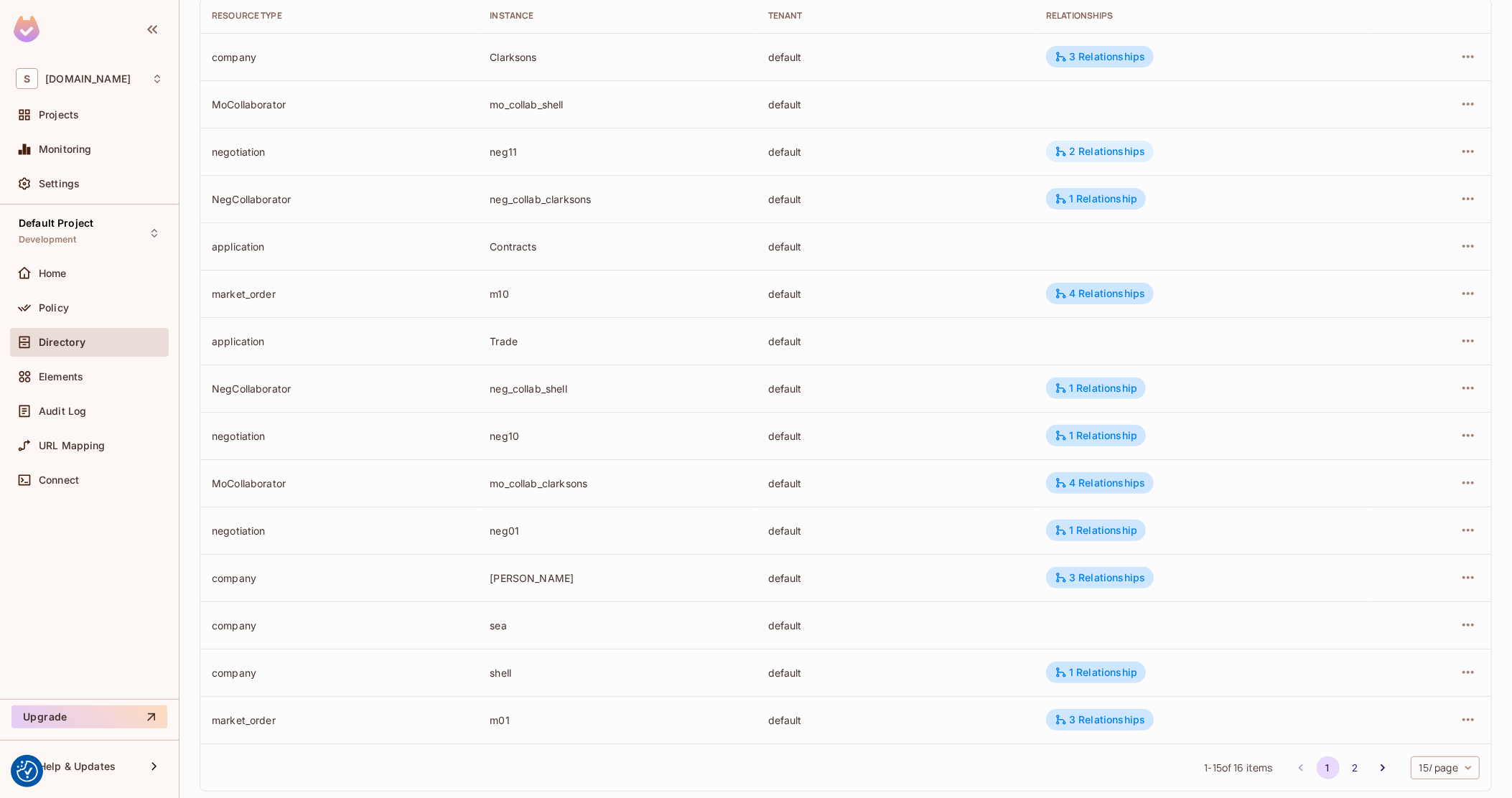
click at [1069, 145] on div "2 Relationships" at bounding box center [1100, 151] width 91 height 13
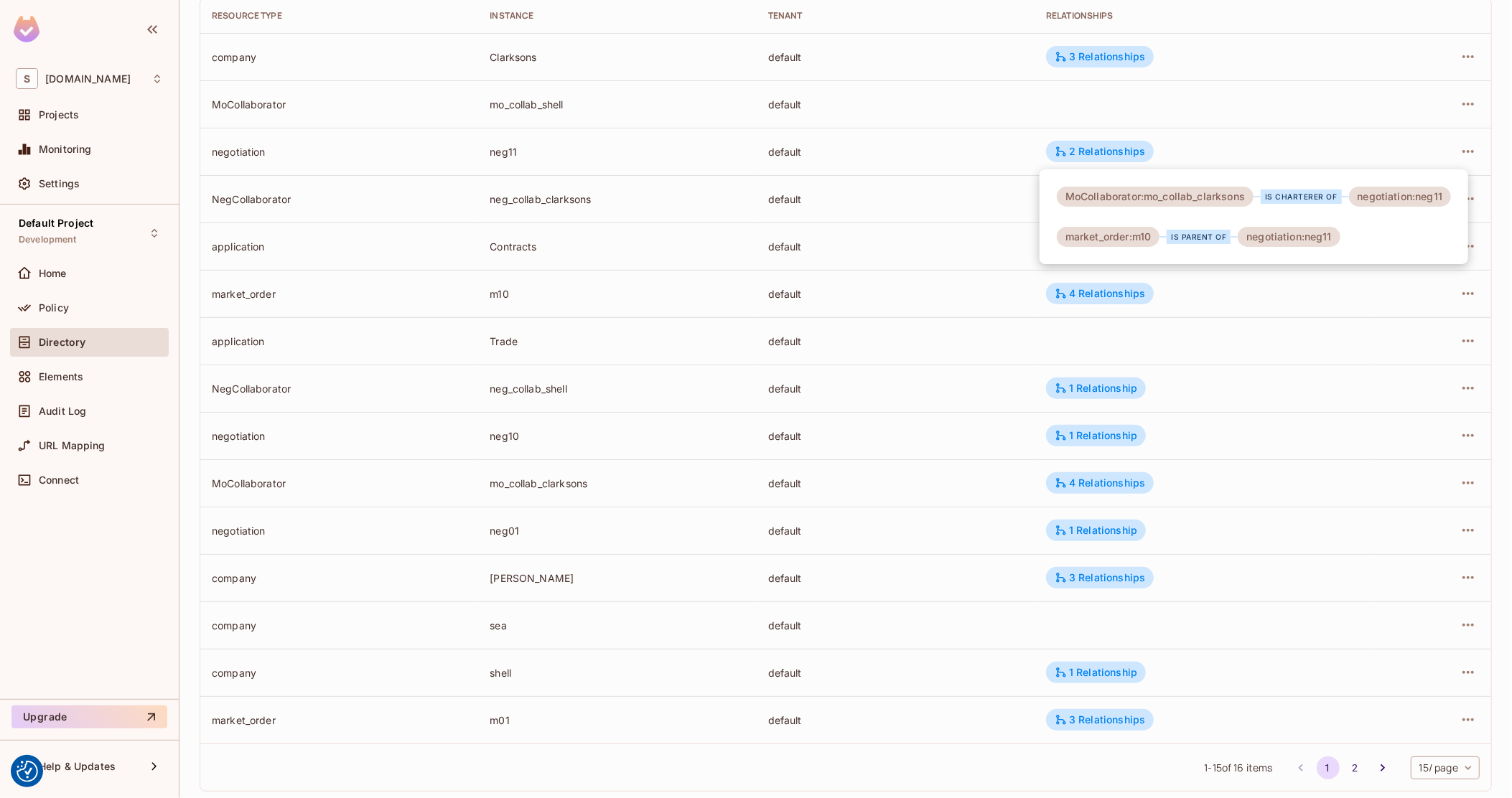
click at [914, 363] on div at bounding box center [756, 399] width 1512 height 798
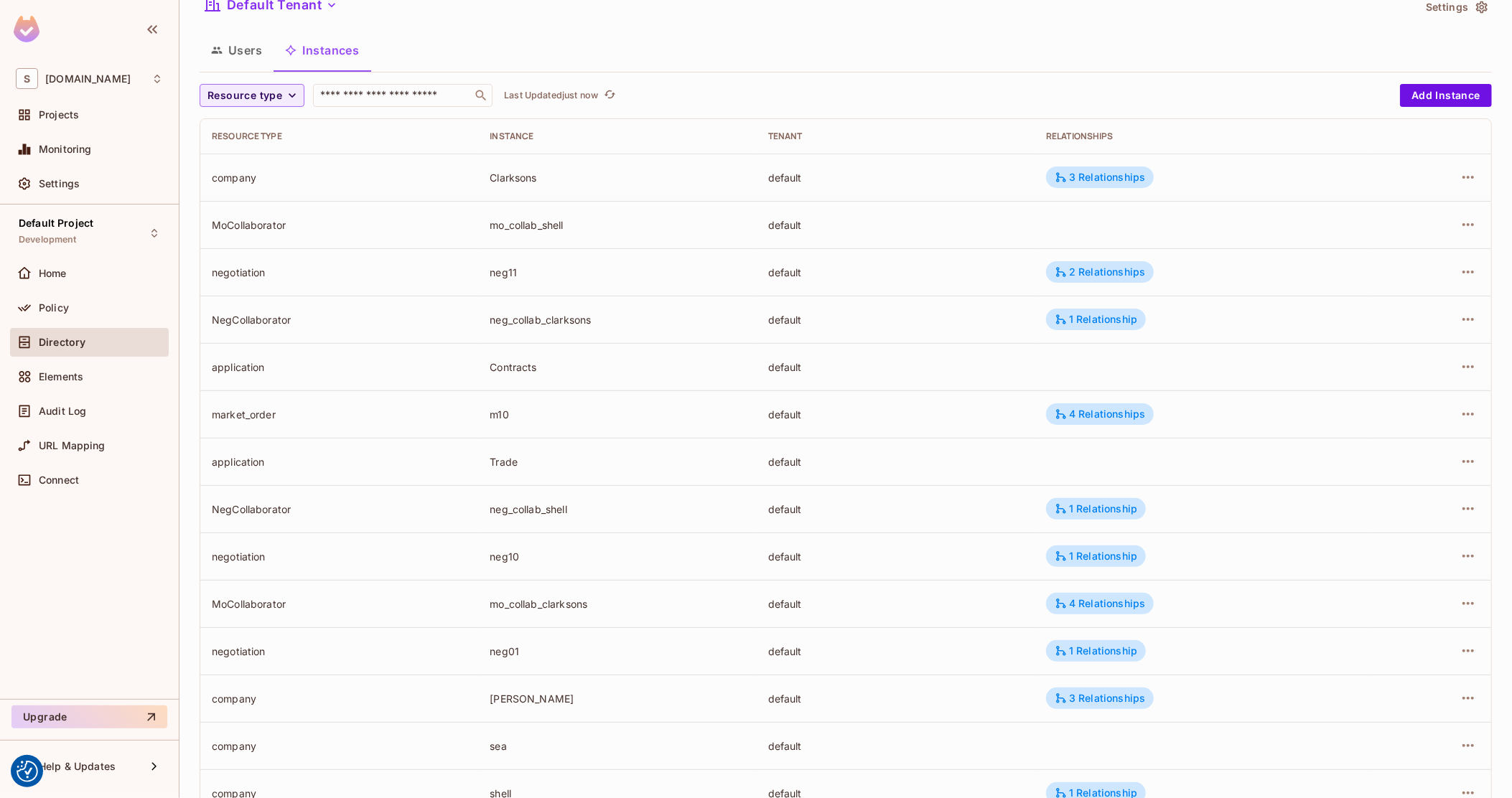
scroll to position [0, 0]
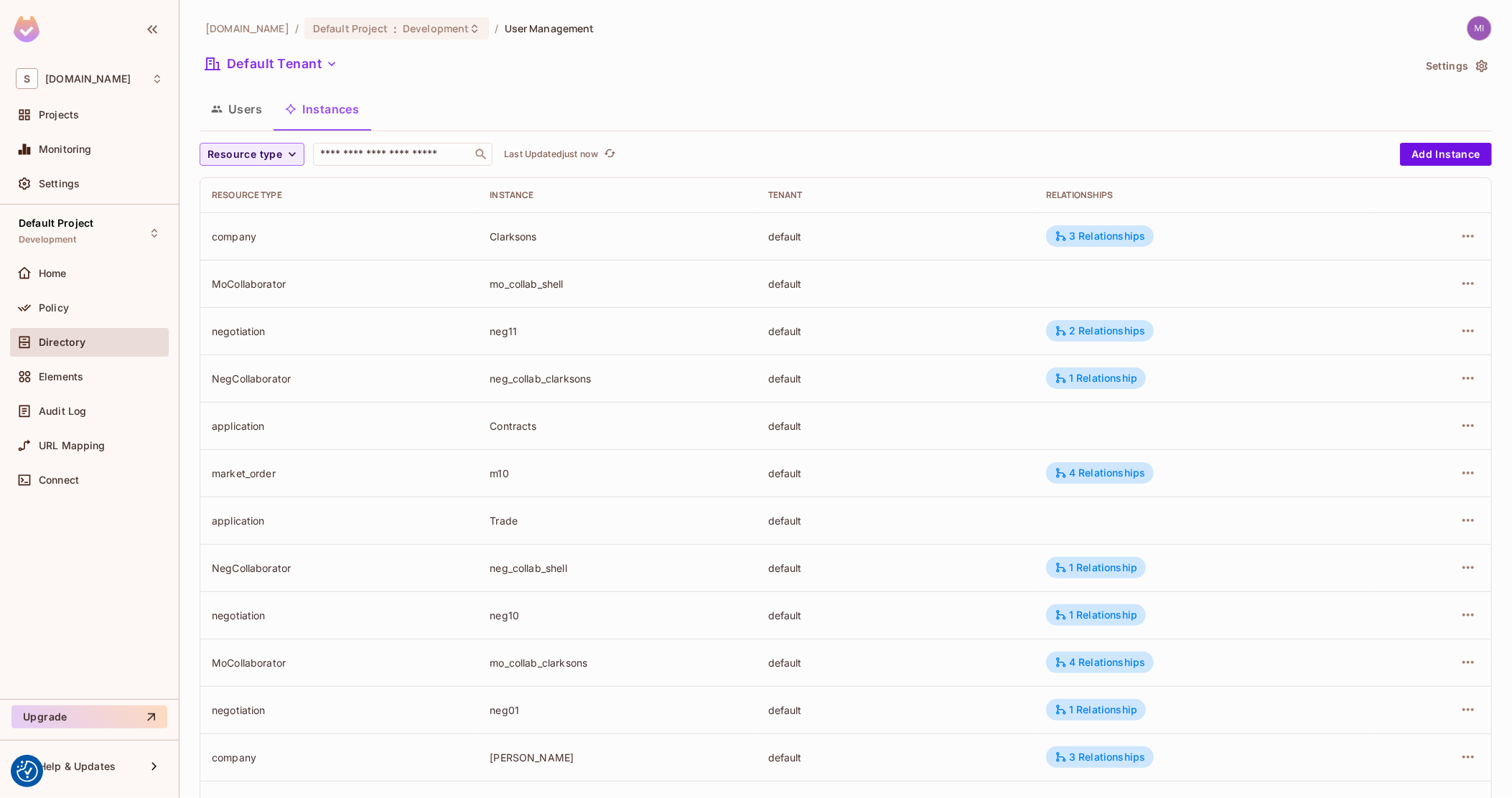
click at [244, 110] on button "Users" at bounding box center [236, 109] width 74 height 36
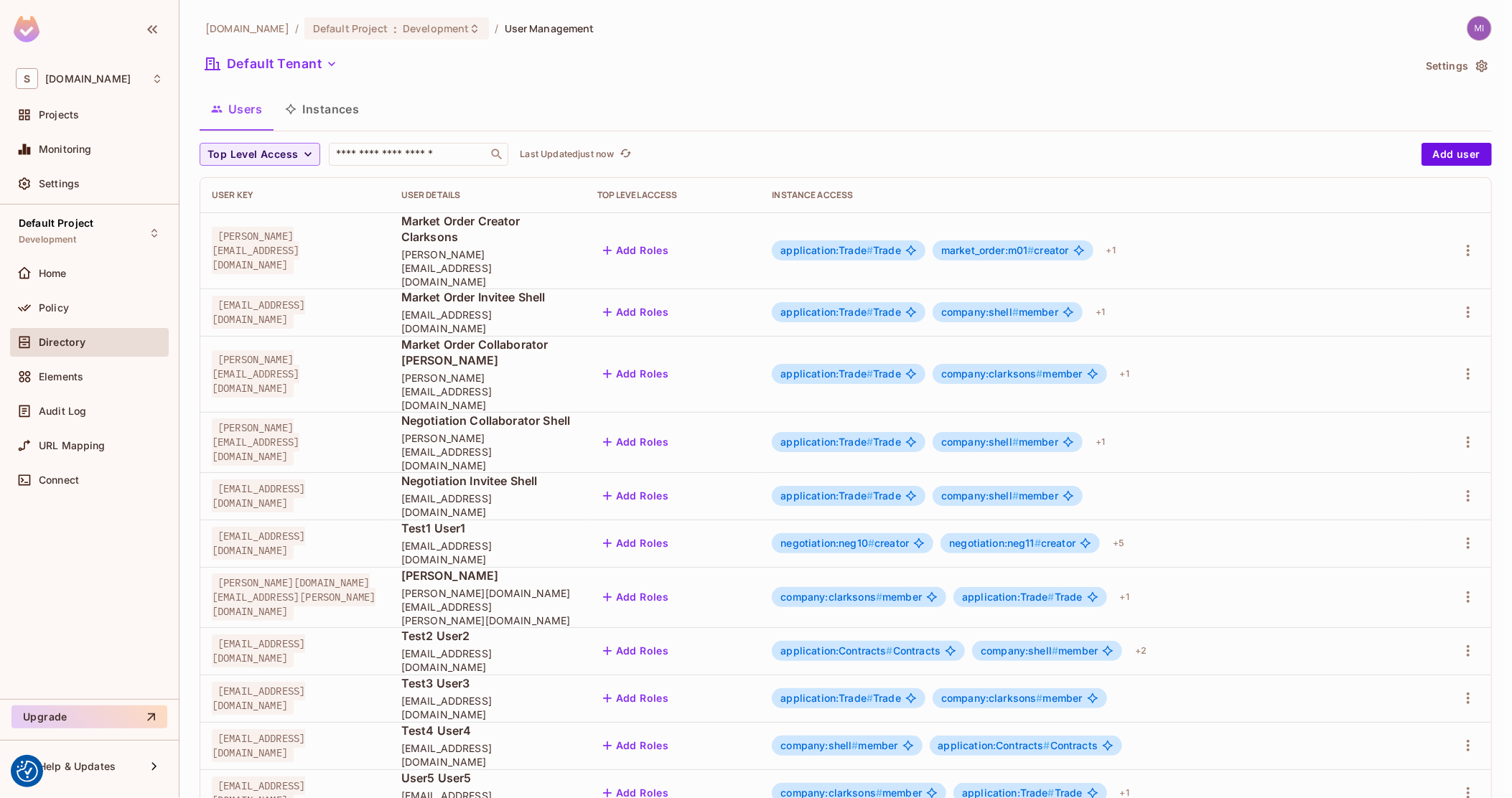
click at [305, 527] on span "Test1.User1@clarksons.com" at bounding box center [259, 543] width 93 height 33
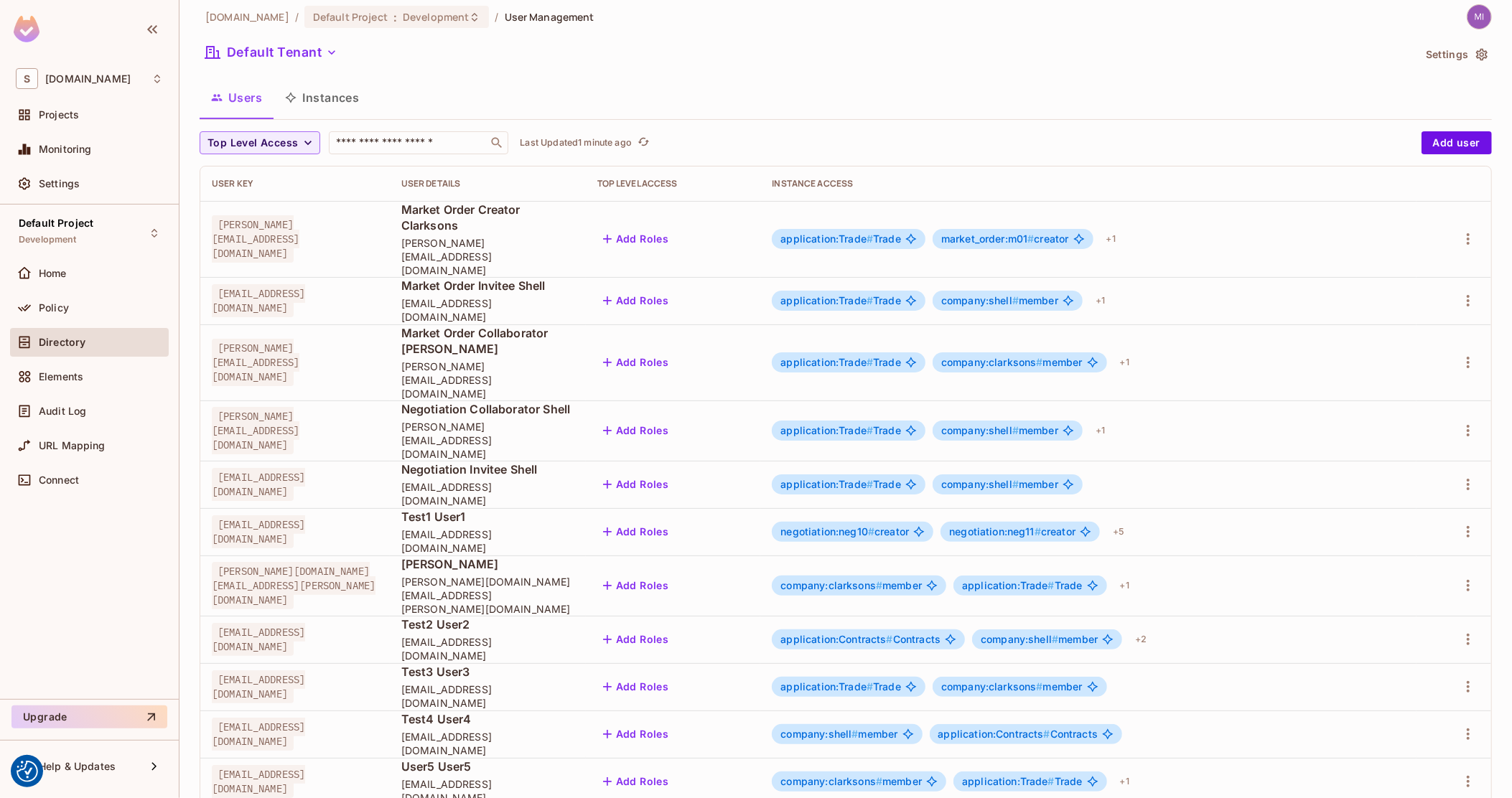
scroll to position [14, 0]
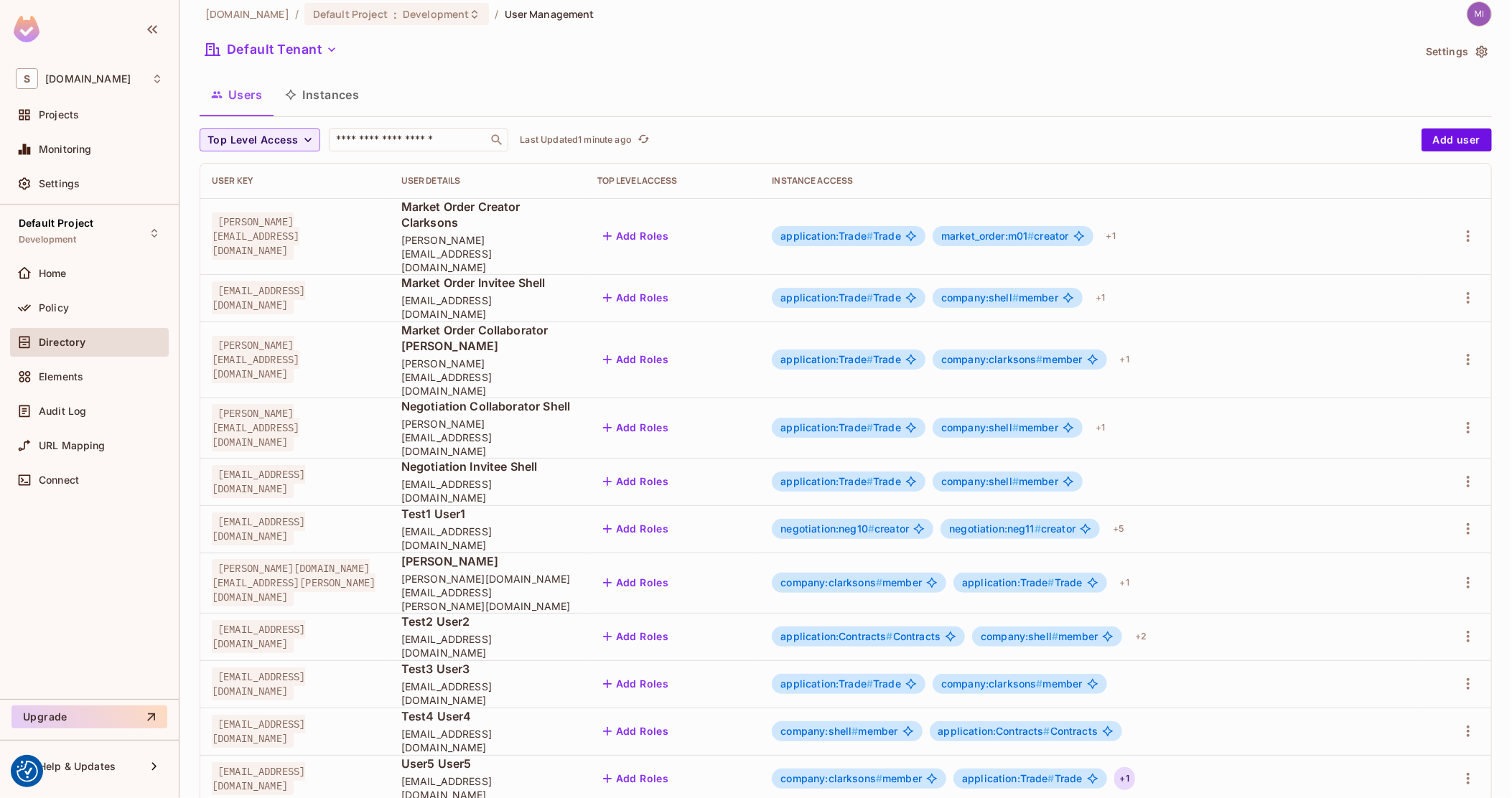
click at [1134, 767] on div "+ 1" at bounding box center [1124, 778] width 21 height 23
click at [1274, 678] on div at bounding box center [756, 399] width 1512 height 798
click at [344, 99] on button "Instances" at bounding box center [322, 95] width 97 height 36
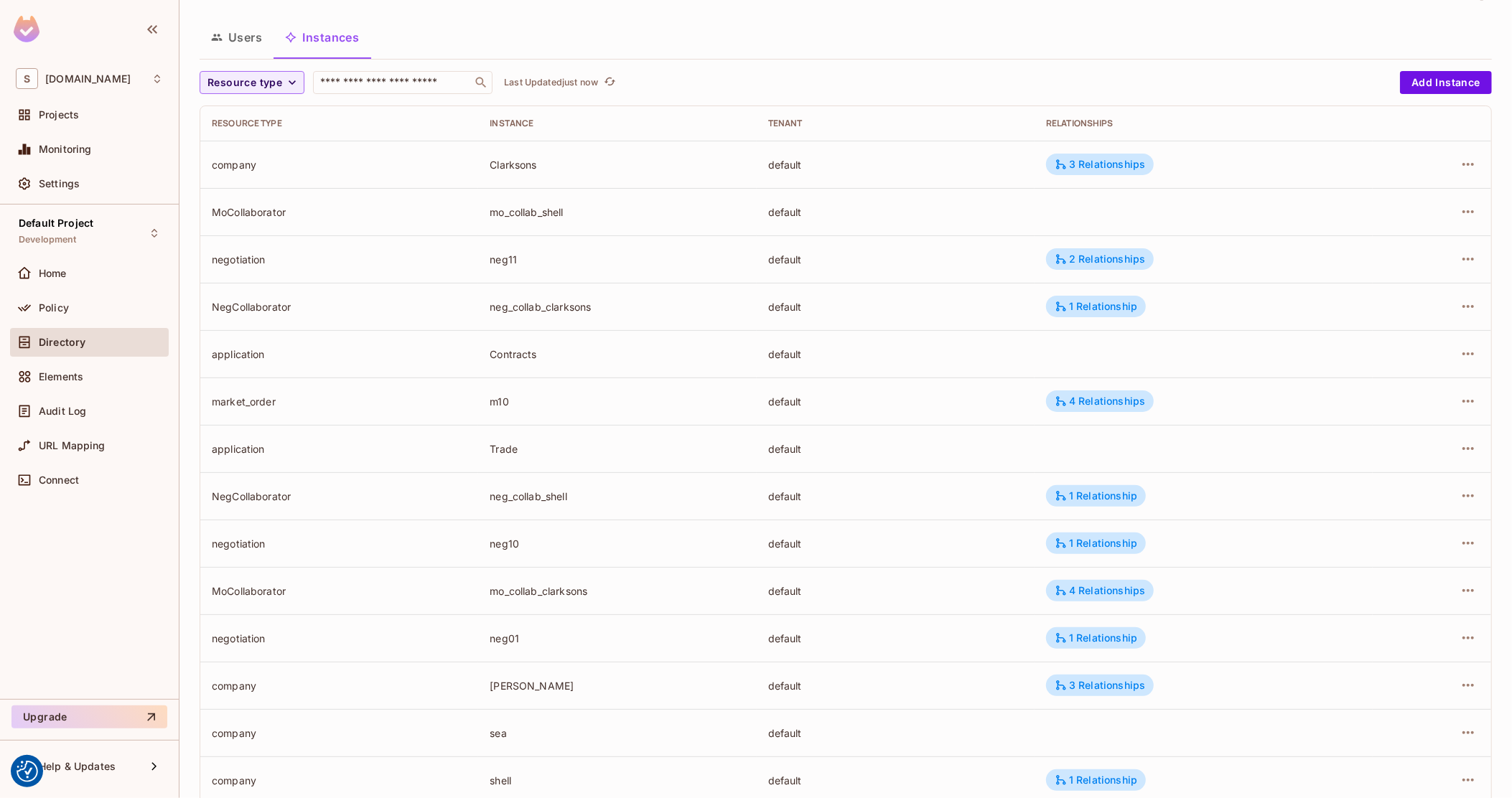
scroll to position [203, 0]
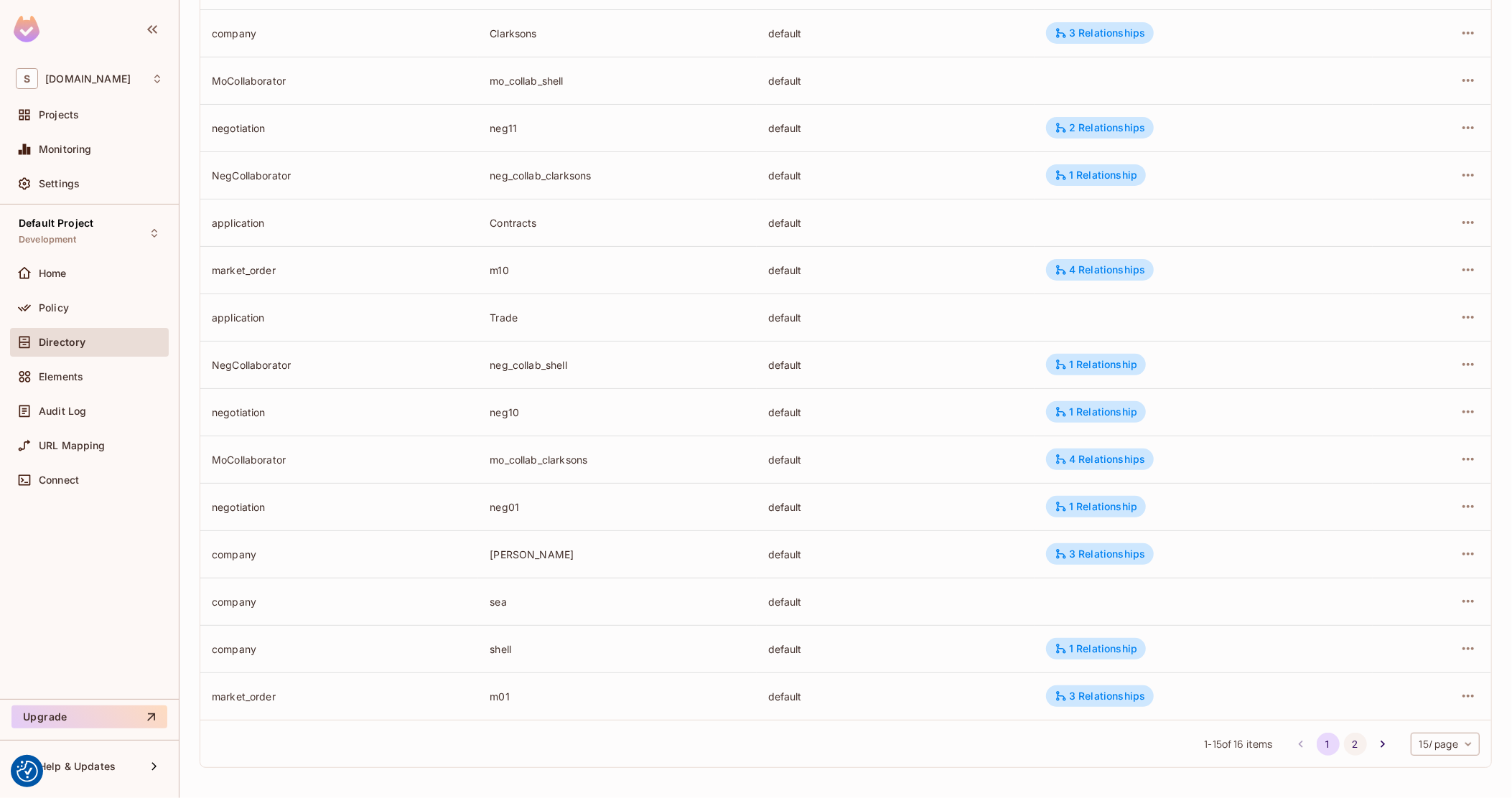
click at [1344, 750] on button "2" at bounding box center [1355, 744] width 23 height 23
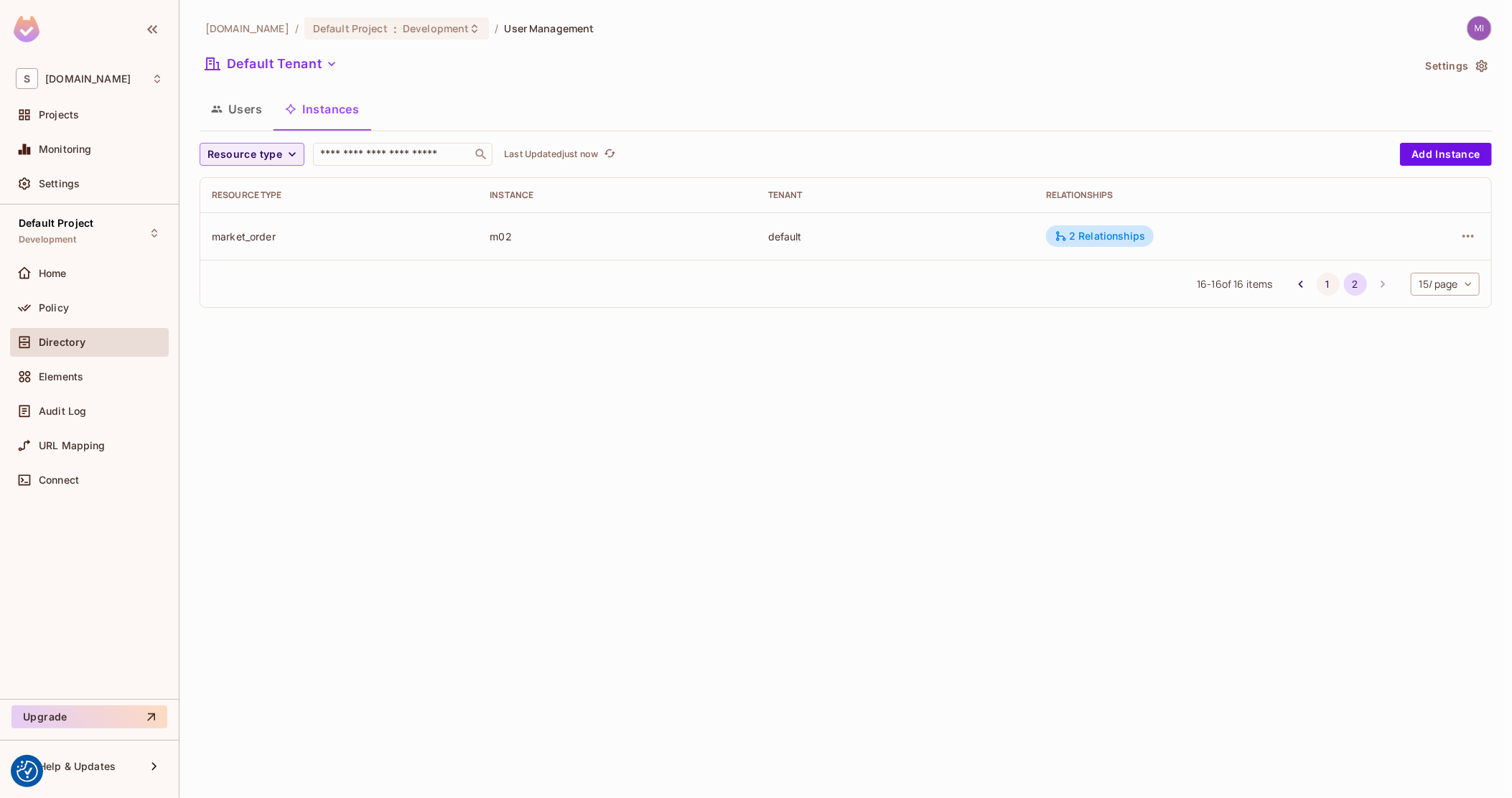
click at [1325, 281] on button "1" at bounding box center [1327, 283] width 23 height 23
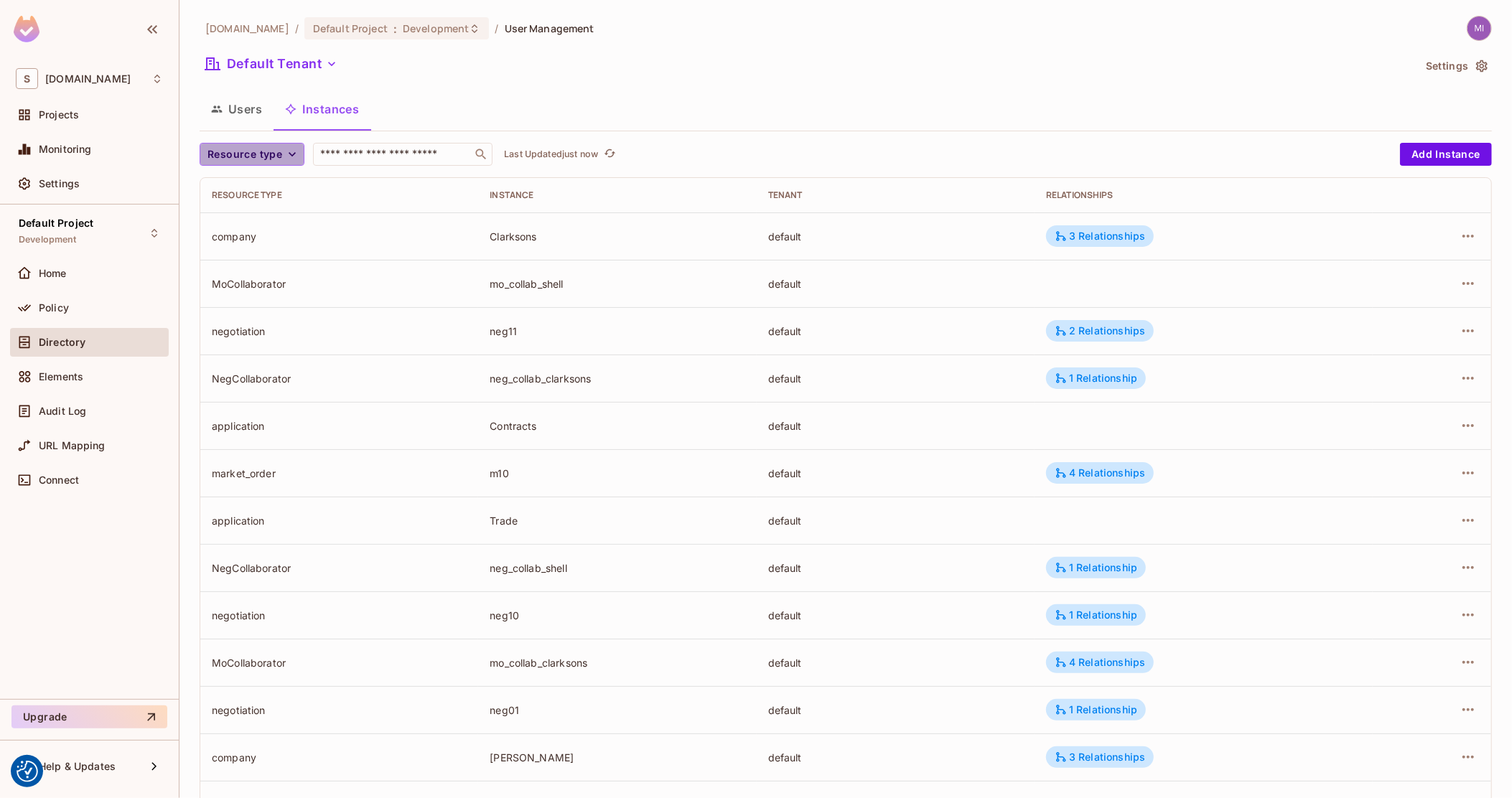
click at [252, 151] on span "Resource type" at bounding box center [244, 154] width 75 height 18
click at [235, 335] on span "Negotiation" at bounding box center [250, 341] width 79 height 14
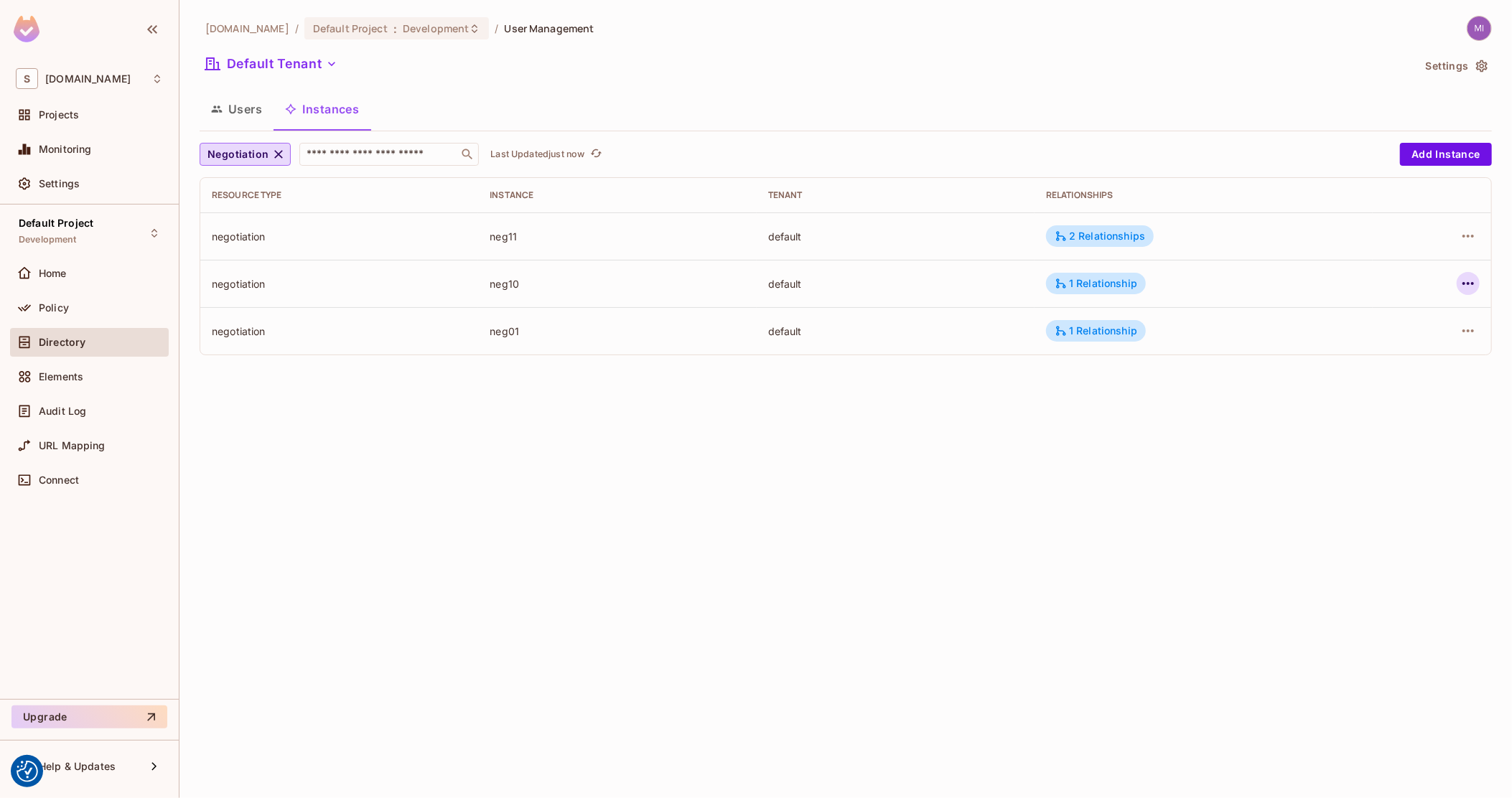
click at [1470, 287] on icon "button" at bounding box center [1468, 283] width 17 height 17
click at [1087, 332] on div at bounding box center [756, 399] width 1512 height 798
click at [1087, 332] on div "1 Relationship" at bounding box center [1095, 330] width 82 height 13
click at [1108, 289] on div at bounding box center [756, 399] width 1512 height 798
click at [1112, 278] on div "1 Relationship" at bounding box center [1095, 283] width 82 height 13
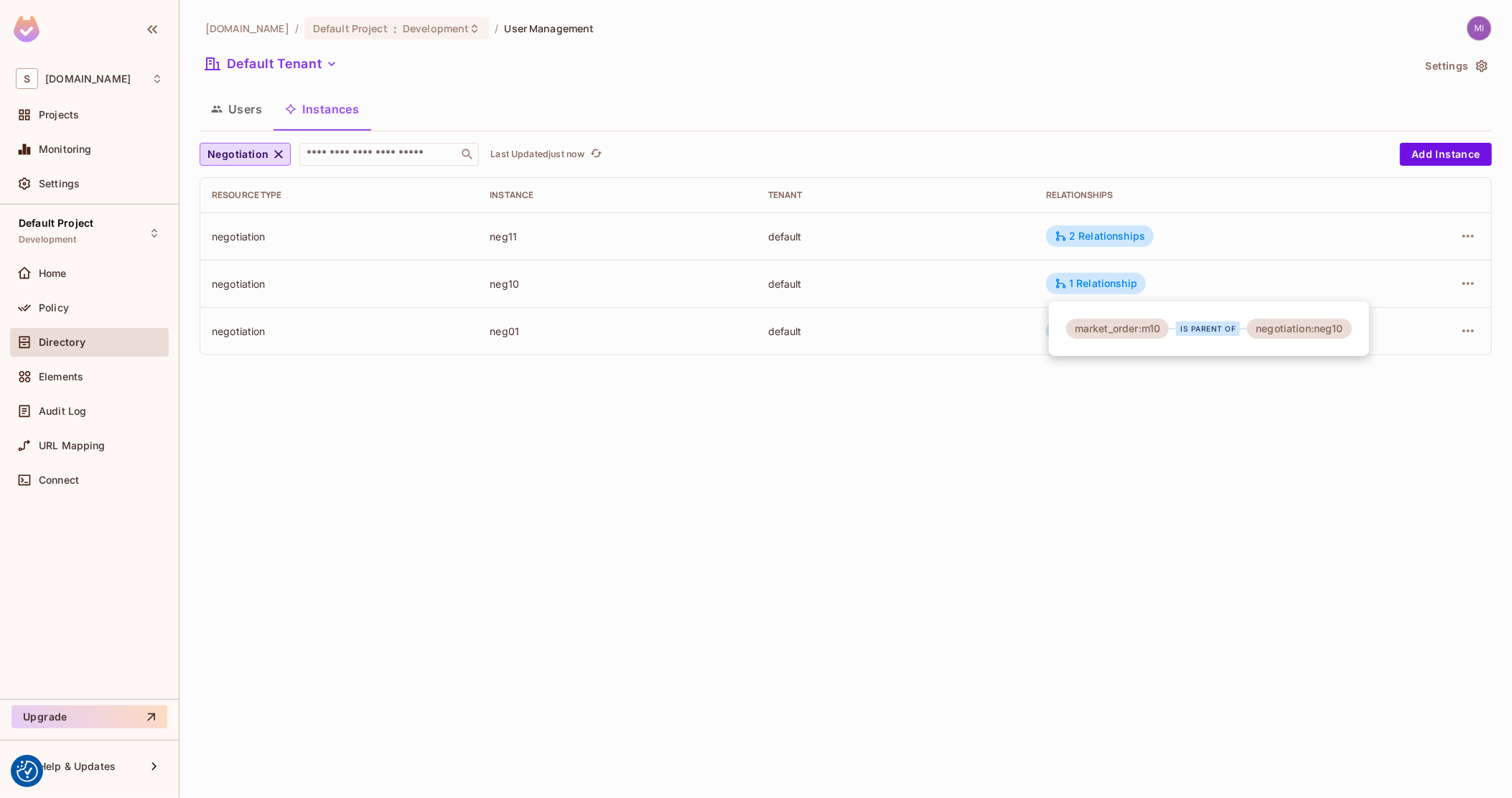
click at [1177, 283] on div at bounding box center [756, 399] width 1512 height 798
click at [1469, 282] on icon "button" at bounding box center [1468, 282] width 12 height 3
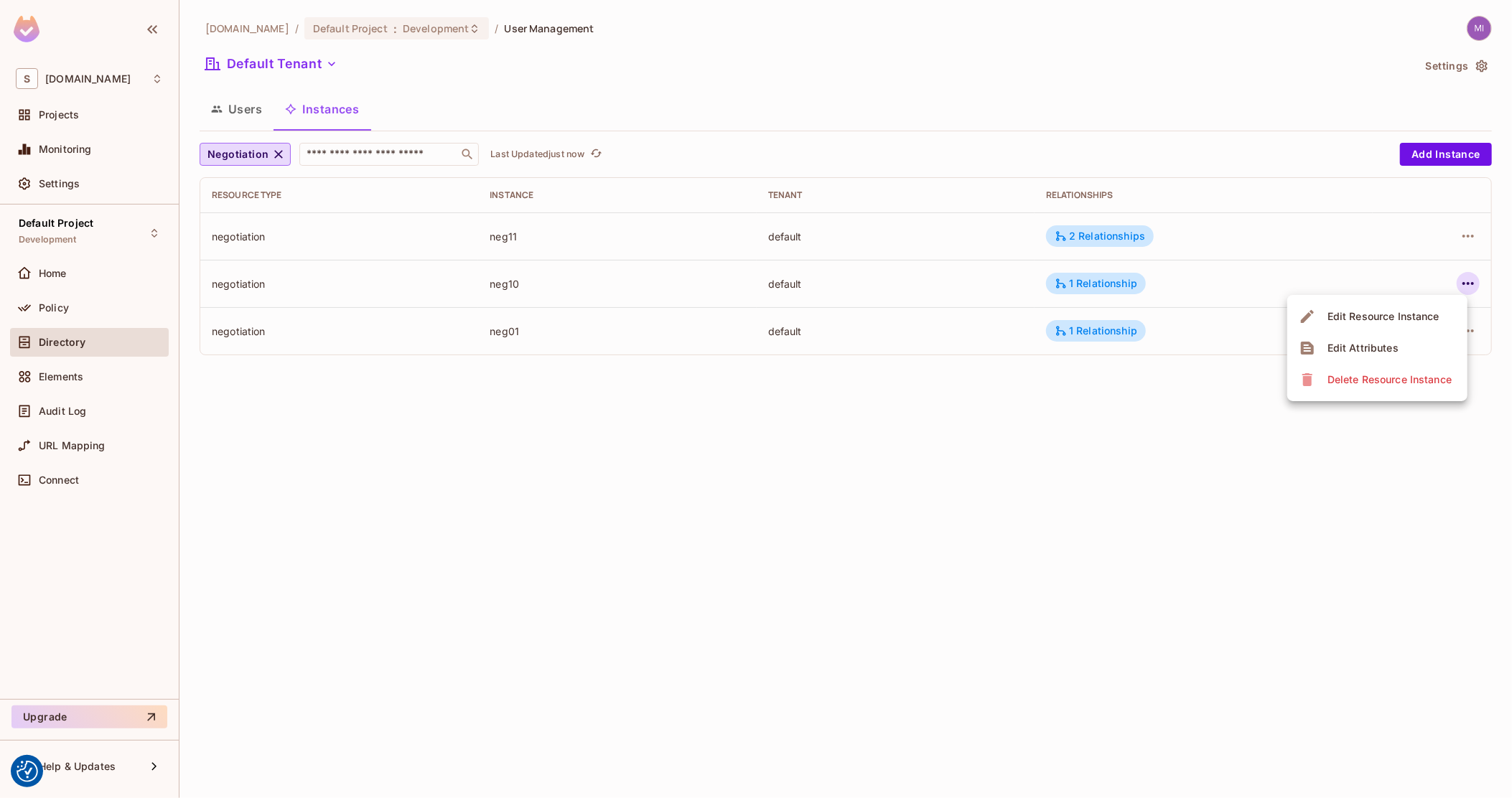
click at [232, 100] on div at bounding box center [756, 399] width 1512 height 798
click at [232, 105] on button "Users" at bounding box center [236, 109] width 74 height 36
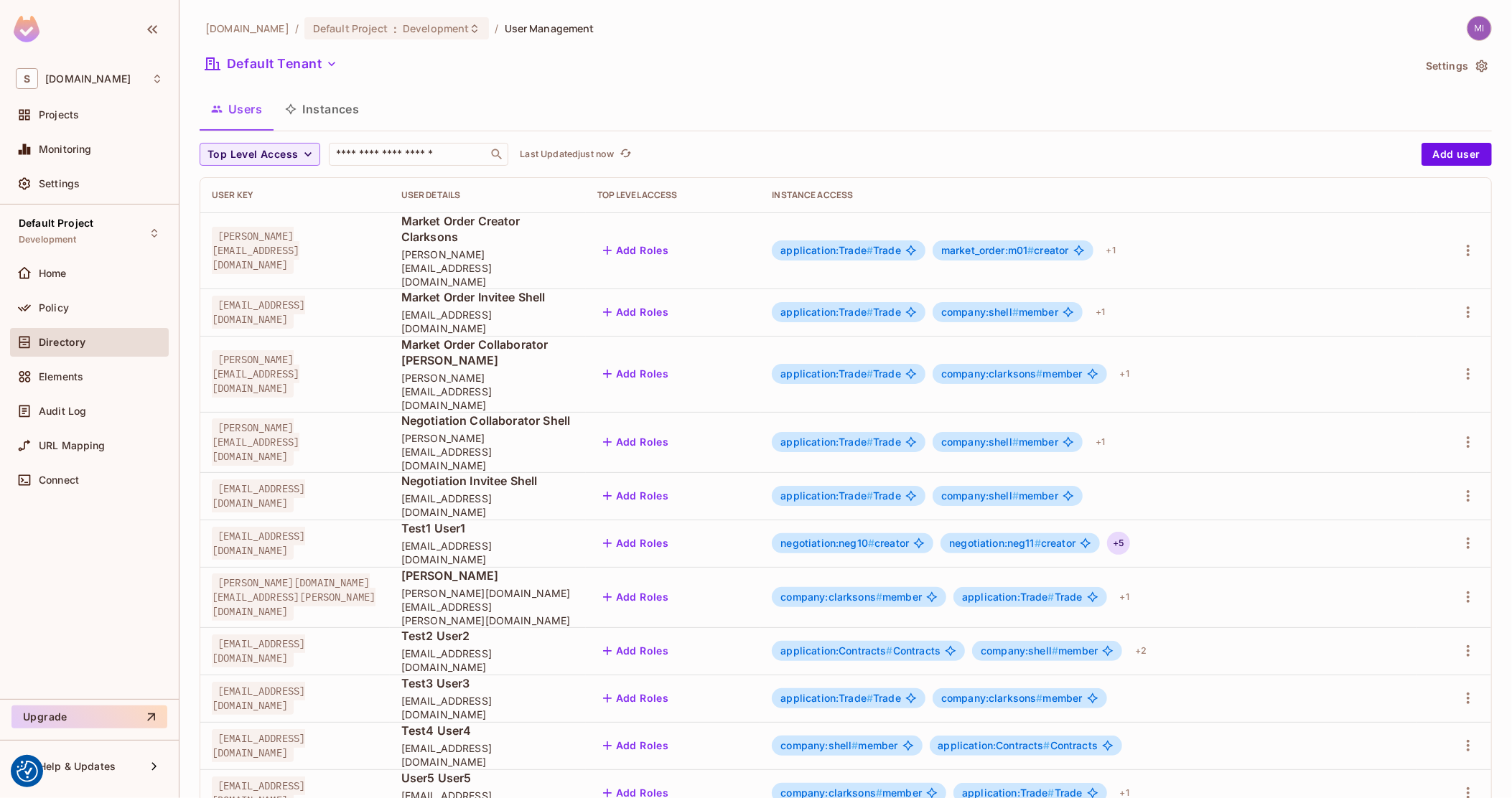
click at [1130, 532] on div "+ 5" at bounding box center [1117, 543] width 23 height 23
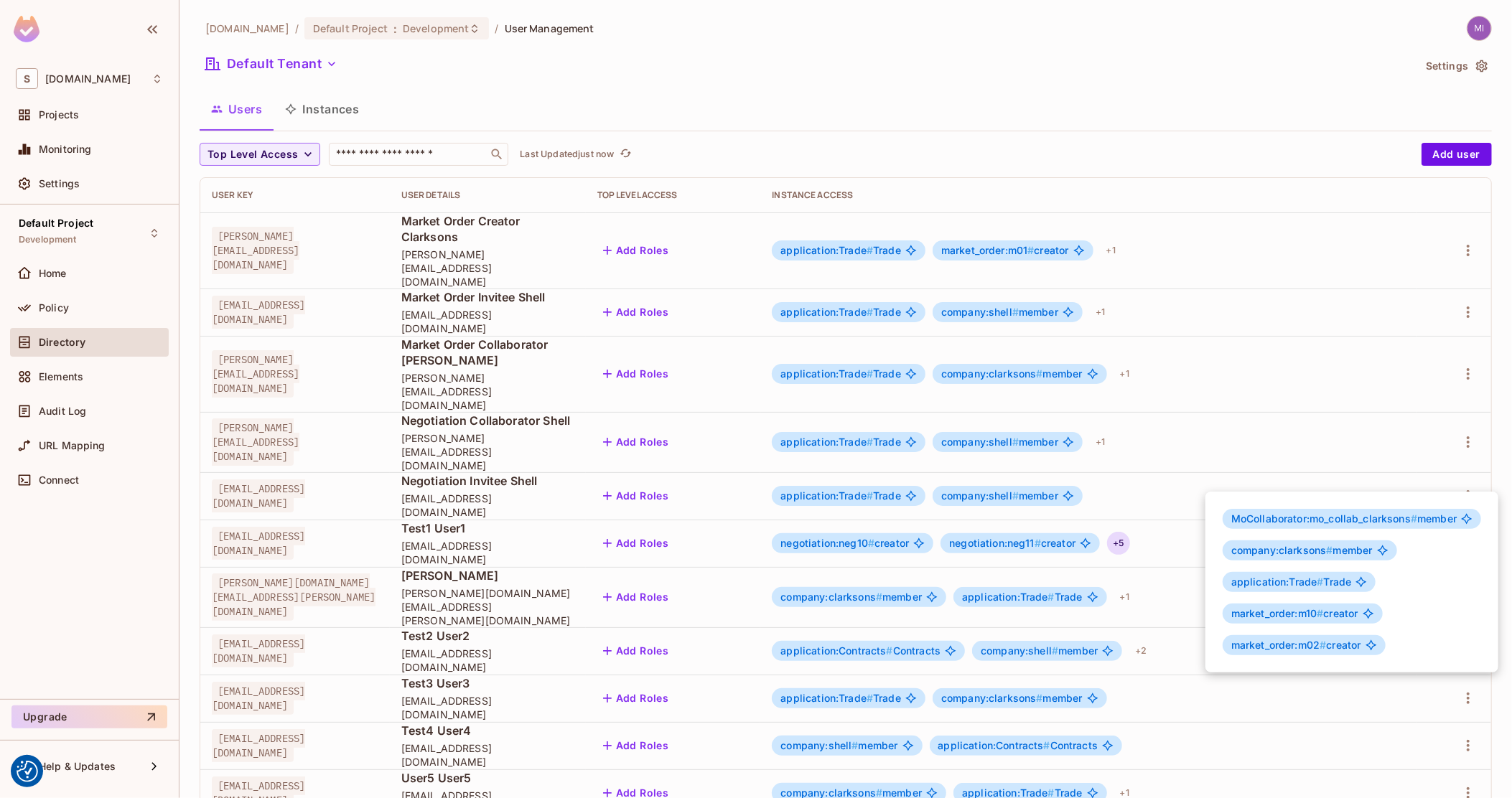
click at [1162, 471] on div at bounding box center [756, 399] width 1512 height 798
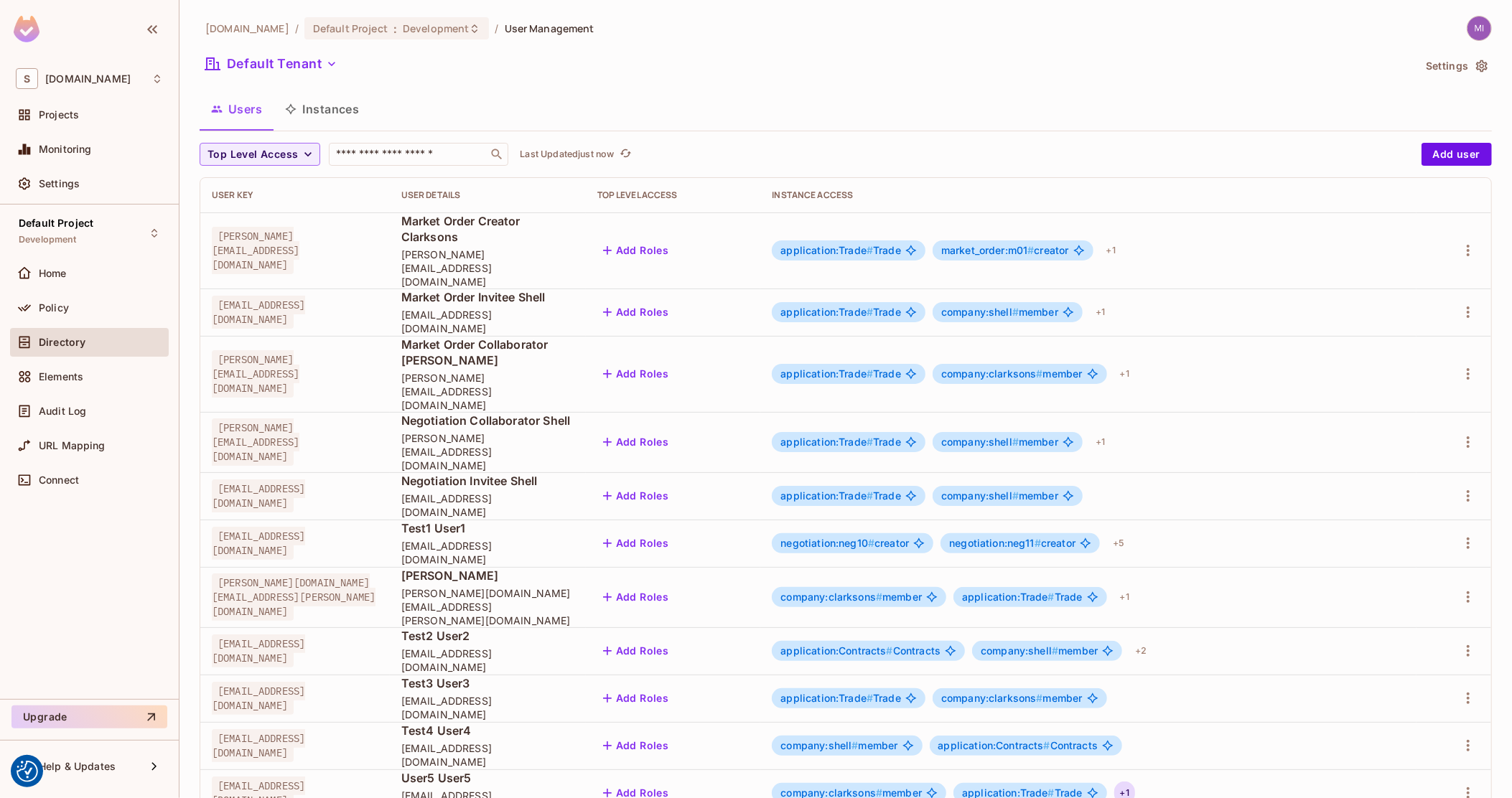
click at [1134, 781] on div "+ 1" at bounding box center [1124, 792] width 21 height 23
click at [1145, 723] on div at bounding box center [756, 399] width 1512 height 798
click at [346, 96] on button "Instances" at bounding box center [322, 109] width 97 height 36
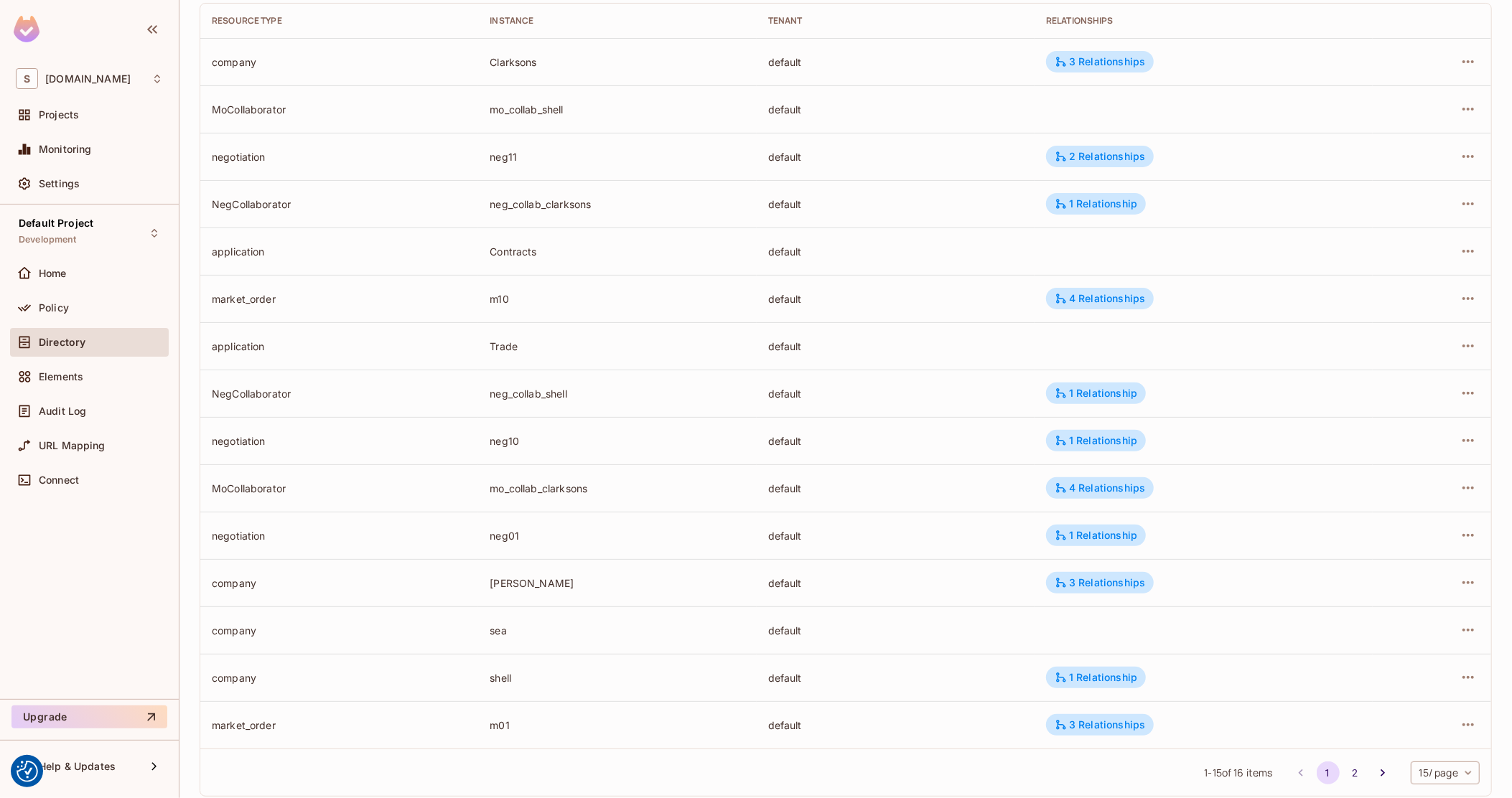
scroll to position [179, 0]
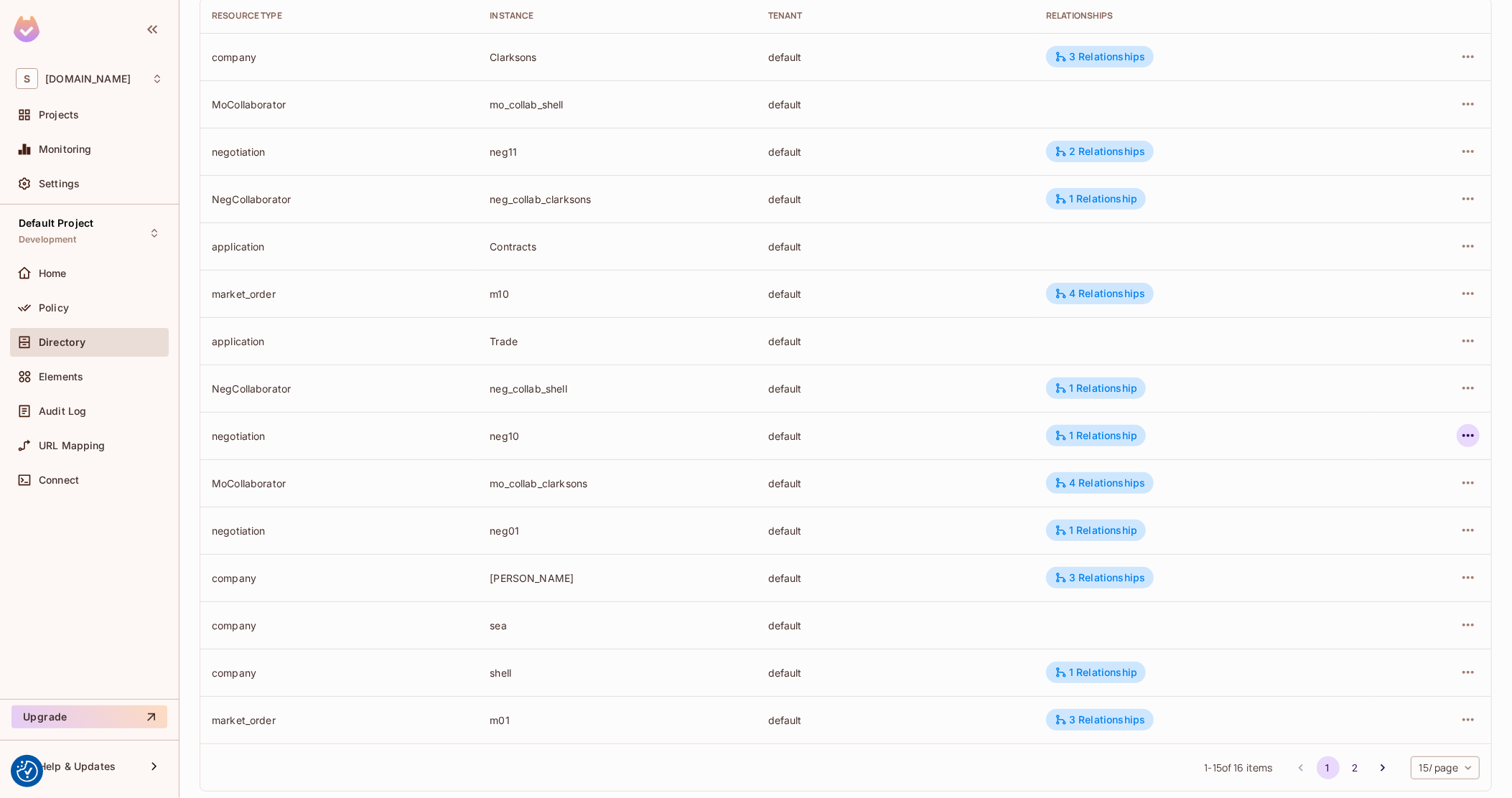
click at [1462, 435] on icon "button" at bounding box center [1468, 435] width 12 height 3
click at [1364, 527] on div "Delete Resource Instance" at bounding box center [1376, 531] width 124 height 14
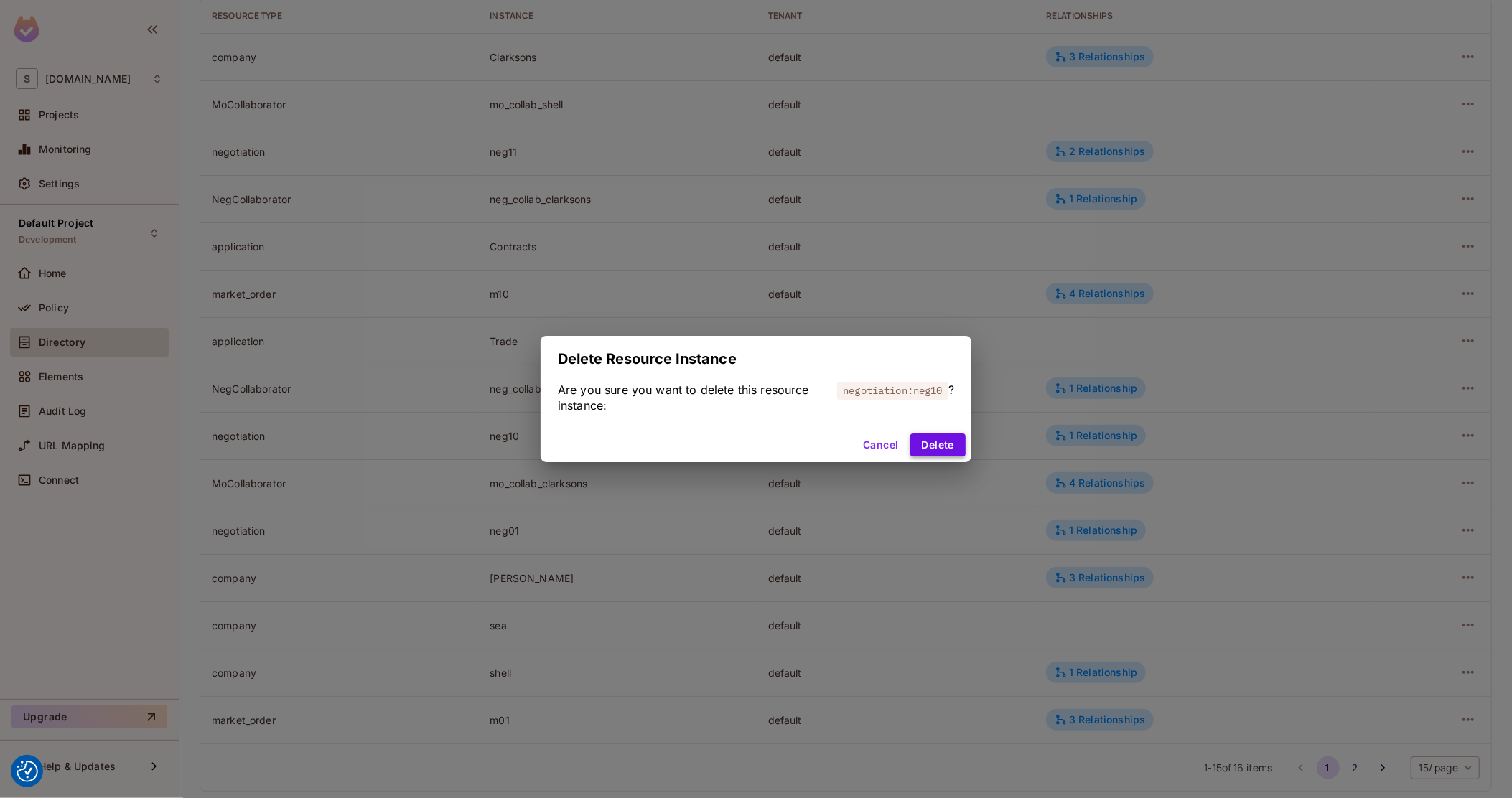
click at [931, 442] on button "Delete" at bounding box center [938, 444] width 55 height 23
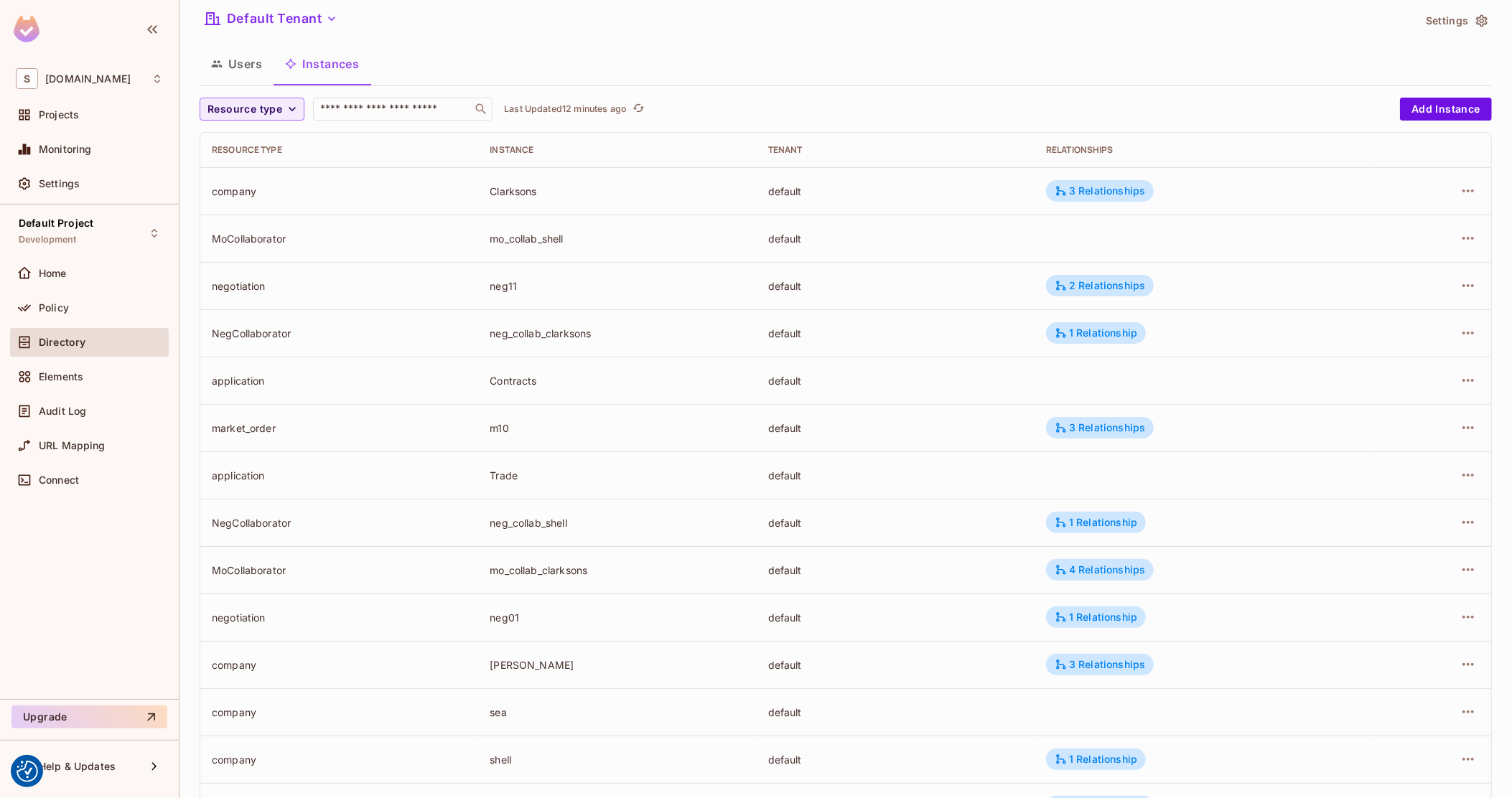
scroll to position [0, 0]
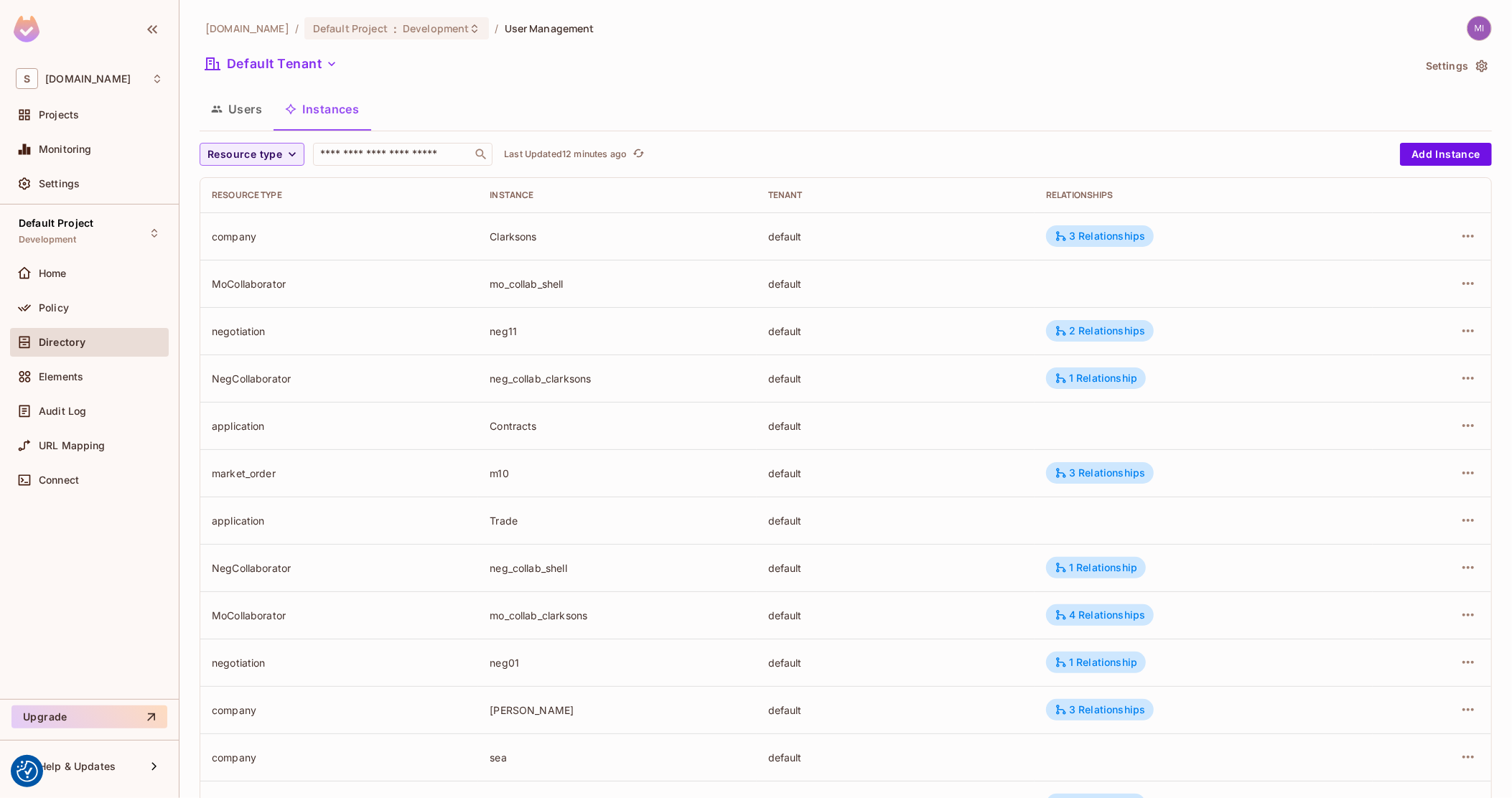
click at [244, 116] on button "Users" at bounding box center [236, 109] width 74 height 36
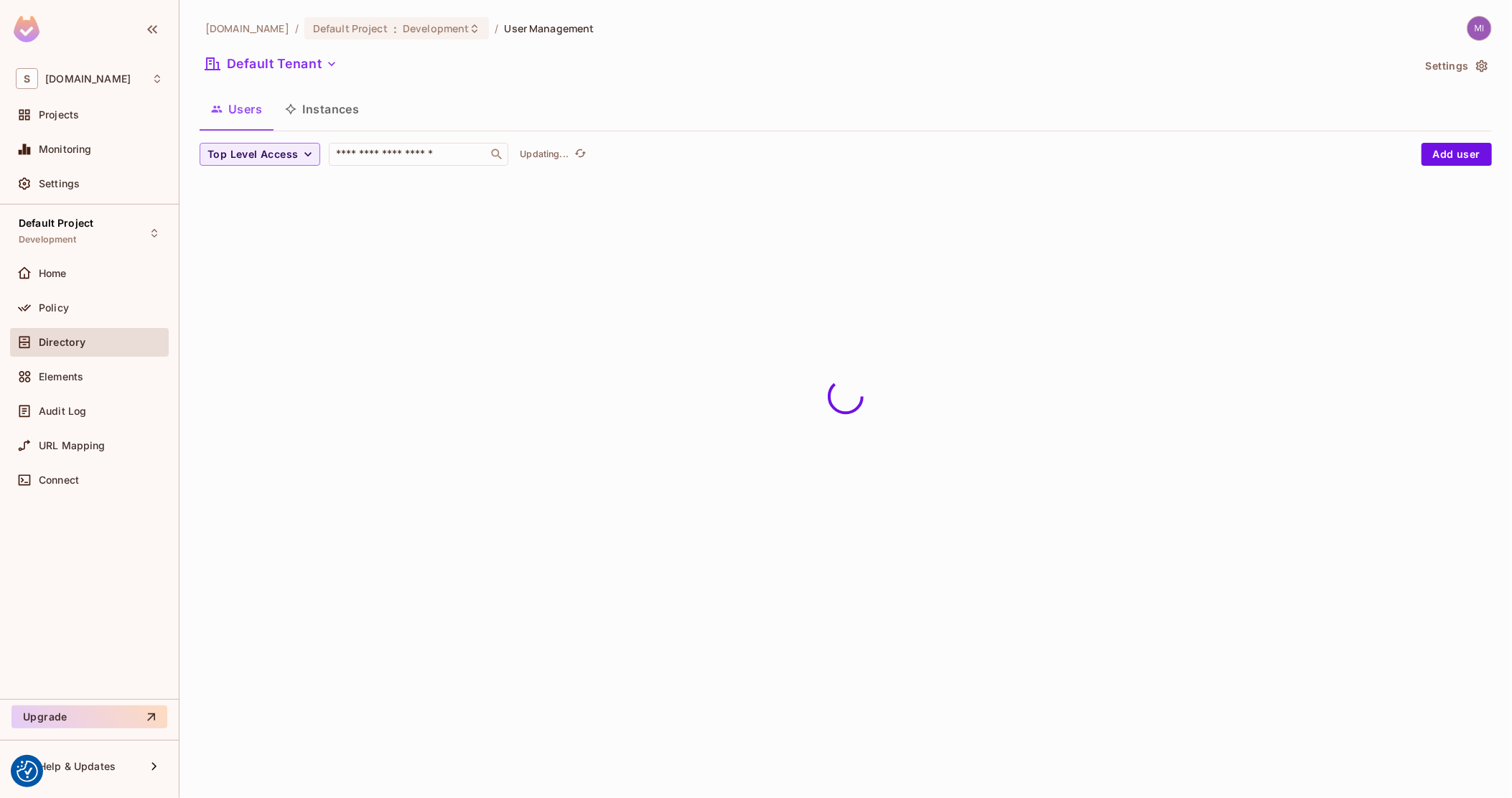
click at [300, 116] on button "Instances" at bounding box center [322, 109] width 97 height 36
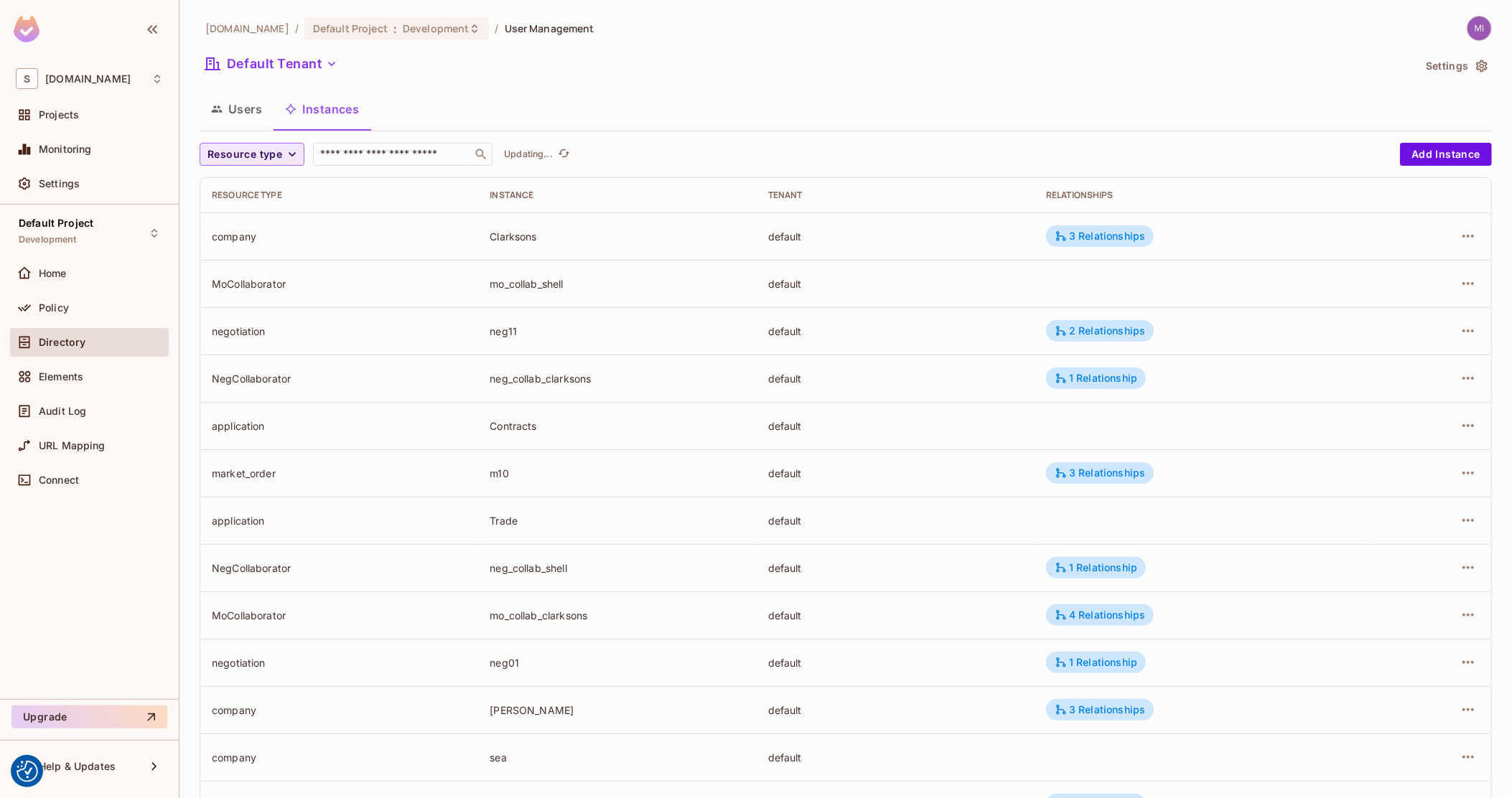
click at [300, 148] on button "Resource type" at bounding box center [252, 153] width 105 height 23
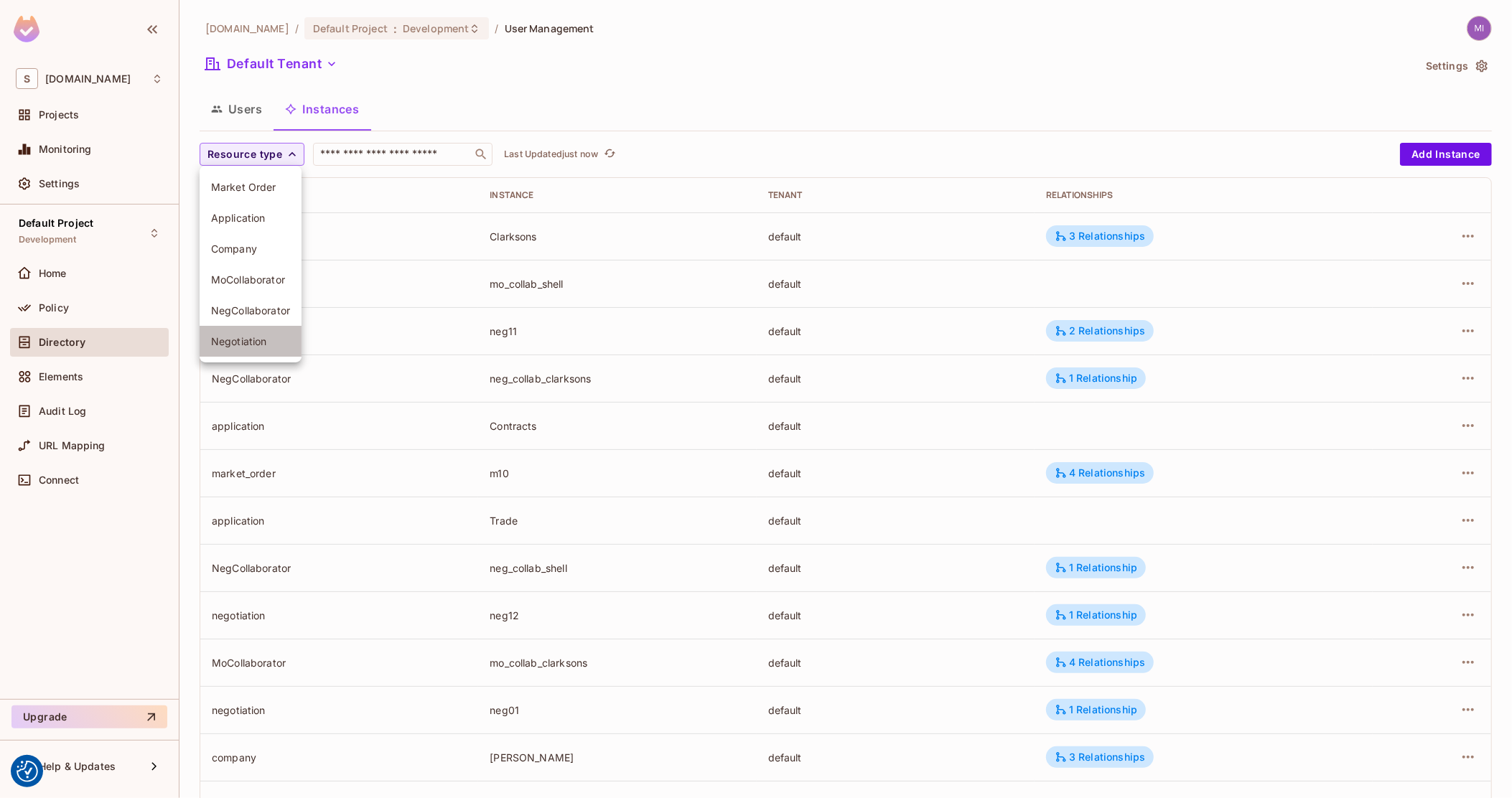
click at [249, 337] on span "Negotiation" at bounding box center [250, 341] width 79 height 14
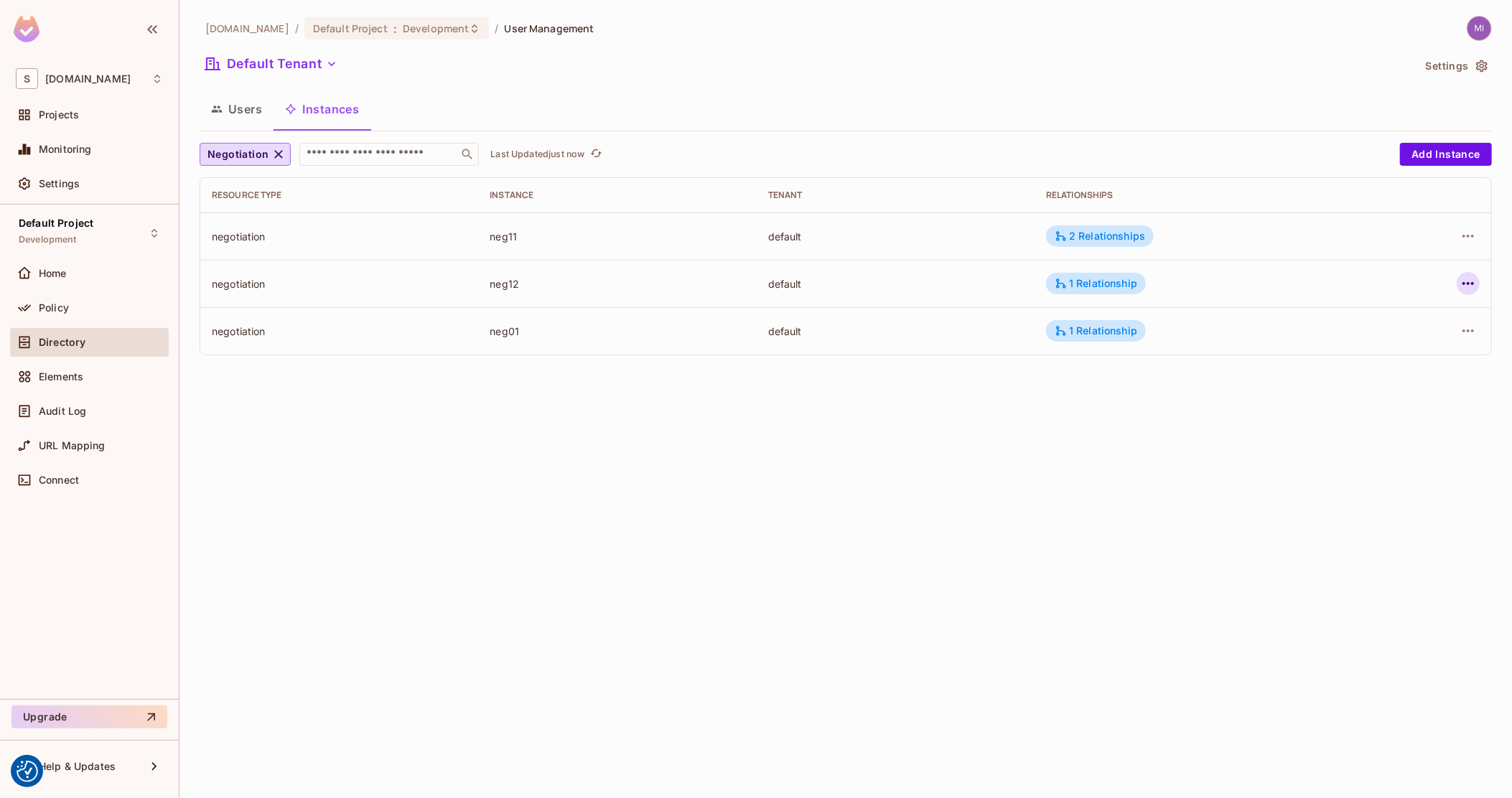
click at [1469, 282] on icon "button" at bounding box center [1468, 283] width 17 height 17
click at [1377, 377] on div "Delete Resource Instance" at bounding box center [1389, 379] width 124 height 14
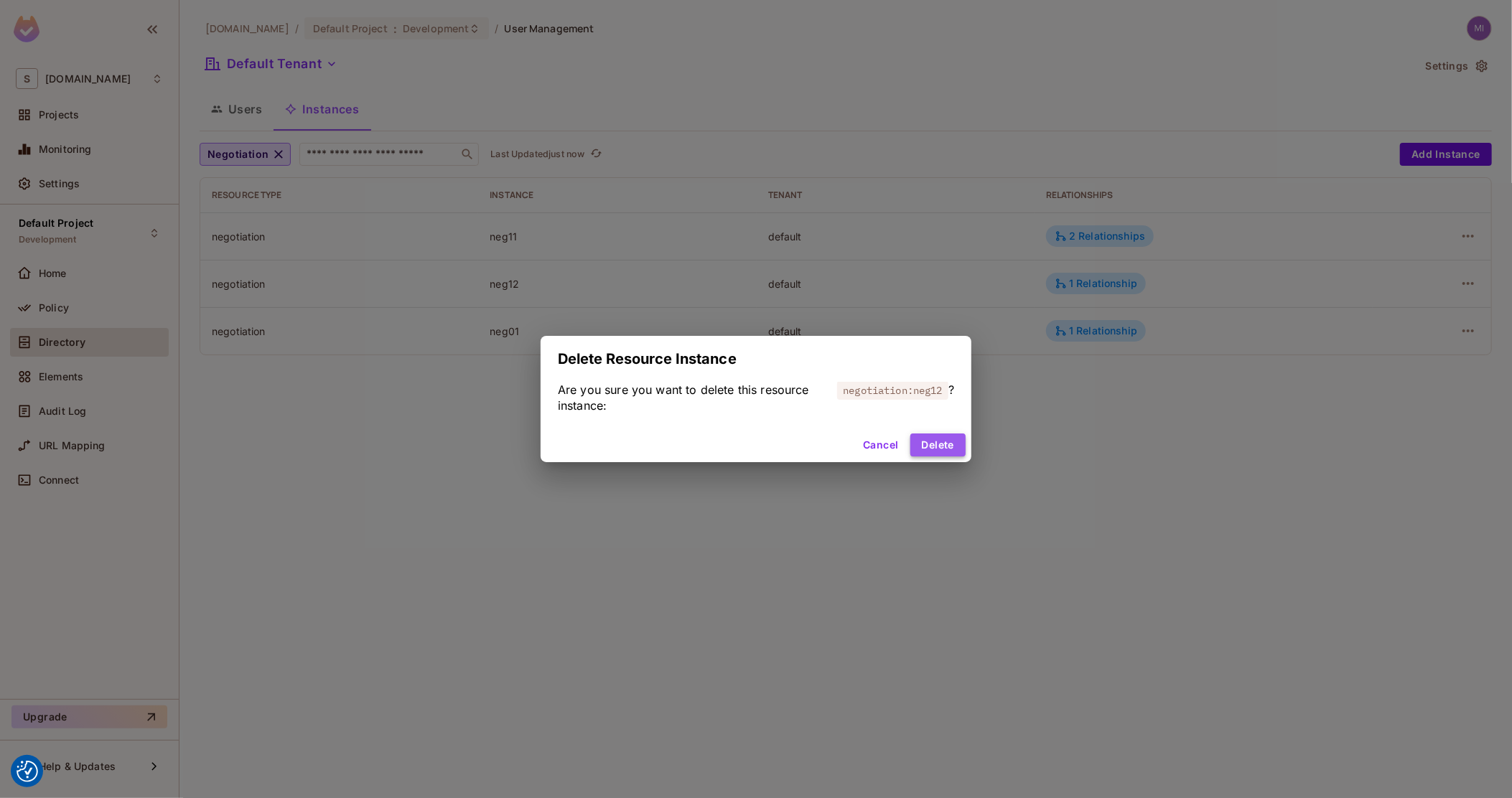
click at [944, 442] on button "Delete" at bounding box center [938, 444] width 55 height 23
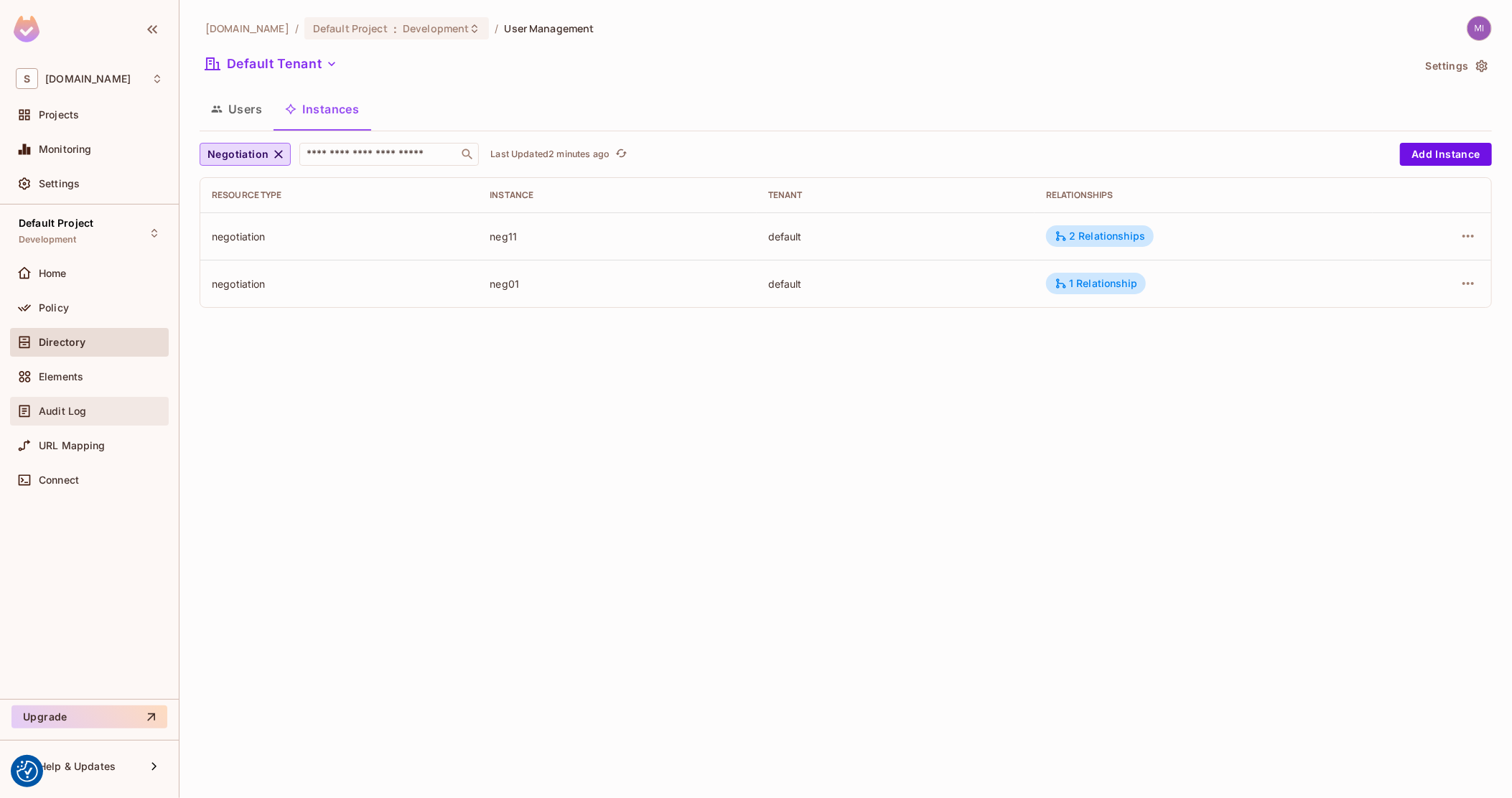
click at [76, 420] on div "Audit Log" at bounding box center [89, 411] width 159 height 29
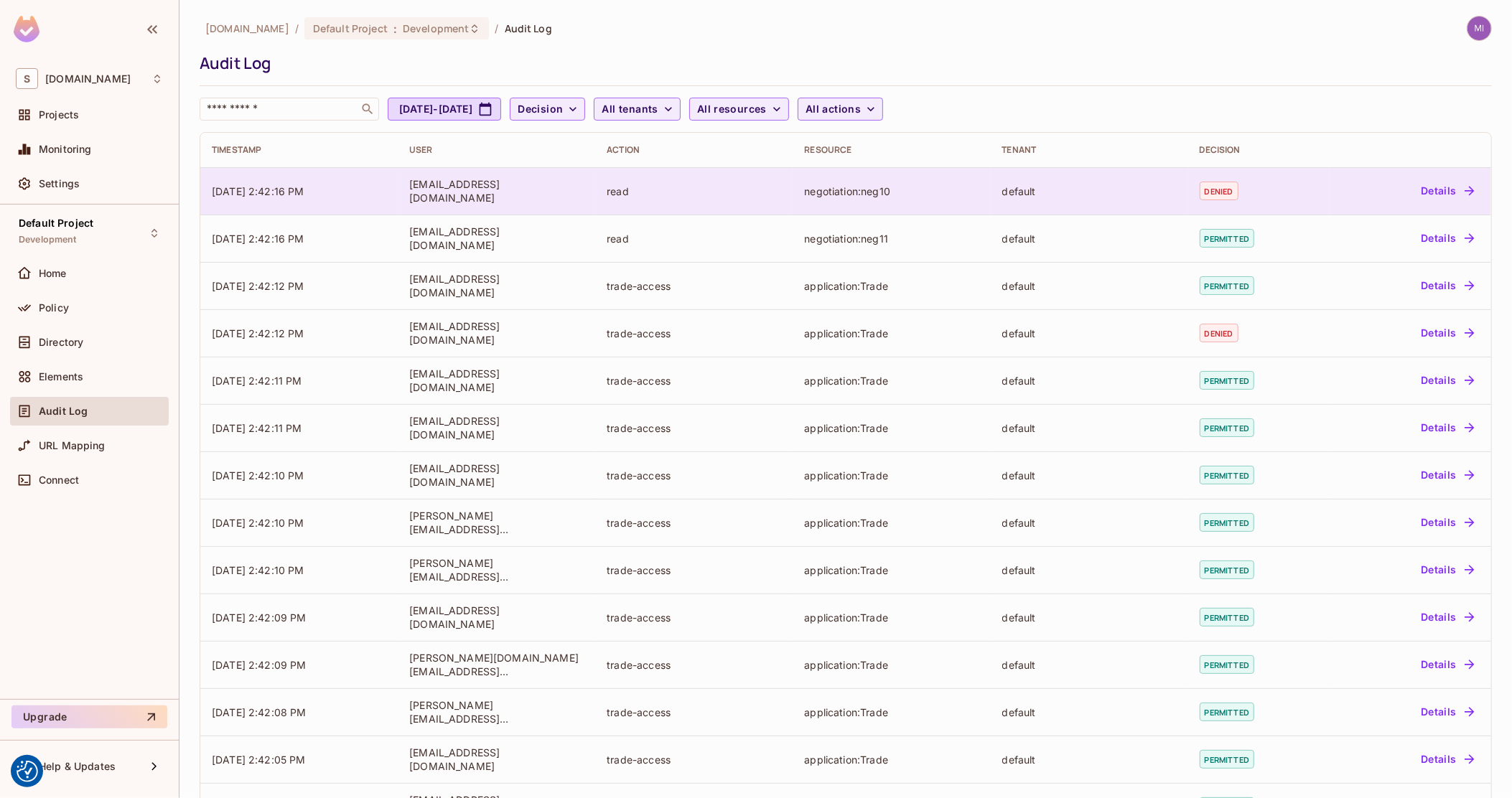
click at [463, 200] on td "Test1.User1@clarksons.com" at bounding box center [496, 191] width 198 height 47
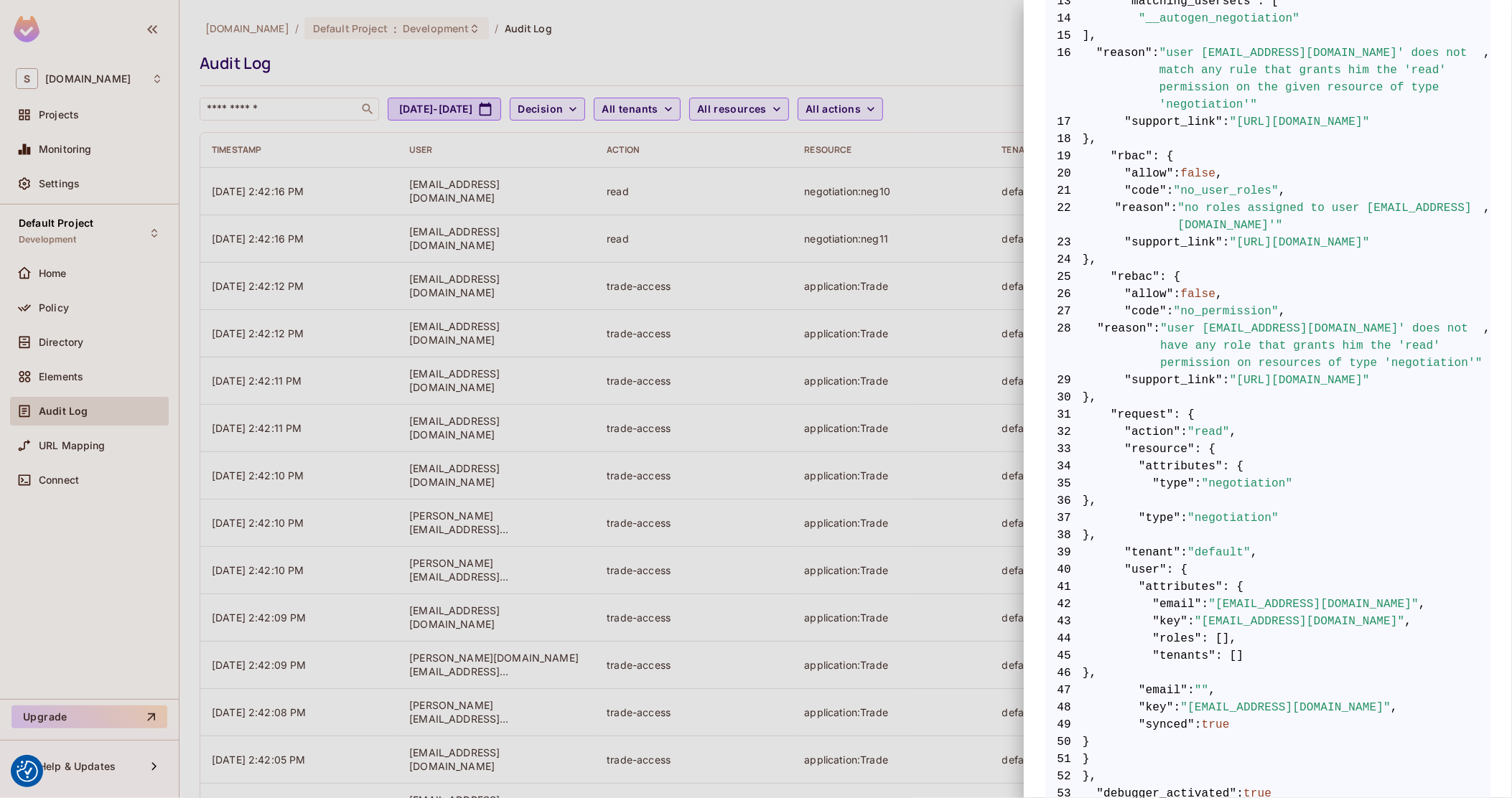
scroll to position [538, 0]
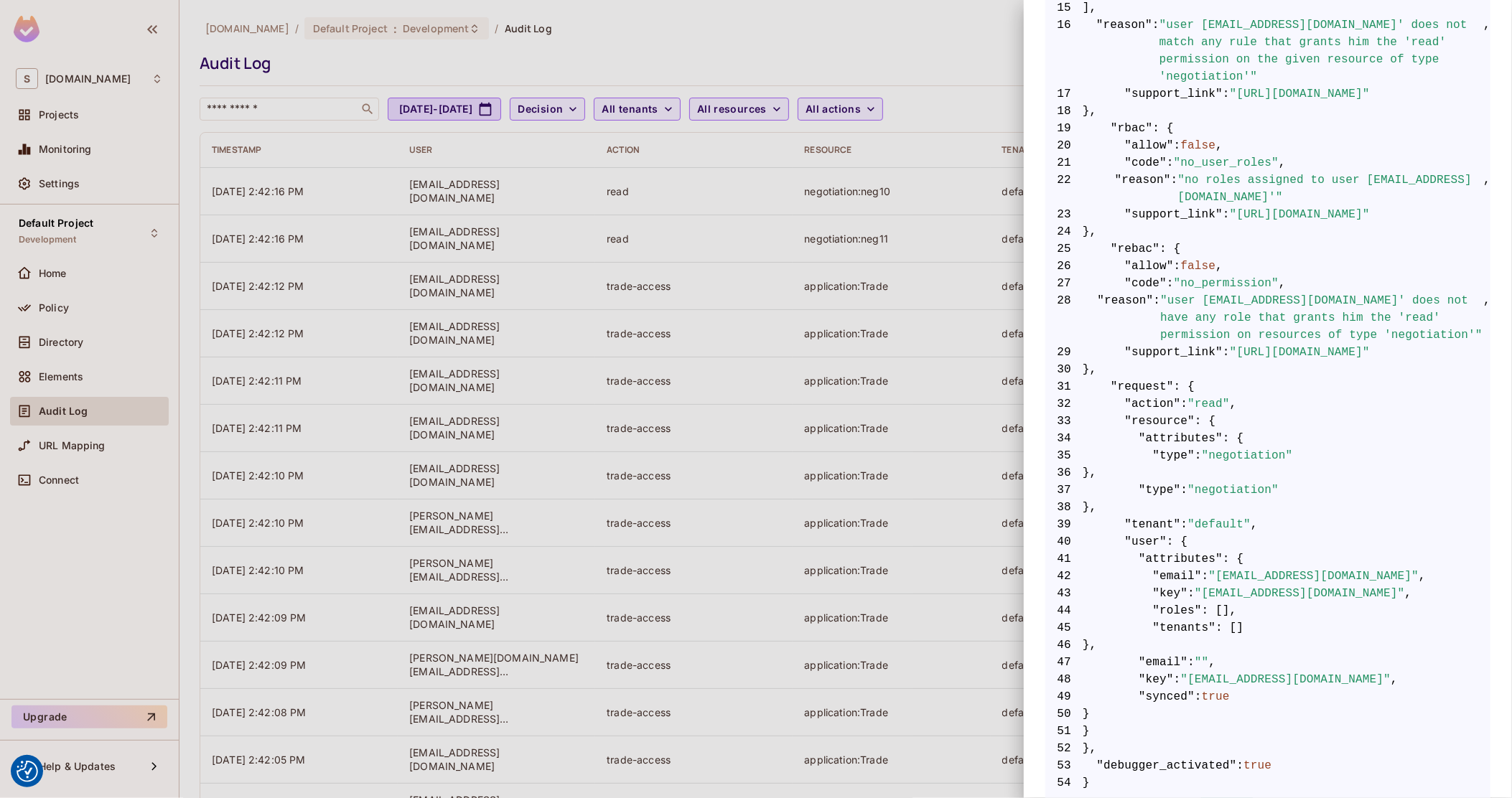
click at [762, 399] on div at bounding box center [756, 399] width 1512 height 798
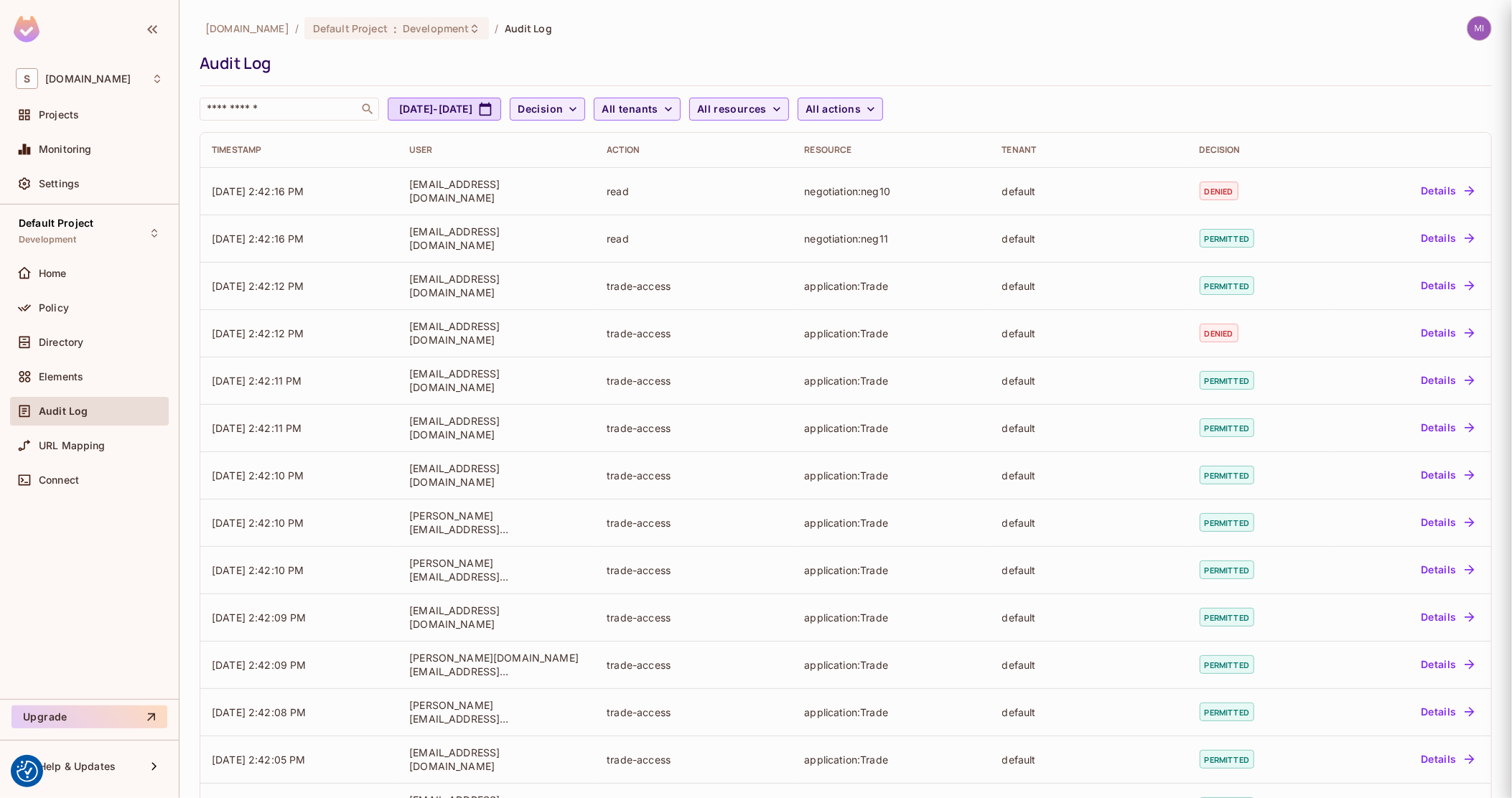
scroll to position [0, 0]
click at [77, 343] on span "Directory" at bounding box center [61, 343] width 44 height 12
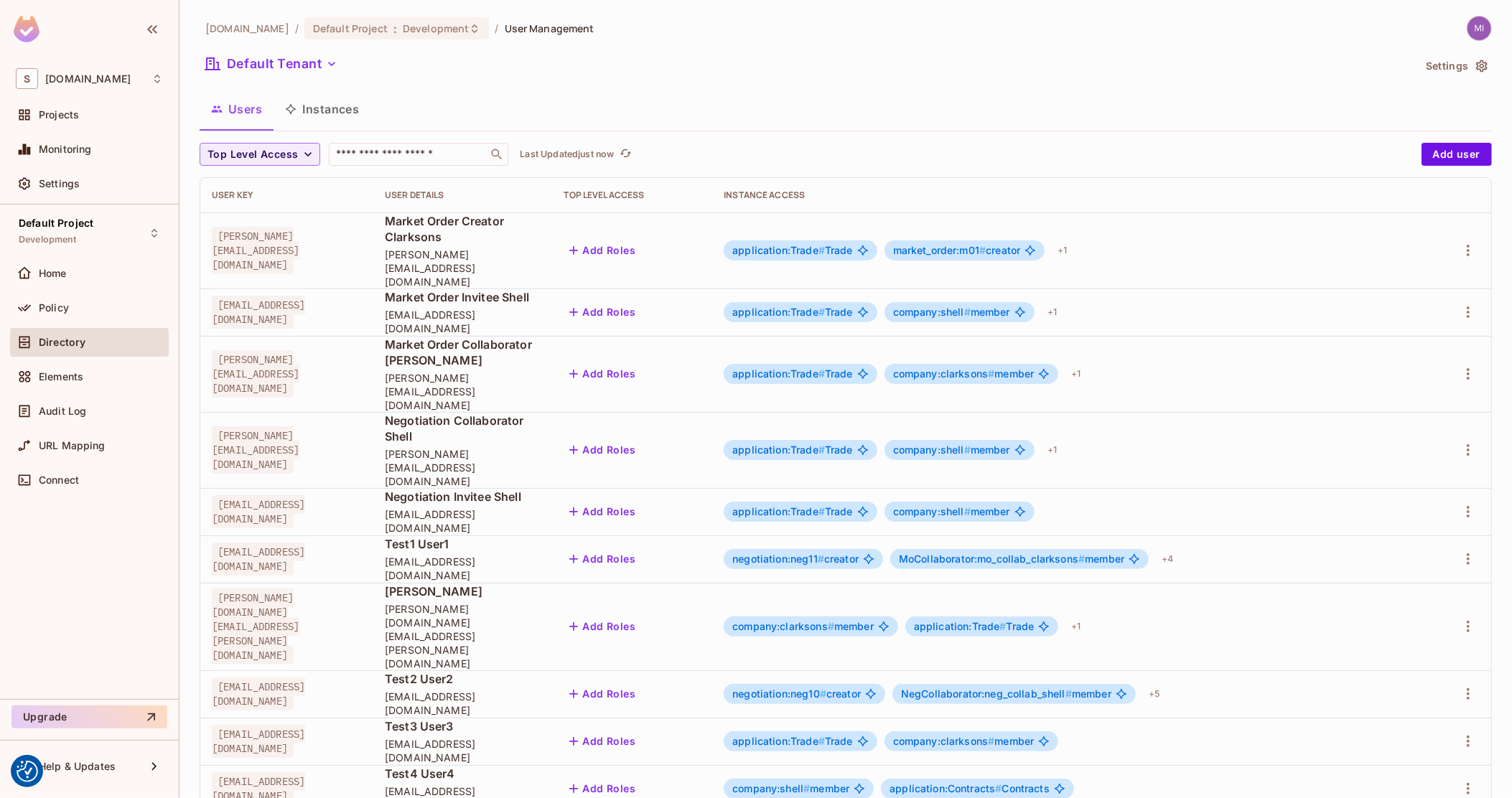
click at [310, 106] on button "Instances" at bounding box center [322, 109] width 97 height 36
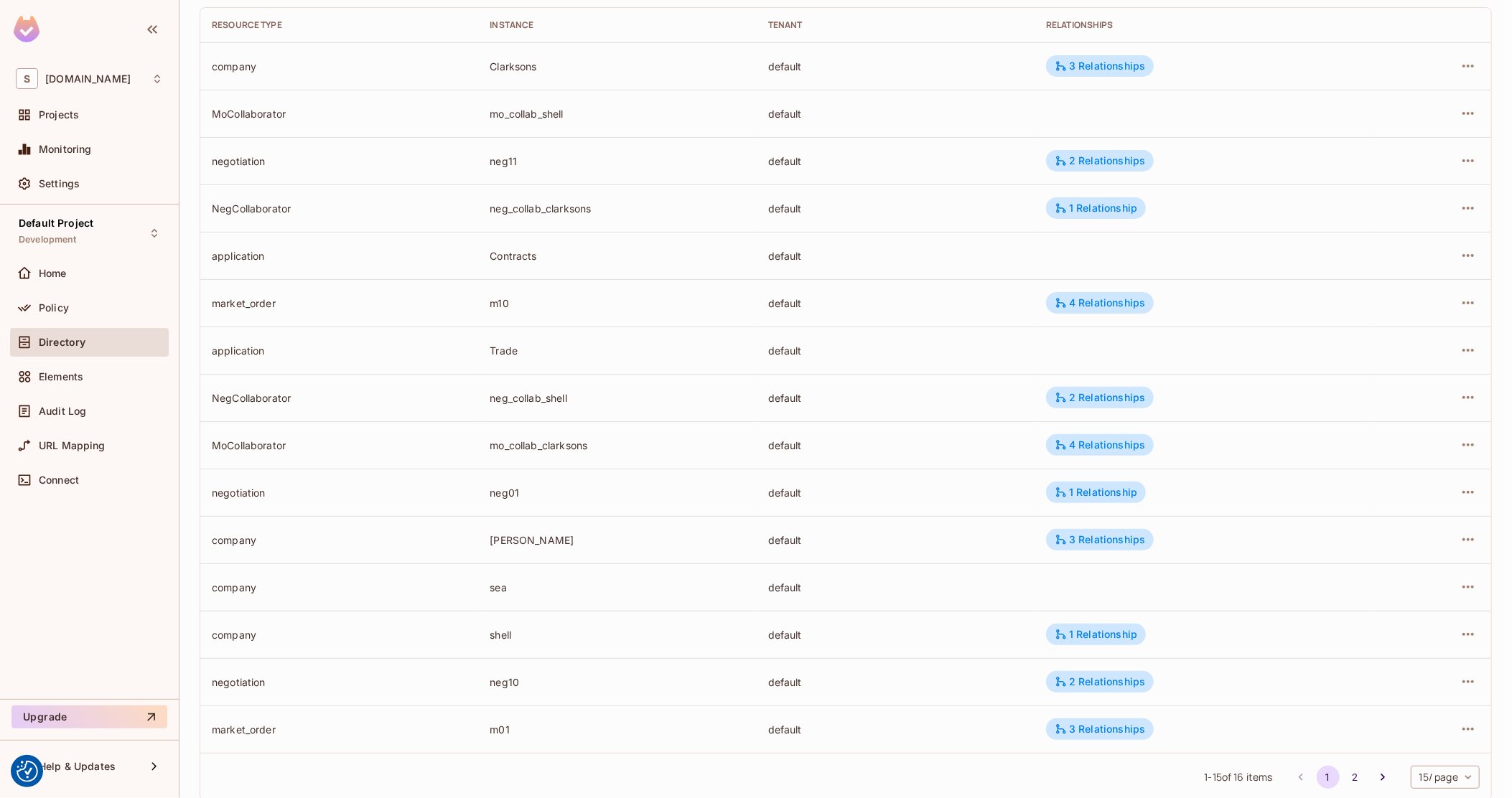
scroll to position [179, 0]
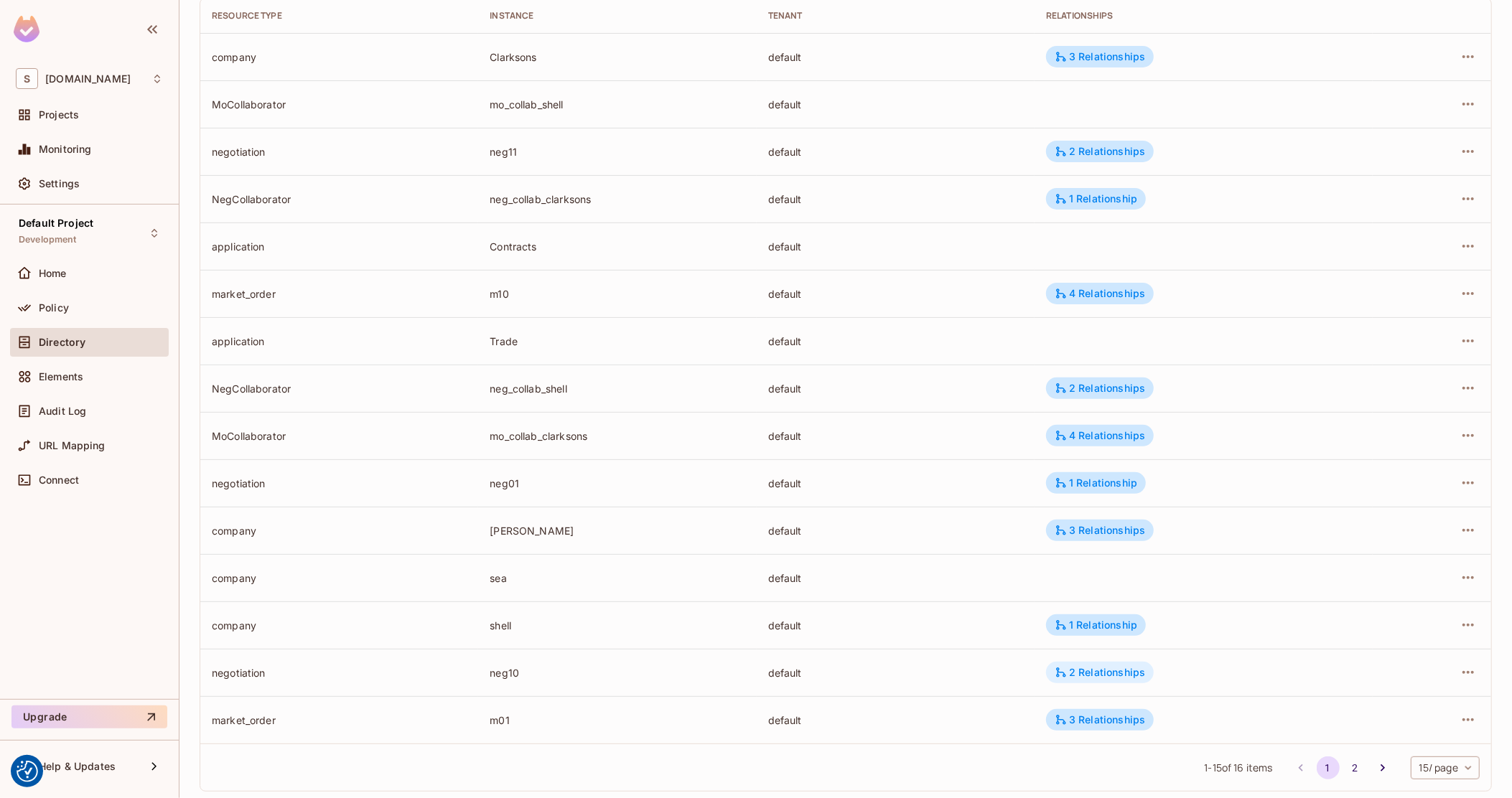
click at [1089, 668] on div "2 Relationships" at bounding box center [1100, 672] width 91 height 13
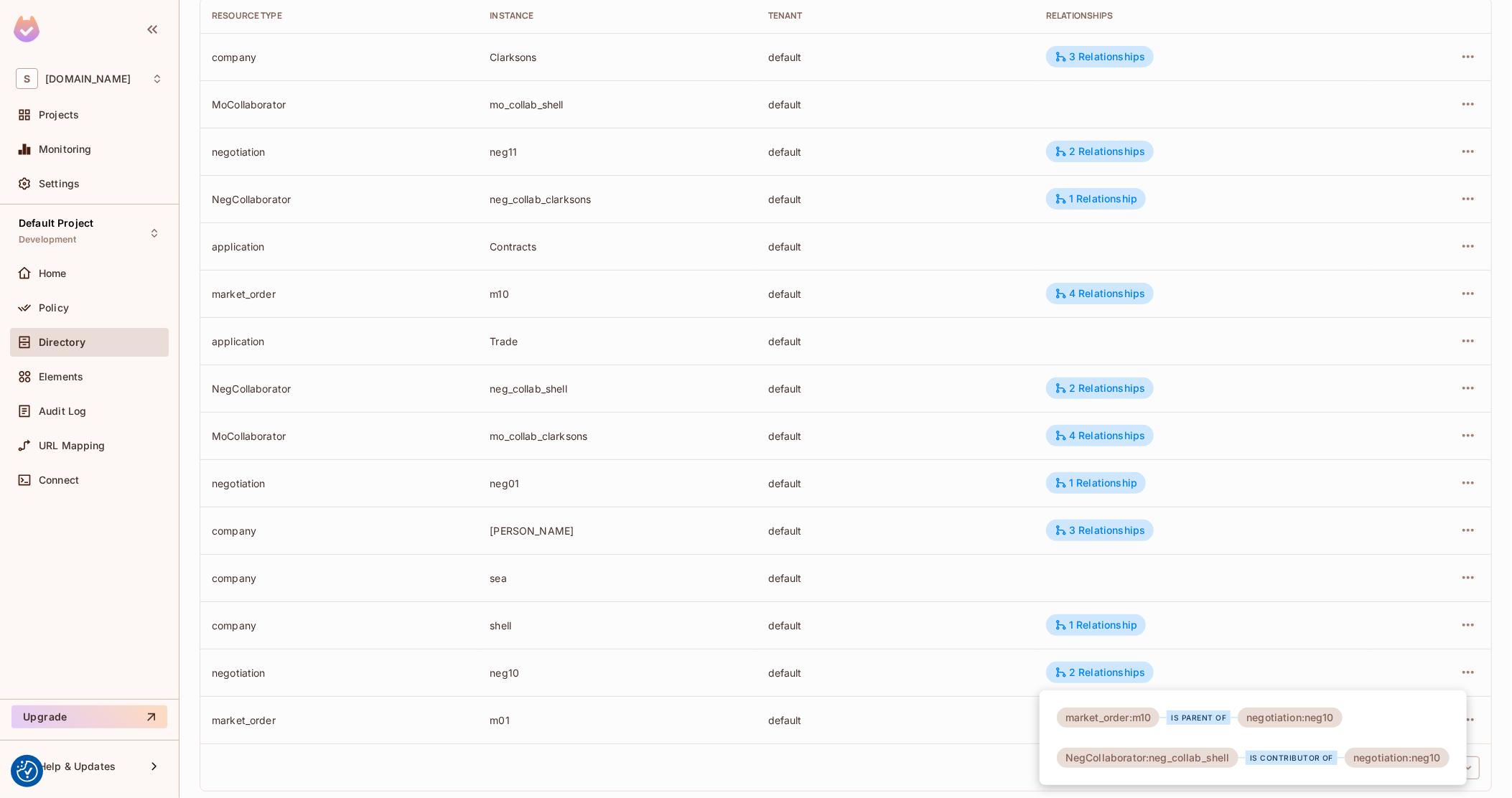
click at [820, 400] on div at bounding box center [756, 399] width 1512 height 798
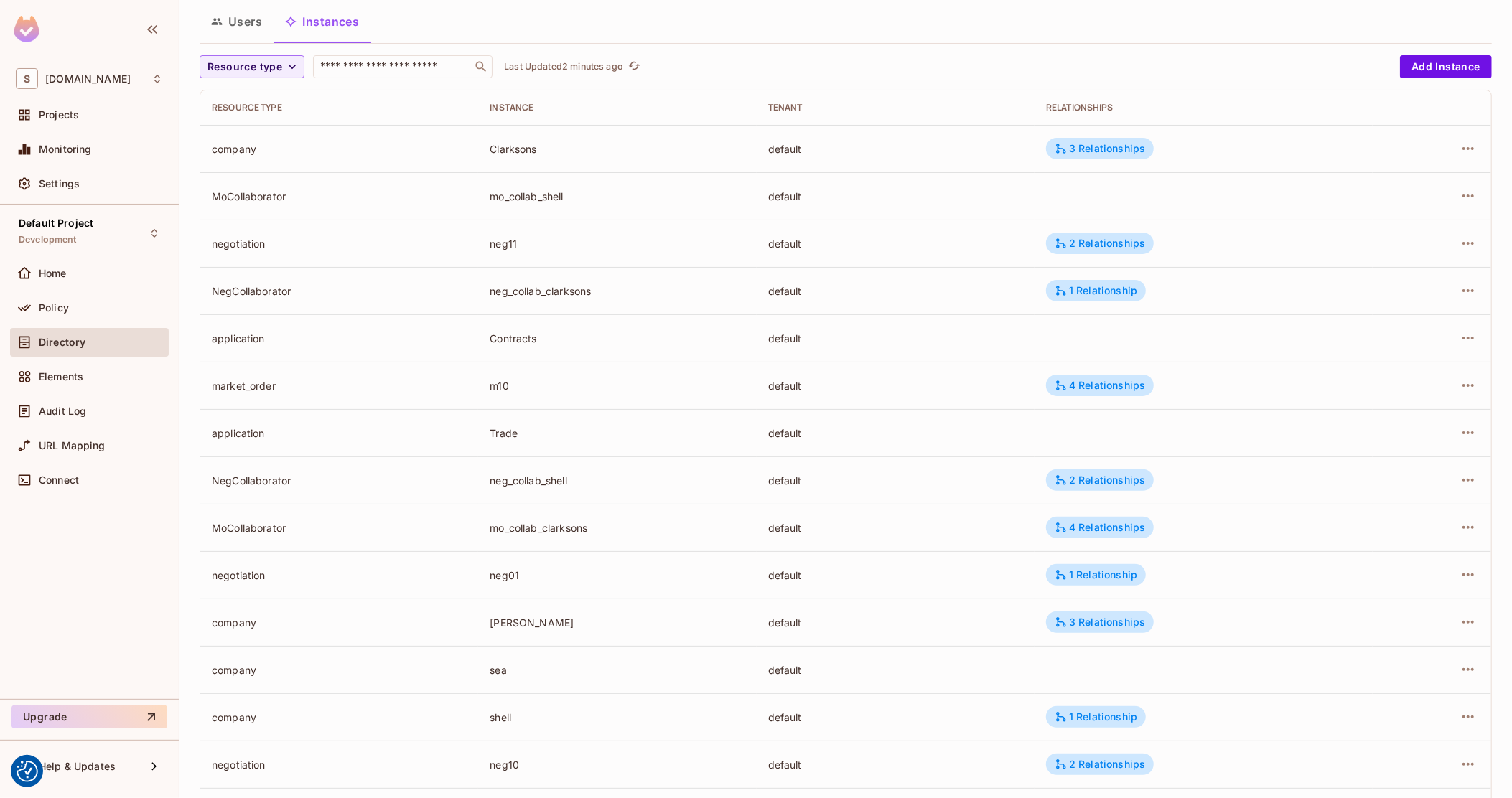
scroll to position [0, 0]
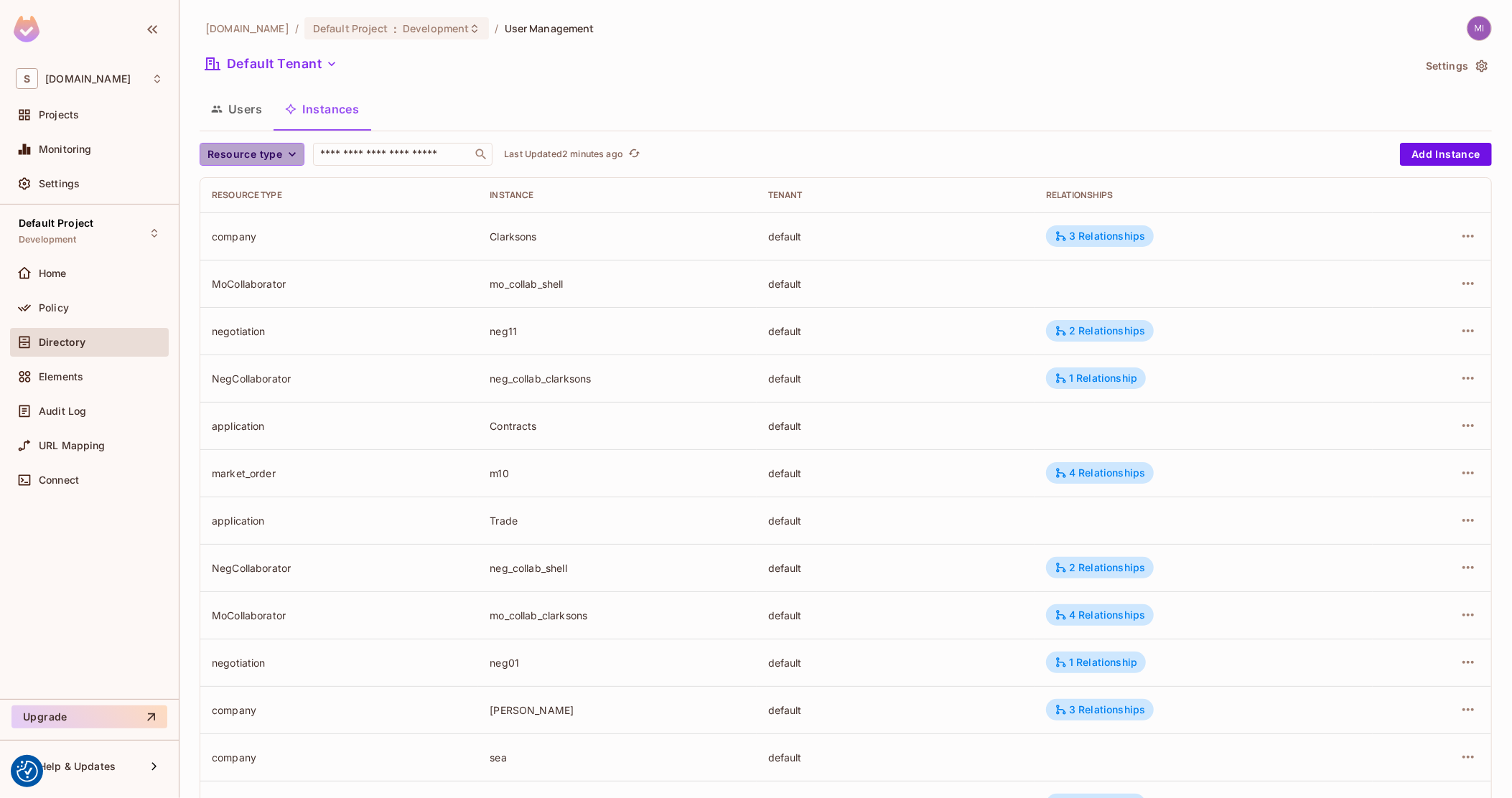
click at [282, 150] on button "Resource type" at bounding box center [252, 153] width 105 height 23
click at [243, 338] on span "Negotiation" at bounding box center [250, 341] width 79 height 14
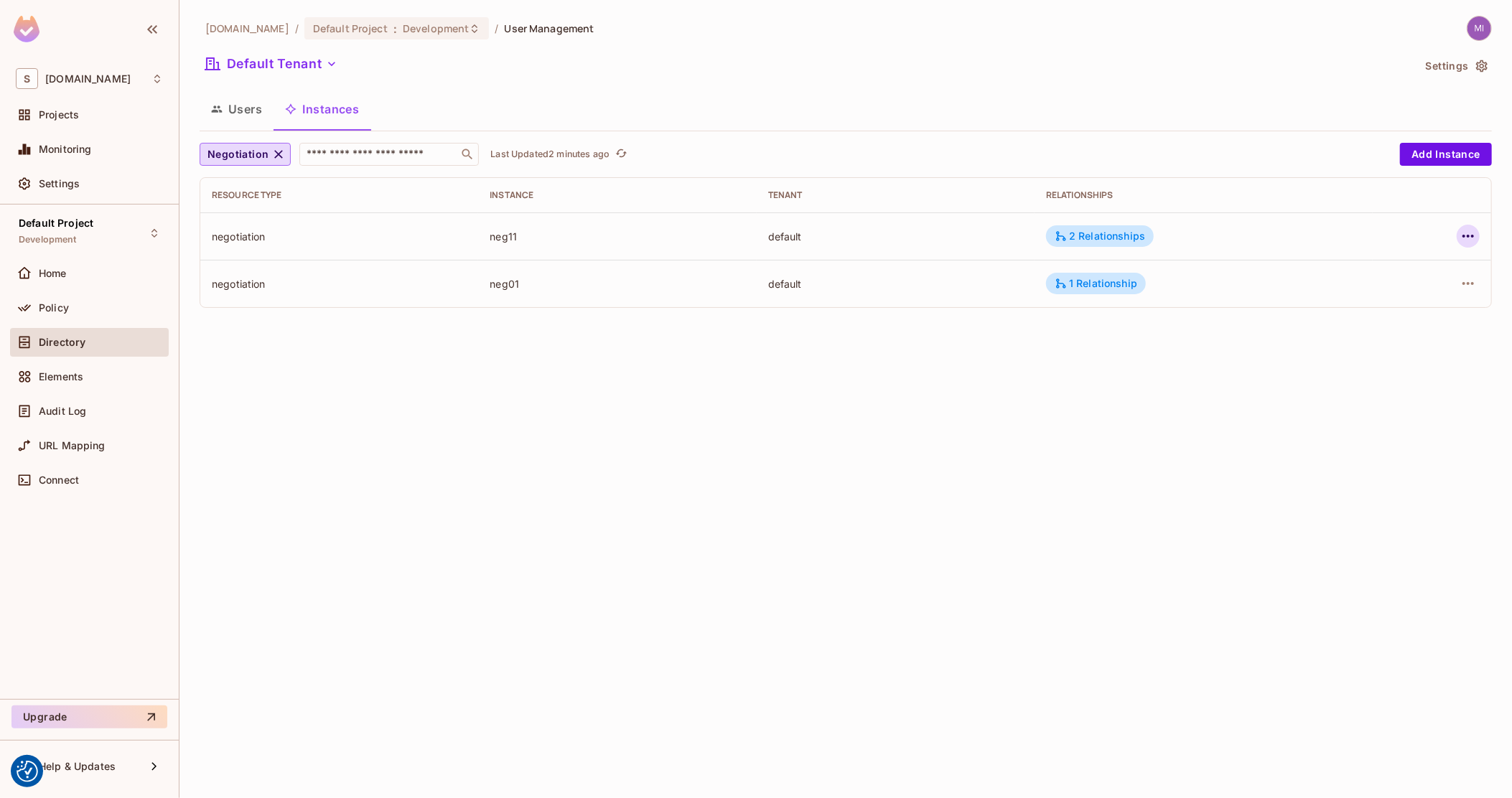
click at [1469, 232] on icon "button" at bounding box center [1468, 236] width 17 height 17
click at [1392, 331] on div "Delete Resource Instance" at bounding box center [1389, 332] width 124 height 14
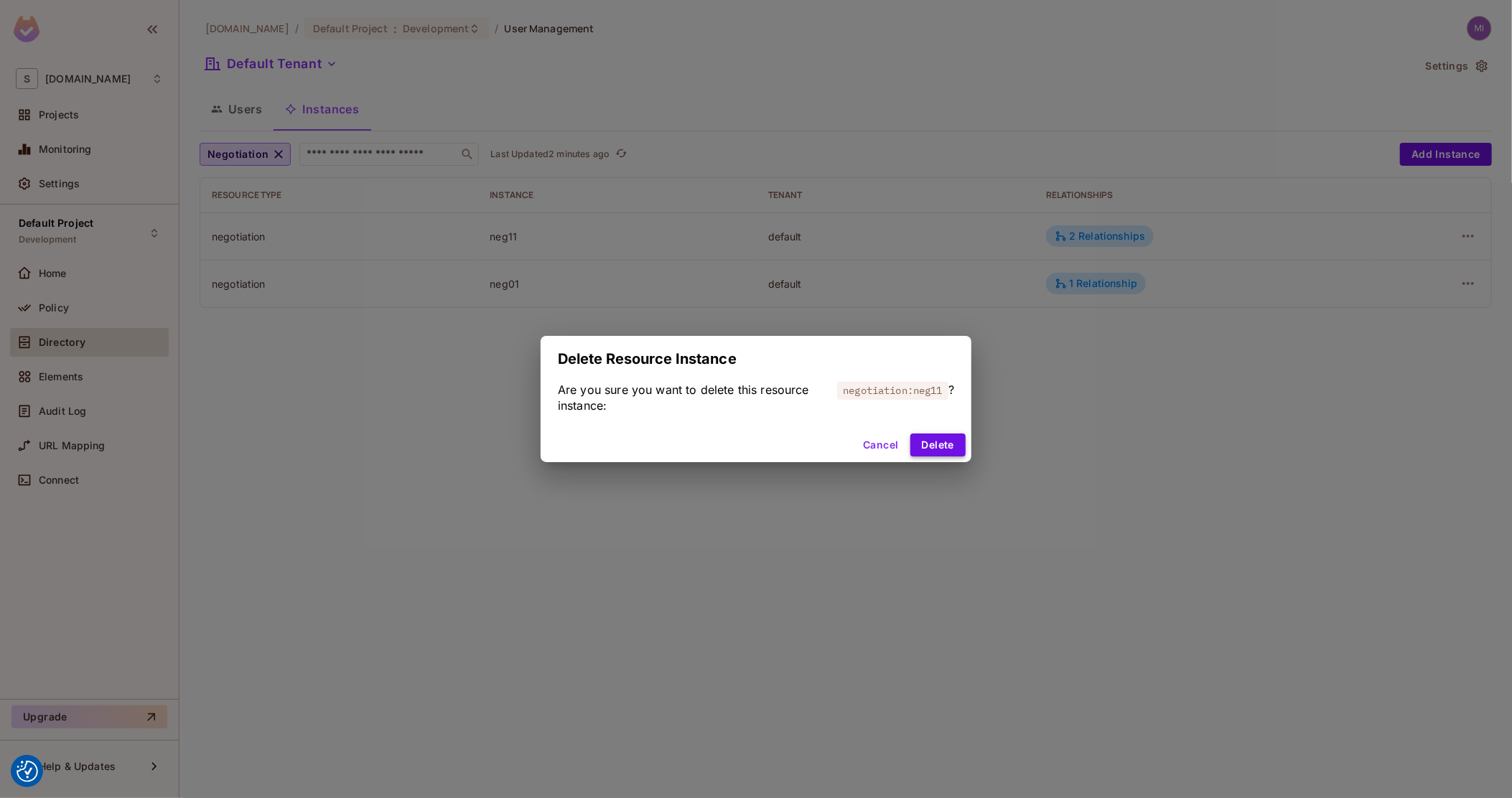
click at [956, 444] on button "Delete" at bounding box center [938, 444] width 55 height 23
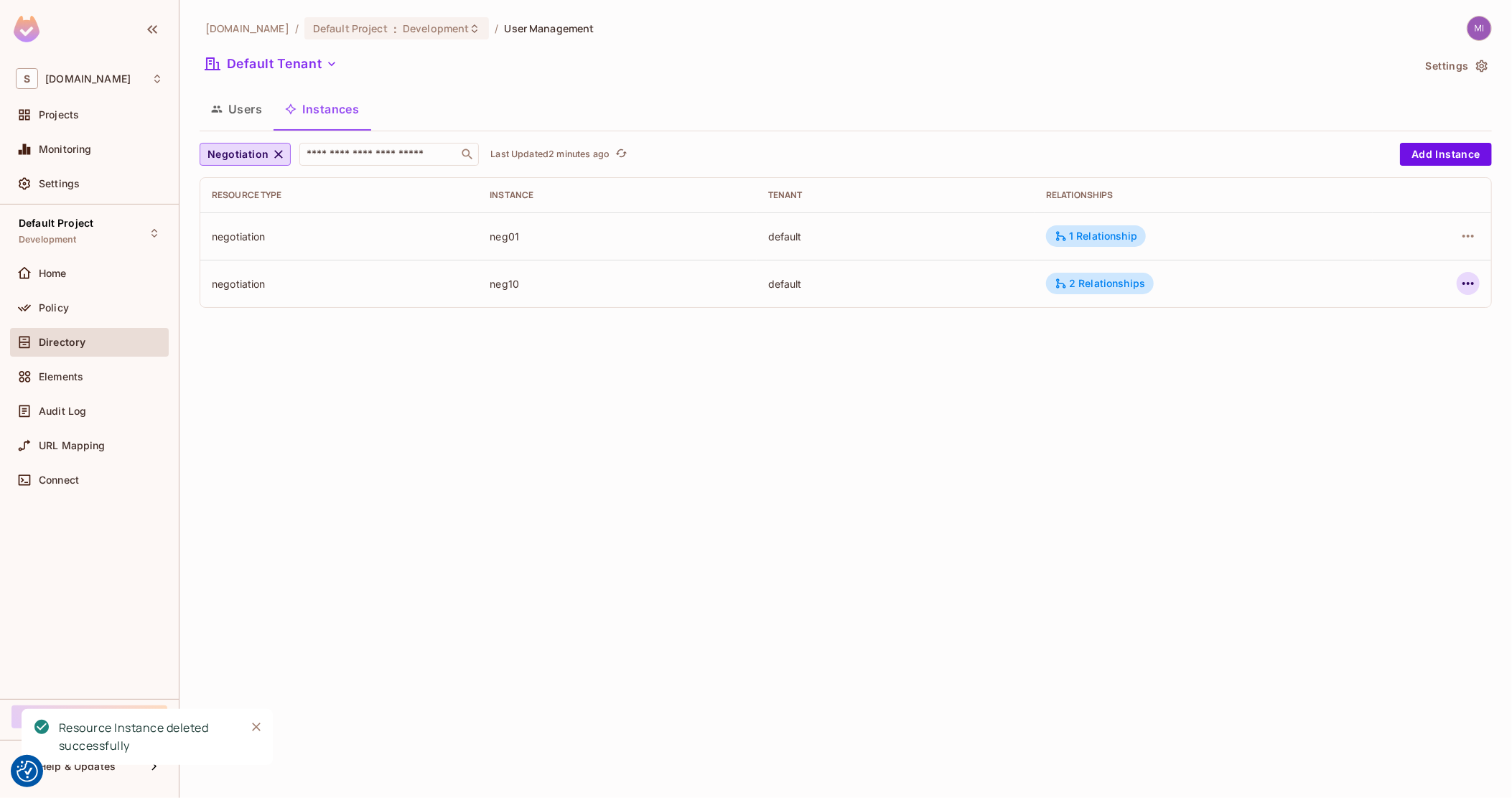
click at [1472, 290] on icon "button" at bounding box center [1468, 283] width 17 height 17
click at [1325, 381] on span "Delete Resource Instance" at bounding box center [1389, 380] width 133 height 23
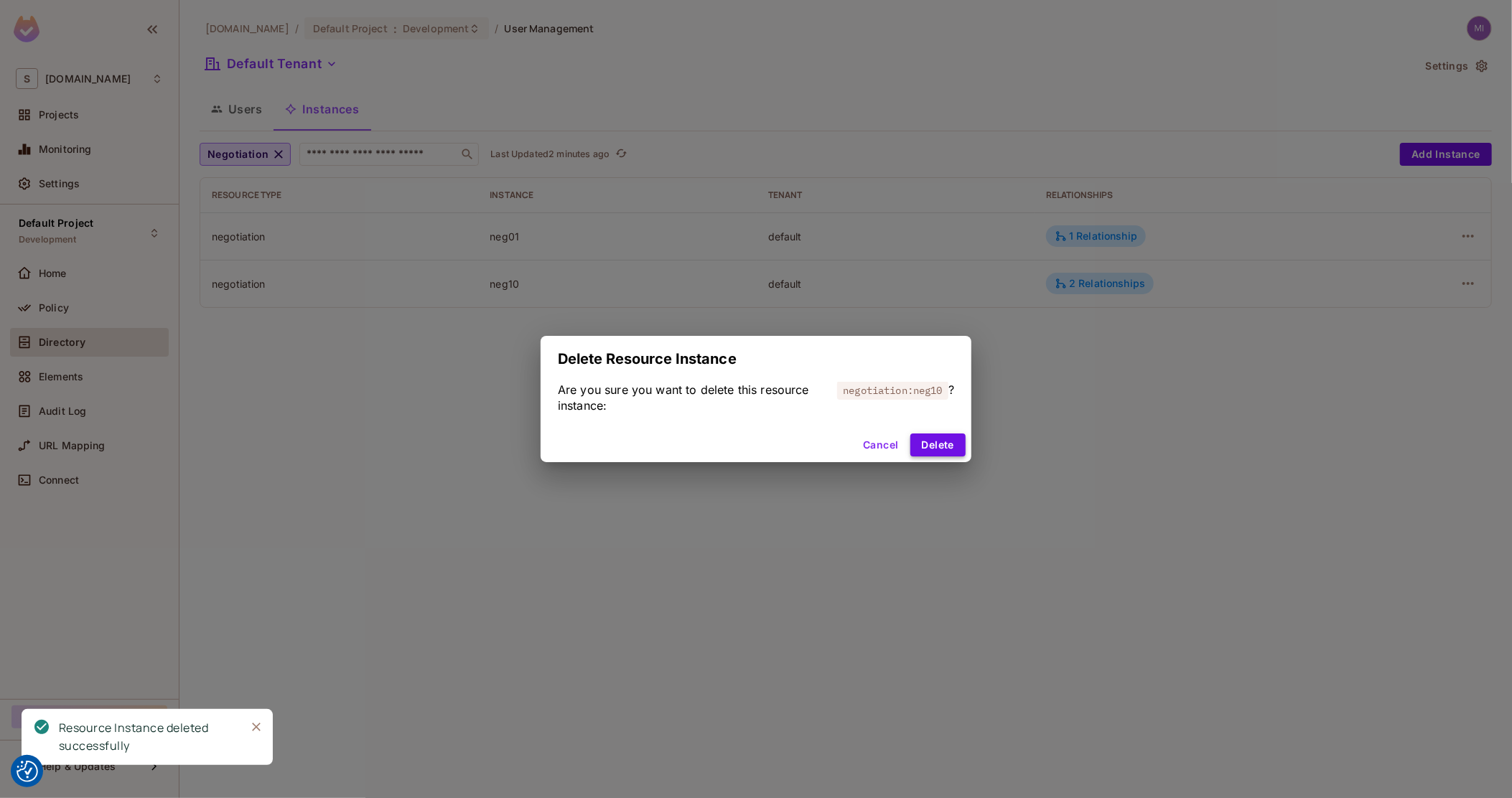
click at [938, 444] on button "Delete" at bounding box center [938, 444] width 55 height 23
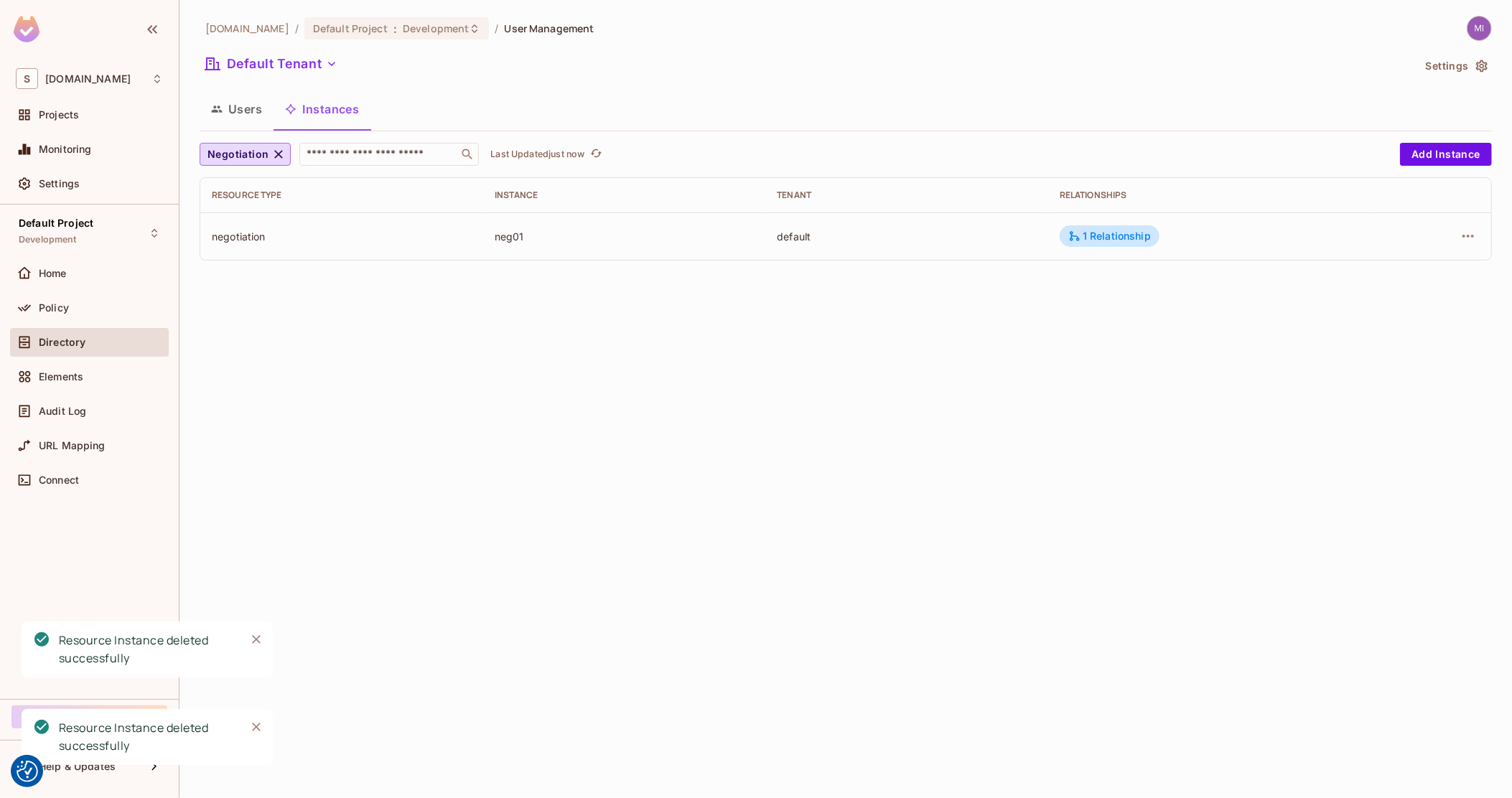
click at [860, 357] on div "sea.live / Default Project : Development / User Management Default Tenant Setti…" at bounding box center [845, 399] width 1332 height 798
click at [0, 314] on div "Default Project Development Home Policy Directory Elements Audit Log URL Mappin…" at bounding box center [89, 451] width 179 height 494
click at [22, 308] on icon at bounding box center [24, 308] width 13 height 7
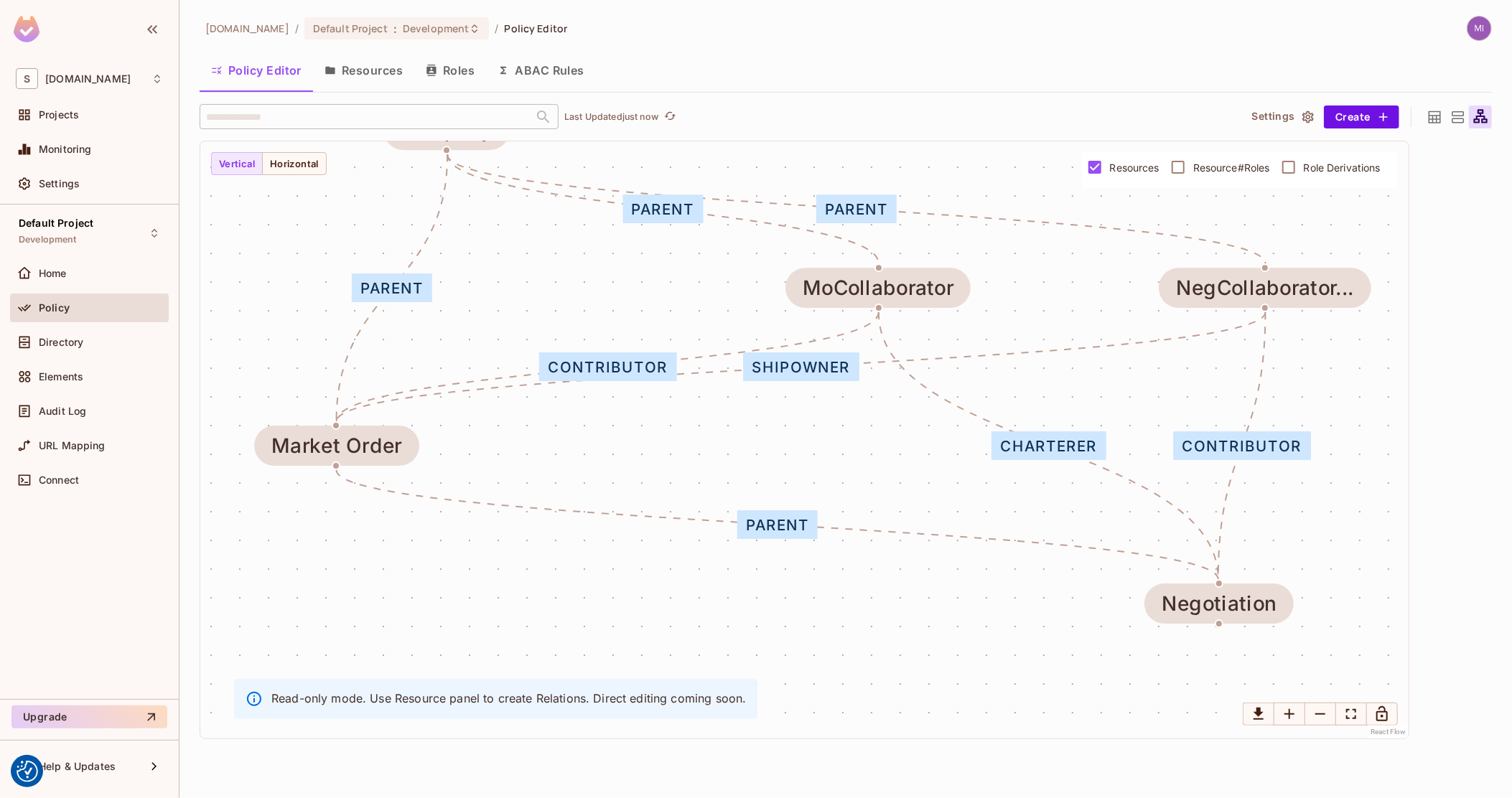
drag, startPoint x: 888, startPoint y: 478, endPoint x: 759, endPoint y: 374, distance: 165.7
click at [759, 374] on div "shipowner" at bounding box center [801, 366] width 115 height 29
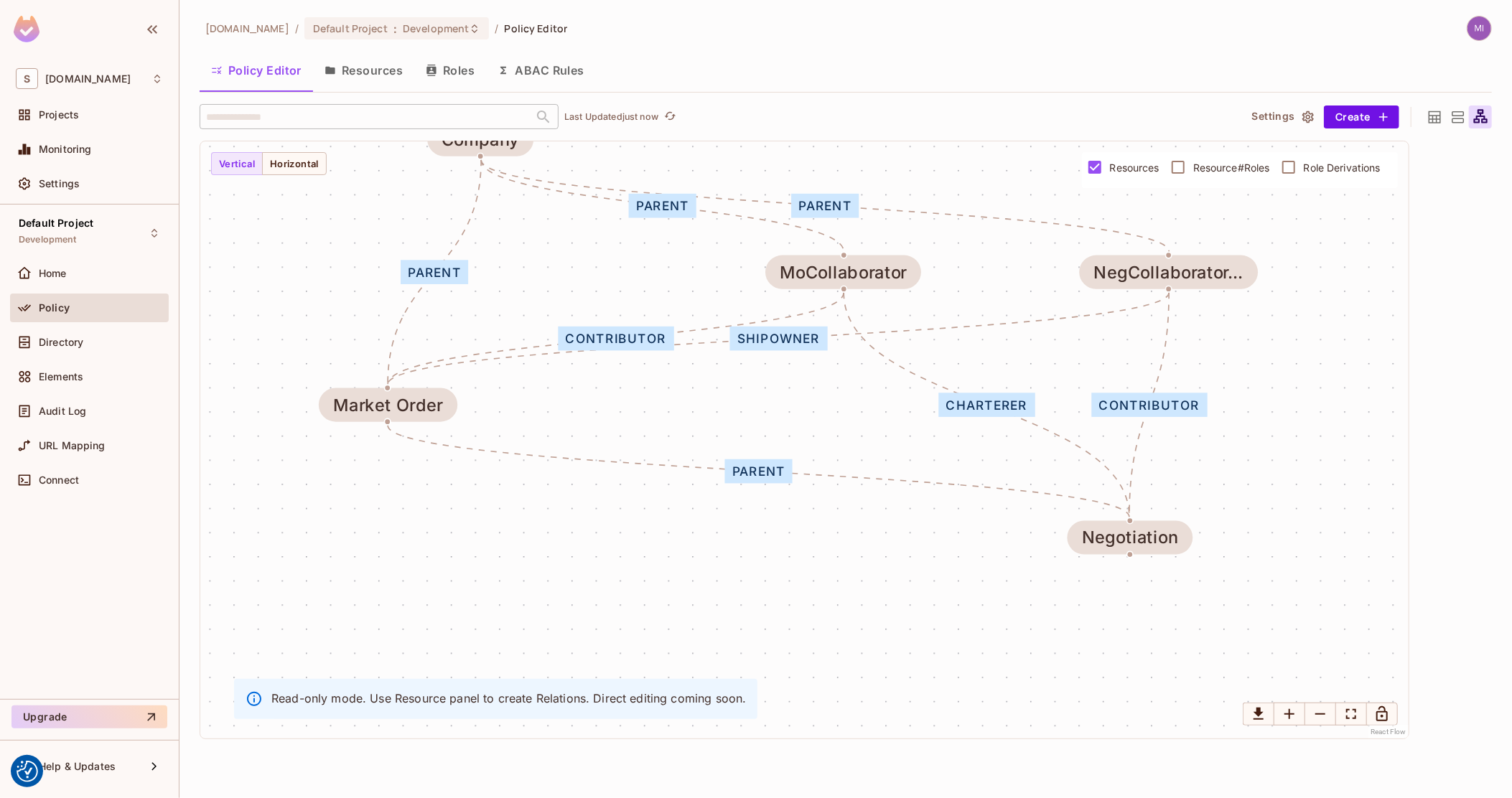
drag, startPoint x: 661, startPoint y: 369, endPoint x: 642, endPoint y: 336, distance: 38.1
click at [642, 337] on div "contributor" at bounding box center [615, 338] width 115 height 25
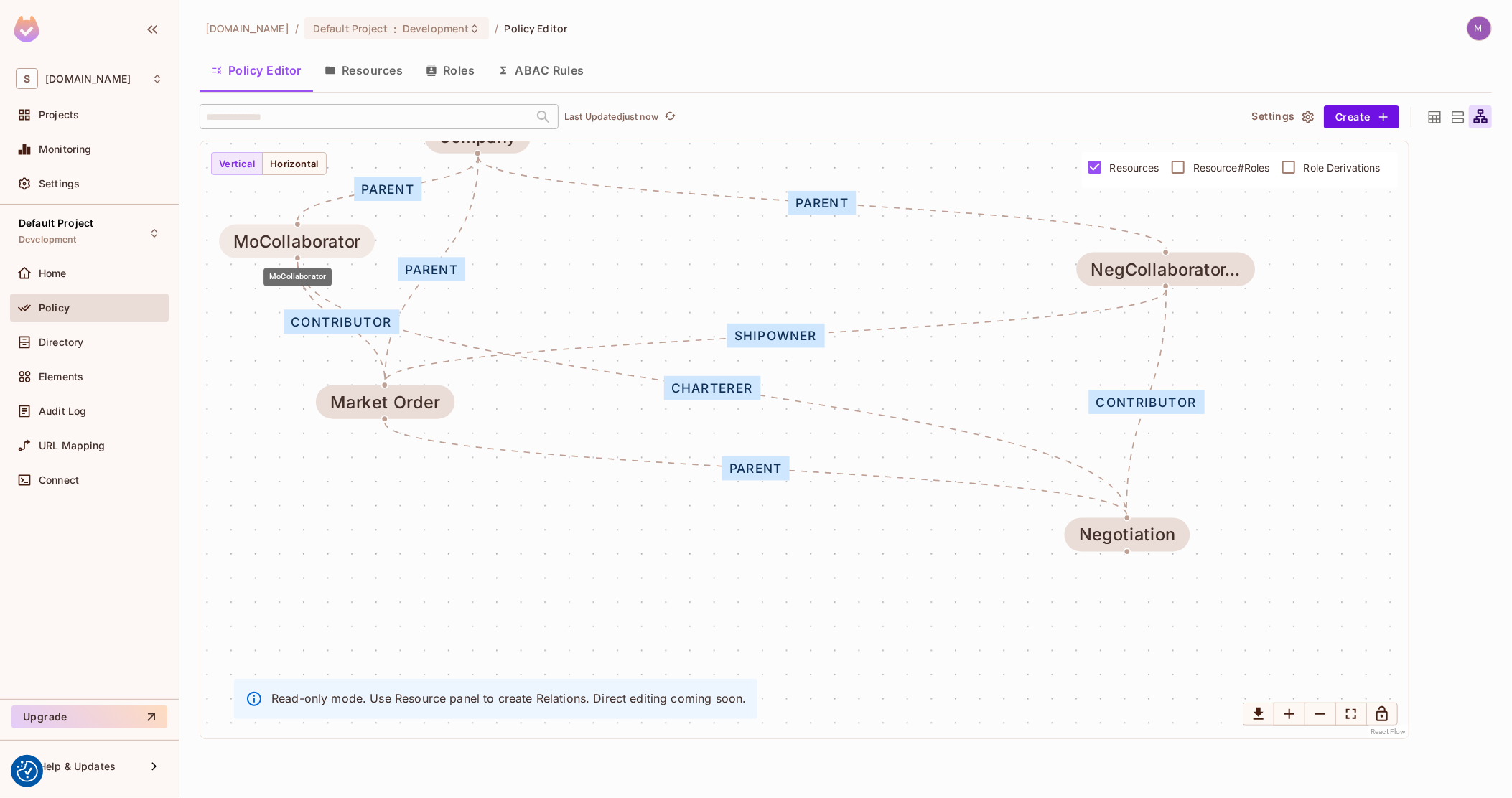
drag, startPoint x: 837, startPoint y: 274, endPoint x: 289, endPoint y: 244, distance: 548.8
click at [289, 244] on div "MoCollaborator" at bounding box center [297, 241] width 127 height 20
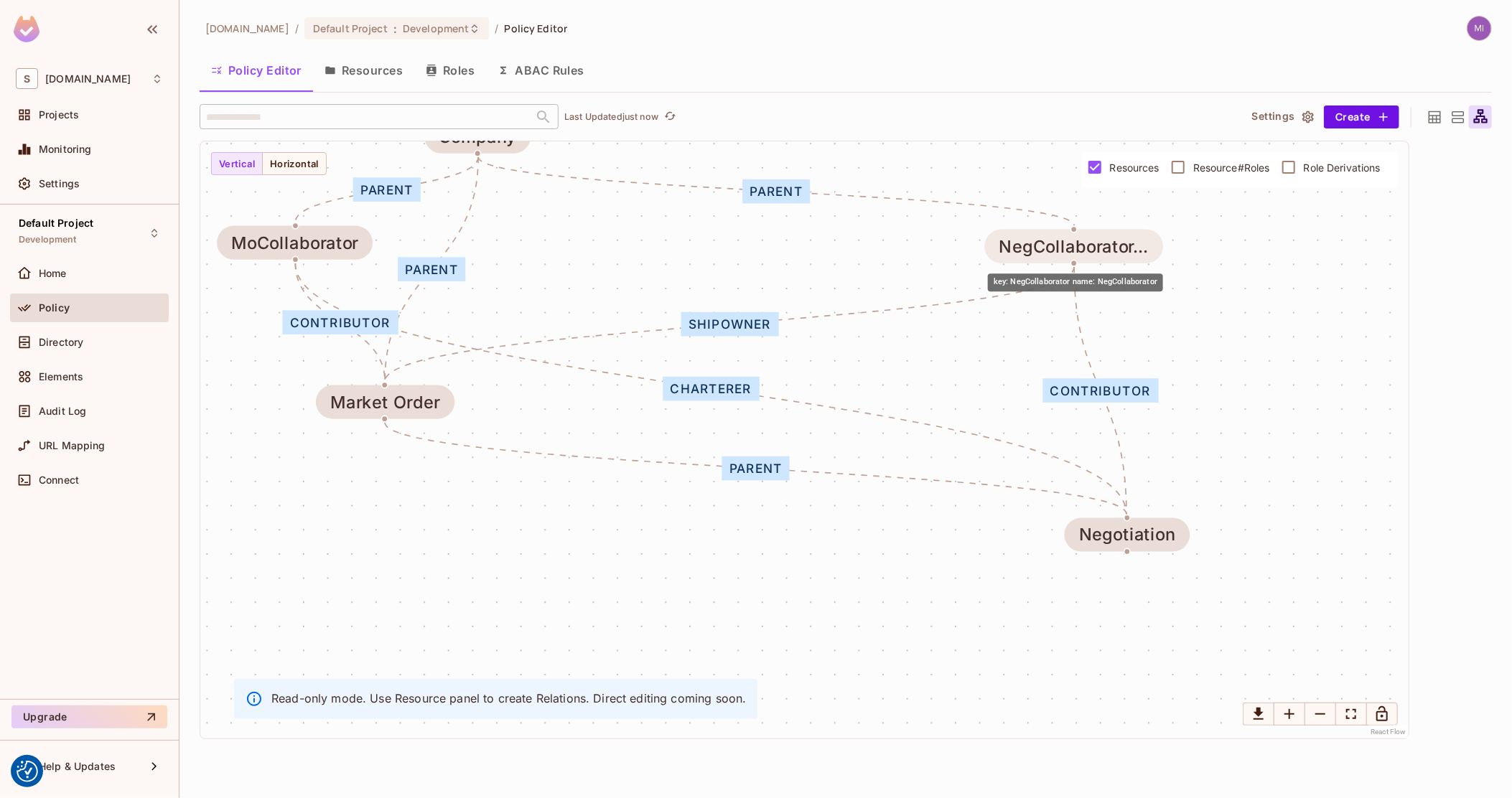
drag, startPoint x: 1112, startPoint y: 269, endPoint x: 1053, endPoint y: 246, distance: 63.3
click at [1053, 246] on div "NegCollaborator..." at bounding box center [1074, 246] width 149 height 20
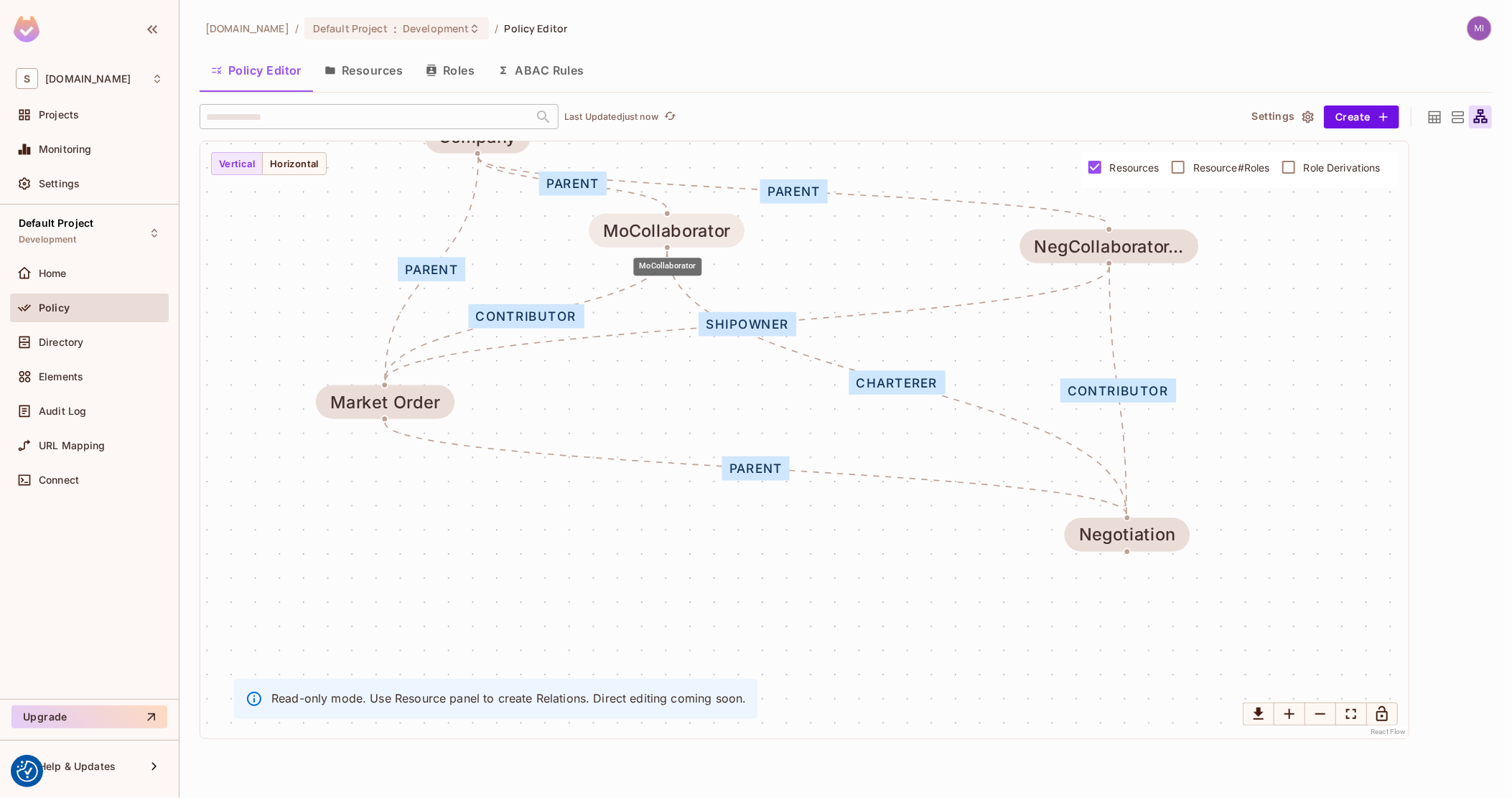
drag, startPoint x: 335, startPoint y: 246, endPoint x: 710, endPoint y: 234, distance: 375.2
click at [710, 234] on div "MoCollaborator" at bounding box center [667, 231] width 127 height 20
drag, startPoint x: 670, startPoint y: 239, endPoint x: 649, endPoint y: 243, distance: 21.4
click at [649, 243] on div "MoCollaborator" at bounding box center [648, 235] width 127 height 20
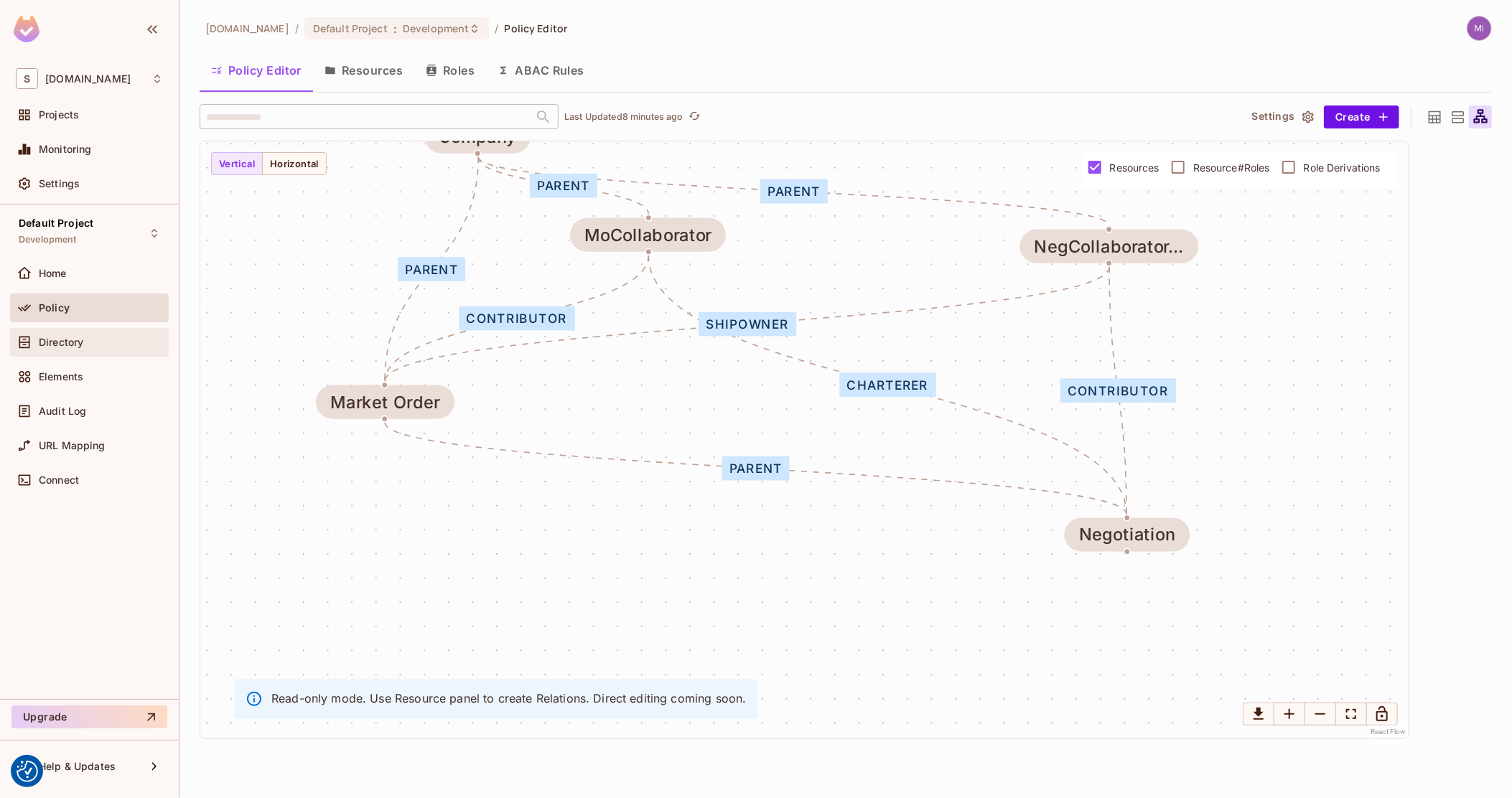
click at [72, 344] on span "Directory" at bounding box center [61, 343] width 44 height 12
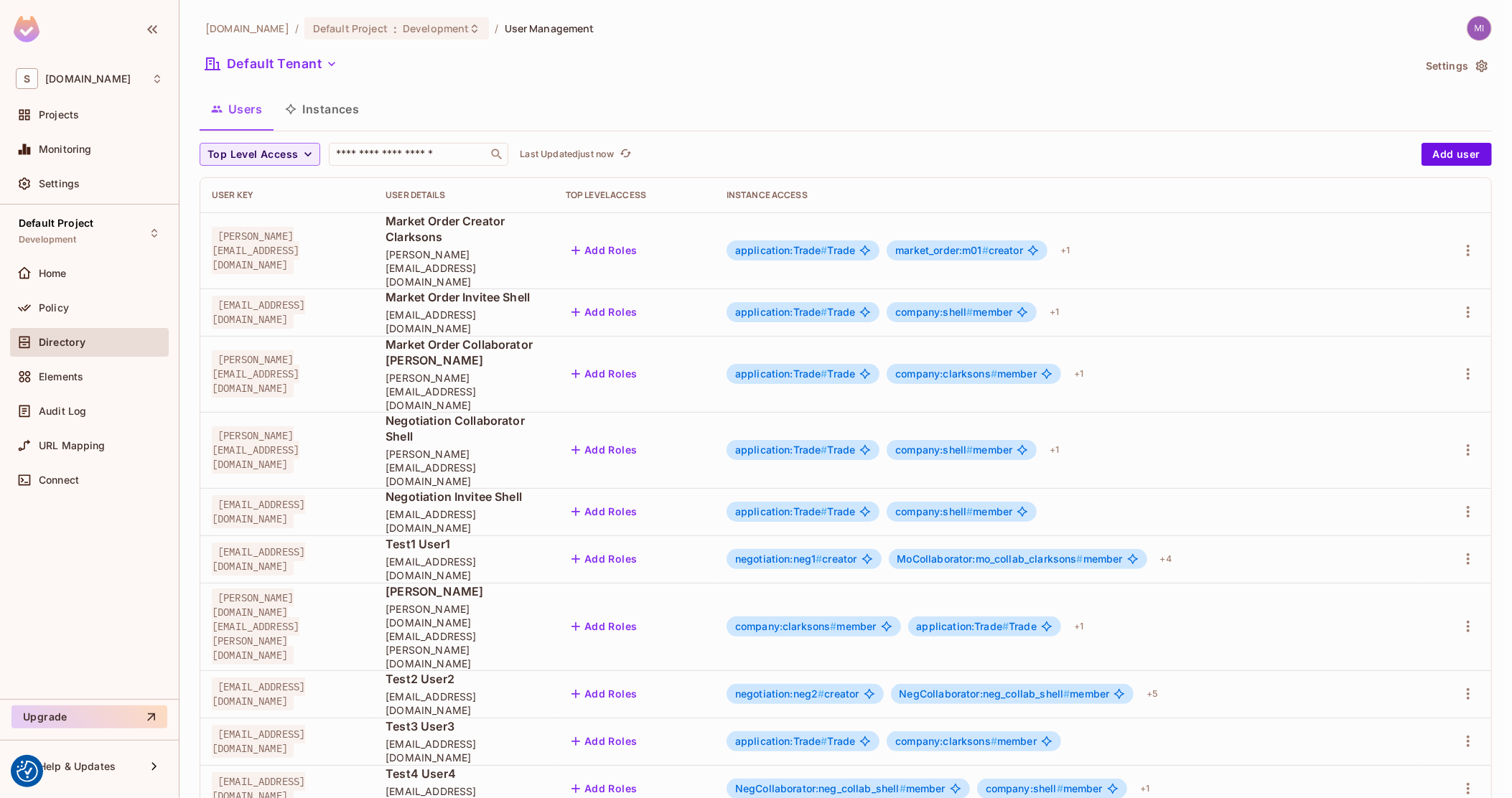
scroll to position [15, 0]
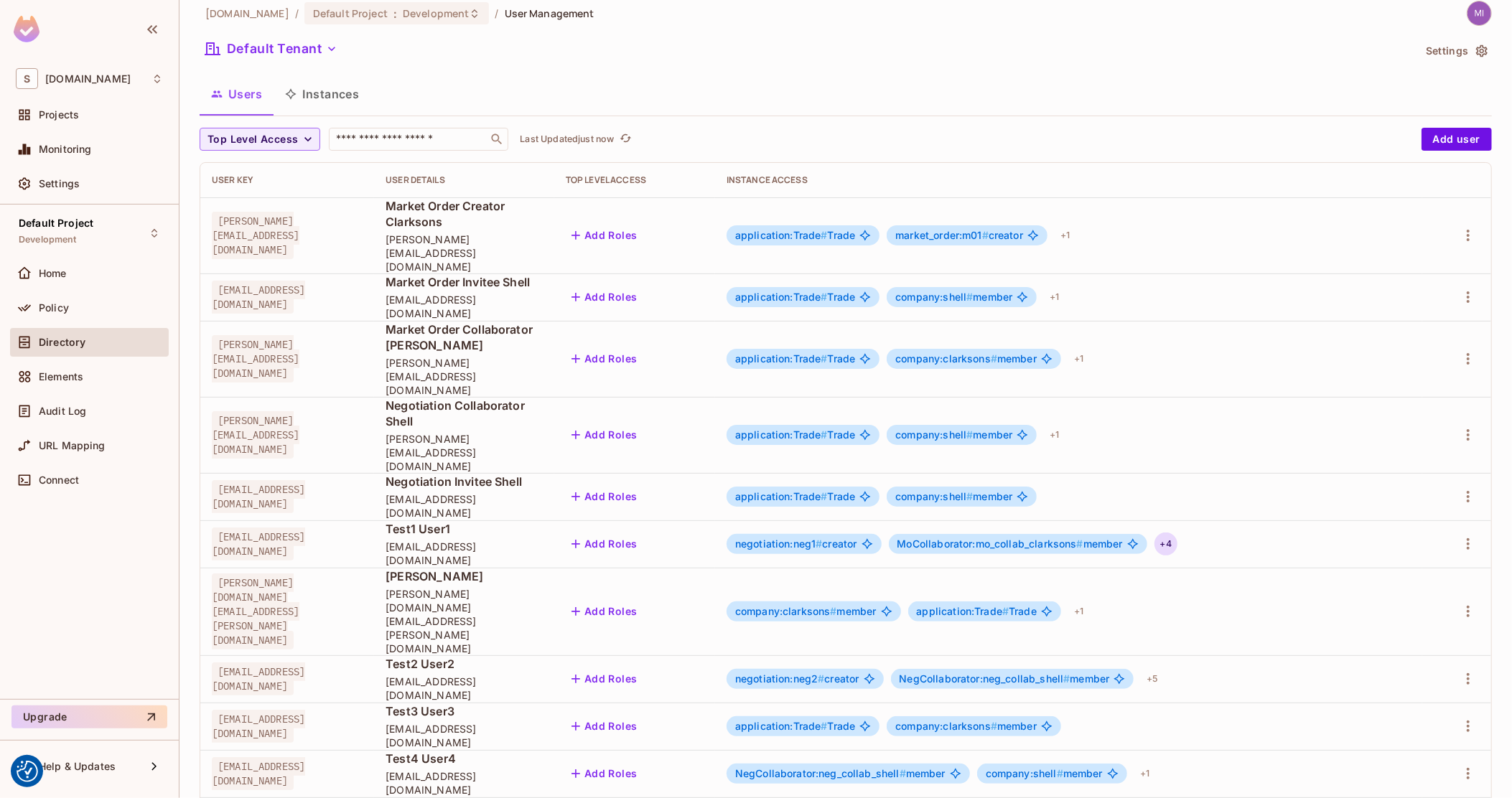
click at [1177, 533] on div "+ 4" at bounding box center [1165, 544] width 23 height 23
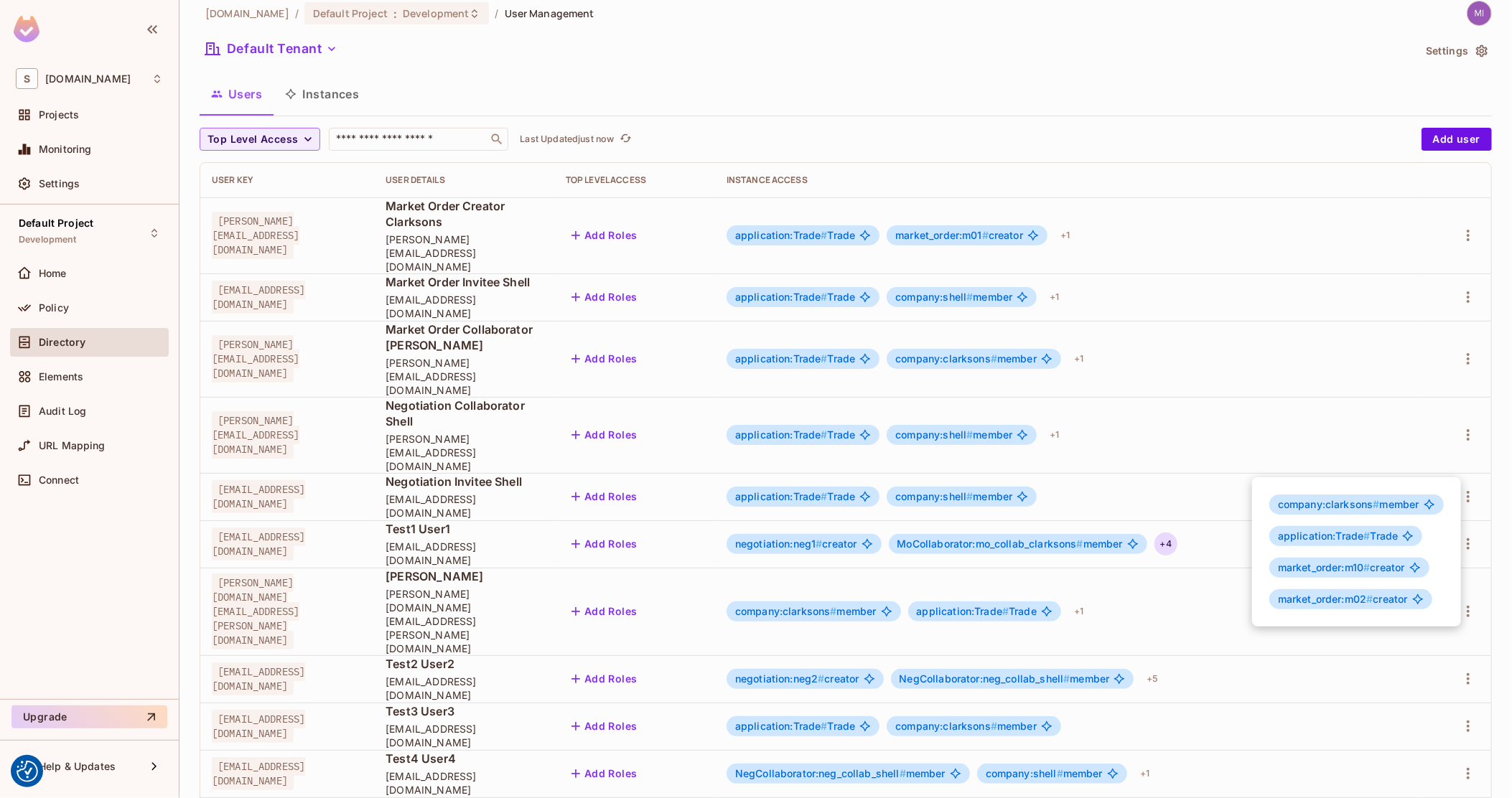
click at [313, 90] on div at bounding box center [756, 399] width 1512 height 798
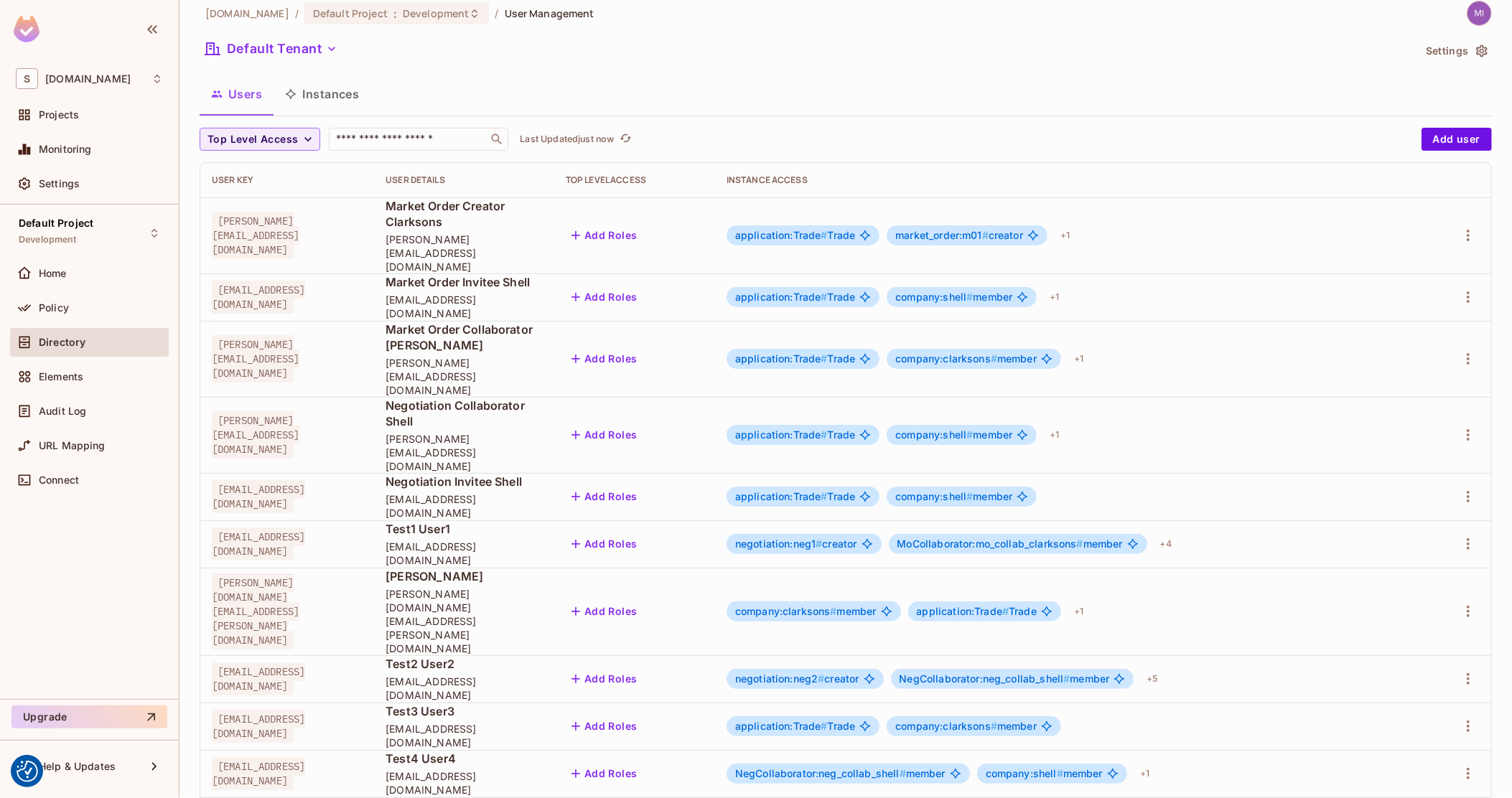
click at [331, 93] on button "Instances" at bounding box center [322, 94] width 97 height 36
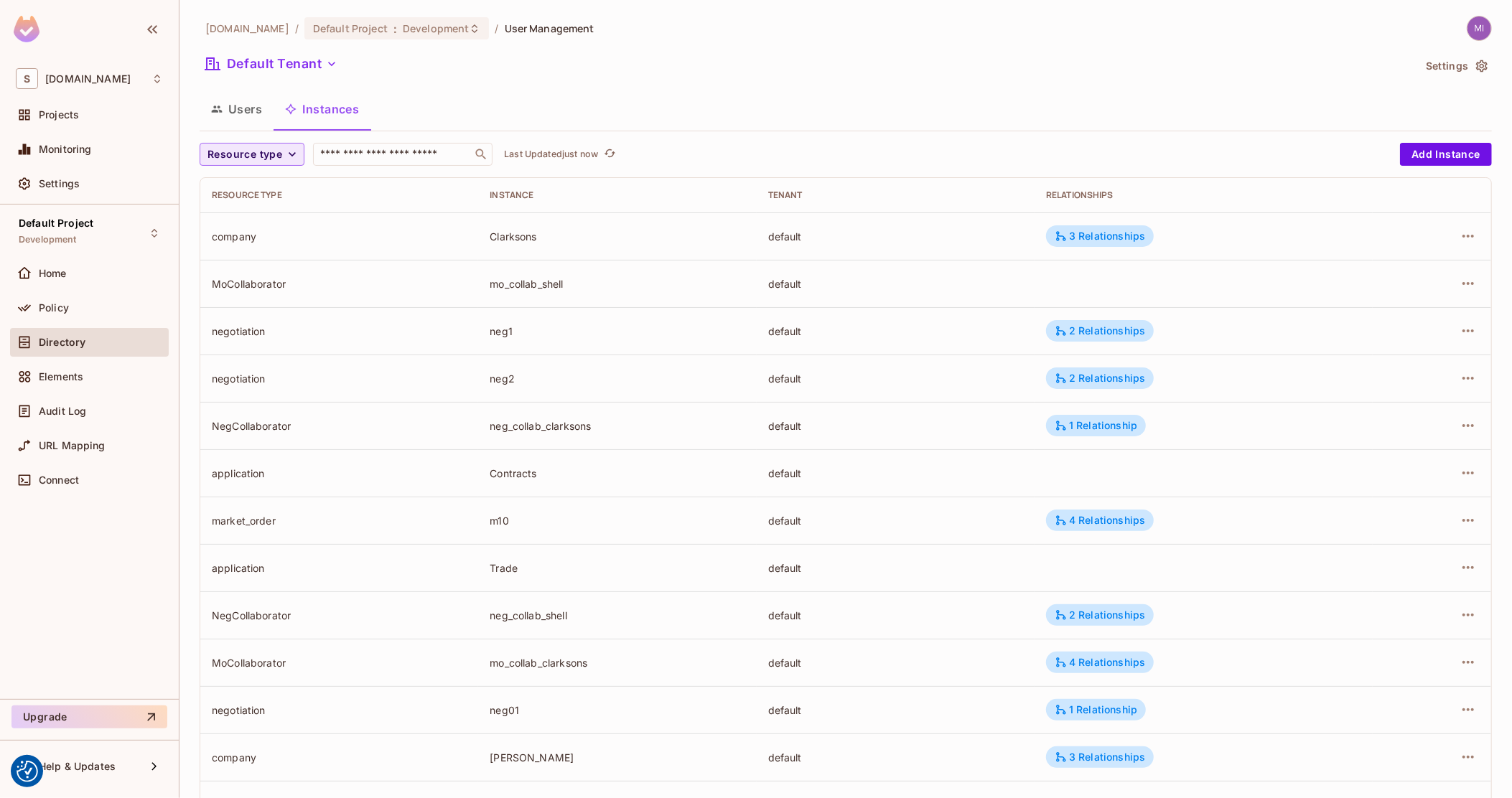
click at [279, 155] on span "Resource type" at bounding box center [244, 154] width 75 height 18
click at [238, 334] on span "Negotiation" at bounding box center [250, 341] width 79 height 14
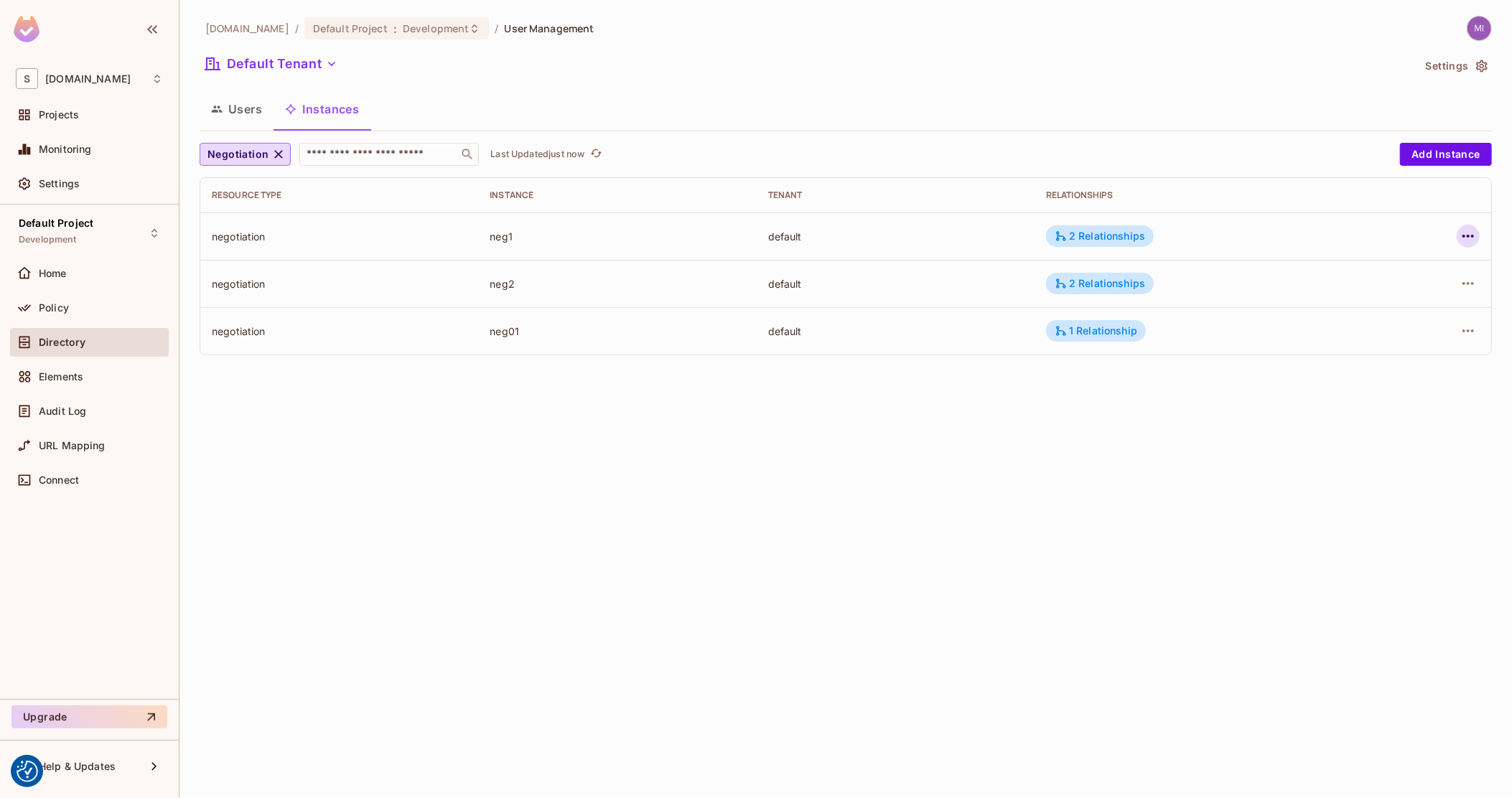
click at [1470, 231] on icon "button" at bounding box center [1468, 236] width 17 height 17
click at [910, 273] on div at bounding box center [756, 399] width 1512 height 798
click at [1128, 269] on td "2 Relationships" at bounding box center [1203, 283] width 338 height 47
click at [1126, 277] on div "2 Relationships" at bounding box center [1100, 283] width 91 height 13
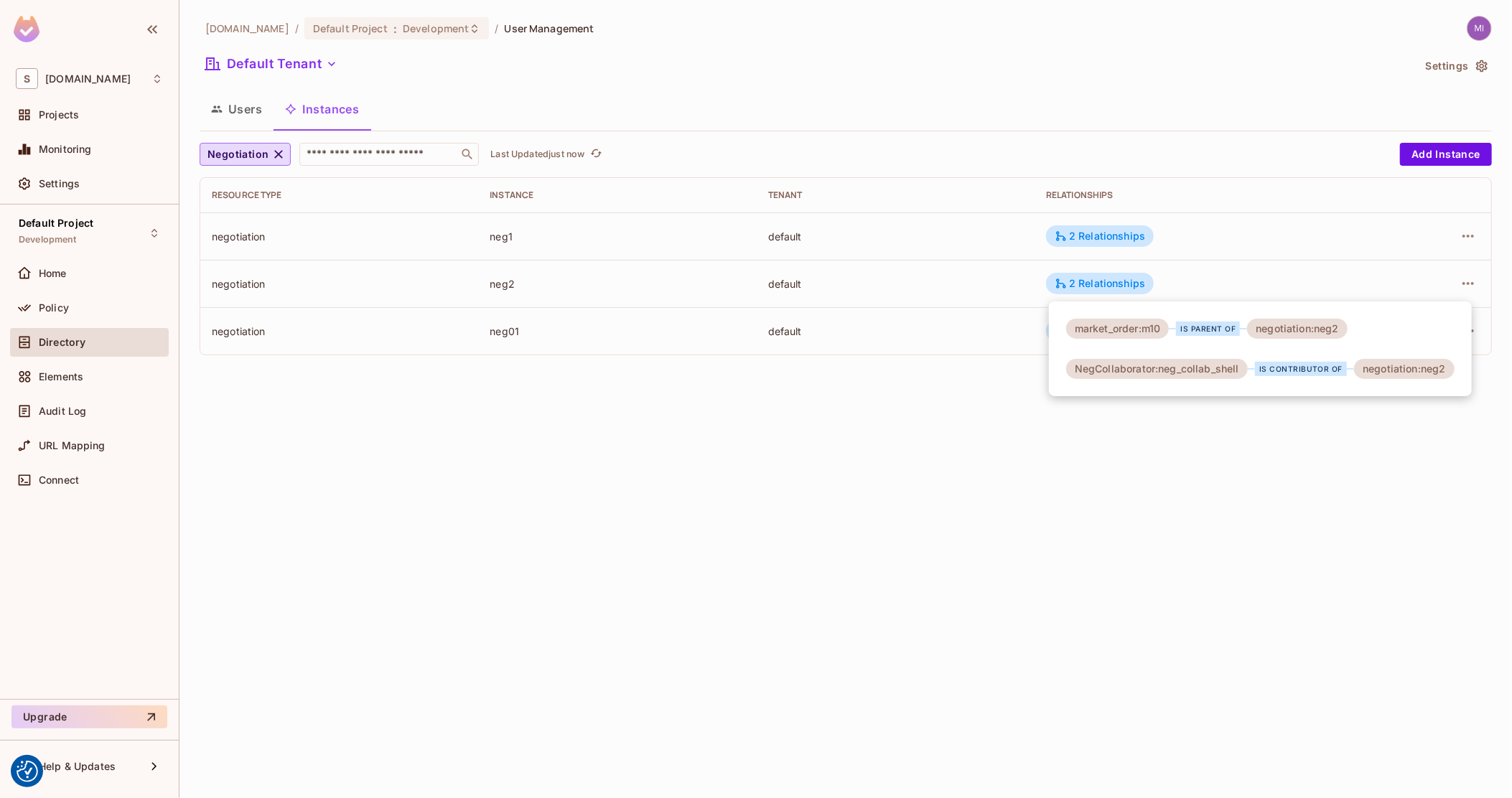
click at [1115, 239] on div at bounding box center [756, 399] width 1512 height 798
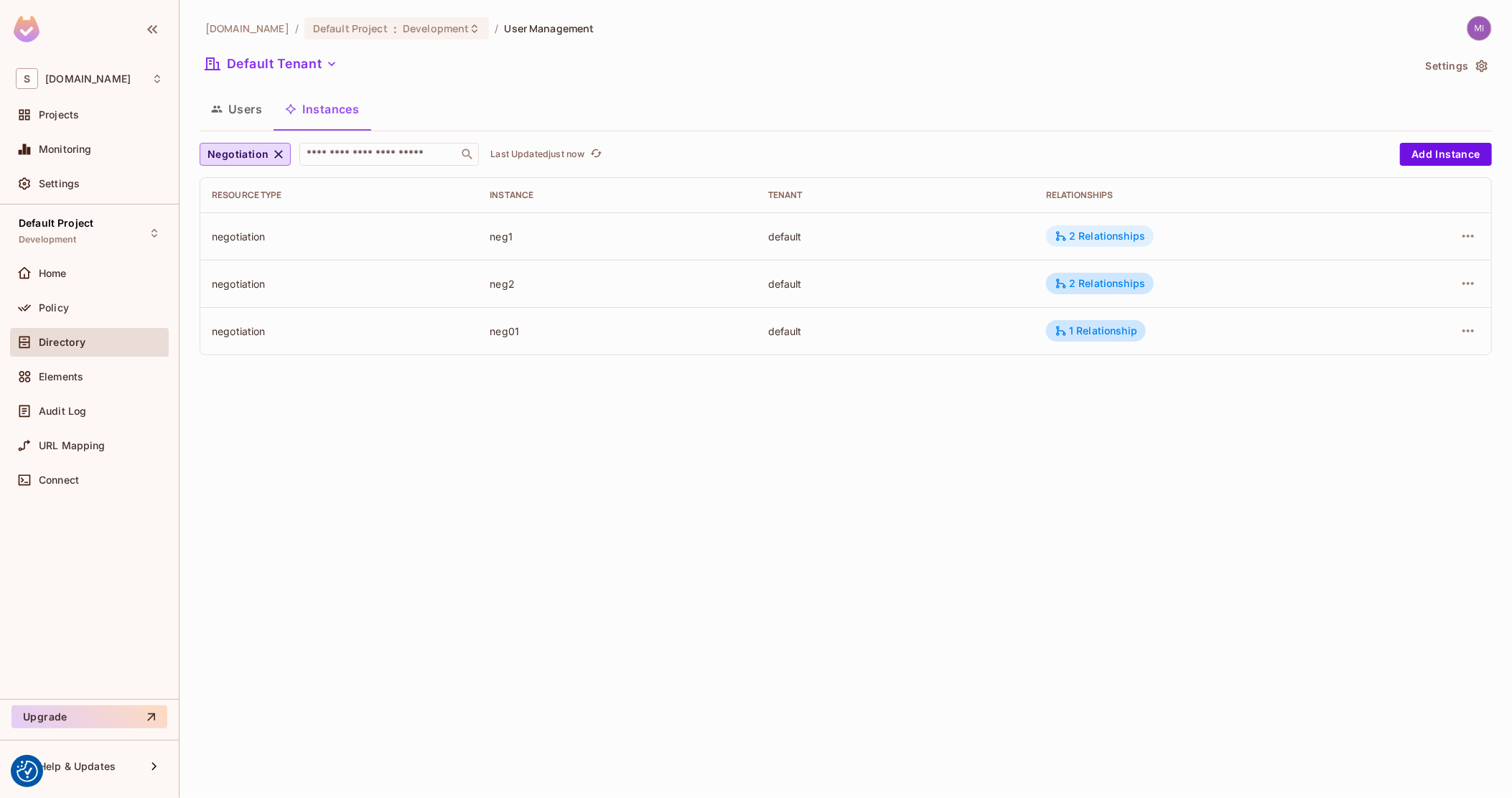
click at [1126, 233] on div "2 Relationships" at bounding box center [1100, 236] width 91 height 13
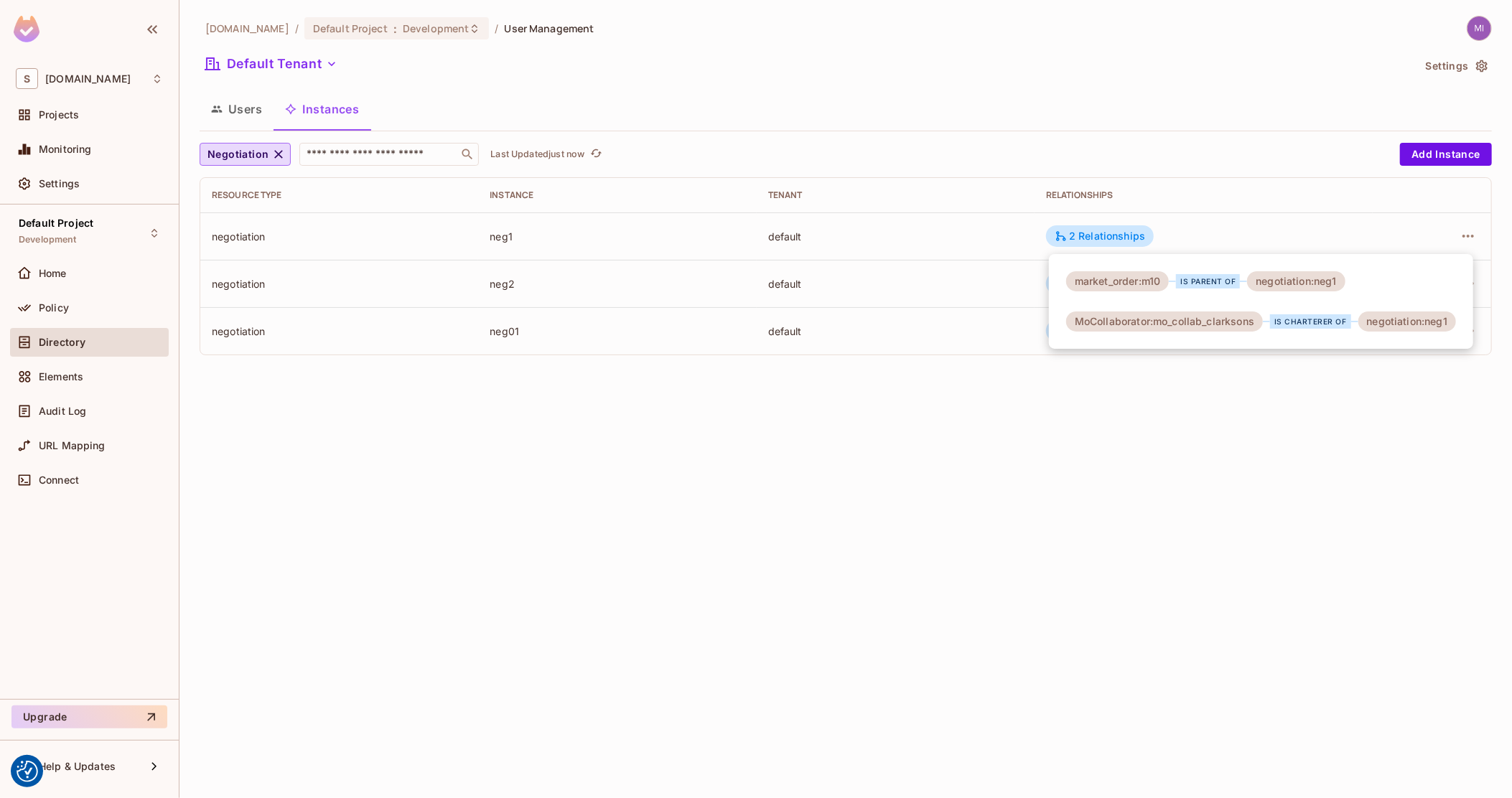
click at [1002, 255] on div at bounding box center [756, 399] width 1512 height 798
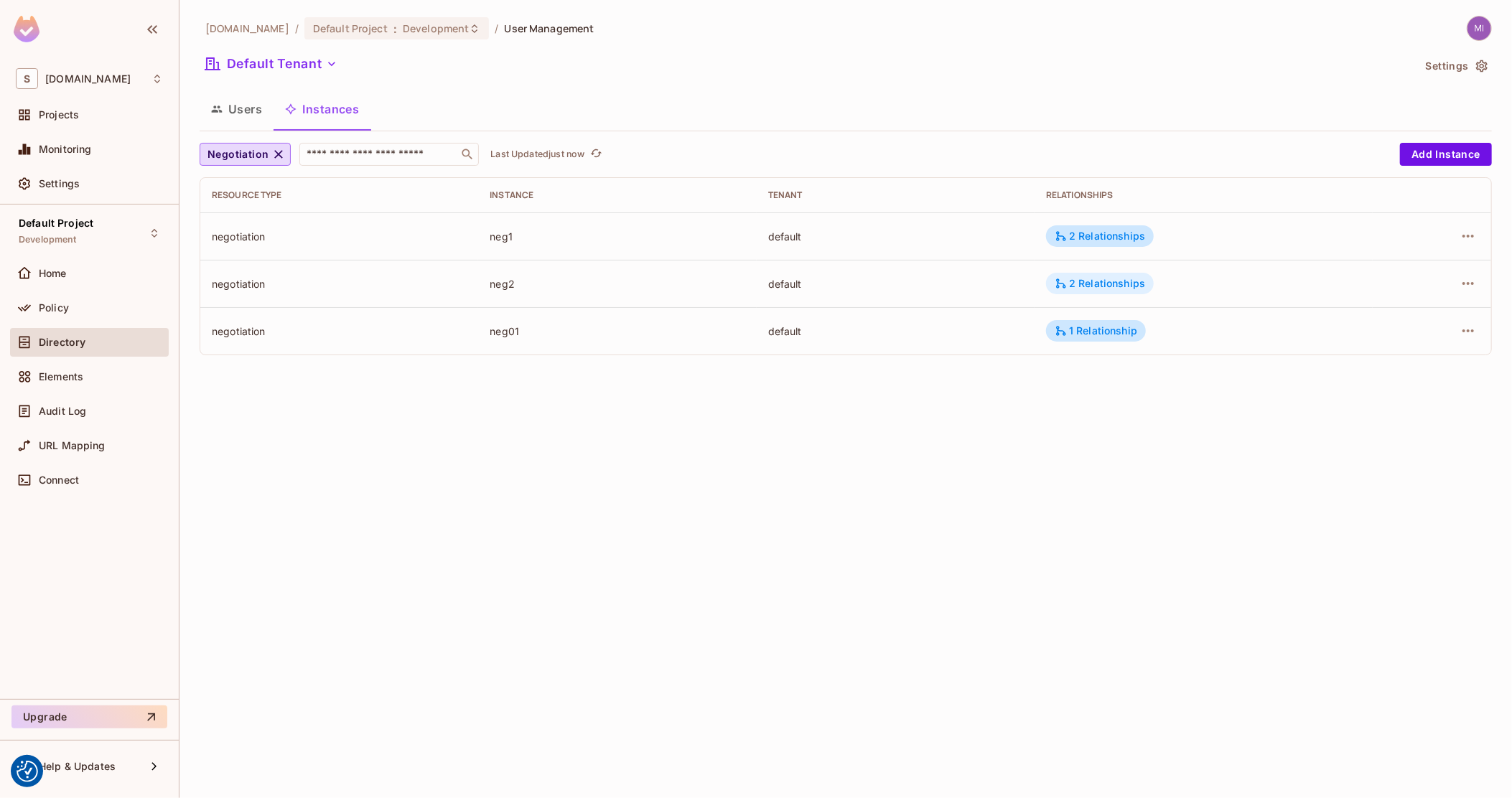
click at [1085, 279] on div "2 Relationships" at bounding box center [1100, 283] width 91 height 13
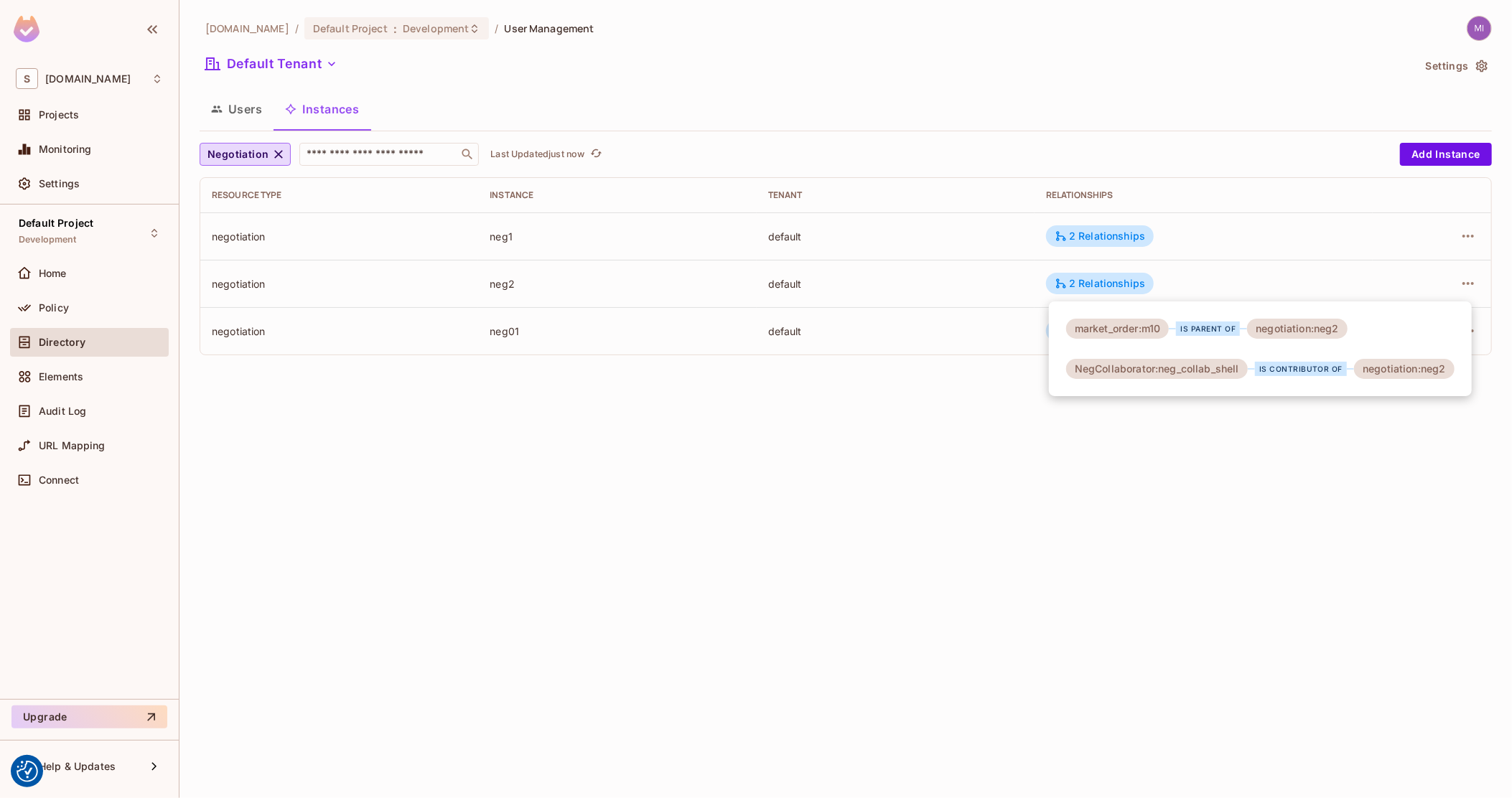
click at [1403, 282] on div at bounding box center [756, 399] width 1512 height 798
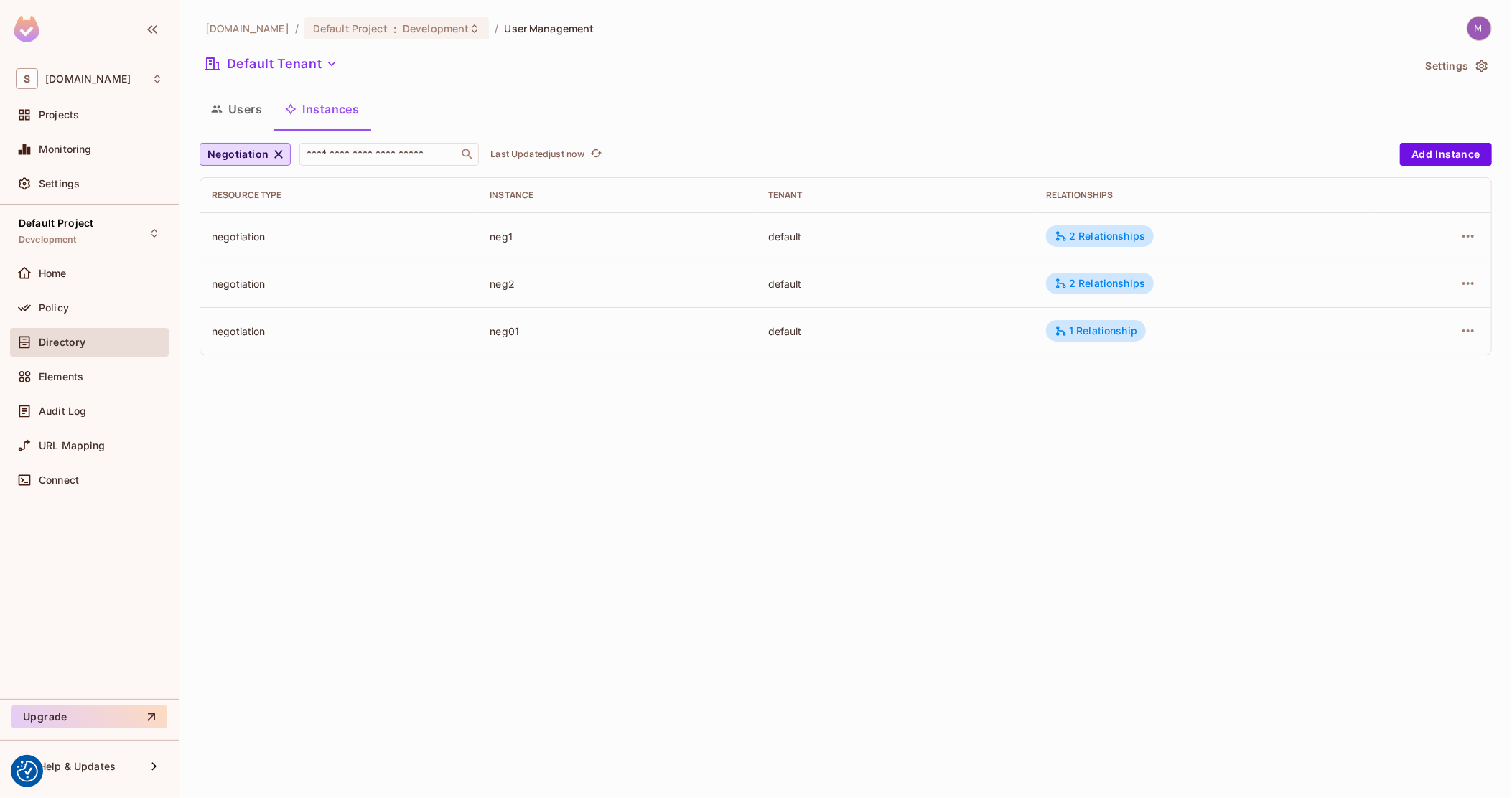
click at [1470, 284] on icon "button" at bounding box center [1468, 283] width 17 height 17
click at [1394, 374] on div "Delete Resource Instance" at bounding box center [1389, 379] width 124 height 14
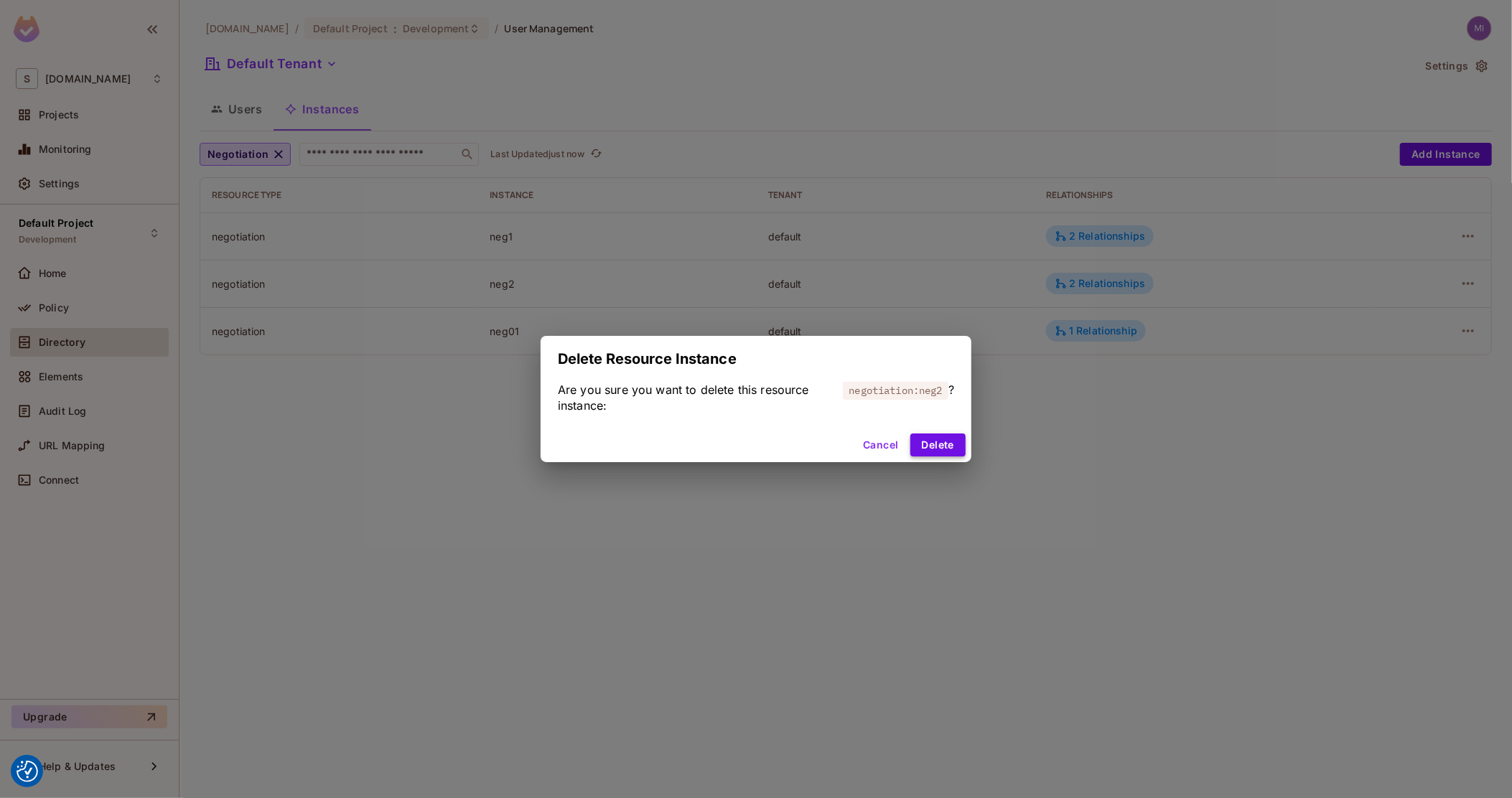
click at [953, 449] on button "Delete" at bounding box center [938, 444] width 55 height 23
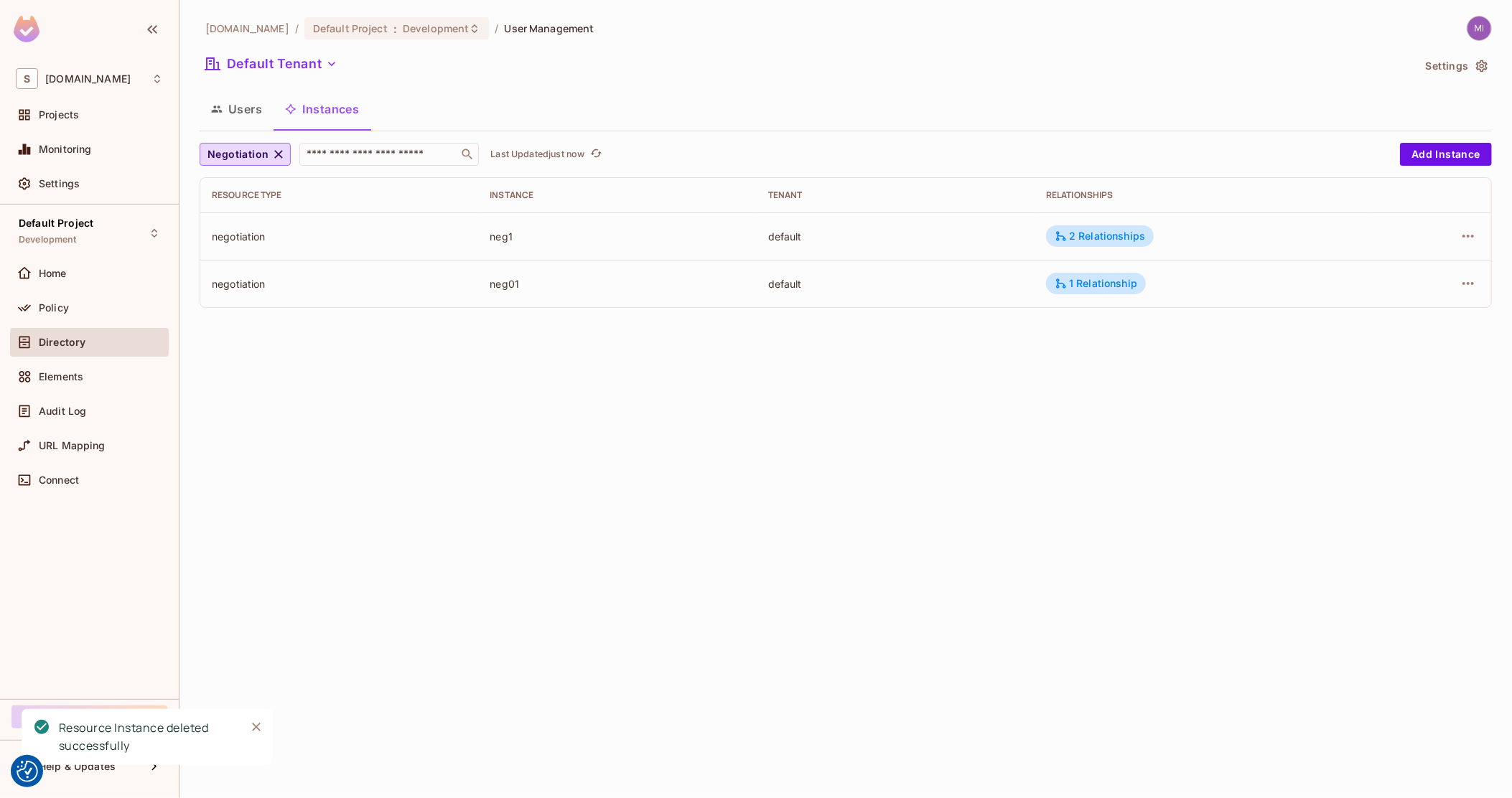
click at [854, 277] on div "default" at bounding box center [895, 284] width 255 height 14
click at [1088, 287] on div "1 Relationship" at bounding box center [1095, 283] width 82 height 13
click at [1340, 278] on div at bounding box center [756, 399] width 1512 height 798
drag, startPoint x: 52, startPoint y: 310, endPoint x: 553, endPoint y: 194, distance: 514.3
click at [51, 310] on span "Policy" at bounding box center [54, 308] width 31 height 12
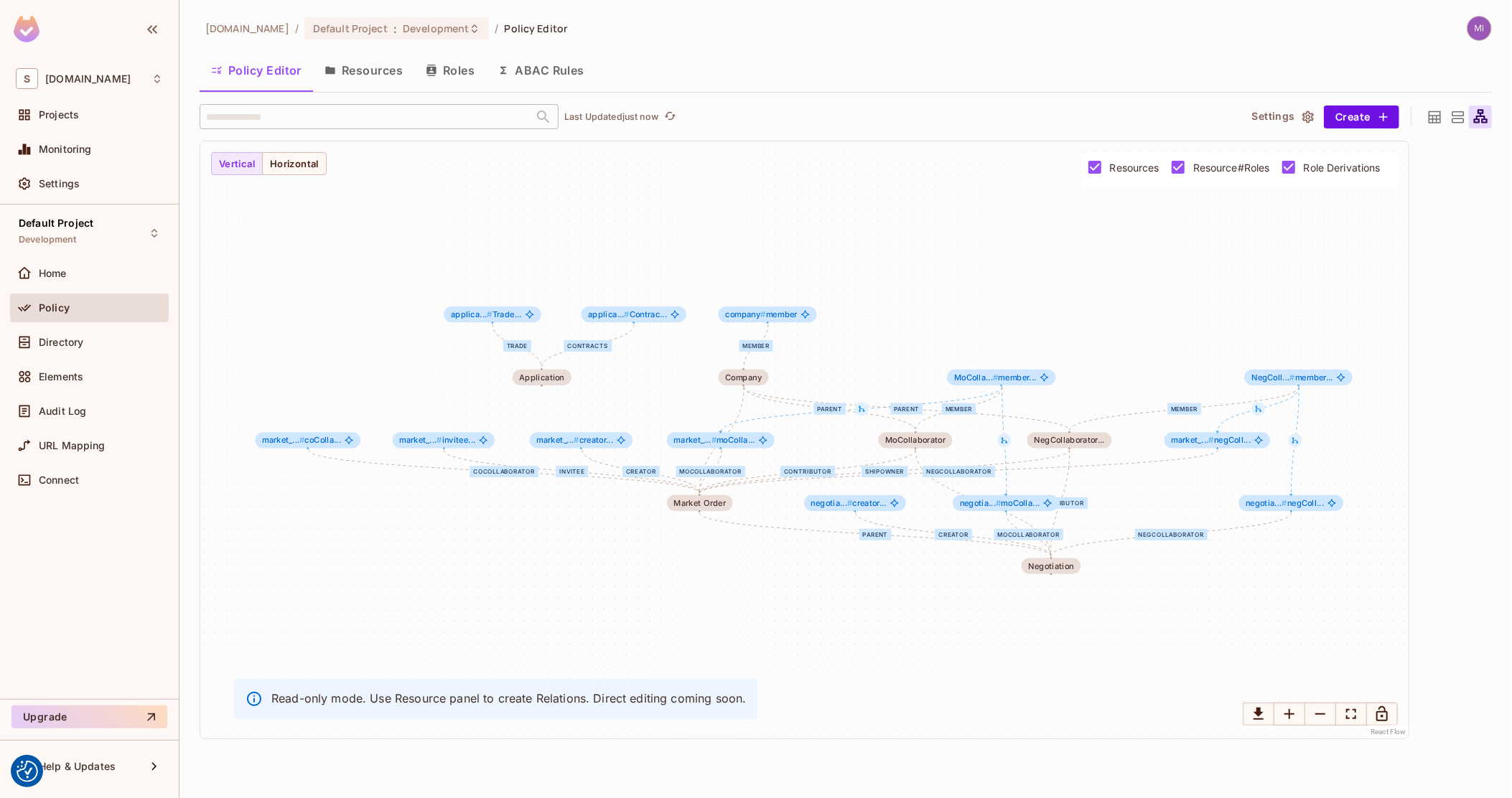
click at [1340, 165] on span "Role Derivations" at bounding box center [1341, 167] width 77 height 14
click at [1230, 161] on span "Resource#Roles" at bounding box center [1231, 167] width 77 height 14
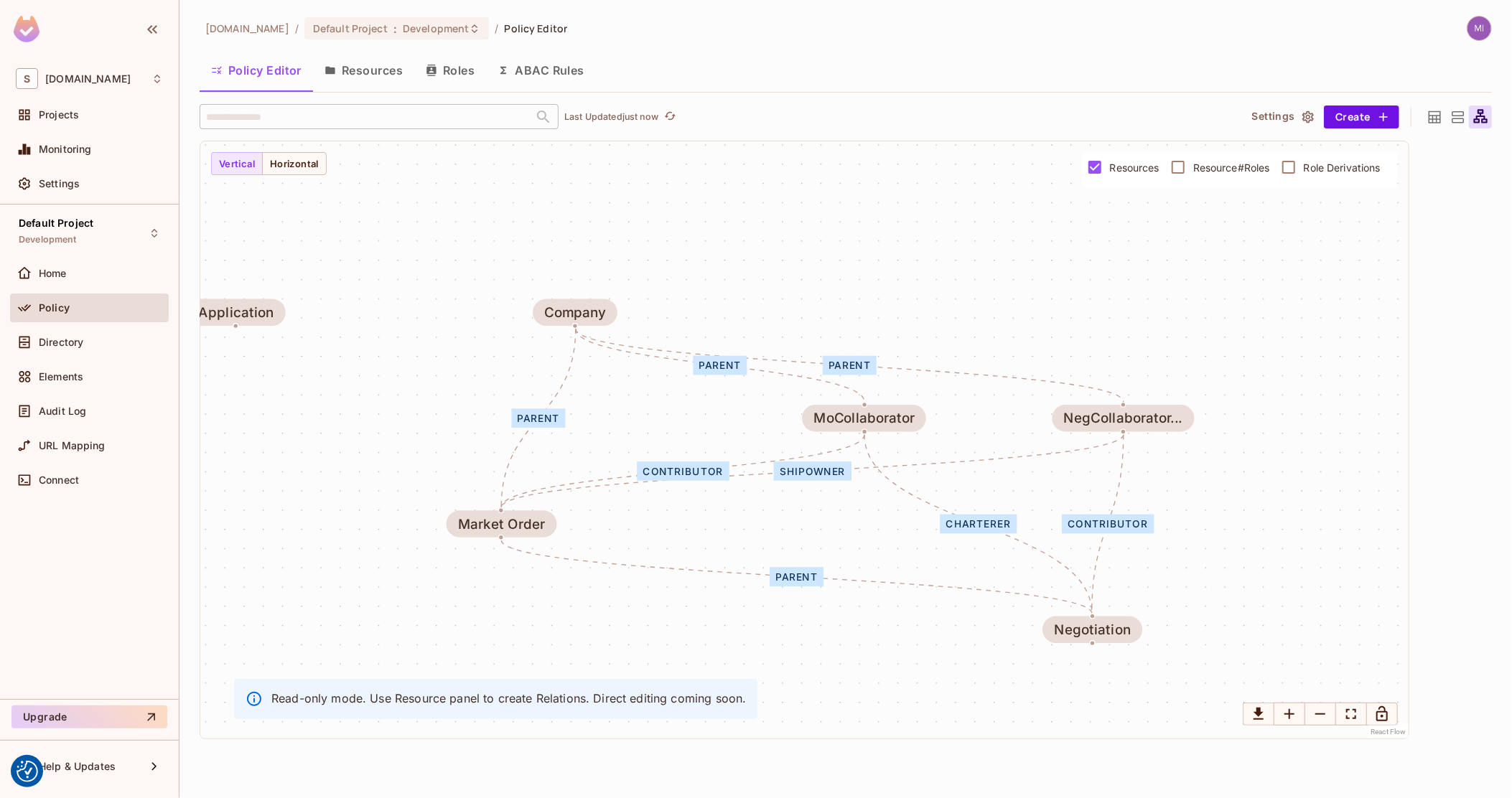
drag, startPoint x: 1065, startPoint y: 435, endPoint x: 1000, endPoint y: 407, distance: 70.8
click at [1000, 407] on div "shipowner contributor parent parent parent parent charterer contributor Market …" at bounding box center [804, 440] width 1208 height 597
click at [77, 340] on span "Directory" at bounding box center [61, 343] width 44 height 12
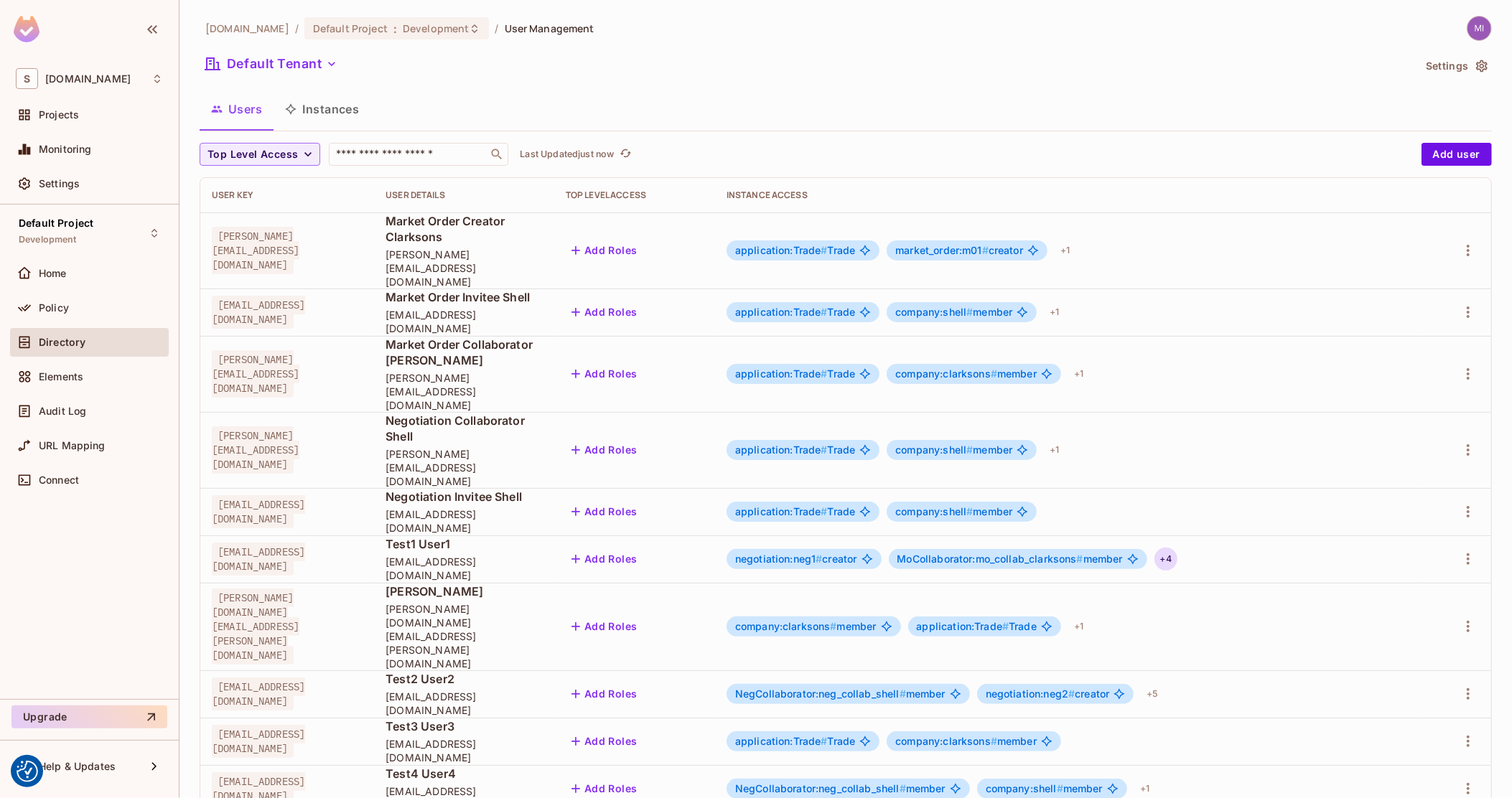
click at [1177, 547] on div "+ 4" at bounding box center [1165, 558] width 23 height 23
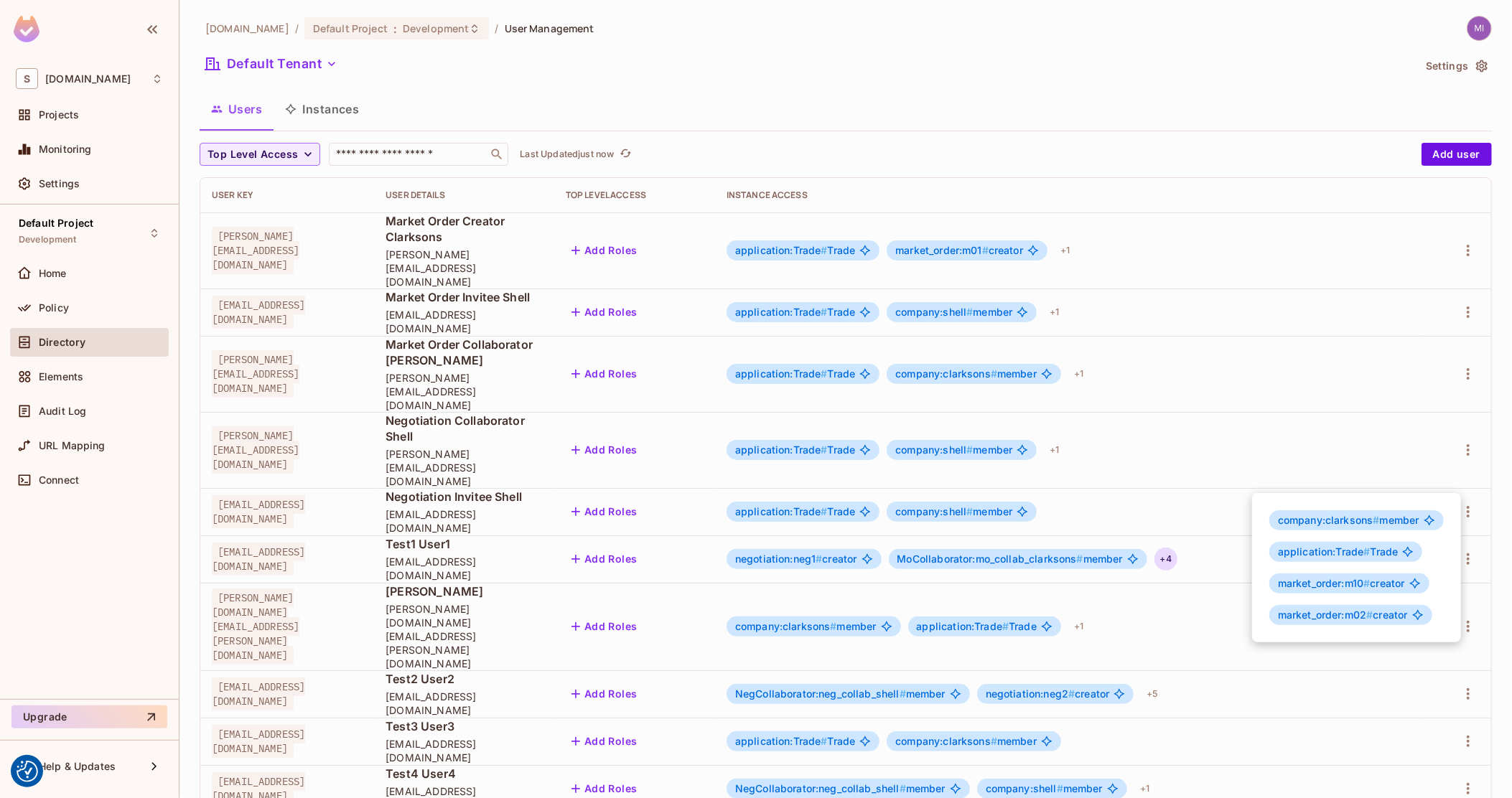
click at [336, 100] on div at bounding box center [756, 399] width 1512 height 798
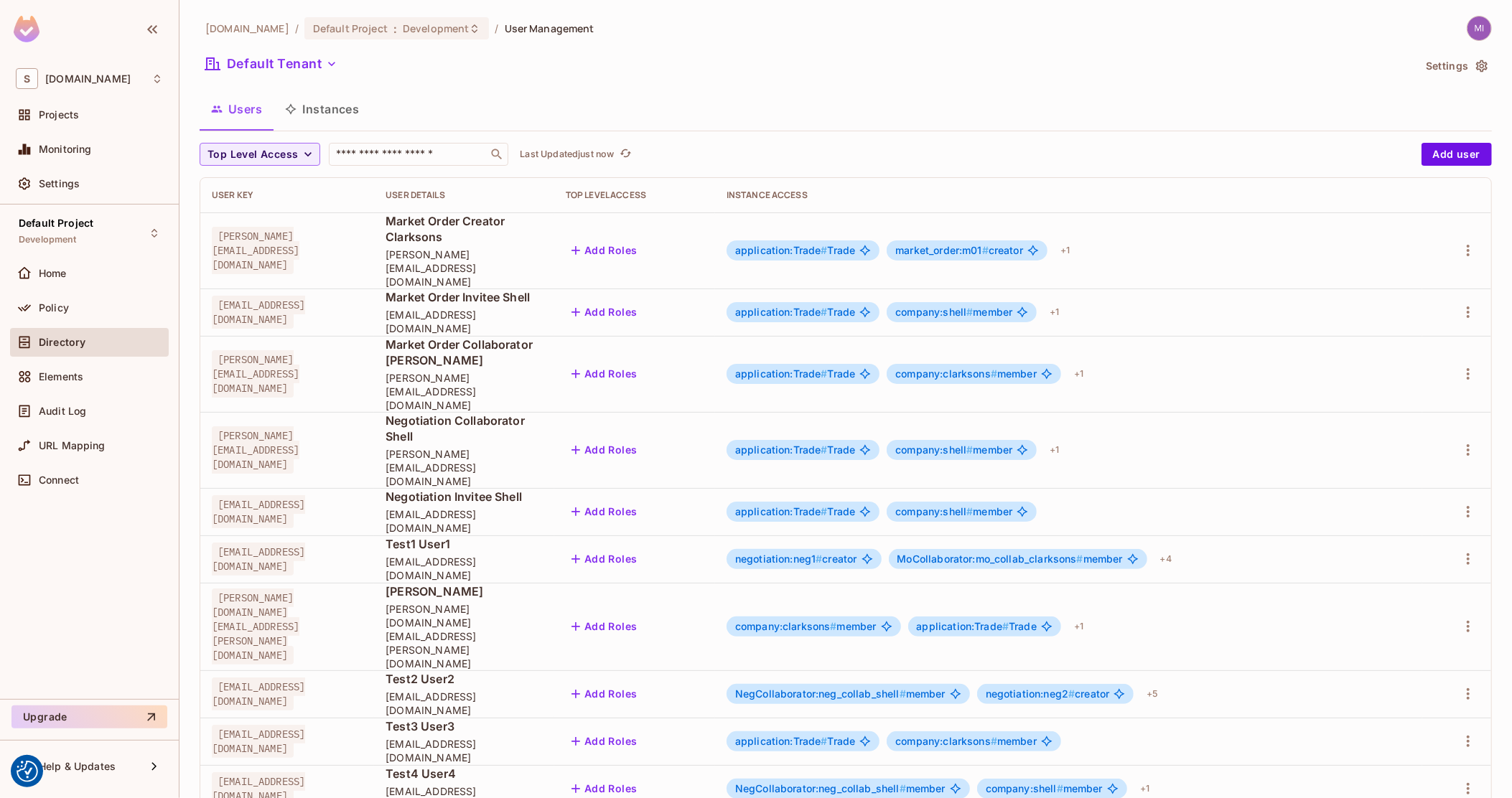
click at [352, 104] on button "Instances" at bounding box center [322, 109] width 97 height 36
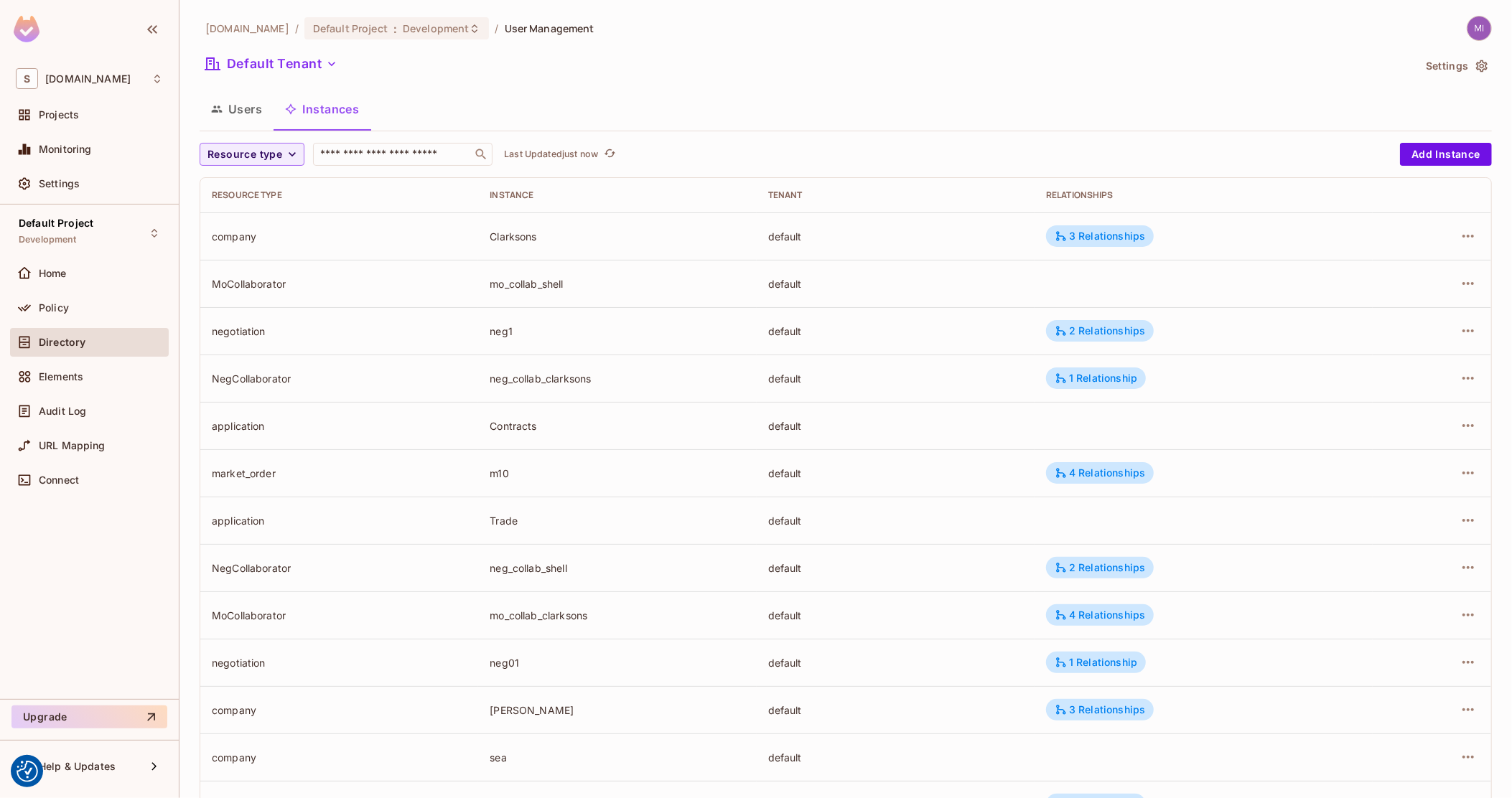
click at [1073, 601] on td "4 Relationships" at bounding box center [1203, 615] width 338 height 47
click at [1075, 617] on div "4 Relationships" at bounding box center [1100, 614] width 91 height 13
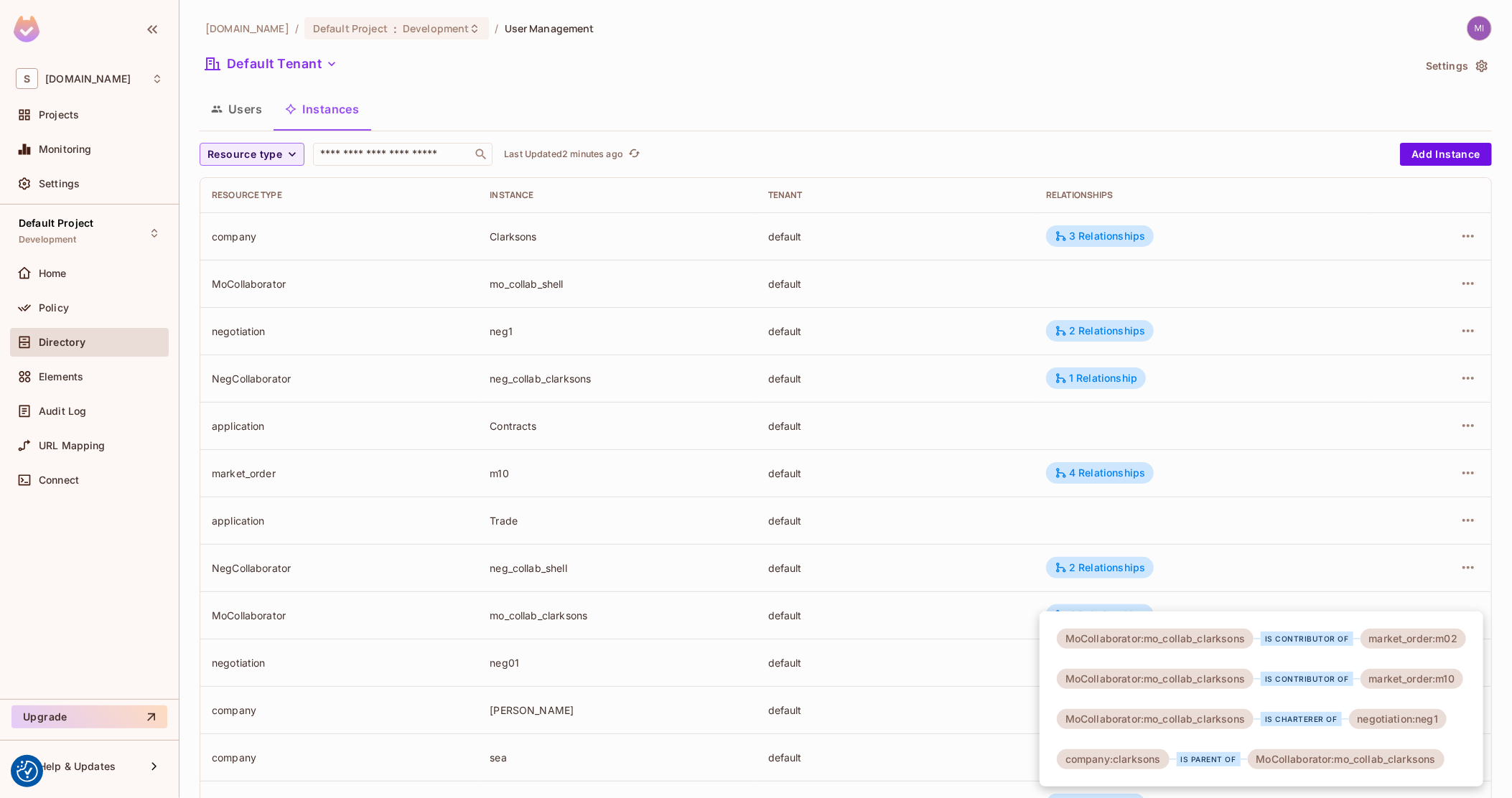
click at [266, 143] on div at bounding box center [756, 399] width 1512 height 798
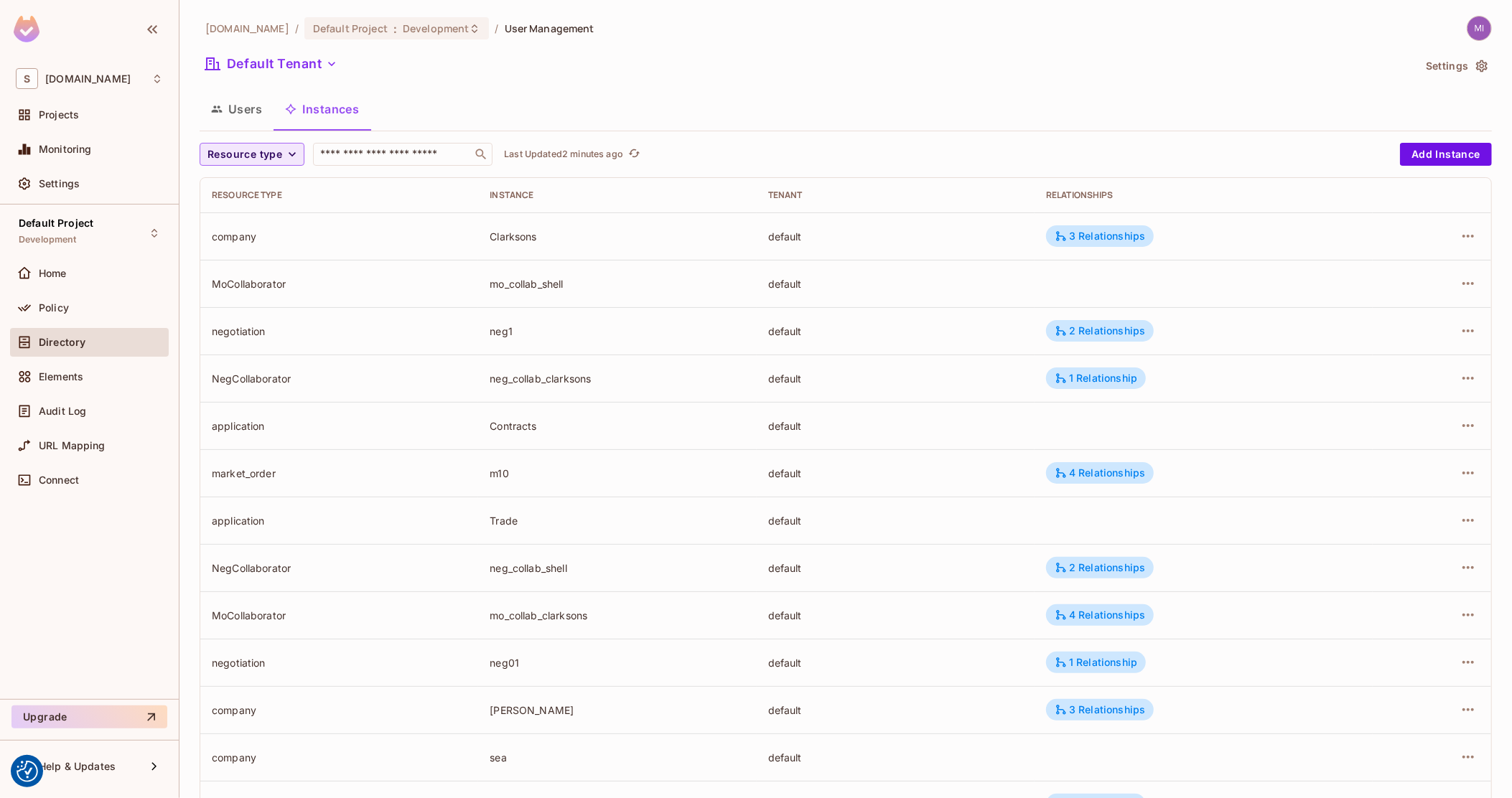
click at [266, 149] on span "Resource type" at bounding box center [244, 154] width 75 height 18
click at [249, 305] on span "NegCollaborator" at bounding box center [250, 310] width 79 height 14
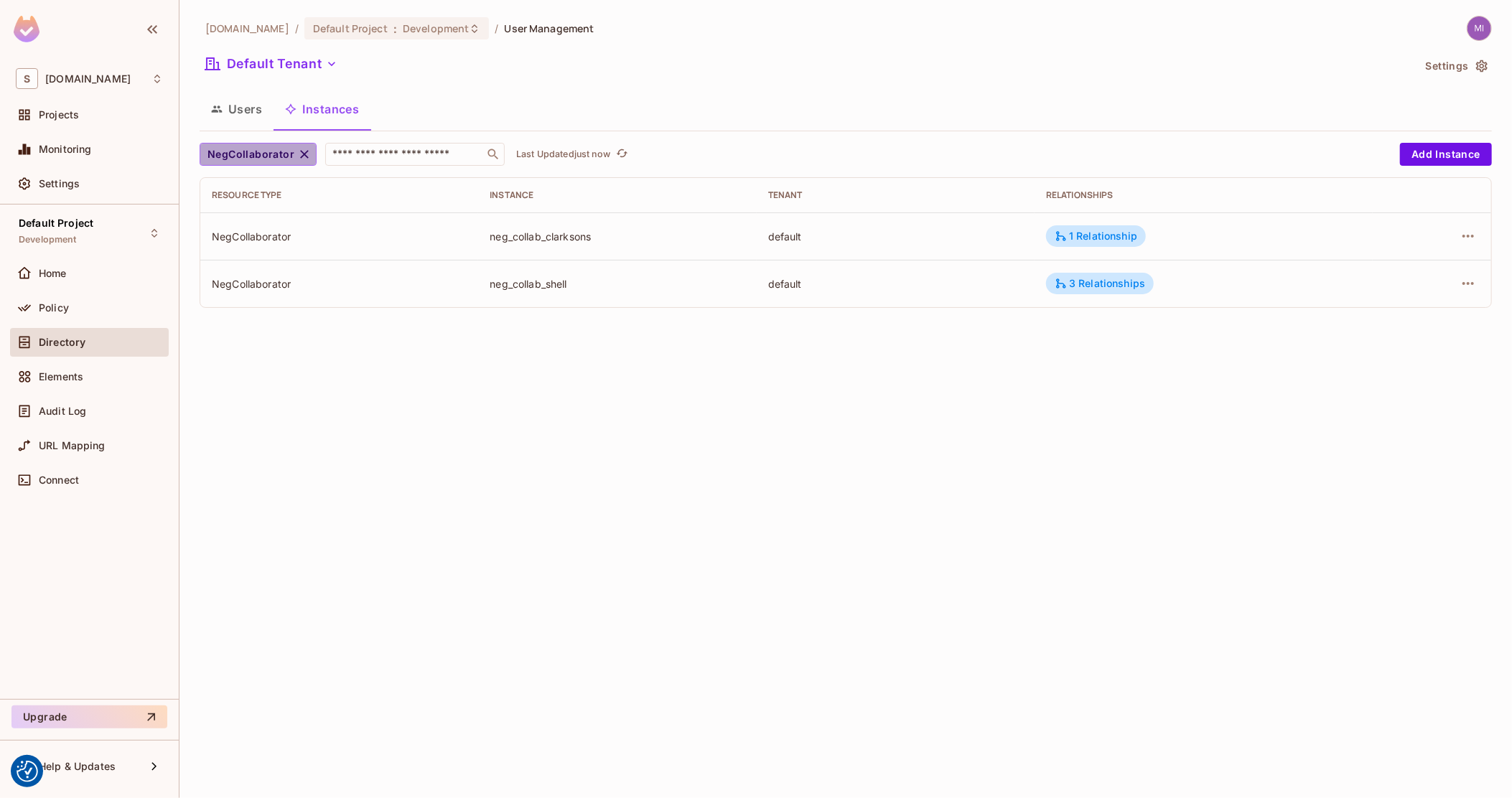
click at [299, 155] on icon "button" at bounding box center [304, 153] width 14 height 14
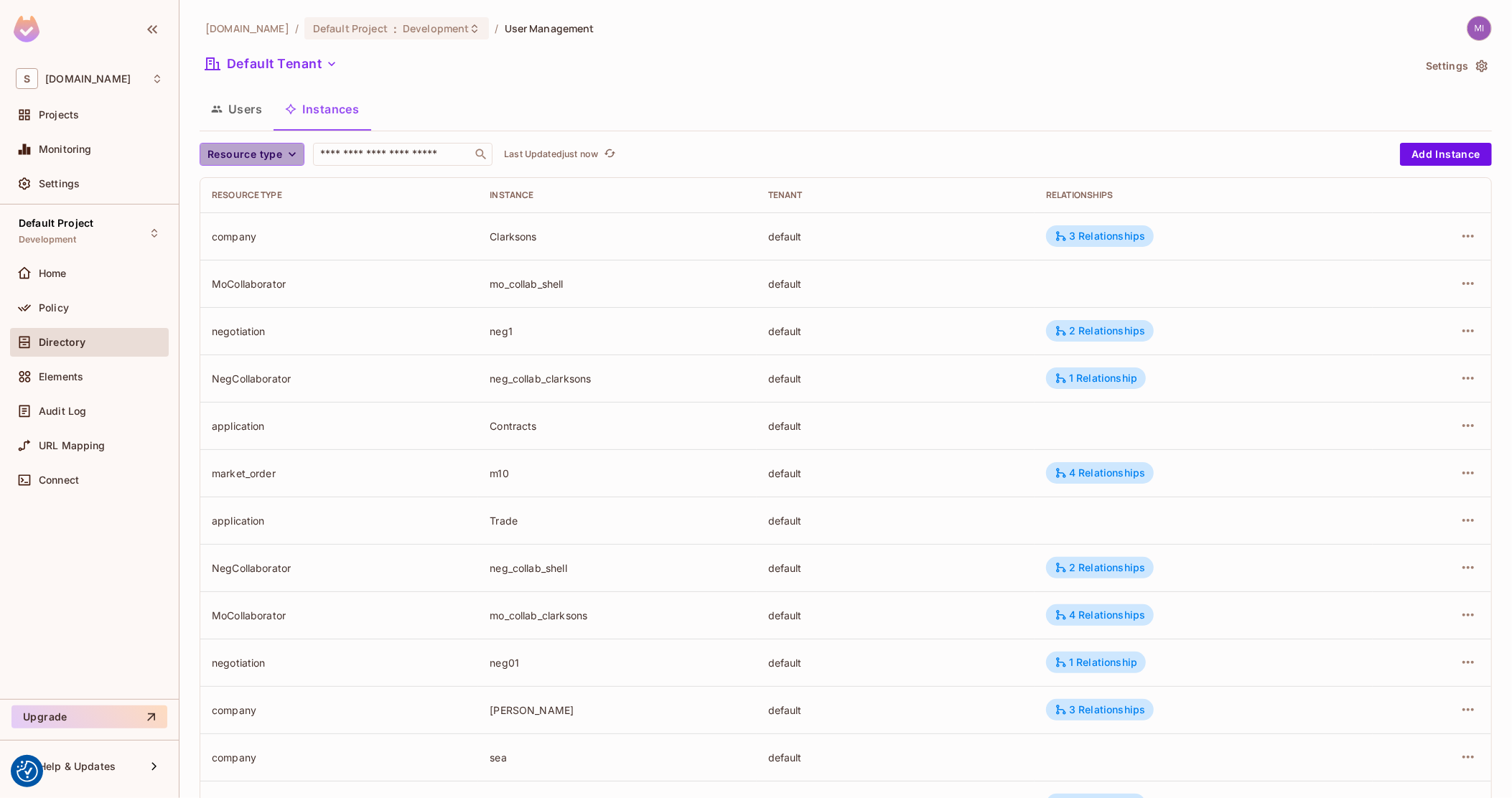
click at [247, 160] on span "Resource type" at bounding box center [244, 154] width 75 height 18
click at [260, 338] on span "Negotiation" at bounding box center [250, 341] width 79 height 14
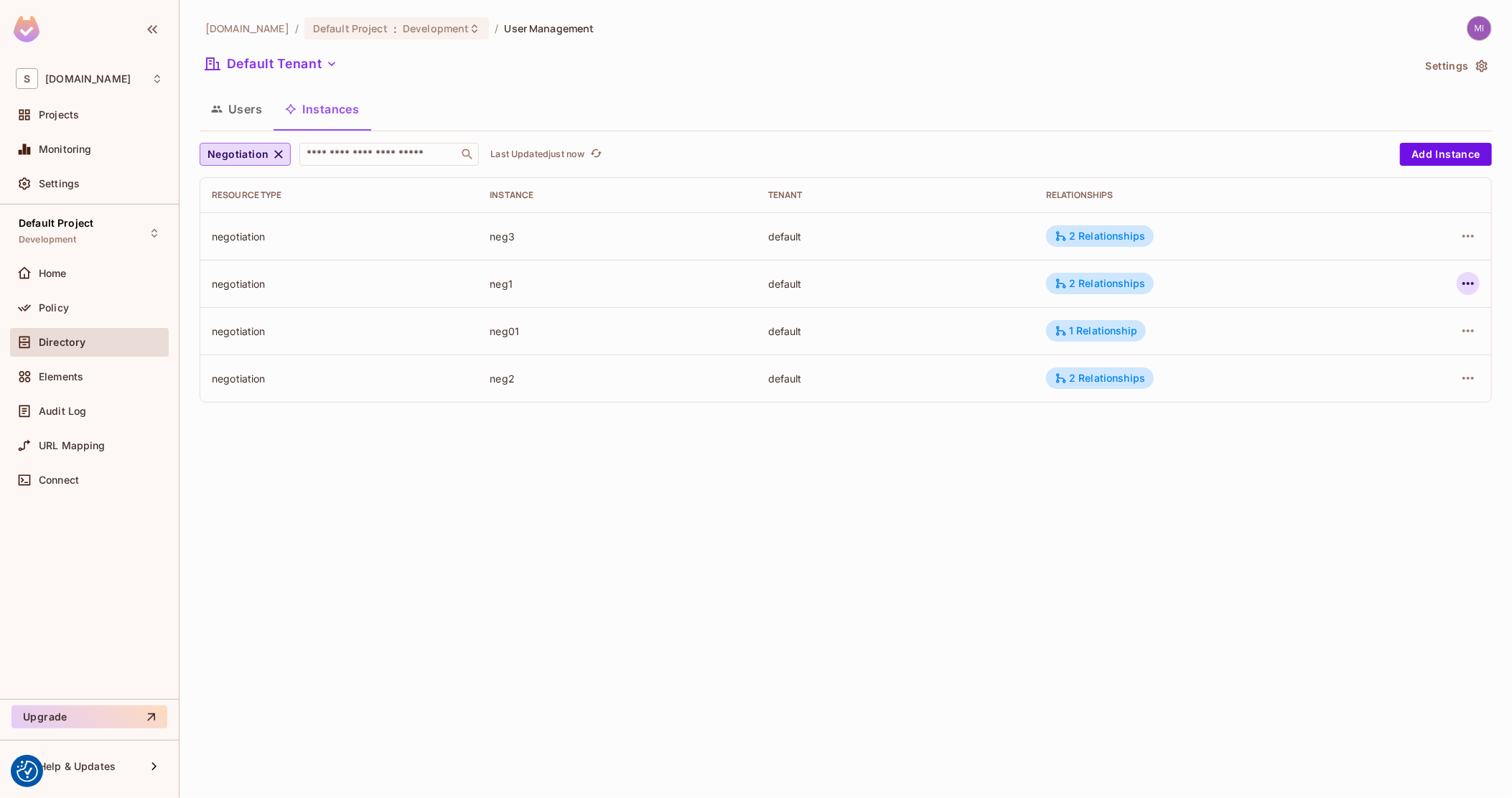
click at [1475, 288] on icon "button" at bounding box center [1468, 283] width 17 height 17
click at [1394, 375] on div "Delete Resource Instance" at bounding box center [1389, 379] width 124 height 14
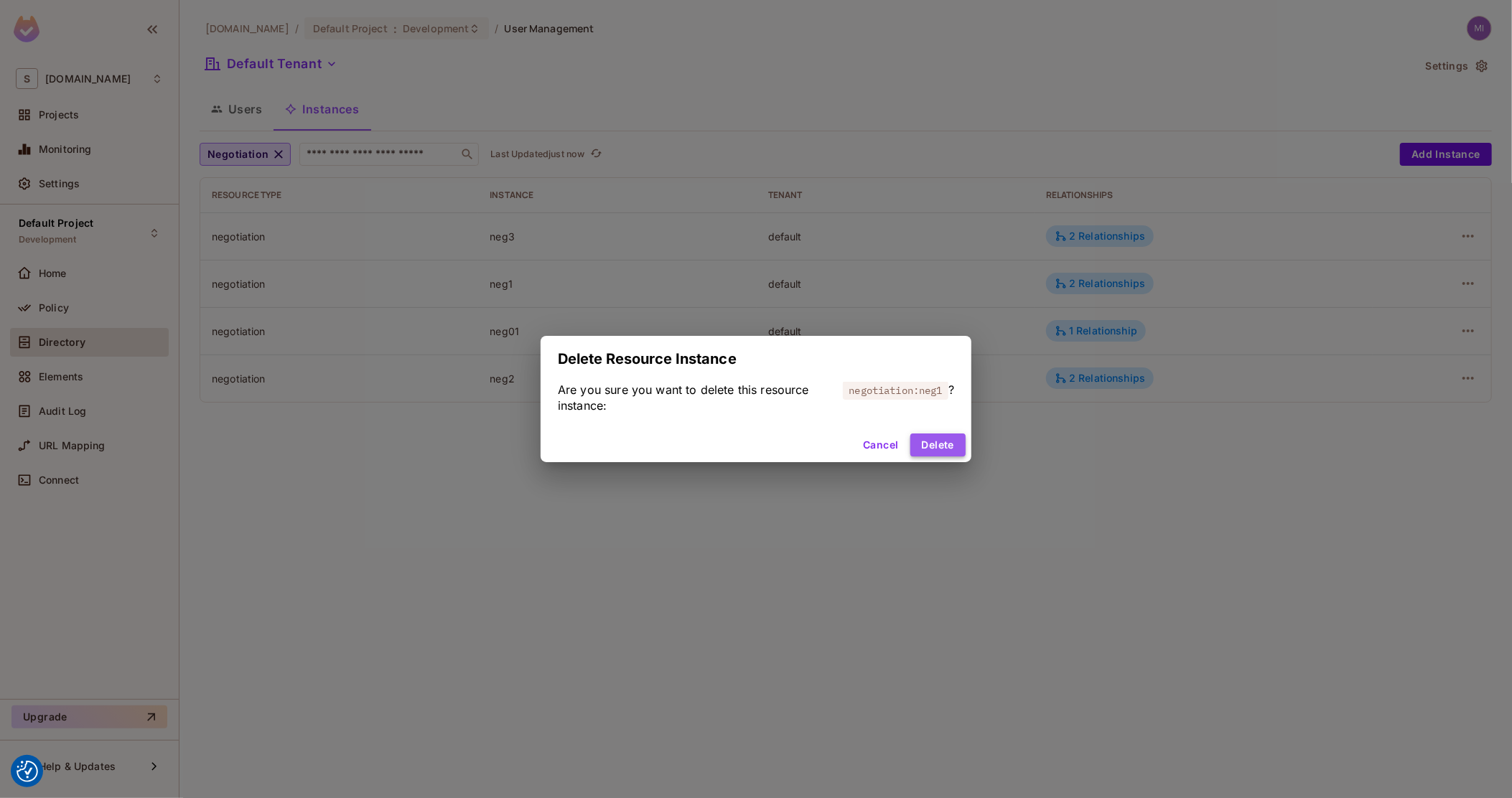
click at [958, 444] on button "Delete" at bounding box center [938, 444] width 55 height 23
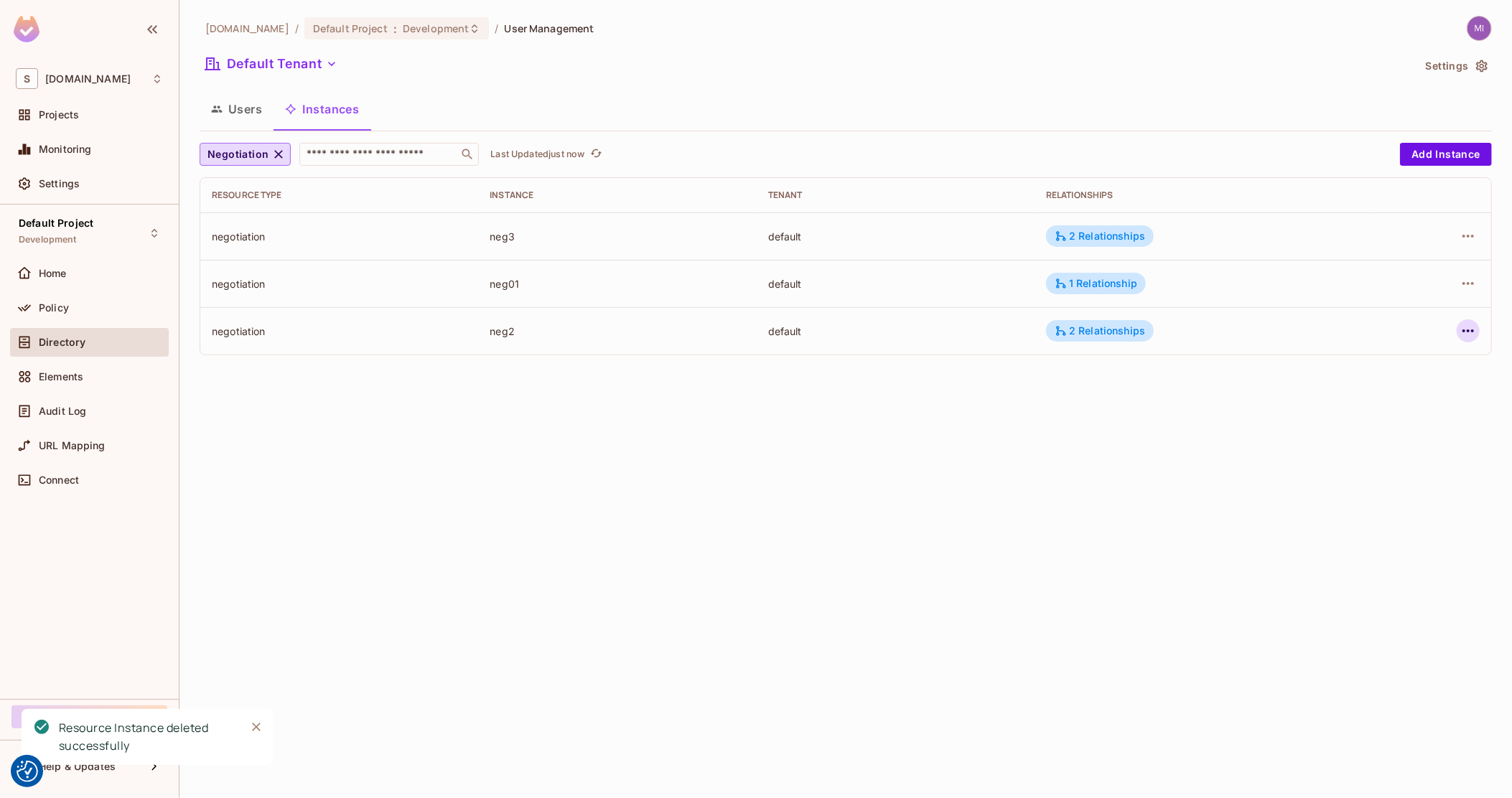
click at [1477, 335] on button "button" at bounding box center [1467, 330] width 23 height 23
click at [1352, 425] on div "Delete Resource Instance" at bounding box center [1389, 427] width 124 height 14
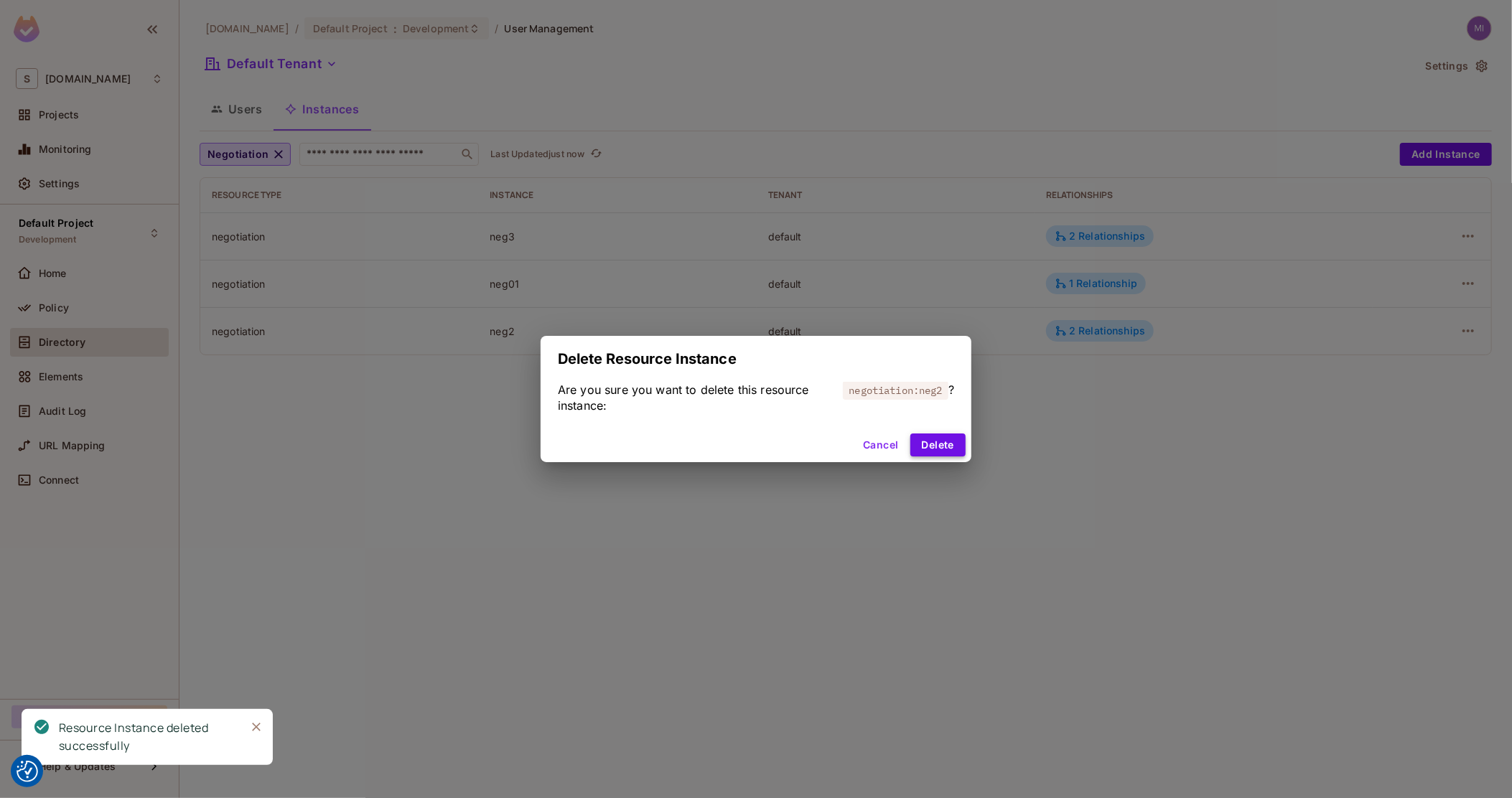
click at [940, 442] on button "Delete" at bounding box center [938, 444] width 55 height 23
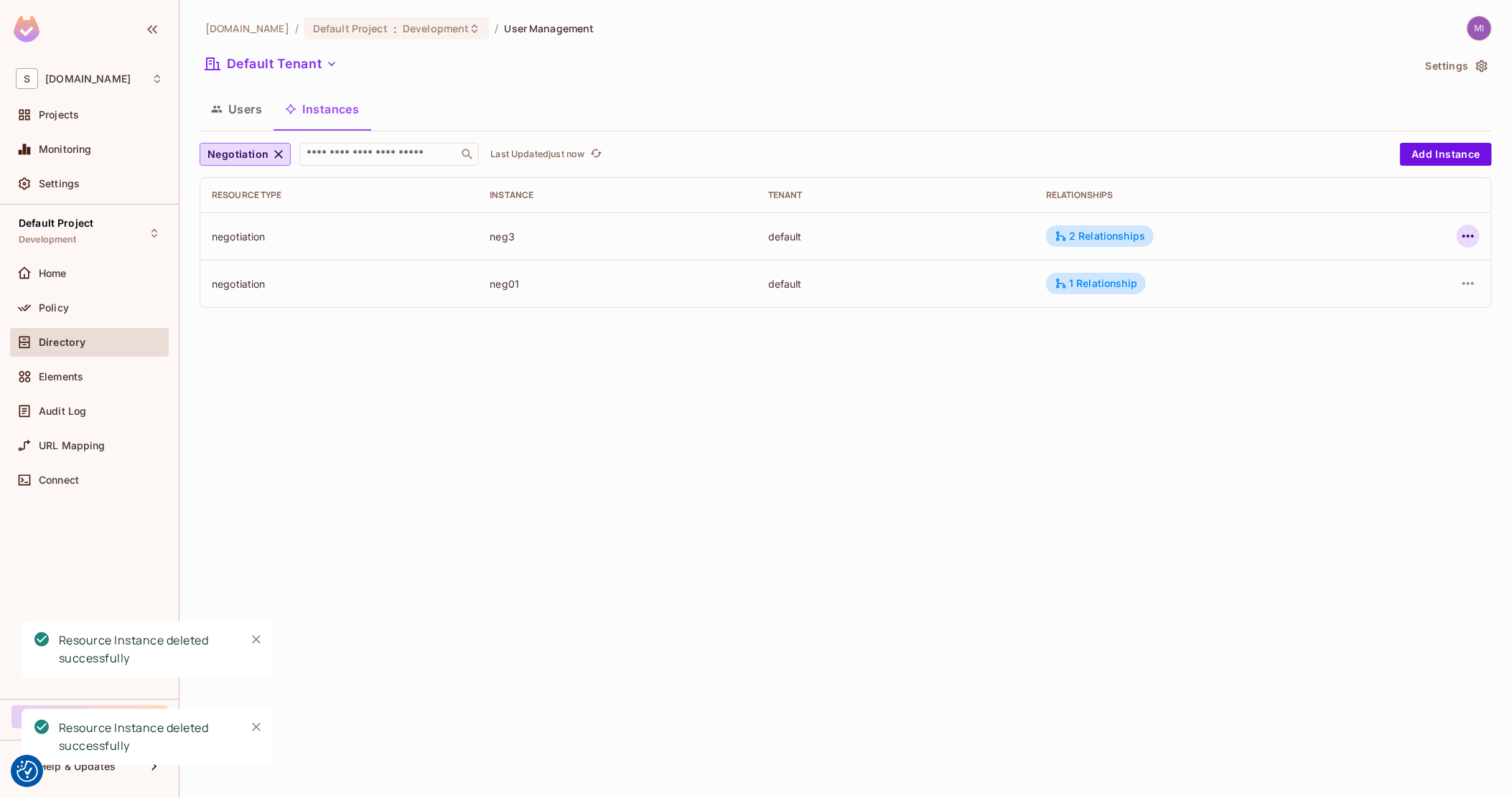
click at [1465, 233] on icon "button" at bounding box center [1468, 236] width 17 height 17
click at [1381, 330] on div "Delete Resource Instance" at bounding box center [1389, 332] width 124 height 14
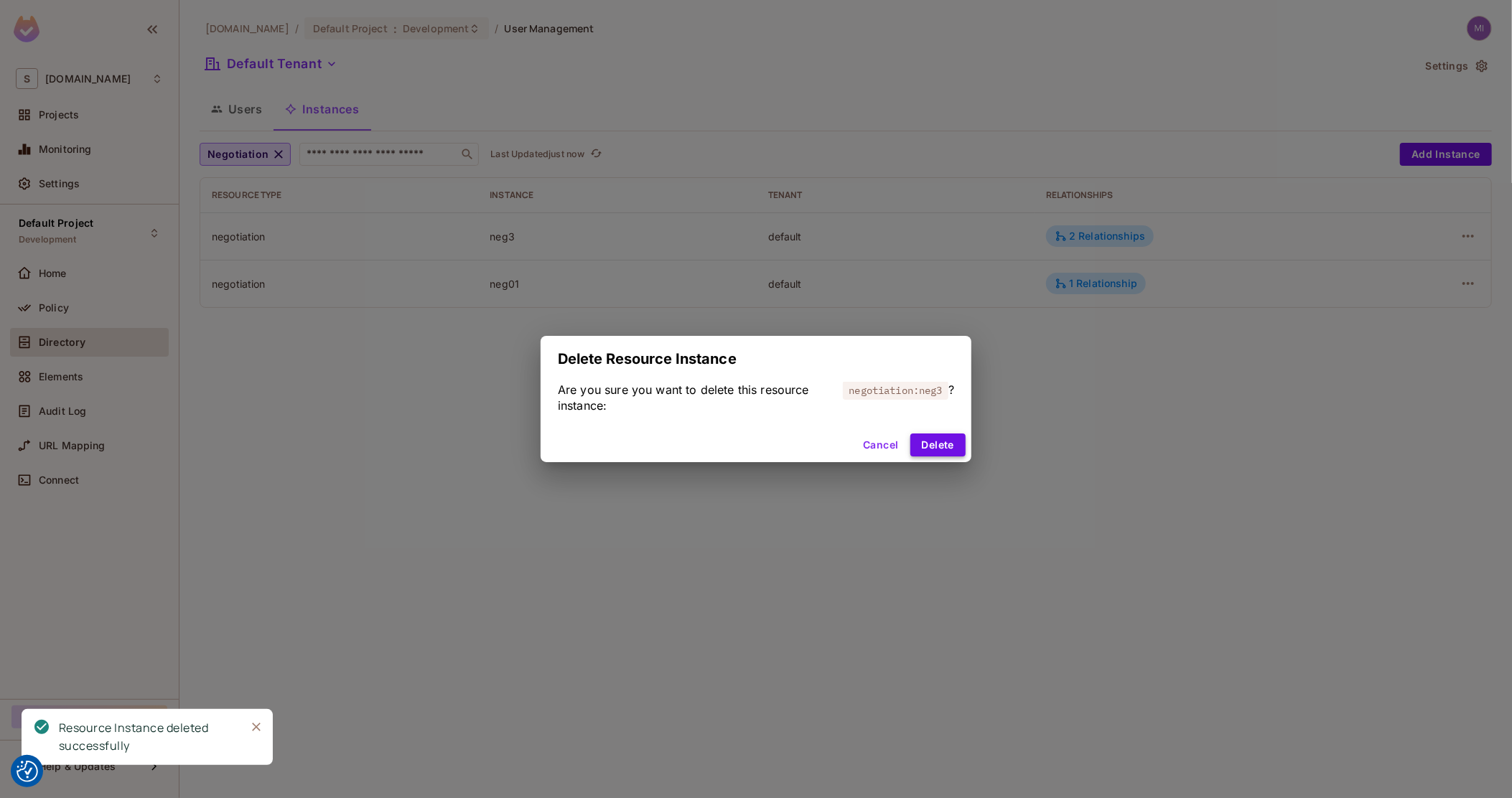
click at [951, 449] on button "Delete" at bounding box center [938, 444] width 55 height 23
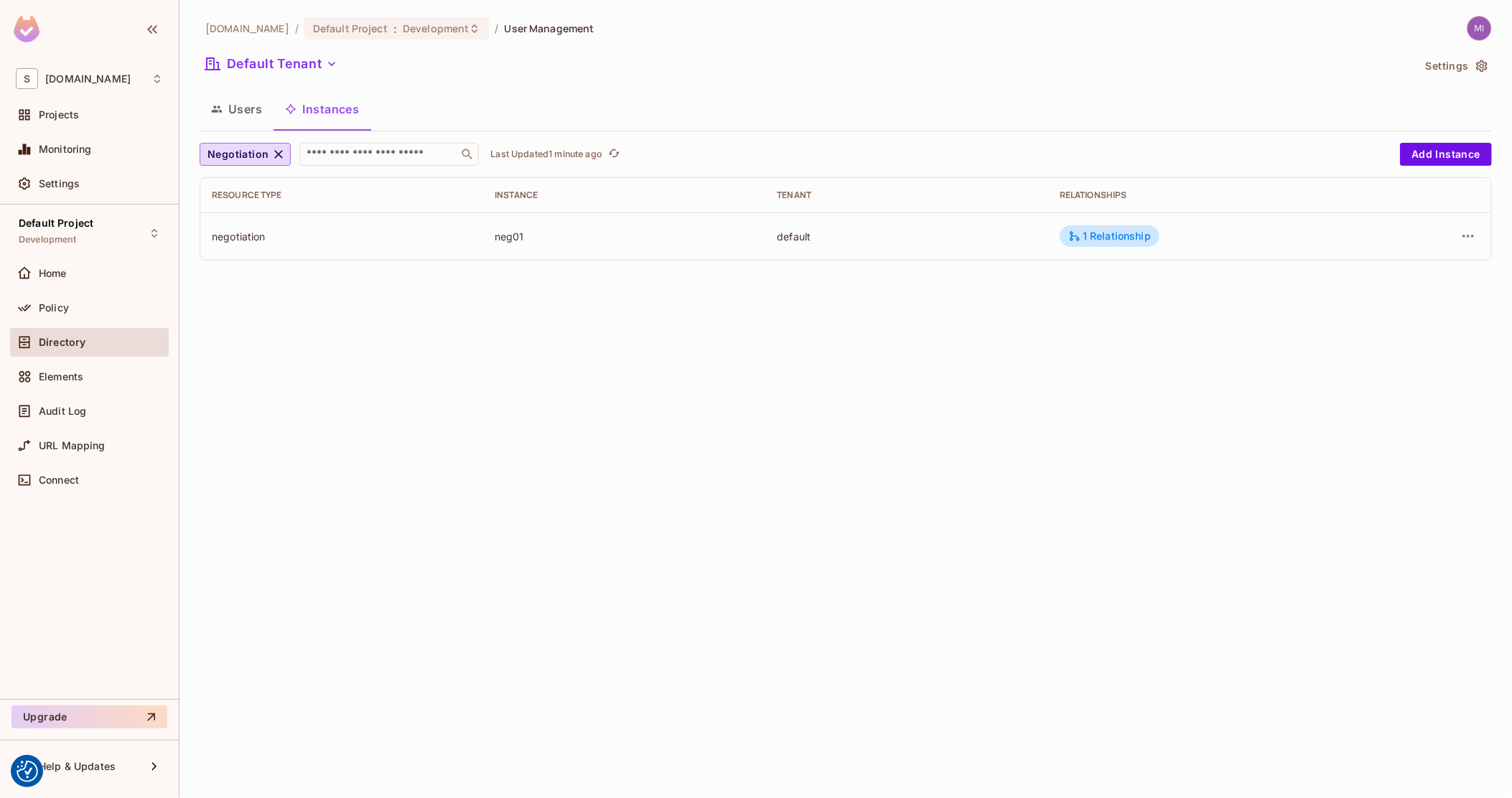
click at [278, 148] on icon "button" at bounding box center [278, 153] width 14 height 14
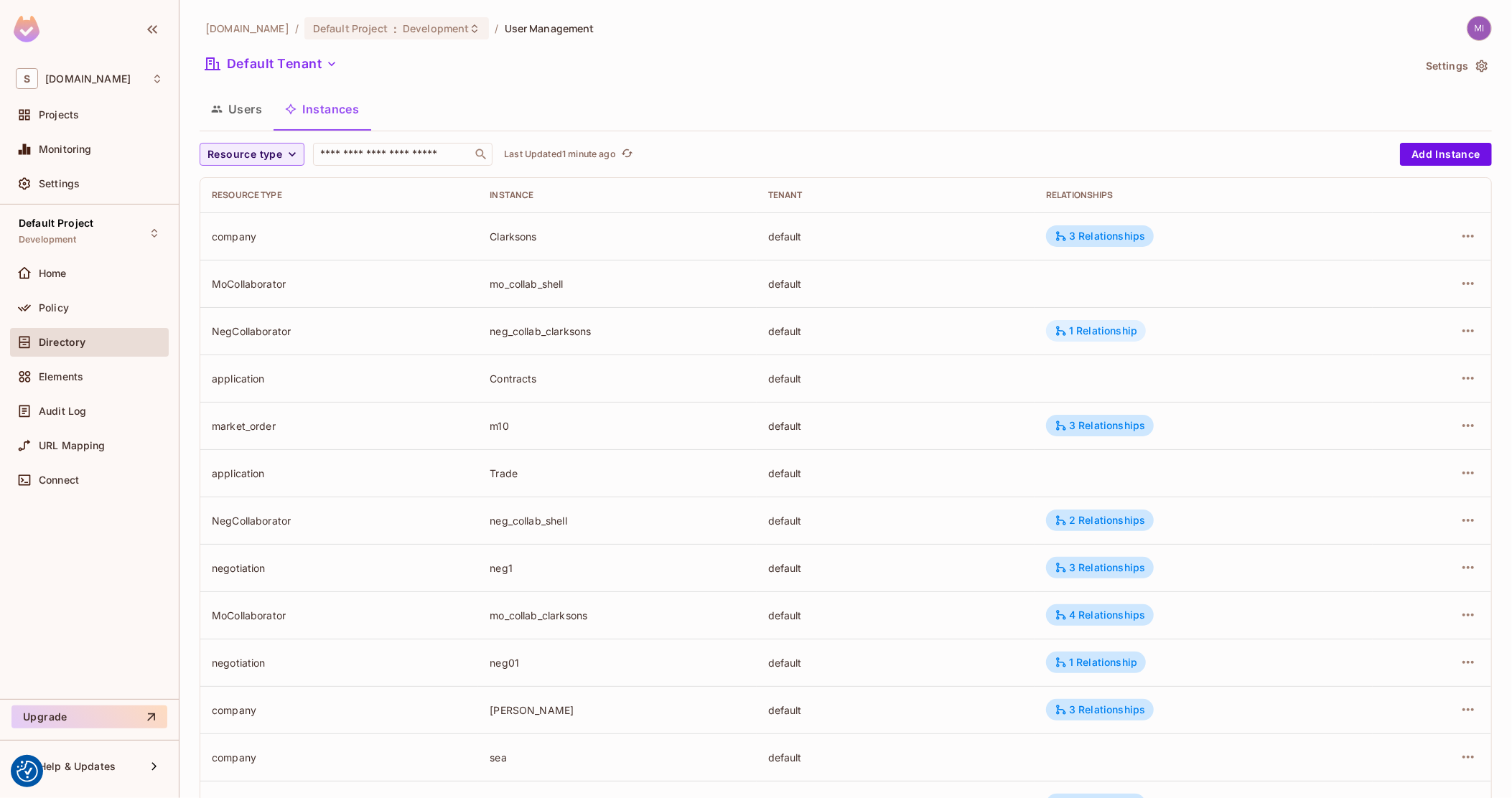
click at [1079, 329] on div "1 Relationship" at bounding box center [1095, 330] width 82 height 13
click at [972, 333] on div at bounding box center [756, 399] width 1512 height 798
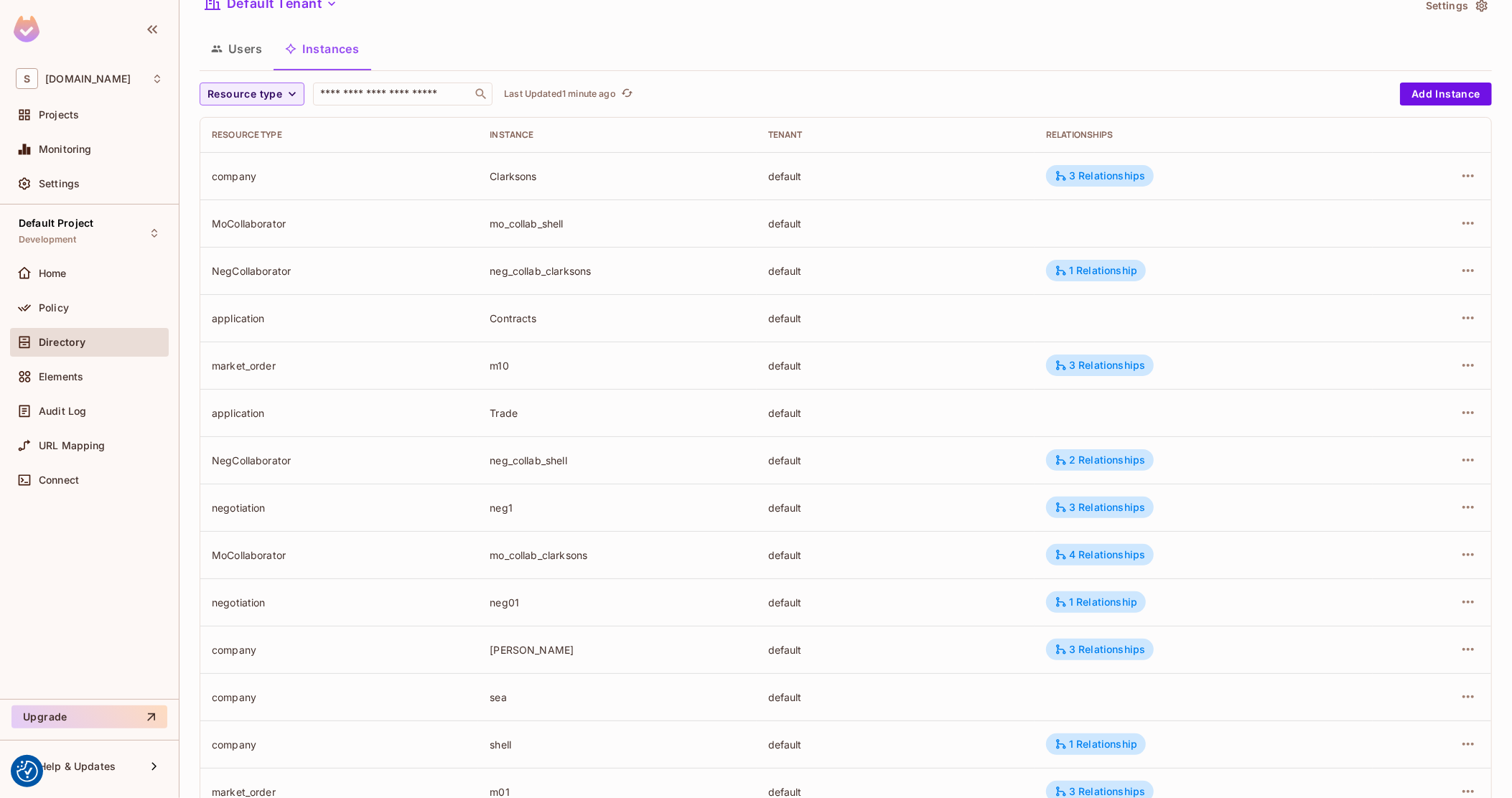
scroll to position [90, 0]
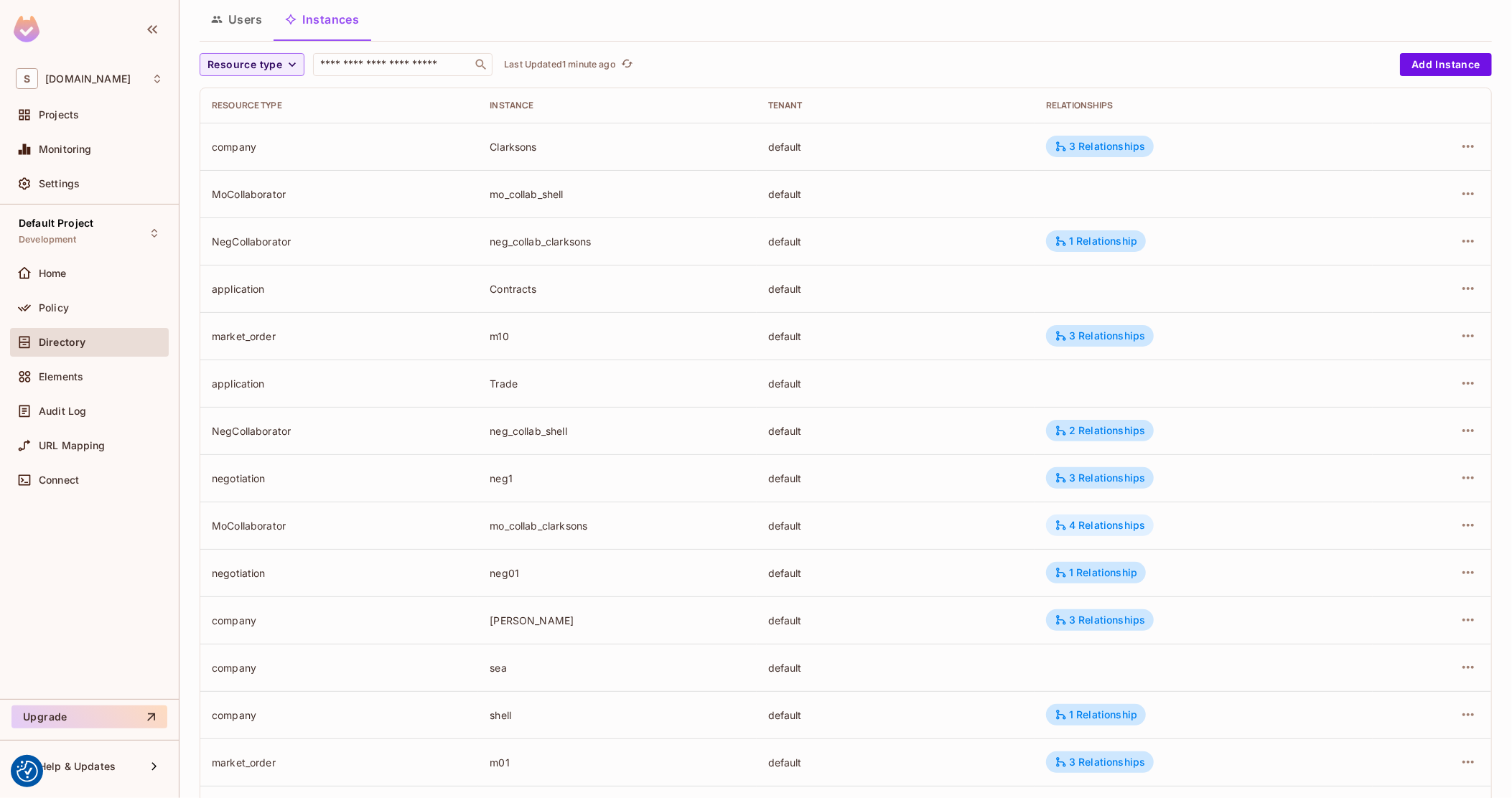
click at [1072, 522] on div "4 Relationships" at bounding box center [1100, 525] width 91 height 13
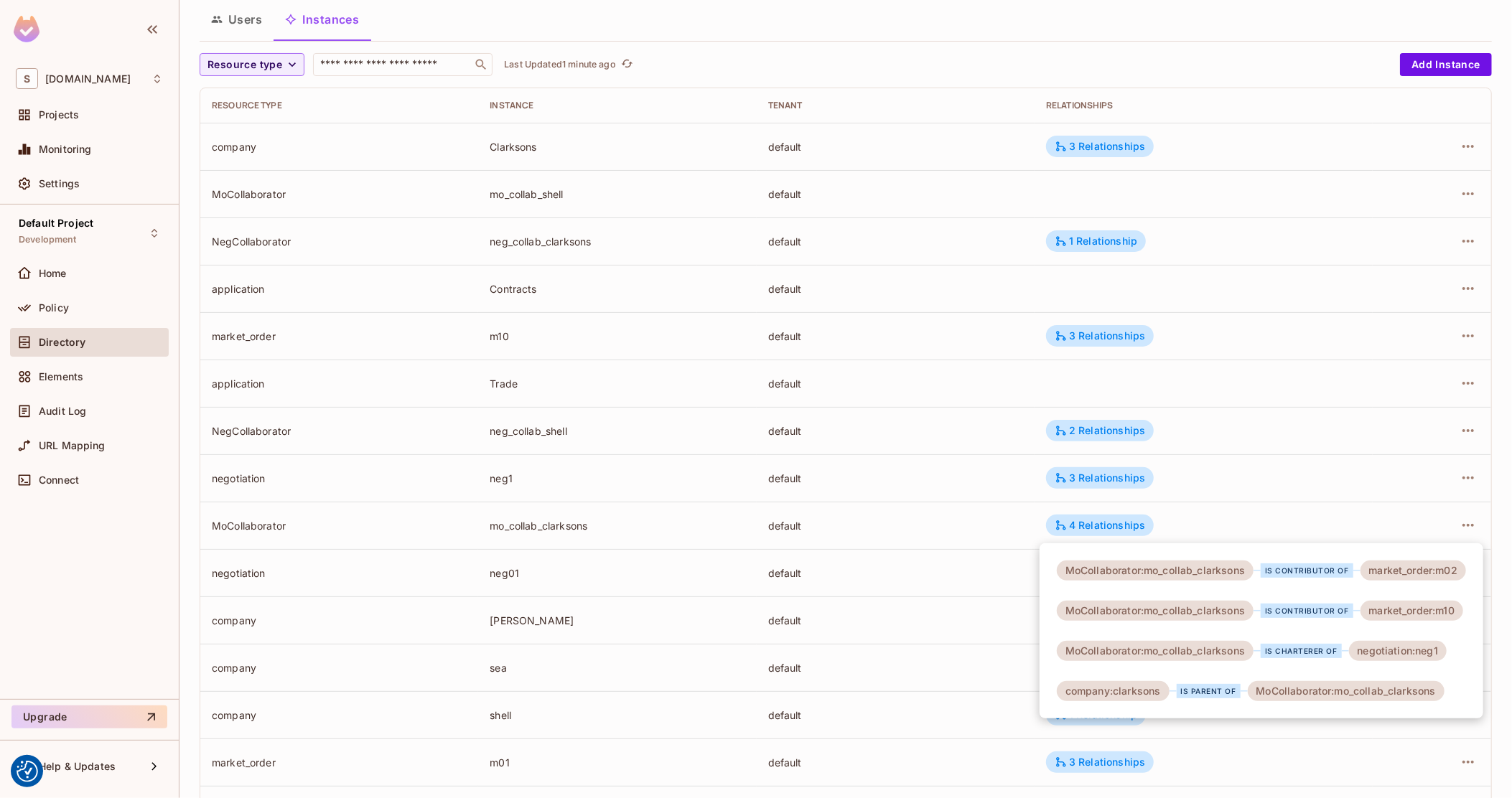
click at [728, 533] on div at bounding box center [756, 399] width 1512 height 798
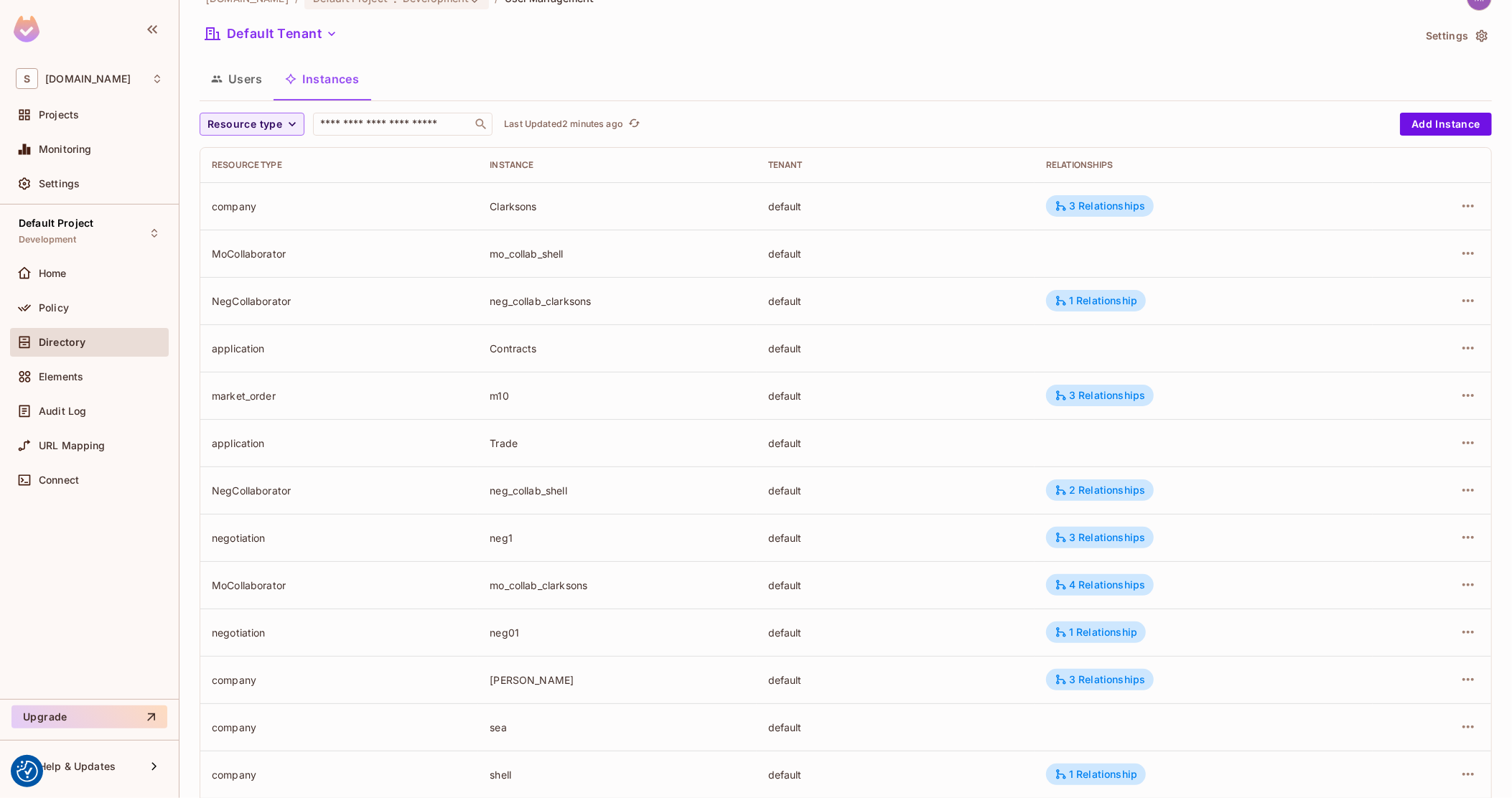
scroll to position [0, 0]
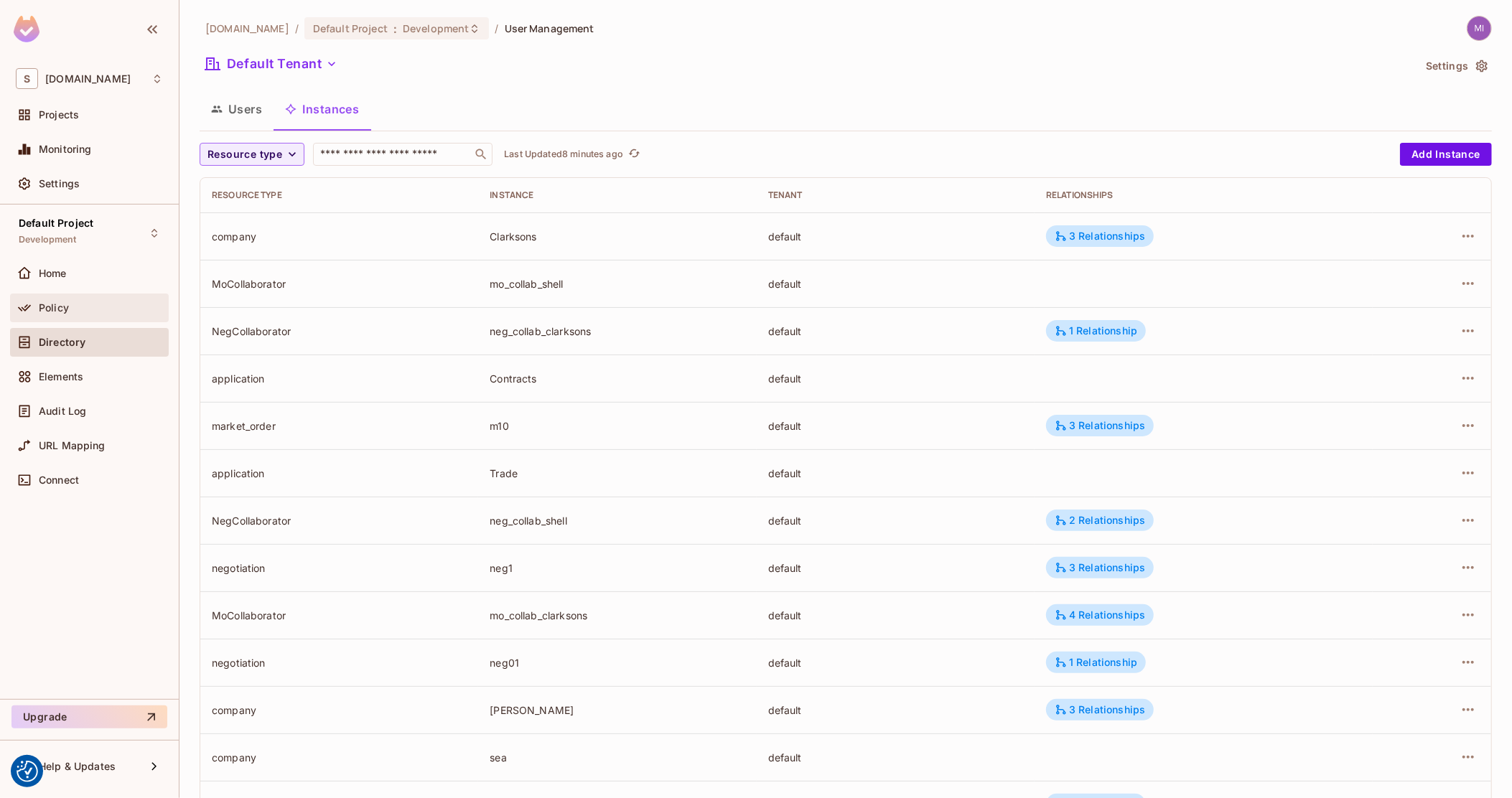
click at [76, 302] on div "Policy" at bounding box center [101, 308] width 124 height 12
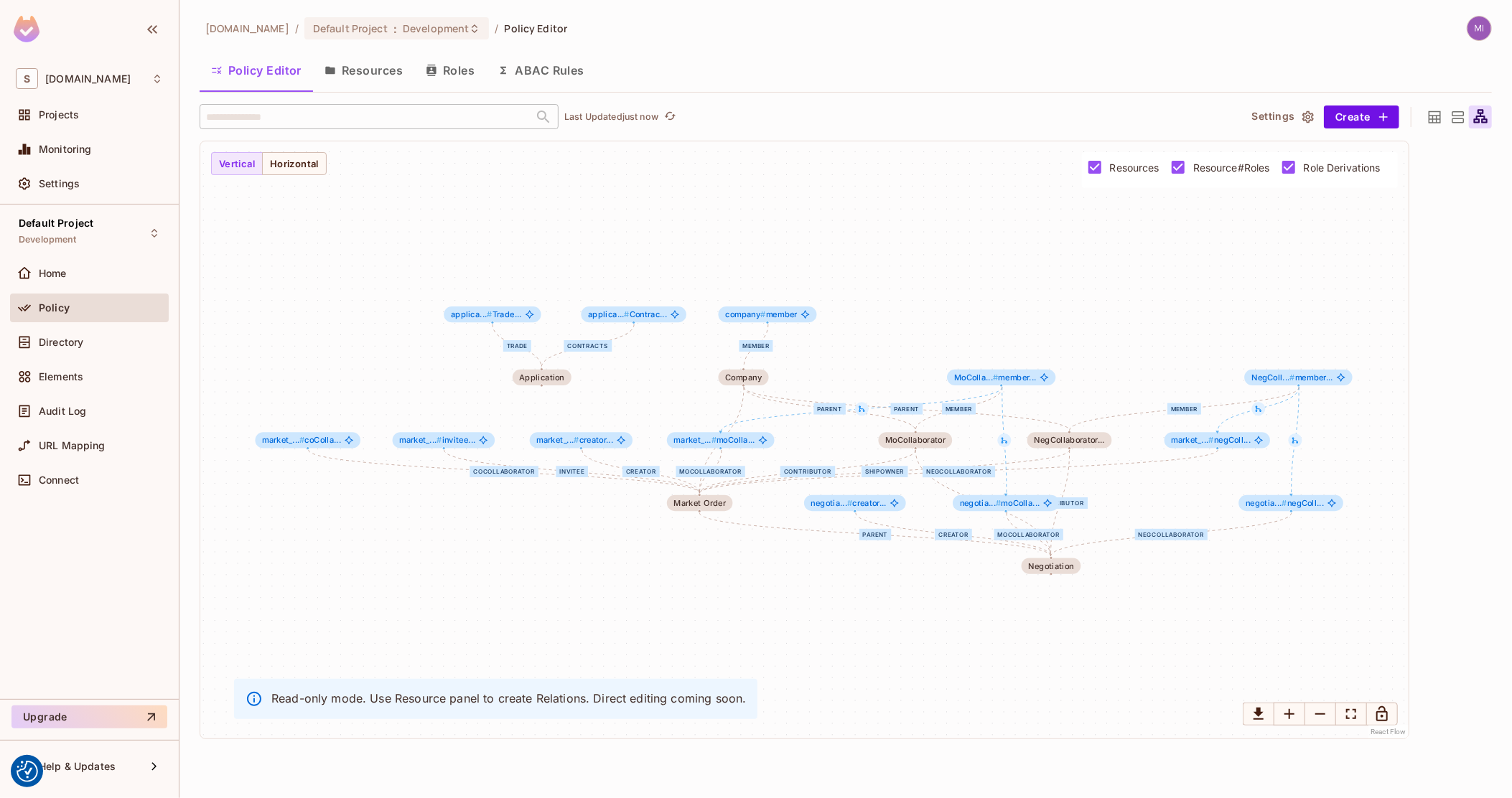
click at [1433, 114] on icon at bounding box center [1434, 116] width 12 height 12
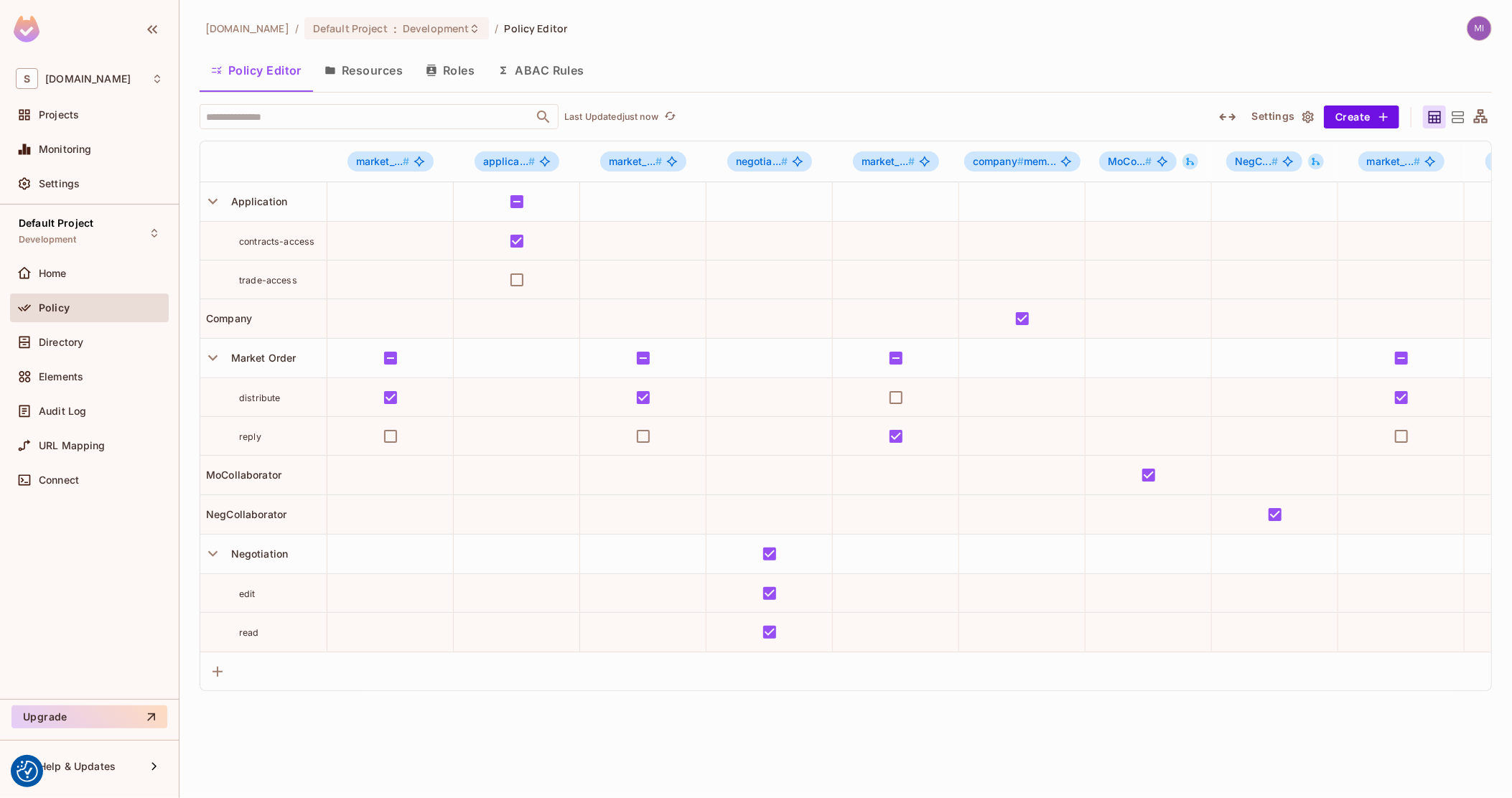
click at [1225, 109] on icon "button" at bounding box center [1227, 117] width 17 height 17
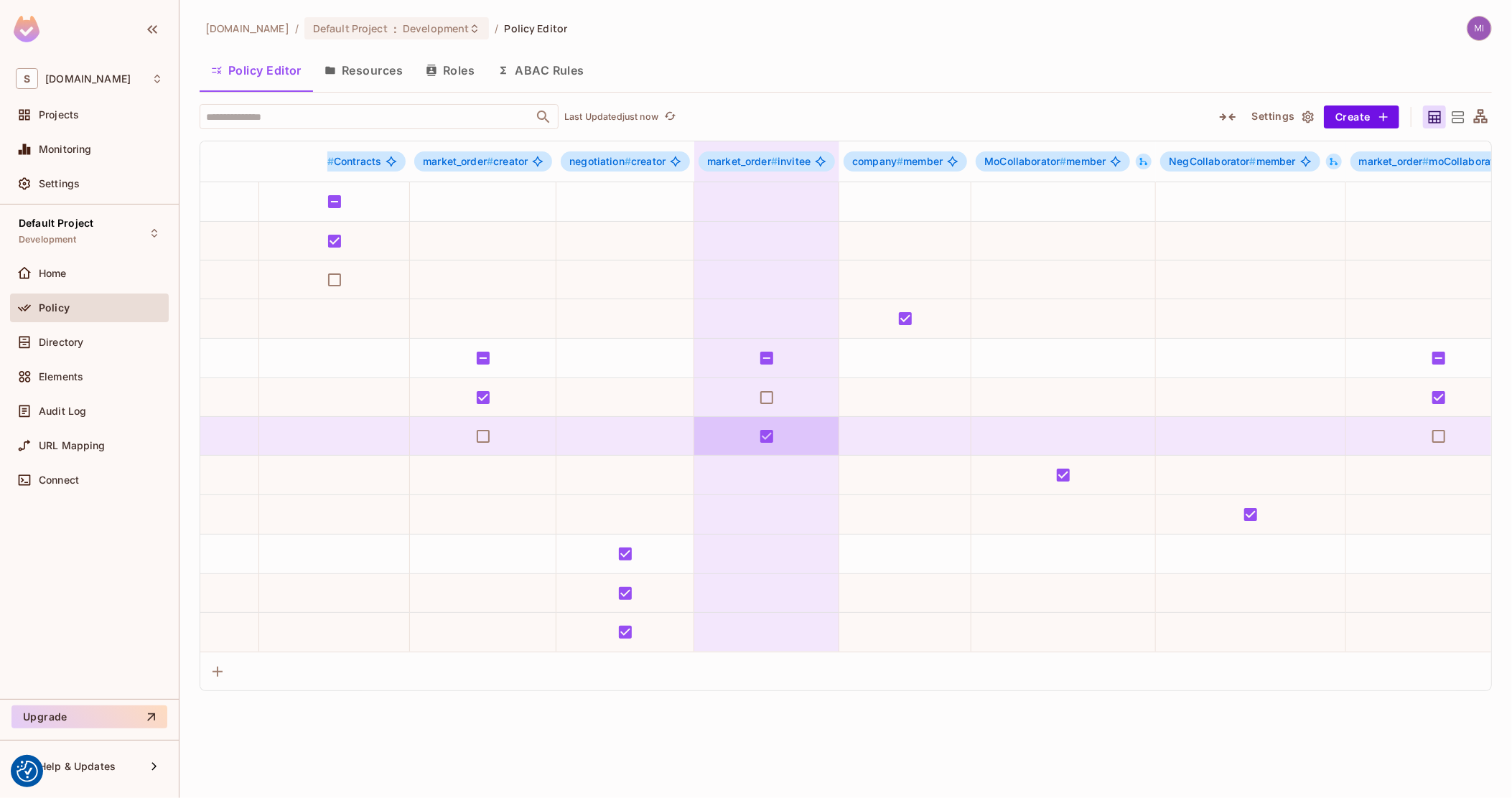
scroll to position [0, 266]
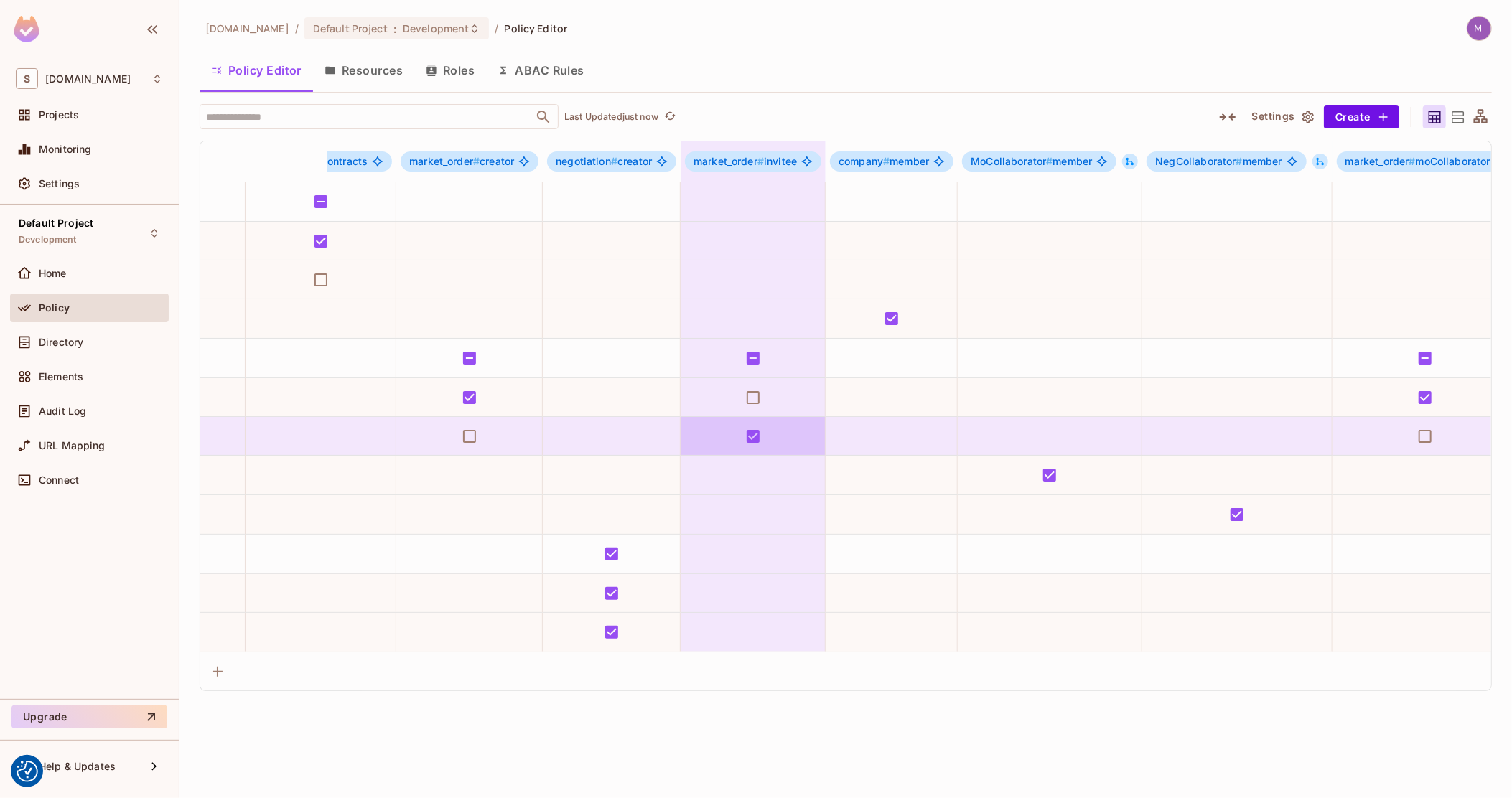
drag, startPoint x: 786, startPoint y: 434, endPoint x: 819, endPoint y: 445, distance: 34.8
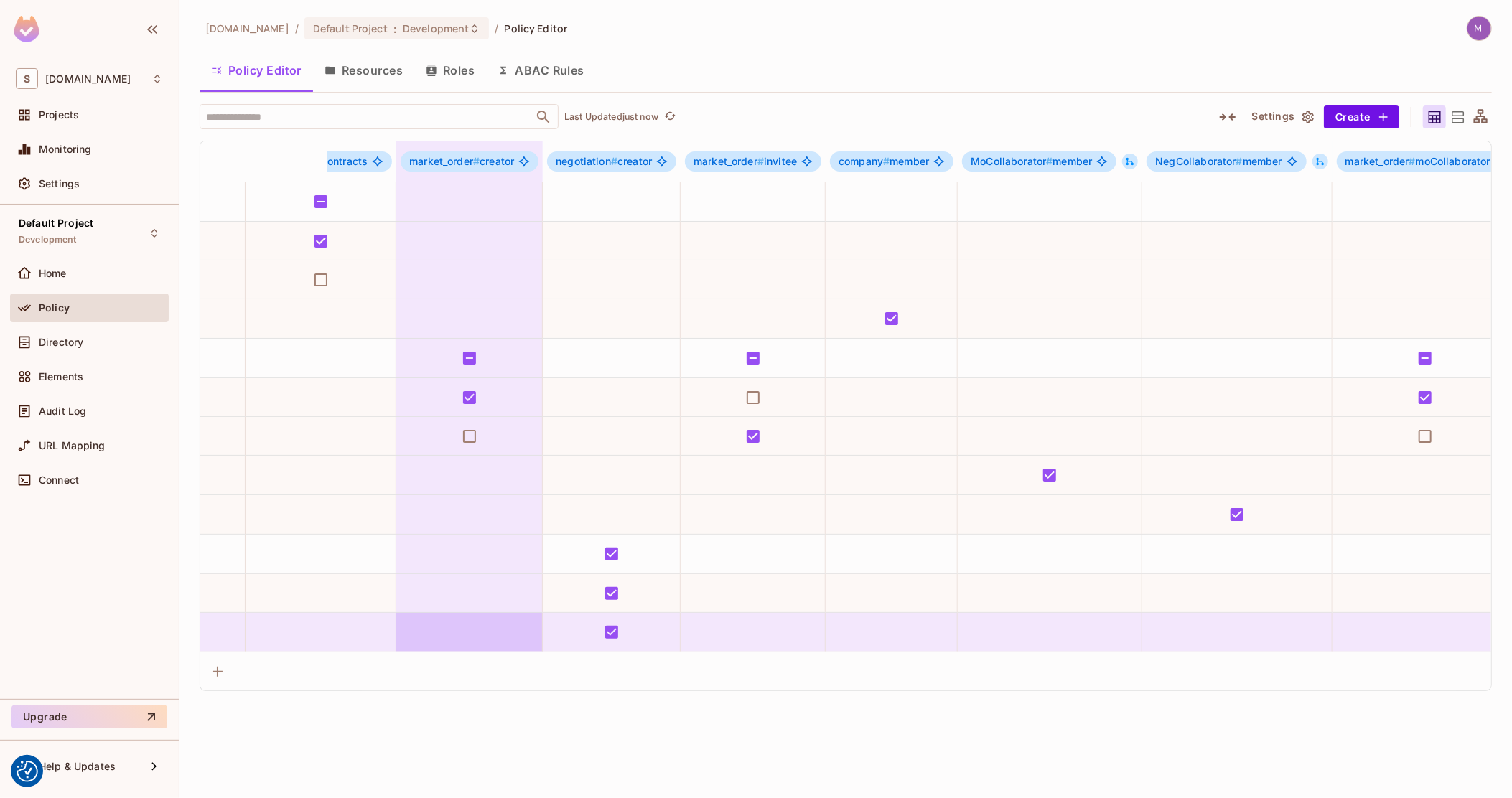
drag, startPoint x: 696, startPoint y: 623, endPoint x: 512, endPoint y: 631, distance: 184.2
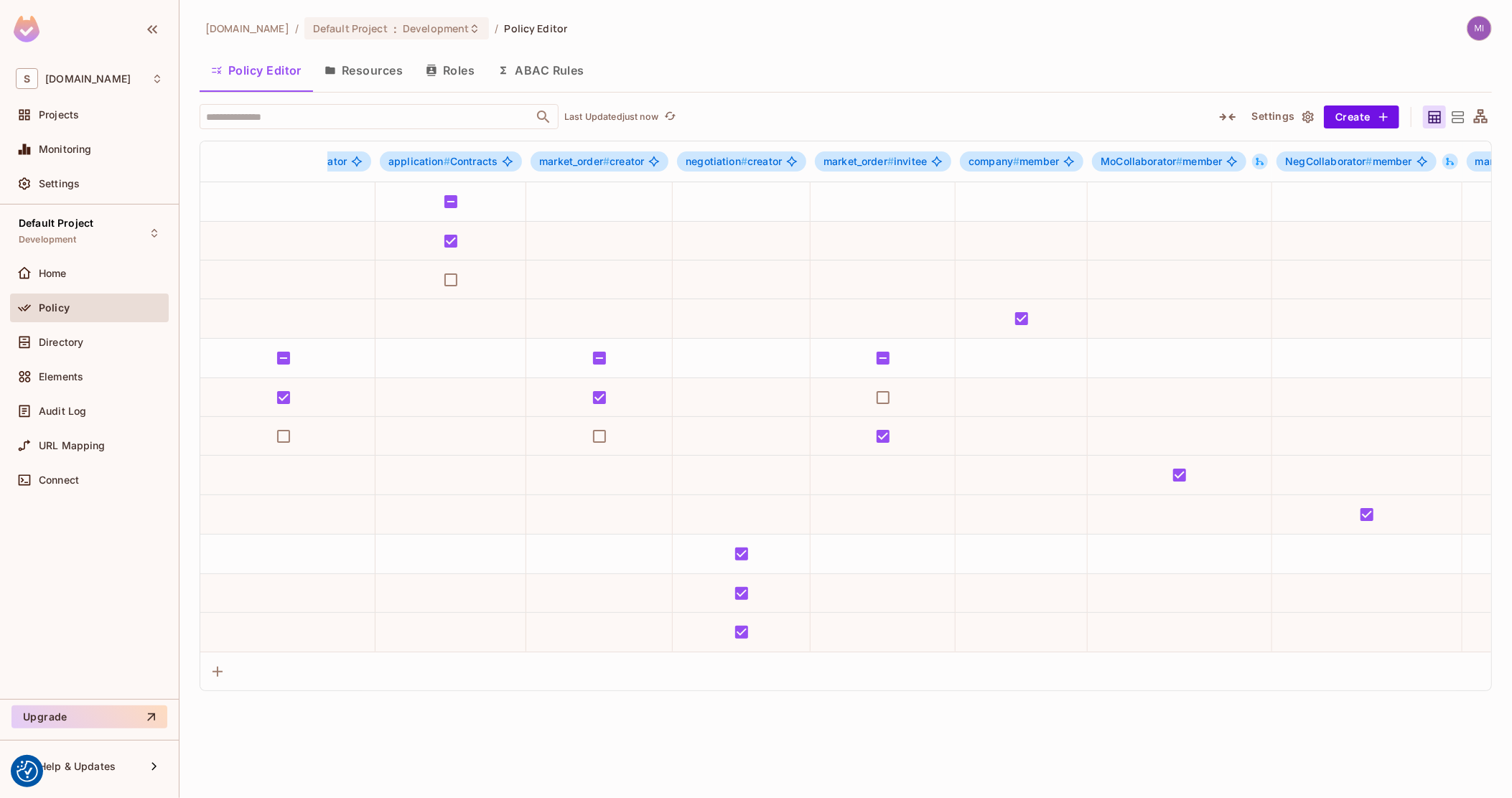
scroll to position [0, 0]
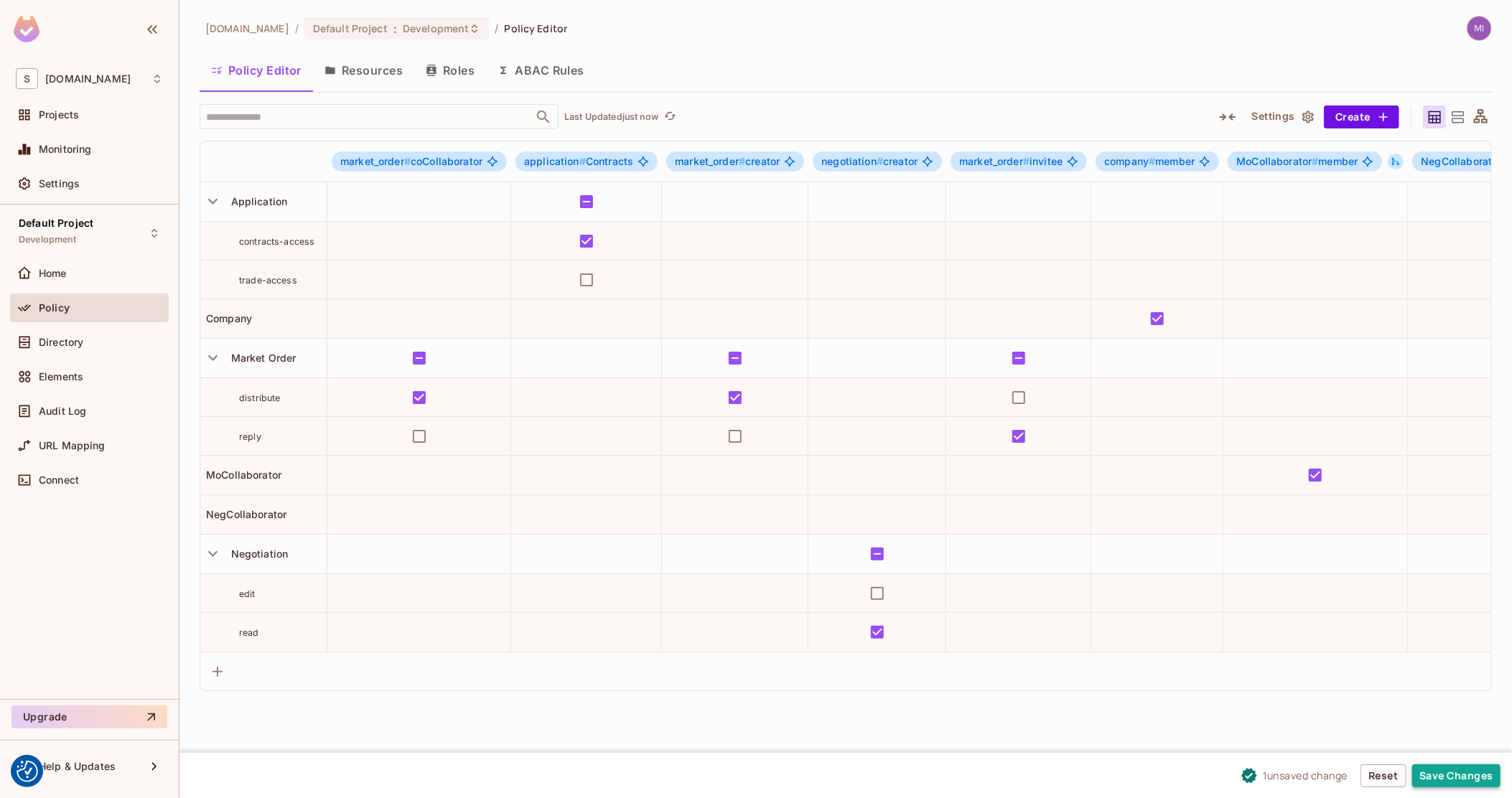
click at [1447, 775] on button "Save Changes" at bounding box center [1456, 775] width 88 height 23
click at [82, 340] on span "Directory" at bounding box center [61, 343] width 44 height 12
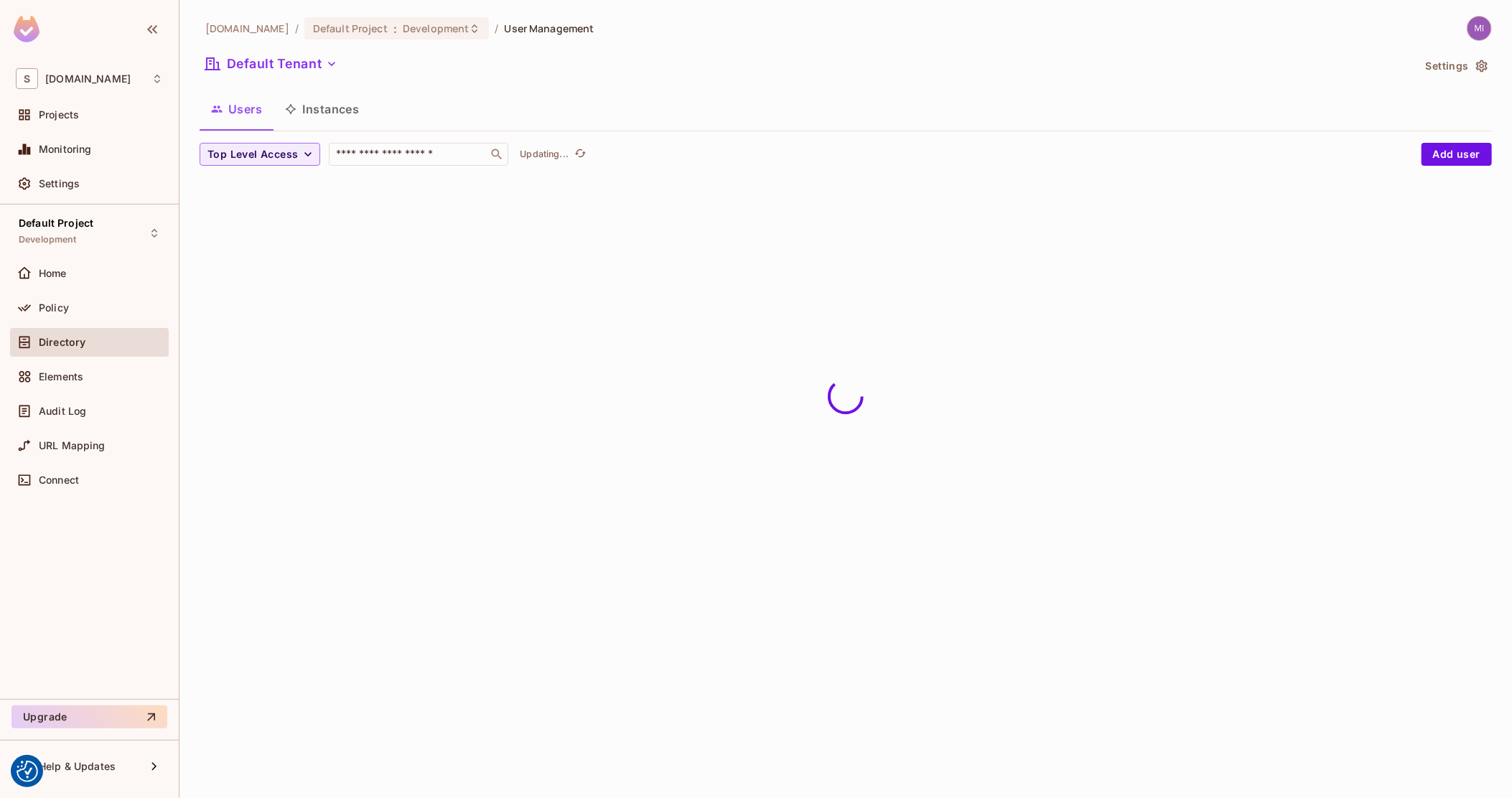
click at [334, 103] on button "Instances" at bounding box center [322, 109] width 97 height 36
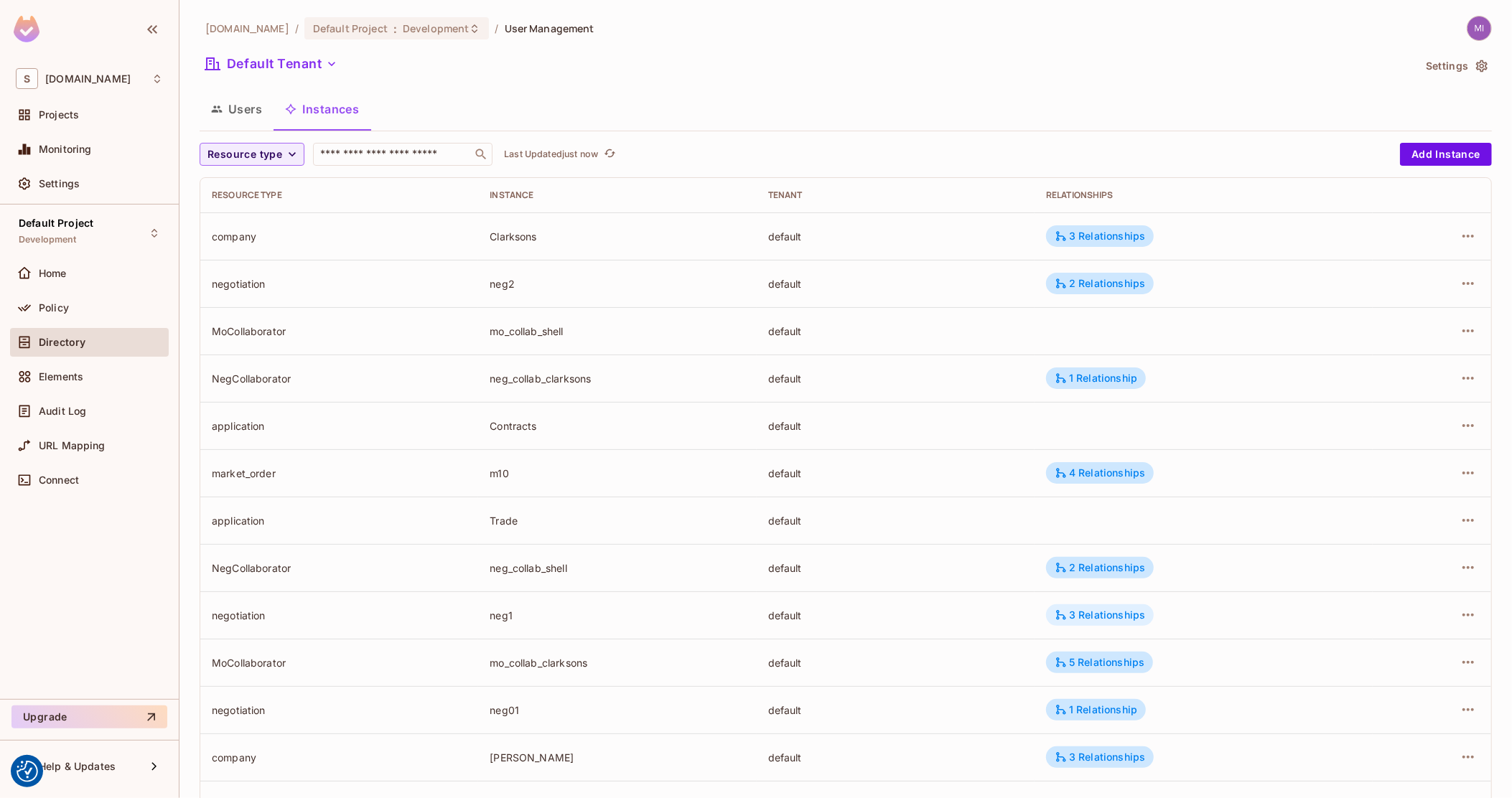
click at [1094, 607] on div "3 Relationships" at bounding box center [1100, 614] width 108 height 21
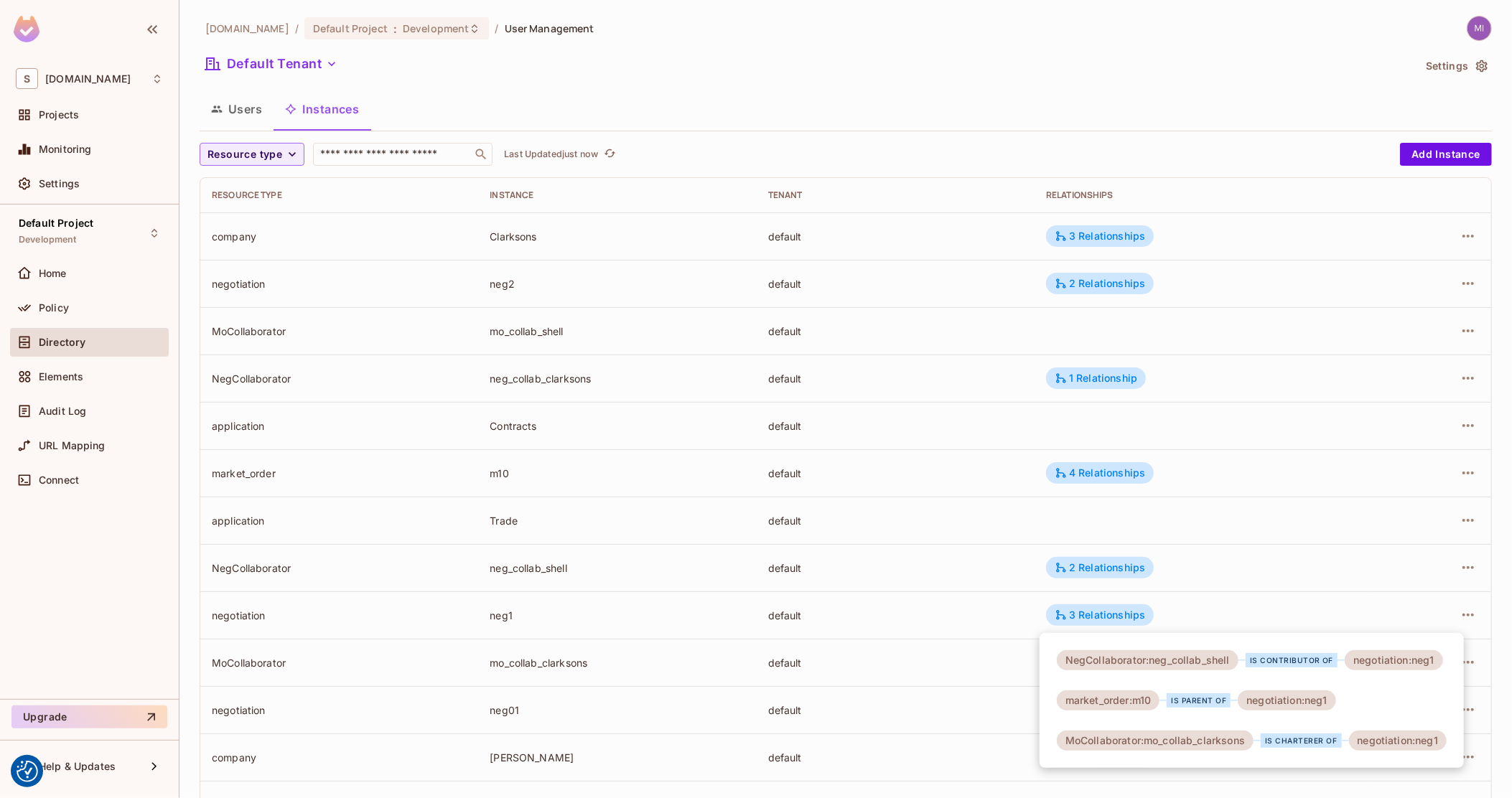
click at [1016, 611] on div at bounding box center [756, 399] width 1512 height 798
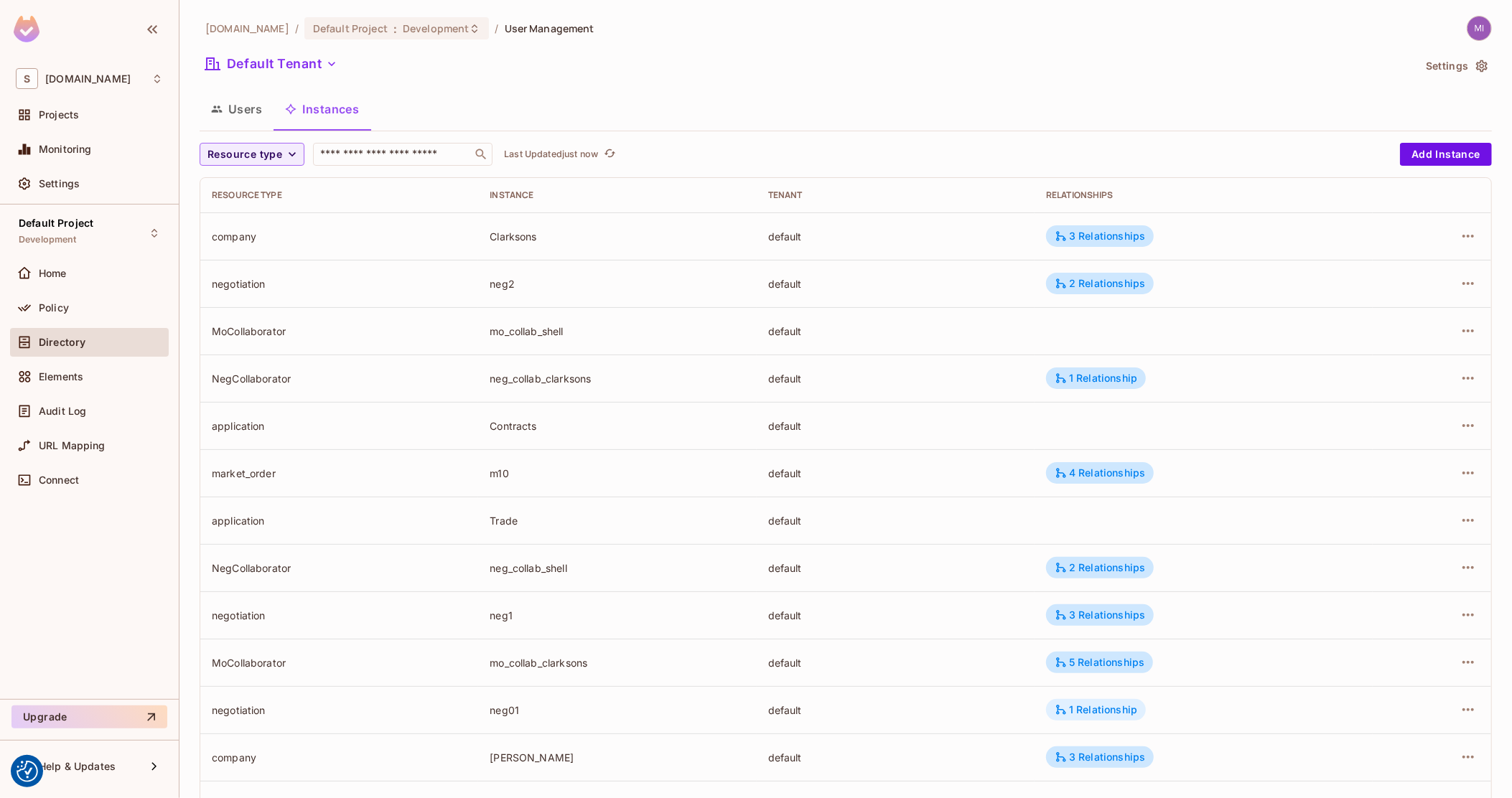
click at [1069, 710] on div "1 Relationship" at bounding box center [1095, 709] width 82 height 13
click at [1004, 699] on div at bounding box center [756, 399] width 1512 height 798
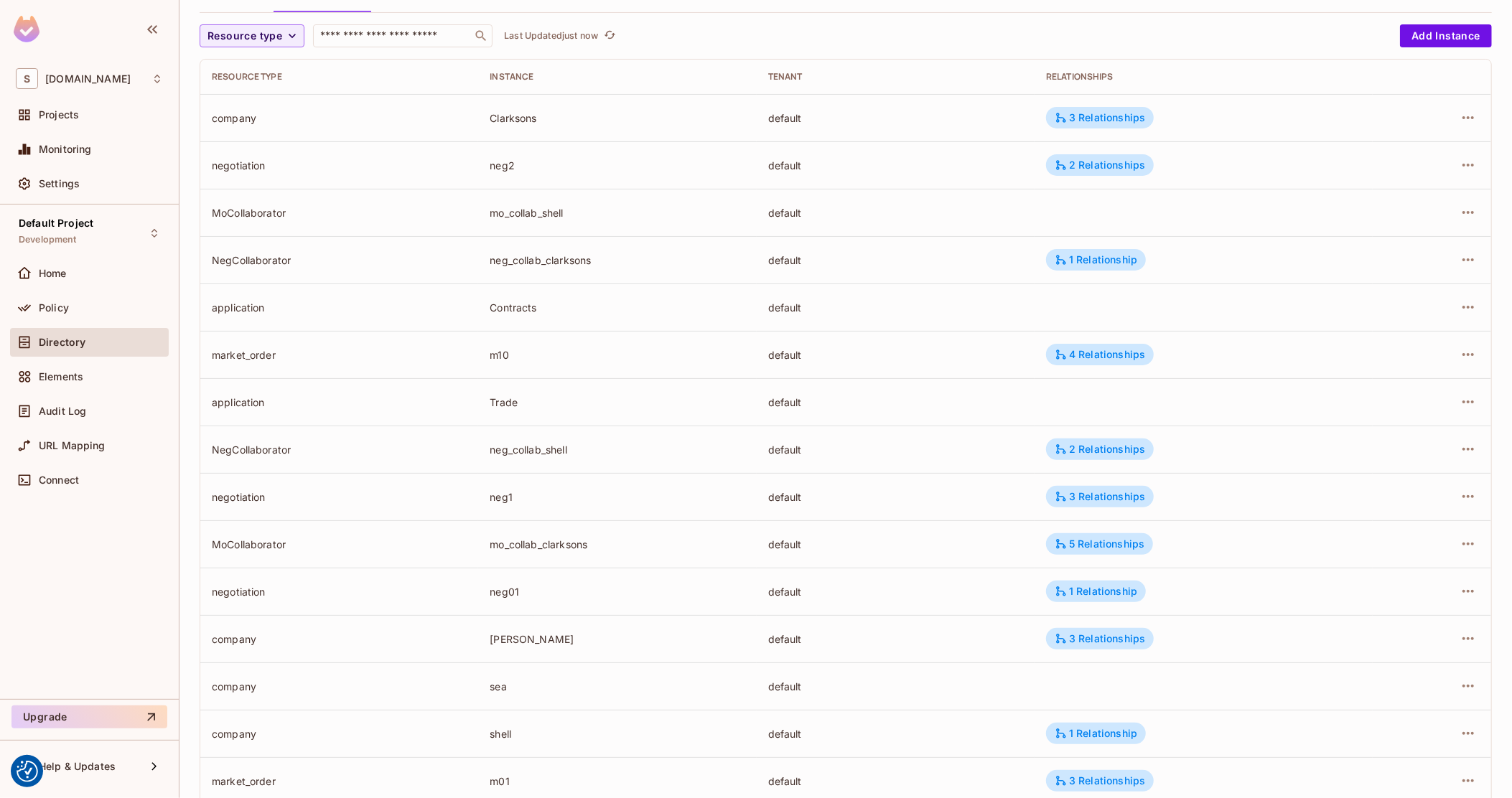
scroll to position [90, 0]
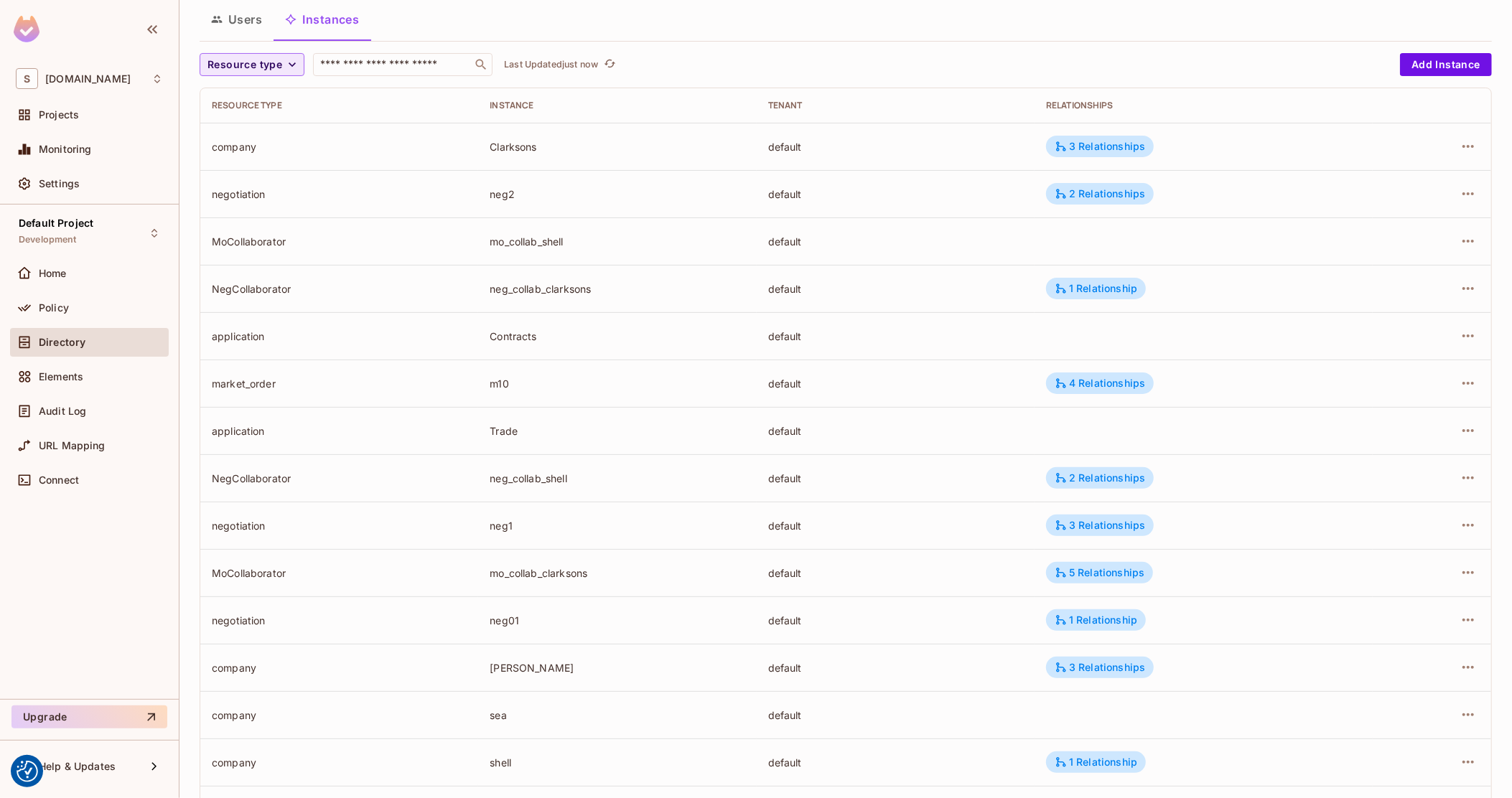
click at [270, 68] on span "Resource type" at bounding box center [244, 64] width 75 height 18
click at [232, 250] on span "Negotiation" at bounding box center [250, 251] width 79 height 14
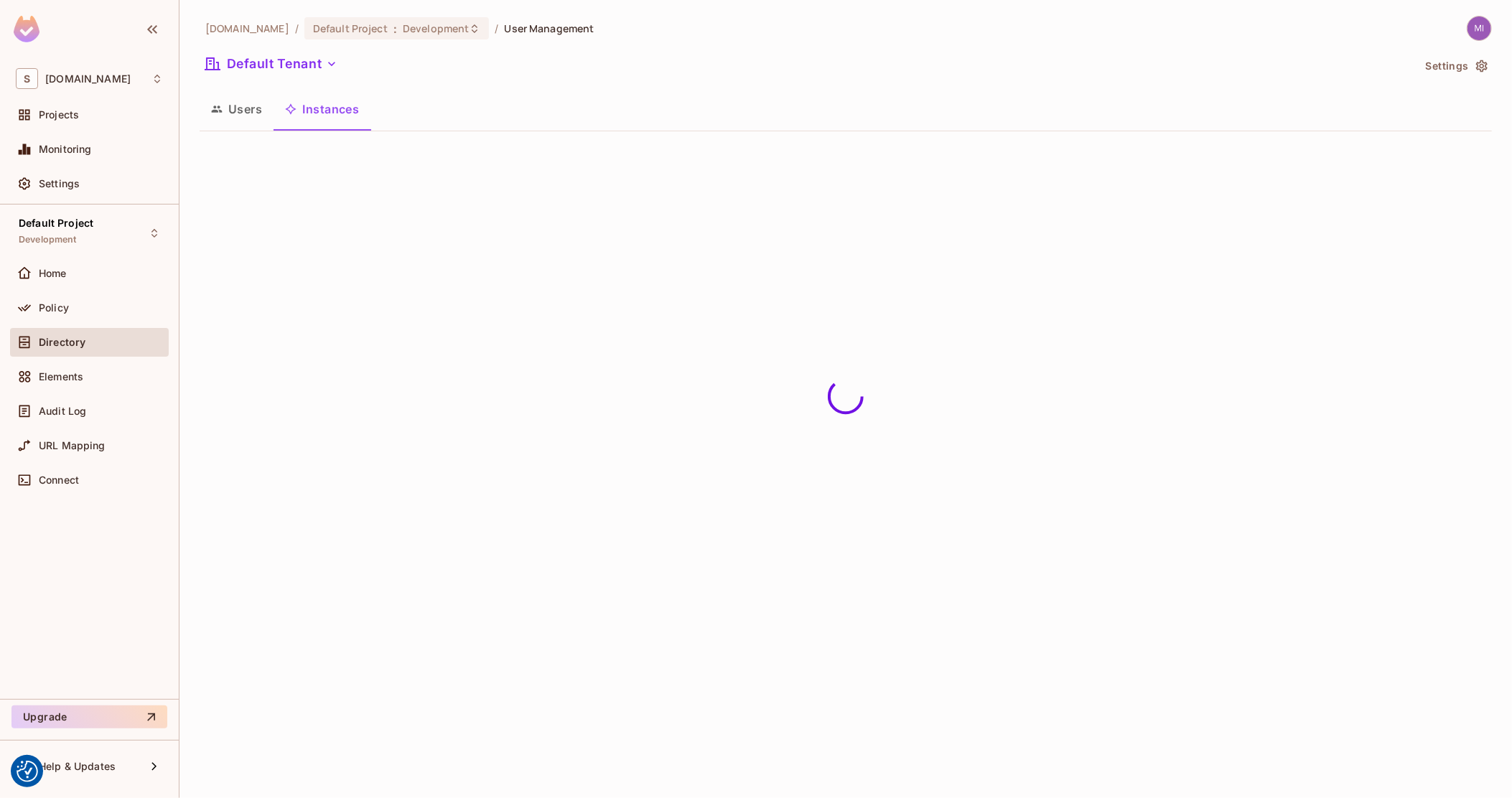
scroll to position [0, 0]
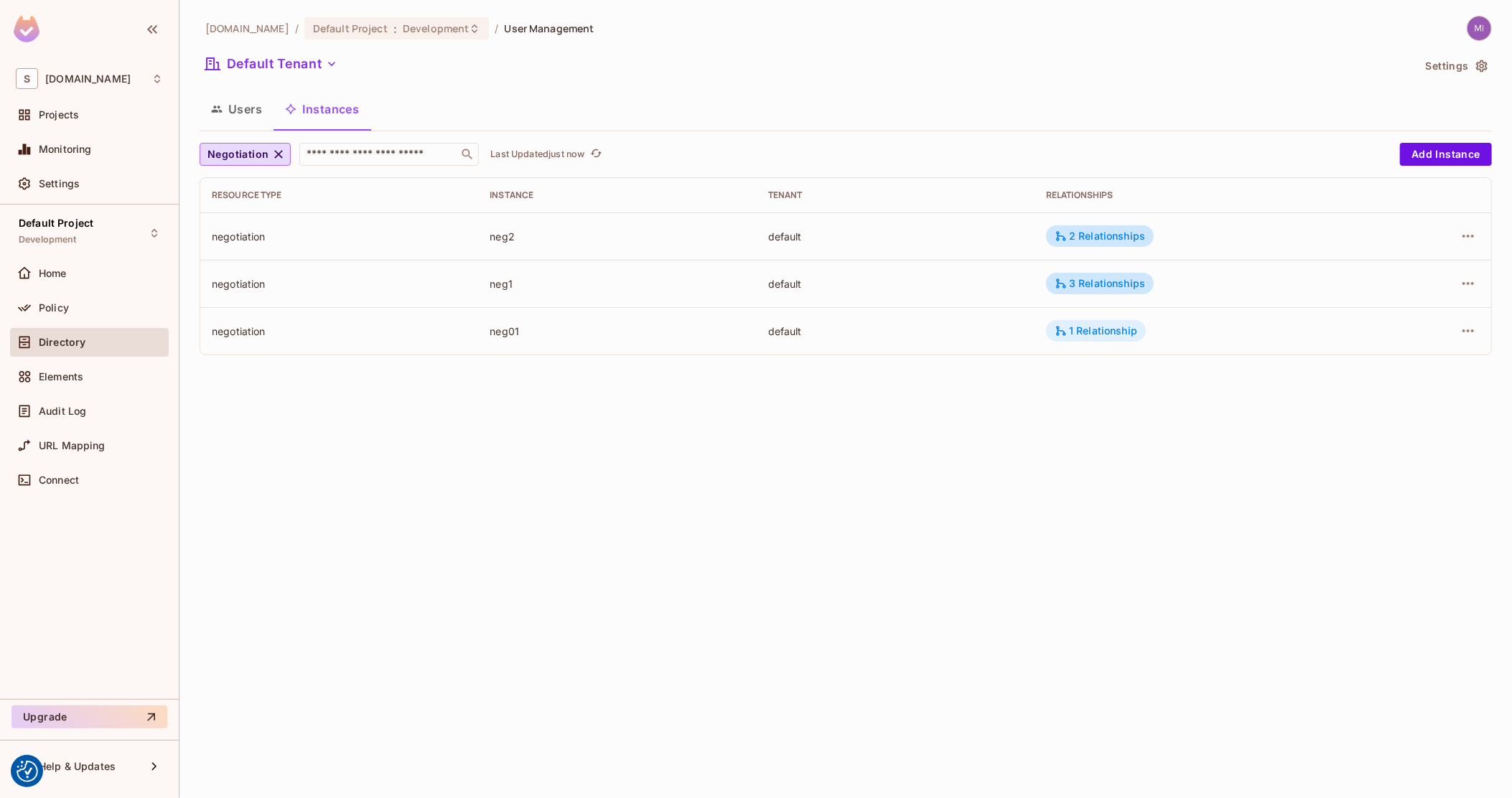
click at [1113, 321] on div "1 Relationship" at bounding box center [1096, 330] width 100 height 21
click at [1121, 287] on div at bounding box center [756, 399] width 1512 height 798
click at [1123, 277] on div "3 Relationships" at bounding box center [1100, 283] width 91 height 13
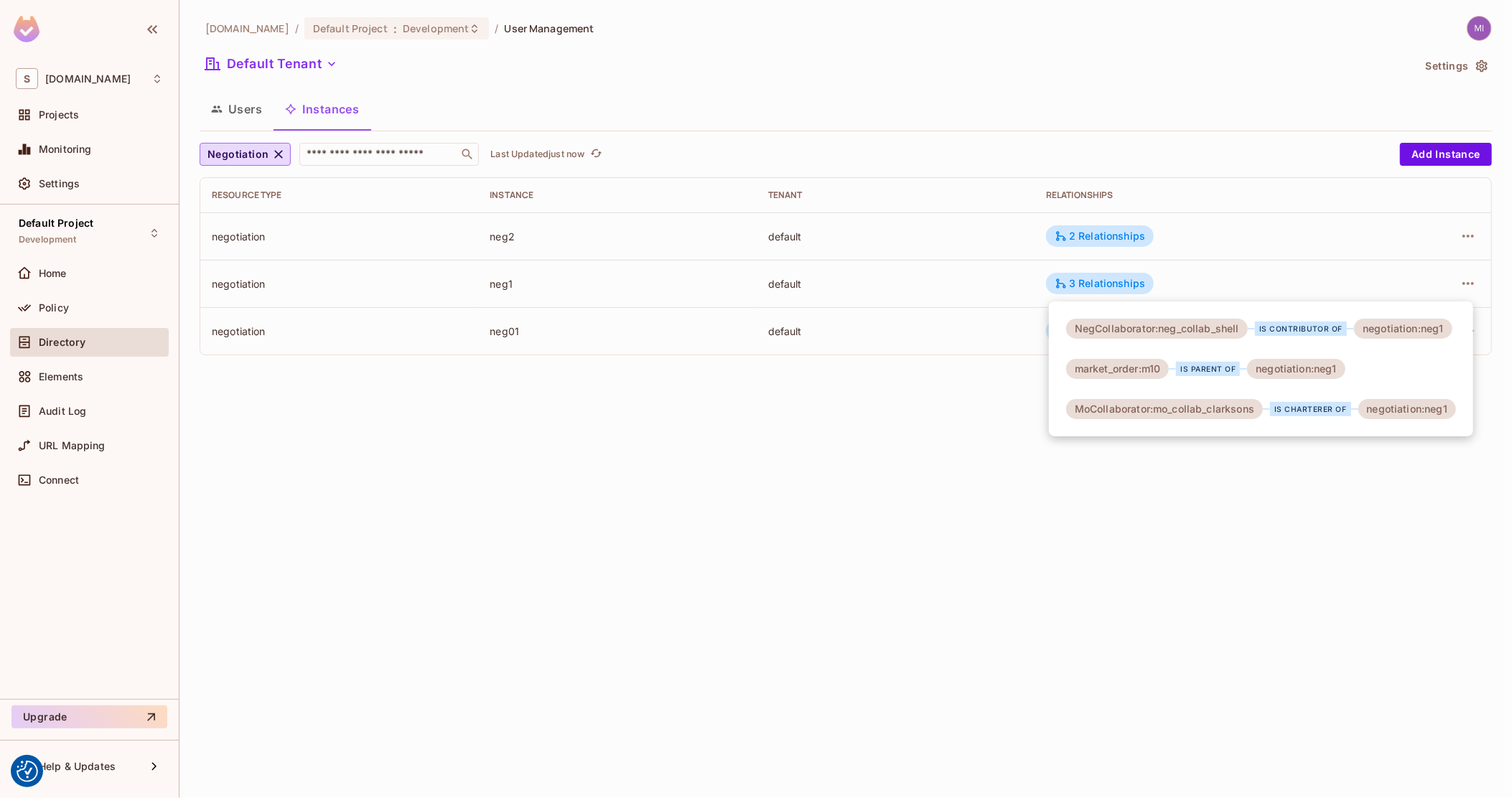
click at [1122, 224] on div at bounding box center [756, 399] width 1512 height 798
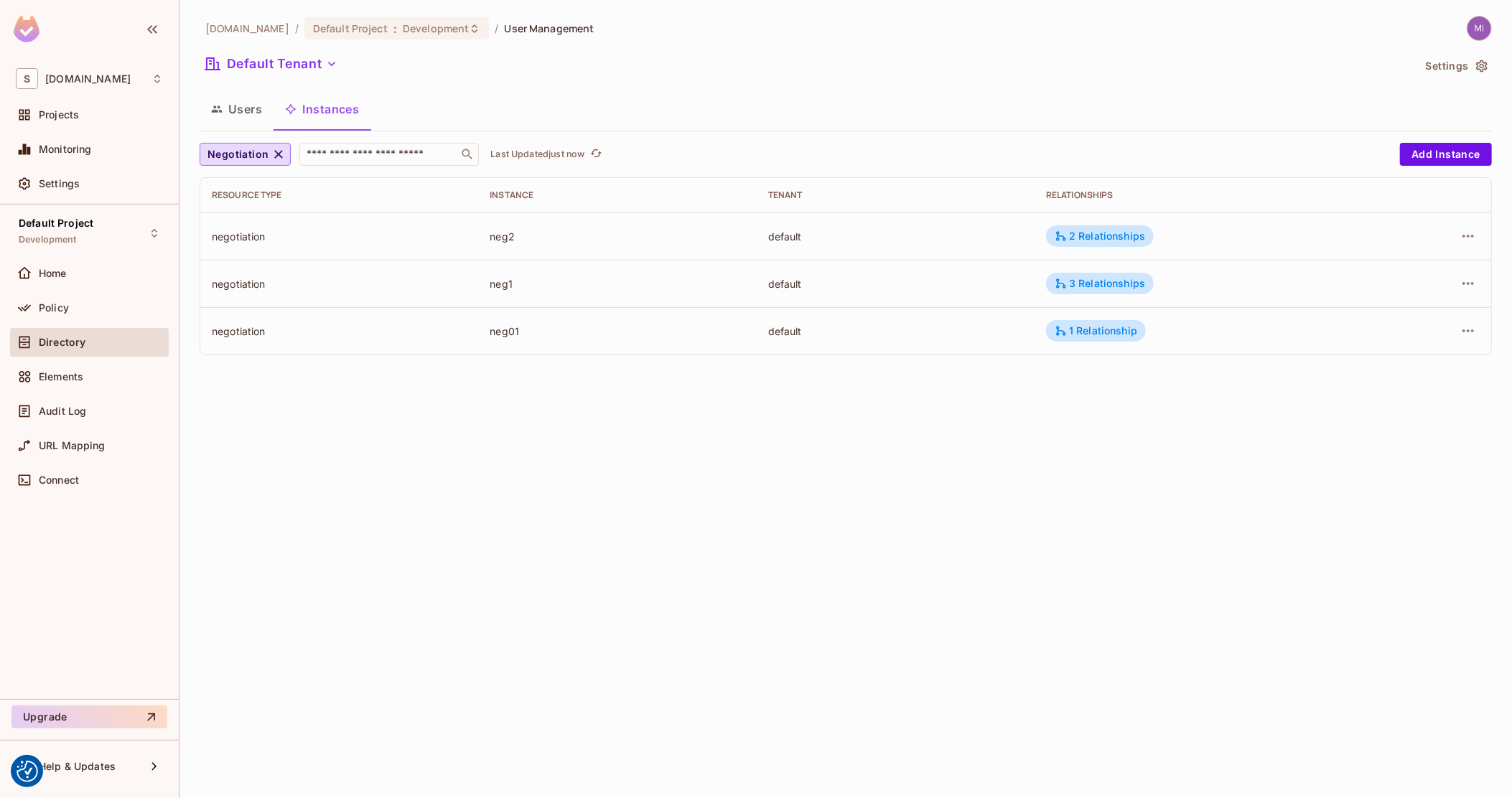
click at [1108, 224] on td "2 Relationships" at bounding box center [1203, 236] width 338 height 47
click at [1106, 230] on div "2 Relationships" at bounding box center [1100, 236] width 91 height 13
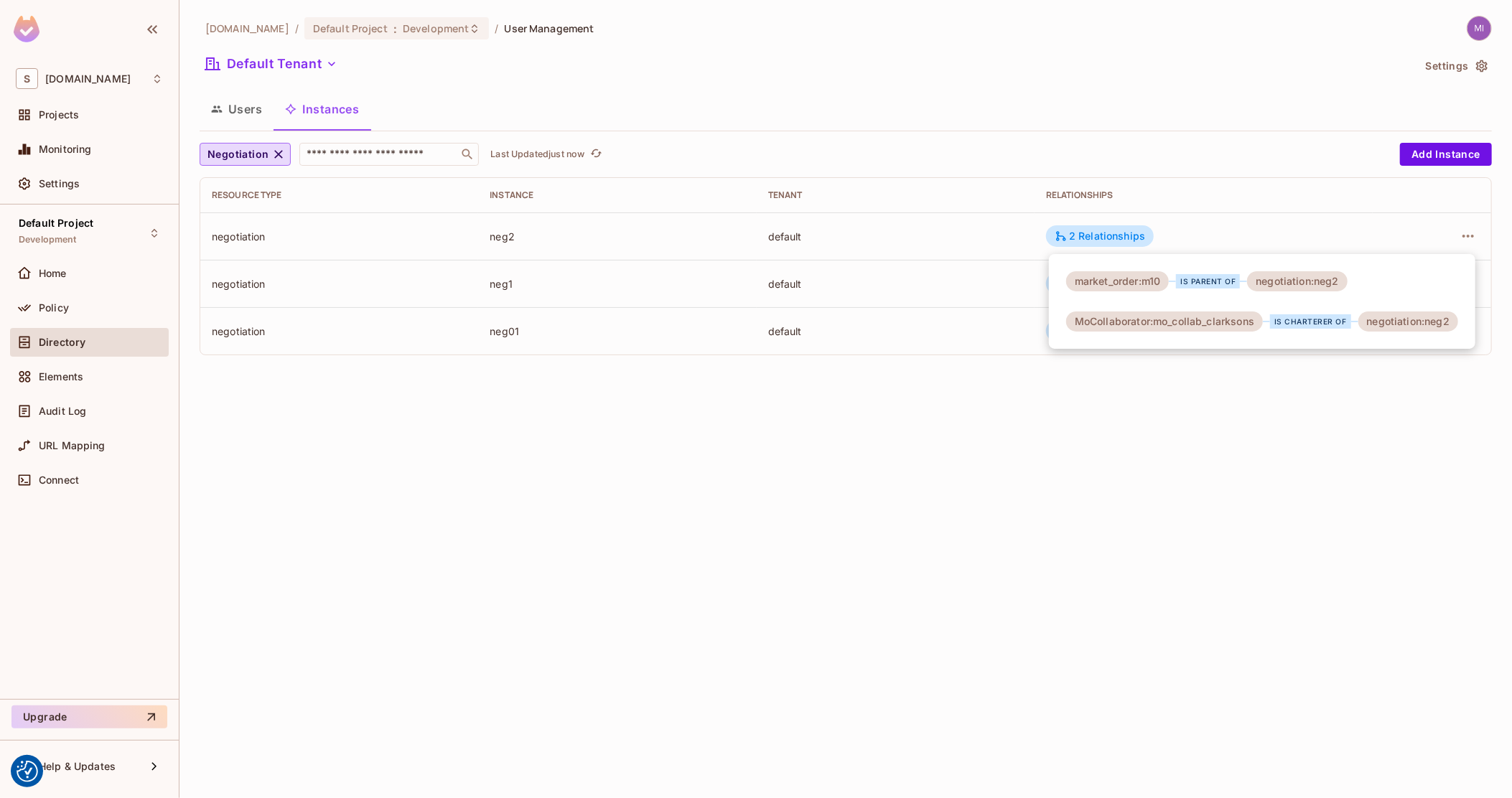
click at [950, 258] on div at bounding box center [756, 399] width 1512 height 798
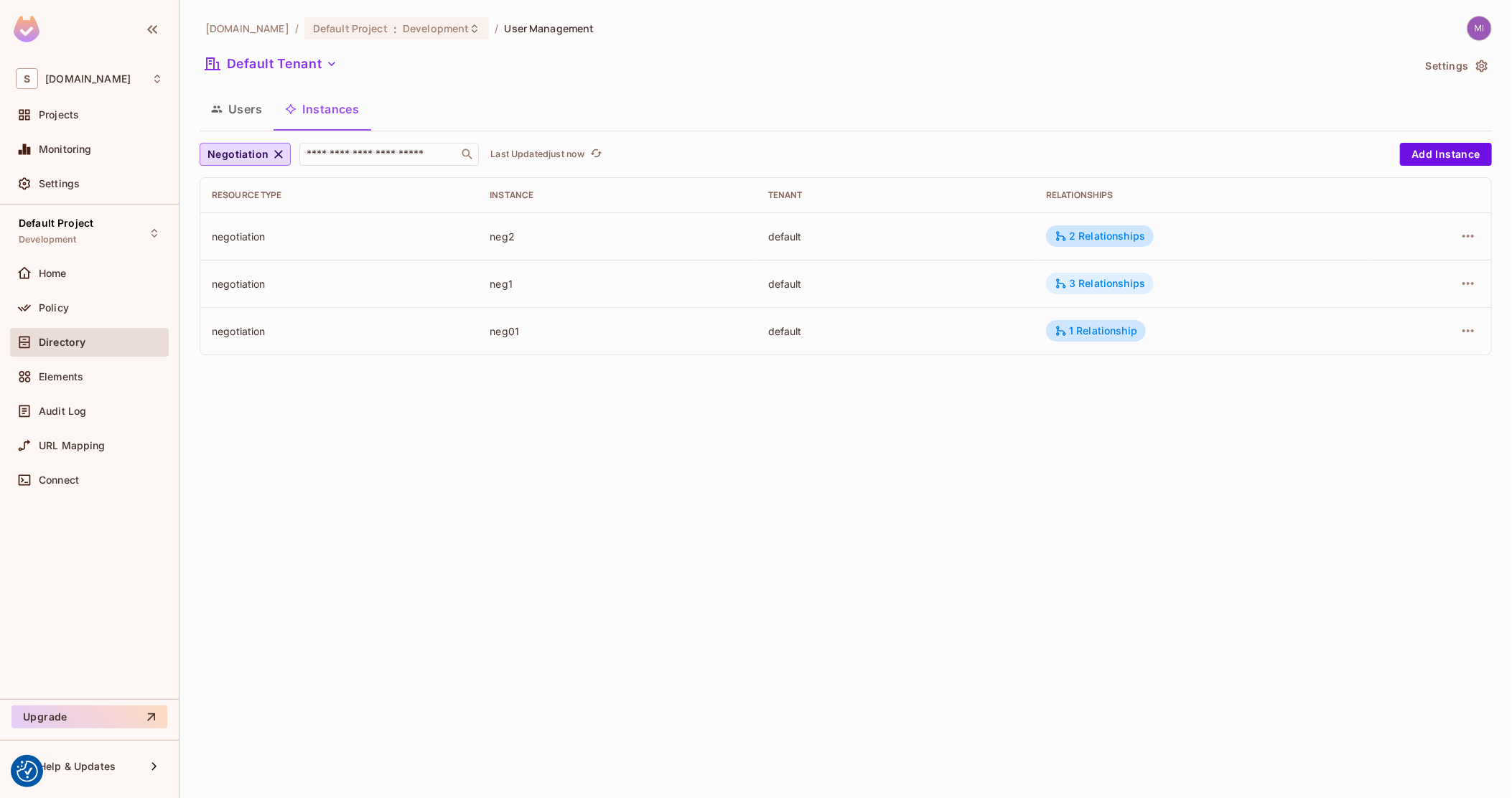
click at [1069, 273] on div "3 Relationships" at bounding box center [1100, 282] width 108 height 21
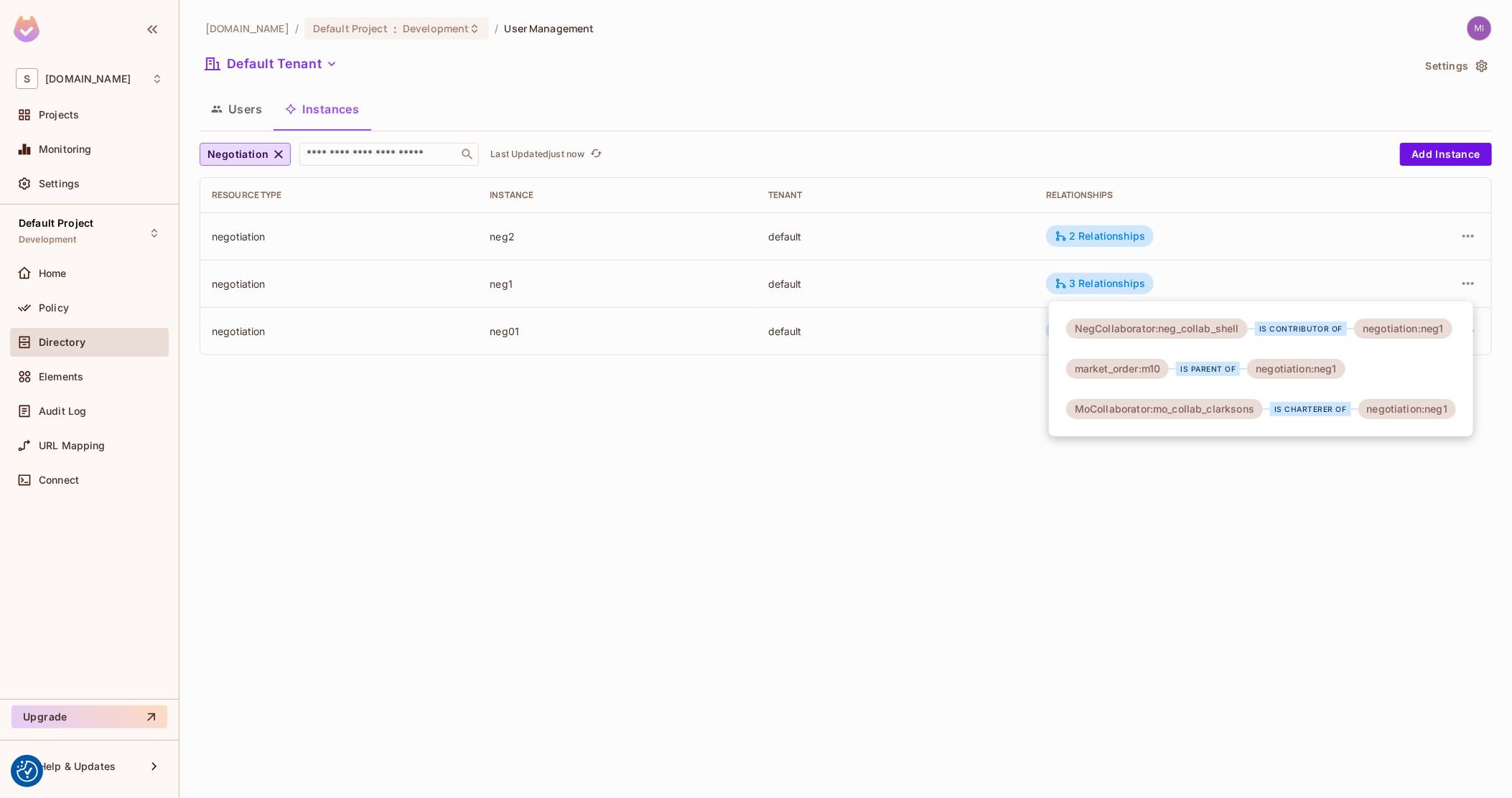
click at [223, 122] on div at bounding box center [756, 399] width 1512 height 798
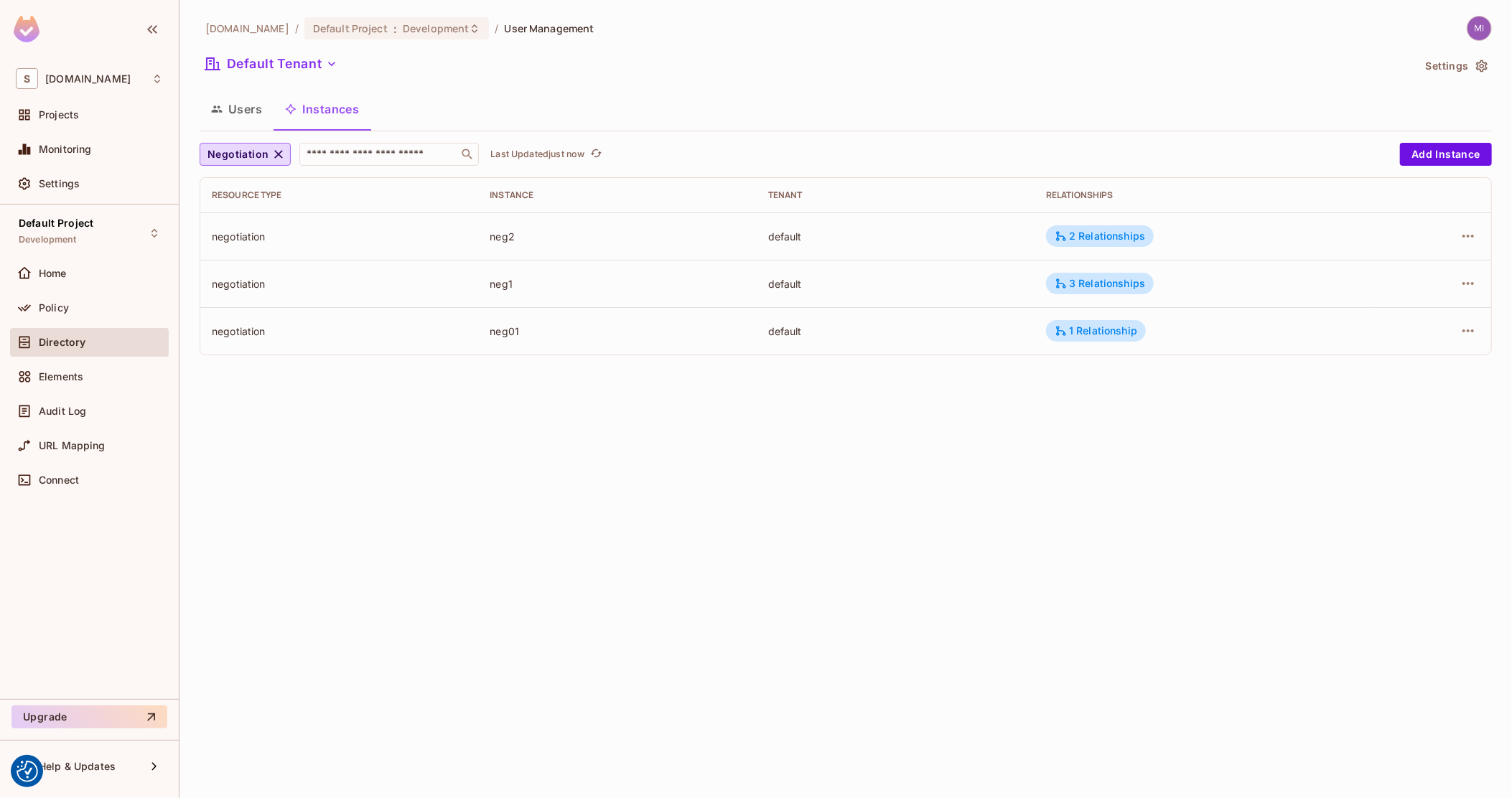
click at [226, 109] on button "Users" at bounding box center [236, 109] width 74 height 36
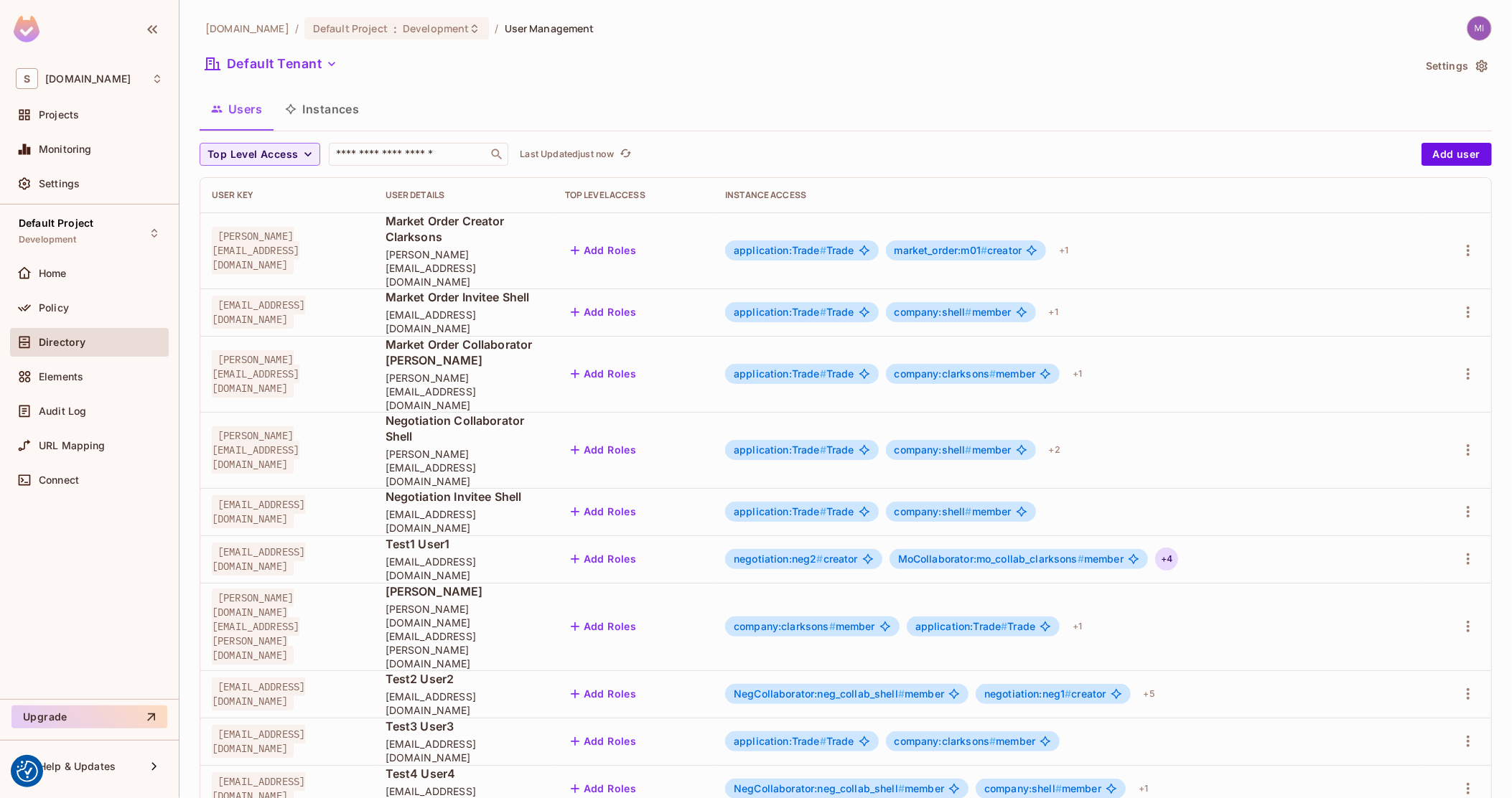
click at [1178, 547] on div "+ 4" at bounding box center [1166, 558] width 23 height 23
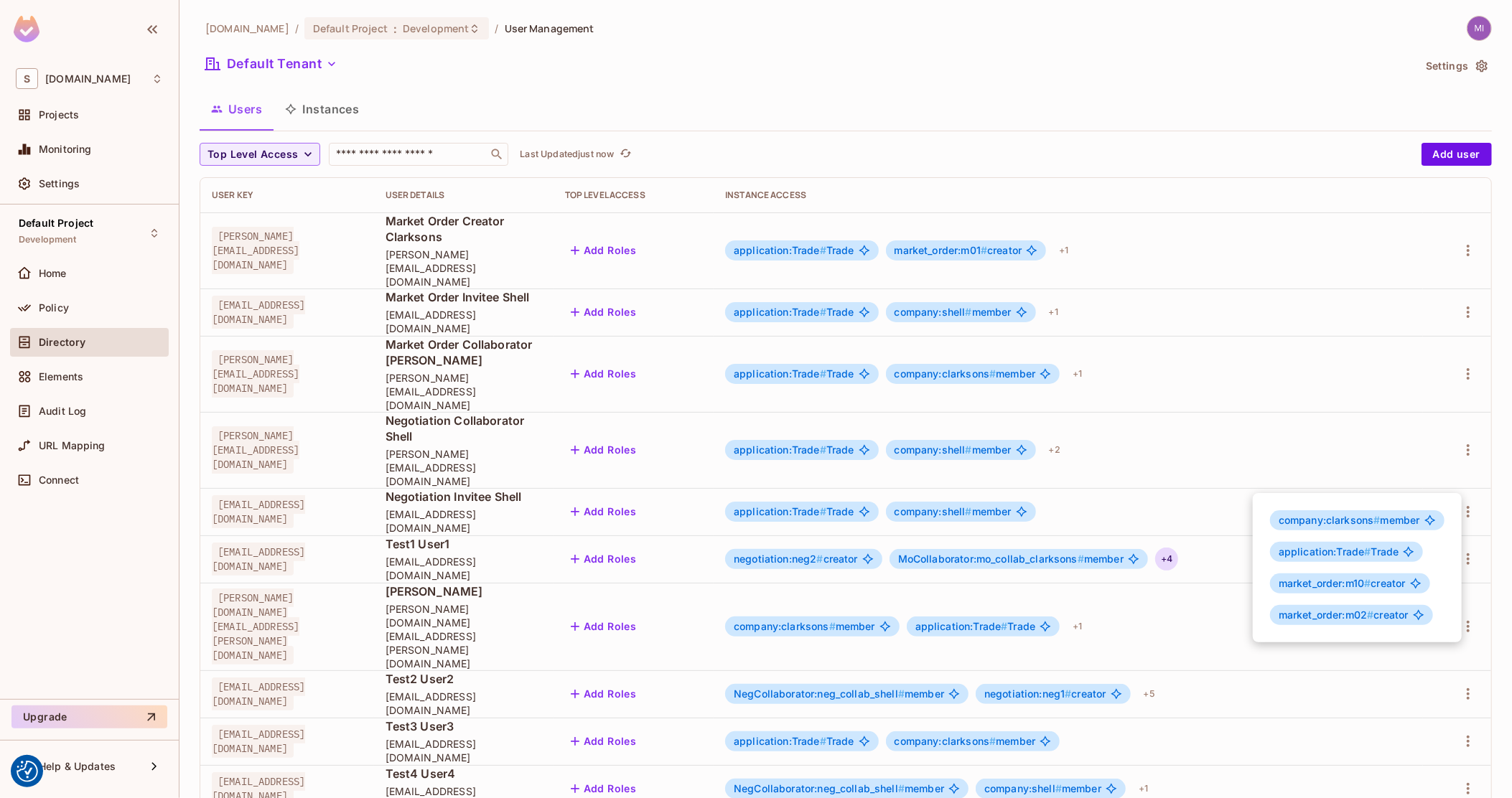
click at [1156, 468] on div at bounding box center [756, 399] width 1512 height 798
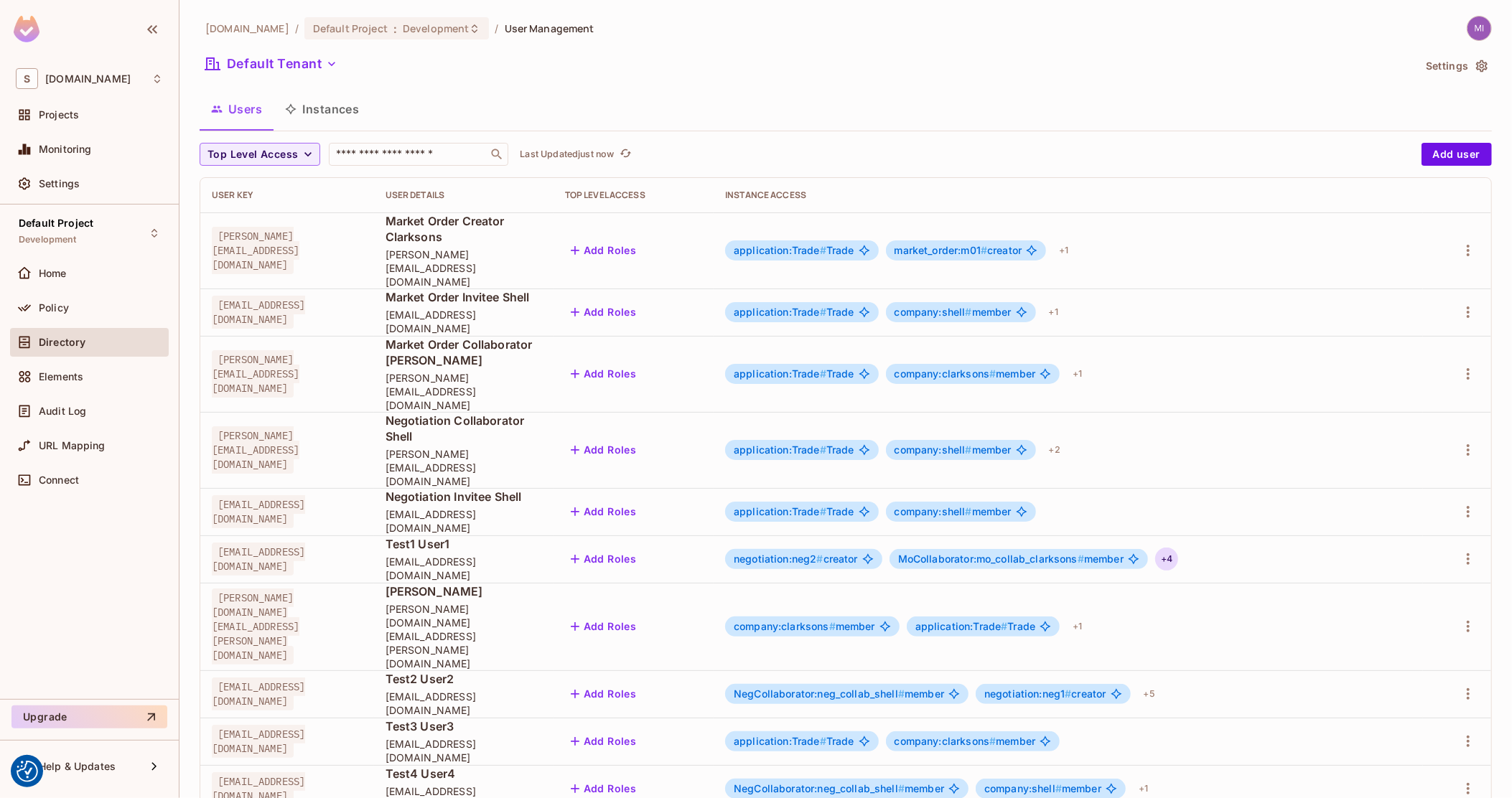
click at [1178, 547] on div "+ 4" at bounding box center [1166, 558] width 23 height 23
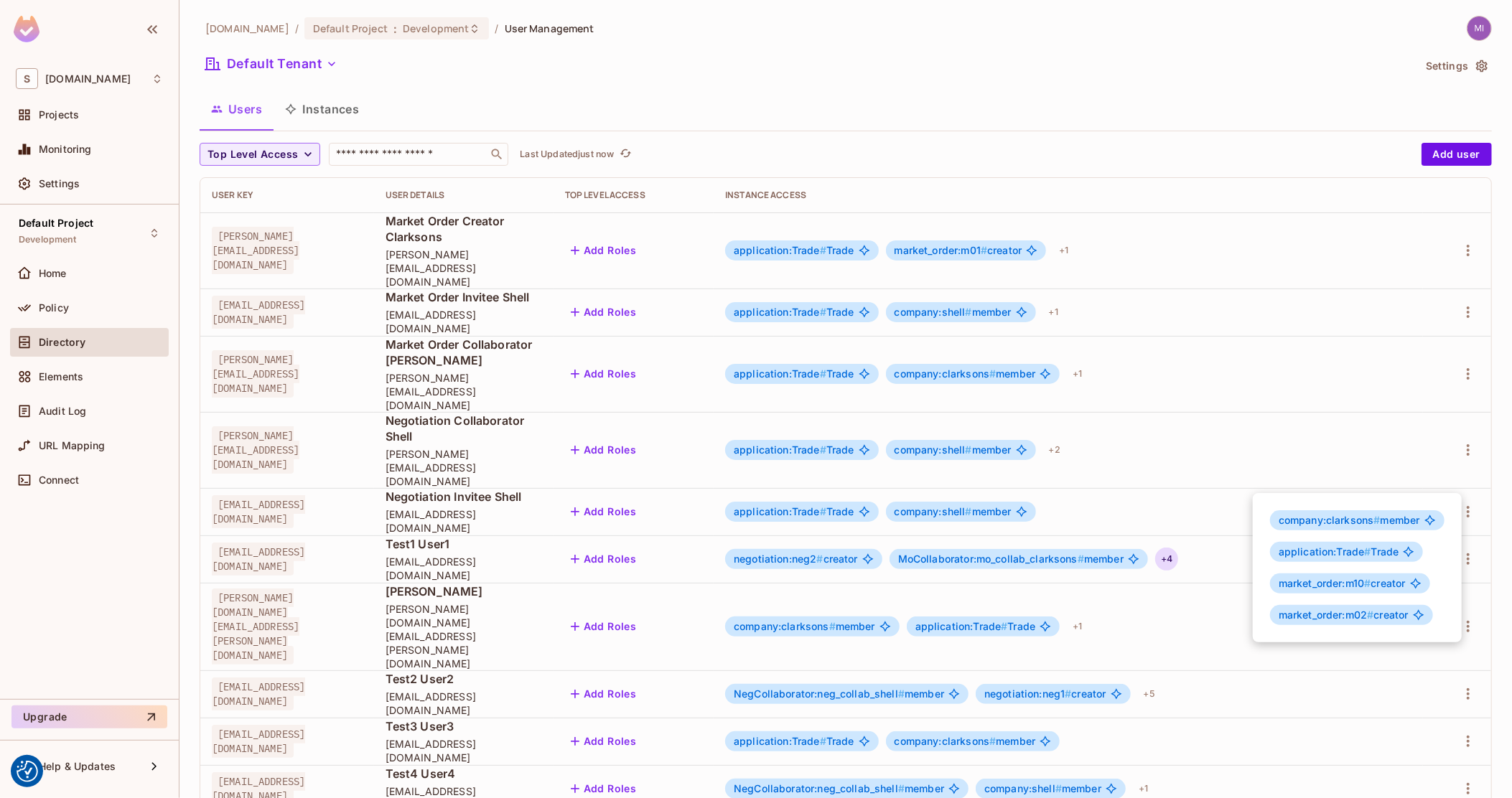
click at [72, 316] on div at bounding box center [756, 399] width 1512 height 798
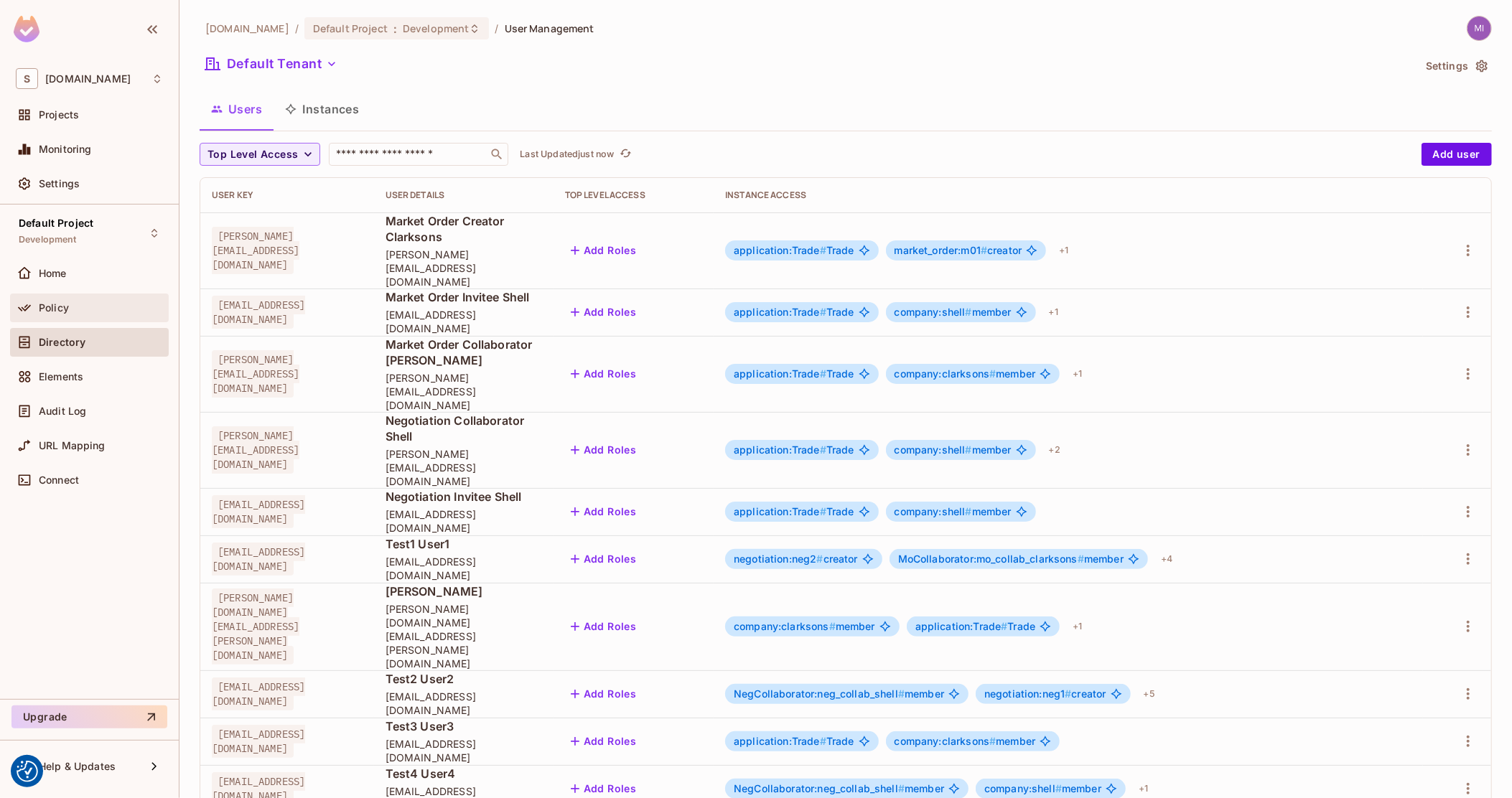
click at [77, 310] on div "Policy" at bounding box center [101, 308] width 124 height 12
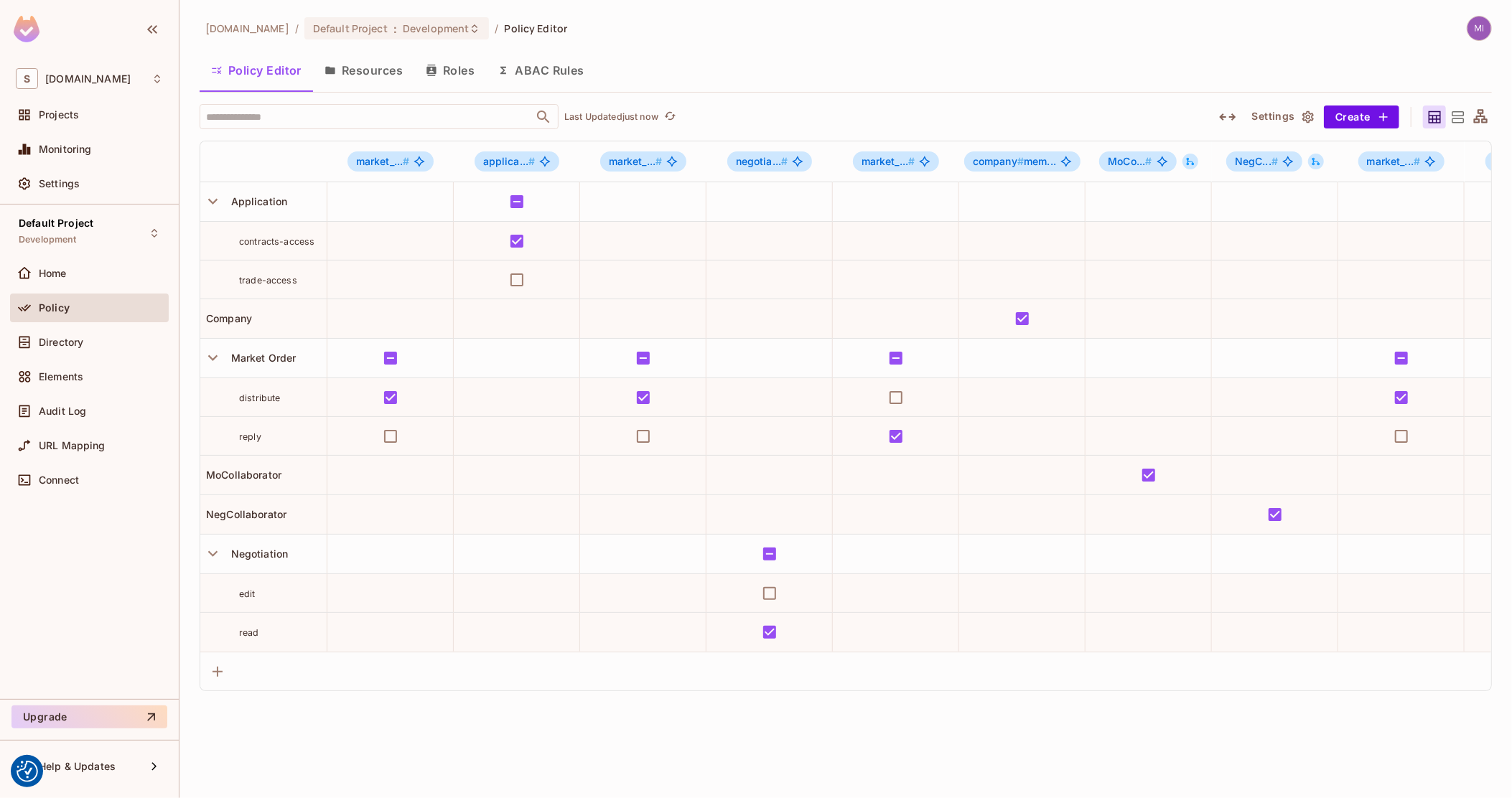
click at [1225, 118] on icon "button" at bounding box center [1227, 117] width 17 height 17
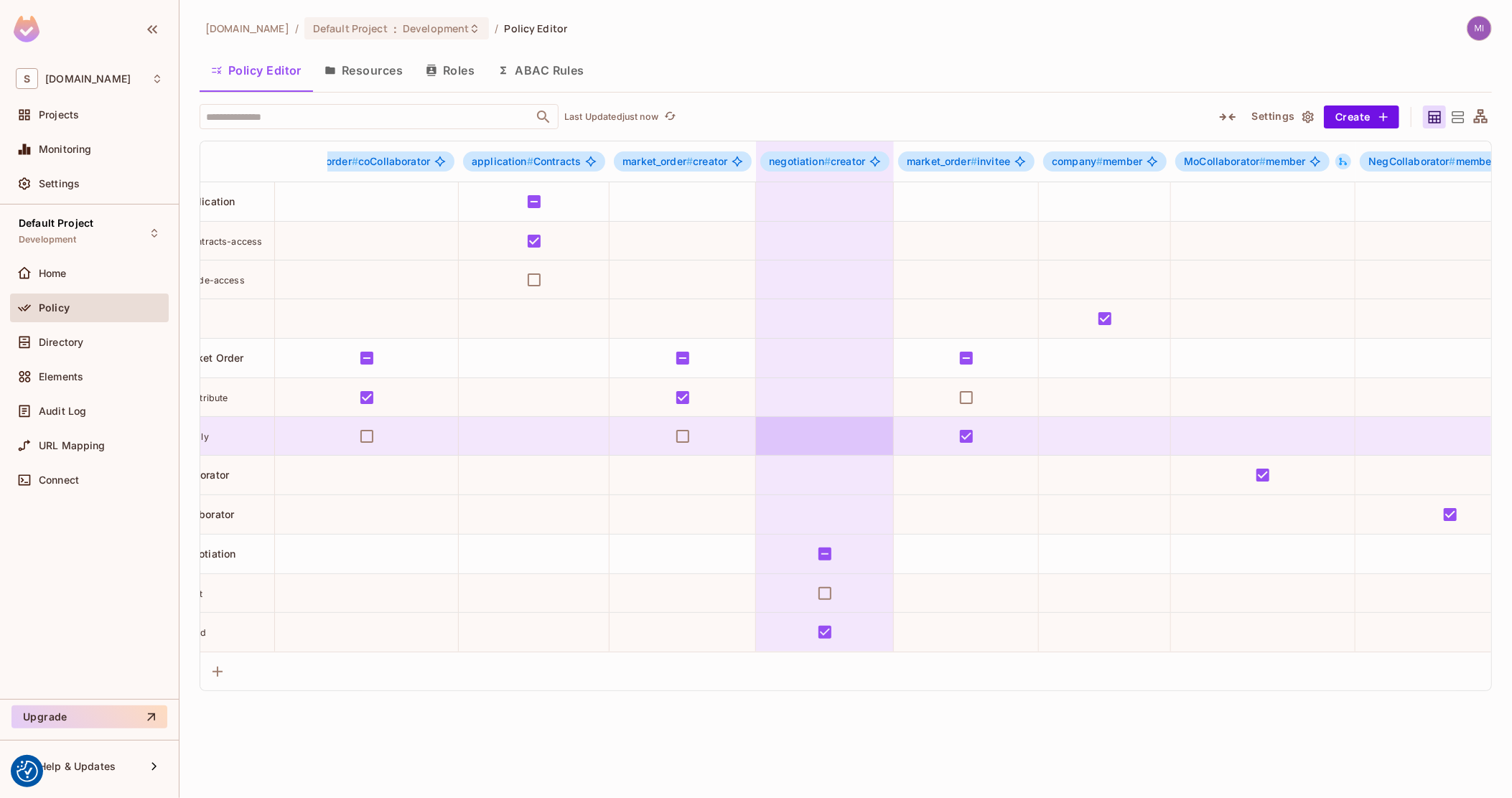
scroll to position [0, 1149]
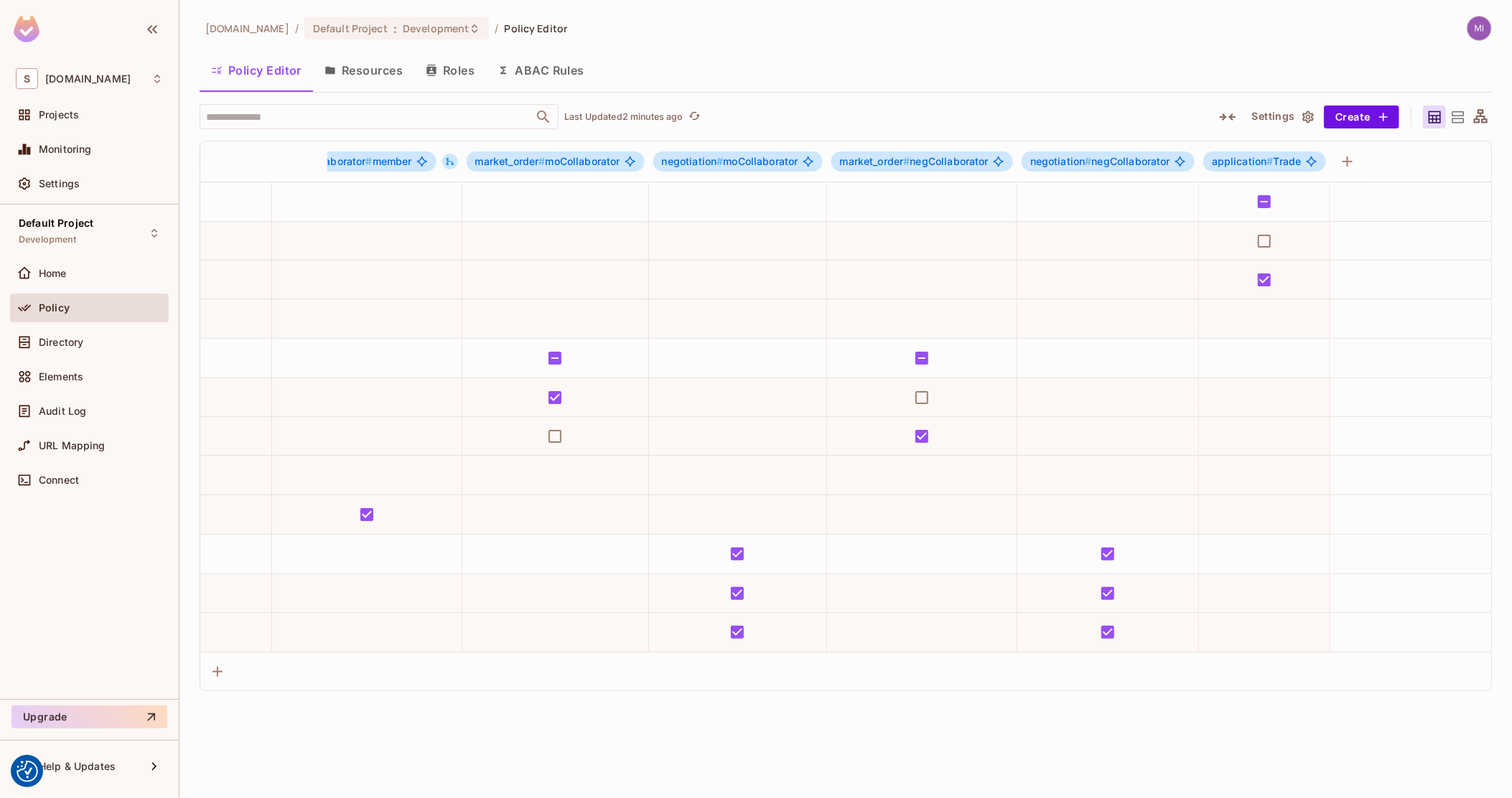
click at [44, 360] on div "Directory" at bounding box center [89, 345] width 159 height 35
click at [55, 341] on span "Directory" at bounding box center [61, 343] width 44 height 12
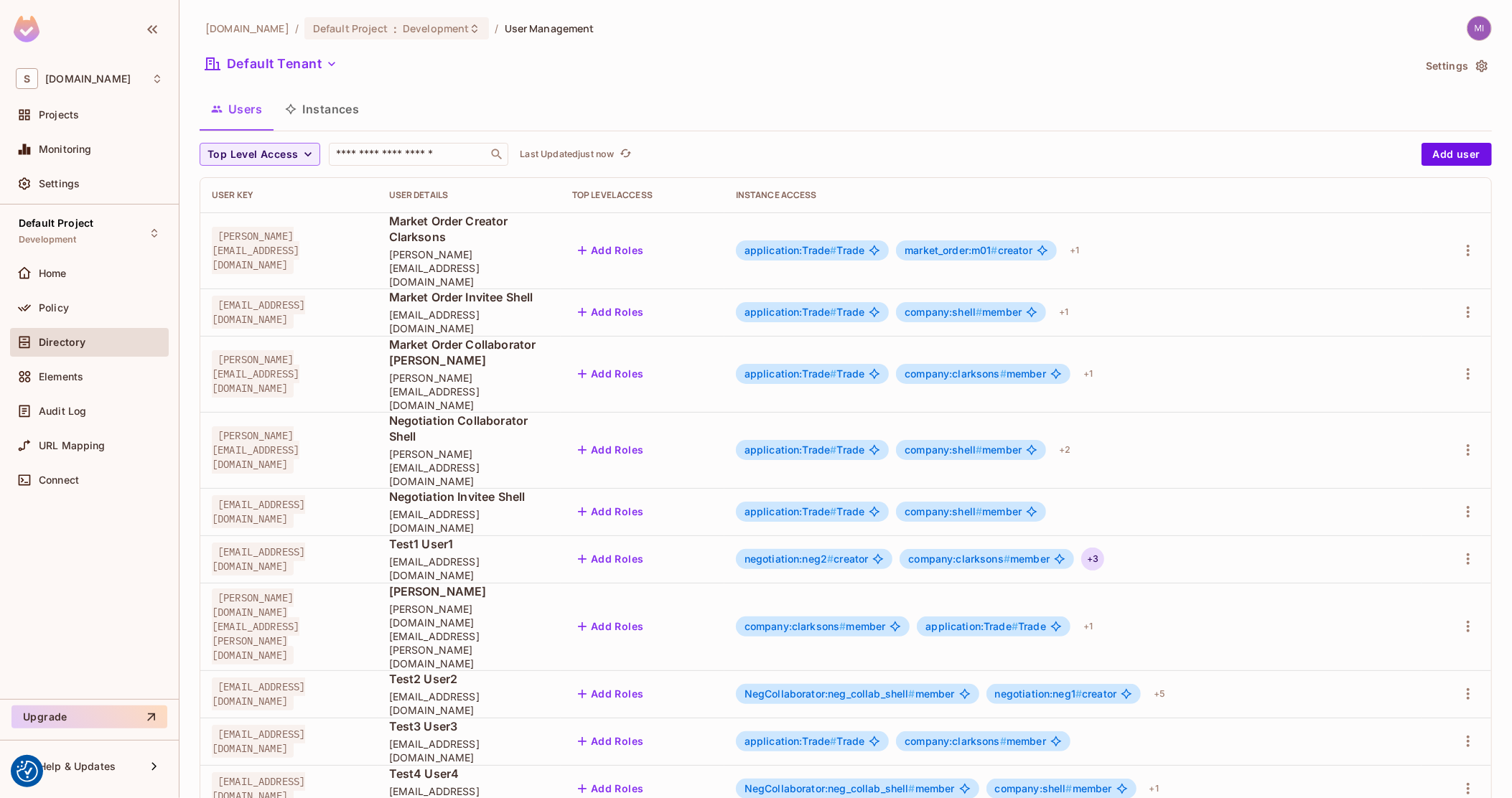
click at [1104, 547] on div "+ 3" at bounding box center [1092, 558] width 23 height 23
click at [59, 309] on div at bounding box center [756, 399] width 1512 height 798
click at [59, 309] on span "Policy" at bounding box center [54, 308] width 31 height 12
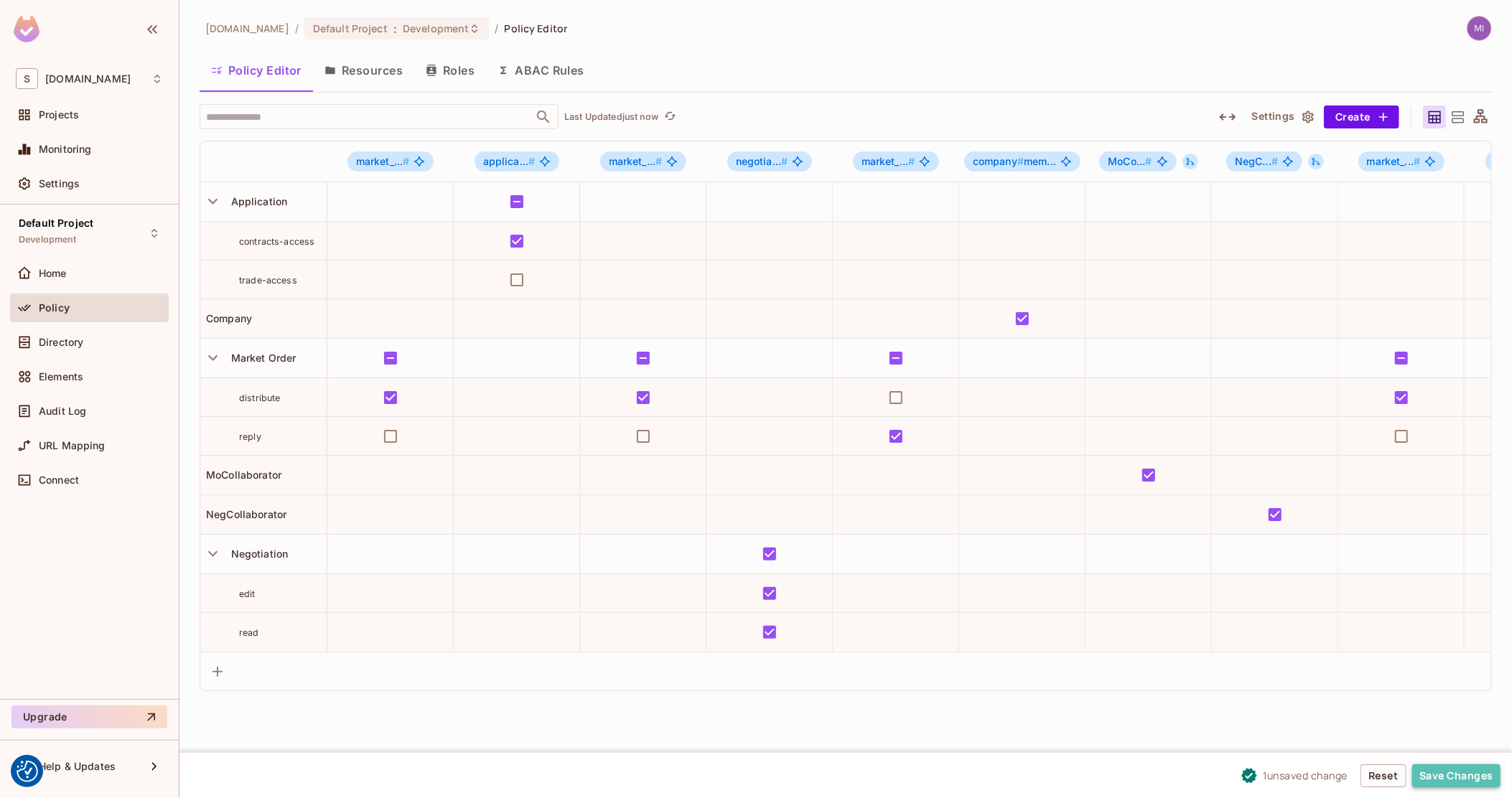
click at [1470, 771] on button "Save Changes" at bounding box center [1456, 775] width 88 height 23
click at [106, 343] on div "Directory" at bounding box center [101, 343] width 124 height 12
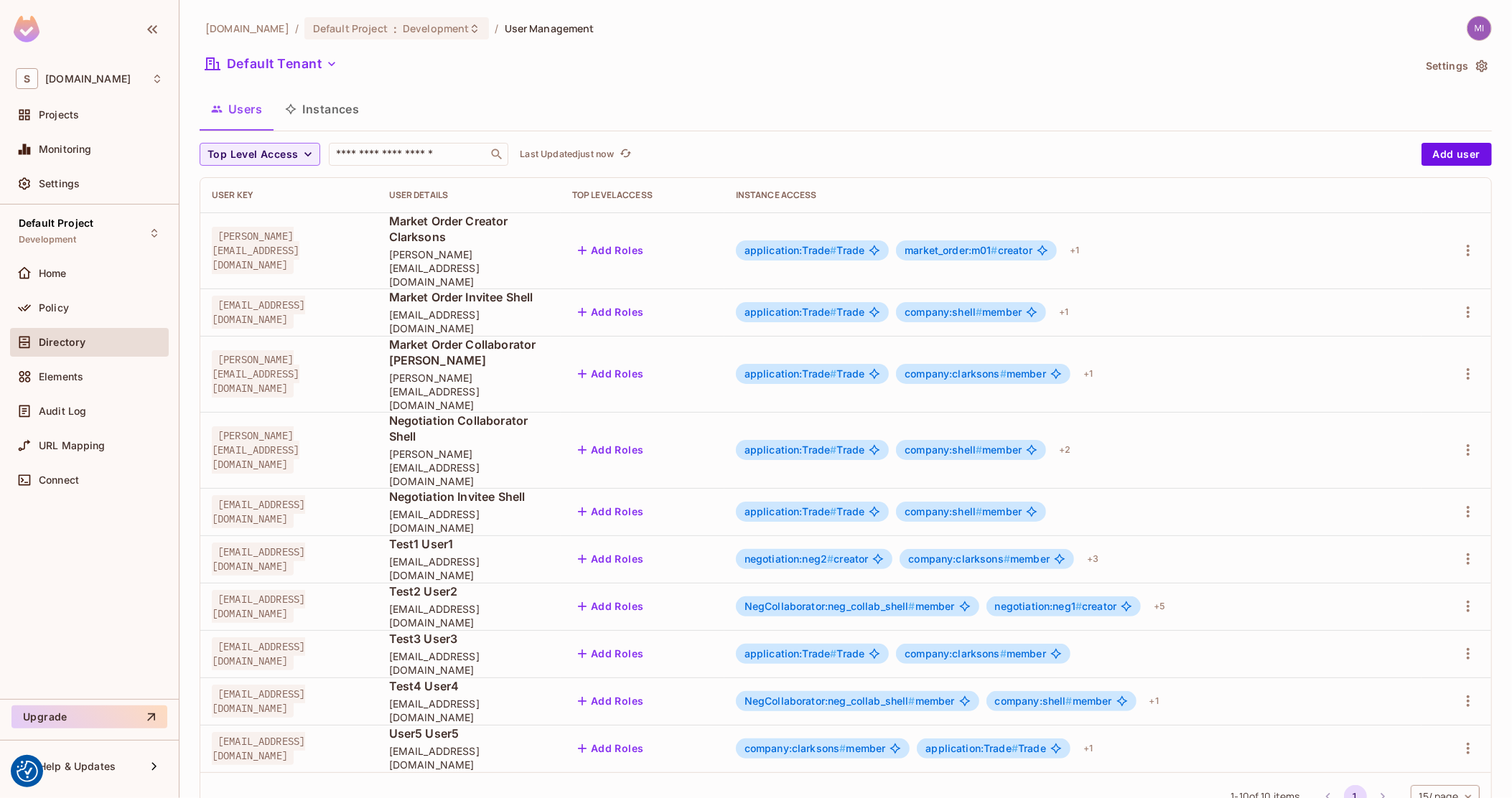
click at [333, 112] on button "Instances" at bounding box center [322, 109] width 97 height 36
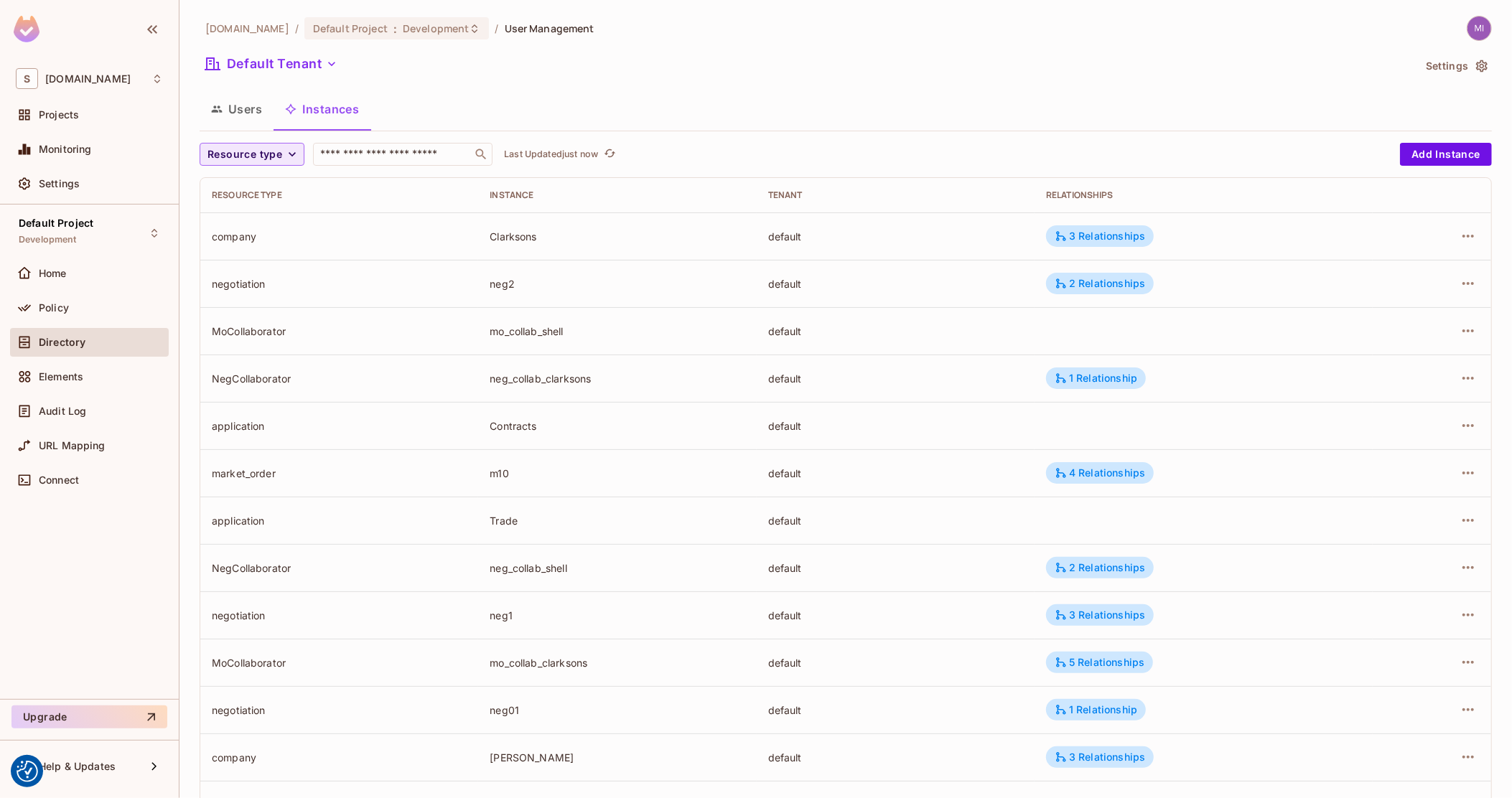
click at [251, 147] on span "Resource type" at bounding box center [244, 154] width 75 height 18
click at [241, 343] on span "Negotiation" at bounding box center [250, 341] width 79 height 14
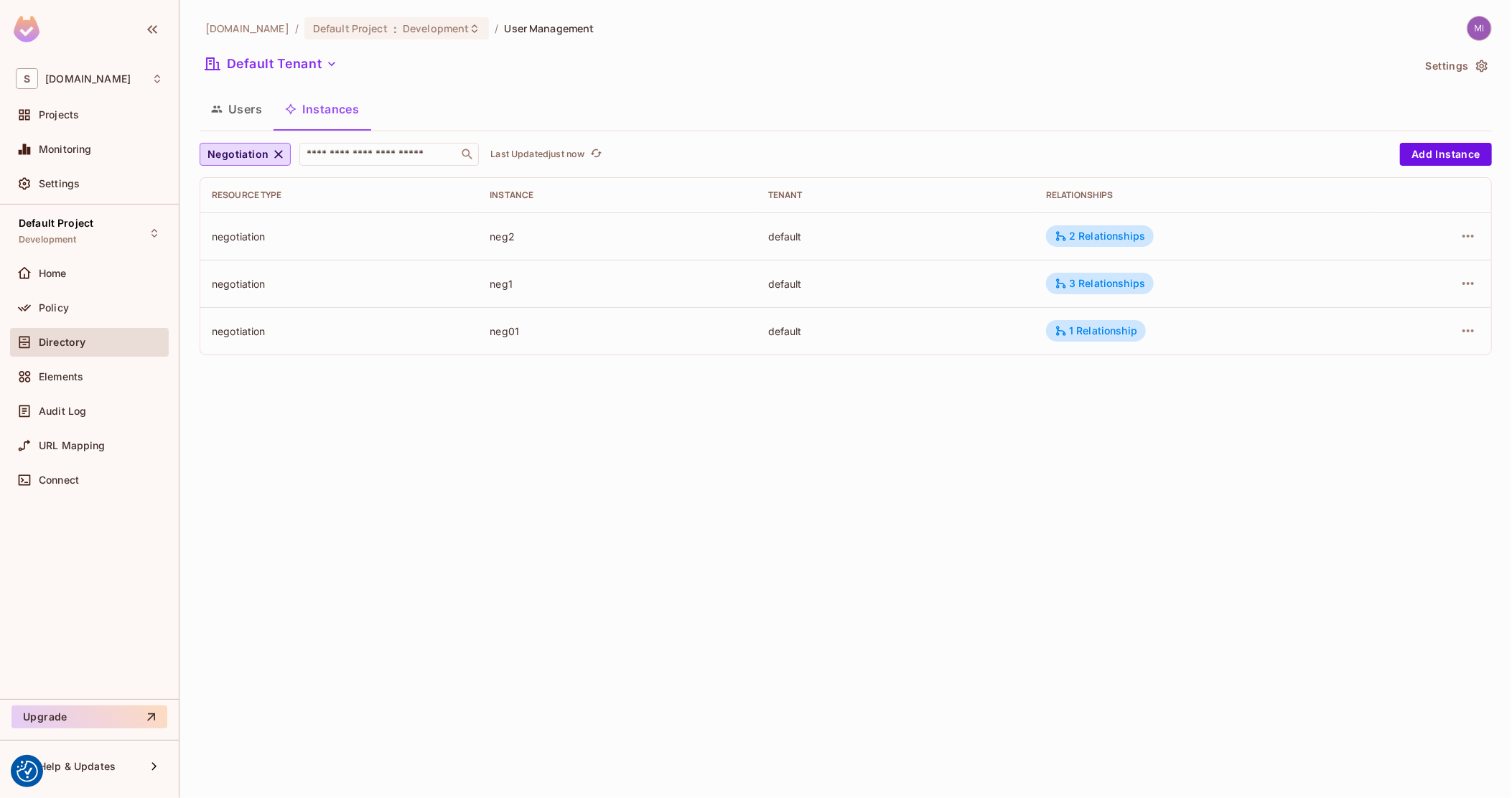
click at [1458, 275] on div at bounding box center [1431, 283] width 96 height 23
click at [1465, 277] on icon "button" at bounding box center [1468, 283] width 17 height 17
click at [1393, 372] on div "Delete Resource Instance" at bounding box center [1389, 379] width 124 height 14
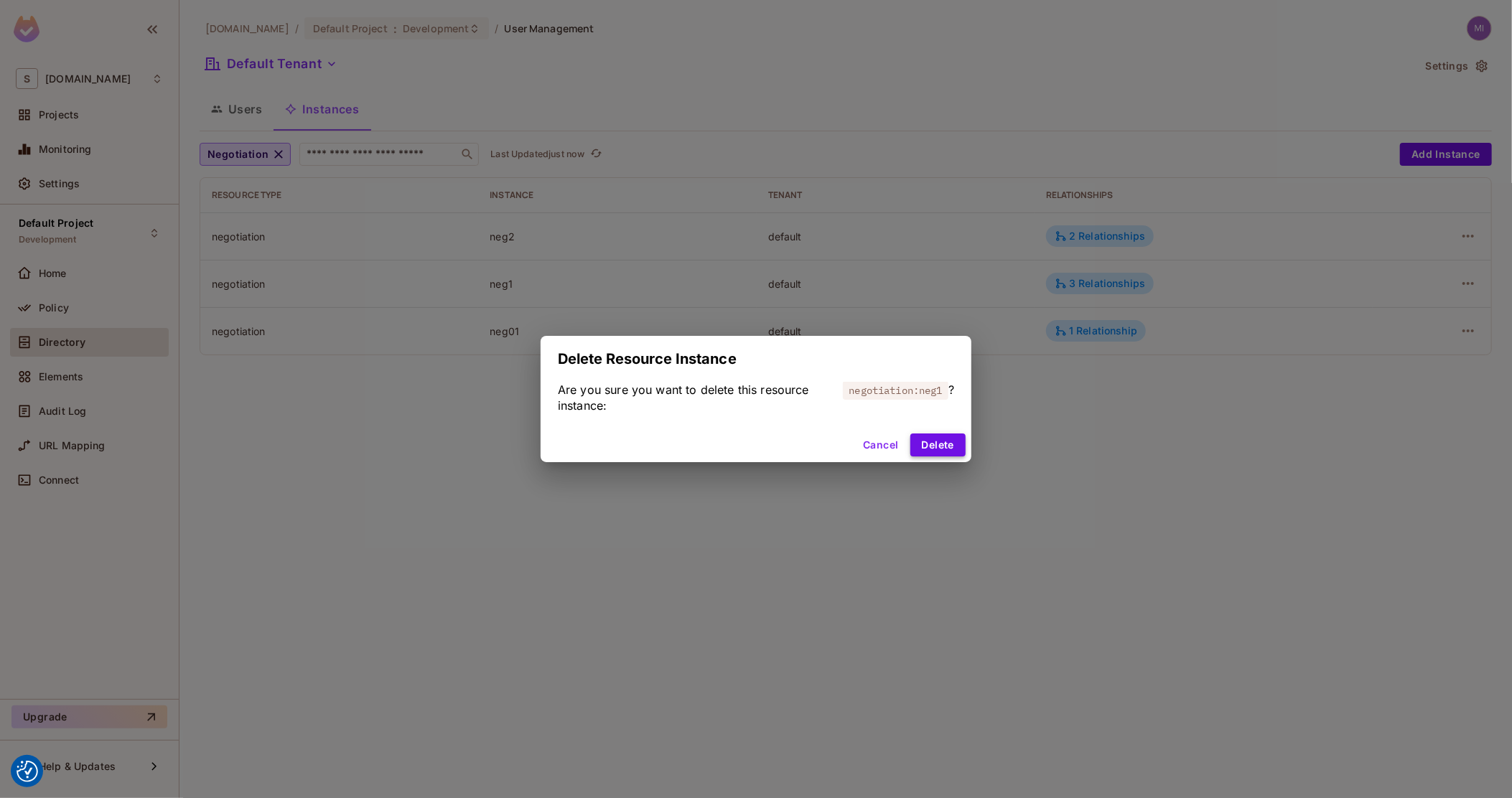
click at [936, 454] on button "Delete" at bounding box center [938, 444] width 55 height 23
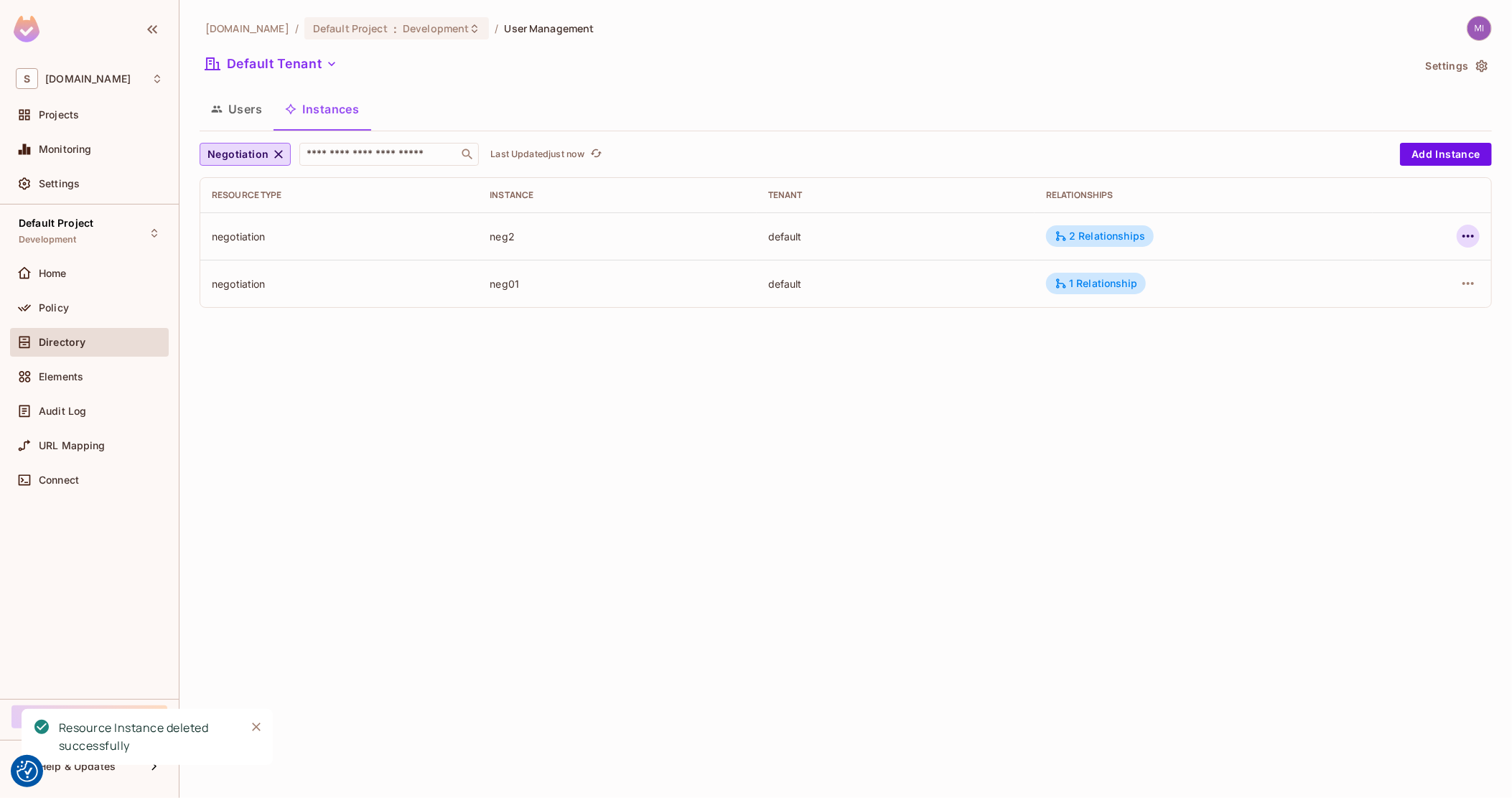
click at [1467, 232] on icon "button" at bounding box center [1468, 236] width 17 height 17
click at [1379, 336] on div "Delete Resource Instance" at bounding box center [1389, 332] width 124 height 14
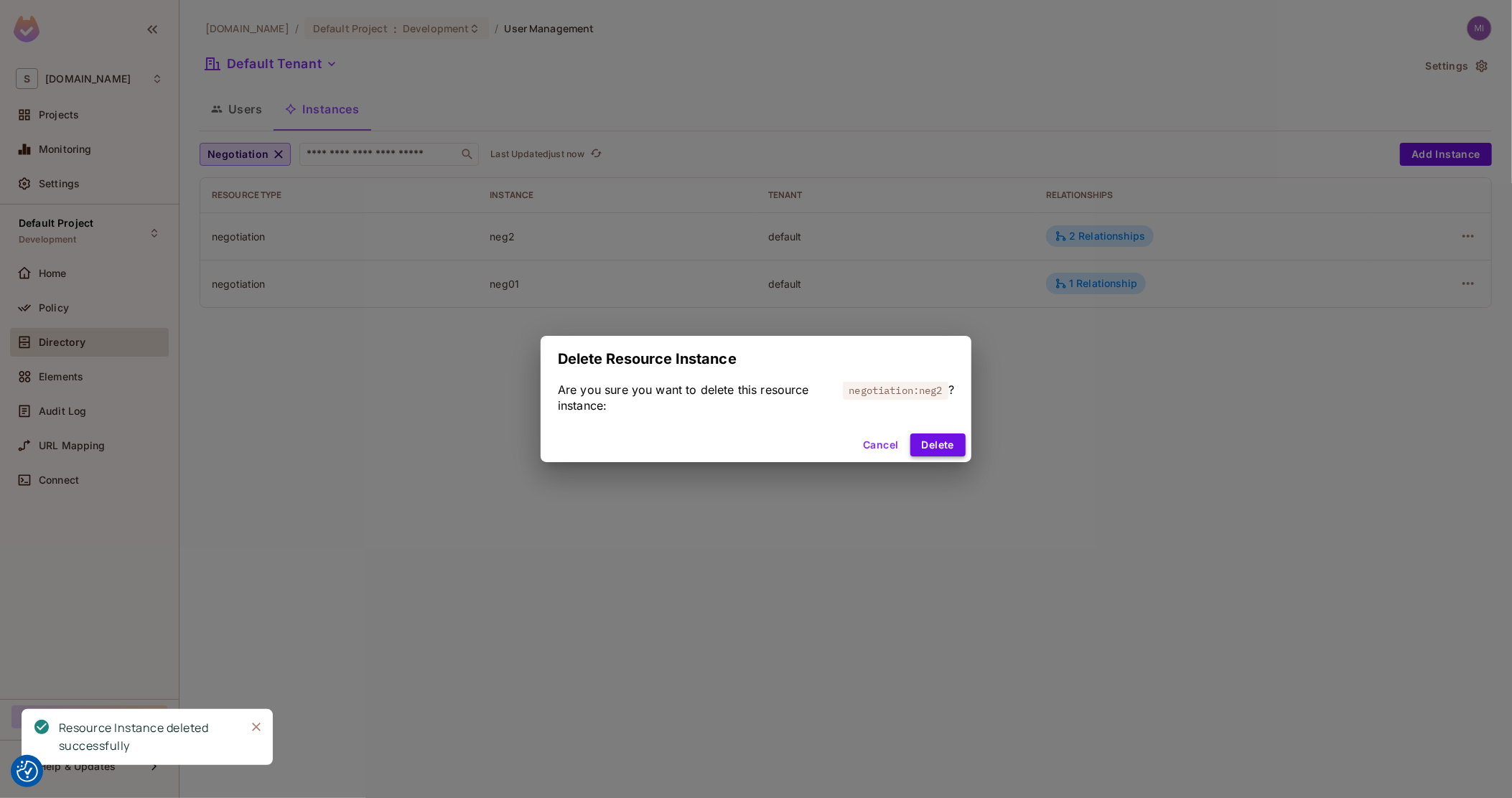
click at [949, 446] on button "Delete" at bounding box center [938, 444] width 55 height 23
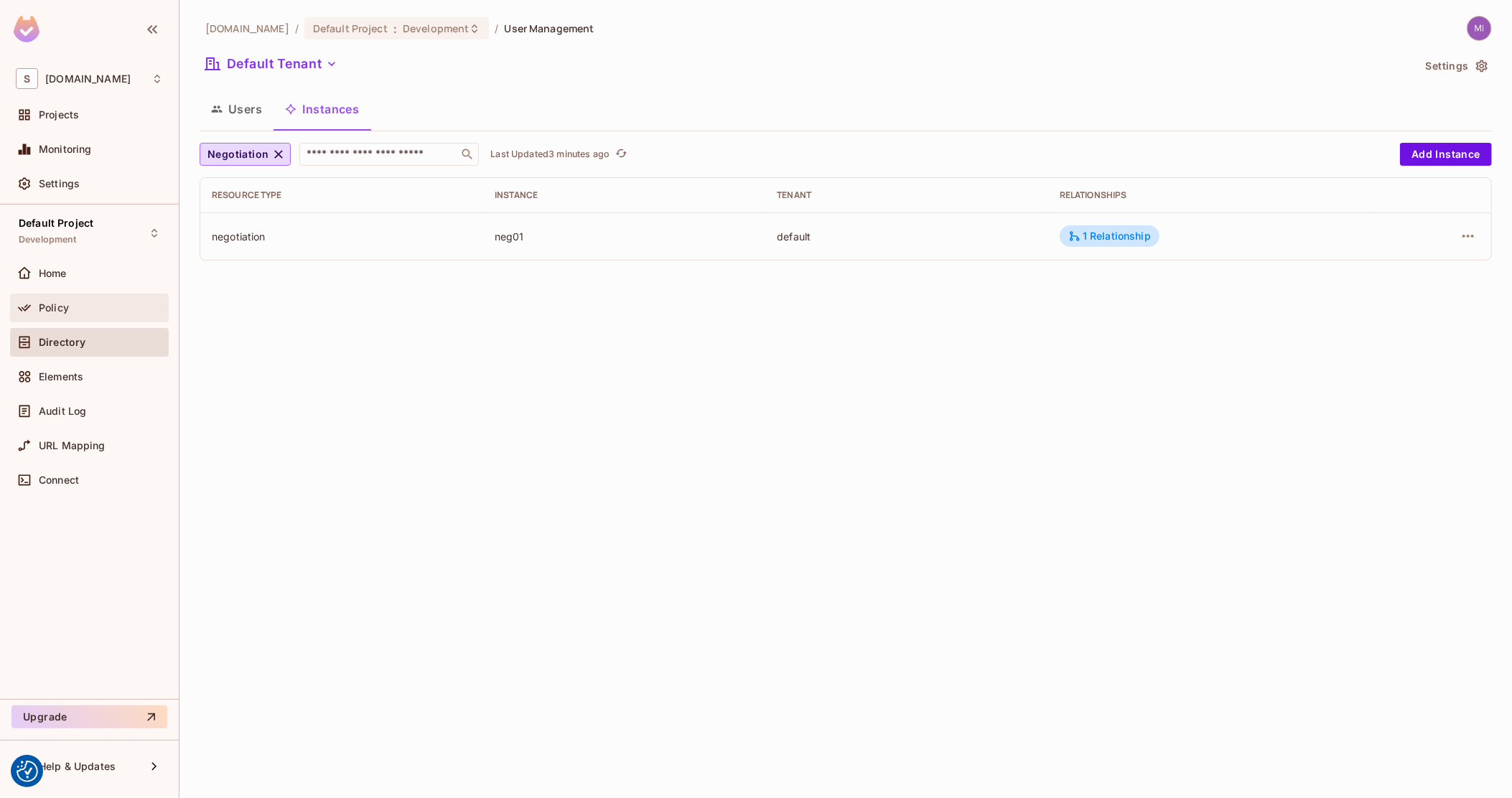
click at [76, 293] on div "Policy" at bounding box center [89, 308] width 159 height 29
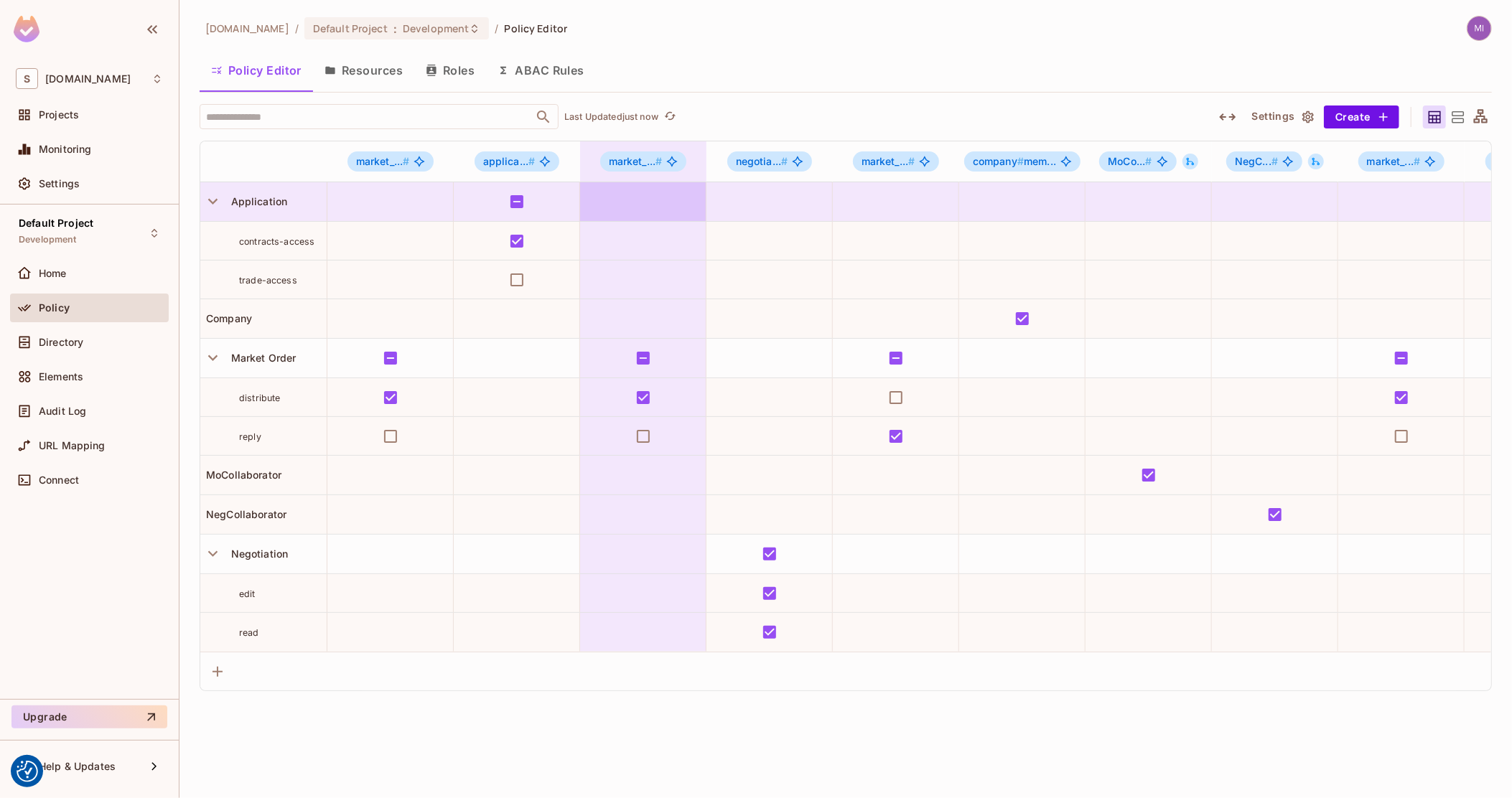
click at [1224, 112] on icon "button" at bounding box center [1227, 117] width 17 height 17
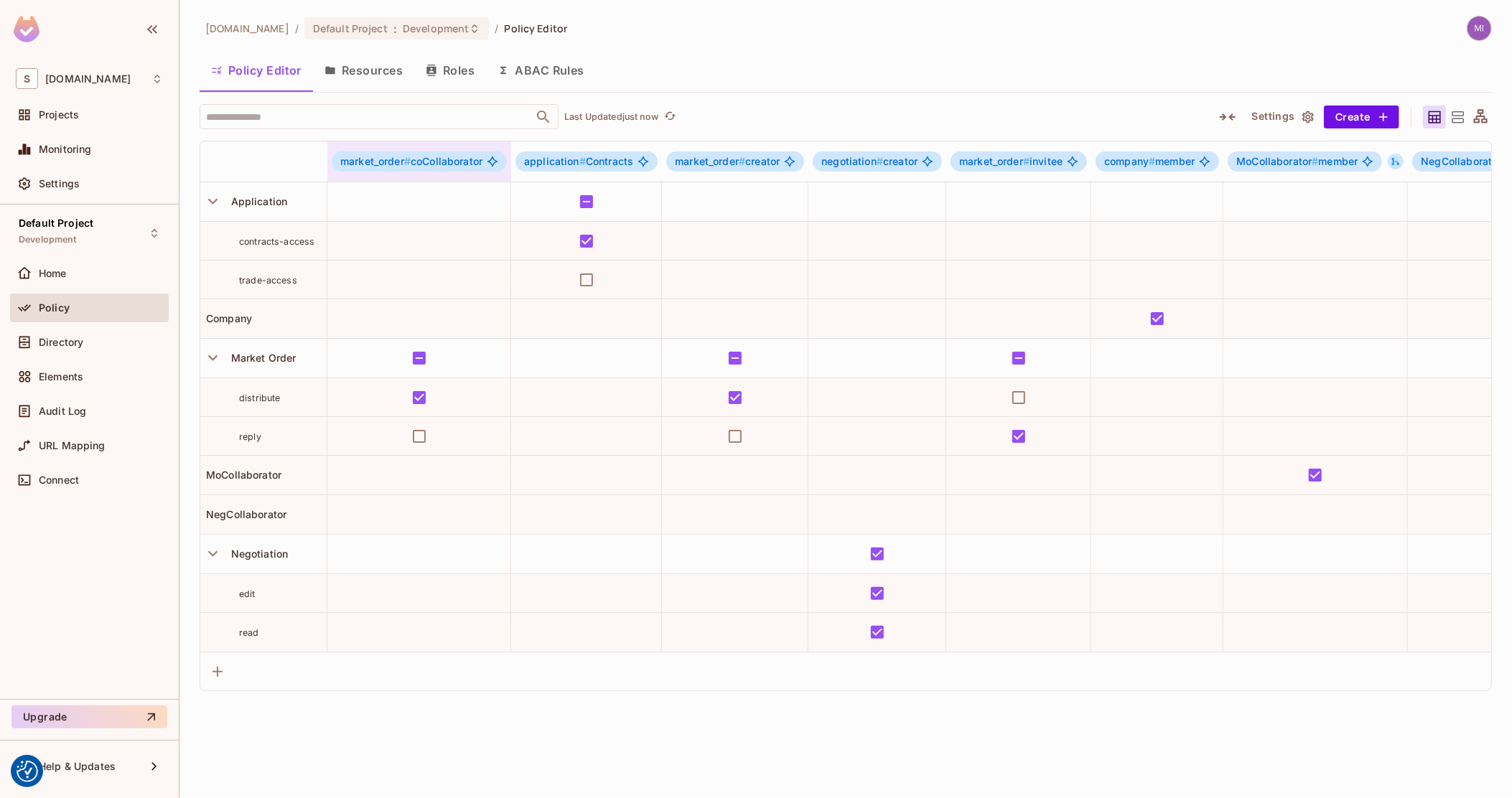
click at [445, 158] on span "market_order # coCollaborator" at bounding box center [411, 162] width 142 height 12
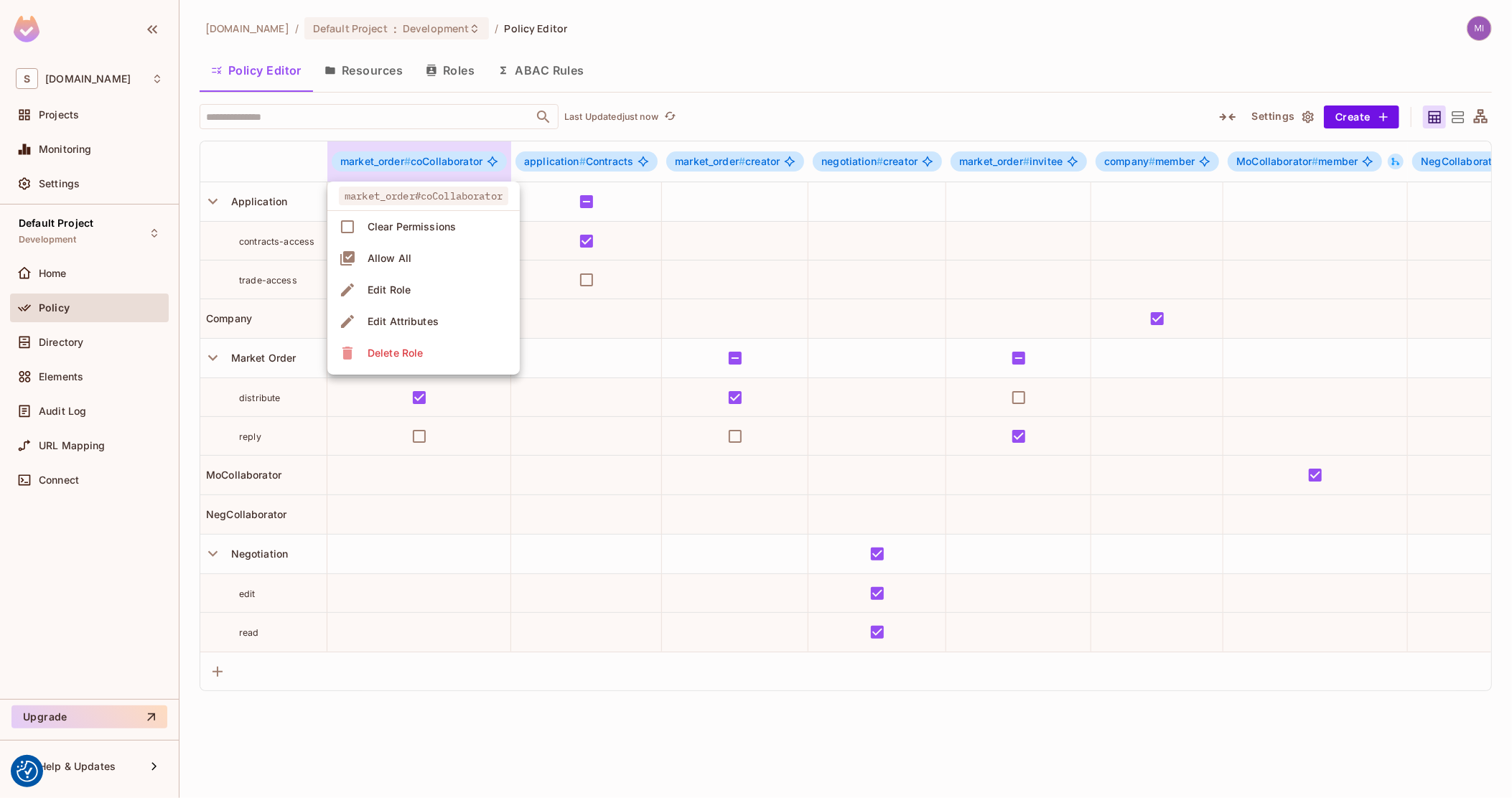
click at [378, 64] on div at bounding box center [756, 399] width 1512 height 798
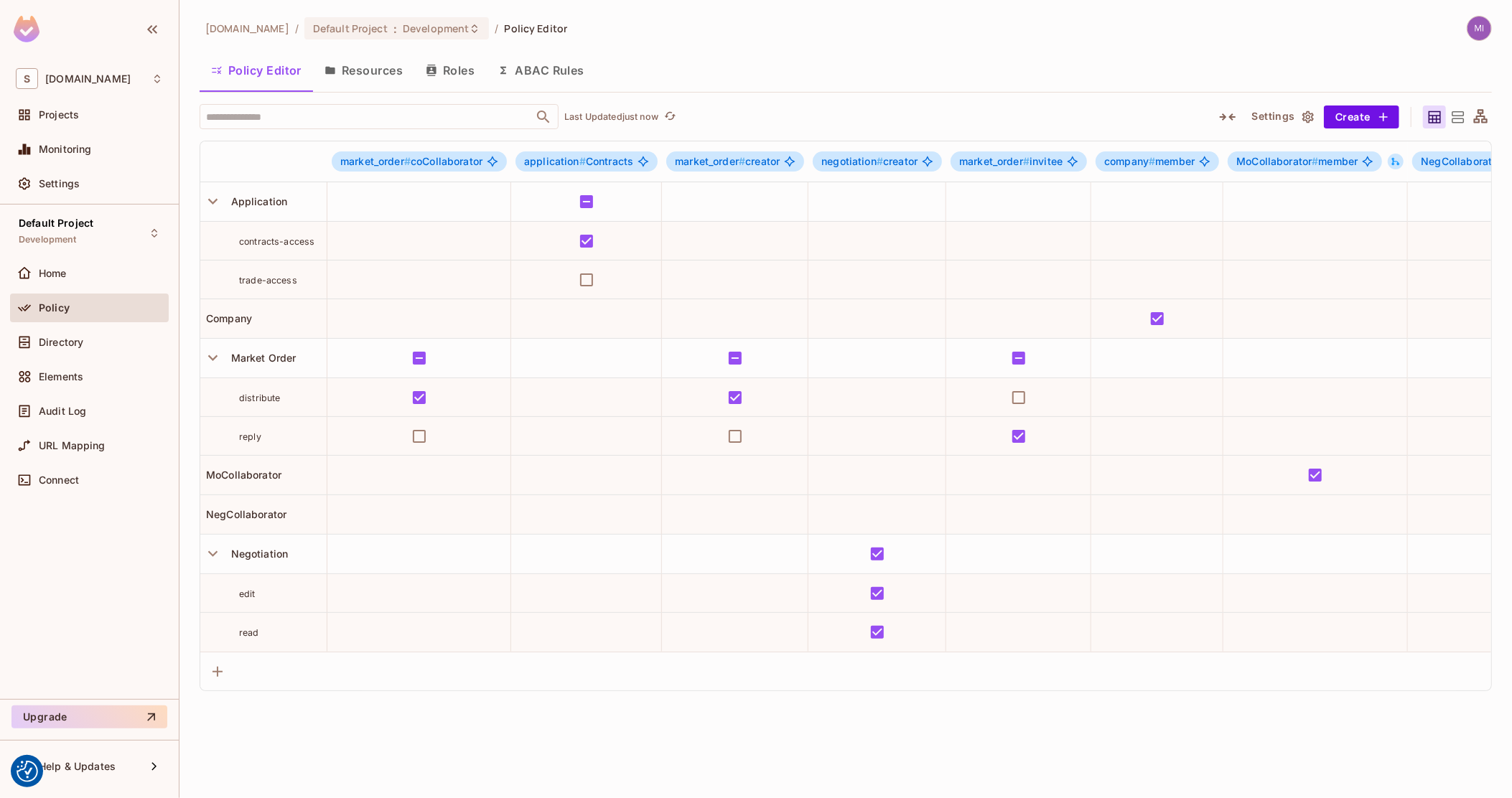
click at [377, 66] on button "Resources" at bounding box center [363, 70] width 101 height 36
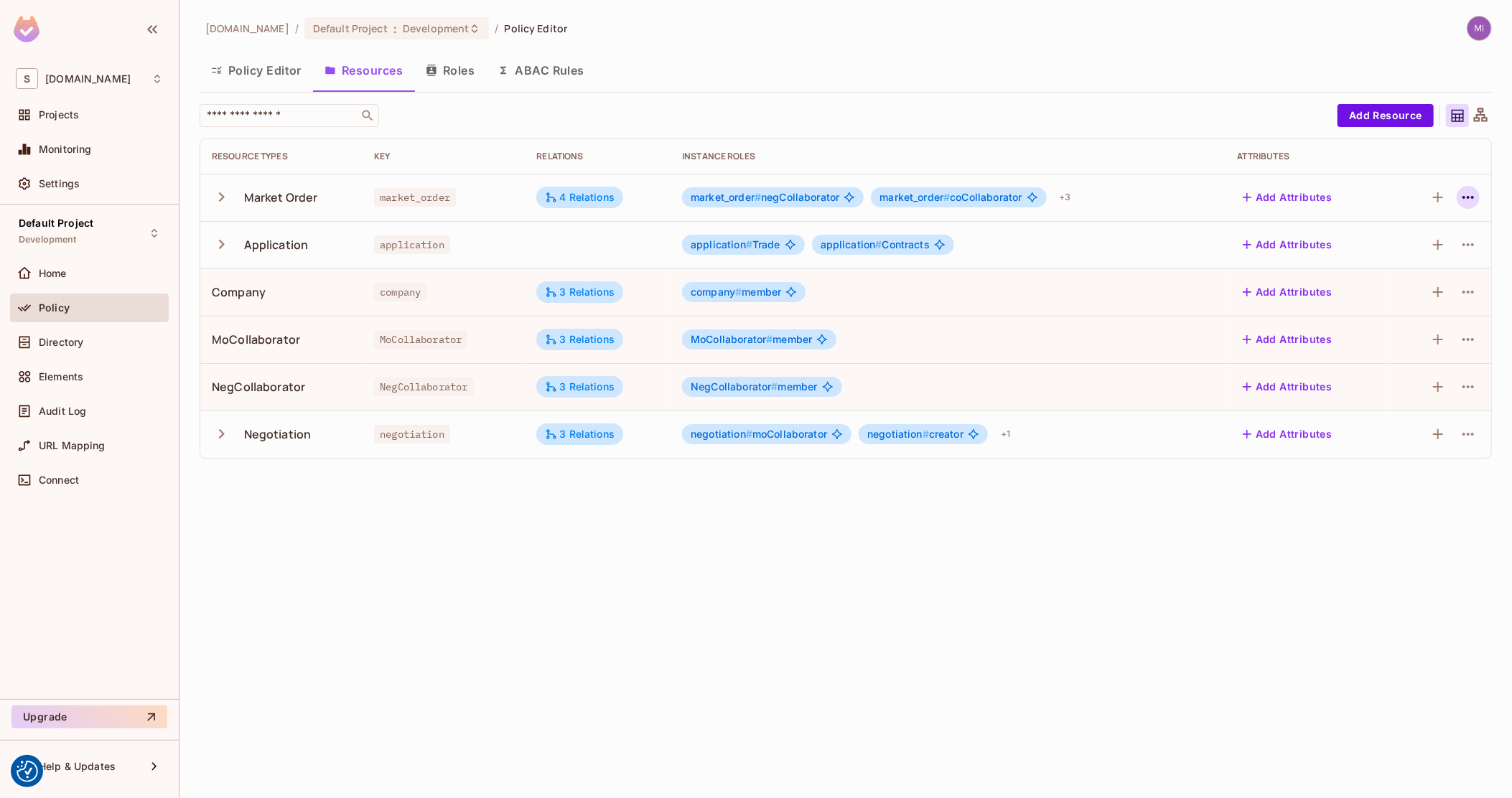
click at [1465, 198] on icon "button" at bounding box center [1468, 197] width 17 height 17
click at [1419, 255] on div "Edit Resource" at bounding box center [1406, 254] width 68 height 14
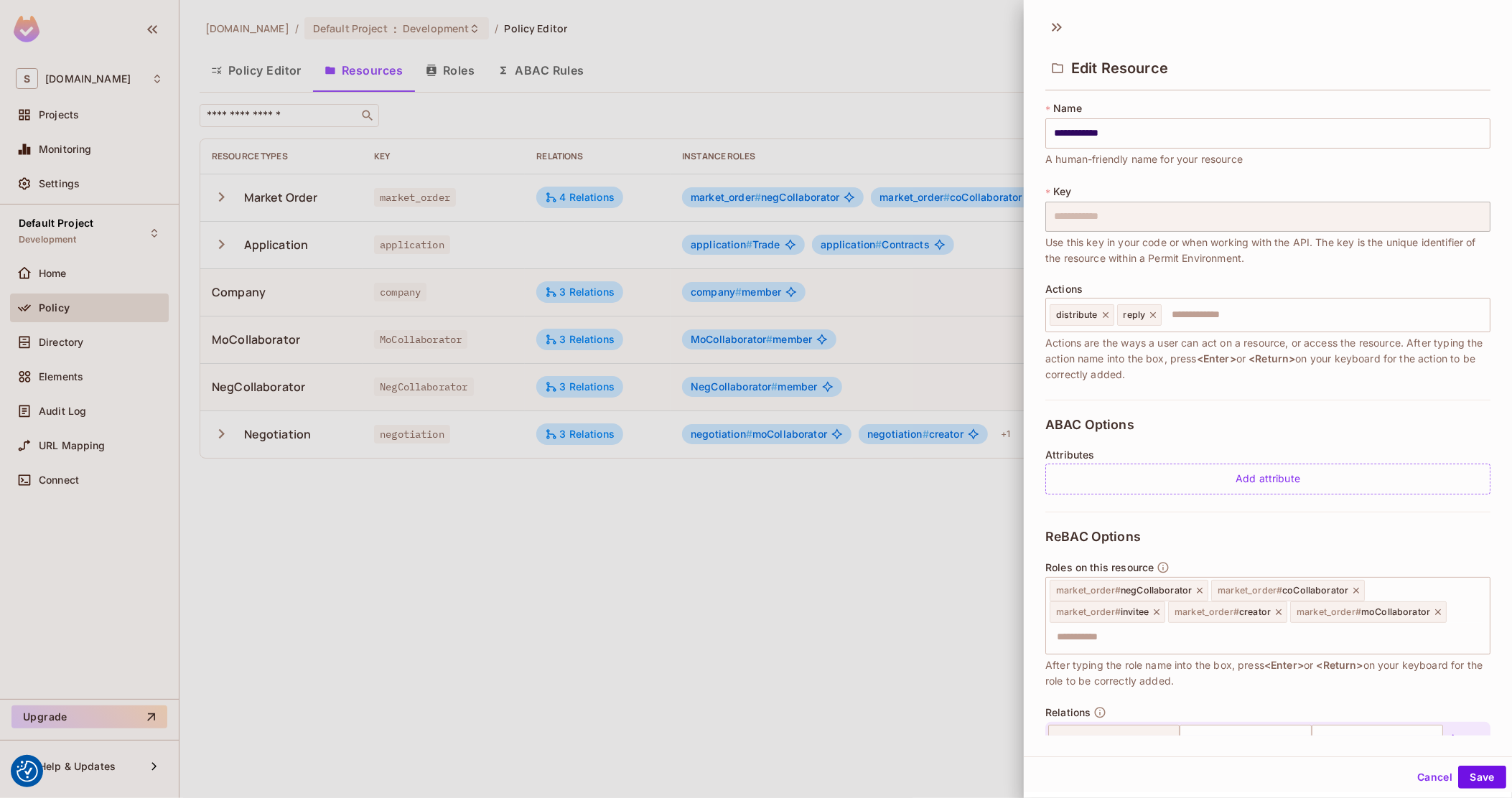
click at [1339, 165] on div "**********" at bounding box center [1268, 134] width 445 height 66
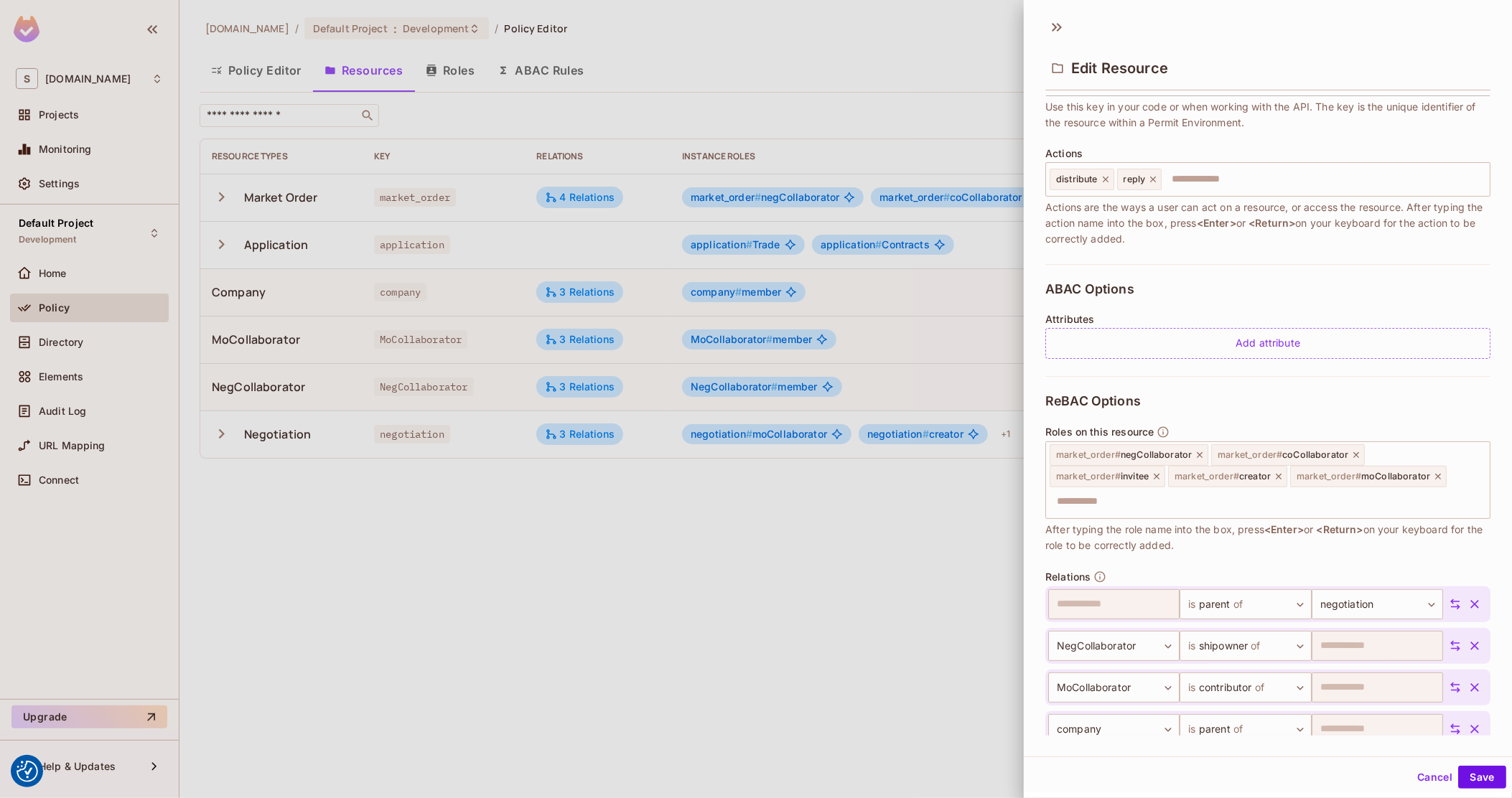
scroll to position [179, 0]
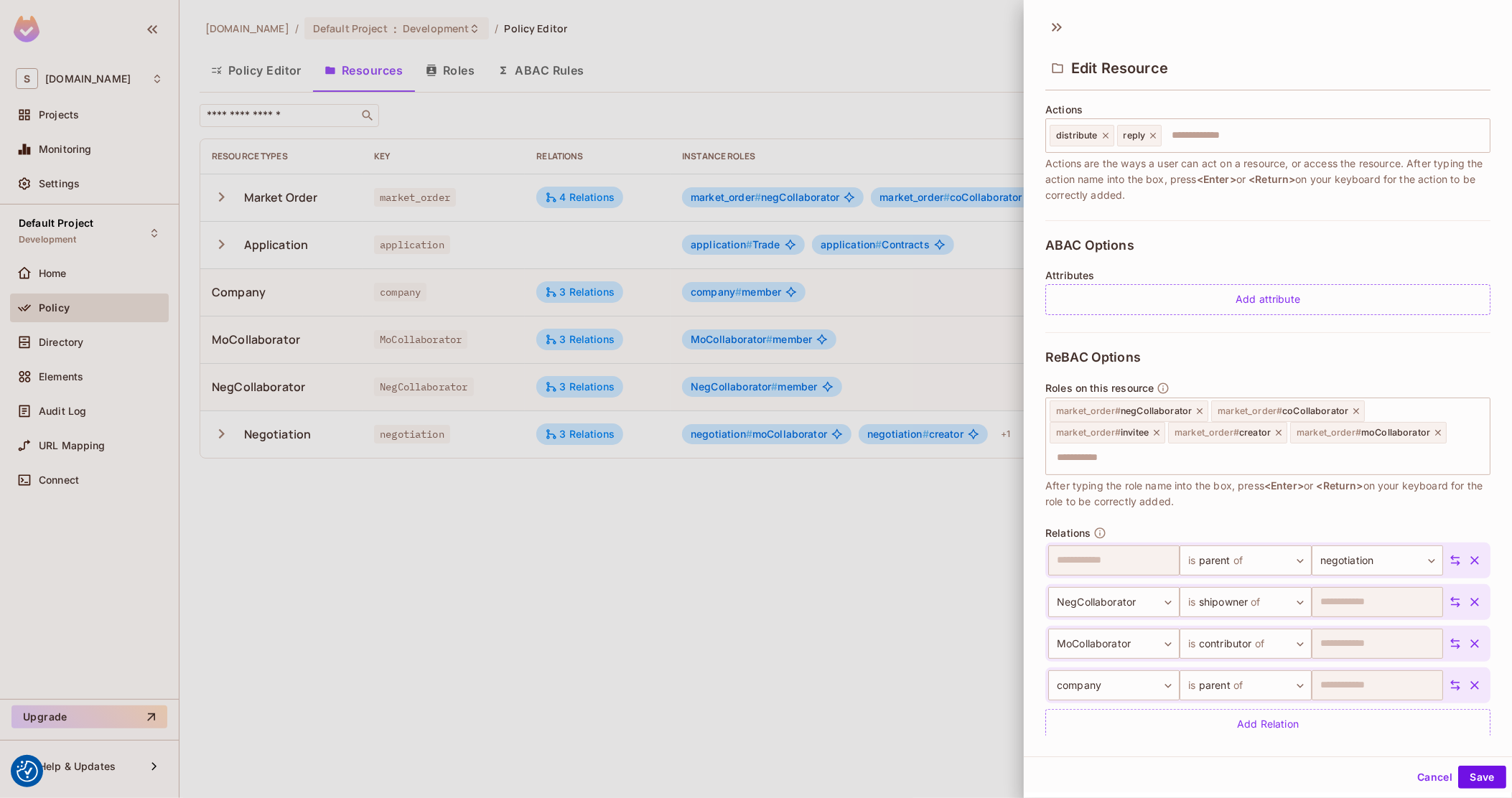
click at [1162, 500] on span "After typing the role name into the box, press <Enter> or <Return> on your keyb…" at bounding box center [1268, 493] width 445 height 31
click at [279, 273] on div at bounding box center [756, 399] width 1512 height 798
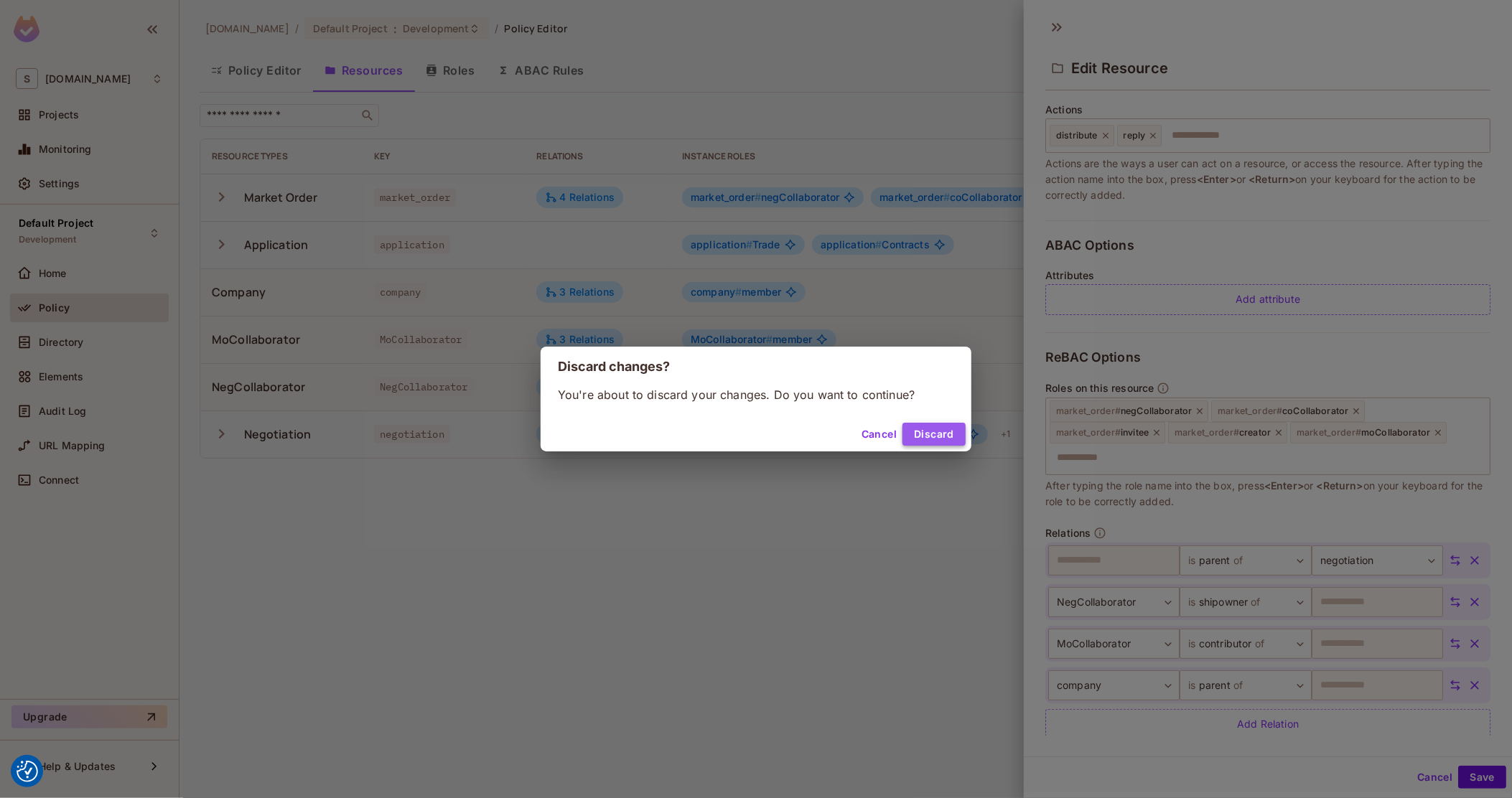
click at [938, 435] on button "Discard" at bounding box center [933, 433] width 63 height 23
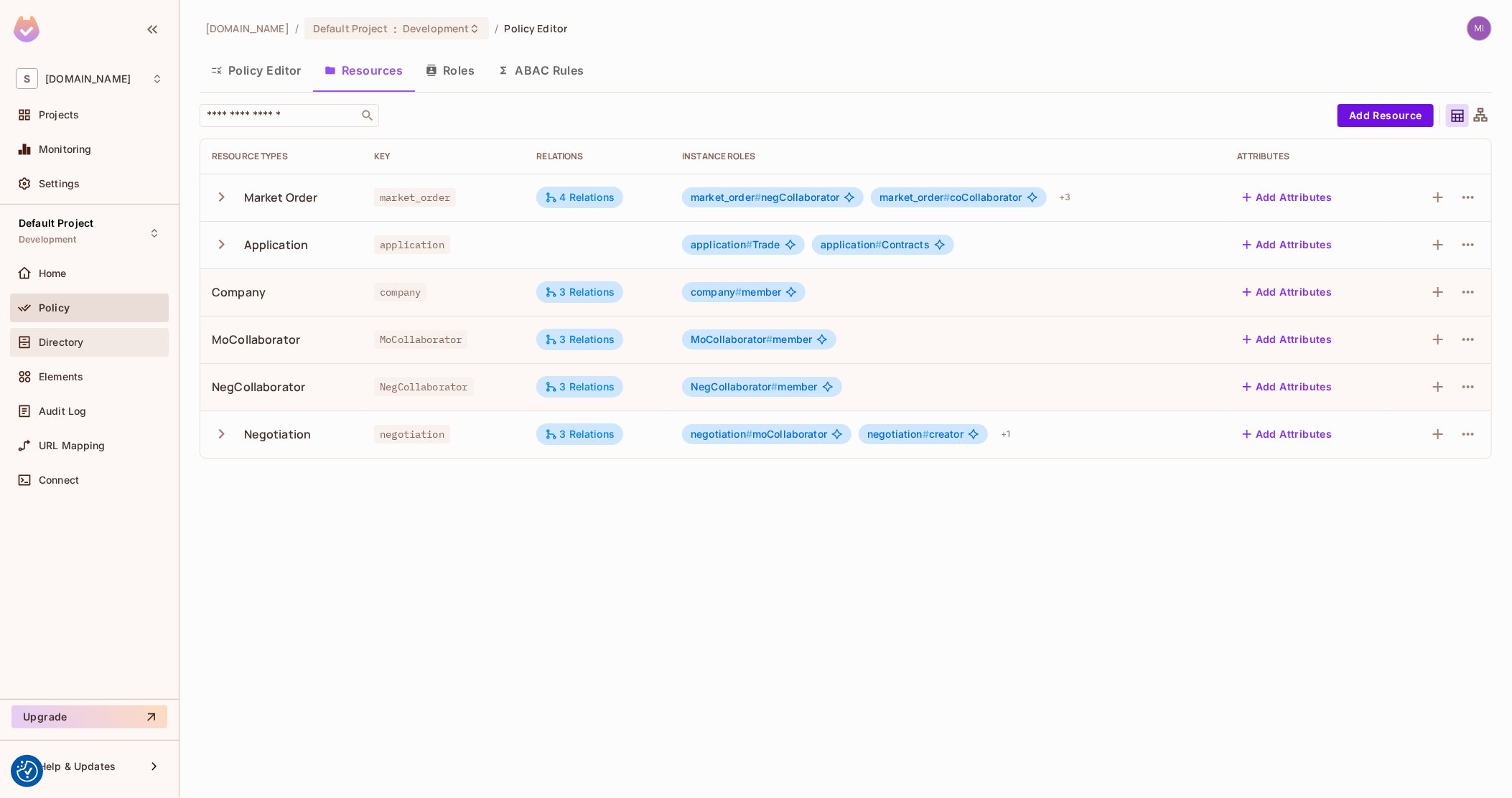
click at [80, 333] on div "Directory" at bounding box center [89, 342] width 147 height 17
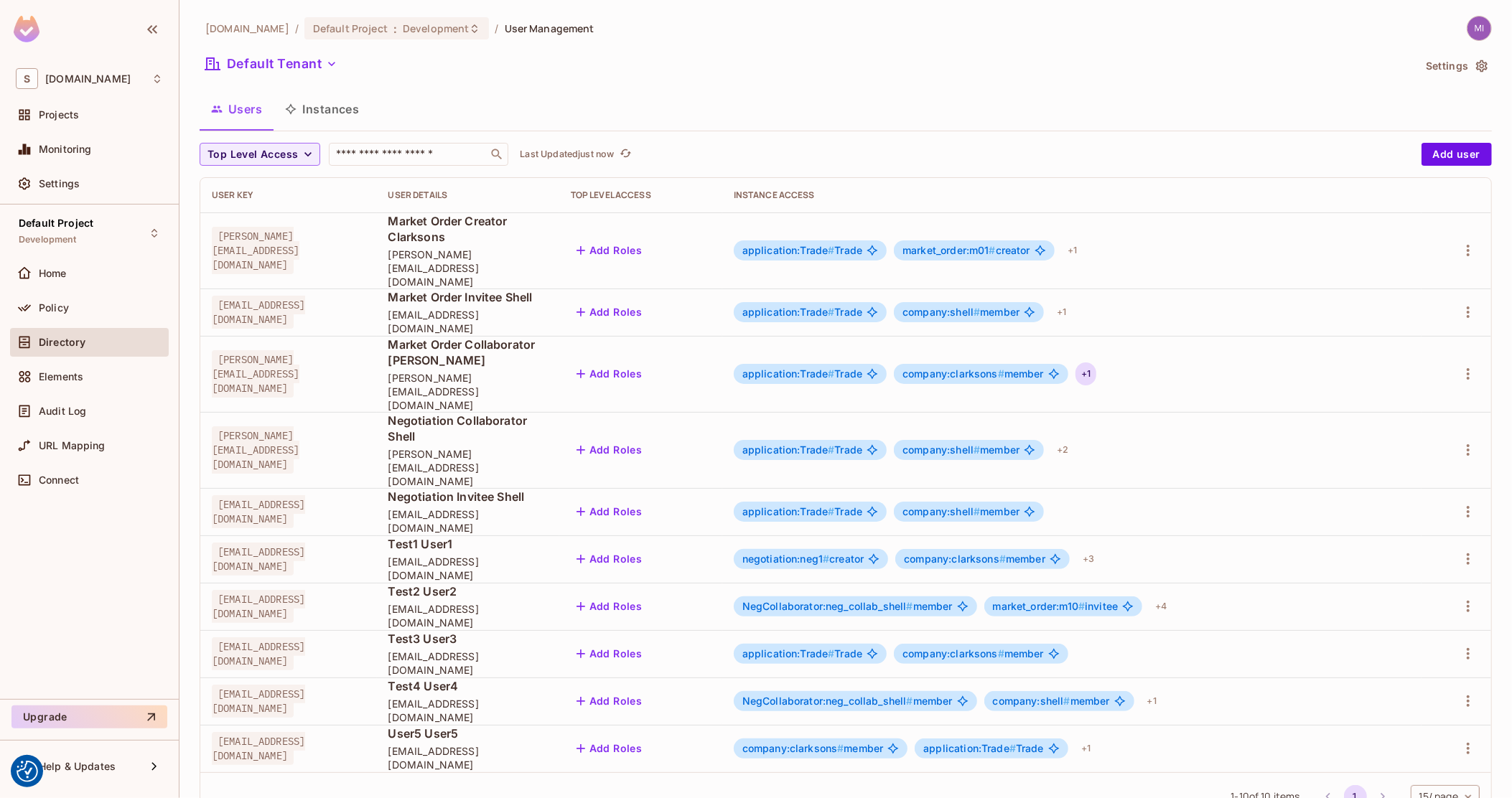
click at [1096, 362] on div "+ 1" at bounding box center [1085, 373] width 21 height 23
click at [319, 100] on div at bounding box center [756, 399] width 1512 height 798
click at [324, 106] on button "Instances" at bounding box center [322, 109] width 97 height 36
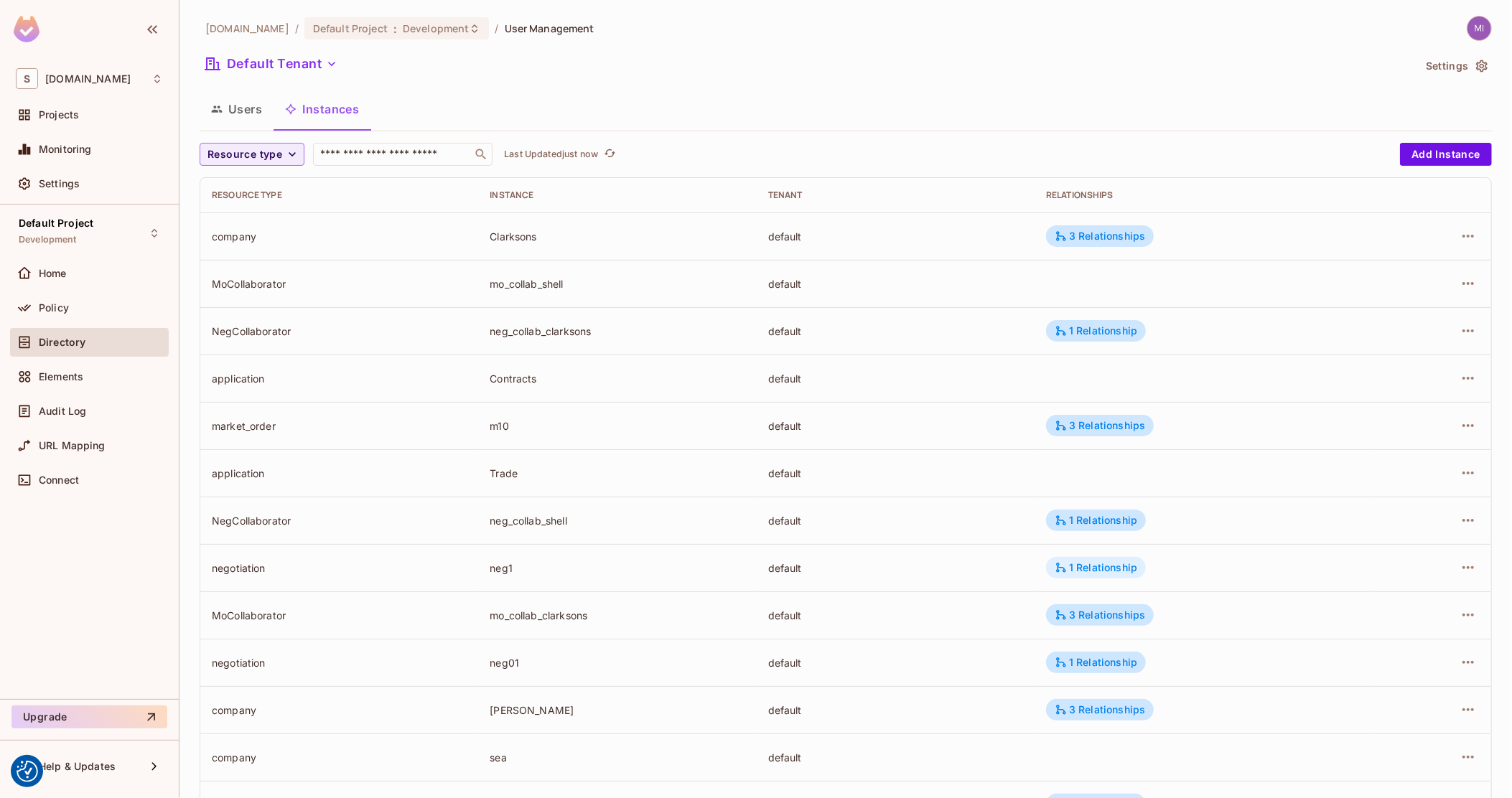
click at [1103, 572] on div "1 Relationship" at bounding box center [1095, 567] width 82 height 13
click at [903, 137] on div at bounding box center [756, 399] width 1512 height 798
click at [257, 138] on div "sea.live / Default Project : Development / User Management Default Tenant Setti…" at bounding box center [845, 499] width 1292 height 966
click at [258, 148] on span "Resource type" at bounding box center [244, 154] width 75 height 18
click at [248, 338] on span "Negotiation" at bounding box center [250, 341] width 79 height 14
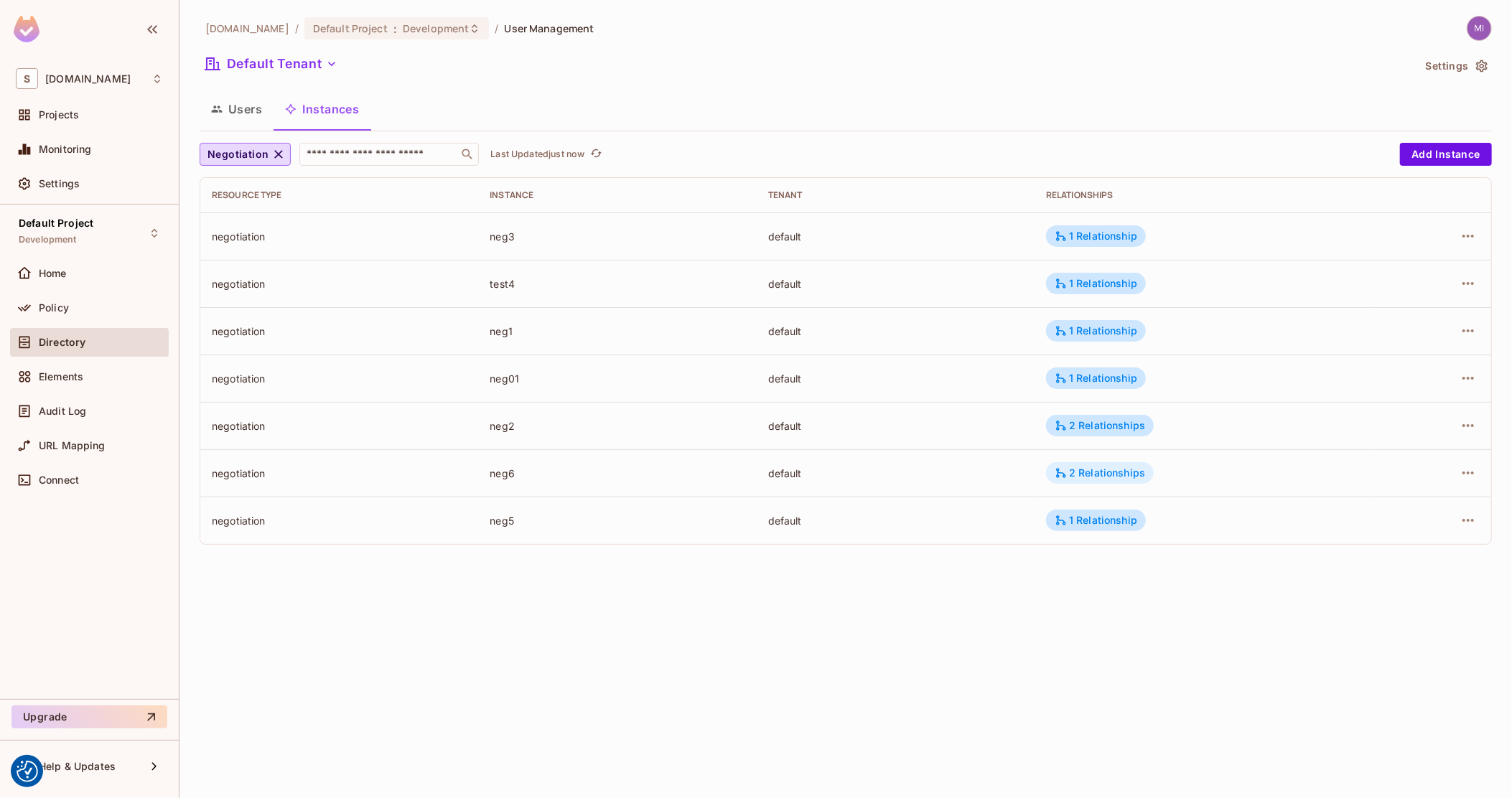
click at [1106, 471] on div "2 Relationships" at bounding box center [1100, 472] width 91 height 13
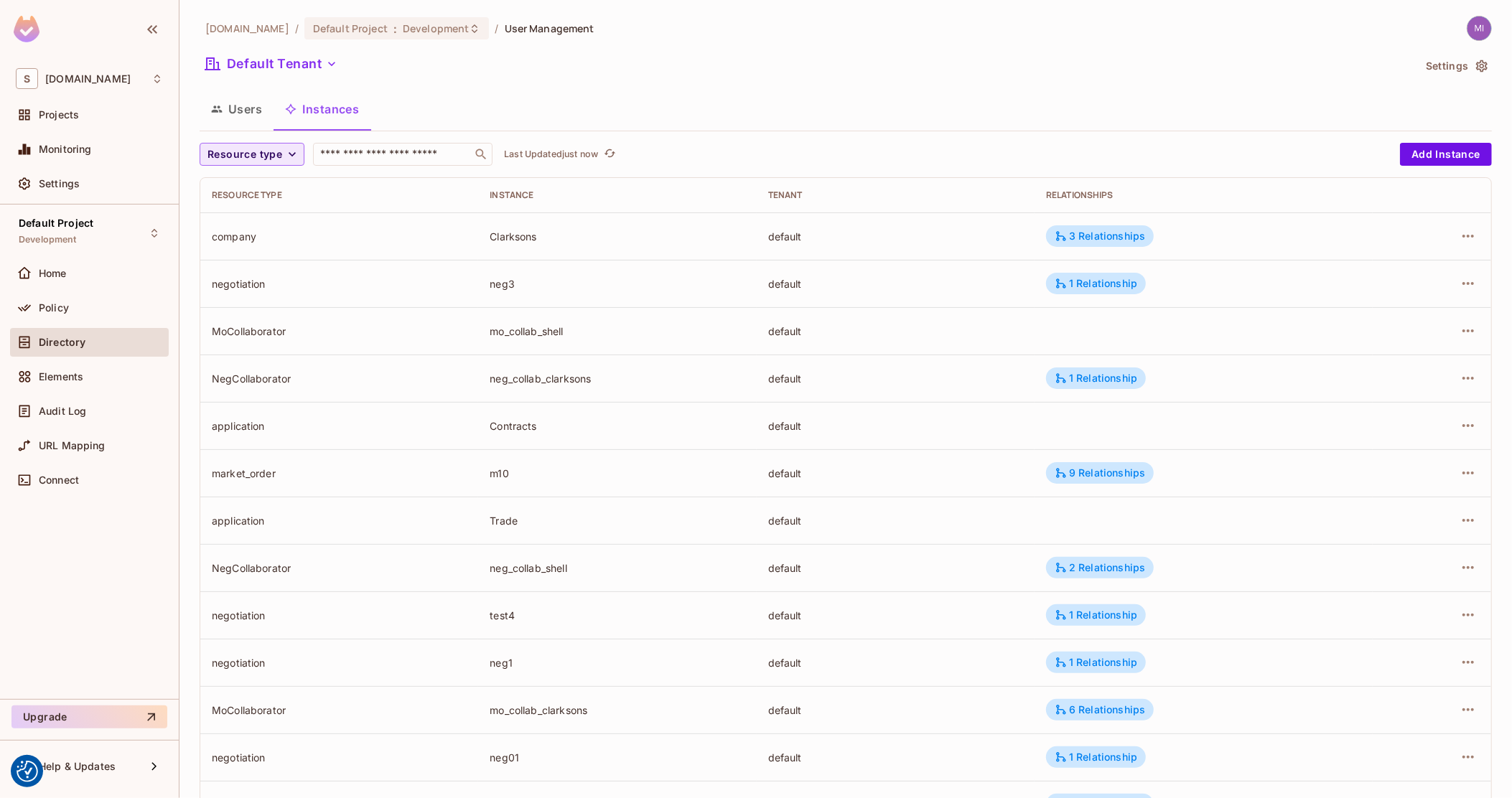
click at [274, 163] on span "Resource type" at bounding box center [244, 154] width 75 height 18
click at [242, 340] on span "Negotiation" at bounding box center [250, 341] width 79 height 14
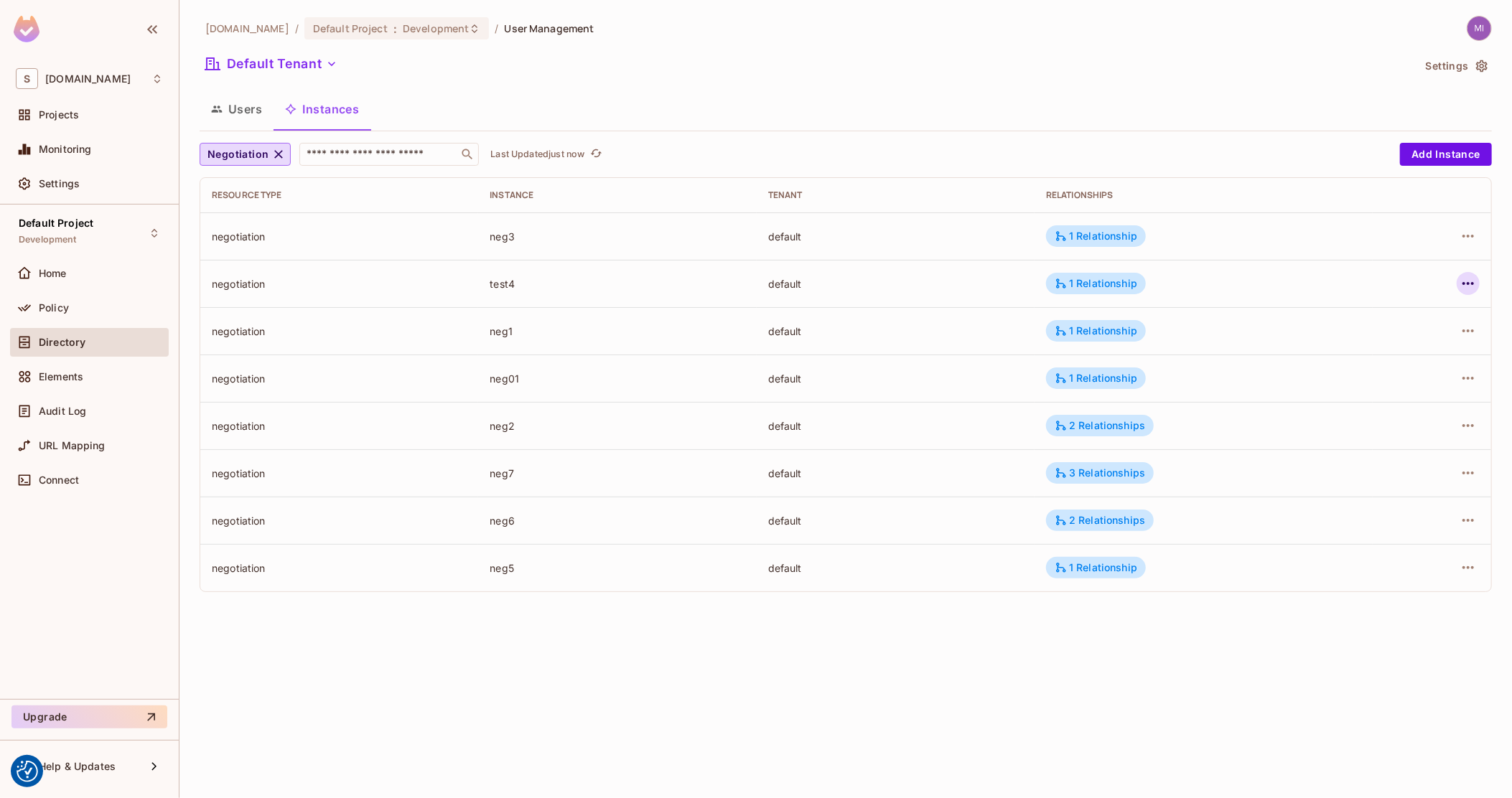
click at [1462, 280] on icon "button" at bounding box center [1468, 283] width 17 height 17
click at [1401, 372] on div "Delete Resource Instance" at bounding box center [1389, 379] width 124 height 14
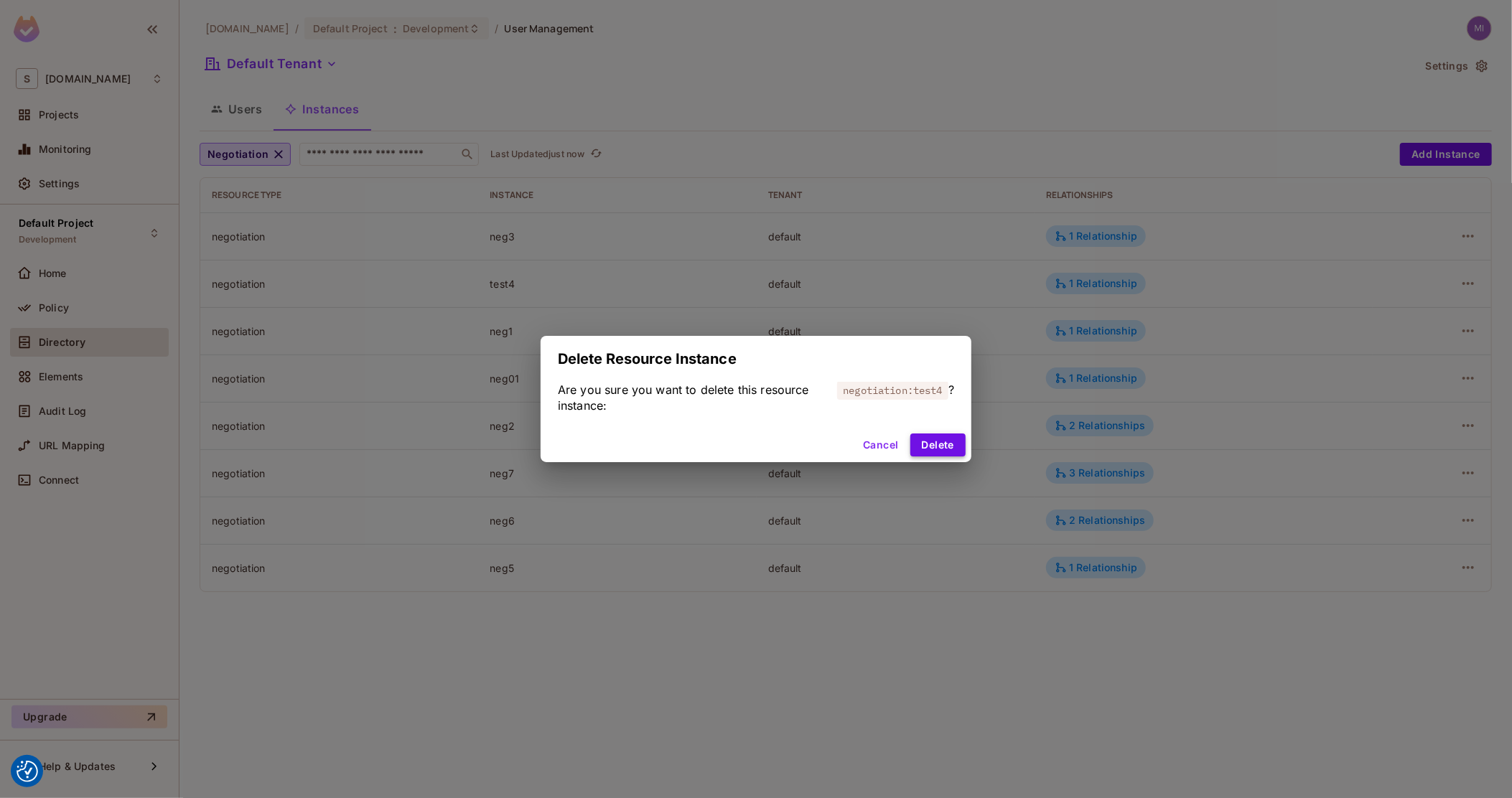
click at [953, 438] on button "Delete" at bounding box center [938, 444] width 55 height 23
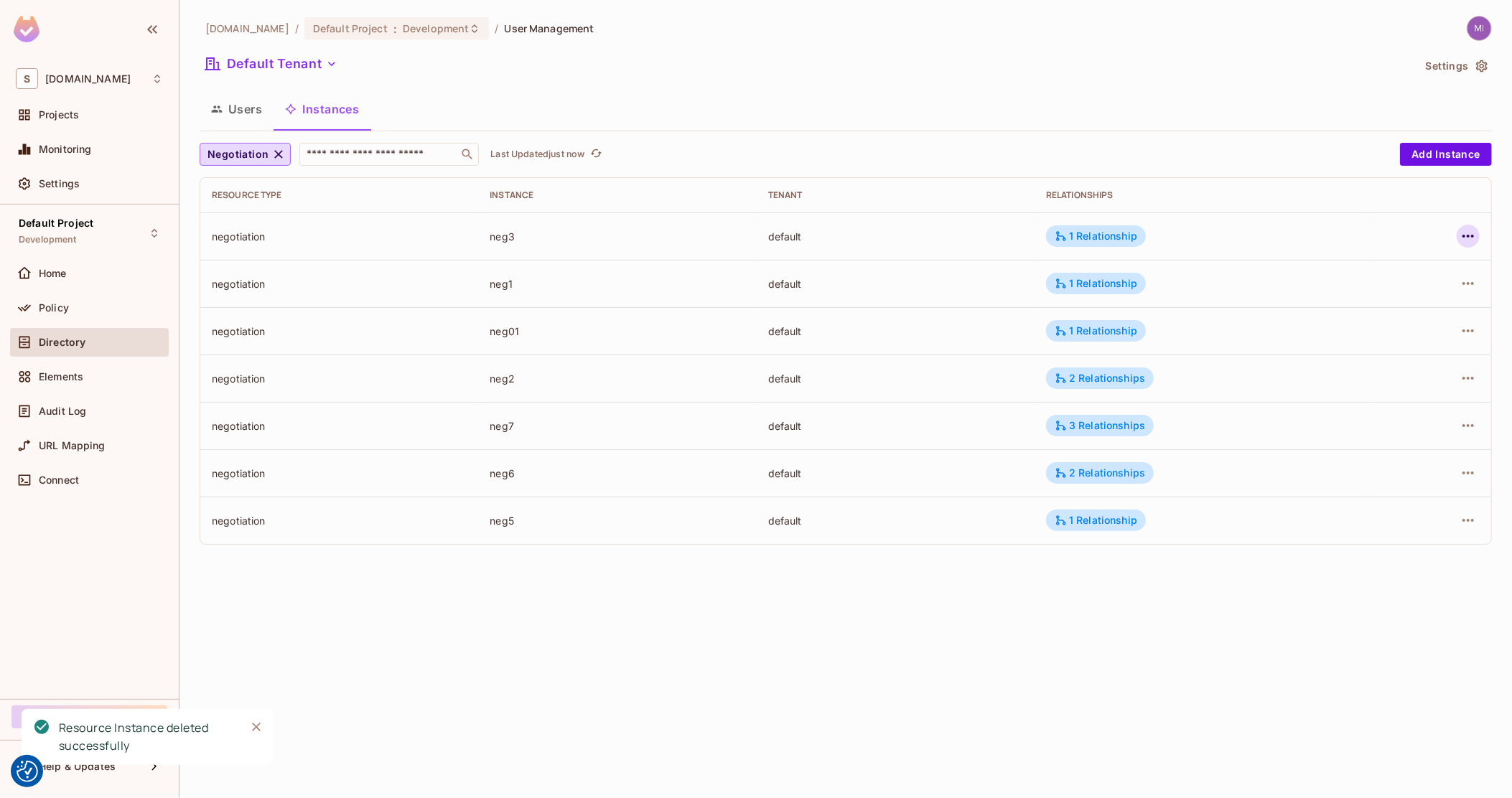
click at [1467, 232] on icon "button" at bounding box center [1468, 236] width 17 height 17
click at [1403, 331] on div "Delete Resource Instance" at bounding box center [1389, 332] width 124 height 14
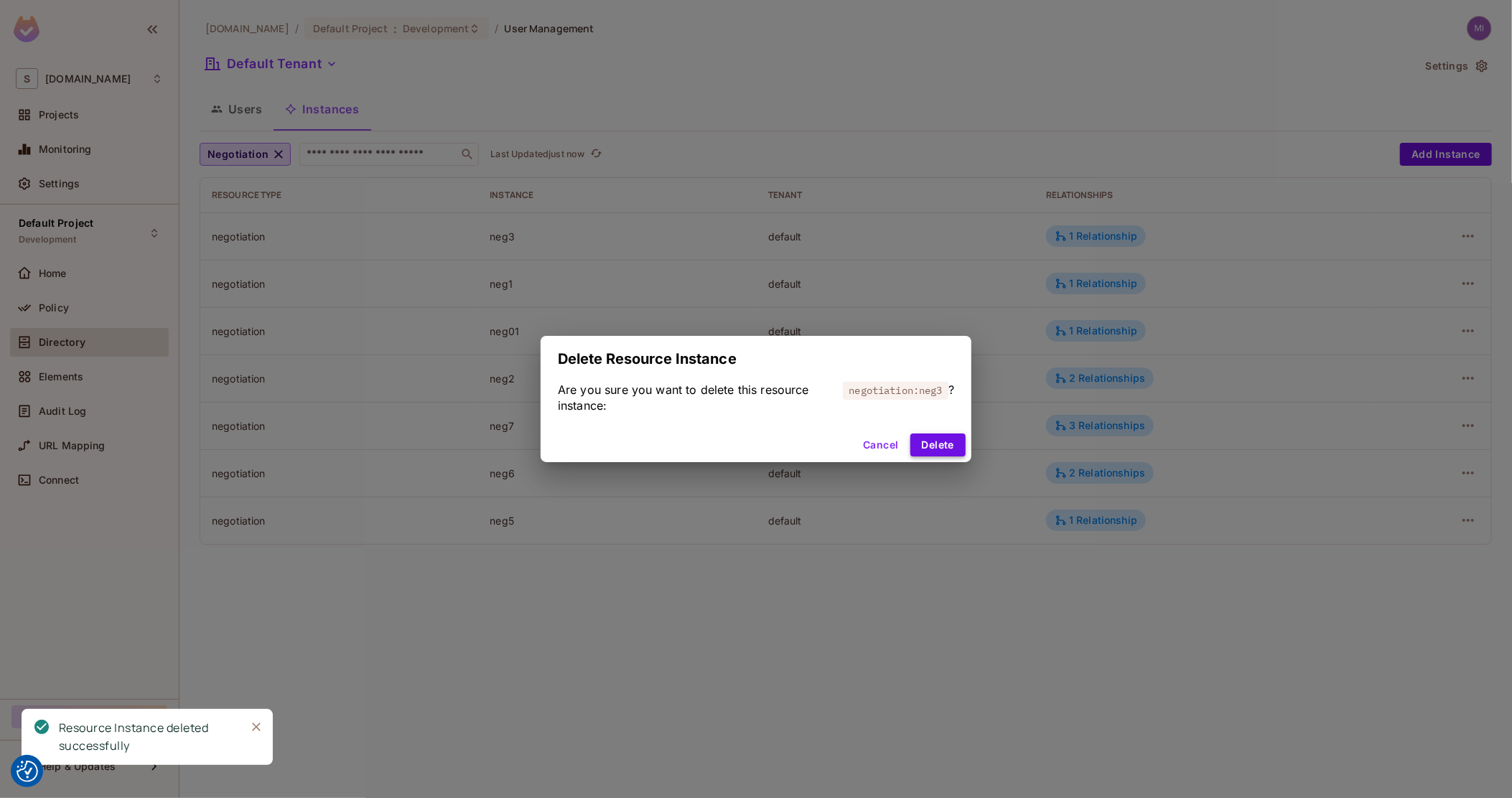
click at [948, 444] on button "Delete" at bounding box center [938, 444] width 55 height 23
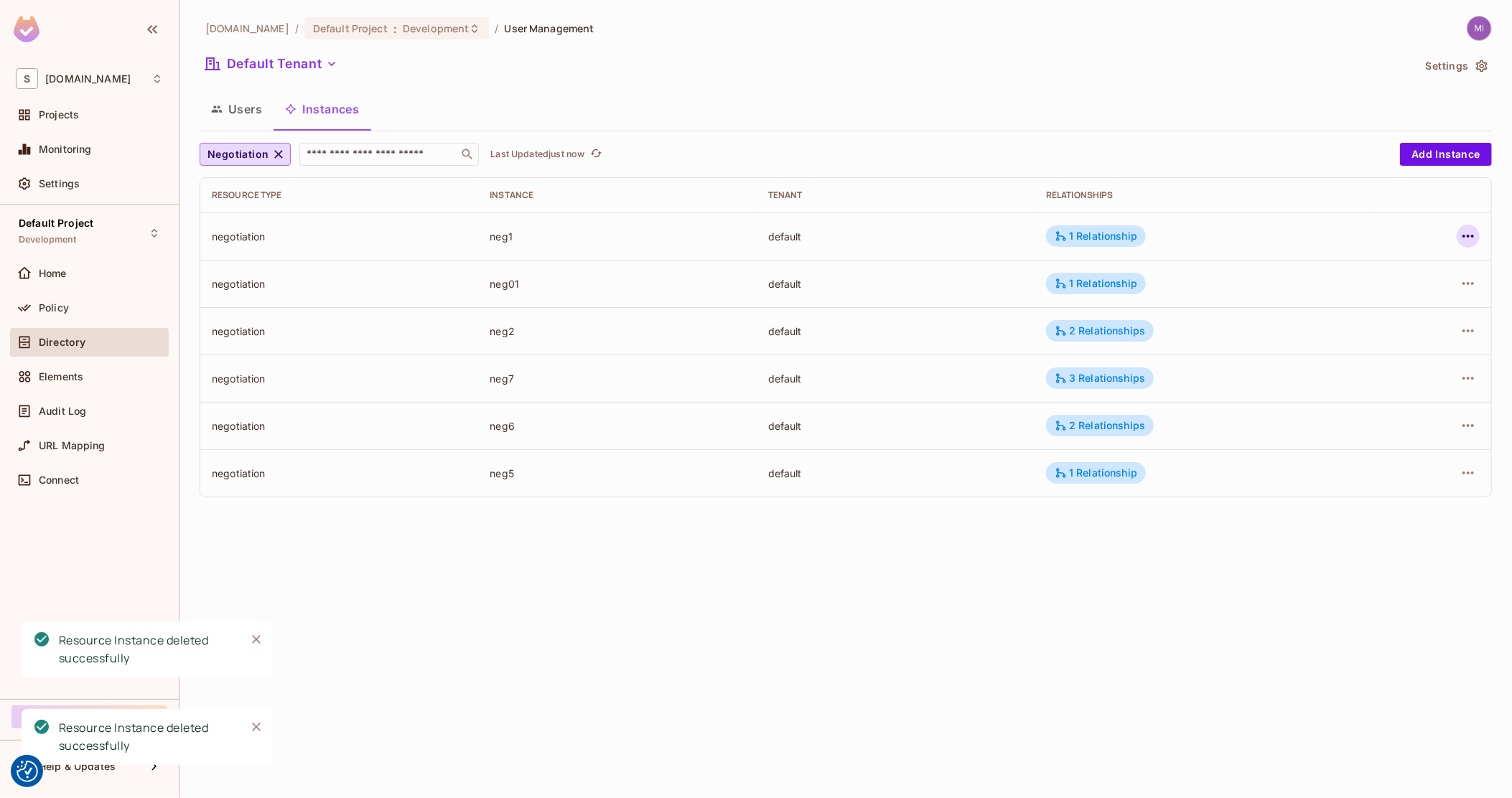
click at [1470, 237] on icon "button" at bounding box center [1468, 236] width 17 height 17
click at [1347, 338] on div "Delete Resource Instance" at bounding box center [1389, 332] width 124 height 14
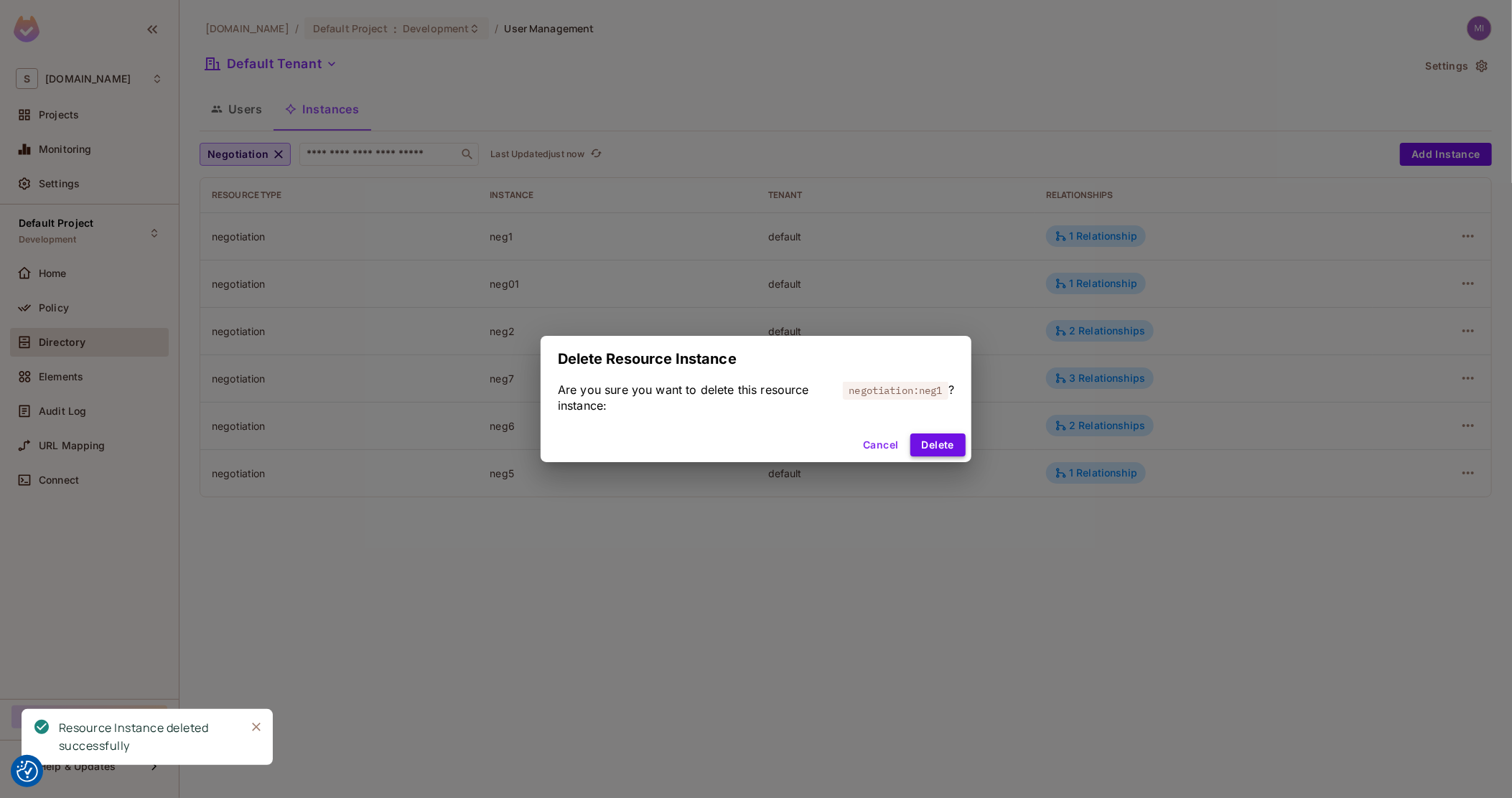
click at [953, 452] on button "Delete" at bounding box center [938, 444] width 55 height 23
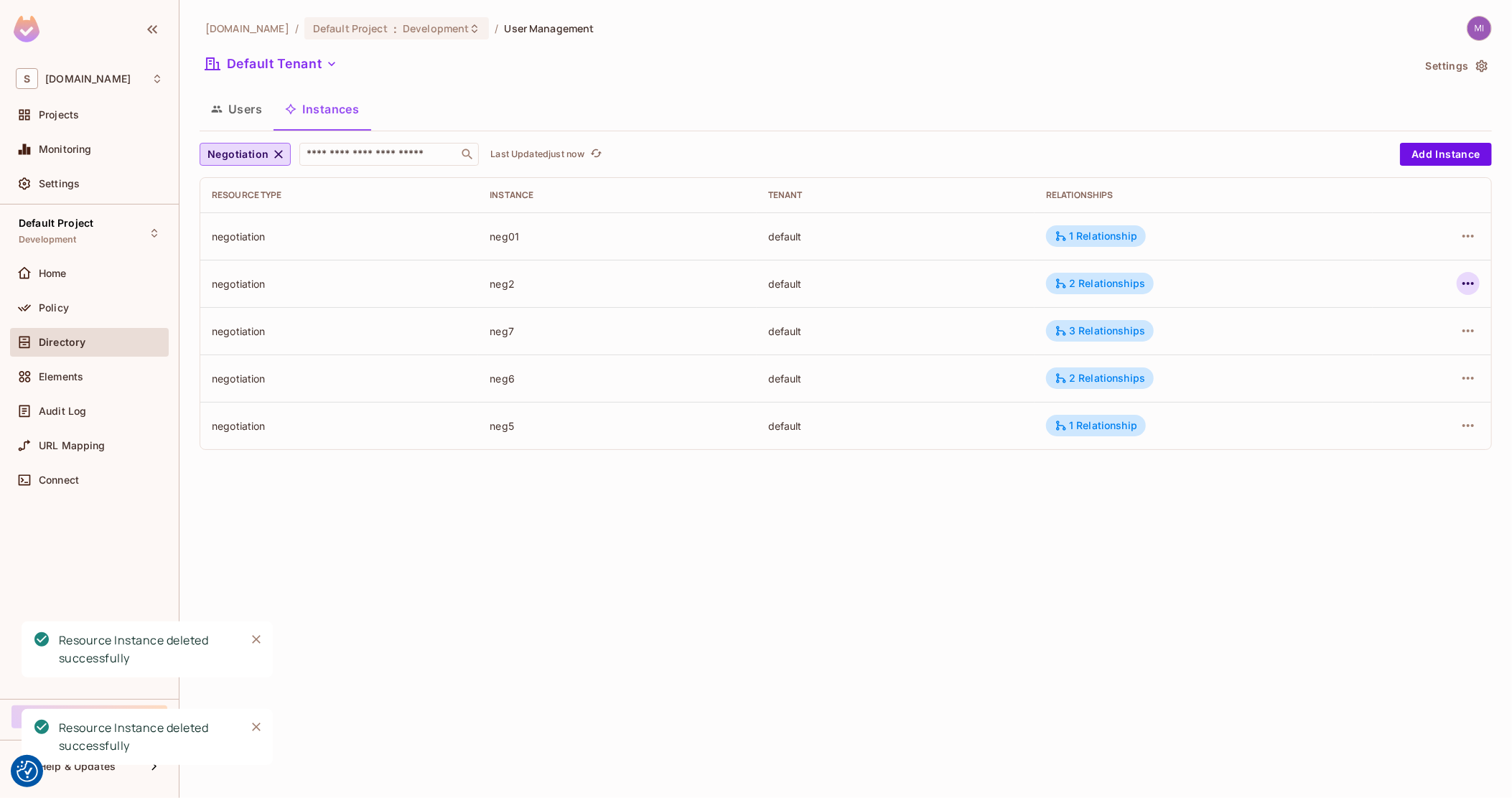
click at [1464, 287] on icon "button" at bounding box center [1468, 283] width 17 height 17
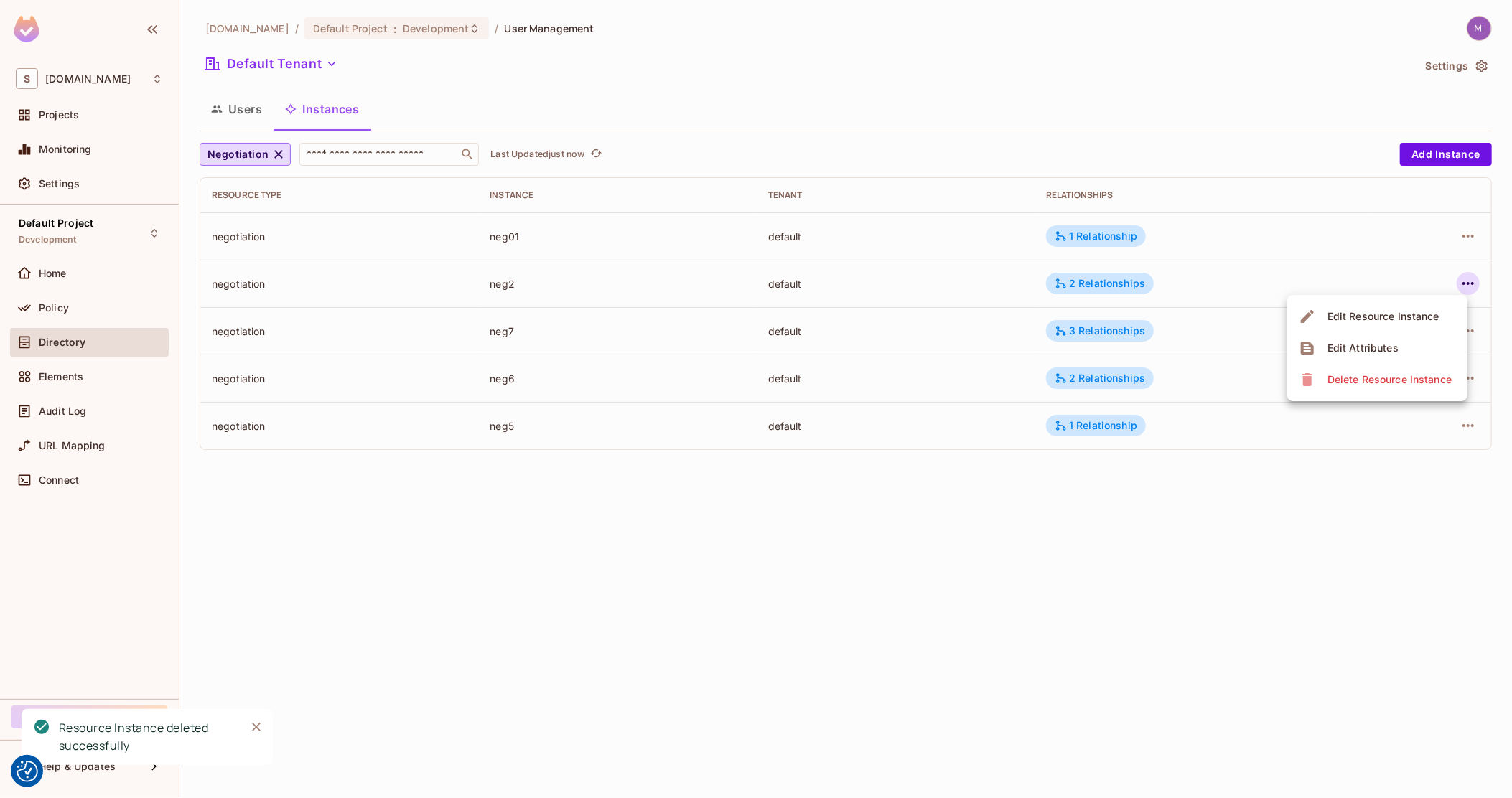
click at [1376, 366] on li "Delete Resource Instance" at bounding box center [1377, 379] width 180 height 31
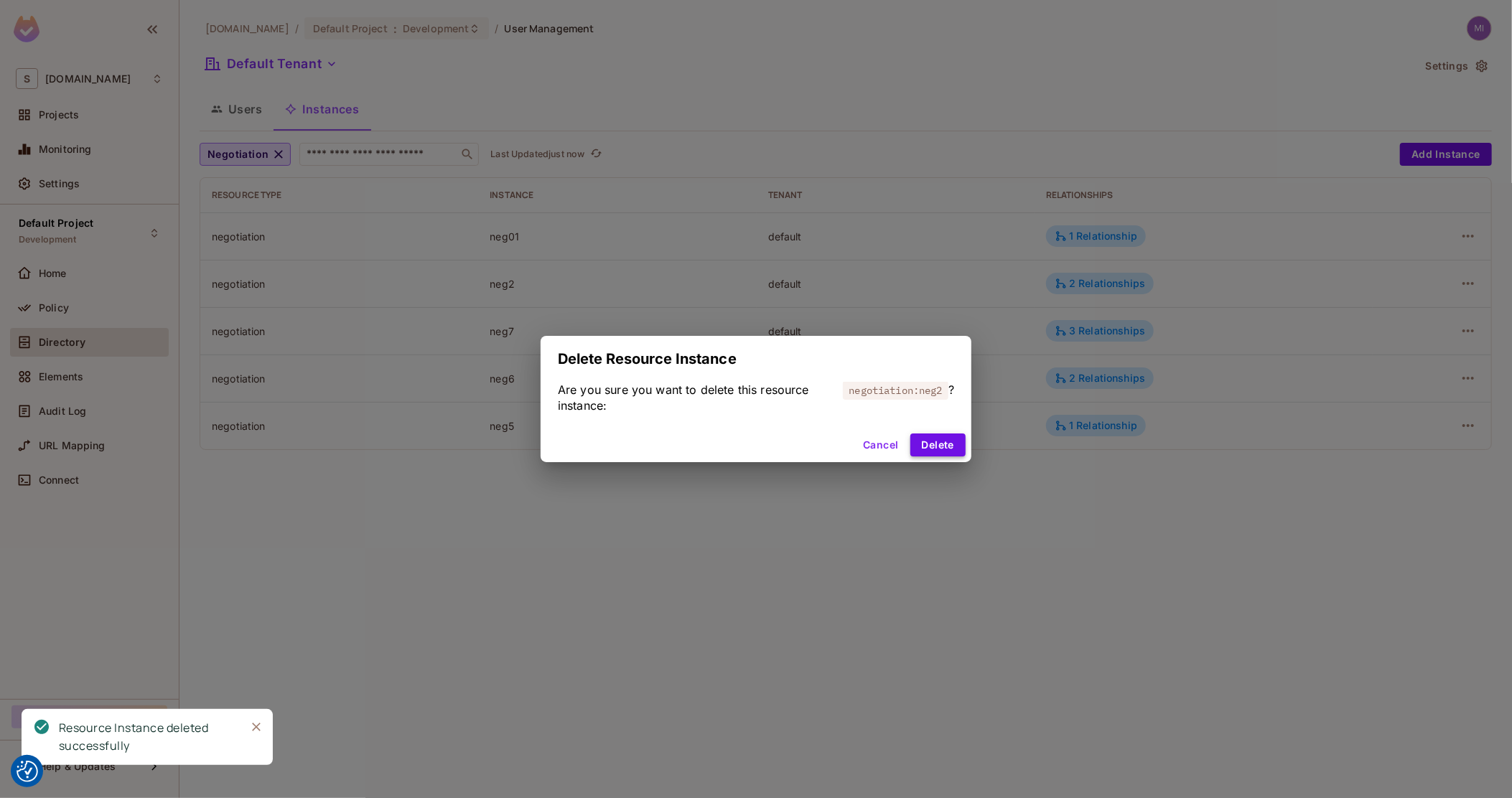
click at [944, 432] on div "Cancel Delete" at bounding box center [756, 444] width 431 height 35
click at [952, 435] on button "Delete" at bounding box center [938, 444] width 55 height 23
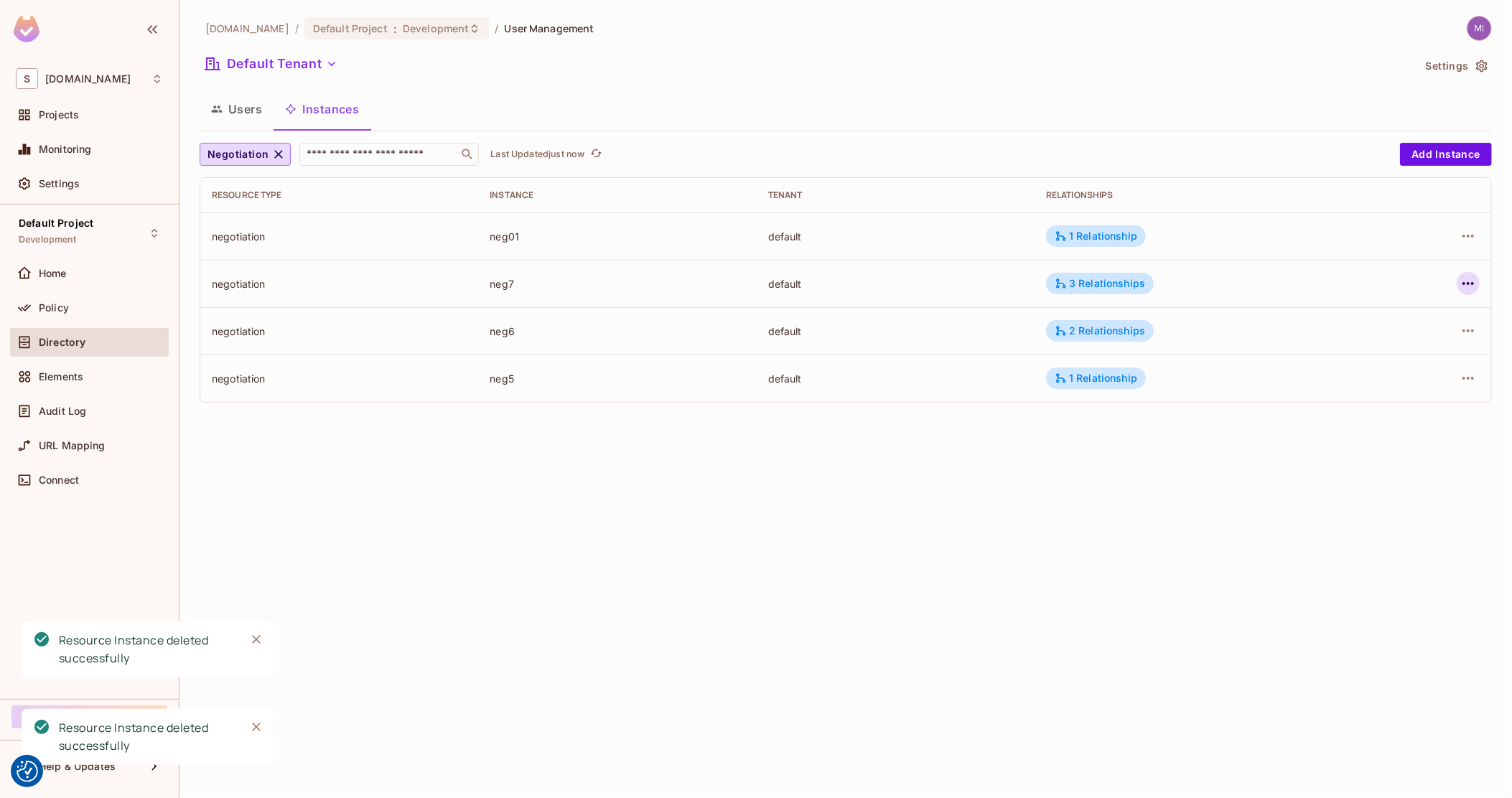
click at [1471, 282] on icon "button" at bounding box center [1468, 282] width 12 height 3
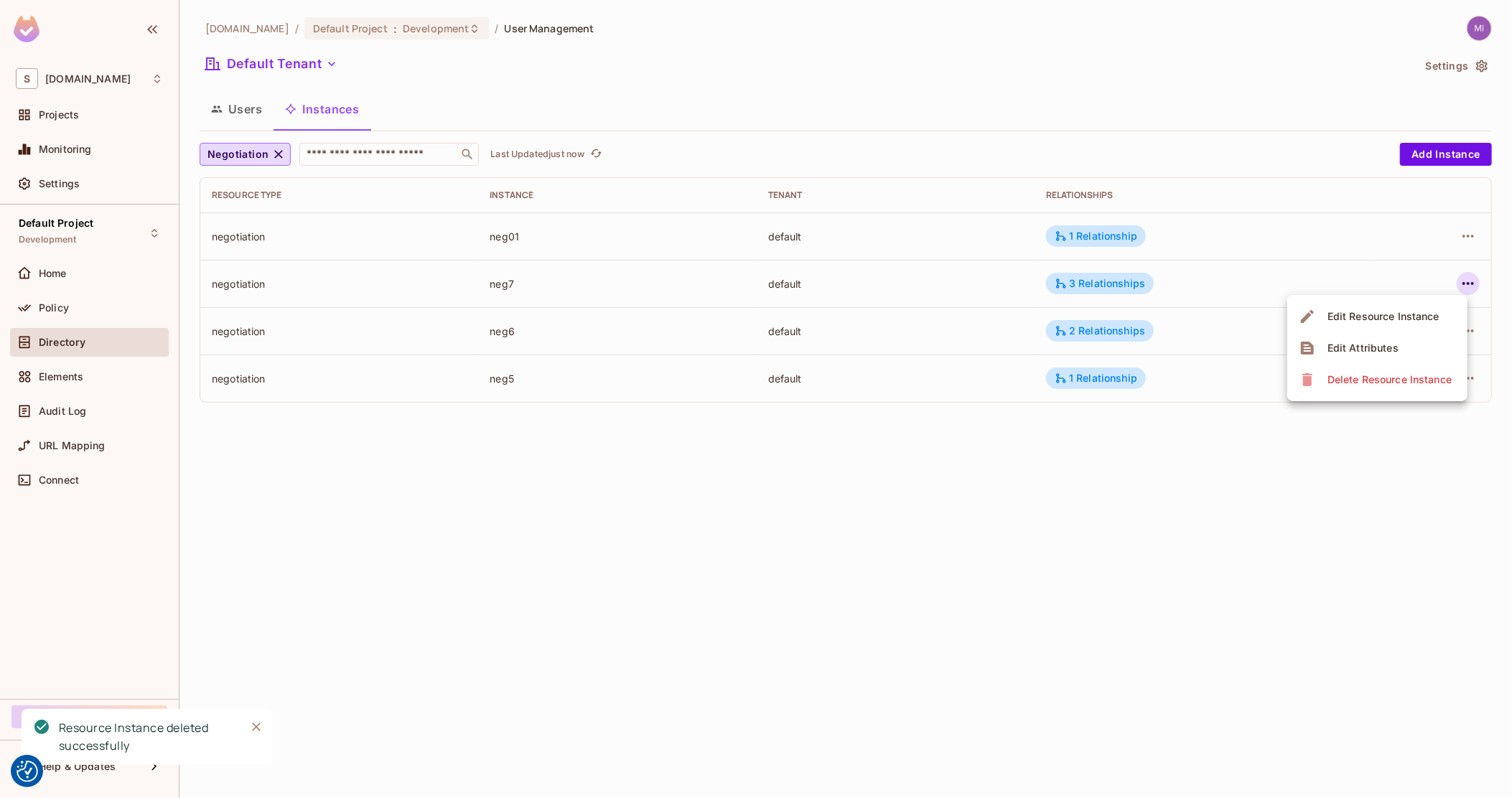
click at [1392, 382] on div "Delete Resource Instance" at bounding box center [1389, 379] width 124 height 14
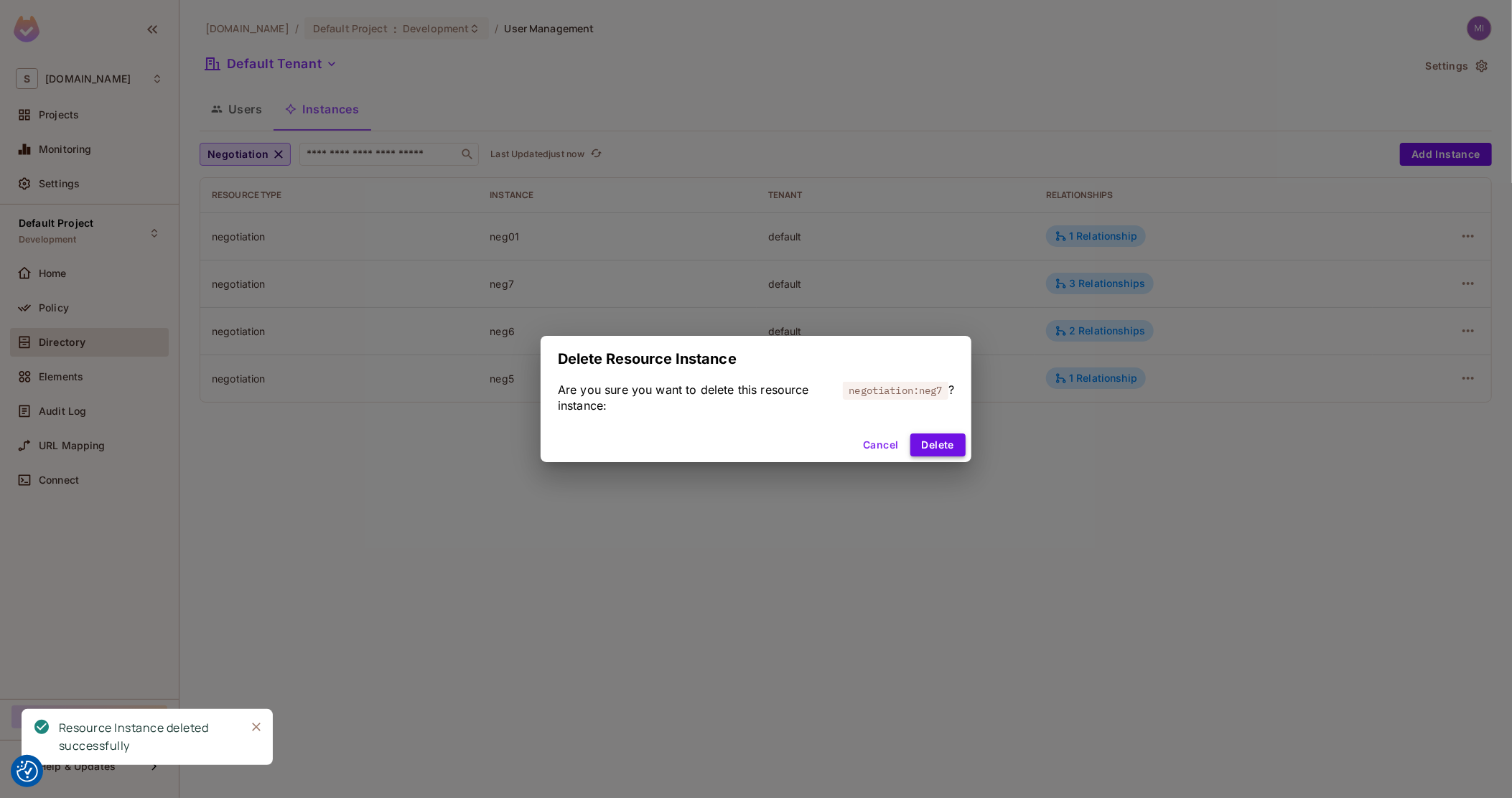
click at [938, 440] on button "Delete" at bounding box center [938, 444] width 55 height 23
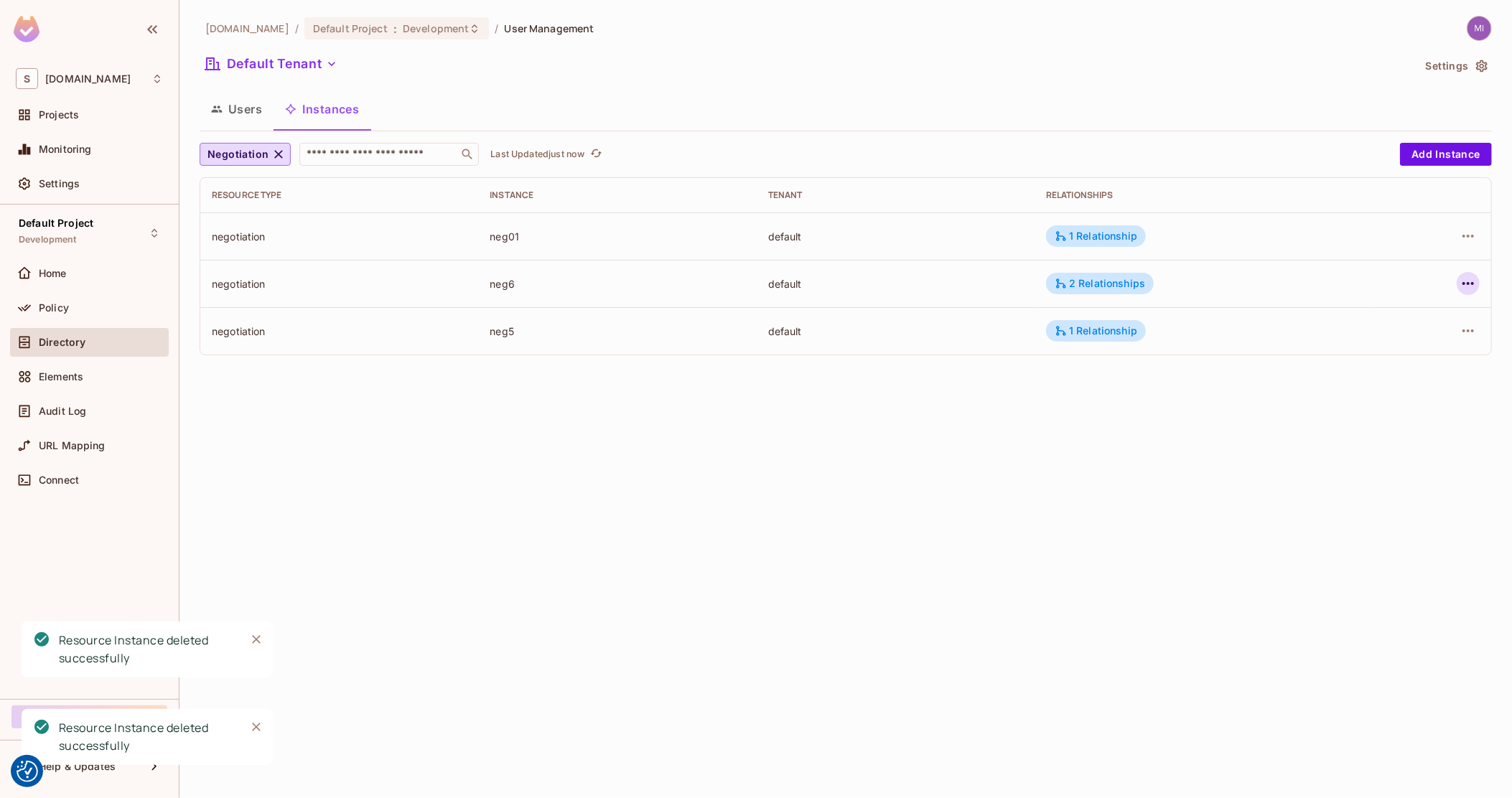
click at [1470, 277] on icon "button" at bounding box center [1468, 283] width 17 height 17
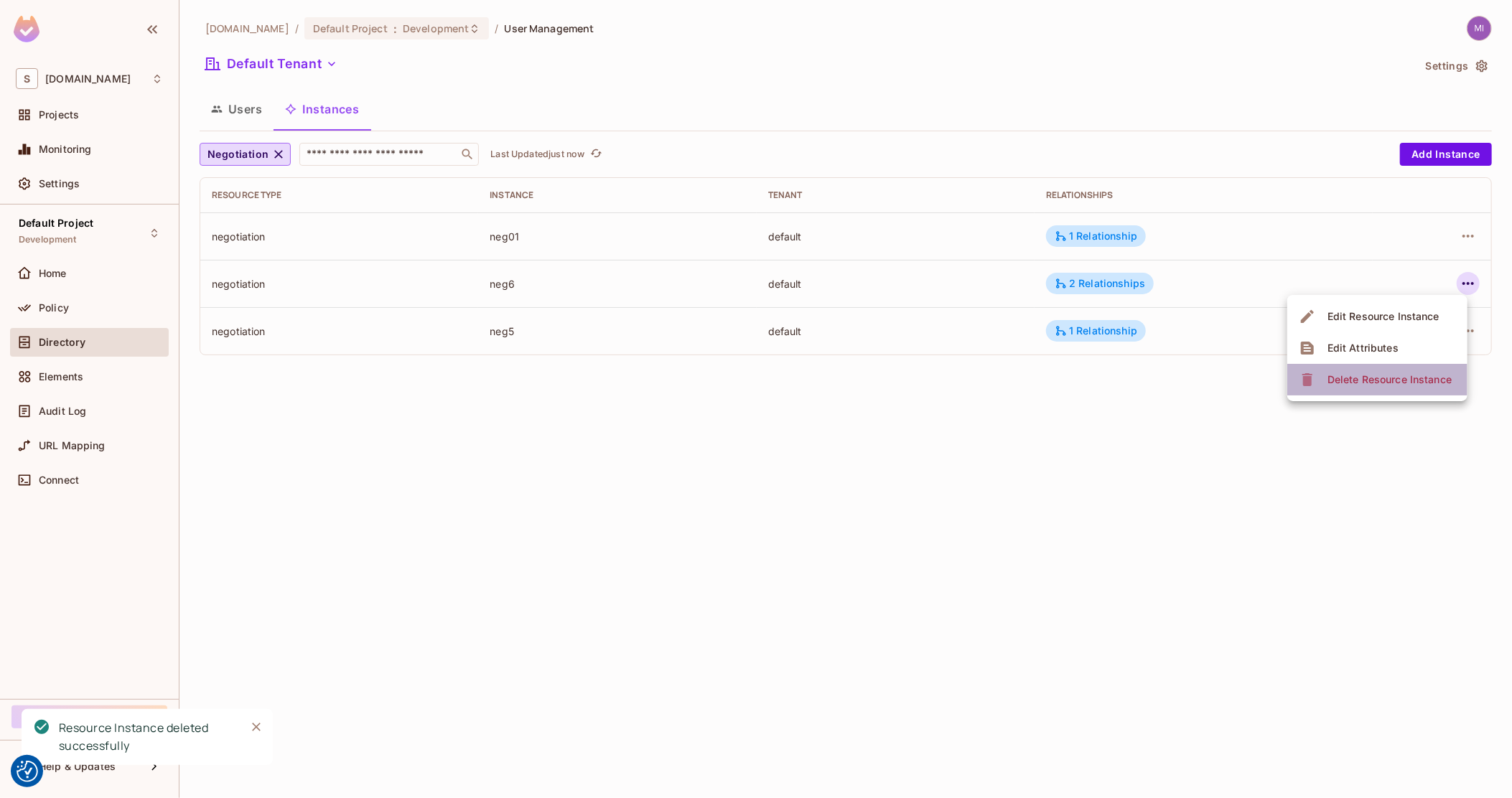
click at [1400, 374] on div "Delete Resource Instance" at bounding box center [1389, 379] width 124 height 14
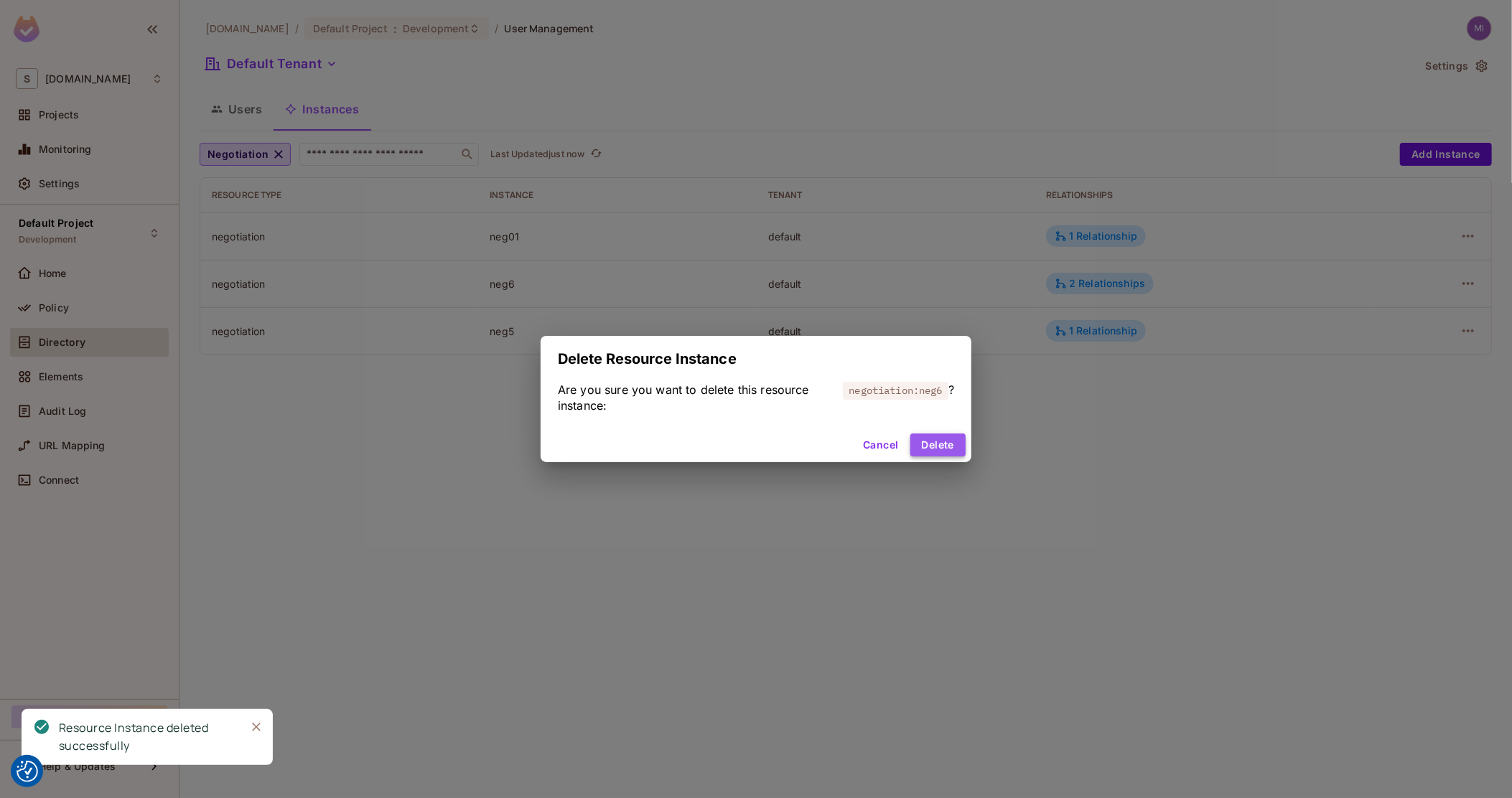
click at [955, 443] on button "Delete" at bounding box center [938, 444] width 55 height 23
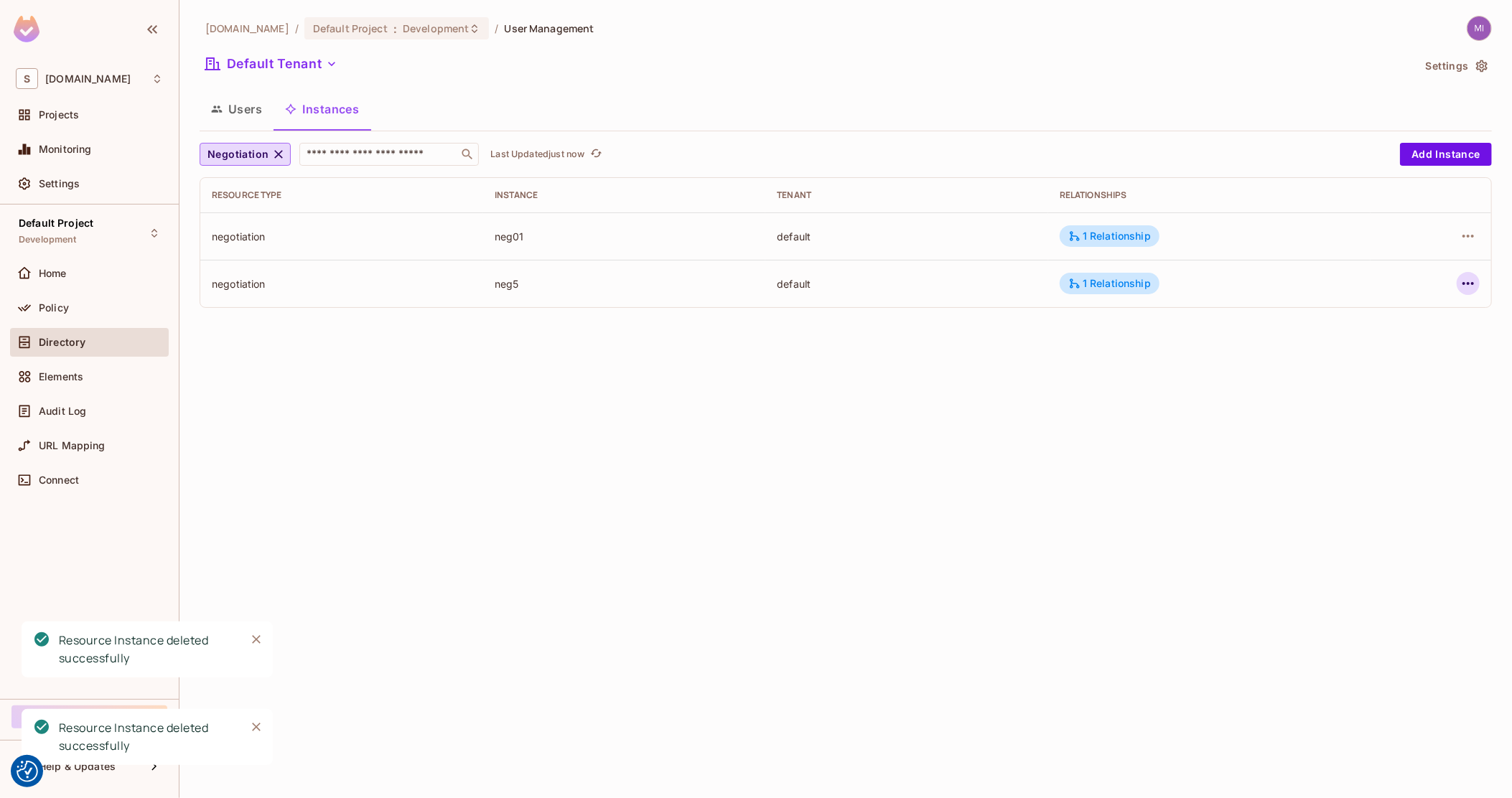
click at [1461, 283] on icon "button" at bounding box center [1468, 283] width 17 height 17
click at [1375, 382] on div "Delete Resource Instance" at bounding box center [1389, 380] width 124 height 14
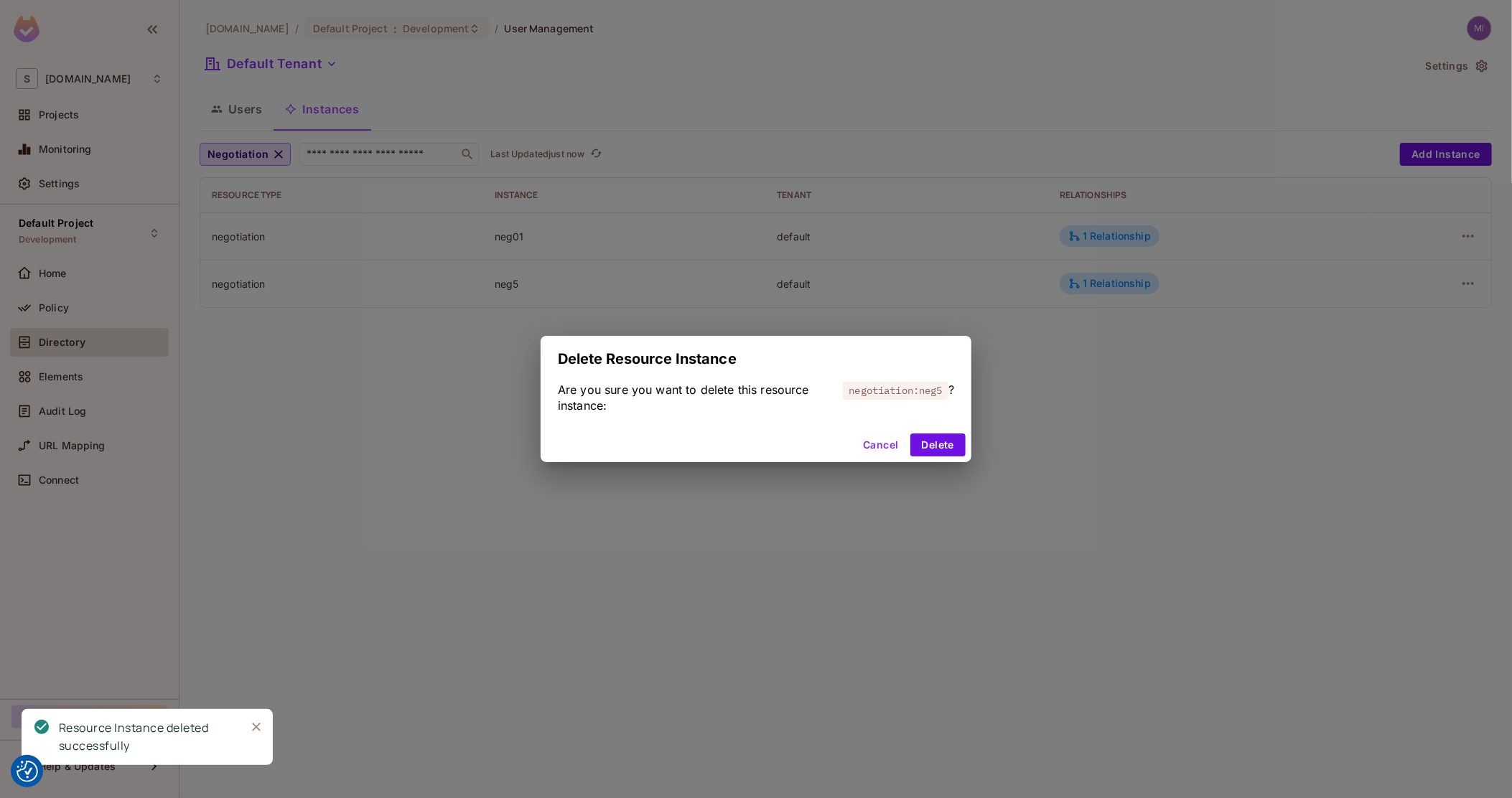
click at [930, 432] on div "Cancel Delete" at bounding box center [756, 444] width 431 height 35
click at [935, 434] on div "Cancel Delete" at bounding box center [756, 444] width 431 height 35
click at [942, 442] on button "Delete" at bounding box center [938, 444] width 55 height 23
